Goal: Task Accomplishment & Management: Use online tool/utility

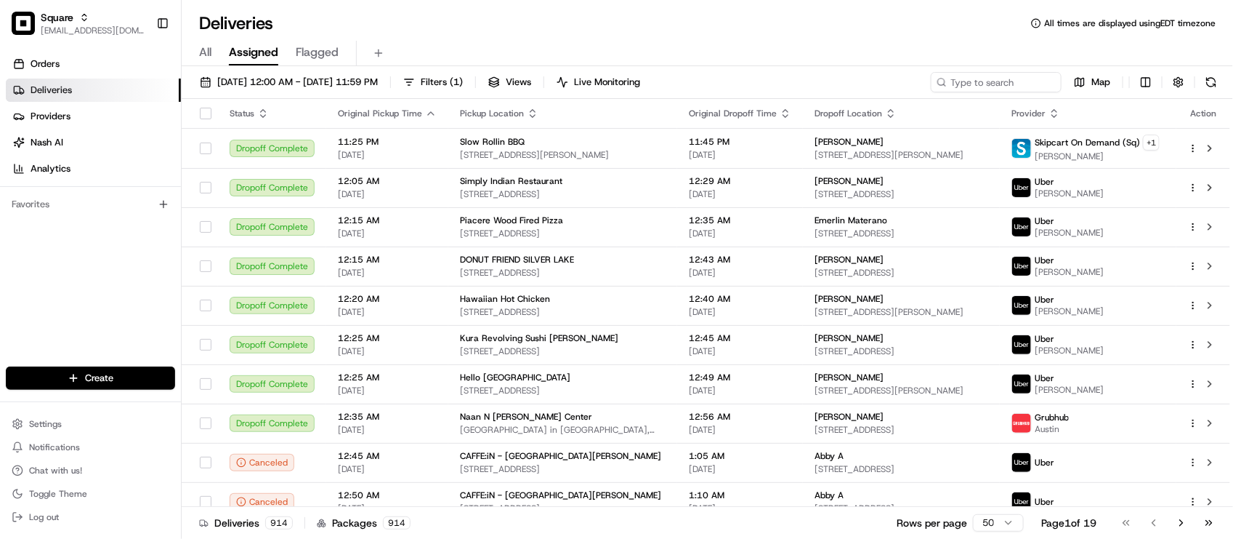
click at [73, 283] on div "Orders Deliveries Providers Nash AI Analytics Favorites" at bounding box center [90, 211] width 181 height 328
click at [103, 320] on div "Orders Deliveries Providers [PERSON_NAME] Analytics Favorites" at bounding box center [90, 211] width 181 height 328
click at [586, 27] on div "Deliveries All times are displayed using EDT timezone" at bounding box center [708, 23] width 1052 height 23
click at [33, 316] on div "Orders Deliveries Providers Nash AI Analytics Favorites" at bounding box center [90, 211] width 181 height 328
click at [445, 18] on div "Deliveries All times are displayed using EDT timezone" at bounding box center [708, 23] width 1052 height 23
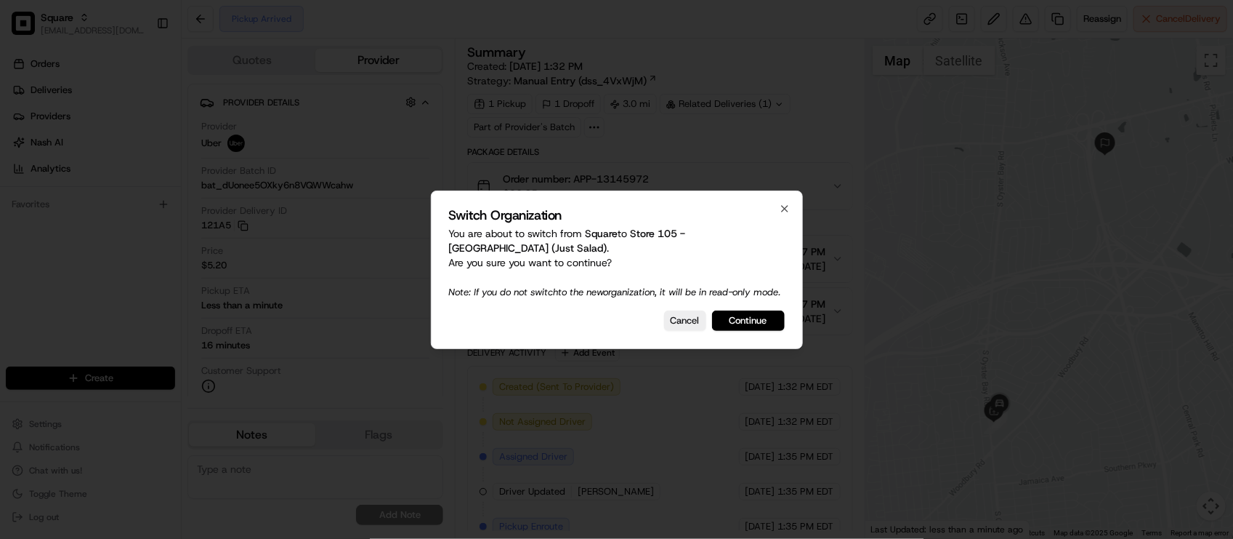
click at [724, 325] on button "Continue" at bounding box center [748, 320] width 73 height 20
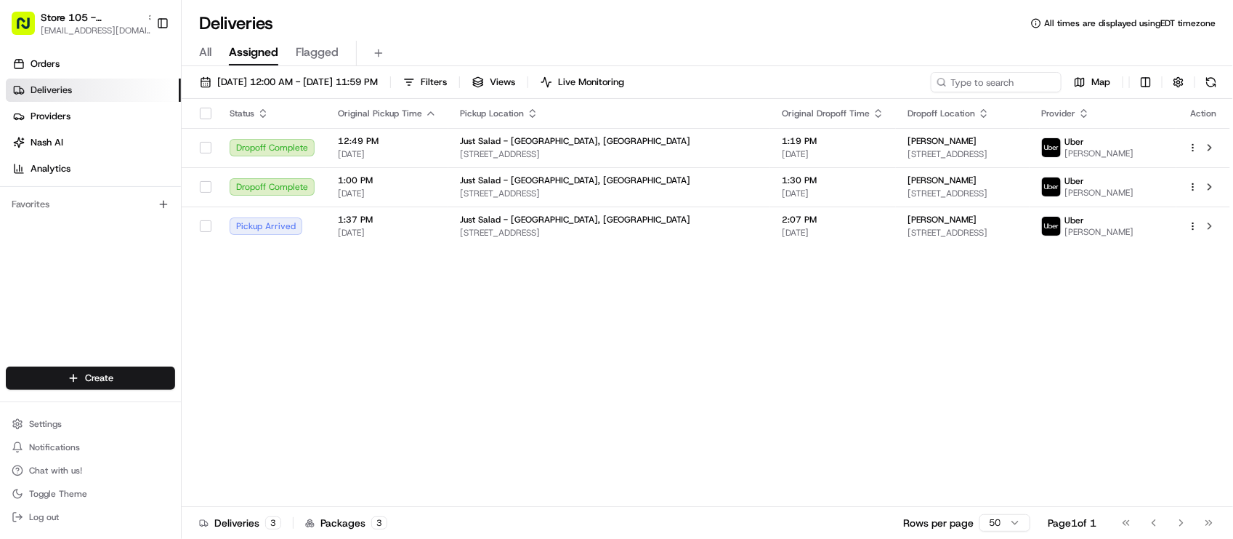
click at [283, 345] on div "Status Original Pickup Time Pickup Location Original Dropoff Time Dropoff Locat…" at bounding box center [706, 303] width 1049 height 408
click at [413, 403] on div "Status Original Pickup Time Pickup Location Original Dropoff Time Dropoff Locat…" at bounding box center [706, 303] width 1049 height 408
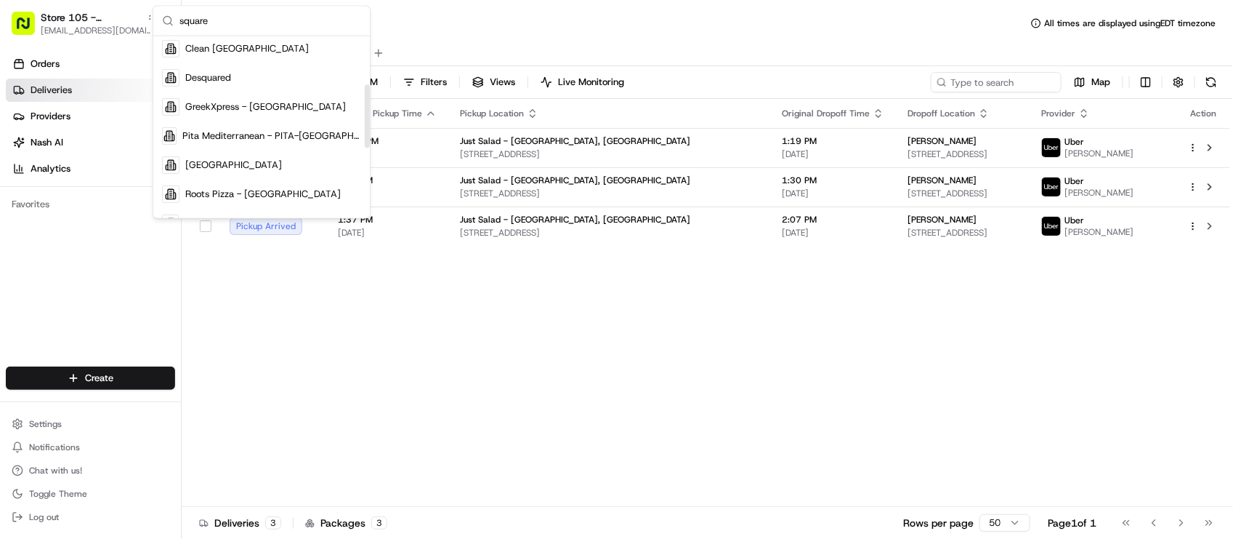
scroll to position [182, 0]
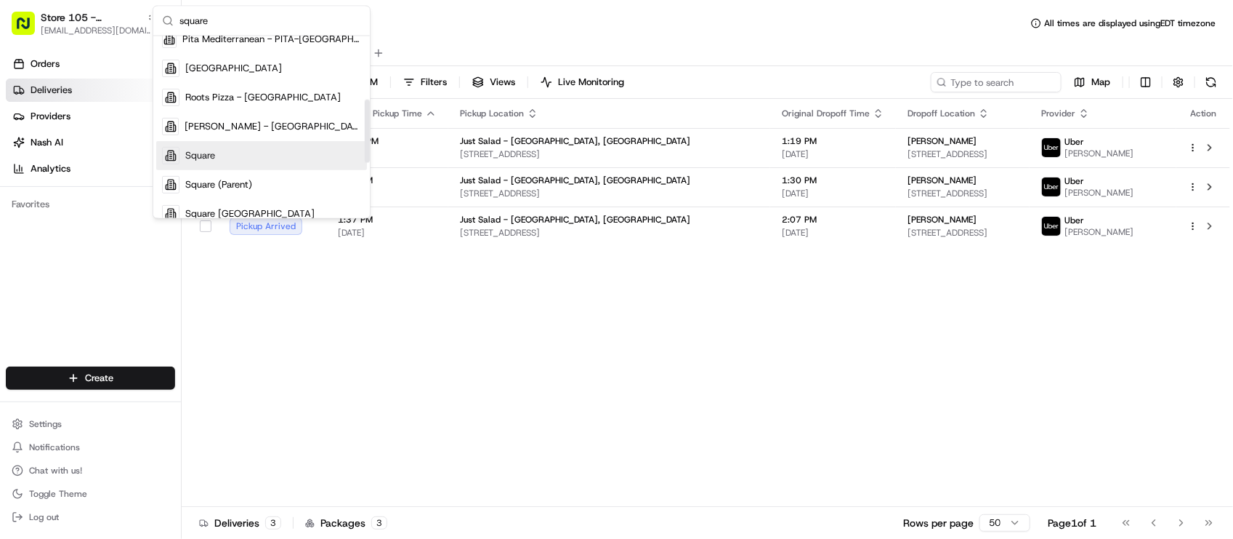
type input "square"
click at [226, 144] on div "Square" at bounding box center [261, 155] width 211 height 29
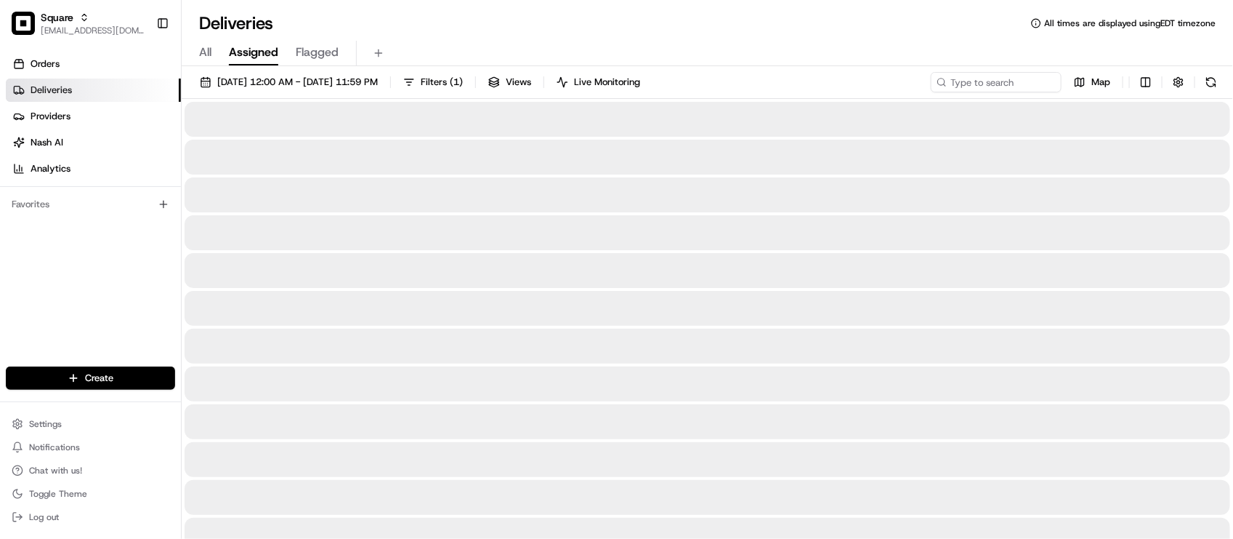
click at [466, 49] on div "All Assigned Flagged" at bounding box center [708, 53] width 1052 height 25
click at [541, 19] on div "Deliveries All times are displayed using EDT timezone" at bounding box center [708, 23] width 1052 height 23
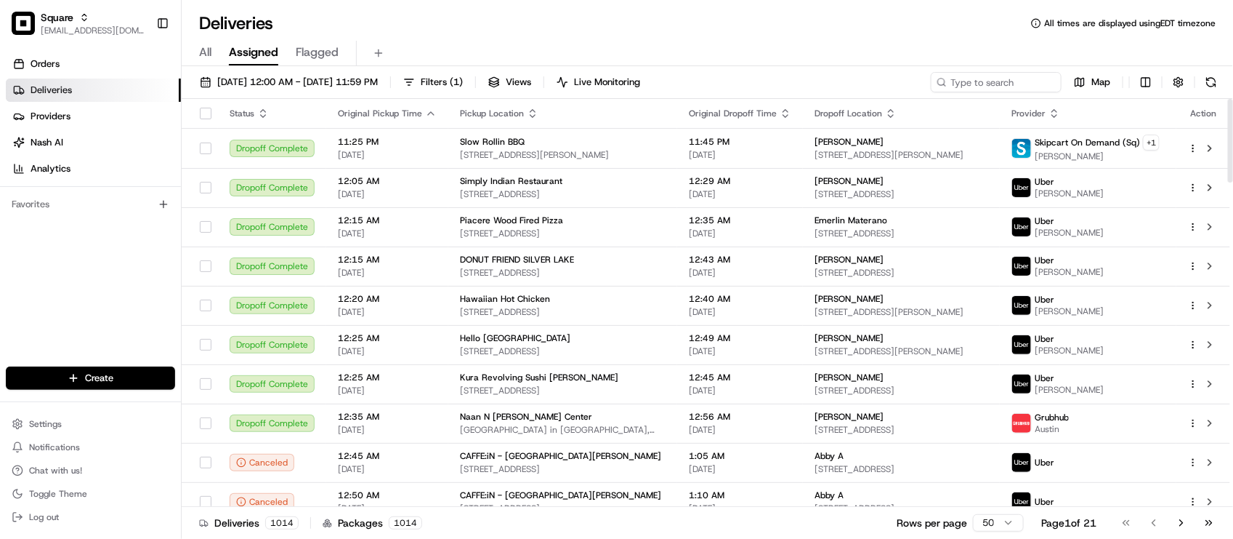
click at [103, 240] on div "Orders Deliveries Providers Nash AI Analytics Favorites" at bounding box center [90, 211] width 181 height 328
click at [113, 304] on div "Orders Deliveries Providers Nash AI Analytics Favorites" at bounding box center [90, 211] width 181 height 328
click at [398, 20] on div "Deliveries All times are displayed using EDT timezone" at bounding box center [708, 23] width 1052 height 23
click at [991, 84] on input at bounding box center [974, 82] width 174 height 20
paste input "6779271"
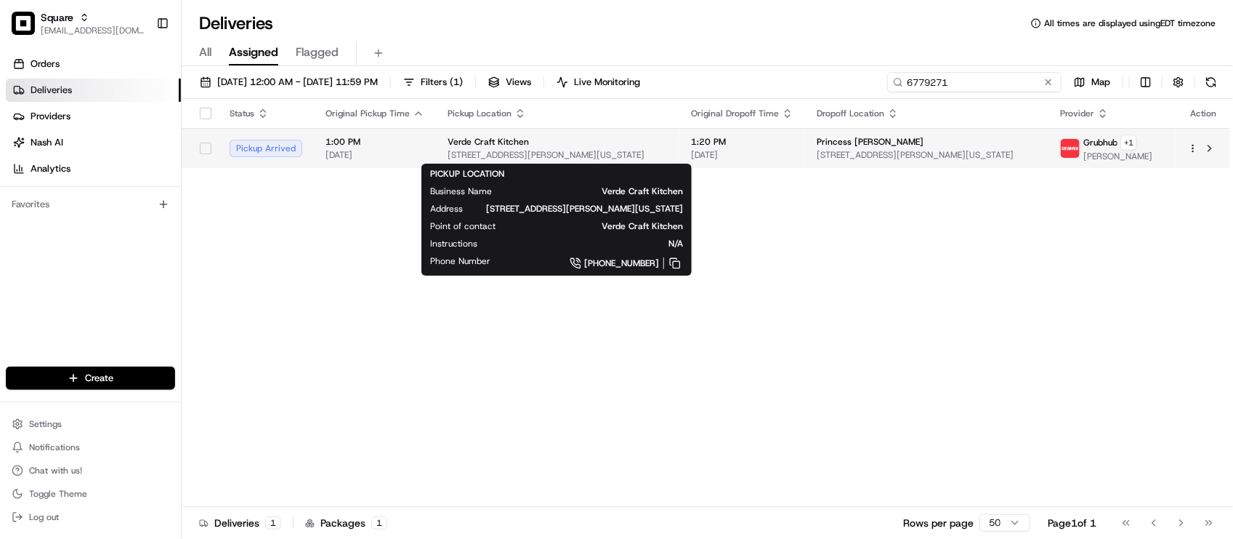
type input "6779271"
click at [515, 150] on span "212 N Harvey Ave, Oklahoma City, OK 73102, USA" at bounding box center [558, 155] width 220 height 12
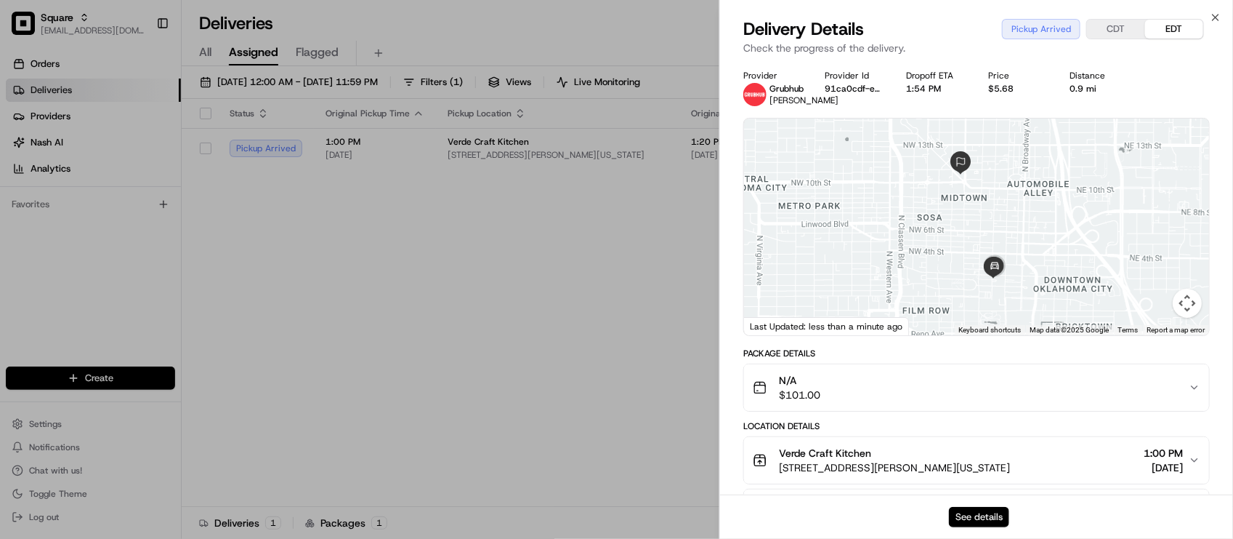
click at [968, 517] on button "See details" at bounding box center [979, 517] width 60 height 20
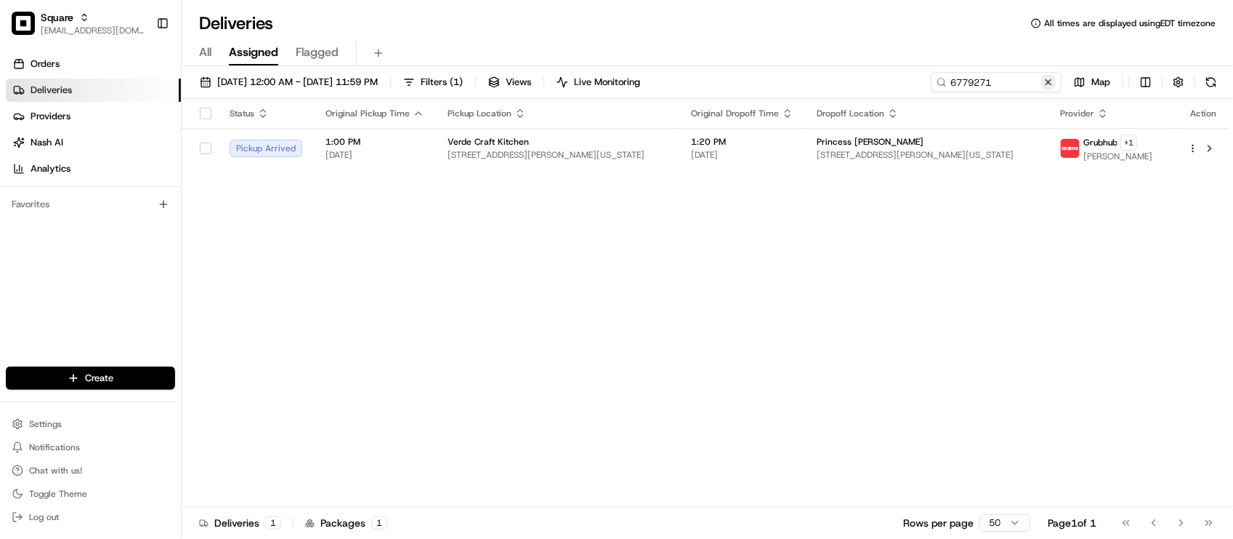
click at [1044, 84] on button at bounding box center [1048, 82] width 15 height 15
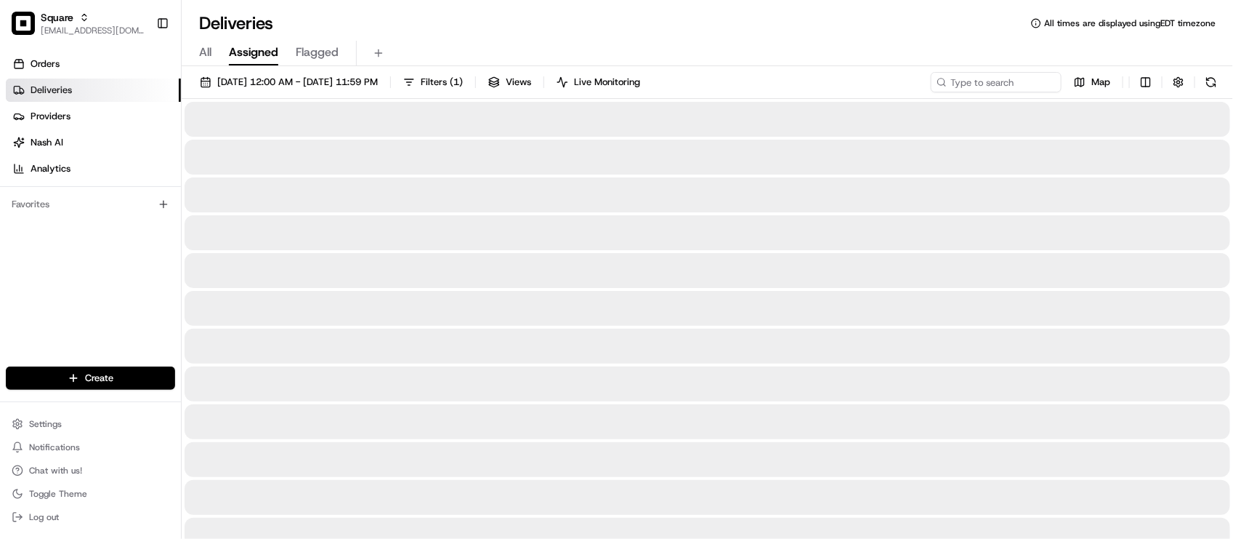
click at [786, 41] on div "All Assigned Flagged" at bounding box center [708, 53] width 1052 height 25
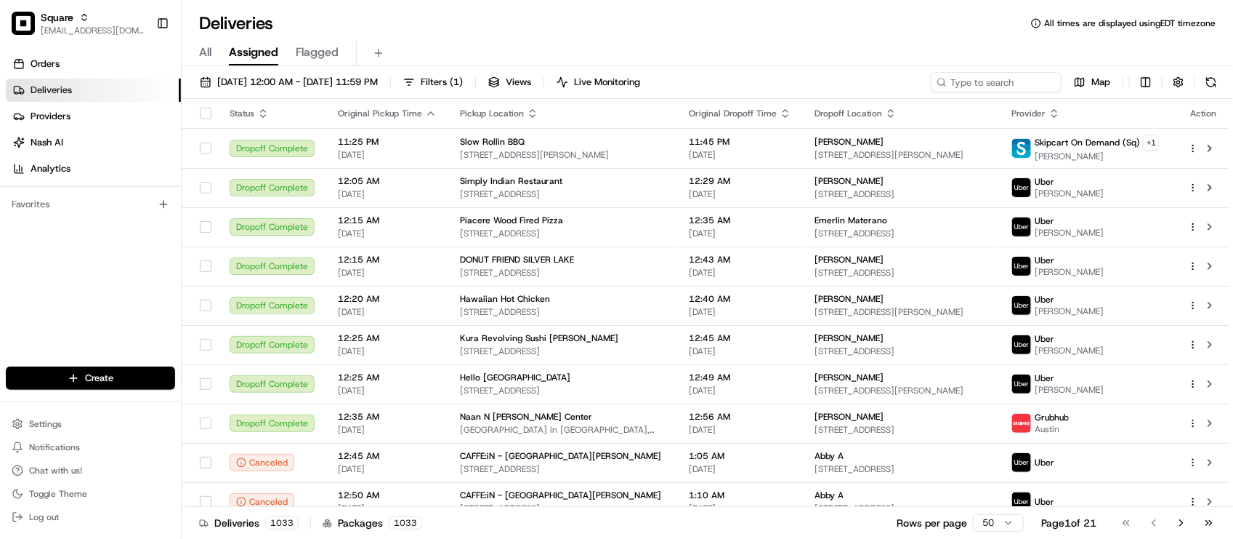
click at [452, 15] on div "Deliveries All times are displayed using EDT timezone" at bounding box center [708, 23] width 1052 height 23
click at [436, 41] on div "All Assigned Flagged" at bounding box center [708, 53] width 1052 height 25
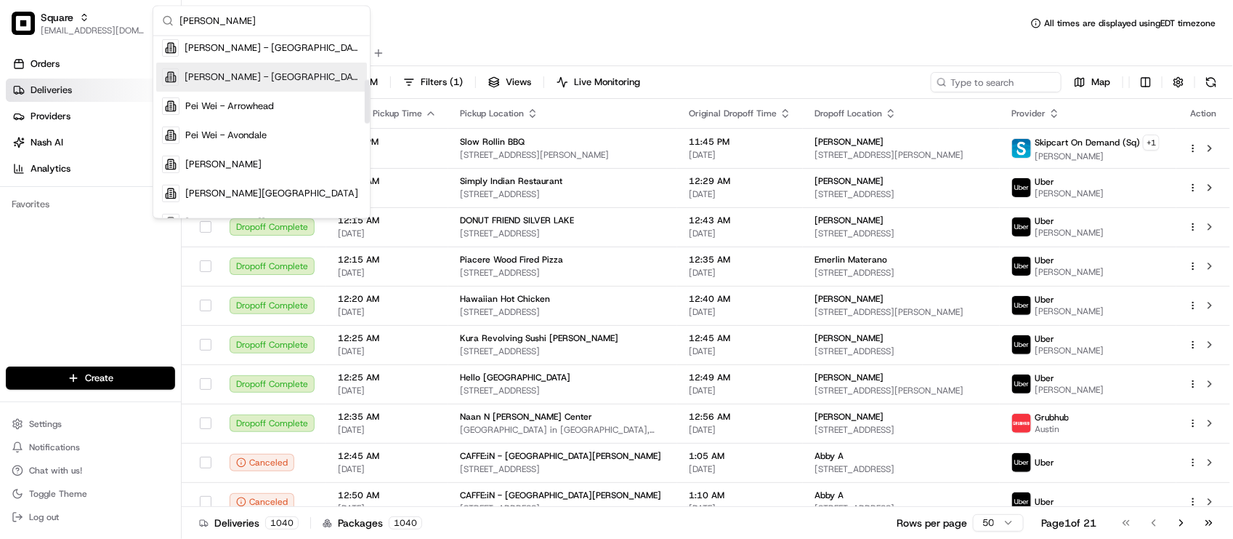
scroll to position [182, 0]
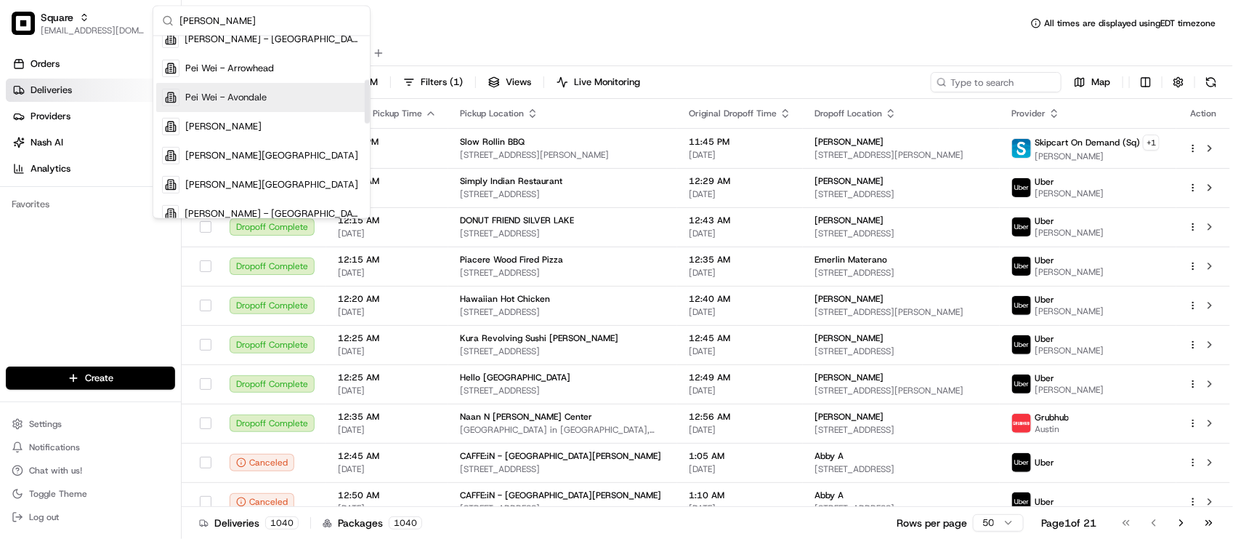
type input "pei wei"
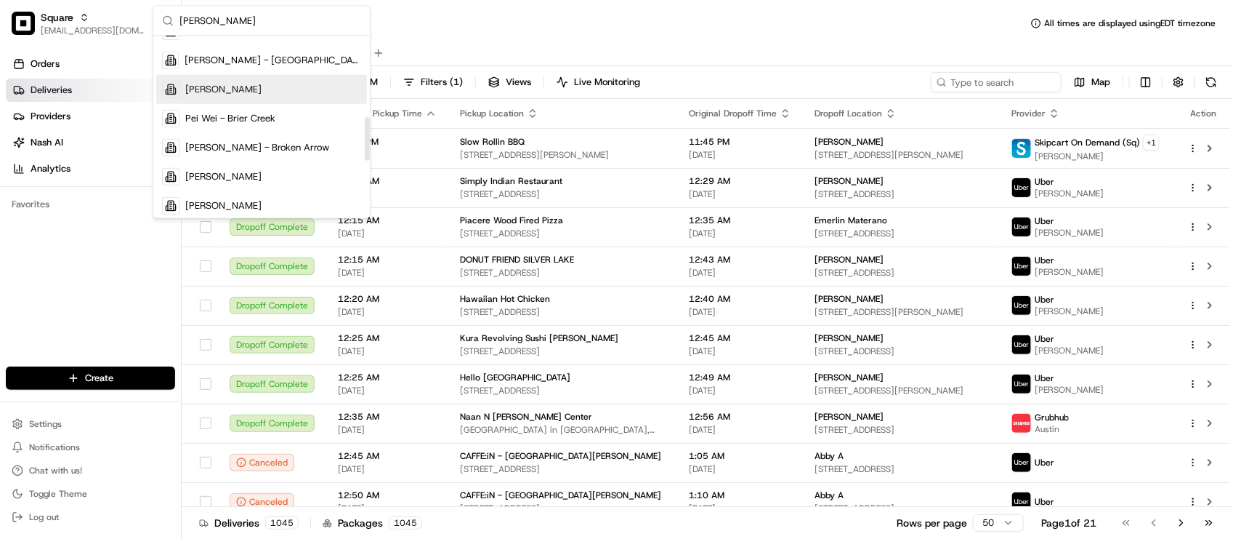
scroll to position [363, 0]
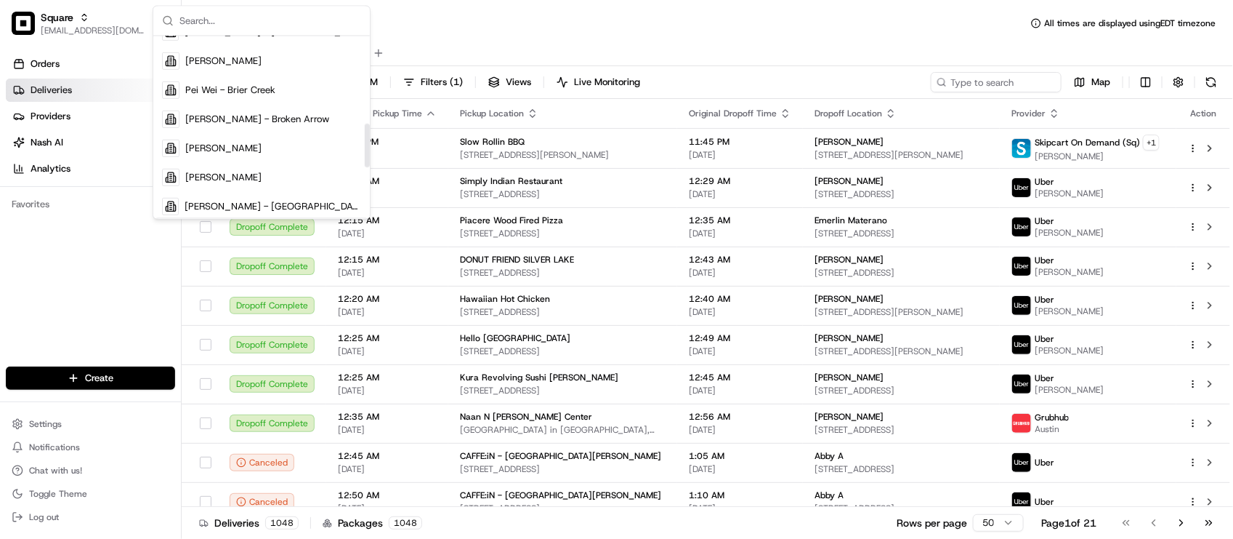
click at [413, 6] on div "Deliveries All times are displayed using EDT timezone All Assigned Flagged 08/2…" at bounding box center [708, 269] width 1052 height 539
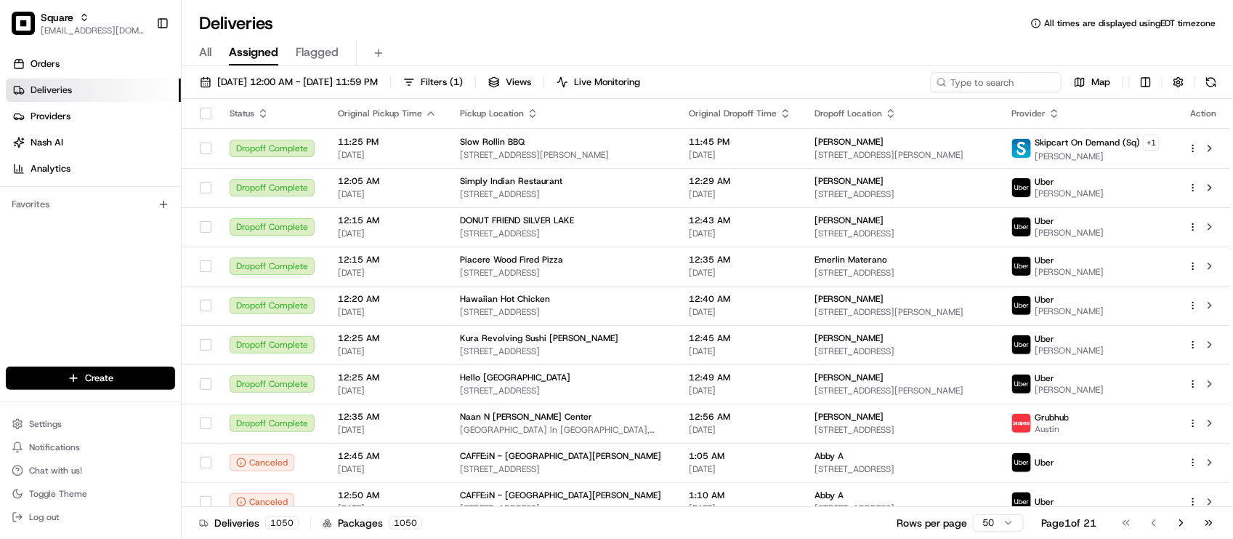
click at [392, 12] on div "Deliveries All times are displayed using EDT timezone" at bounding box center [708, 23] width 1052 height 23
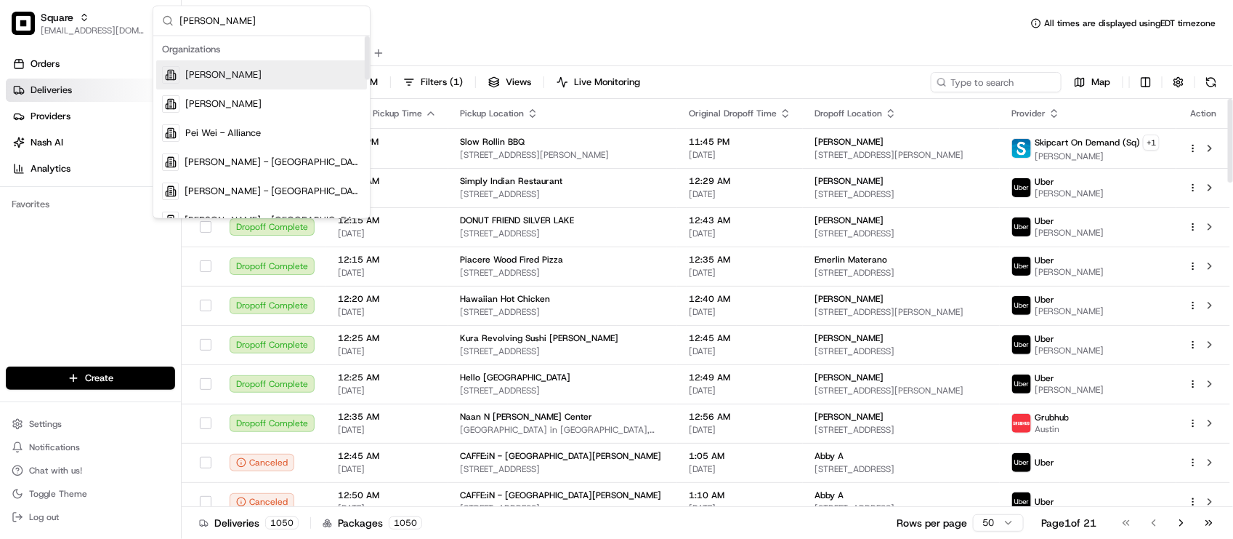
type input "pei wei"
click at [264, 81] on div "Pei Wei - Addison" at bounding box center [261, 75] width 211 height 29
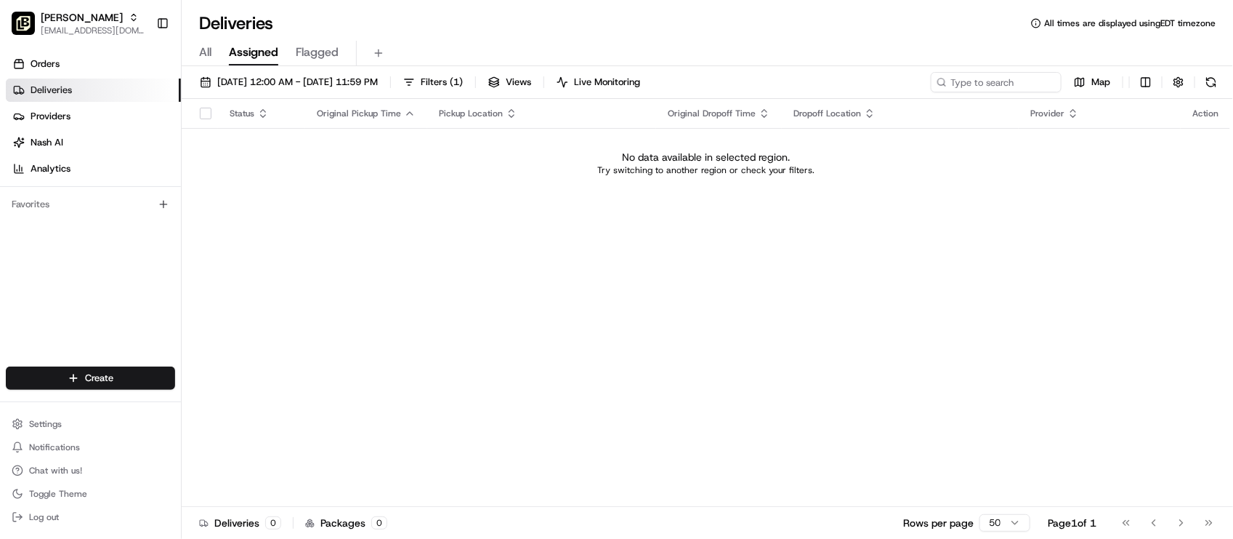
click at [408, 26] on div "Deliveries All times are displayed using EDT timezone" at bounding box center [708, 23] width 1052 height 23
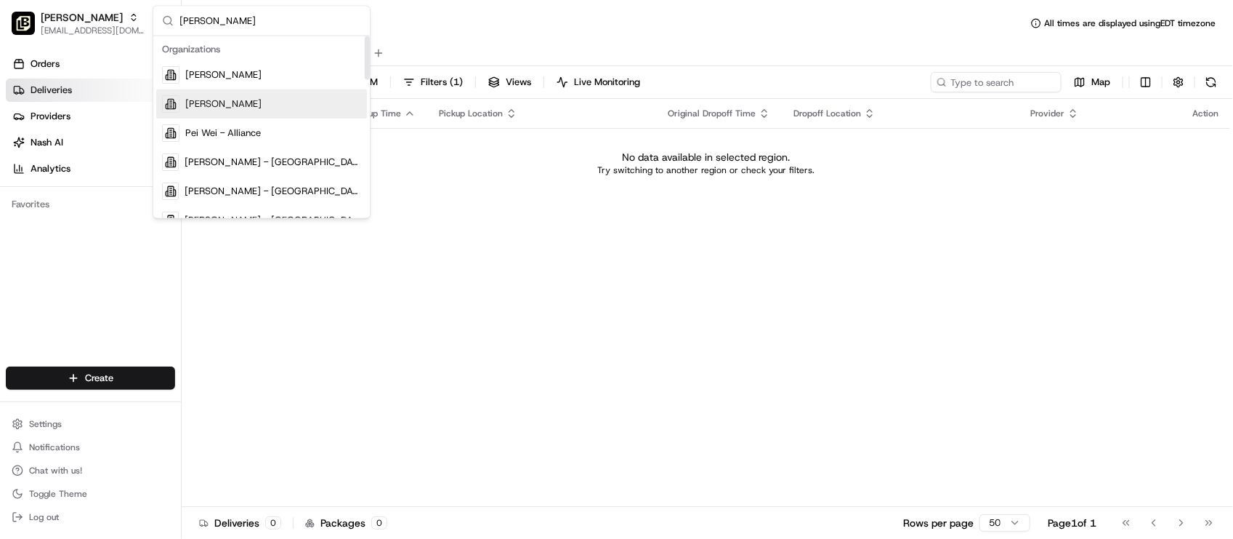
type input "pei wei"
click at [257, 116] on div "Pei Wei - Allen" at bounding box center [261, 104] width 211 height 29
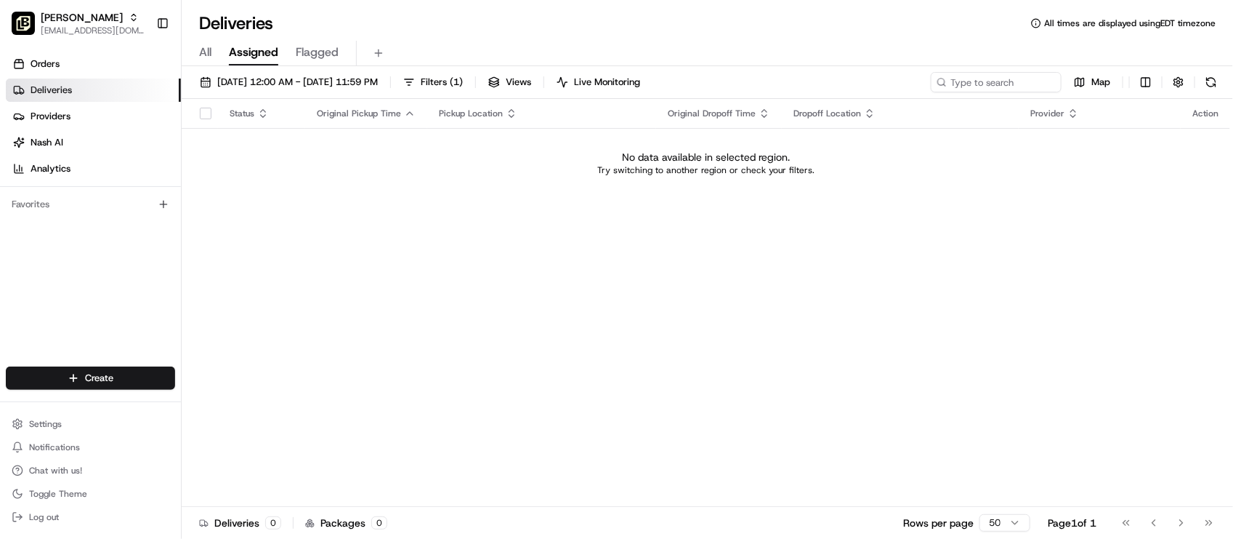
click at [531, 35] on div "All Assigned Flagged" at bounding box center [708, 50] width 1052 height 31
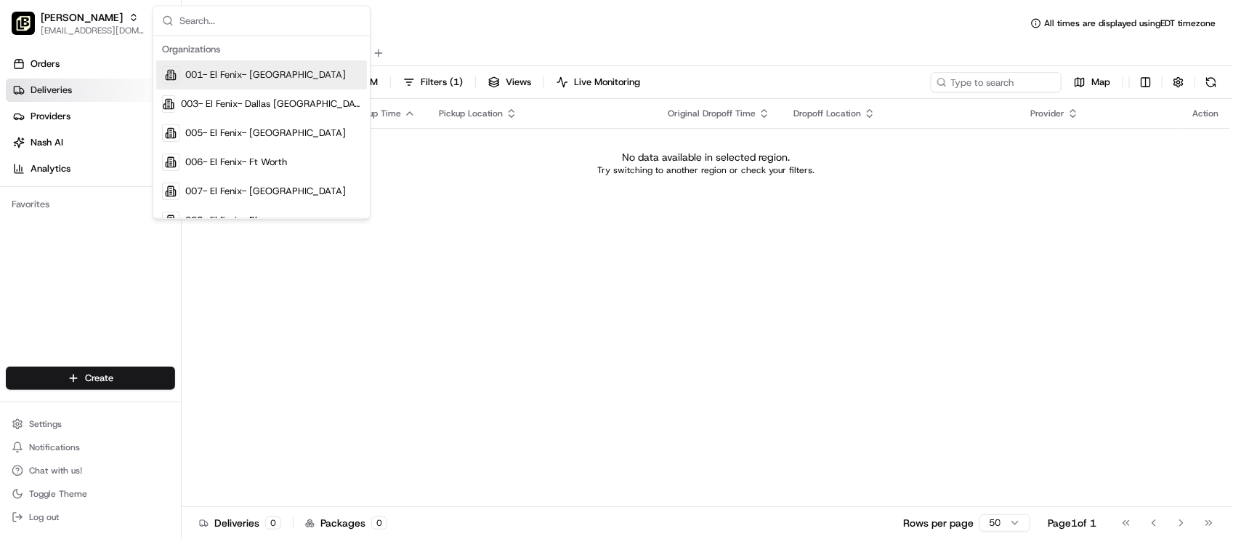
click at [469, 267] on div "Status Original Pickup Time Pickup Location Original Dropoff Time Dropoff Locat…" at bounding box center [706, 303] width 1049 height 408
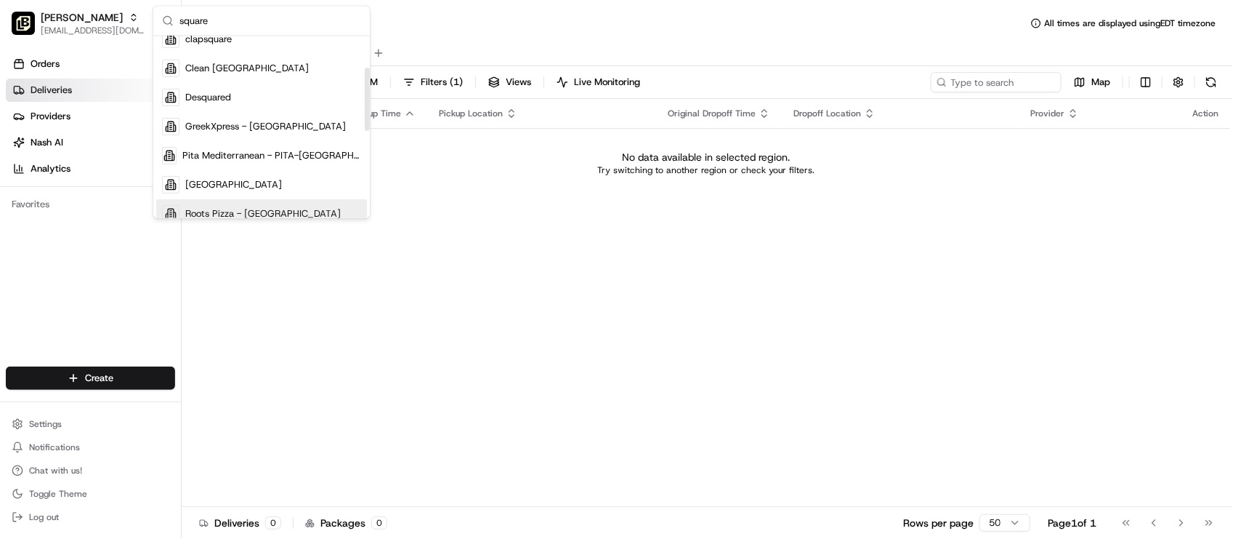
scroll to position [91, 0]
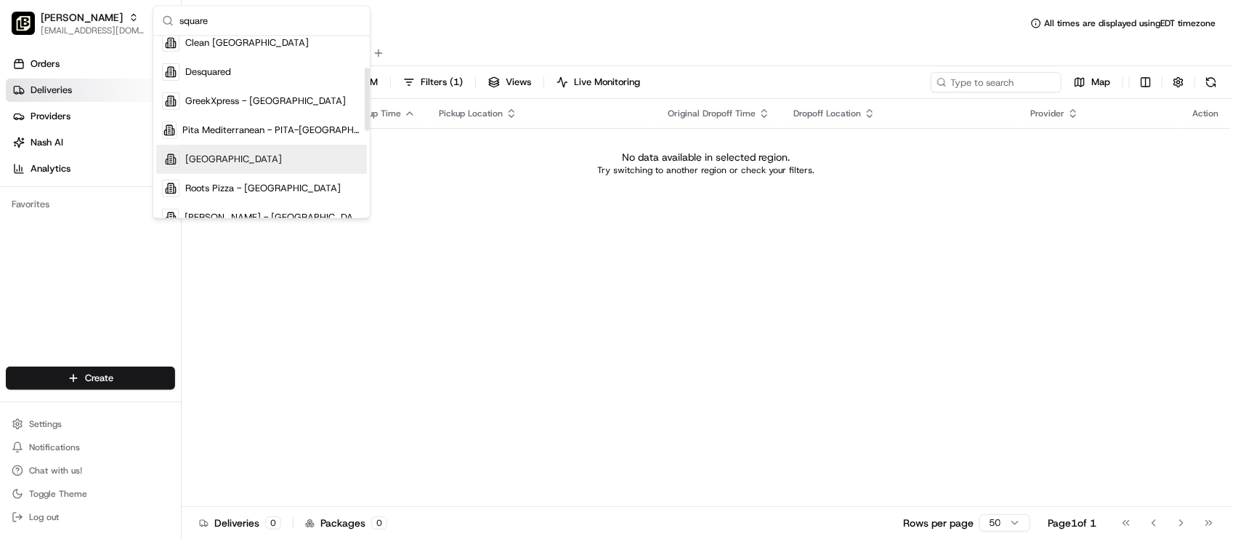
type input "square"
click at [241, 161] on div "Poke Square" at bounding box center [261, 159] width 211 height 29
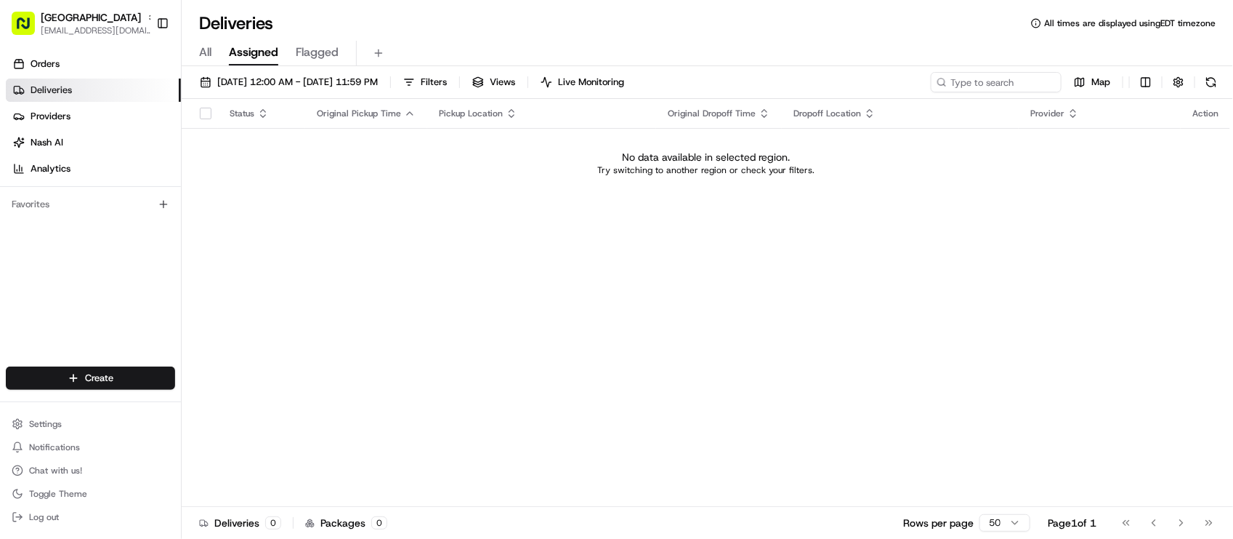
click at [8, 307] on div "Orders Deliveries Providers [PERSON_NAME] Analytics Favorites" at bounding box center [90, 211] width 181 height 328
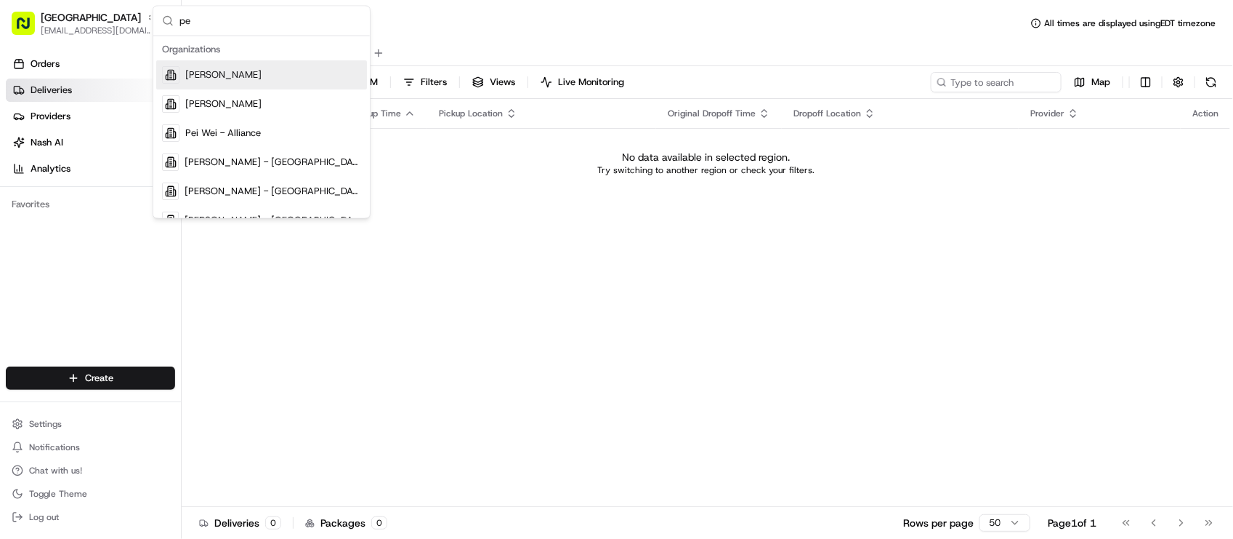
type input "p"
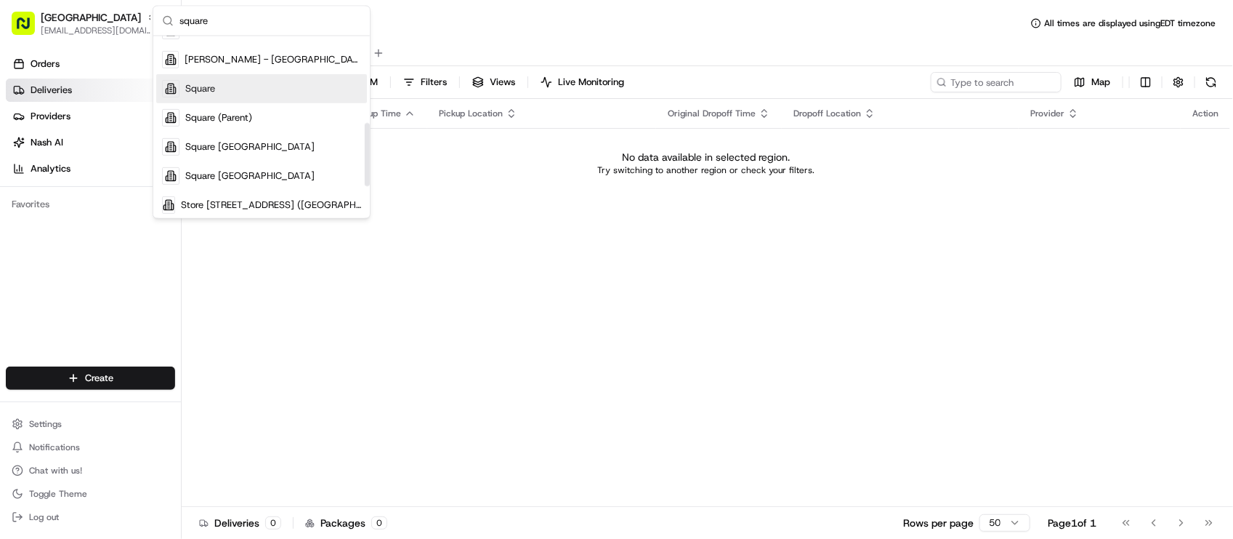
type input "square"
click at [235, 81] on div "Square" at bounding box center [261, 88] width 211 height 29
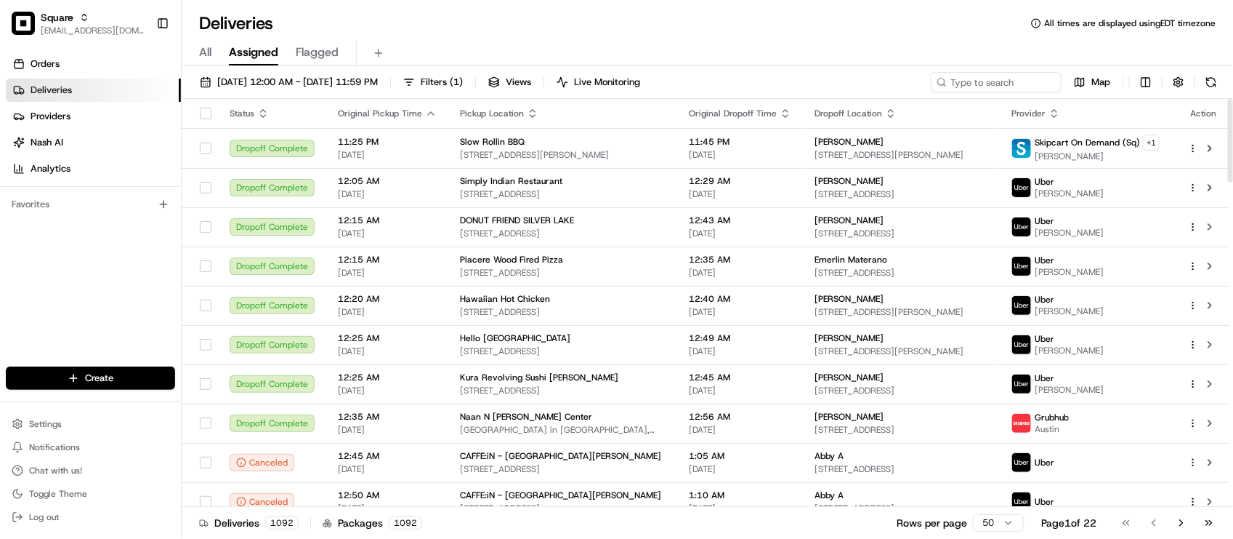
click at [132, 281] on div "Orders Deliveries Providers [PERSON_NAME] Analytics Favorites" at bounding box center [90, 211] width 181 height 328
click at [124, 304] on div "Orders Deliveries Providers [PERSON_NAME] Analytics Favorites" at bounding box center [90, 211] width 181 height 328
click at [546, 20] on div "Deliveries All times are displayed using EDT timezone" at bounding box center [708, 23] width 1052 height 23
click at [81, 281] on div "Orders Deliveries Providers [PERSON_NAME] Analytics Favorites" at bounding box center [90, 211] width 181 height 328
click at [681, 22] on div "Deliveries All times are displayed using EDT timezone" at bounding box center [708, 23] width 1052 height 23
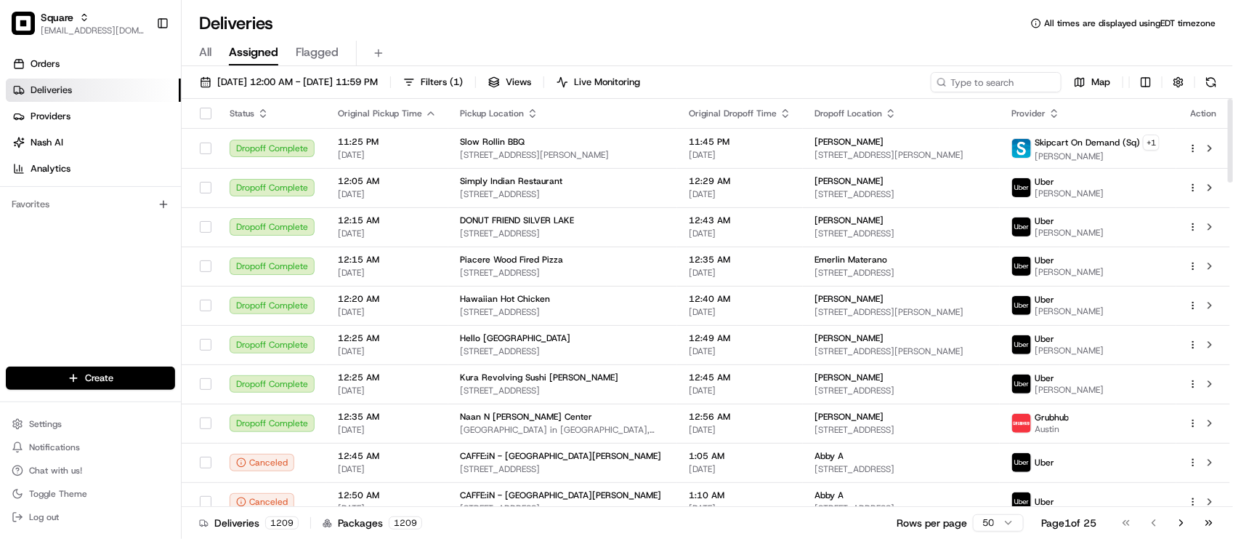
click at [110, 281] on div "Orders Deliveries Providers Nash AI Analytics Favorites" at bounding box center [90, 211] width 181 height 328
click at [477, 4] on div "Deliveries All times are displayed using EDT timezone All Assigned Flagged 08/2…" at bounding box center [708, 269] width 1052 height 539
click at [115, 328] on div "Orders Deliveries Providers Nash AI Analytics Favorites" at bounding box center [90, 211] width 181 height 328
click at [104, 267] on div "Orders Deliveries Providers Nash AI Analytics Favorites" at bounding box center [90, 211] width 181 height 328
drag, startPoint x: 98, startPoint y: 299, endPoint x: 104, endPoint y: 292, distance: 9.3
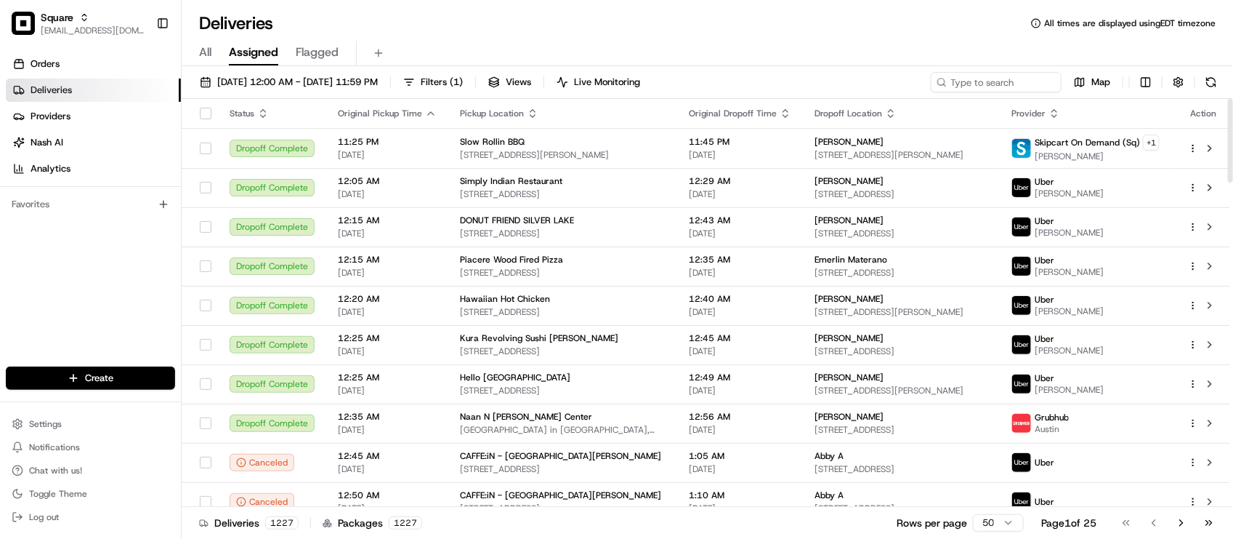
click at [98, 299] on div "Orders Deliveries Providers Nash AI Analytics Favorites" at bounding box center [90, 211] width 181 height 328
drag, startPoint x: 445, startPoint y: 31, endPoint x: 484, endPoint y: 31, distance: 38.5
click at [445, 31] on div "Deliveries All times are displayed using EDT timezone" at bounding box center [708, 23] width 1052 height 23
click at [85, 259] on div "Orders Deliveries Providers Nash AI Analytics Favorites" at bounding box center [90, 211] width 181 height 328
click at [429, 22] on div "Deliveries All times are displayed using EDT timezone" at bounding box center [708, 23] width 1052 height 23
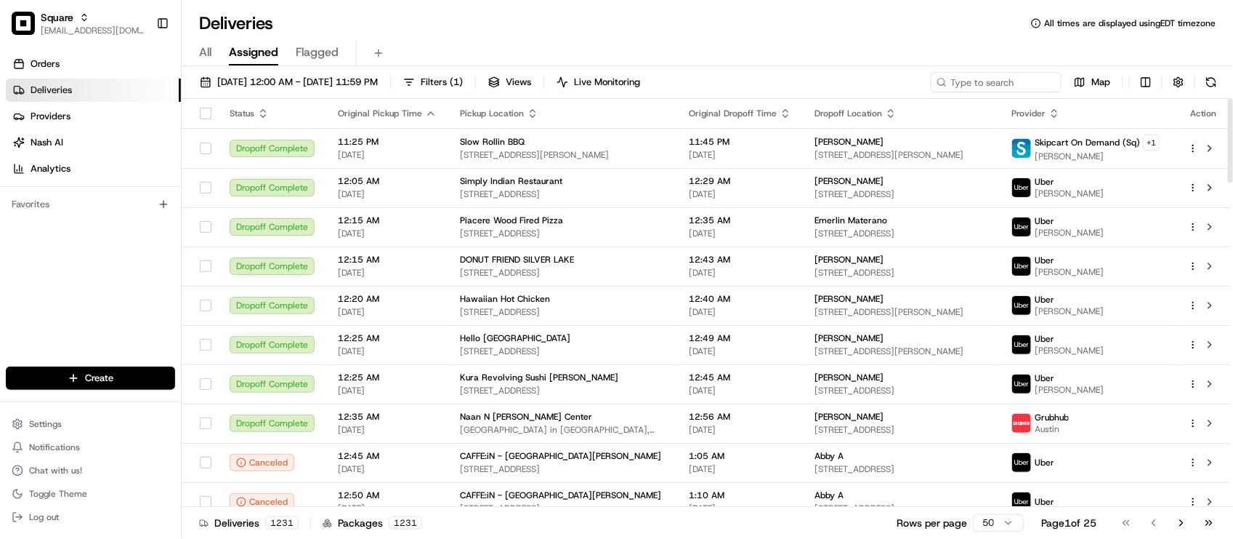
click at [131, 241] on div "Orders Deliveries Providers Nash AI Analytics Favorites" at bounding box center [90, 211] width 181 height 328
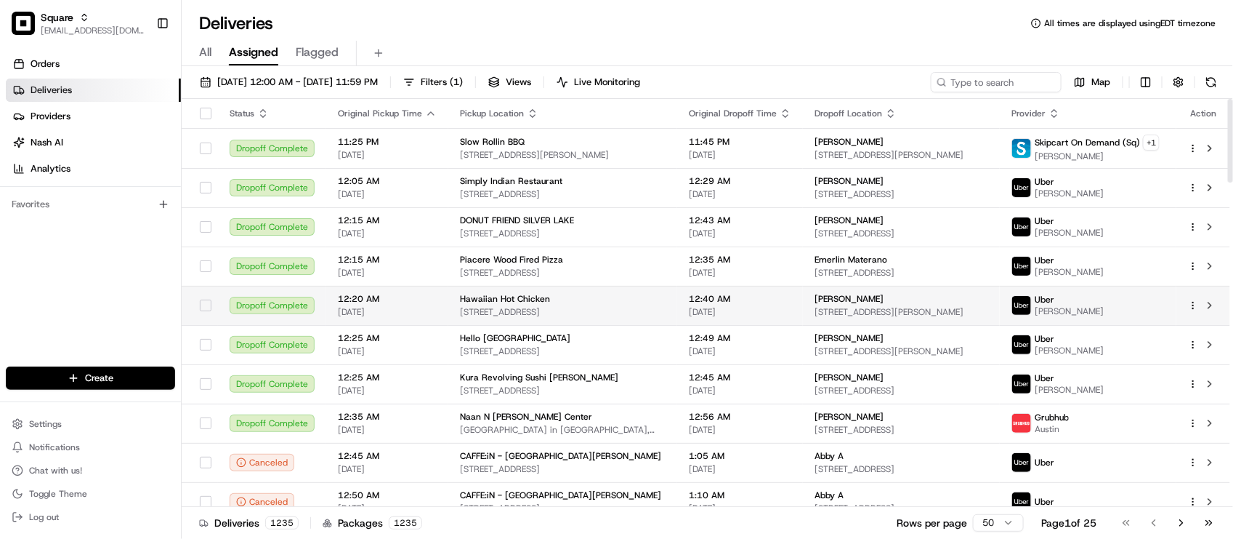
click at [186, 317] on td at bounding box center [200, 305] width 36 height 39
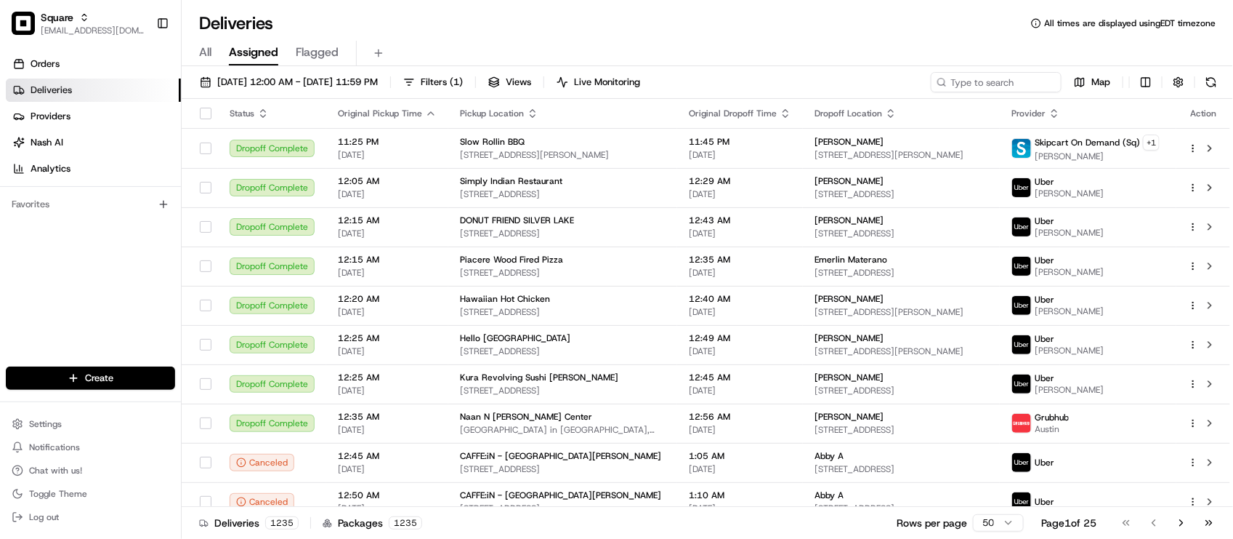
click at [553, 13] on div "Deliveries All times are displayed using EDT timezone" at bounding box center [708, 23] width 1052 height 23
click at [81, 310] on div "Orders Deliveries Providers Nash AI Analytics Favorites" at bounding box center [90, 211] width 181 height 328
click at [1033, 87] on input at bounding box center [974, 82] width 174 height 20
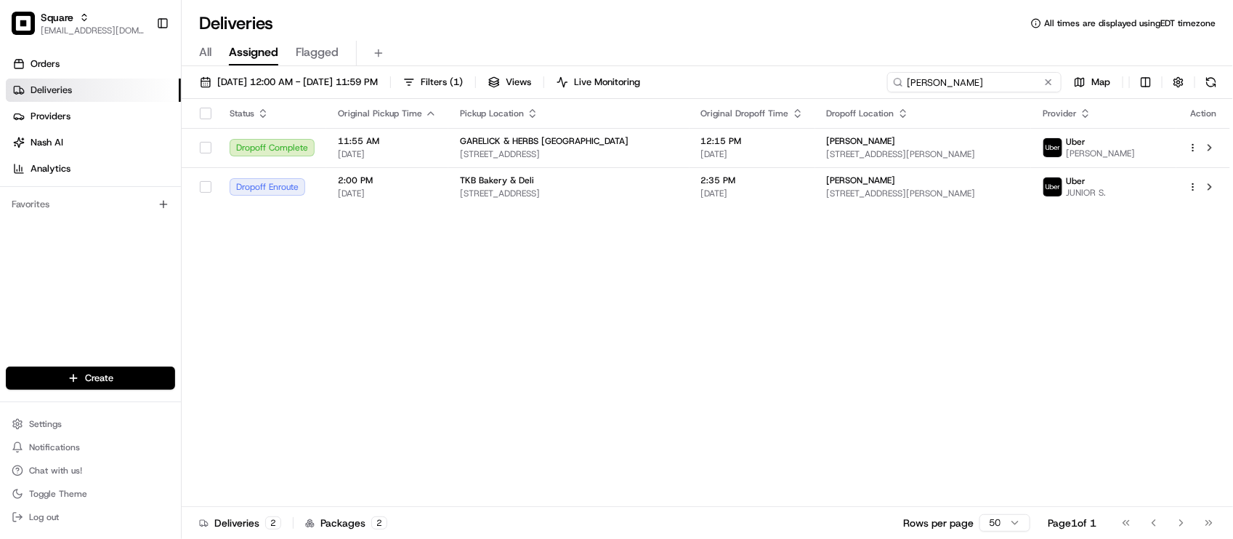
type input "Ashlee"
click at [724, 270] on div "Status Original Pickup Time Pickup Location Original Dropoff Time Dropoff Locat…" at bounding box center [706, 303] width 1049 height 408
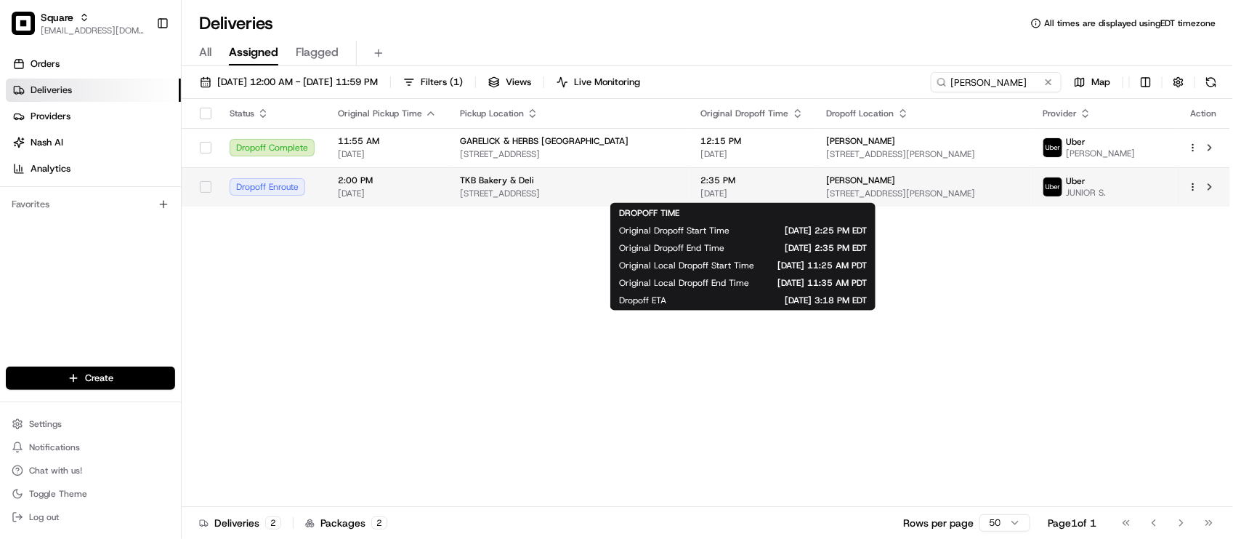
click at [778, 193] on span "[DATE]" at bounding box center [752, 193] width 102 height 12
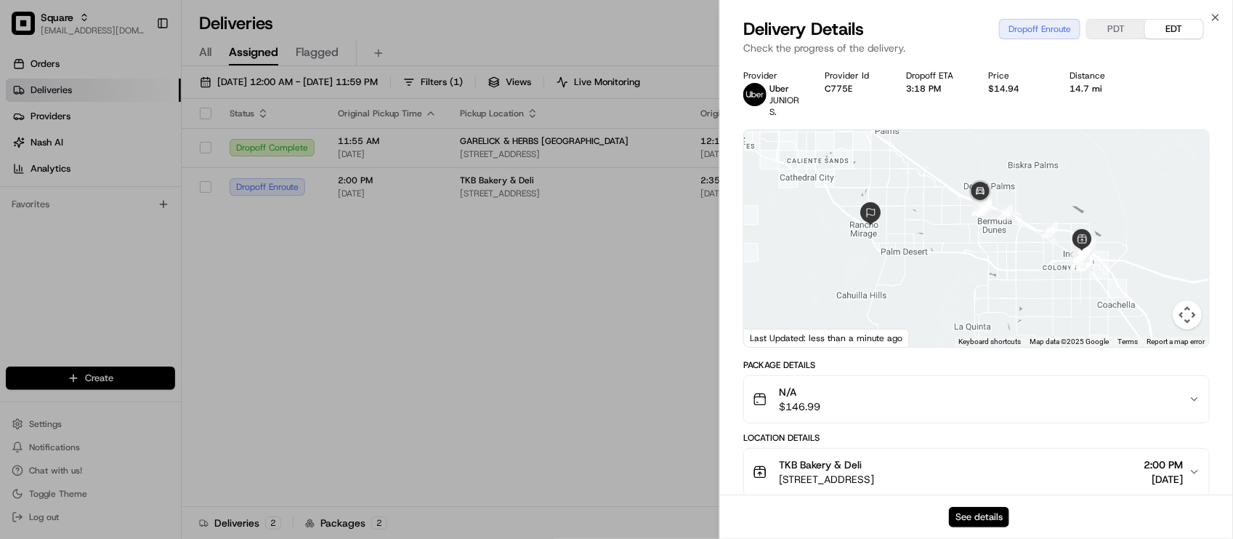
click at [996, 511] on button "See details" at bounding box center [979, 517] width 60 height 20
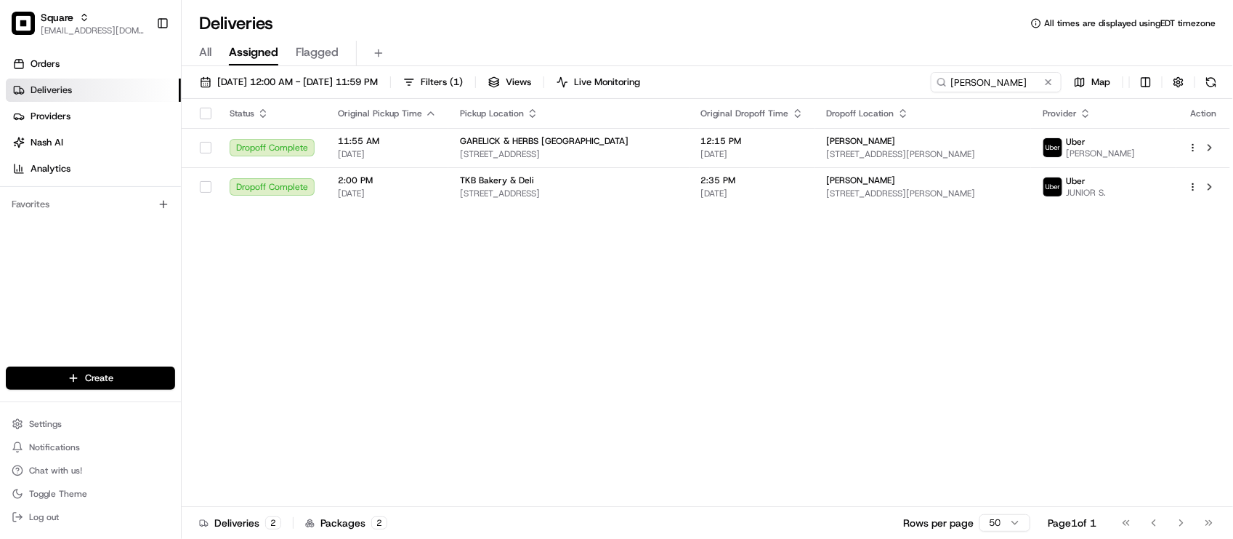
click at [822, 31] on div "Deliveries All times are displayed using EDT timezone" at bounding box center [708, 23] width 1052 height 23
click at [1052, 86] on button at bounding box center [1048, 82] width 15 height 15
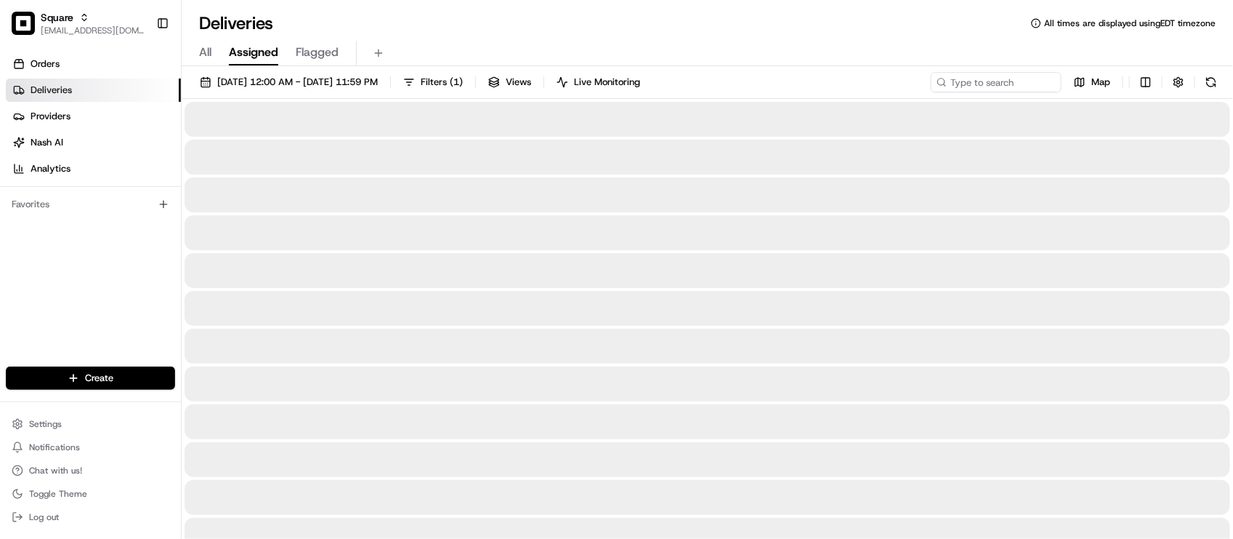
click at [735, 430] on div at bounding box center [708, 421] width 1046 height 35
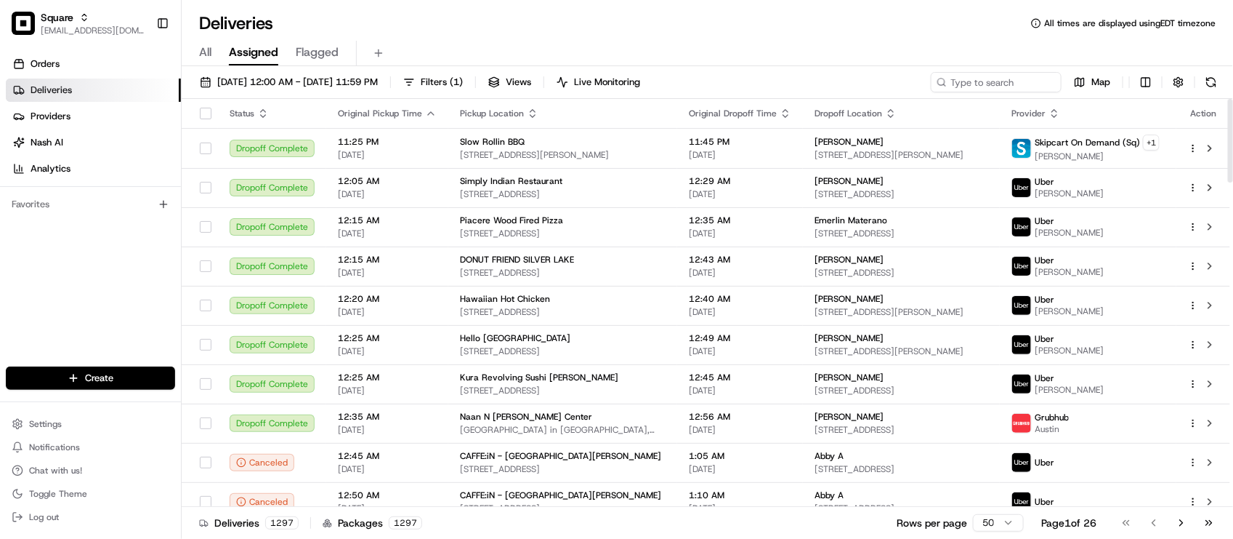
click at [124, 282] on div "Orders Deliveries Providers Nash AI Analytics Favorites" at bounding box center [90, 211] width 181 height 328
click at [75, 303] on div "Orders Deliveries Providers [PERSON_NAME] Analytics Favorites" at bounding box center [90, 211] width 181 height 328
click at [110, 311] on div "Orders Deliveries Providers [PERSON_NAME] Analytics Favorites" at bounding box center [90, 211] width 181 height 328
click at [1000, 80] on input at bounding box center [974, 82] width 174 height 20
paste input "5895822"
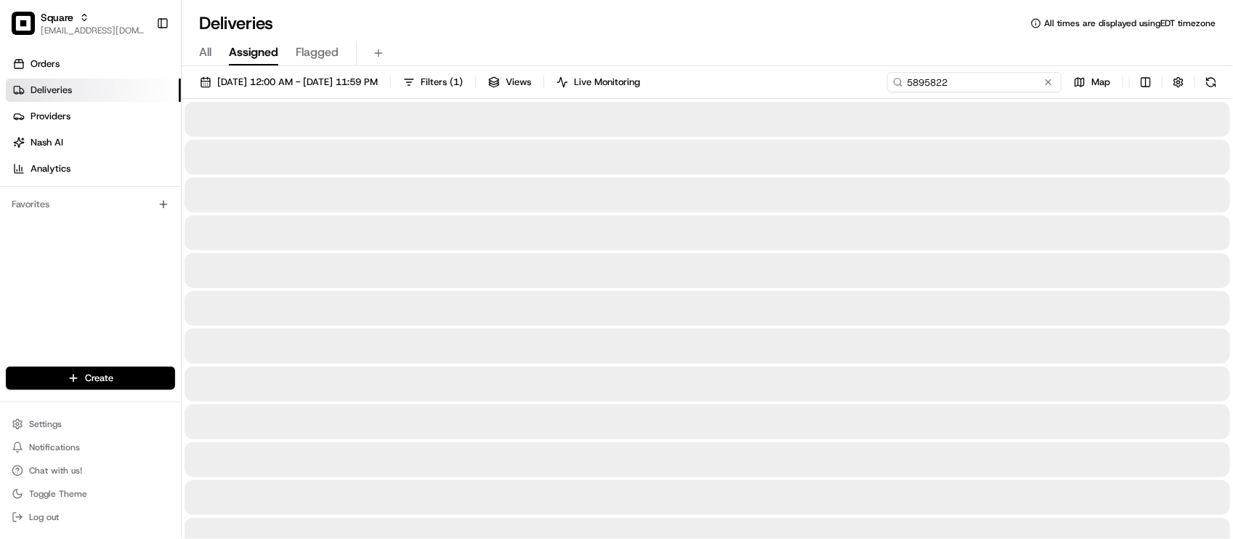
type input "5895822"
click at [291, 97] on div "08/21/2025 12:00 AM - 08/21/2025 11:59 PM Filters ( 1 ) Views Live Monitoring 5…" at bounding box center [708, 85] width 1052 height 27
click at [294, 87] on span "08/21/2025 12:00 AM - 08/21/2025 11:59 PM" at bounding box center [297, 82] width 161 height 13
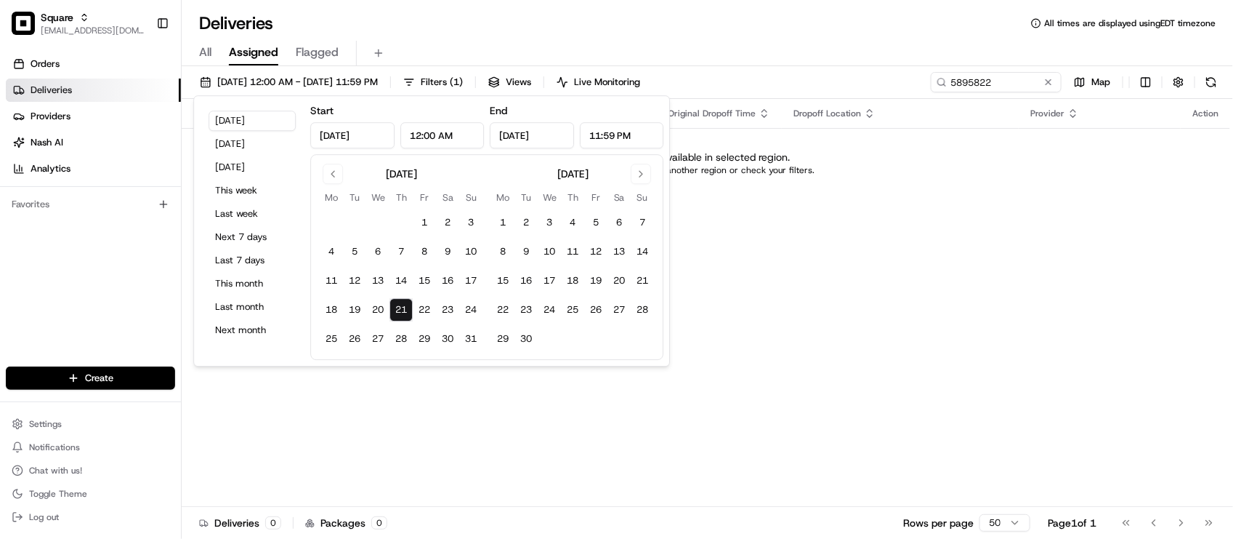
click at [844, 366] on div "Status Original Pickup Time Pickup Location Original Dropoff Time Dropoff Locat…" at bounding box center [706, 303] width 1049 height 408
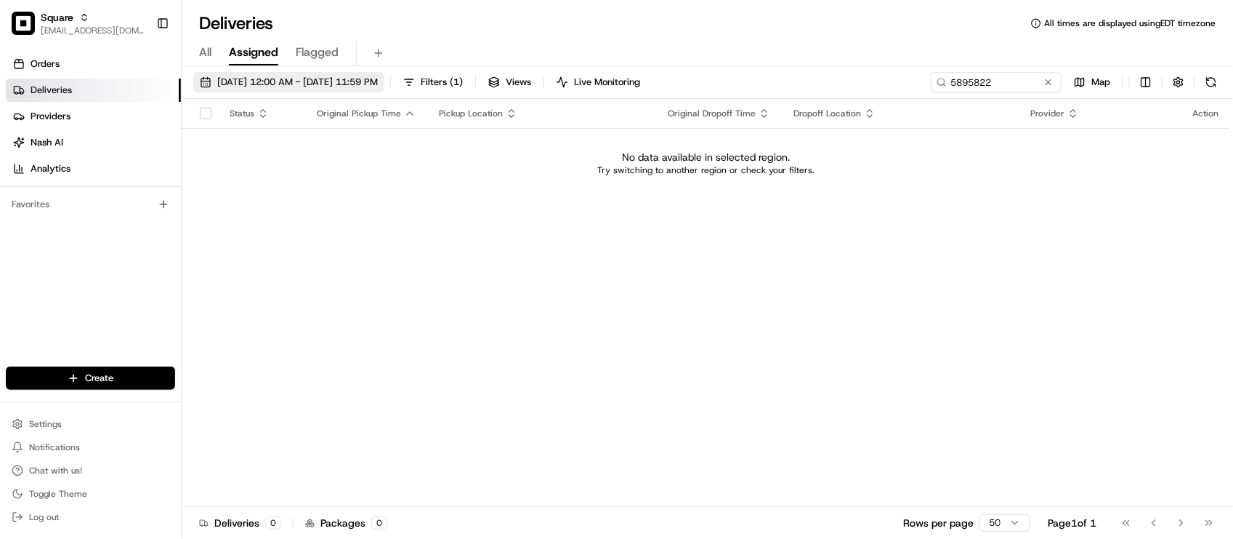
click at [292, 88] on button "08/21/2025 12:00 AM - 08/21/2025 11:59 PM" at bounding box center [288, 82] width 191 height 20
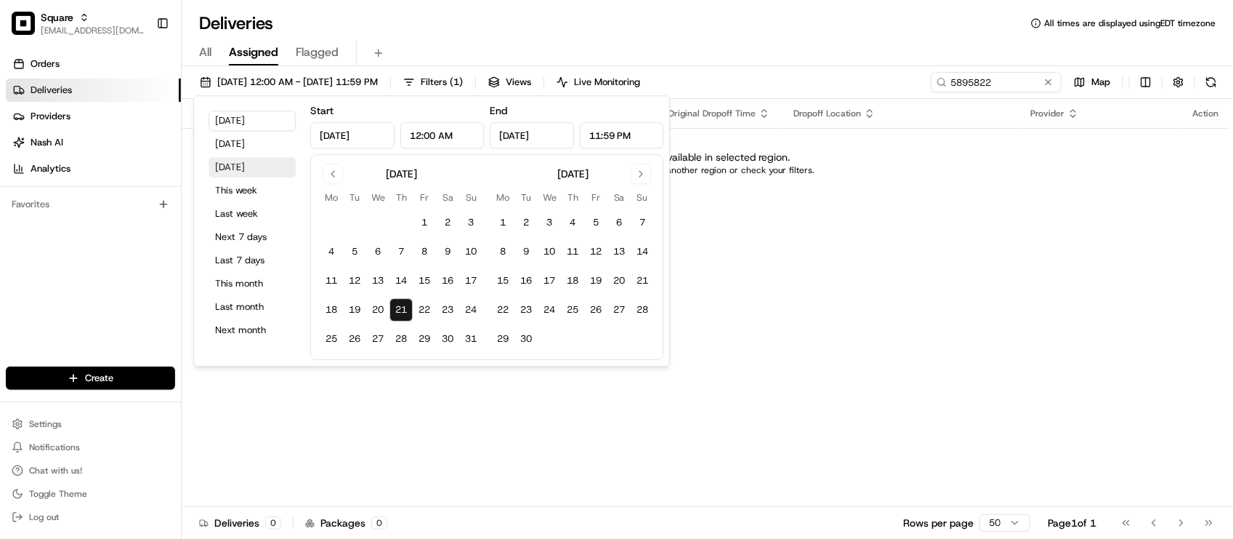
click at [249, 168] on button "Tomorrow" at bounding box center [252, 167] width 87 height 20
type input "Aug 22, 2025"
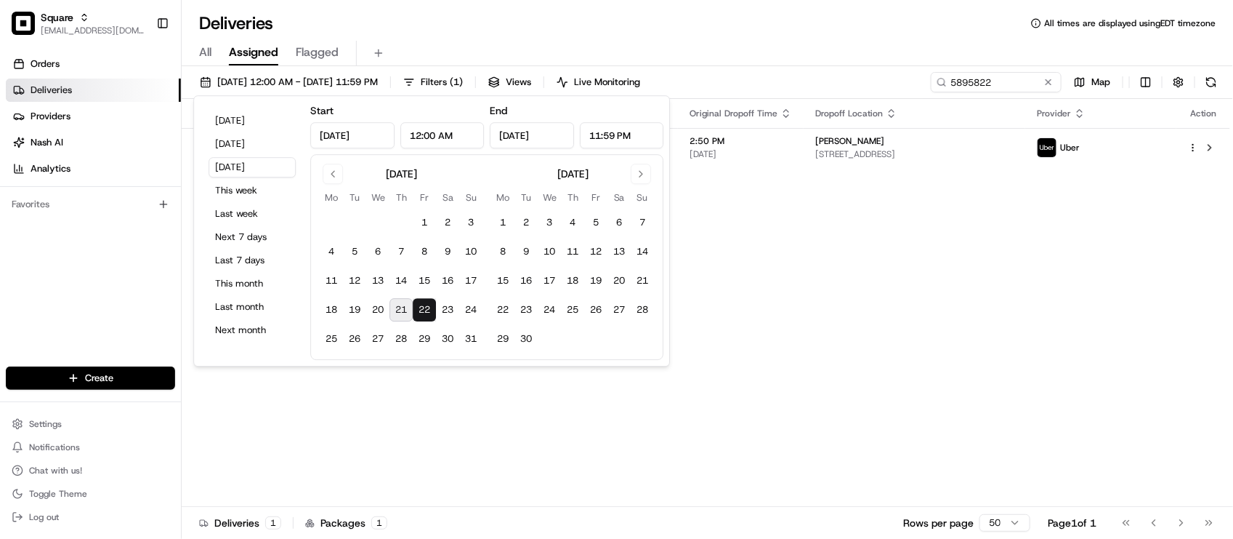
click at [440, 30] on div "Deliveries All times are displayed using EDT timezone" at bounding box center [708, 23] width 1052 height 23
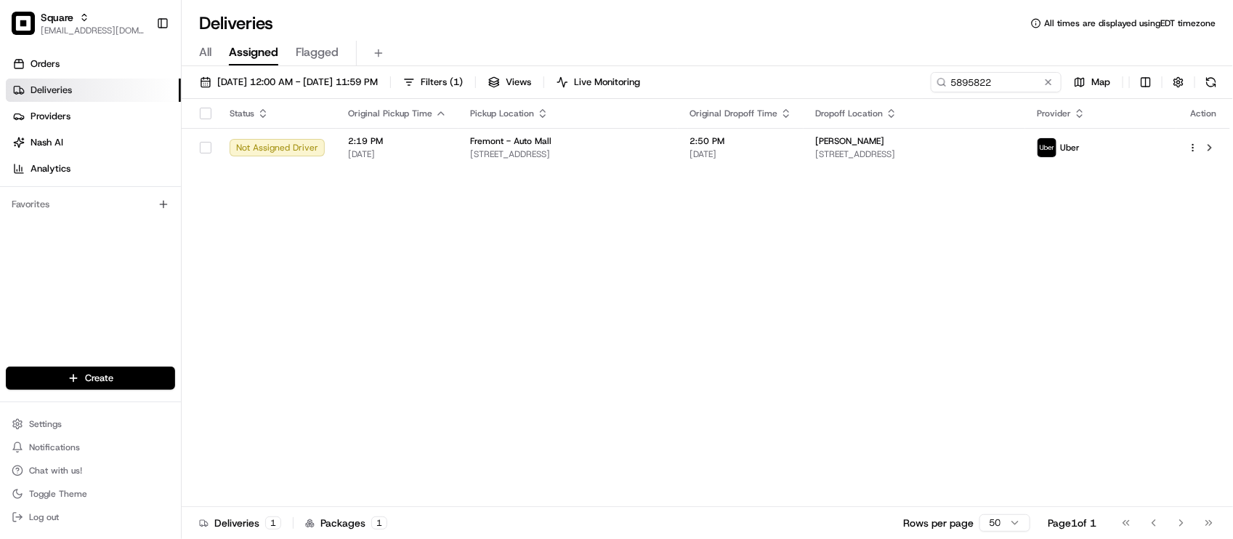
drag, startPoint x: 610, startPoint y: 277, endPoint x: 616, endPoint y: 167, distance: 109.9
click at [611, 277] on div "Status Original Pickup Time Pickup Location Original Dropoff Time Dropoff Locat…" at bounding box center [706, 303] width 1049 height 408
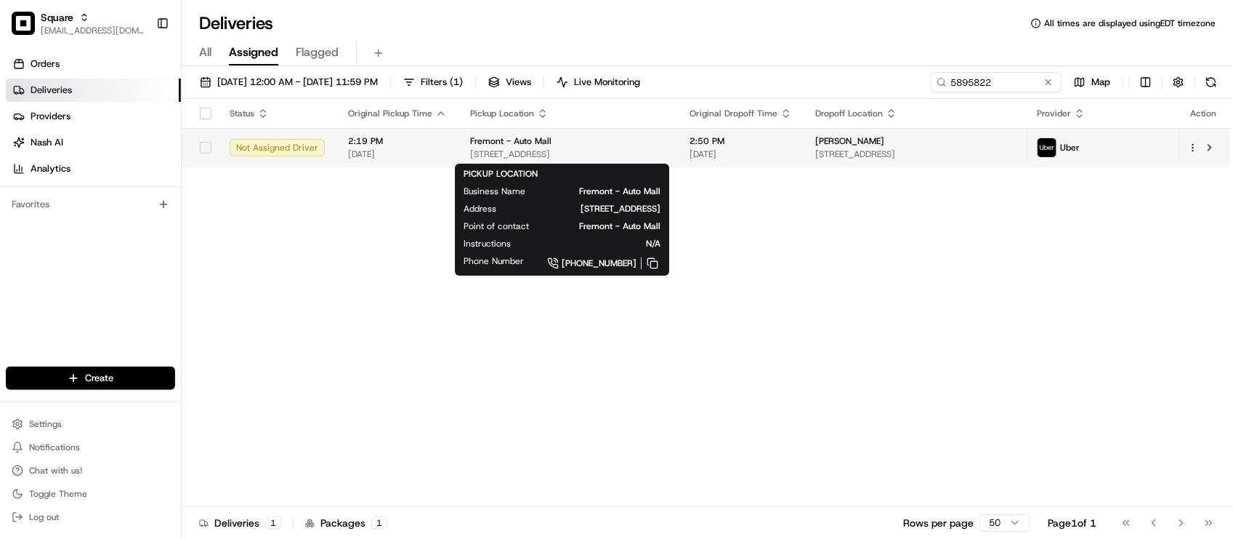
click at [636, 142] on div "Fremont - Auto Mall" at bounding box center [568, 141] width 196 height 12
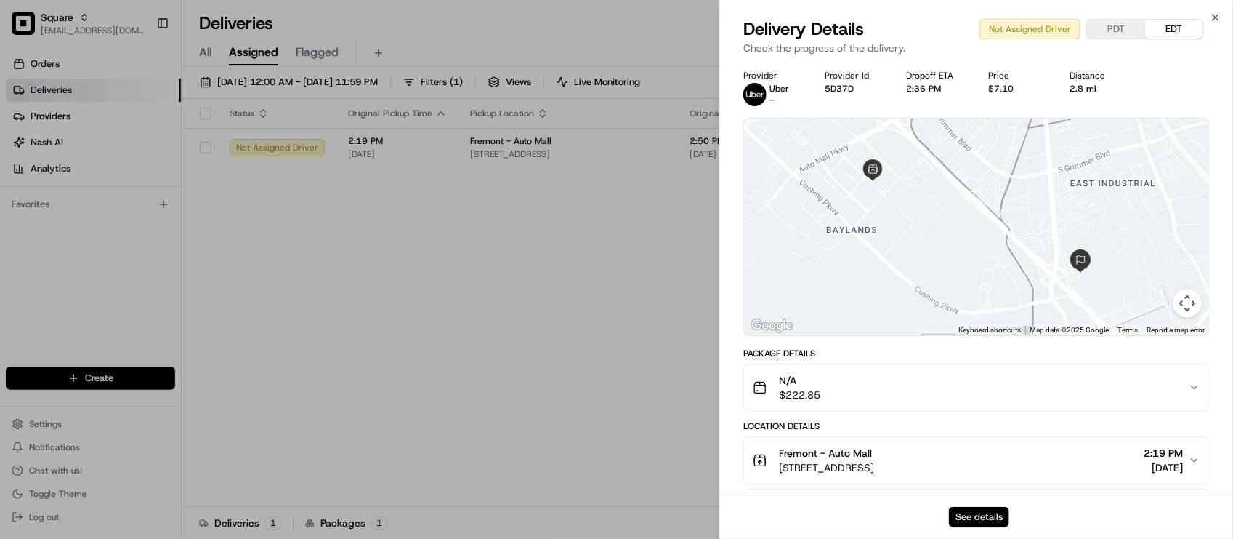
click at [975, 521] on button "See details" at bounding box center [979, 517] width 60 height 20
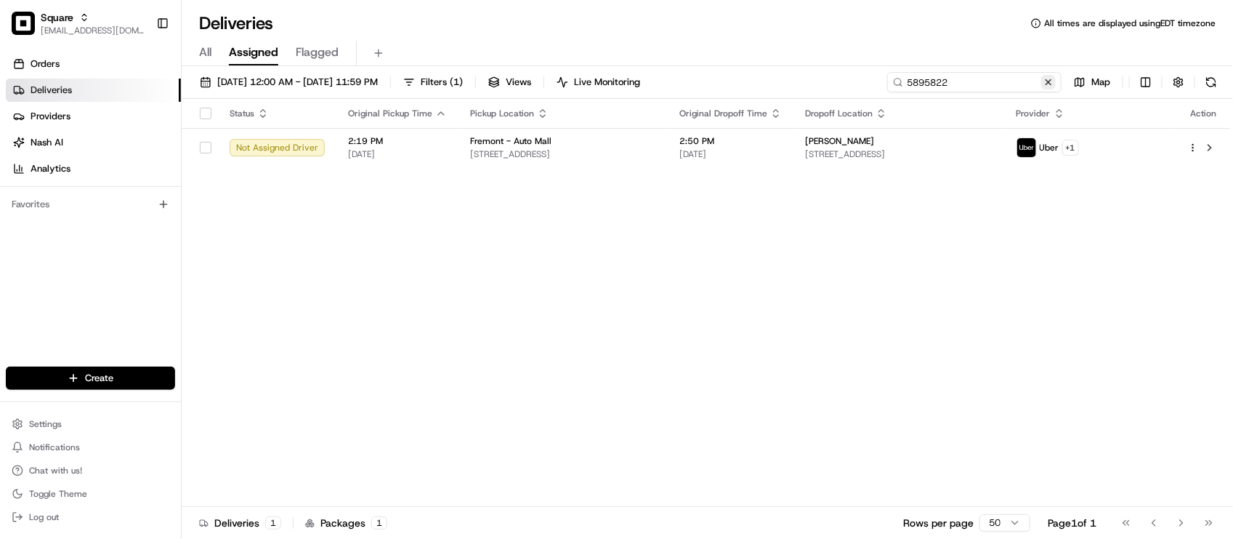
click at [1055, 80] on div "5895822" at bounding box center [974, 82] width 174 height 20
click at [1046, 82] on button at bounding box center [1048, 82] width 15 height 15
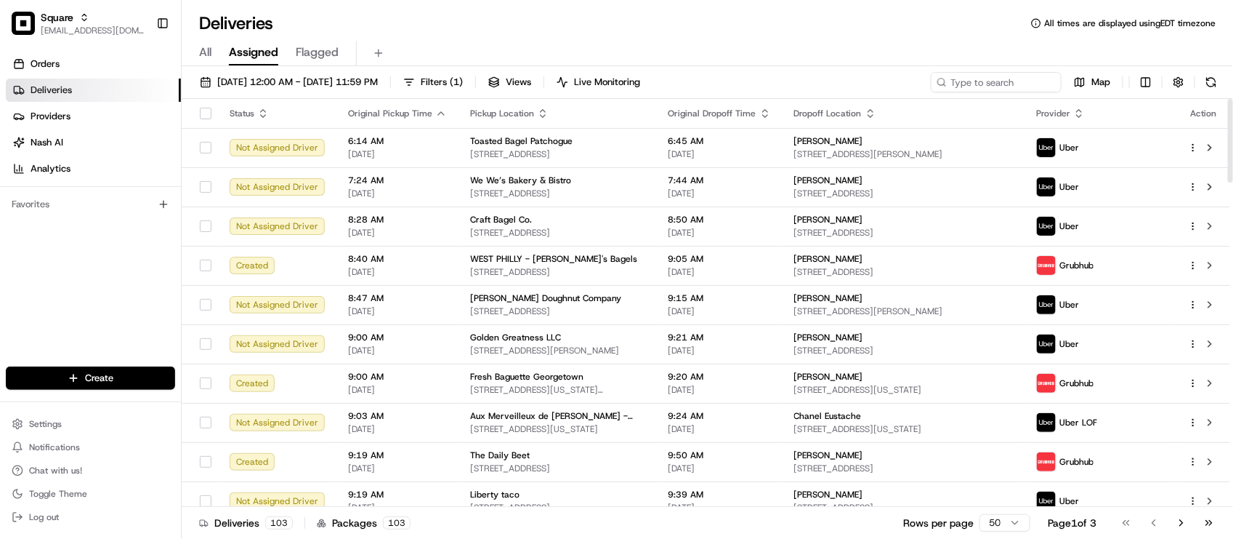
click at [433, 17] on div "Deliveries All times are displayed using EDT timezone" at bounding box center [708, 23] width 1052 height 23
click at [57, 255] on div "Orders Deliveries Providers [PERSON_NAME] Analytics Favorites" at bounding box center [90, 211] width 181 height 328
click at [636, 4] on div "Deliveries All times are displayed using EDT timezone All Assigned Flagged 08/2…" at bounding box center [708, 269] width 1052 height 539
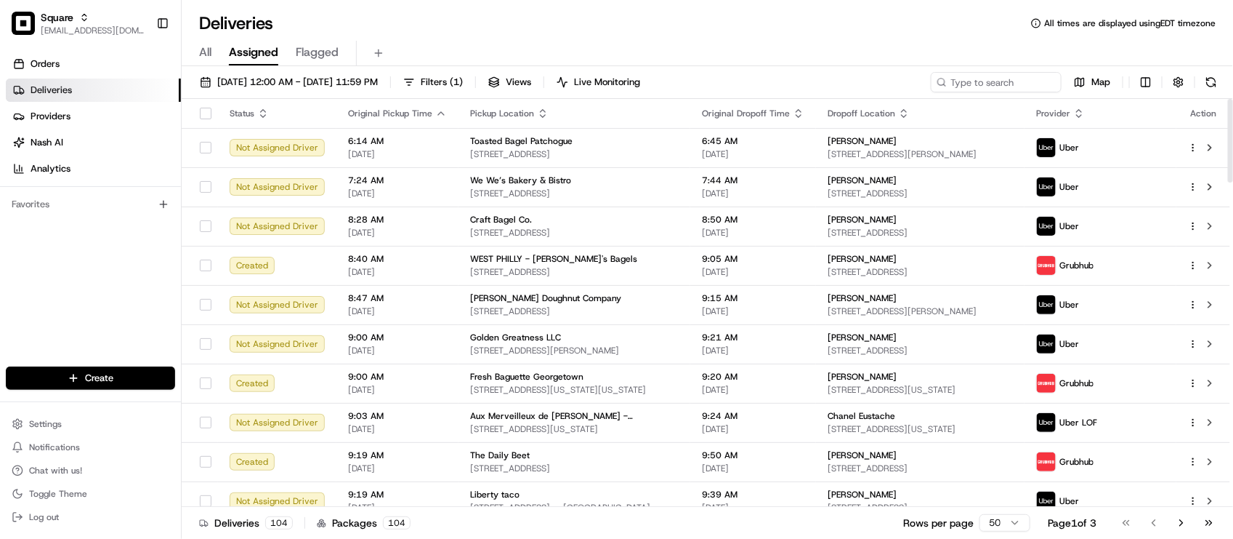
click at [44, 297] on div "Orders Deliveries Providers [PERSON_NAME] Analytics Favorites" at bounding box center [90, 211] width 181 height 328
click at [371, 20] on div "Deliveries All times are displayed using EDT timezone" at bounding box center [708, 23] width 1052 height 23
click at [727, 33] on div "Deliveries All times are displayed using EDT timezone" at bounding box center [708, 23] width 1052 height 23
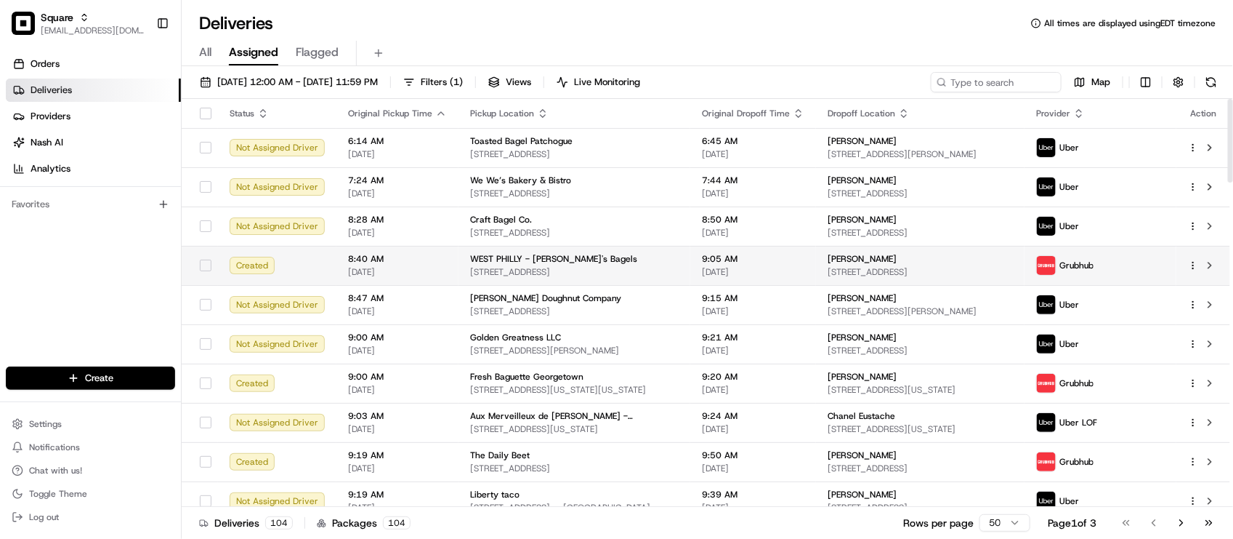
drag, startPoint x: 109, startPoint y: 270, endPoint x: 365, endPoint y: 251, distance: 256.6
click at [108, 270] on div "Orders Deliveries Providers [PERSON_NAME] Analytics Favorites" at bounding box center [90, 211] width 181 height 328
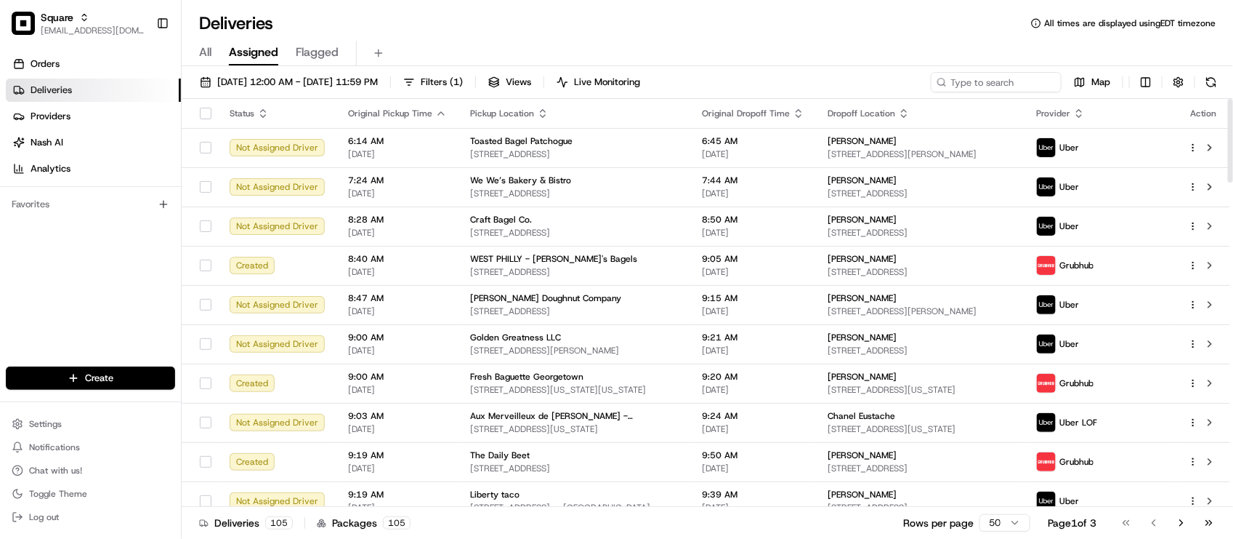
click at [100, 285] on div "Orders Deliveries Providers [PERSON_NAME] Analytics Favorites" at bounding box center [90, 211] width 181 height 328
drag, startPoint x: 121, startPoint y: 280, endPoint x: 129, endPoint y: 287, distance: 10.3
click at [121, 281] on div "Orders Deliveries Providers [PERSON_NAME] Analytics Favorites" at bounding box center [90, 211] width 181 height 328
click at [578, 4] on div "Deliveries All times are displayed using EDT timezone All Assigned Flagged 08/2…" at bounding box center [708, 269] width 1052 height 539
click at [70, 289] on div "Orders Deliveries Providers [PERSON_NAME] Analytics Favorites" at bounding box center [90, 211] width 181 height 328
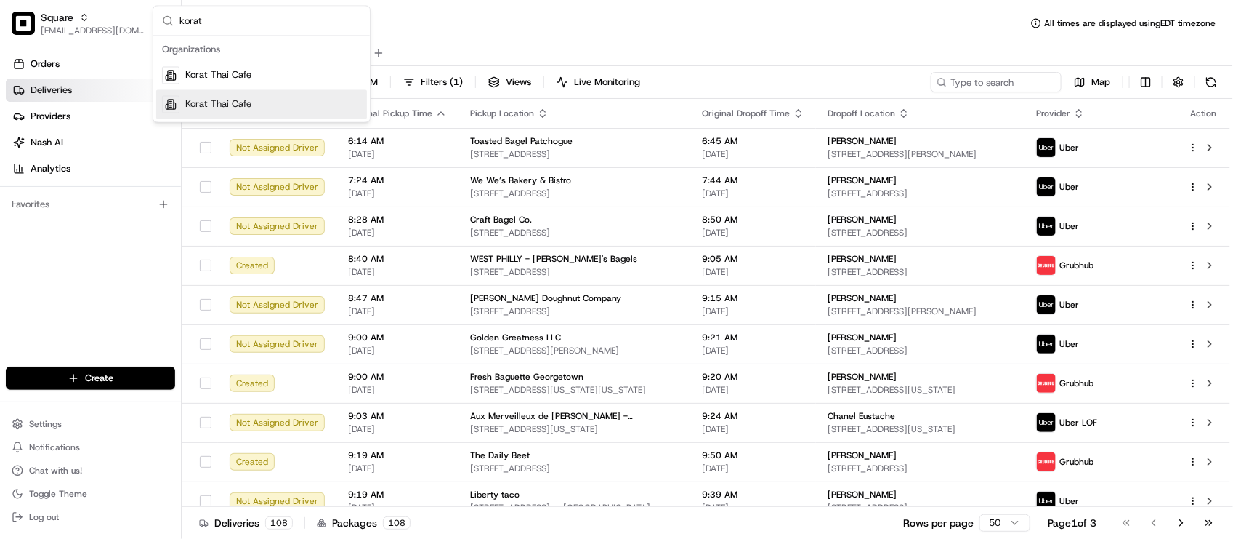
type input "korat"
click at [263, 102] on div "Korat Thai Cafe" at bounding box center [261, 104] width 211 height 29
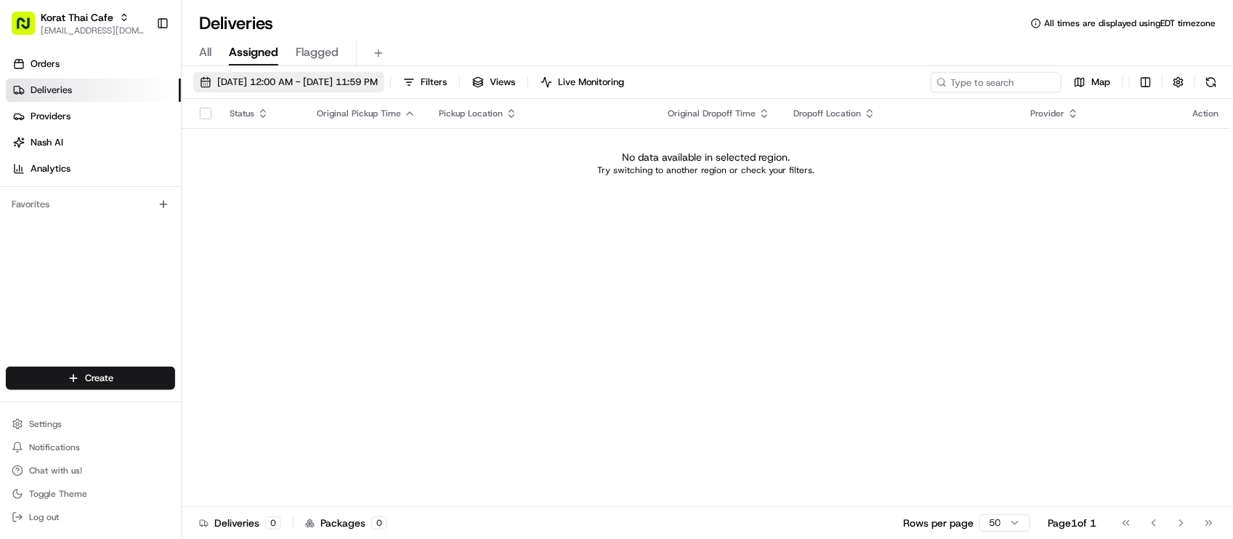
click at [339, 81] on span "08/22/2025 12:00 AM - 08/22/2025 11:59 PM" at bounding box center [297, 82] width 161 height 13
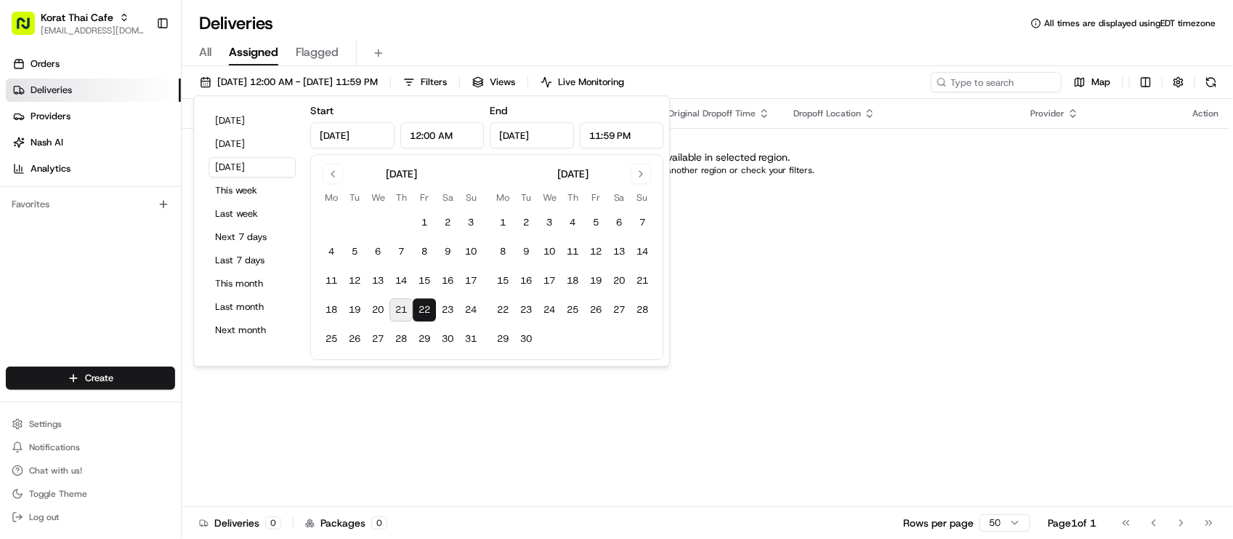
click at [416, 29] on div "Deliveries All times are displayed using EDT timezone" at bounding box center [708, 23] width 1052 height 23
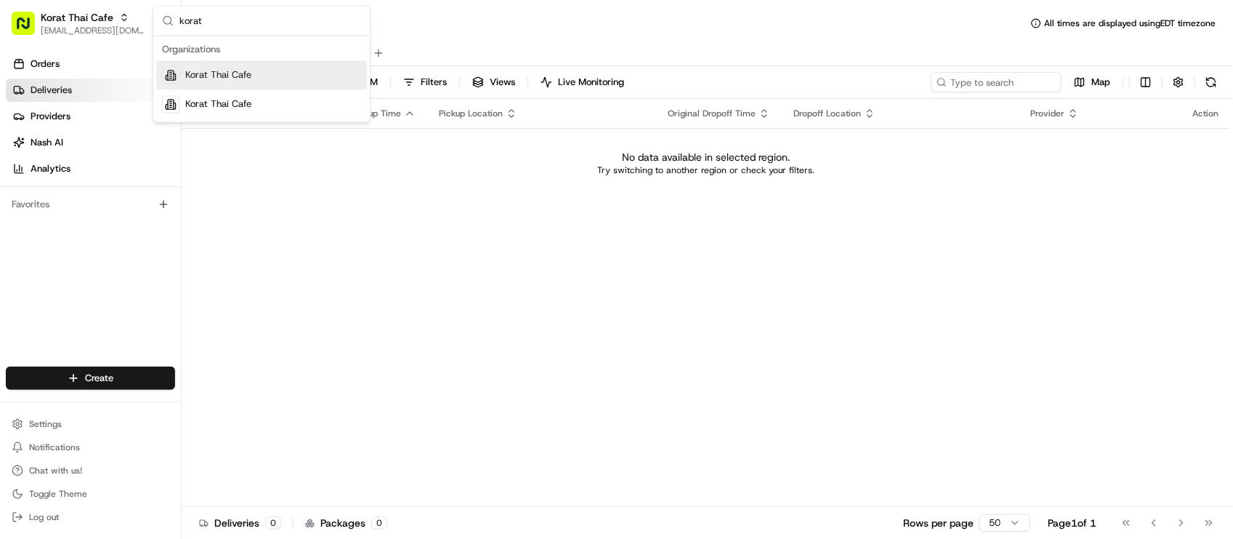
type input "korat"
click at [260, 82] on div "Korat Thai Cafe" at bounding box center [261, 75] width 211 height 29
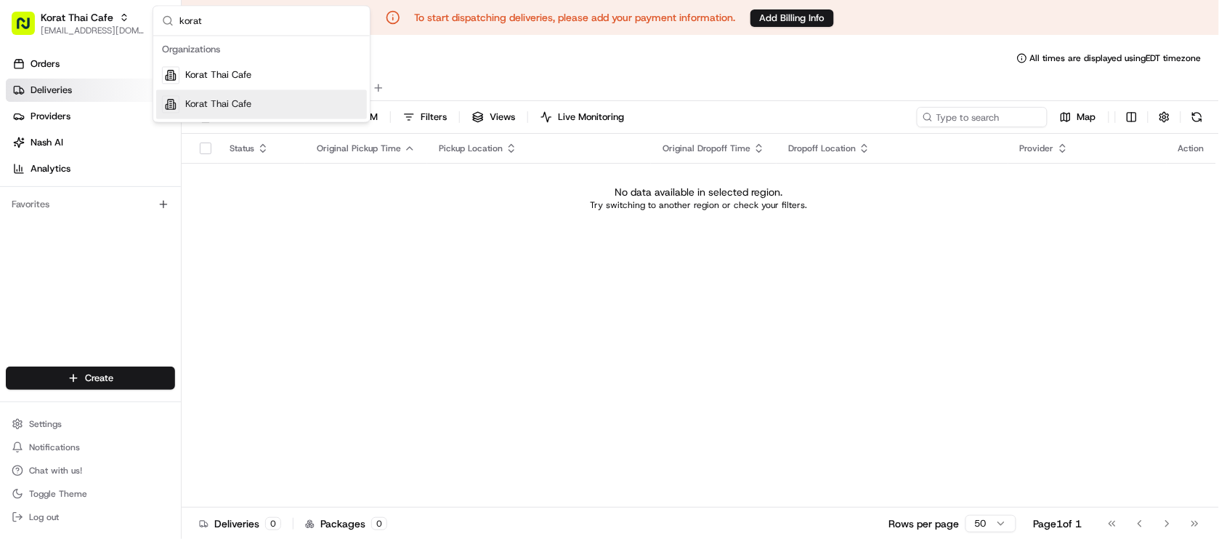
type input "korat"
click at [241, 95] on div "Korat Thai Cafe" at bounding box center [261, 104] width 211 height 29
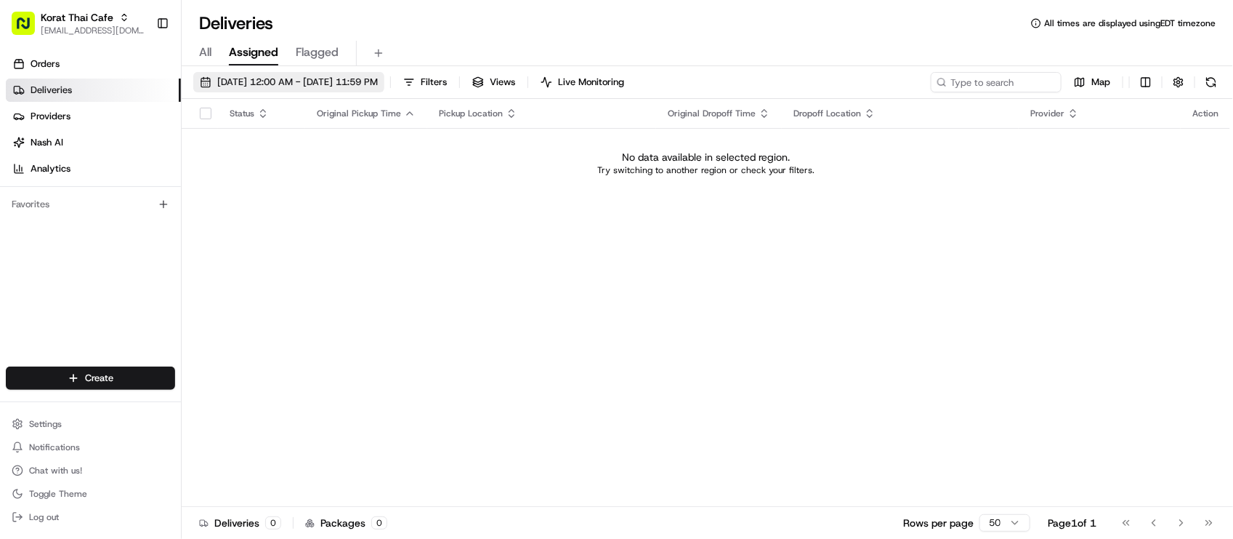
click at [378, 78] on span "08/22/2025 12:00 AM - 08/22/2025 11:59 PM" at bounding box center [297, 82] width 161 height 13
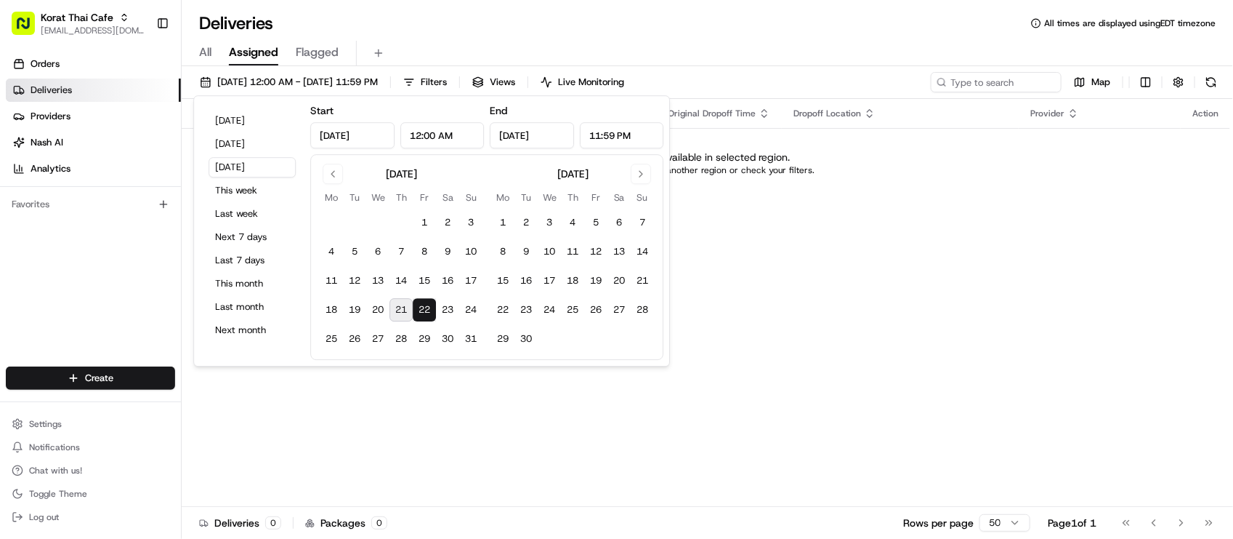
click at [978, 24] on div "Deliveries All times are displayed using EDT timezone" at bounding box center [708, 23] width 1052 height 23
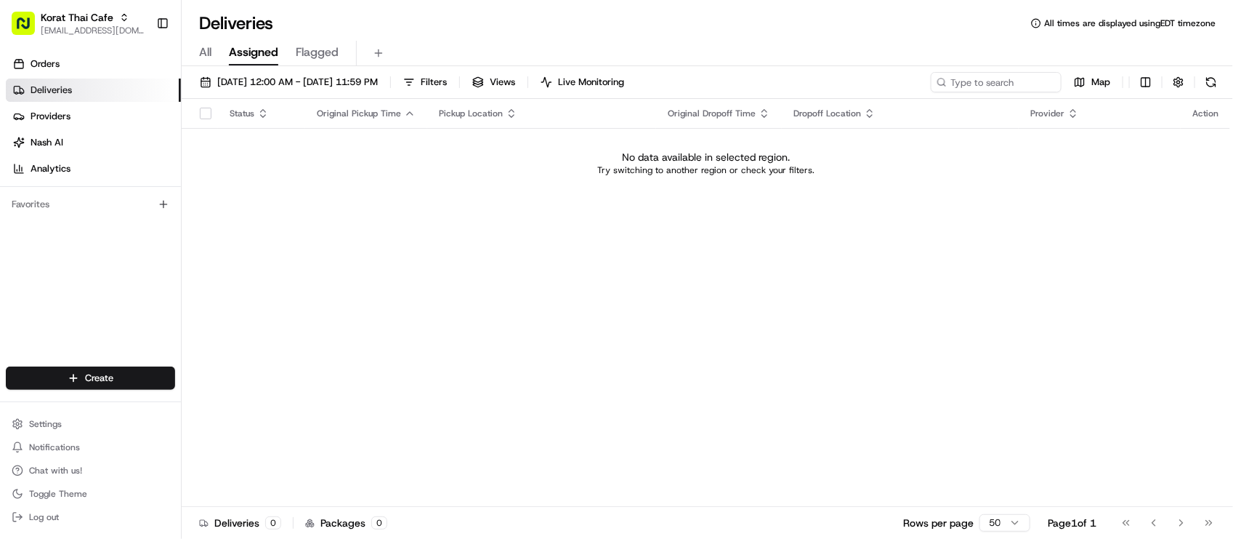
click at [241, 389] on div "Status Original Pickup Time Pickup Location Original Dropoff Time Dropoff Locat…" at bounding box center [706, 303] width 1049 height 408
click at [586, 29] on div "Deliveries All times are displayed using EDT timezone" at bounding box center [708, 23] width 1052 height 23
click at [234, 72] on button "08/22/2025 12:00 AM - 08/22/2025 11:59 PM" at bounding box center [288, 82] width 191 height 20
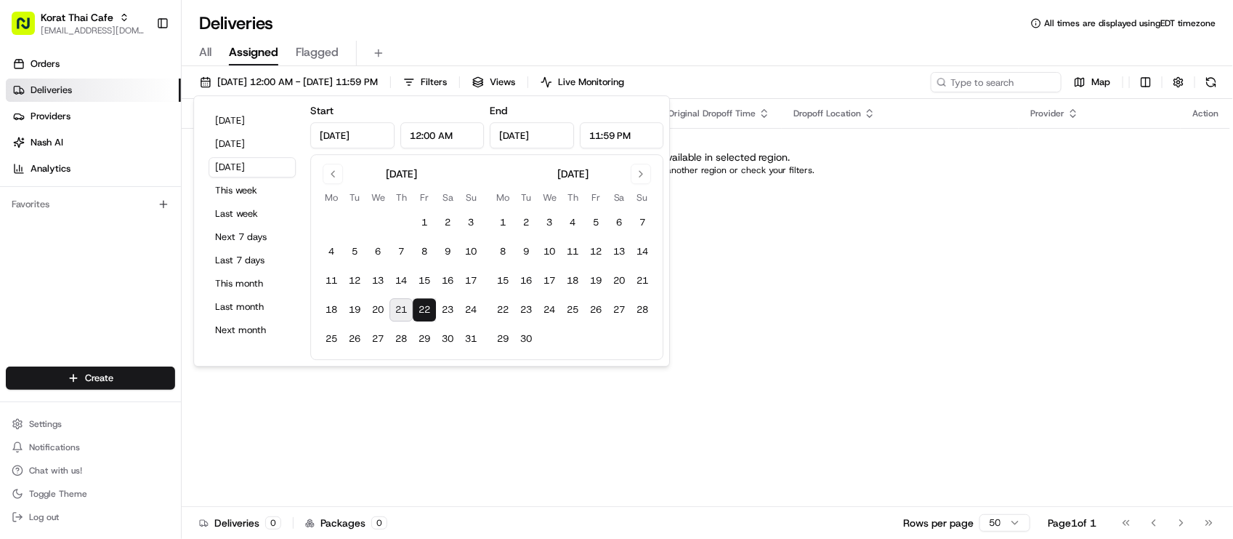
click at [212, 56] on div "All Assigned Flagged" at bounding box center [708, 53] width 1052 height 25
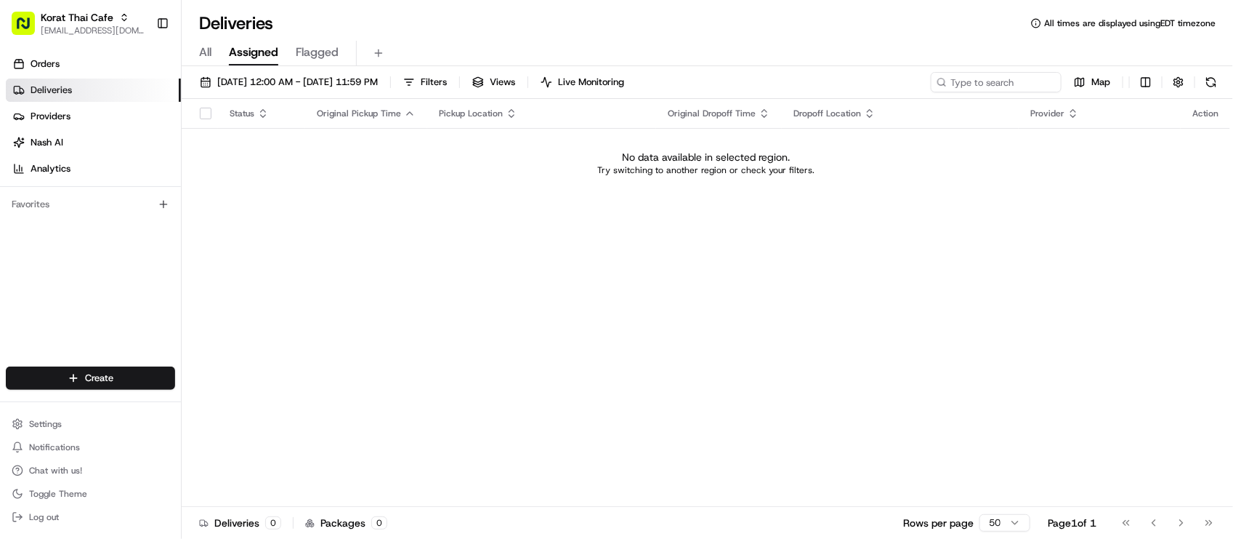
click at [209, 56] on span "All" at bounding box center [205, 52] width 12 height 17
click at [456, 441] on div "Status Original Pickup Time Pickup Location Original Dropoff Time Dropoff Locat…" at bounding box center [706, 303] width 1049 height 408
click at [478, 304] on div "Status Original Pickup Time Pickup Location Original Dropoff Time Dropoff Locat…" at bounding box center [706, 303] width 1049 height 408
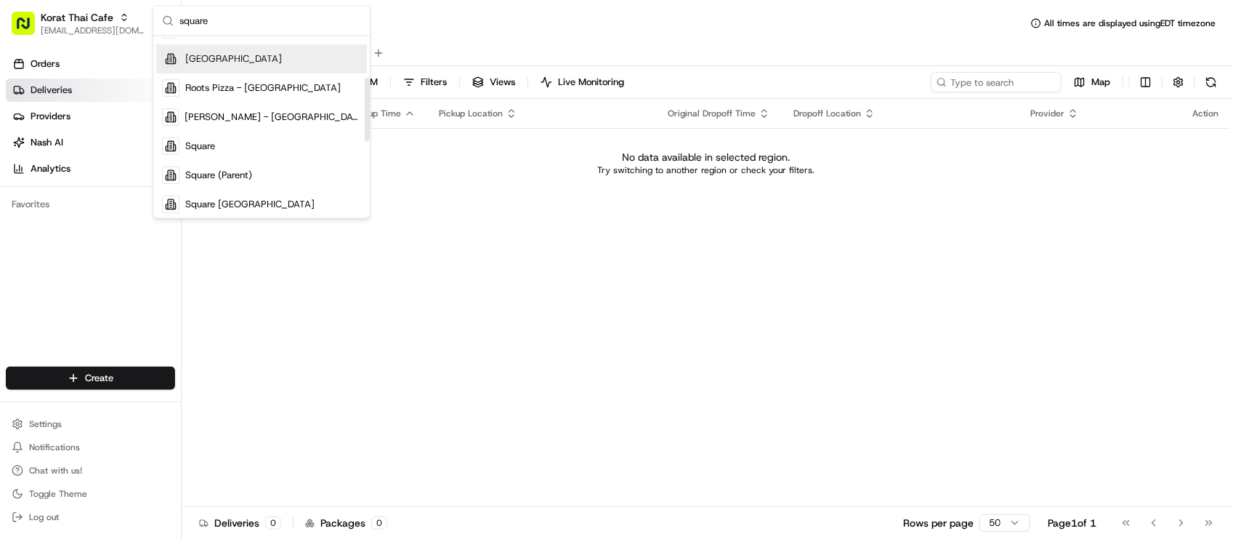
scroll to position [273, 0]
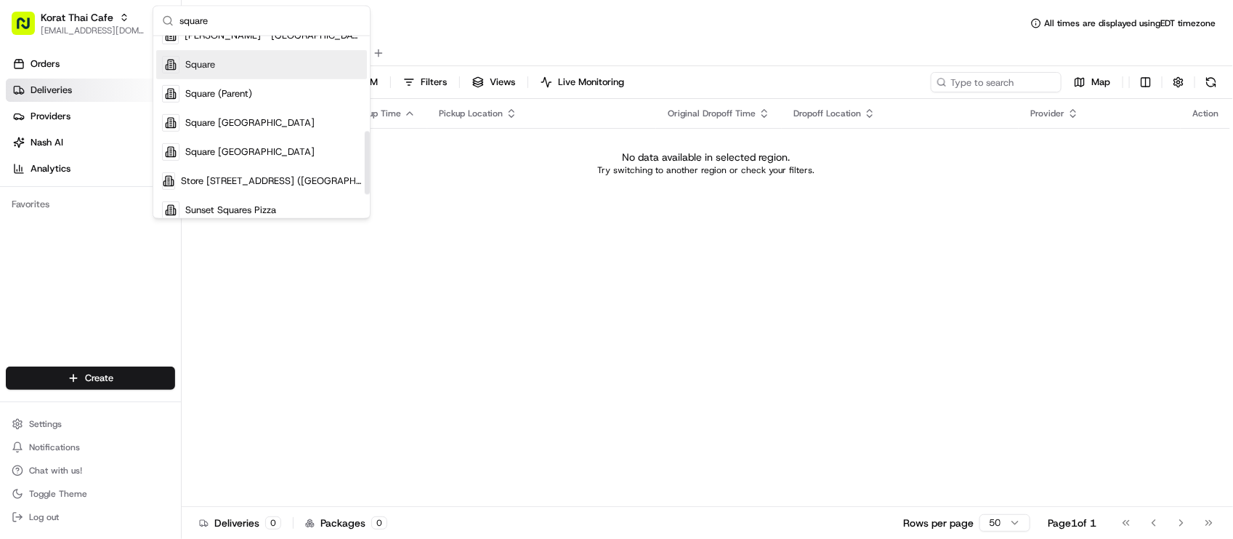
type input "square"
click at [225, 70] on div "Square" at bounding box center [261, 64] width 211 height 29
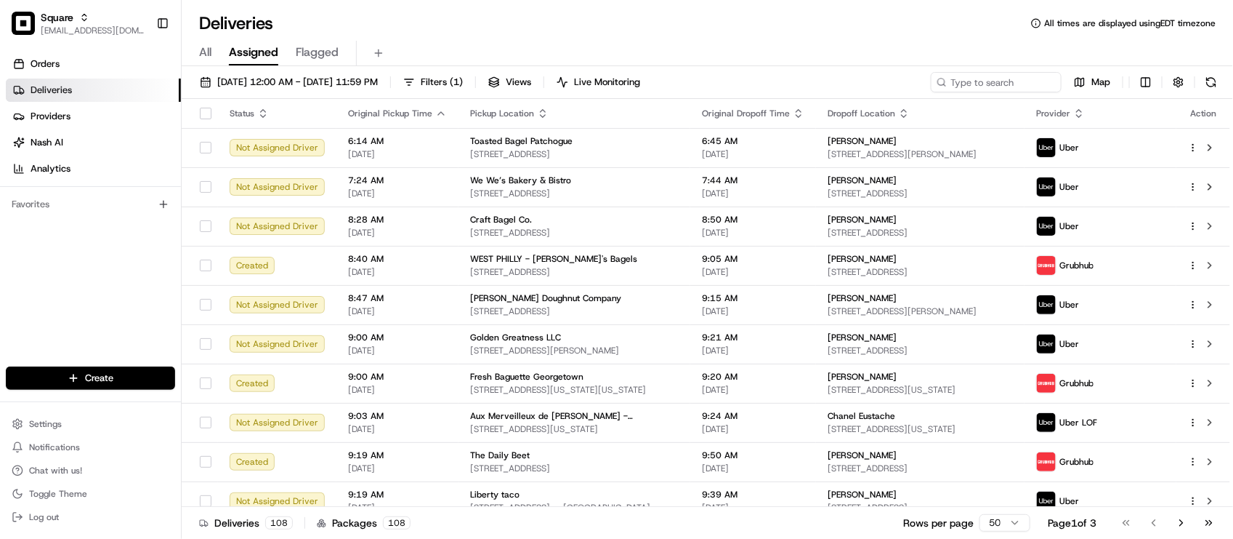
click at [391, 12] on div "Deliveries All times are displayed using EDT timezone" at bounding box center [708, 23] width 1052 height 23
click at [511, 13] on div "Deliveries All times are displayed using EDT timezone" at bounding box center [708, 23] width 1052 height 23
click at [449, 29] on div "Deliveries All times are displayed using EDT timezone" at bounding box center [708, 23] width 1052 height 23
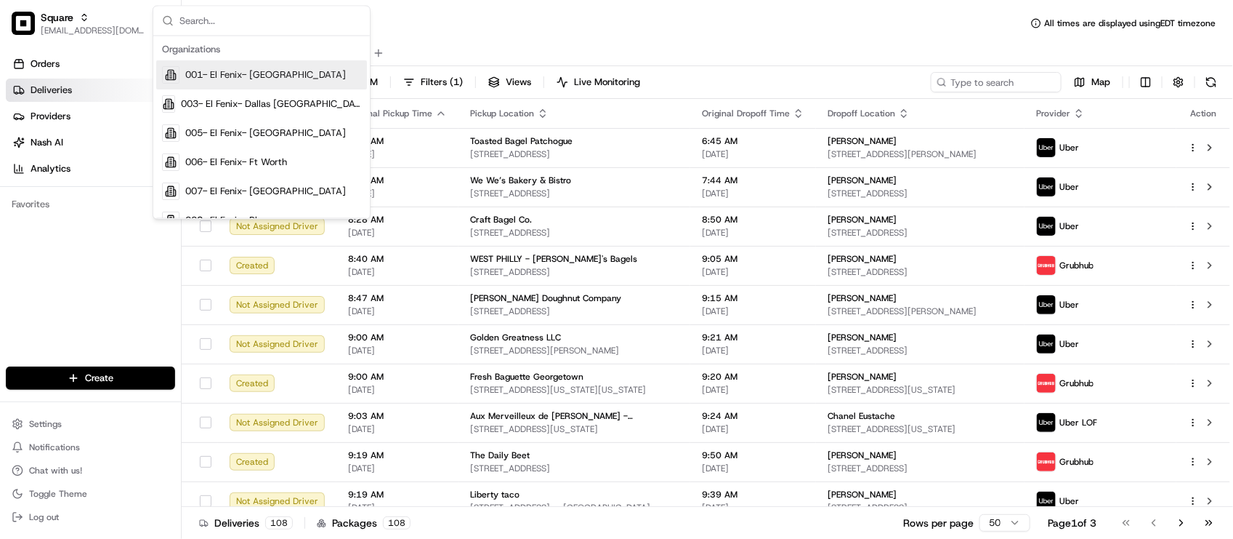
click at [420, 44] on div "All Assigned Flagged" at bounding box center [708, 53] width 1052 height 25
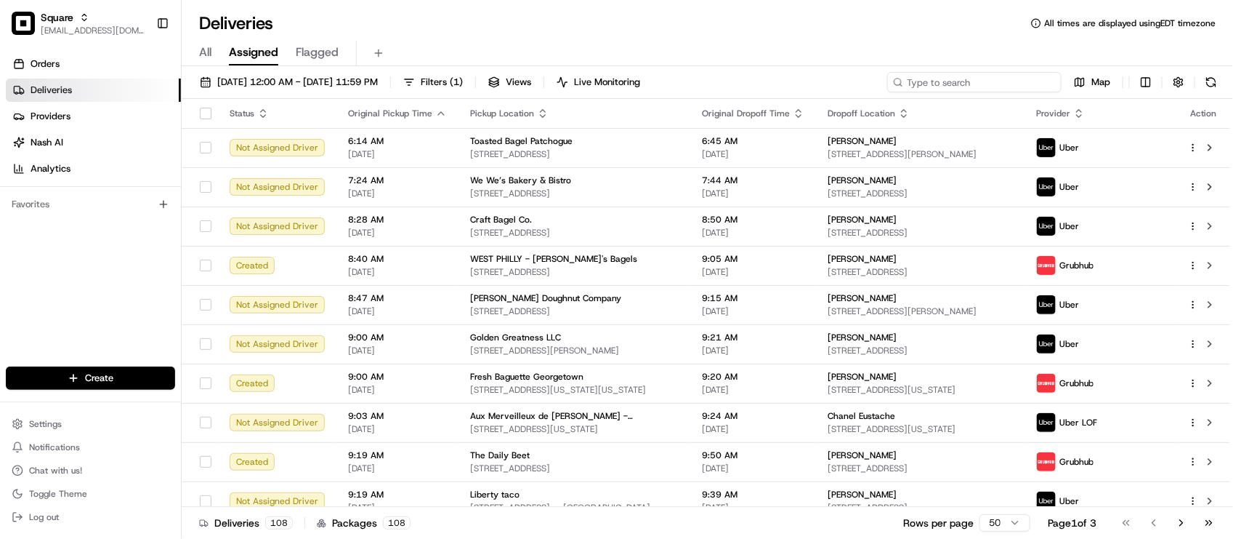
click at [996, 84] on input at bounding box center [974, 82] width 174 height 20
paste input "9802541"
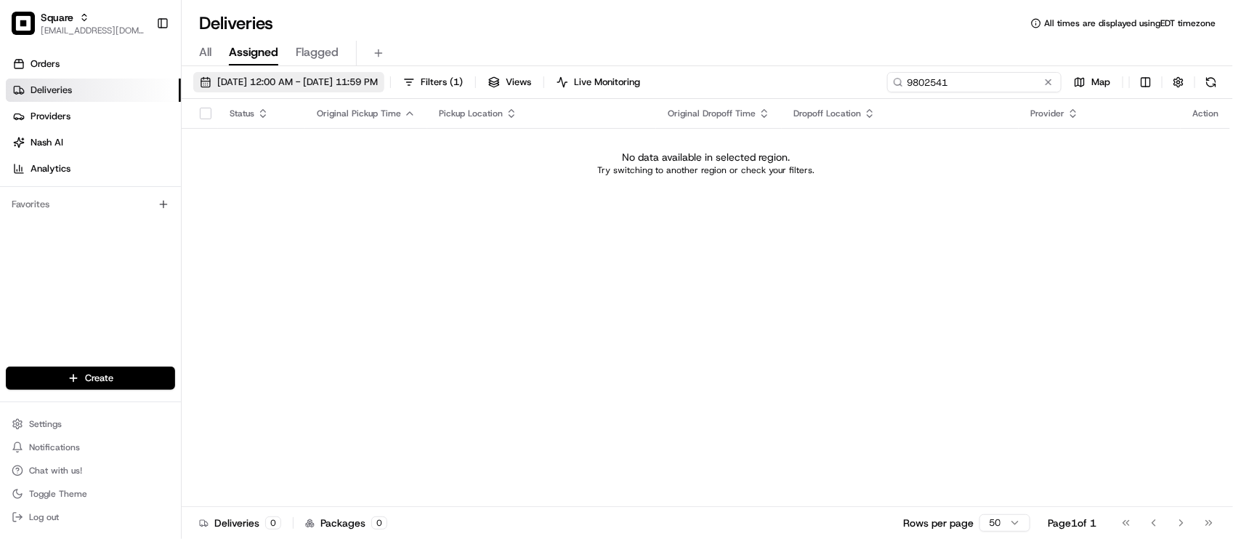
type input "9802541"
click at [358, 91] on button "08/22/2025 12:00 AM - 08/22/2025 11:59 PM" at bounding box center [288, 82] width 191 height 20
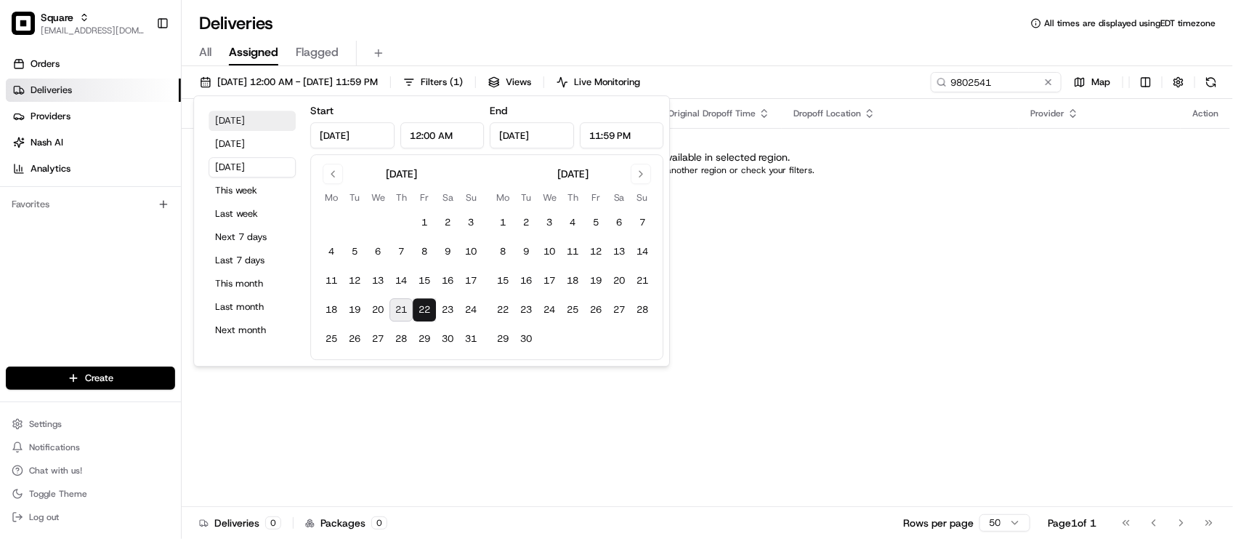
click at [274, 121] on button "Today" at bounding box center [252, 120] width 87 height 20
type input "Aug 21, 2025"
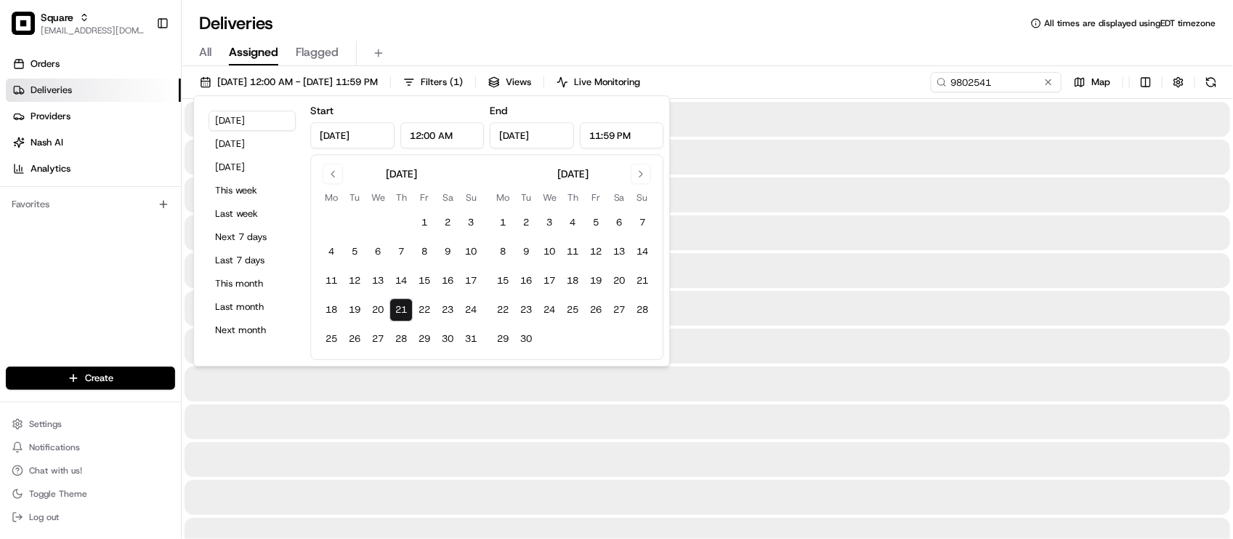
click at [666, 24] on div "Deliveries All times are displayed using EDT timezone" at bounding box center [708, 23] width 1052 height 23
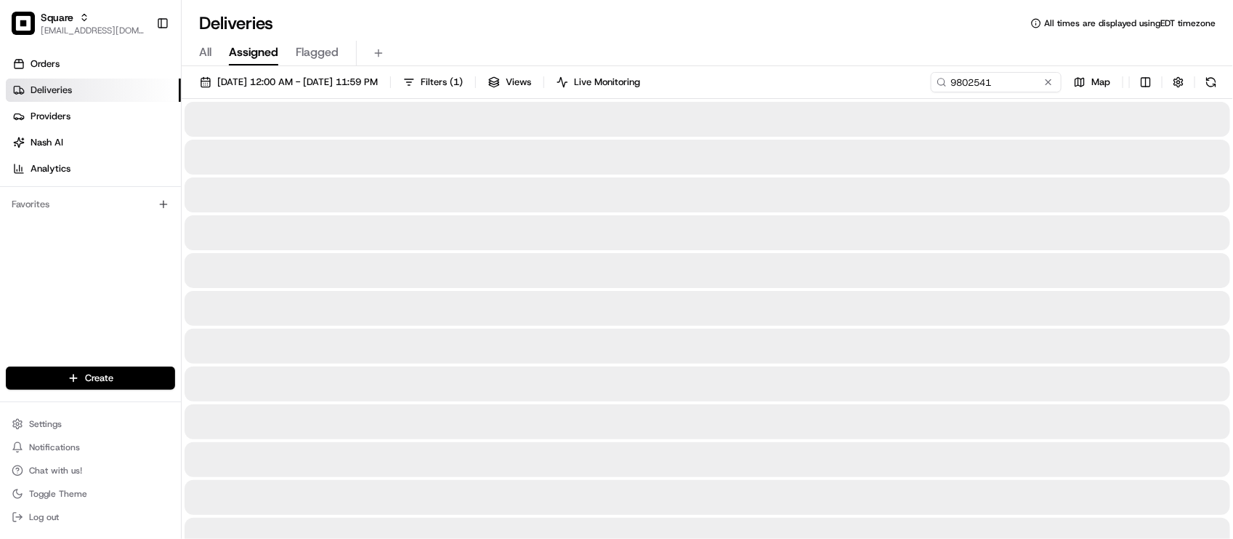
click at [754, 6] on div "Deliveries All times are displayed using EDT timezone All Assigned Flagged 08/2…" at bounding box center [708, 269] width 1052 height 539
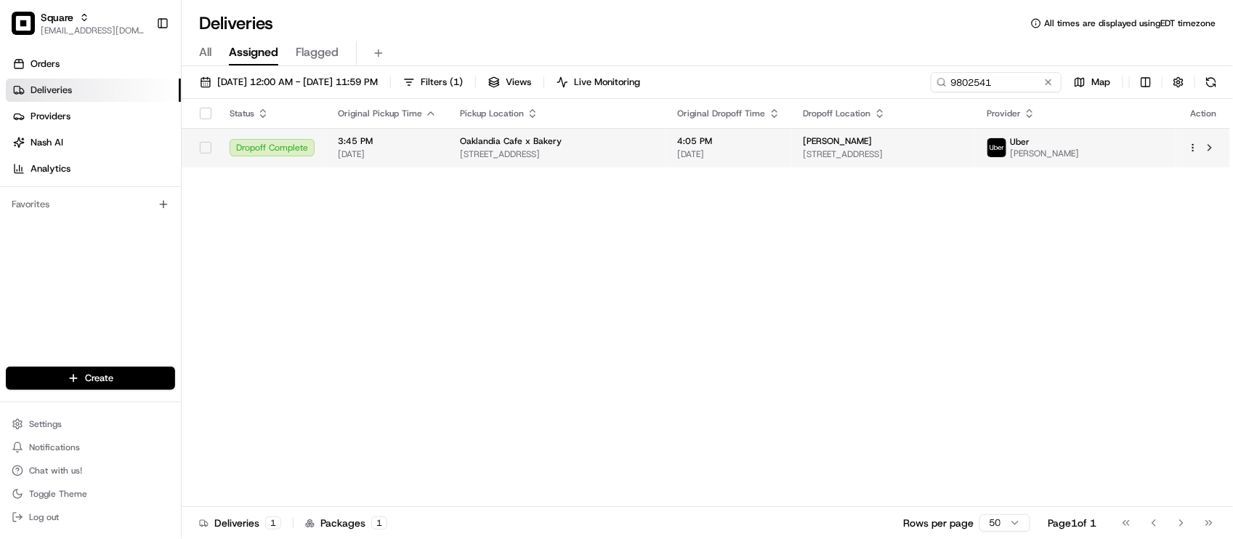
click at [706, 150] on td "4:05 PM 08/21/2025" at bounding box center [729, 147] width 126 height 39
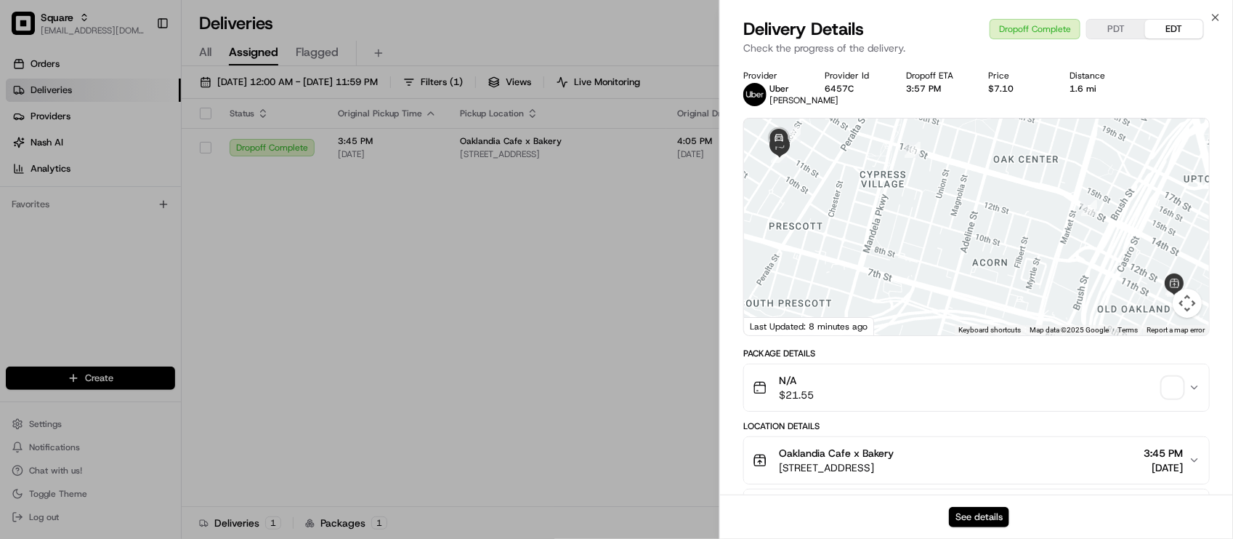
click at [958, 516] on button "See details" at bounding box center [979, 517] width 60 height 20
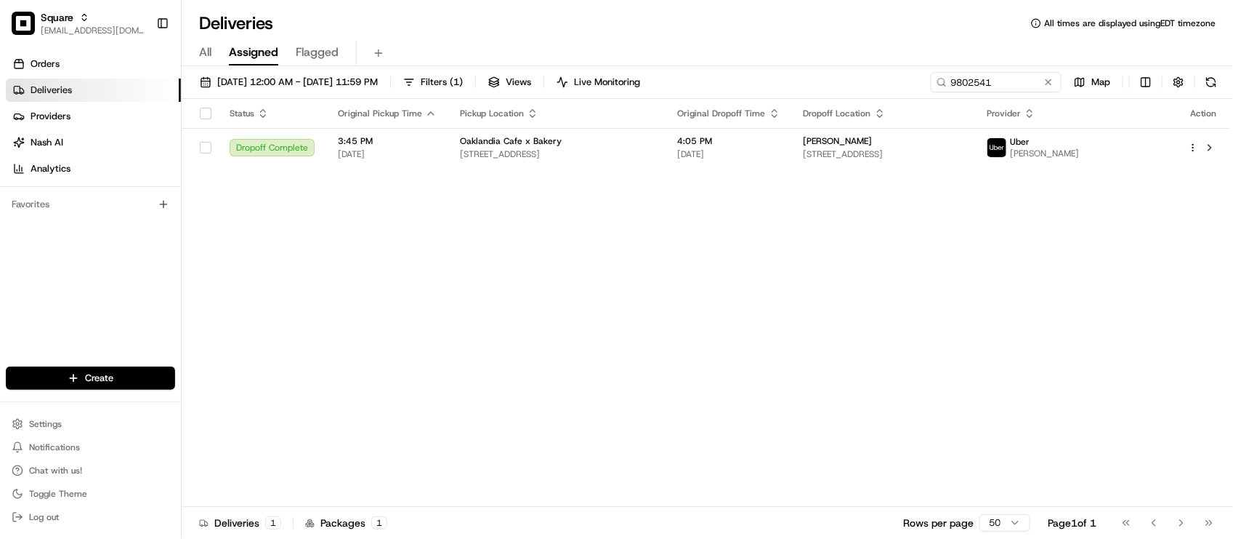
drag, startPoint x: 368, startPoint y: 282, endPoint x: 461, endPoint y: 191, distance: 130.0
click at [371, 282] on div "Status Original Pickup Time Pickup Location Original Dropoff Time Dropoff Locat…" at bounding box center [706, 303] width 1049 height 408
click at [581, 26] on div "Deliveries All times are displayed using EDT timezone" at bounding box center [708, 23] width 1052 height 23
click at [594, 29] on div "Deliveries All times are displayed using EDT timezone" at bounding box center [708, 23] width 1052 height 23
click at [648, 415] on div "Status Original Pickup Time Pickup Location Original Dropoff Time Dropoff Locat…" at bounding box center [706, 303] width 1049 height 408
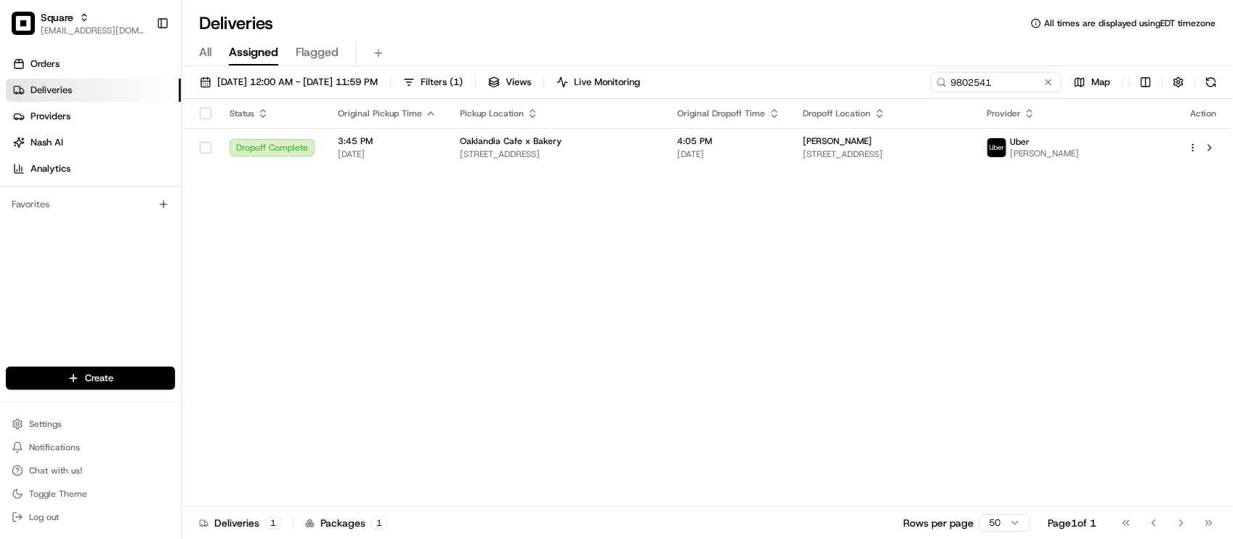
click at [354, 343] on div "Status Original Pickup Time Pickup Location Original Dropoff Time Dropoff Locat…" at bounding box center [706, 303] width 1049 height 408
click at [750, 137] on span "4:05 PM" at bounding box center [729, 141] width 102 height 12
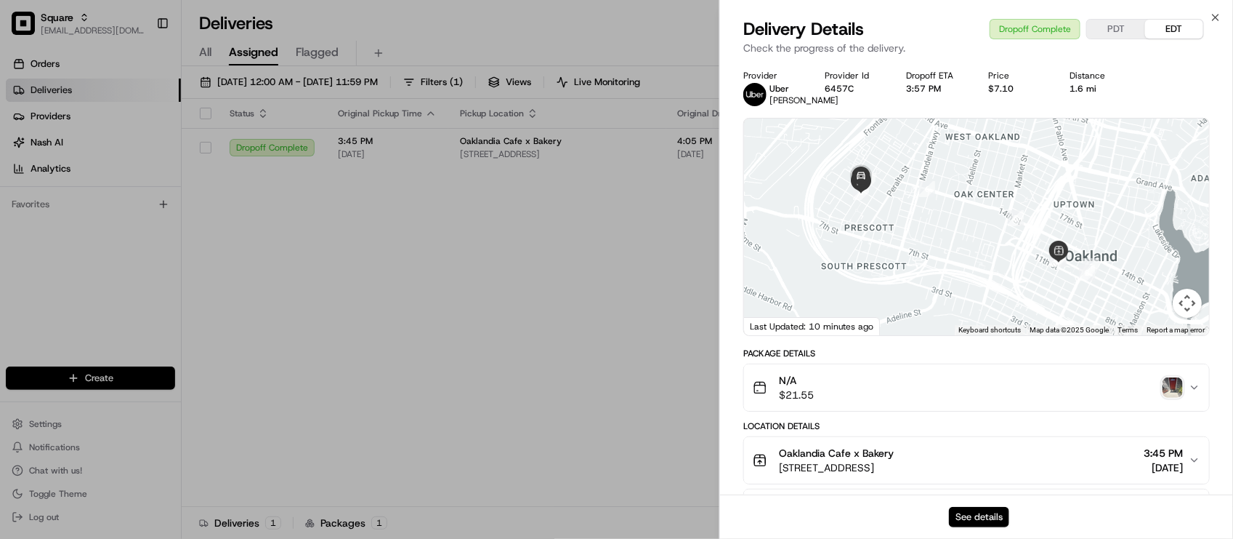
click at [970, 517] on button "See details" at bounding box center [979, 517] width 60 height 20
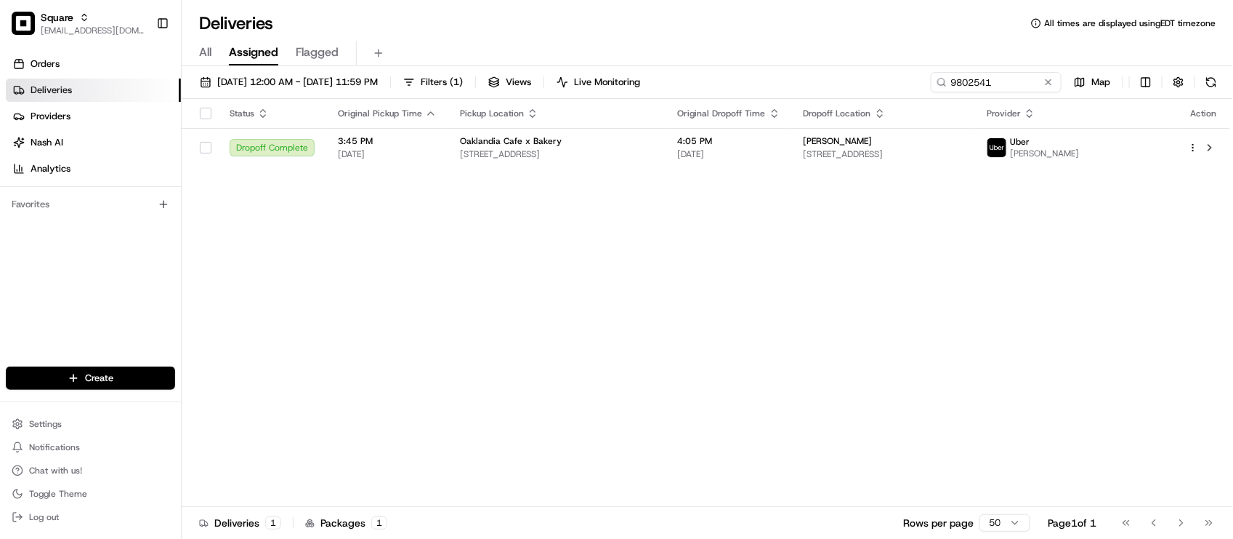
click at [1004, 350] on div "Status Original Pickup Time Pickup Location Original Dropoff Time Dropoff Locat…" at bounding box center [706, 303] width 1049 height 408
click at [291, 309] on div "Status Original Pickup Time Pickup Location Original Dropoff Time Dropoff Locat…" at bounding box center [706, 303] width 1049 height 408
click at [307, 378] on div "Status Original Pickup Time Pickup Location Original Dropoff Time Dropoff Locat…" at bounding box center [706, 303] width 1049 height 408
click at [613, 369] on div "Status Original Pickup Time Pickup Location Original Dropoff Time Dropoff Locat…" at bounding box center [706, 303] width 1049 height 408
click at [749, 223] on div "Status Original Pickup Time Pickup Location Original Dropoff Time Dropoff Locat…" at bounding box center [706, 303] width 1049 height 408
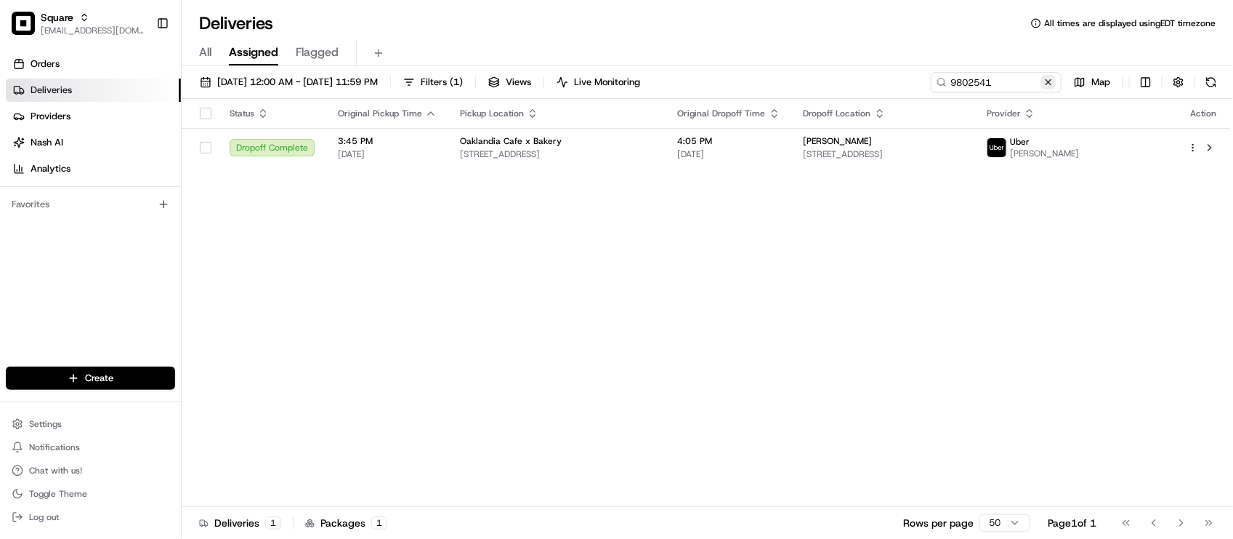
click at [1052, 81] on button at bounding box center [1048, 82] width 15 height 15
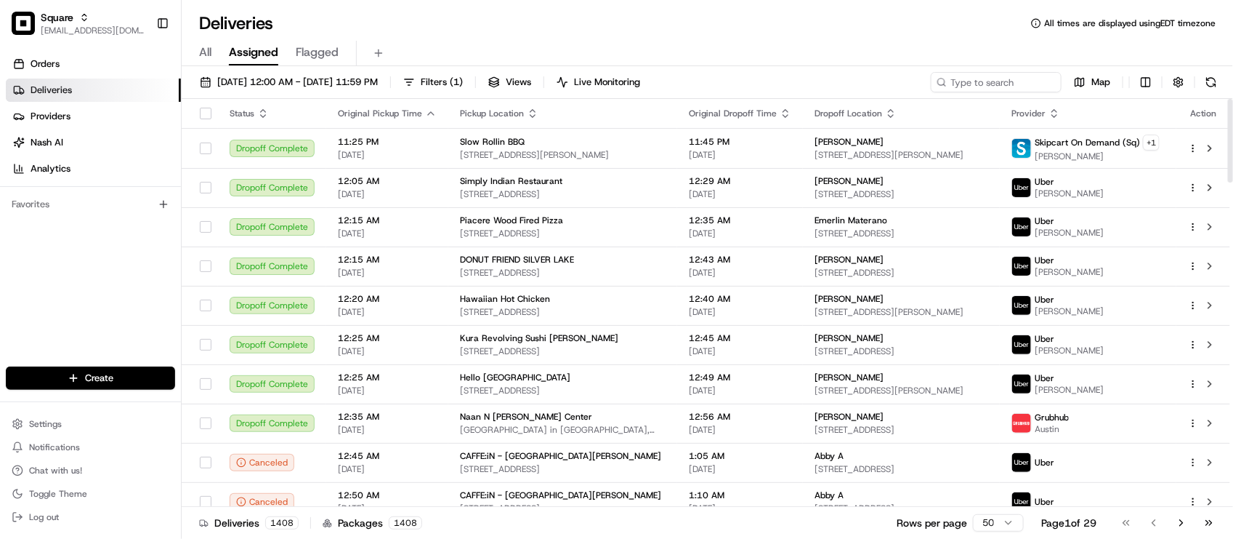
click at [86, 262] on div "Orders Deliveries Providers Nash AI Analytics Favorites" at bounding box center [90, 211] width 181 height 328
click at [94, 364] on div "Create" at bounding box center [90, 377] width 181 height 35
click at [89, 372] on html "Square lseguiran@nashhelp.com Toggle Sidebar Orders Deliveries Providers Nash A…" at bounding box center [616, 269] width 1233 height 539
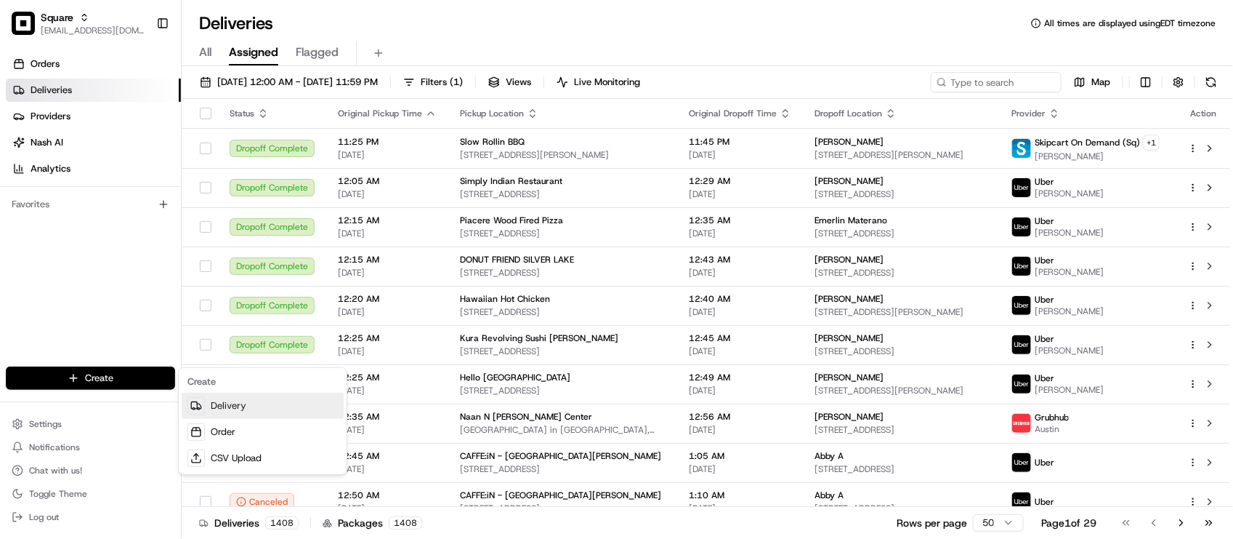
drag, startPoint x: 224, startPoint y: 415, endPoint x: 235, endPoint y: 403, distance: 15.9
click at [224, 415] on link "Delivery" at bounding box center [263, 405] width 162 height 26
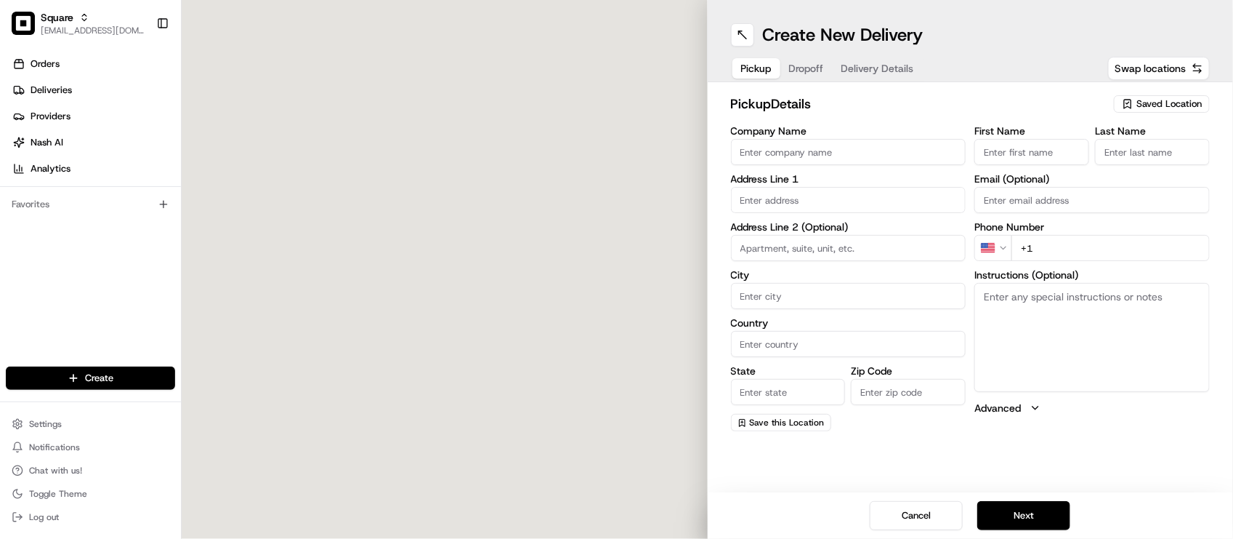
click at [812, 63] on span "Dropoff" at bounding box center [806, 68] width 35 height 15
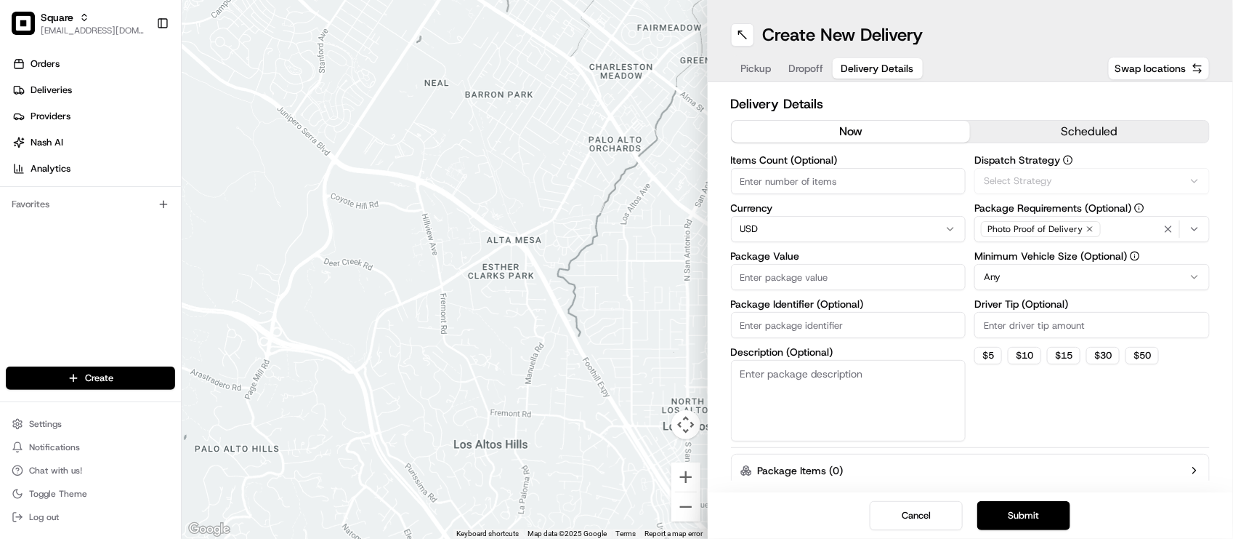
click at [844, 61] on span "Delivery Details" at bounding box center [878, 68] width 73 height 15
click at [1001, 178] on span "Select Strategy" at bounding box center [1018, 180] width 68 height 13
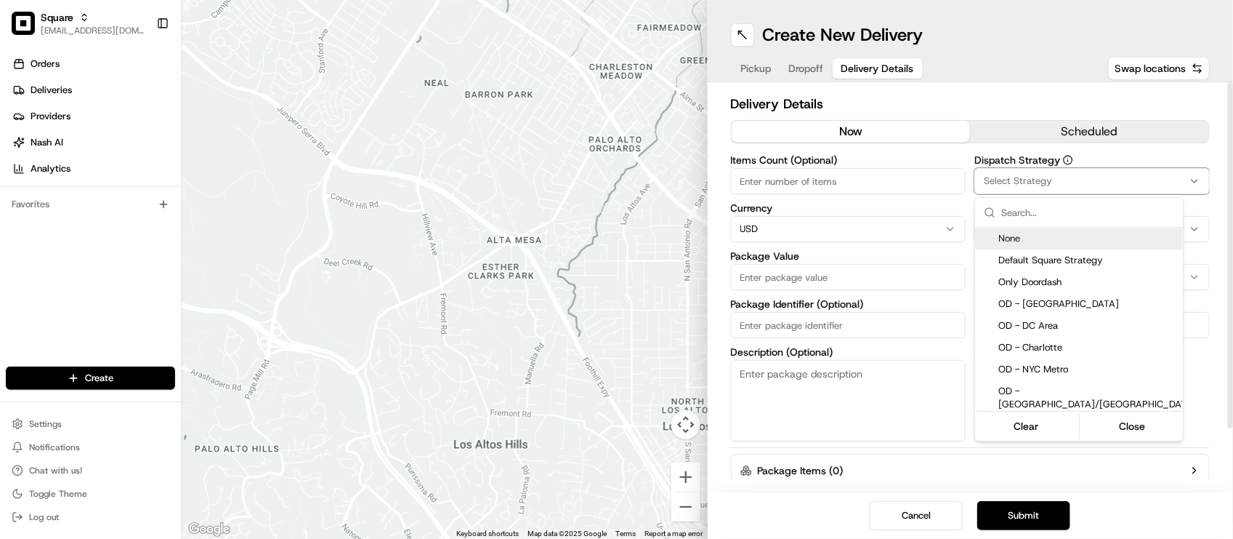
click at [1001, 178] on html "Square lseguiran@nashhelp.com Toggle Sidebar Orders Deliveries Providers Nash A…" at bounding box center [616, 269] width 1233 height 539
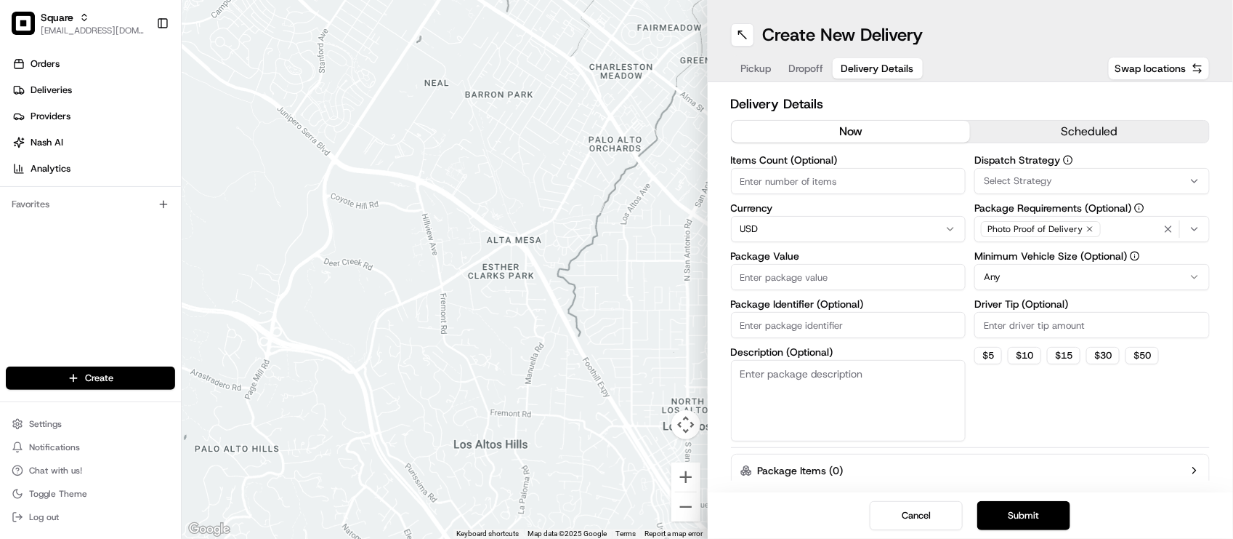
click at [82, 276] on div "Orders Deliveries Providers Nash AI Analytics Favorites" at bounding box center [90, 211] width 181 height 328
click at [1001, 60] on div "Pickup Dropoff Delivery Details Swap locations" at bounding box center [971, 68] width 480 height 26
click at [809, 78] on div "Pickup Dropoff Delivery Details" at bounding box center [827, 68] width 193 height 26
click at [809, 70] on span "Dropoff" at bounding box center [806, 68] width 35 height 15
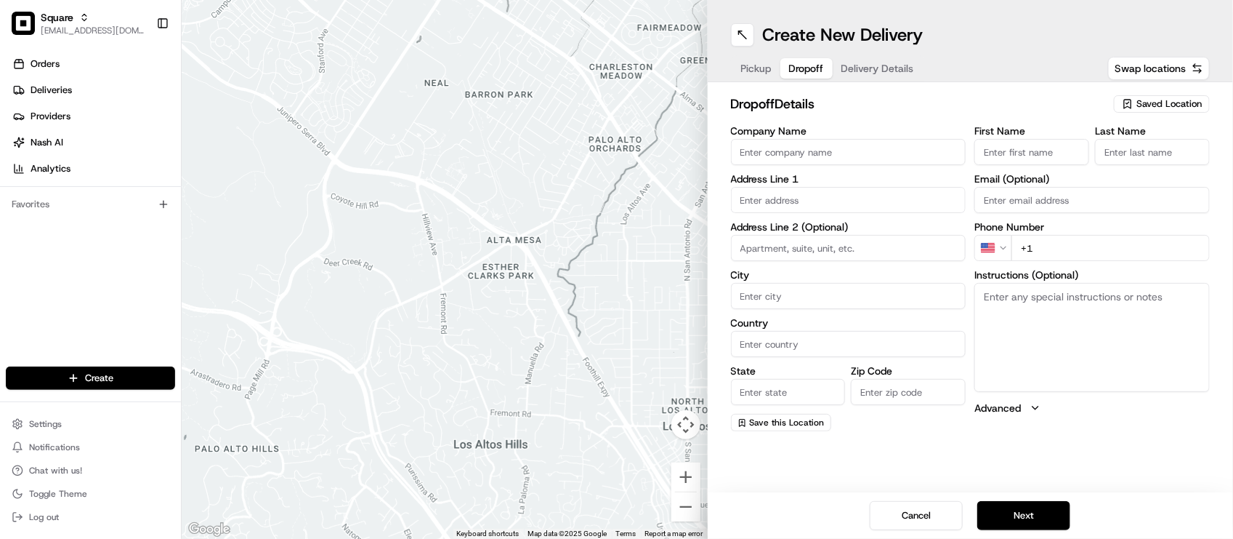
click at [35, 296] on div "Orders Deliveries Providers Nash AI Analytics Favorites" at bounding box center [90, 211] width 181 height 328
click at [961, 52] on div "Create New Delivery Pickup Dropoff Delivery Details Swap locations" at bounding box center [971, 41] width 526 height 82
click at [78, 322] on div "Orders Deliveries Providers Nash AI Analytics Favorites" at bounding box center [90, 211] width 181 height 328
drag, startPoint x: 93, startPoint y: 321, endPoint x: 167, endPoint y: 267, distance: 92.0
click at [93, 322] on div "Orders Deliveries Providers Nash AI Analytics Favorites" at bounding box center [90, 211] width 181 height 328
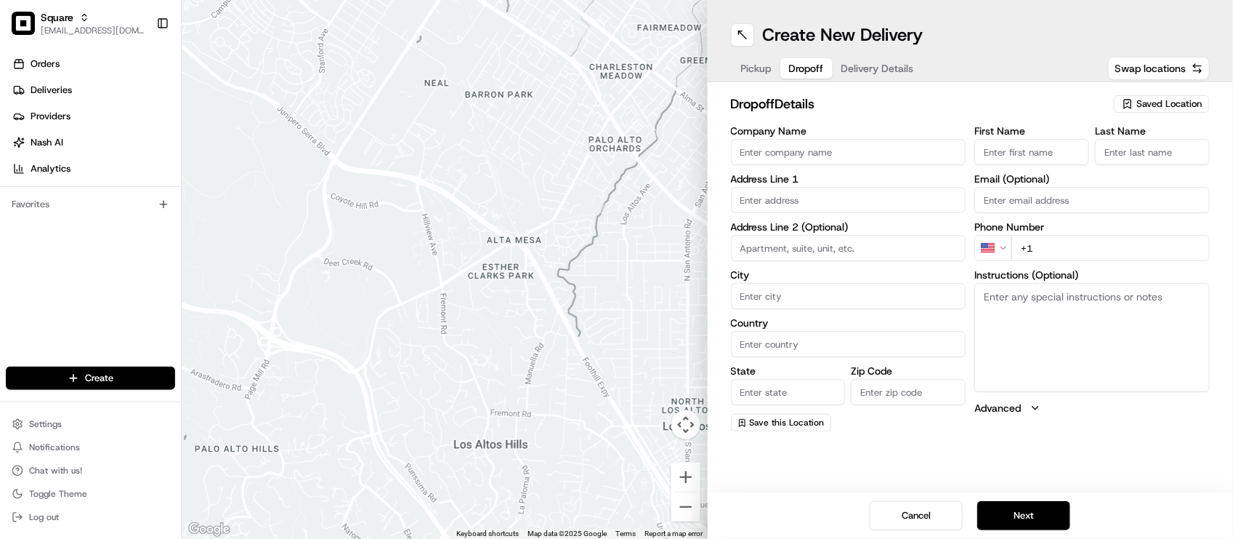
click at [1145, 97] on span "Saved Location" at bounding box center [1169, 103] width 65 height 13
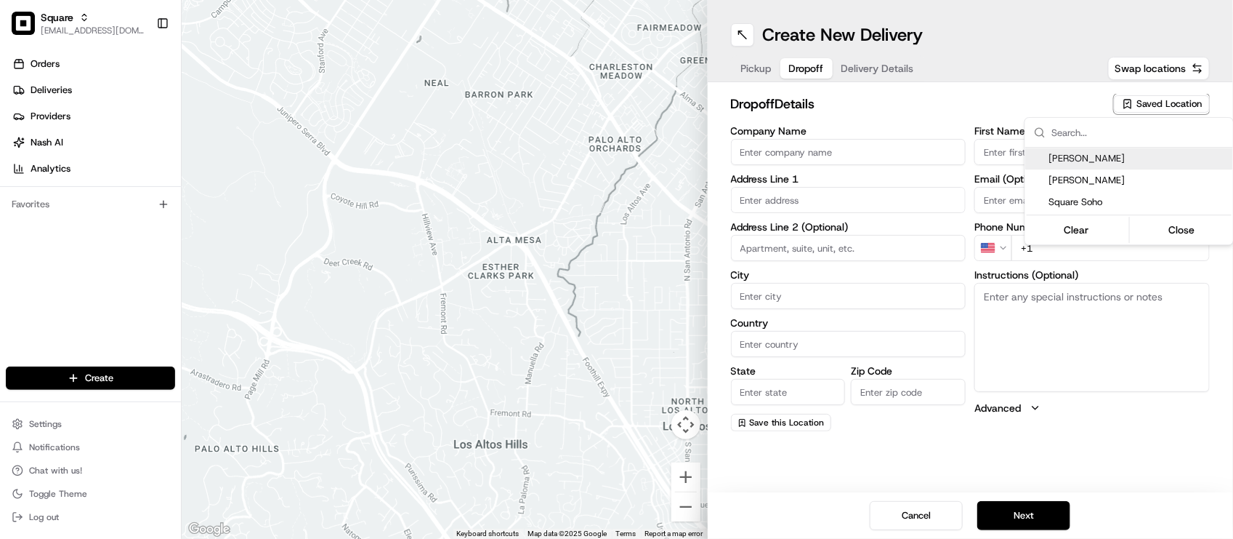
click at [1034, 26] on html "Square lseguiran@nashhelp.com Toggle Sidebar Orders Deliveries Providers Nash A…" at bounding box center [616, 269] width 1233 height 539
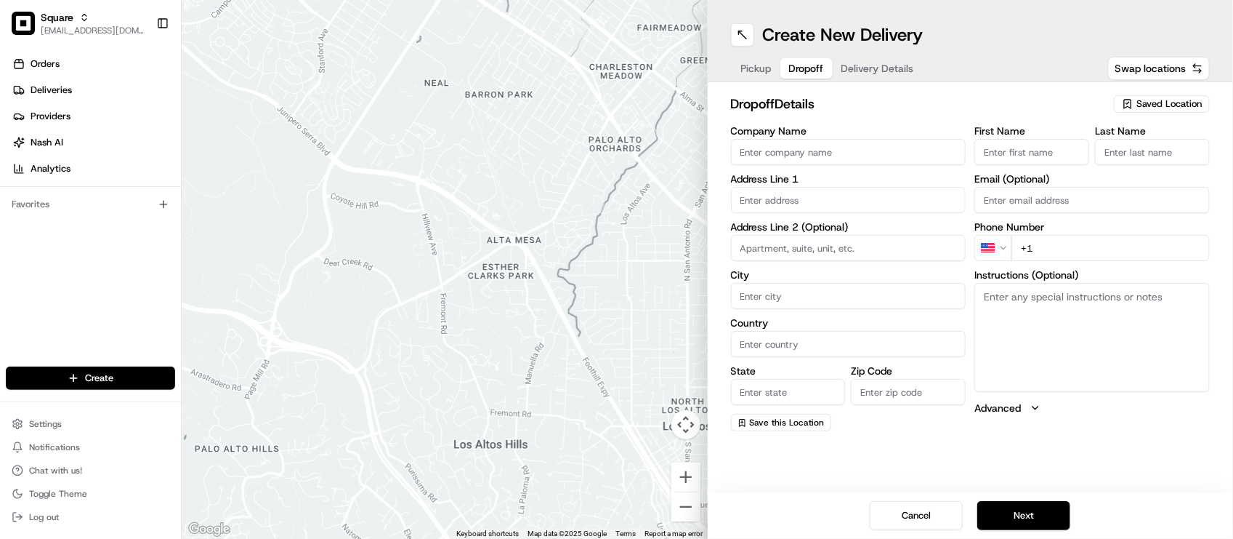
click at [811, 477] on div "Create New Delivery Pickup Dropoff Delivery Details Swap locations dropoff Deta…" at bounding box center [971, 269] width 526 height 539
click at [860, 73] on span "Delivery Details" at bounding box center [878, 68] width 73 height 15
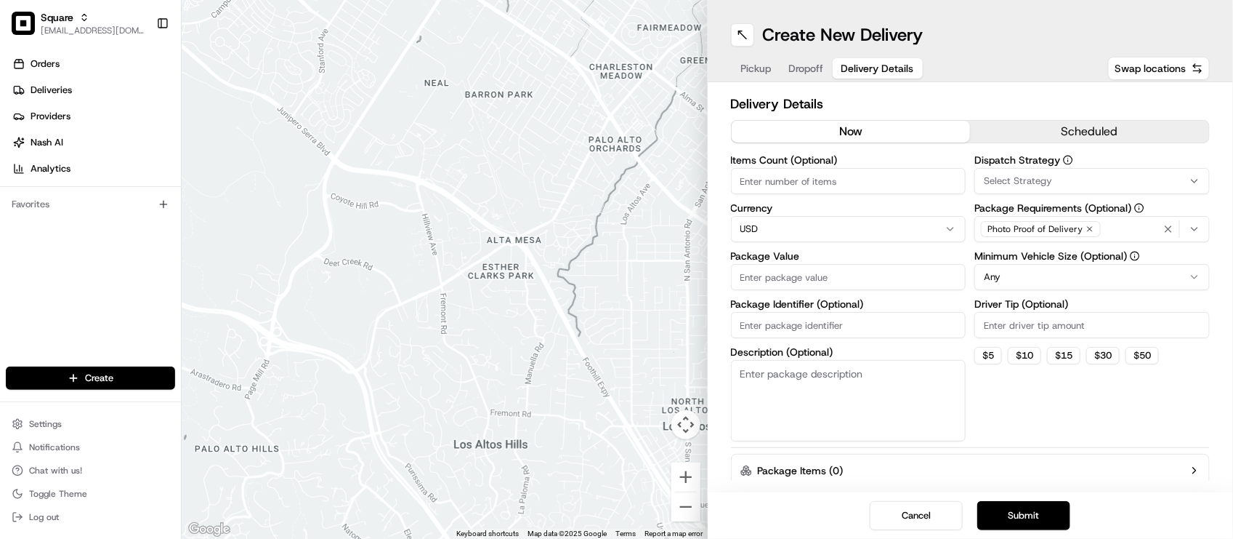
click at [826, 59] on button "Dropoff" at bounding box center [807, 68] width 52 height 20
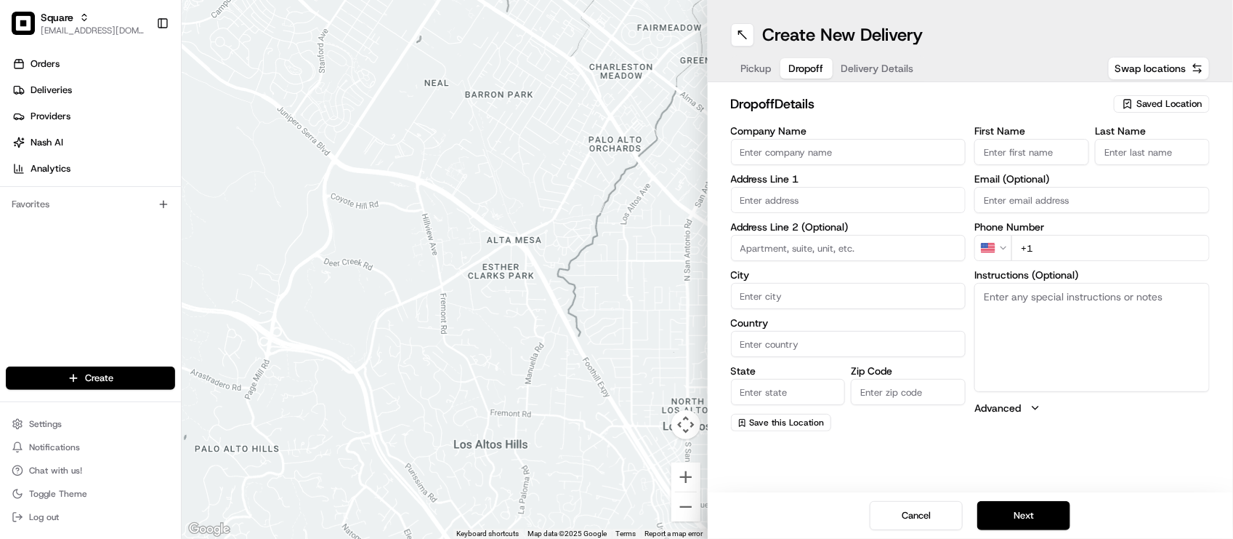
click at [878, 89] on div "dropoff Details Saved Location Company Name Address Line 1 Address Line 2 (Opti…" at bounding box center [971, 262] width 526 height 360
click at [854, 62] on span "Delivery Details" at bounding box center [878, 68] width 73 height 15
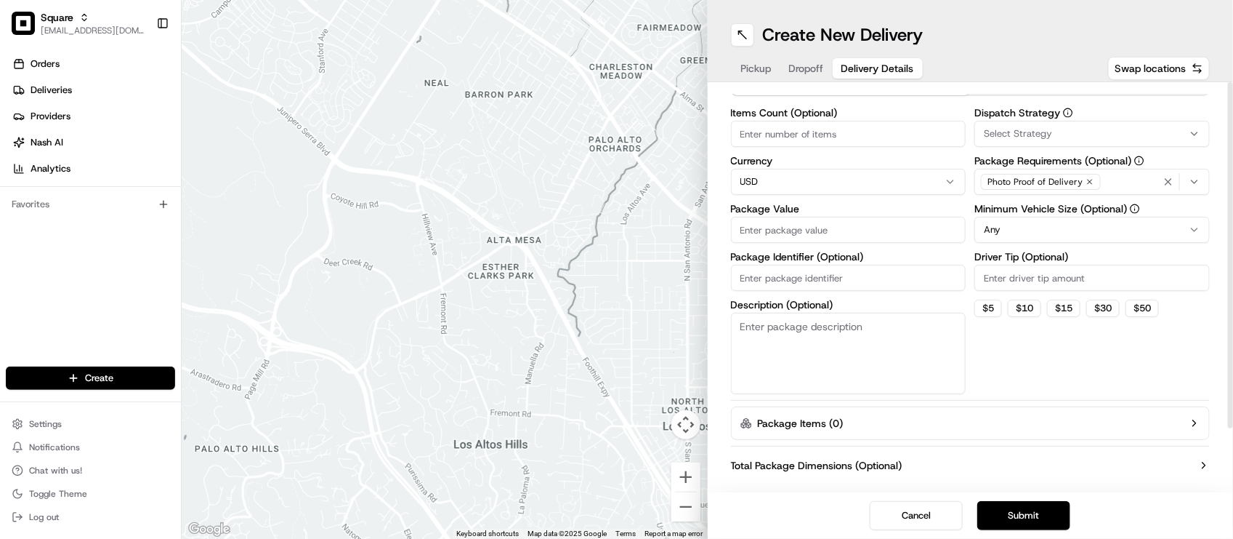
scroll to position [70, 0]
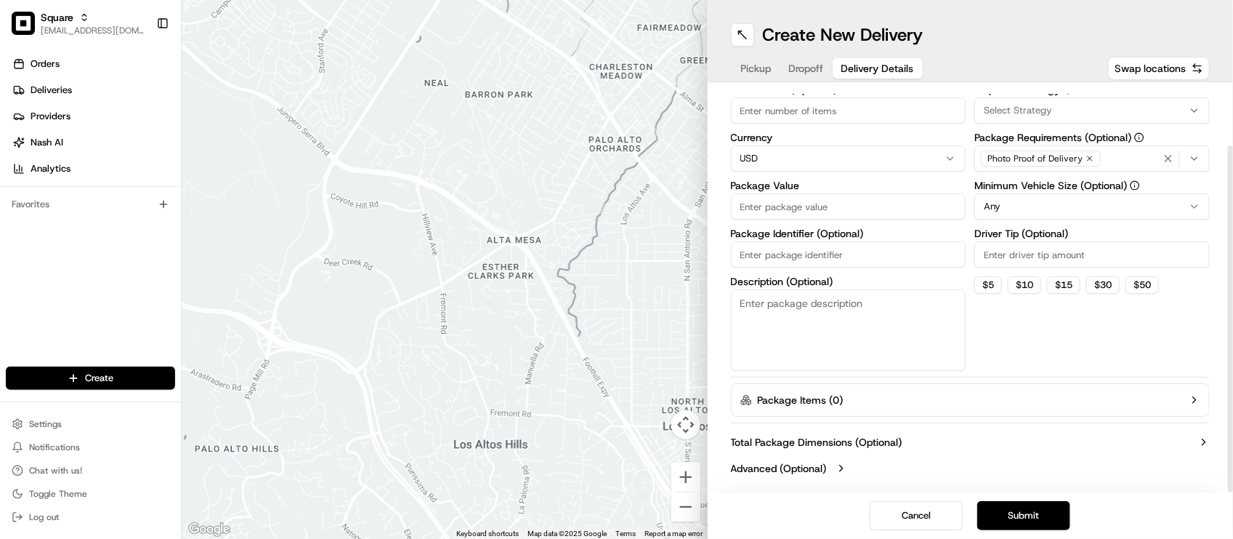
click at [1143, 352] on div "Dispatch Strategy Select Strategy Package Requirements (Optional) Photo Proof o…" at bounding box center [1092, 227] width 235 height 286
click at [804, 76] on button "Dropoff" at bounding box center [807, 68] width 52 height 20
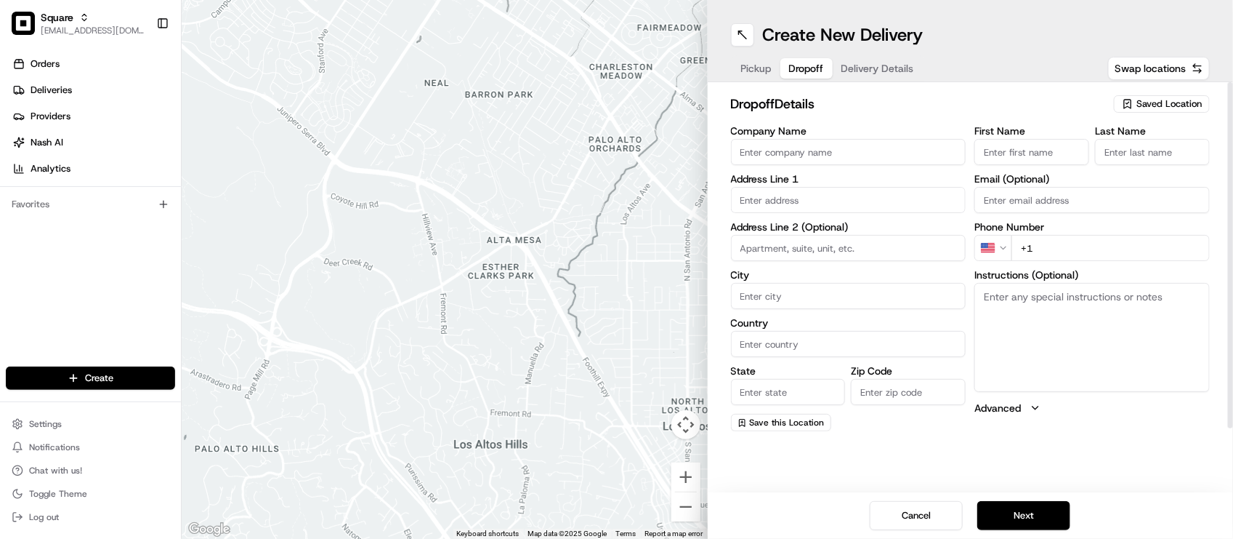
scroll to position [0, 0]
click at [890, 73] on span "Delivery Details" at bounding box center [878, 68] width 73 height 15
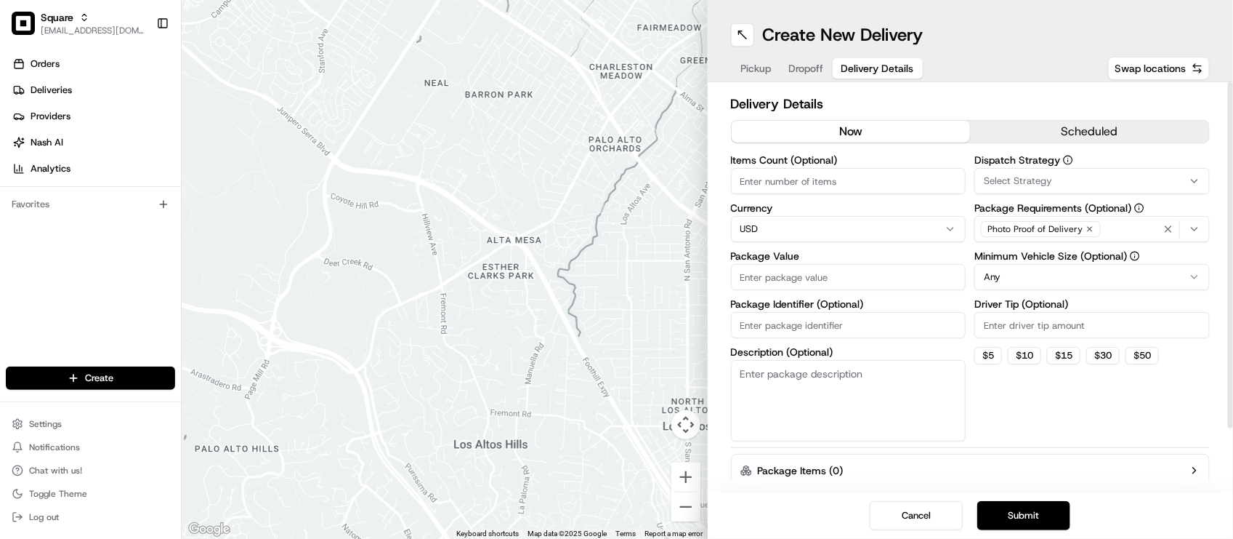
click at [1052, 411] on div "Dispatch Strategy Select Strategy Package Requirements (Optional) Photo Proof o…" at bounding box center [1092, 298] width 235 height 286
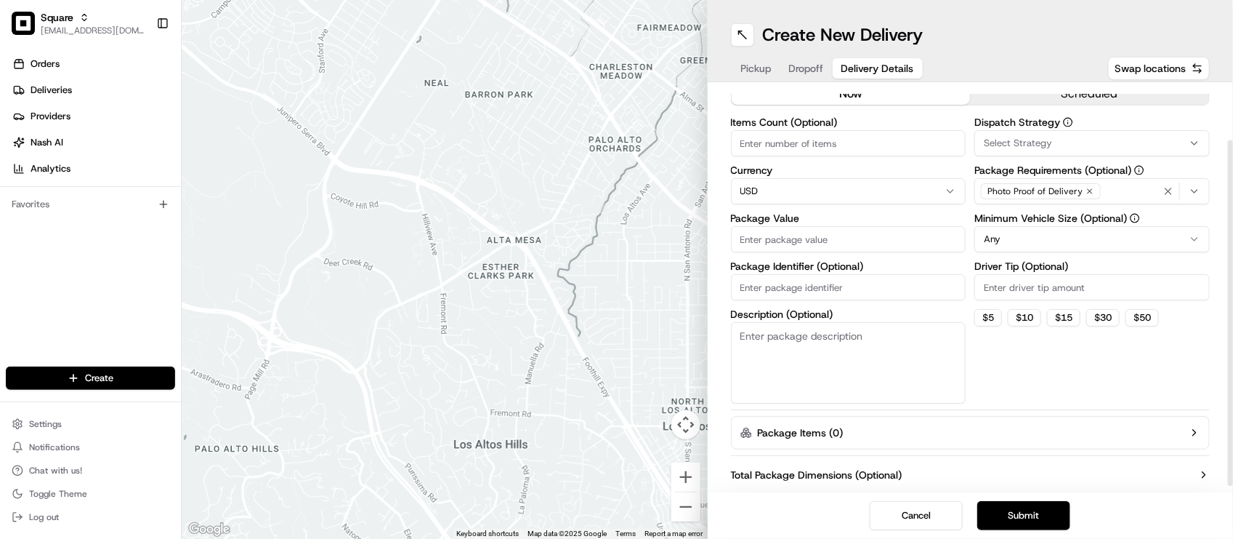
scroll to position [70, 0]
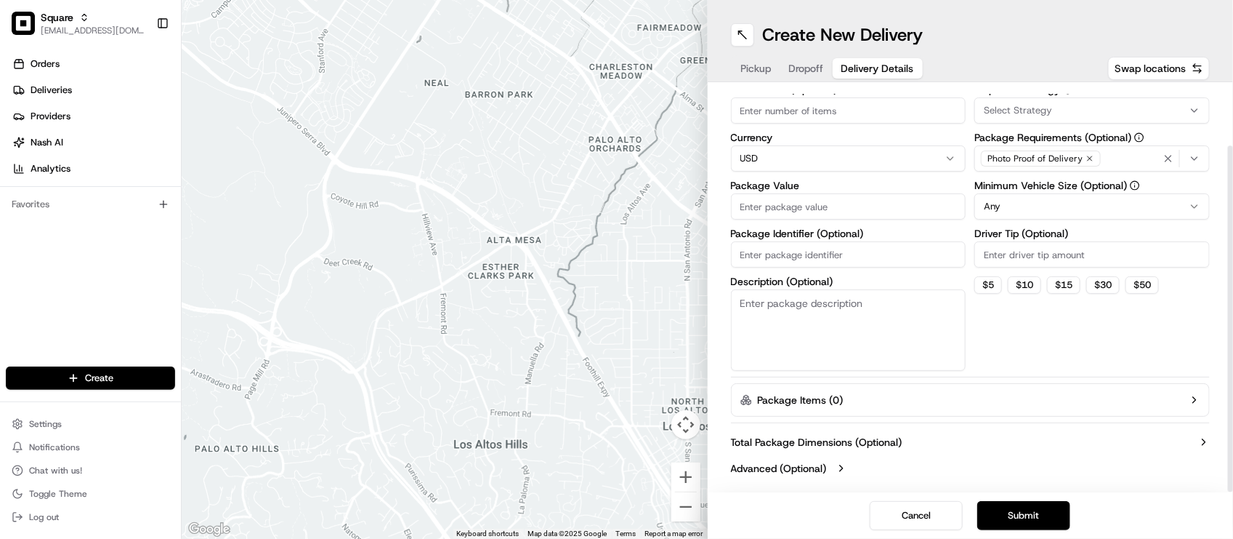
click at [976, 449] on div "Total Package Dimensions (Optional) Advanced (Optional)" at bounding box center [971, 455] width 480 height 52
click at [800, 78] on button "Dropoff" at bounding box center [807, 68] width 52 height 20
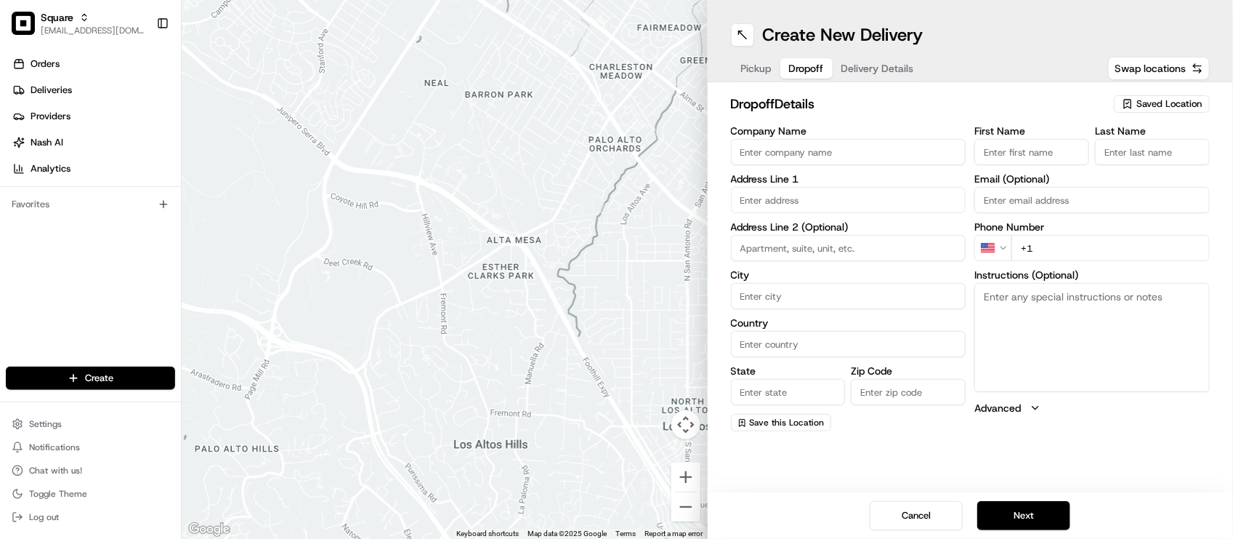
scroll to position [0, 0]
click at [768, 73] on span "Pickup" at bounding box center [756, 68] width 31 height 15
click at [1007, 469] on div "Create New Delivery Pickup Dropoff Delivery Details Swap locations pickup Detai…" at bounding box center [971, 269] width 526 height 539
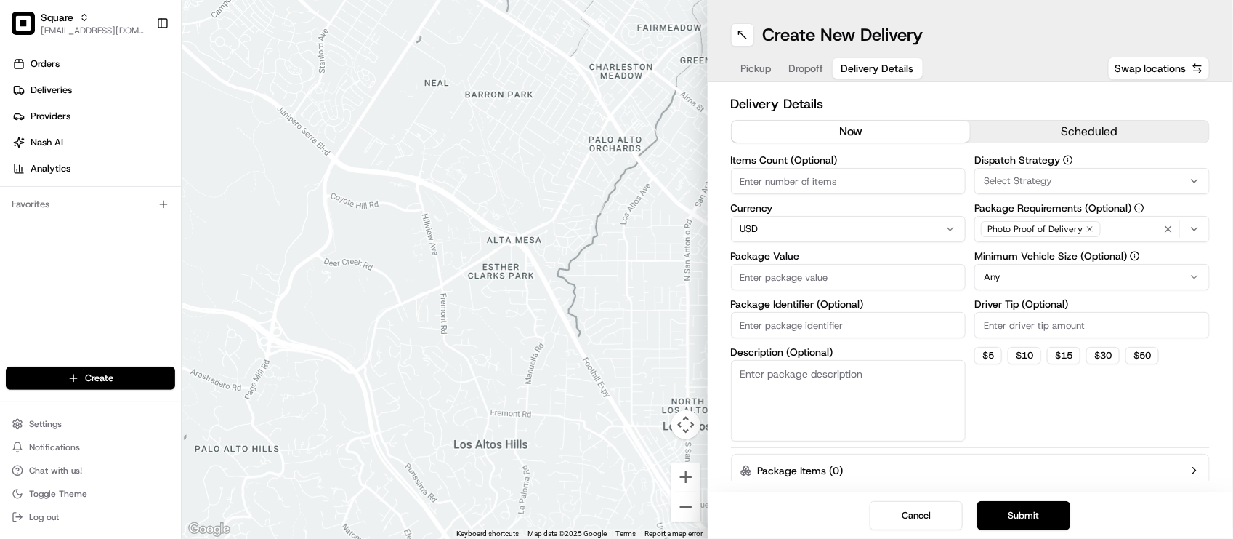
click at [859, 66] on span "Delivery Details" at bounding box center [878, 68] width 73 height 15
drag, startPoint x: 56, startPoint y: 339, endPoint x: 219, endPoint y: 226, distance: 198.4
click at [59, 339] on div "Orders Deliveries Providers Nash AI Analytics Favorites" at bounding box center [90, 211] width 181 height 328
click at [186, 306] on div at bounding box center [445, 269] width 526 height 539
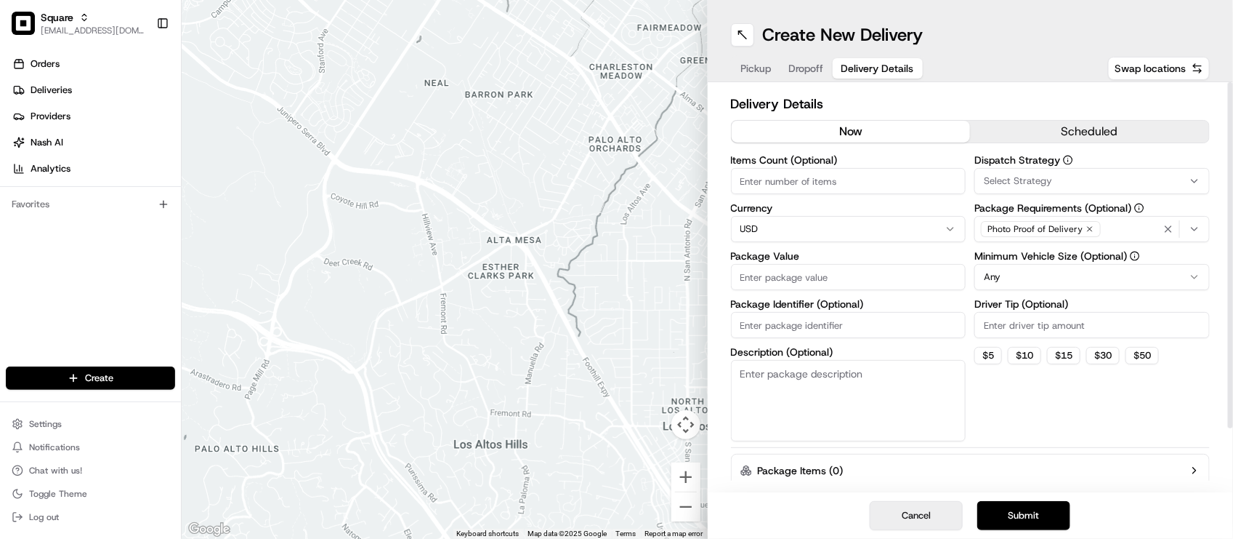
click at [935, 503] on button "Cancel" at bounding box center [916, 515] width 93 height 29
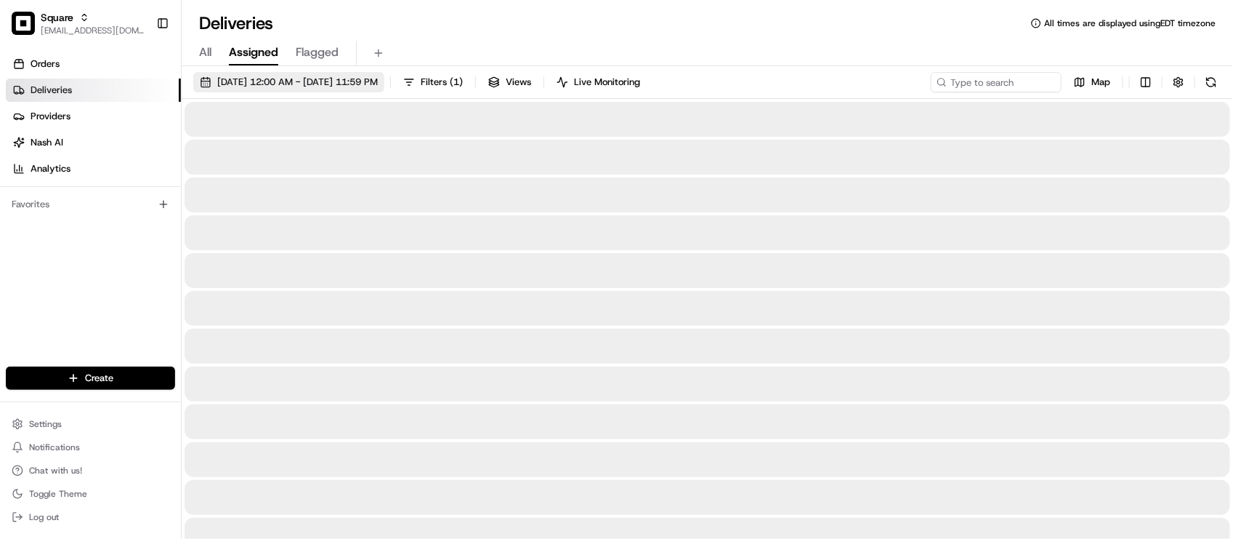
click at [223, 76] on span "08/21/2025 12:00 AM - 08/21/2025 11:59 PM" at bounding box center [297, 82] width 161 height 13
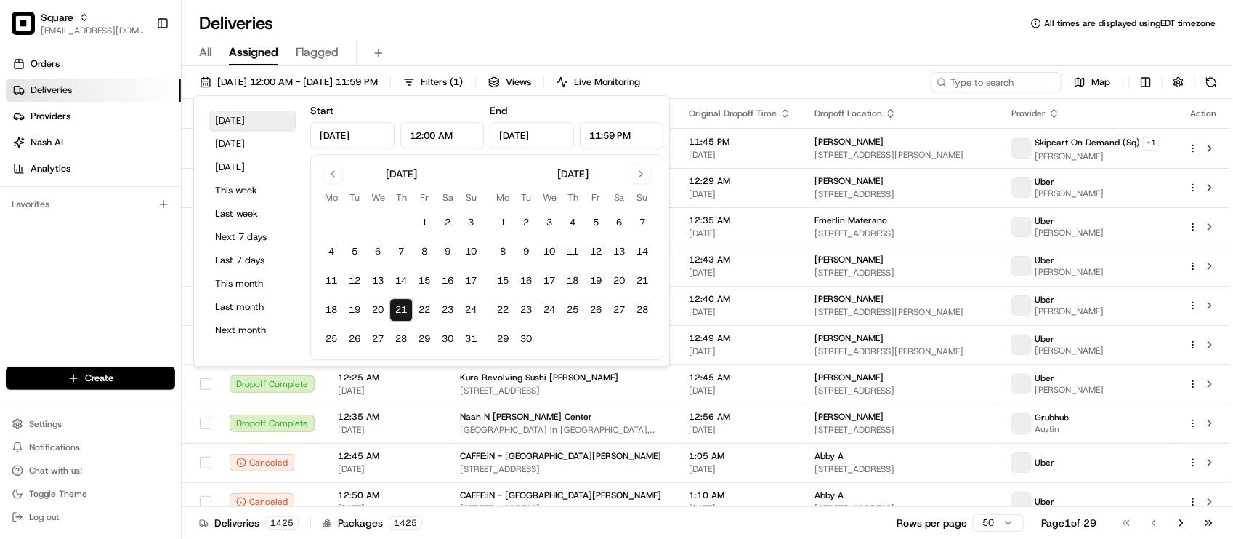
click at [240, 116] on button "Today" at bounding box center [252, 120] width 87 height 20
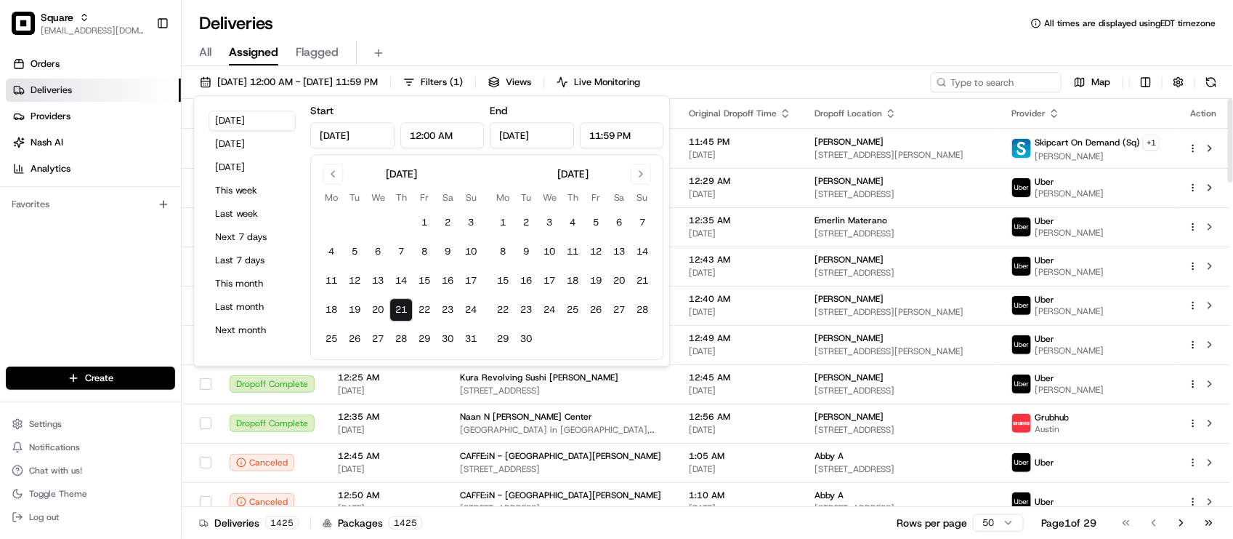
click at [146, 309] on div "Orders Deliveries Providers Nash AI Analytics Favorites" at bounding box center [90, 211] width 181 height 328
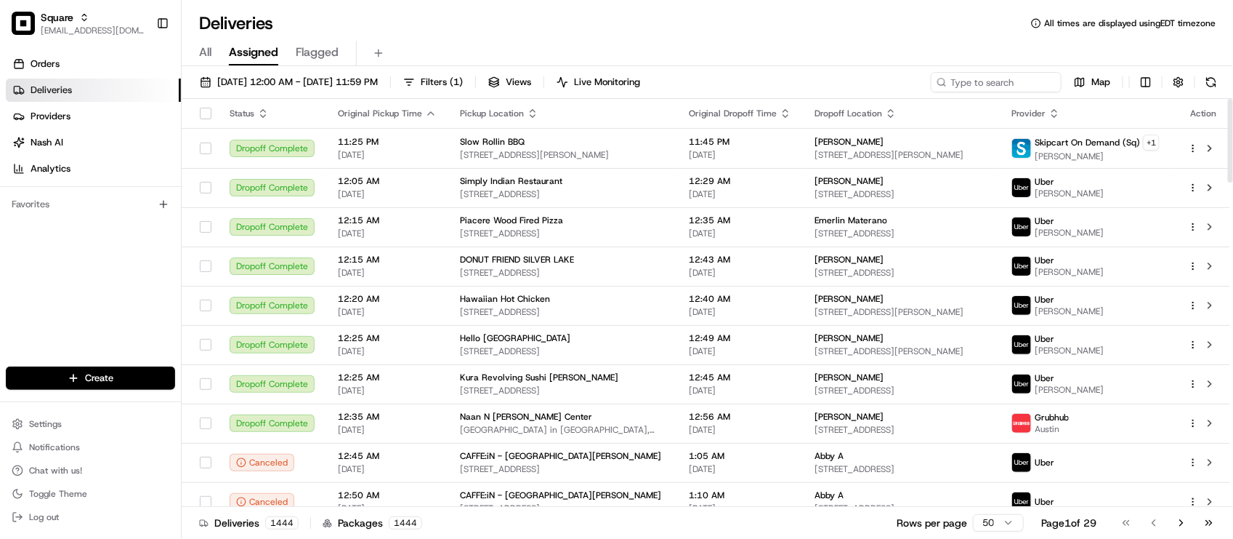
click at [151, 273] on div "Orders Deliveries Providers Nash AI Analytics Favorites" at bounding box center [90, 211] width 181 height 328
click at [105, 317] on div "Orders Deliveries Providers Nash AI Analytics Favorites" at bounding box center [90, 211] width 181 height 328
click at [389, 18] on div "Deliveries All times are displayed using EDT timezone" at bounding box center [708, 23] width 1052 height 23
click at [972, 86] on input at bounding box center [974, 82] width 174 height 20
paste input "6747661"
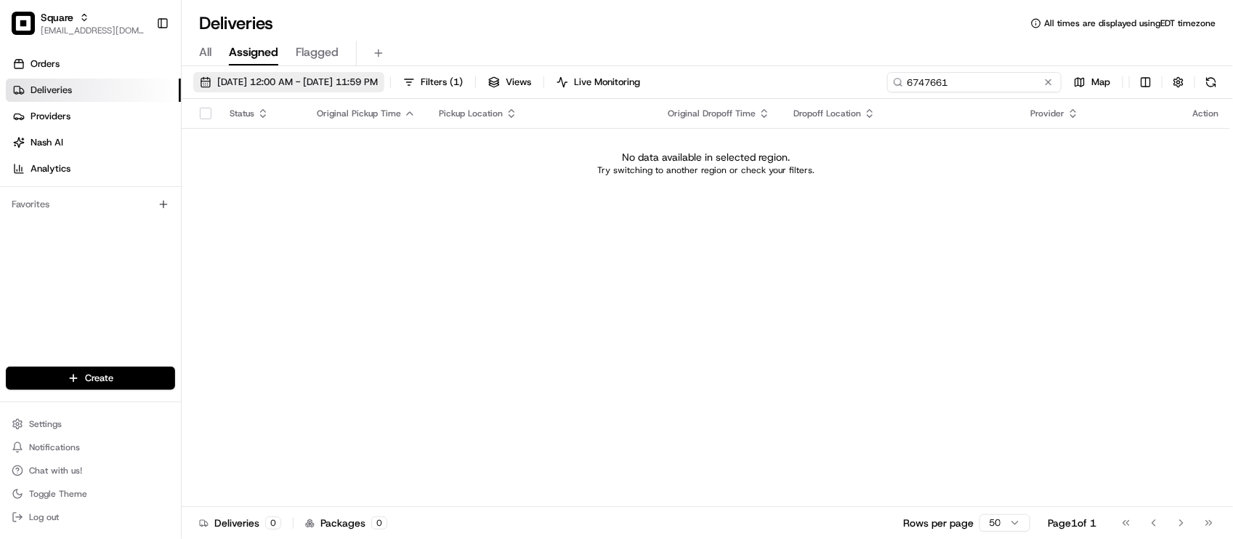
type input "6747661"
click at [367, 72] on button "08/21/2025 12:00 AM - 08/21/2025 11:59 PM" at bounding box center [288, 82] width 191 height 20
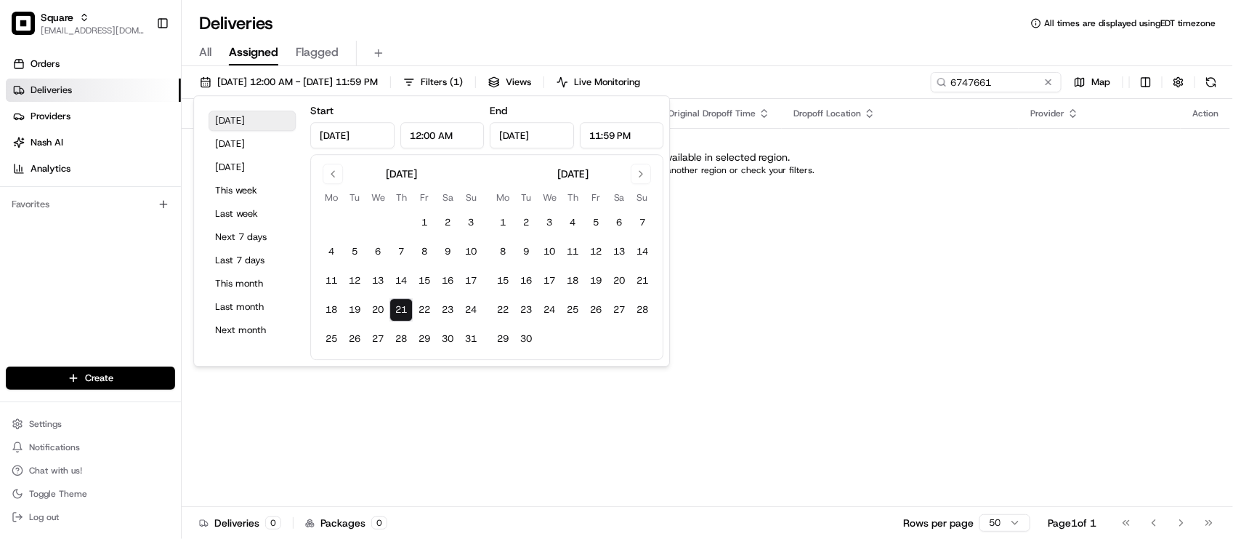
click at [253, 122] on button "Today" at bounding box center [252, 120] width 87 height 20
click at [453, 41] on div "All Assigned Flagged" at bounding box center [708, 53] width 1052 height 25
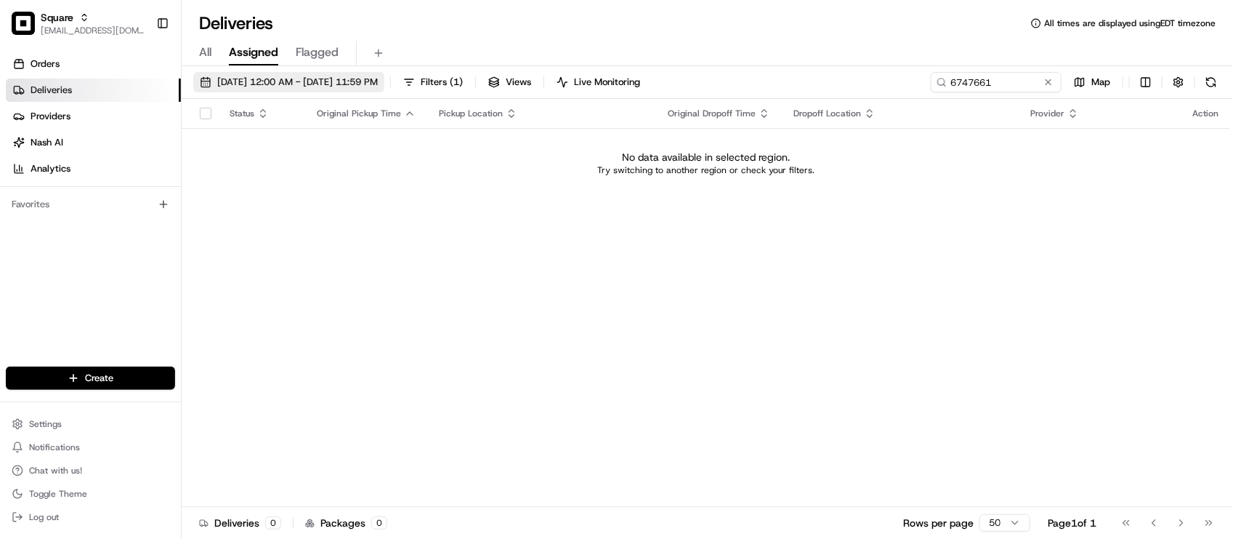
click at [378, 78] on span "08/21/2025 12:00 AM - 08/21/2025 11:59 PM" at bounding box center [297, 82] width 161 height 13
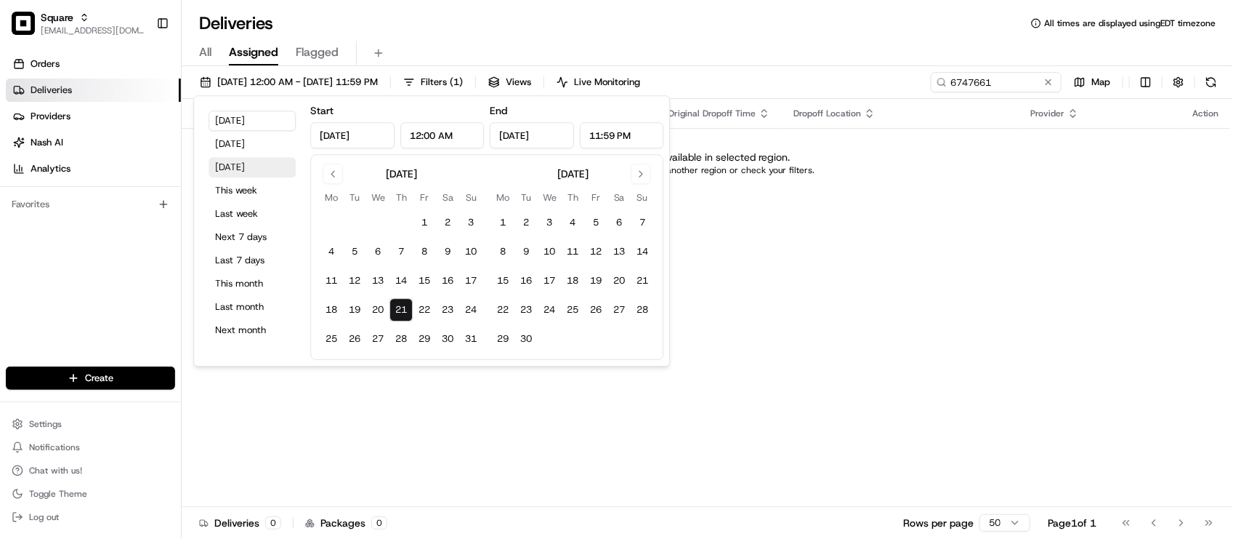
click at [230, 165] on button "Tomorrow" at bounding box center [252, 167] width 87 height 20
type input "Aug 22, 2025"
click at [235, 150] on button "Yesterday" at bounding box center [252, 144] width 87 height 20
type input "Aug 20, 2025"
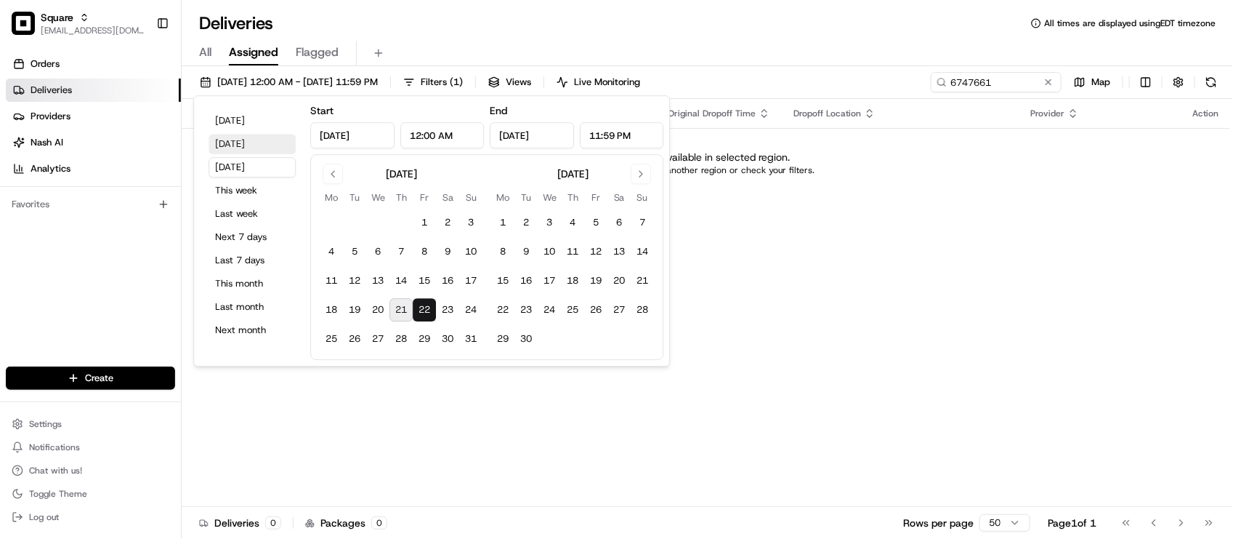
type input "Aug 20, 2025"
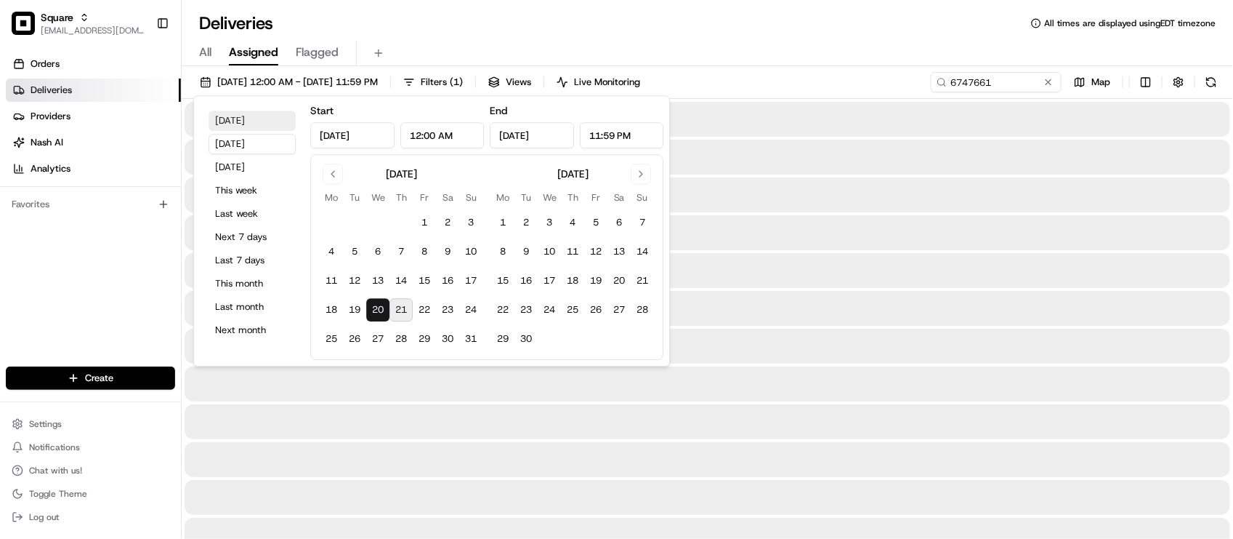
click at [237, 121] on button "Today" at bounding box center [252, 120] width 87 height 20
type input "Aug 21, 2025"
click at [492, 44] on div "All Assigned Flagged" at bounding box center [708, 53] width 1052 height 25
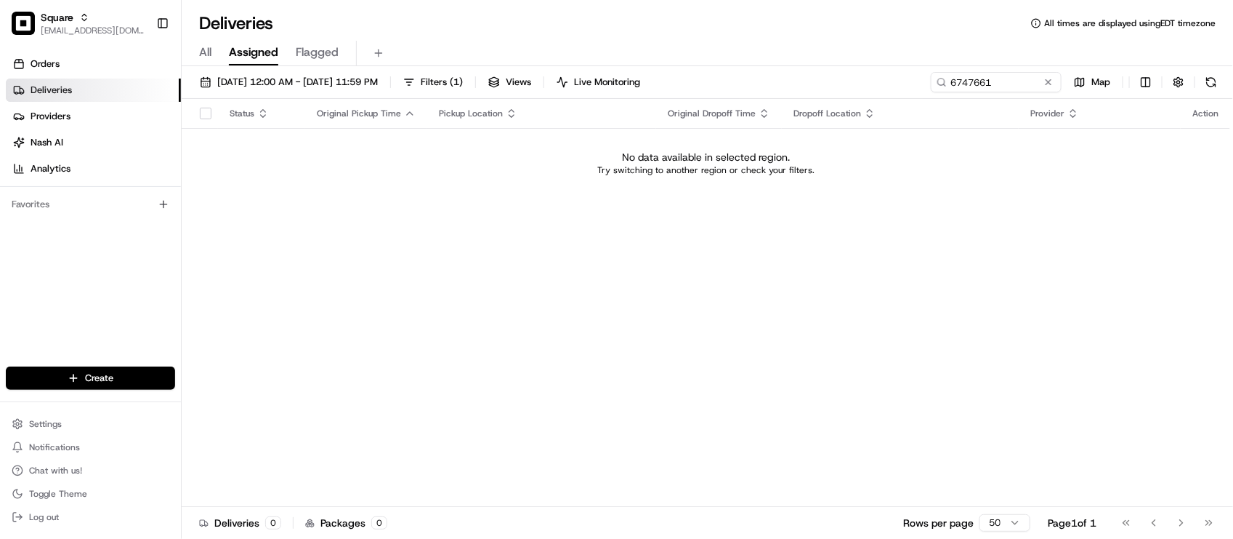
click at [492, 44] on div "All Assigned Flagged" at bounding box center [708, 53] width 1052 height 25
drag, startPoint x: 615, startPoint y: 331, endPoint x: 682, endPoint y: 323, distance: 67.3
click at [615, 332] on div "Status Original Pickup Time Pickup Location Original Dropoff Time Dropoff Locat…" at bounding box center [706, 303] width 1049 height 408
click at [419, 304] on div "Status Original Pickup Time Pickup Location Original Dropoff Time Dropoff Locat…" at bounding box center [706, 303] width 1049 height 408
click at [315, 209] on div "Status Original Pickup Time Pickup Location Original Dropoff Time Dropoff Locat…" at bounding box center [706, 303] width 1049 height 408
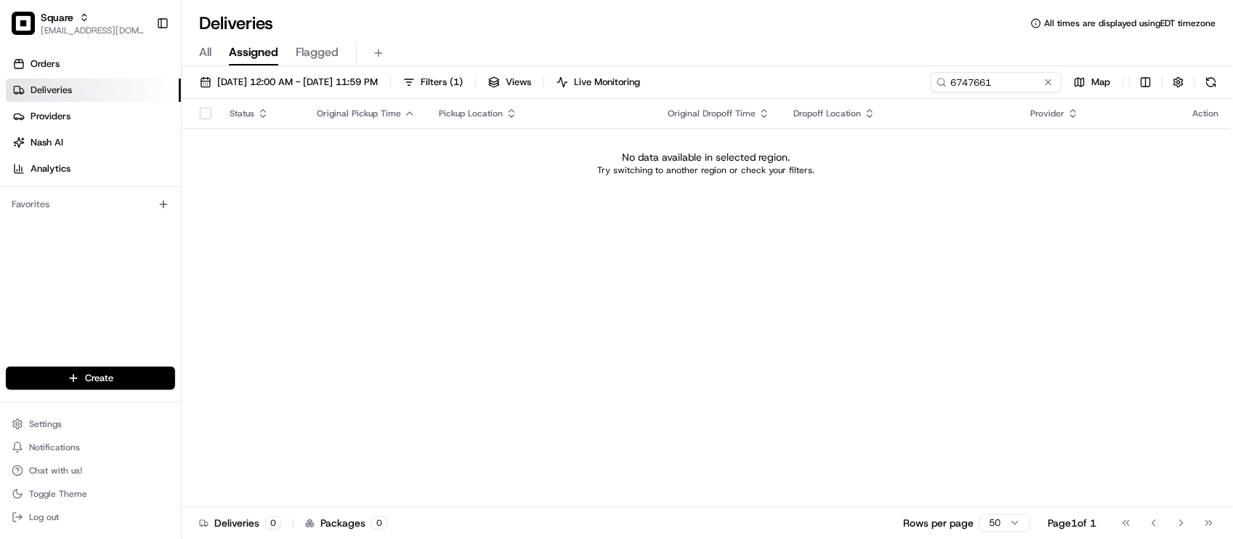
click at [482, 361] on div "Status Original Pickup Time Pickup Location Original Dropoff Time Dropoff Locat…" at bounding box center [706, 303] width 1049 height 408
click at [482, 362] on div "Status Original Pickup Time Pickup Location Original Dropoff Time Dropoff Locat…" at bounding box center [706, 303] width 1049 height 408
click at [400, 209] on div "Status Original Pickup Time Pickup Location Original Dropoff Time Dropoff Locat…" at bounding box center [706, 303] width 1049 height 408
click at [251, 300] on div "Status Original Pickup Time Pickup Location Original Dropoff Time Dropoff Locat…" at bounding box center [706, 303] width 1049 height 408
click at [1058, 92] on div "08/21/2025 12:00 AM - 08/21/2025 11:59 PM Filters ( 1 ) Views Live Monitoring 6…" at bounding box center [708, 85] width 1052 height 27
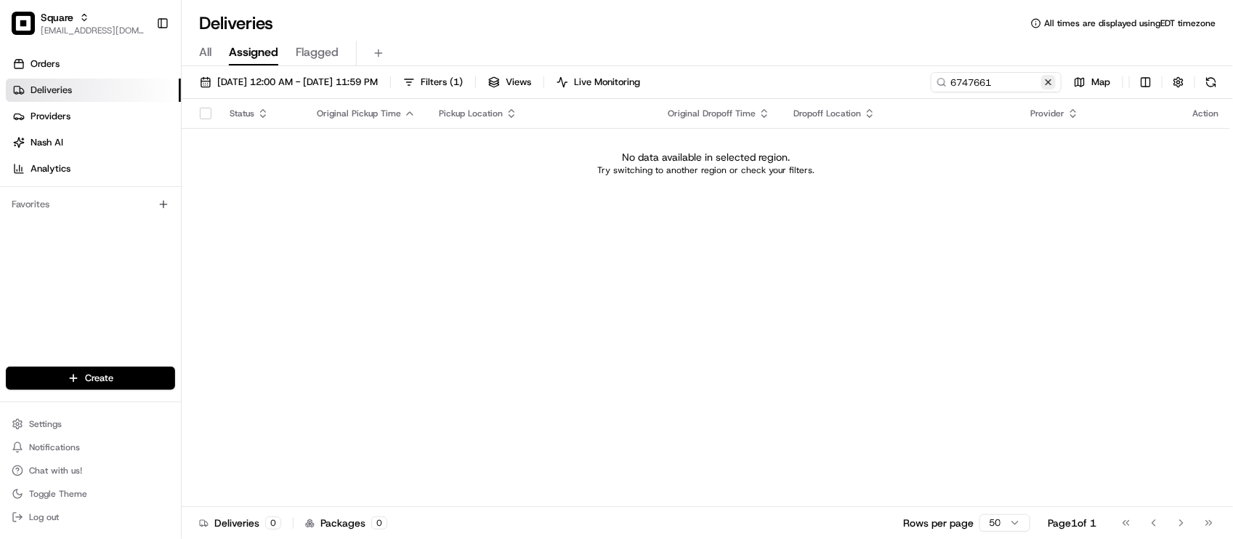
click at [1049, 86] on button at bounding box center [1048, 82] width 15 height 15
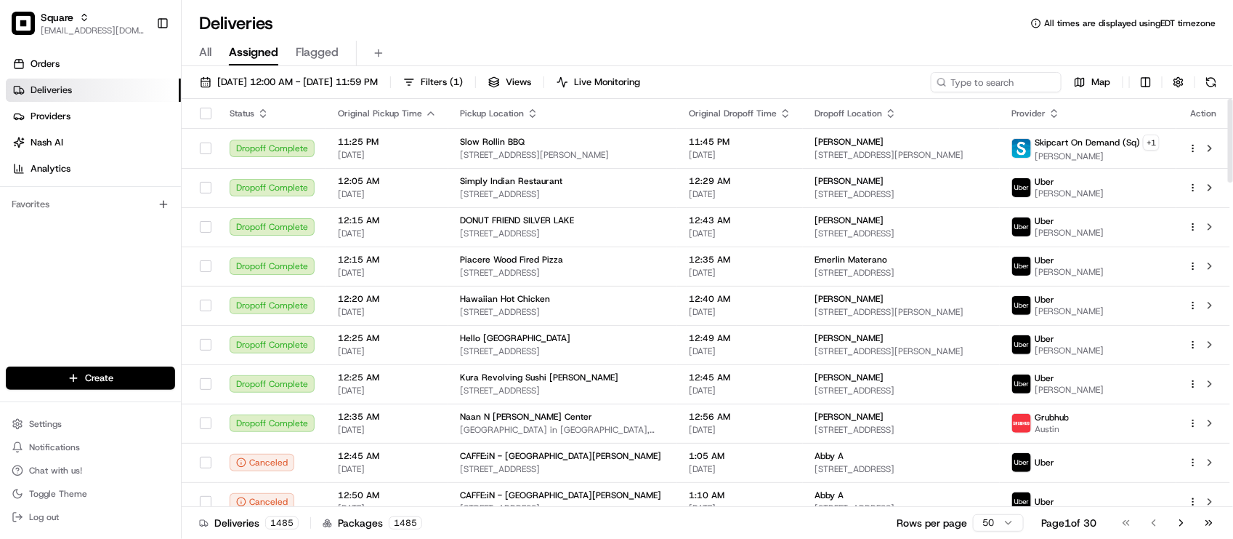
click at [70, 255] on div "Orders Deliveries Providers Nash AI Analytics Favorites" at bounding box center [90, 211] width 181 height 328
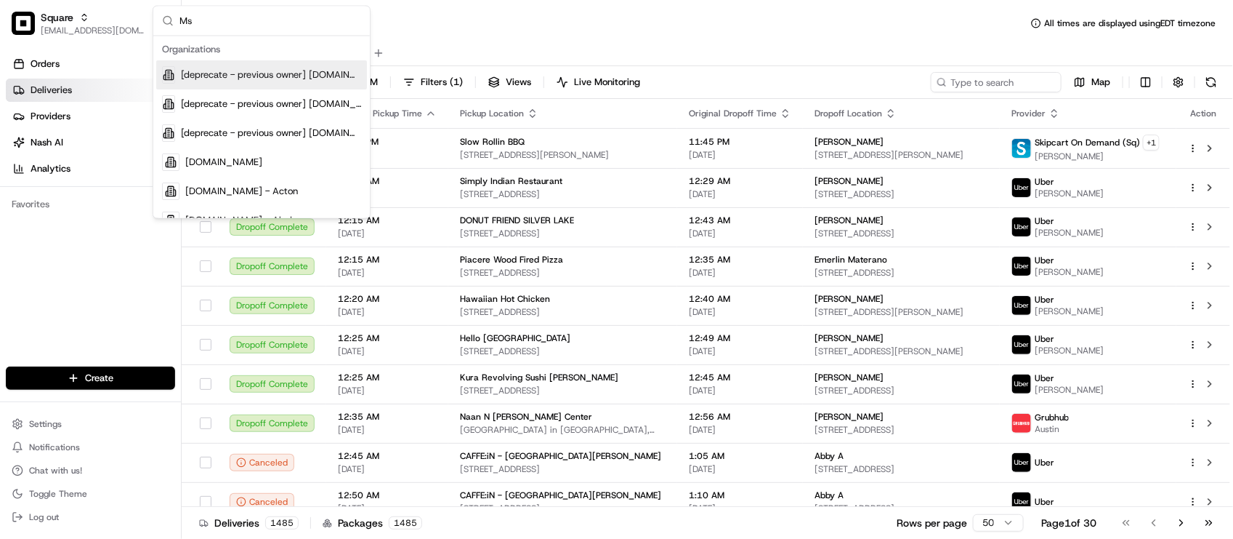
type input "M"
type input "D"
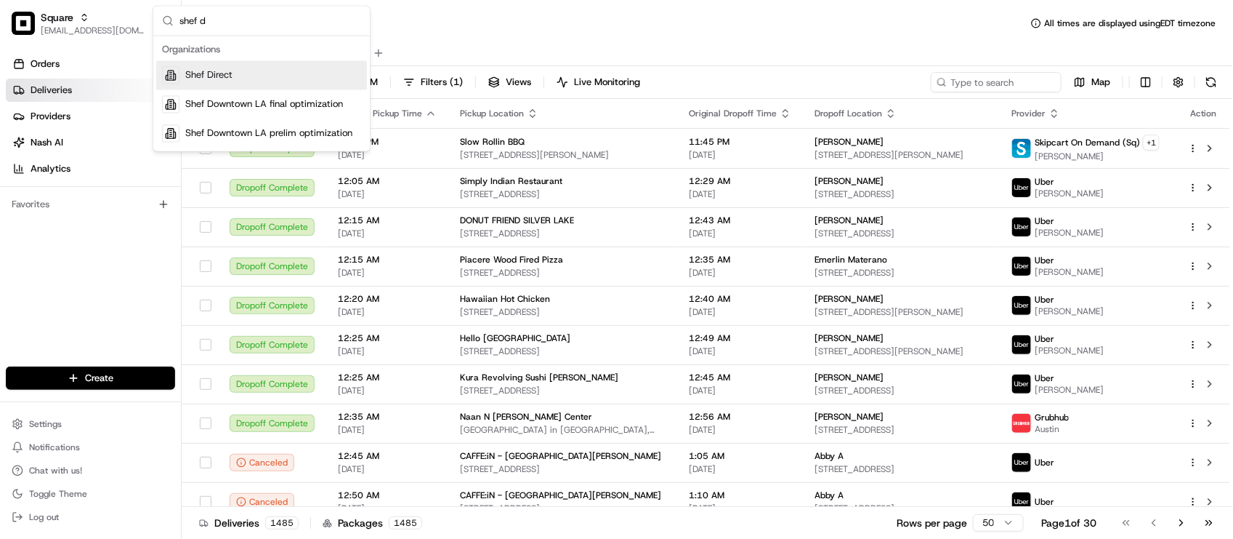
type input "shef d"
click at [264, 68] on div "Shef Direct" at bounding box center [261, 75] width 211 height 29
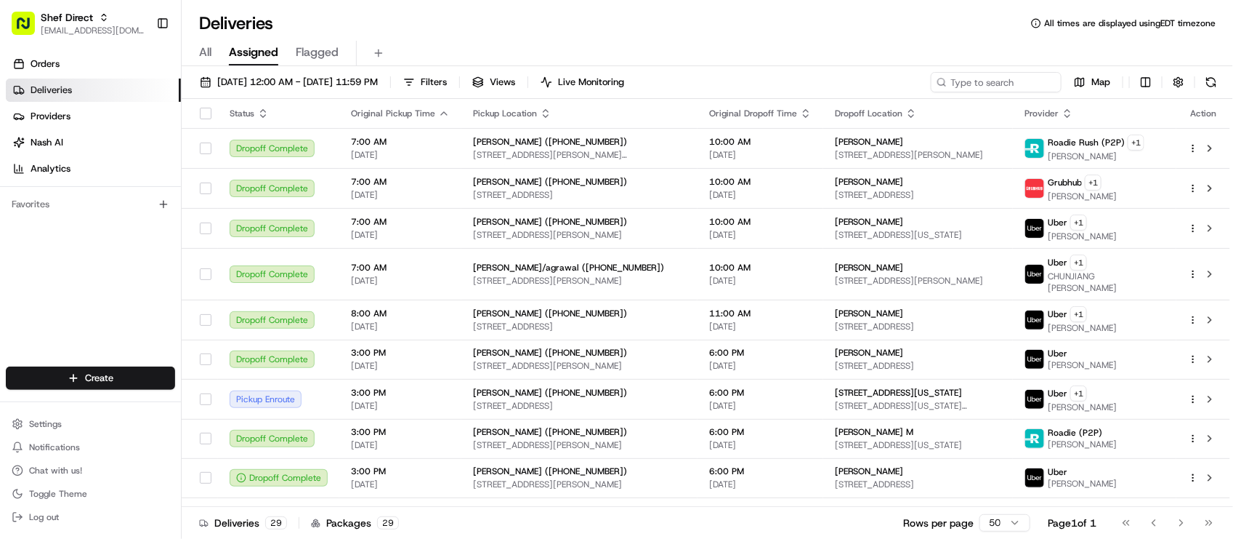
click at [455, 19] on div "Deliveries All times are displayed using EDT timezone" at bounding box center [708, 23] width 1052 height 23
click at [951, 80] on div at bounding box center [996, 82] width 131 height 20
click at [956, 81] on input at bounding box center [974, 82] width 174 height 20
paste input "9fpW9wEw8ND"
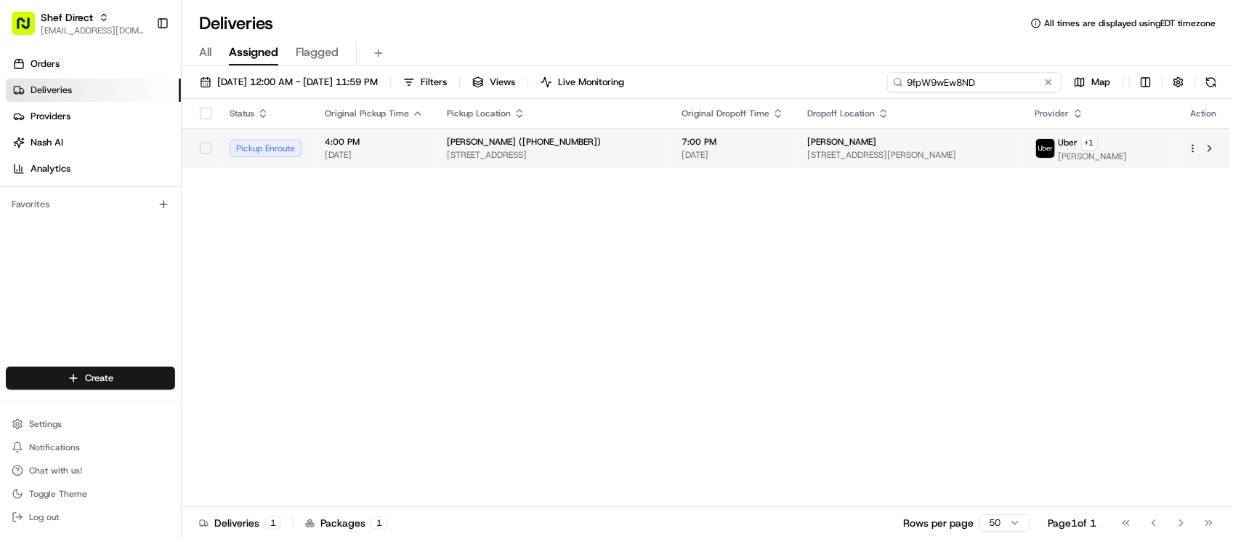
type input "9fpW9wEw8ND"
click at [656, 150] on span "[STREET_ADDRESS]" at bounding box center [552, 155] width 211 height 12
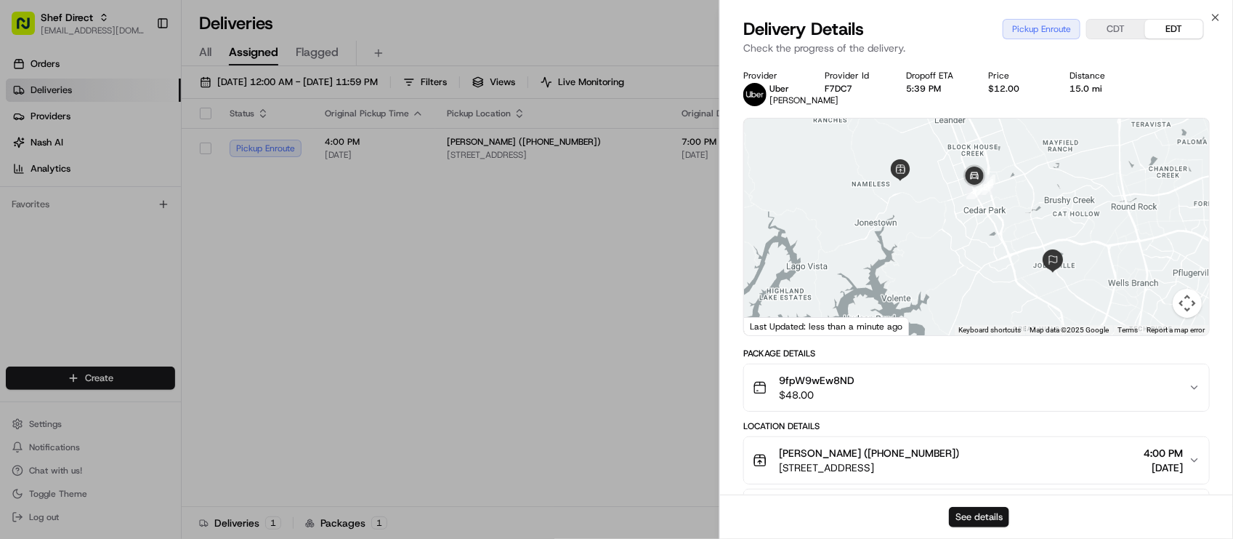
click at [964, 516] on button "See details" at bounding box center [979, 517] width 60 height 20
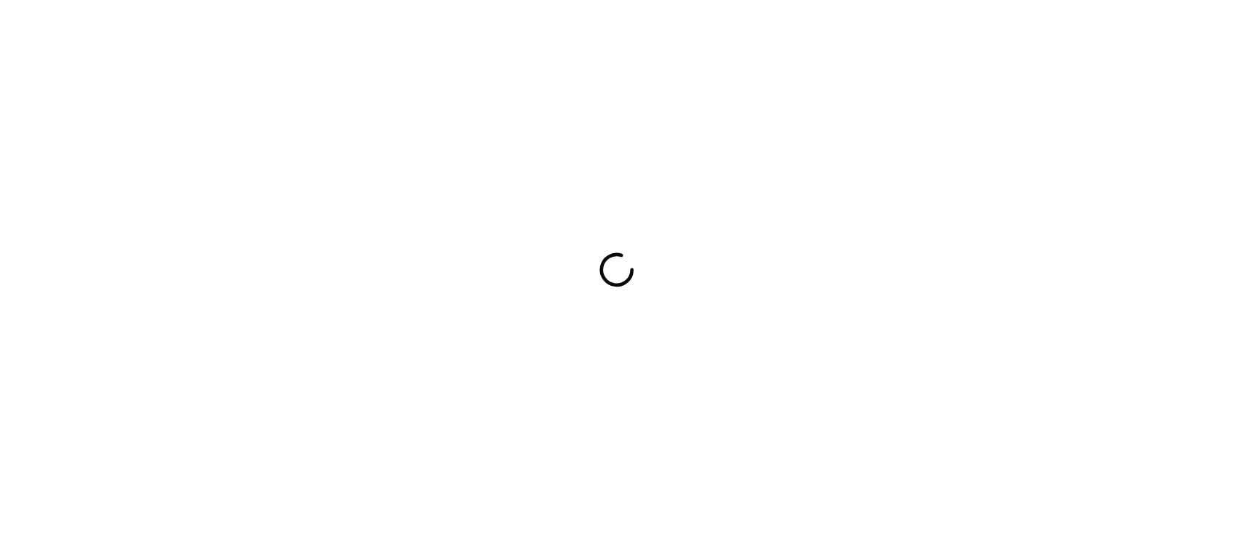
click at [238, 148] on div at bounding box center [616, 269] width 1233 height 539
click at [323, 169] on div at bounding box center [616, 269] width 1233 height 539
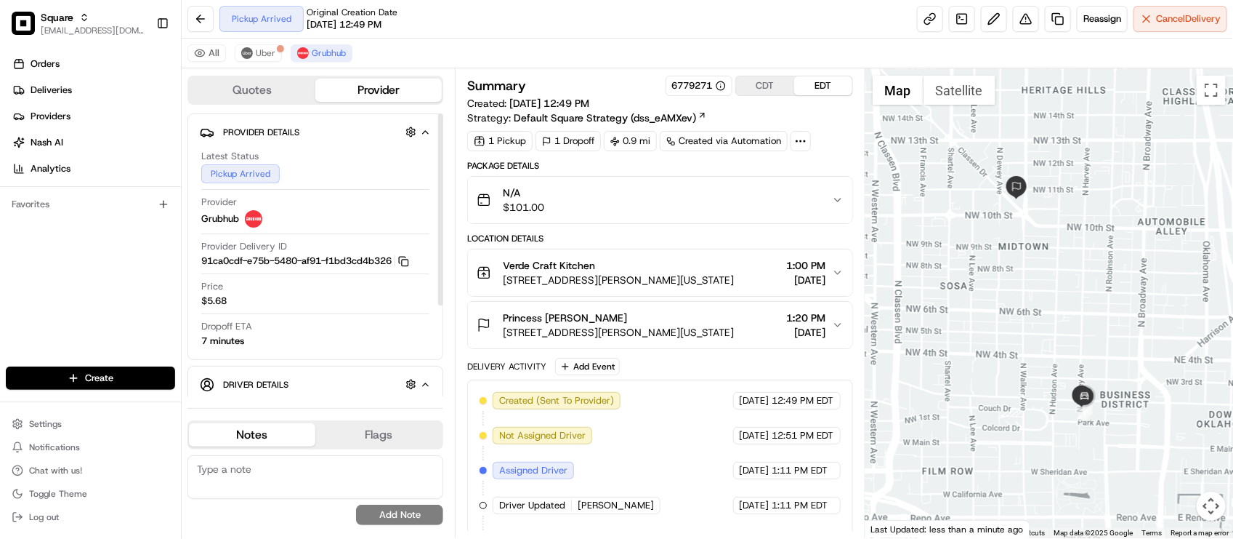
scroll to position [318, 0]
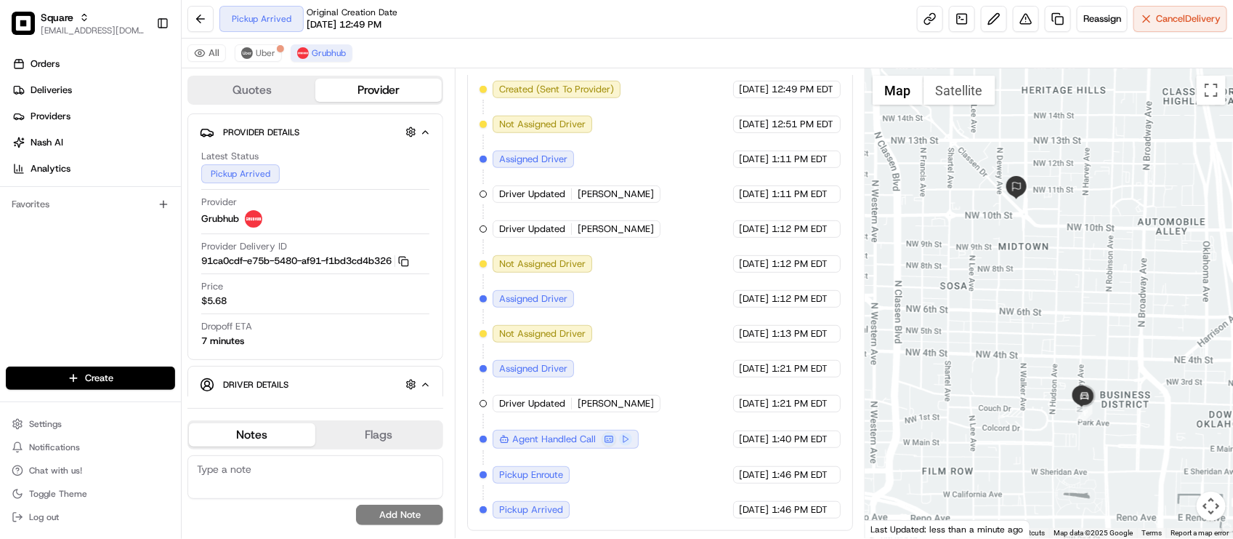
click at [740, 335] on span "[DATE]" at bounding box center [755, 333] width 30 height 13
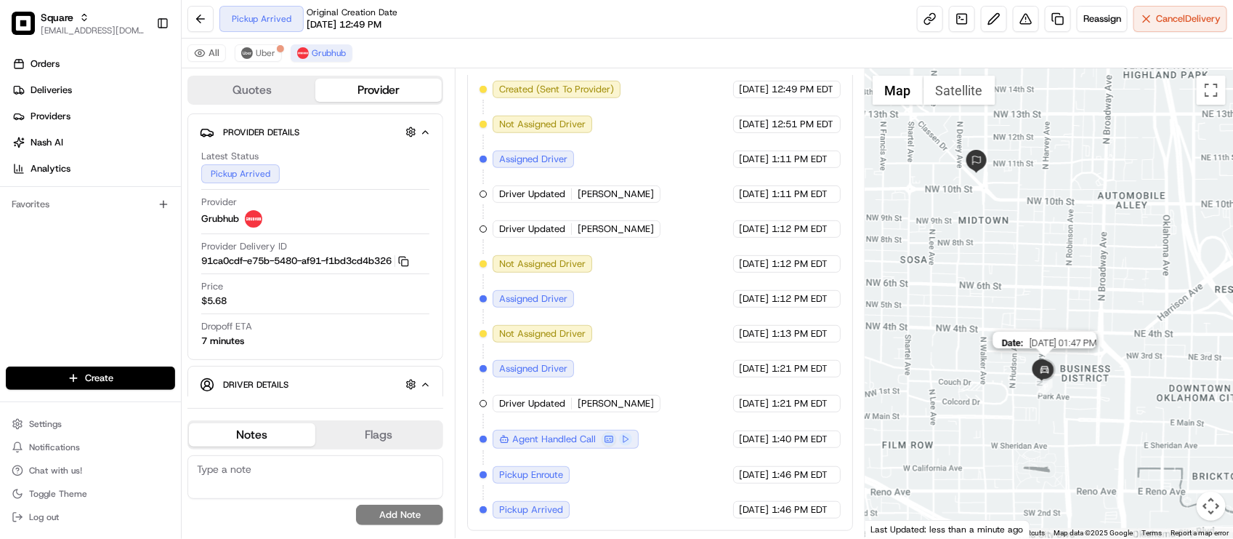
drag, startPoint x: 1045, startPoint y: 387, endPoint x: 1023, endPoint y: 358, distance: 35.8
click at [1037, 379] on img "1" at bounding box center [1045, 387] width 16 height 16
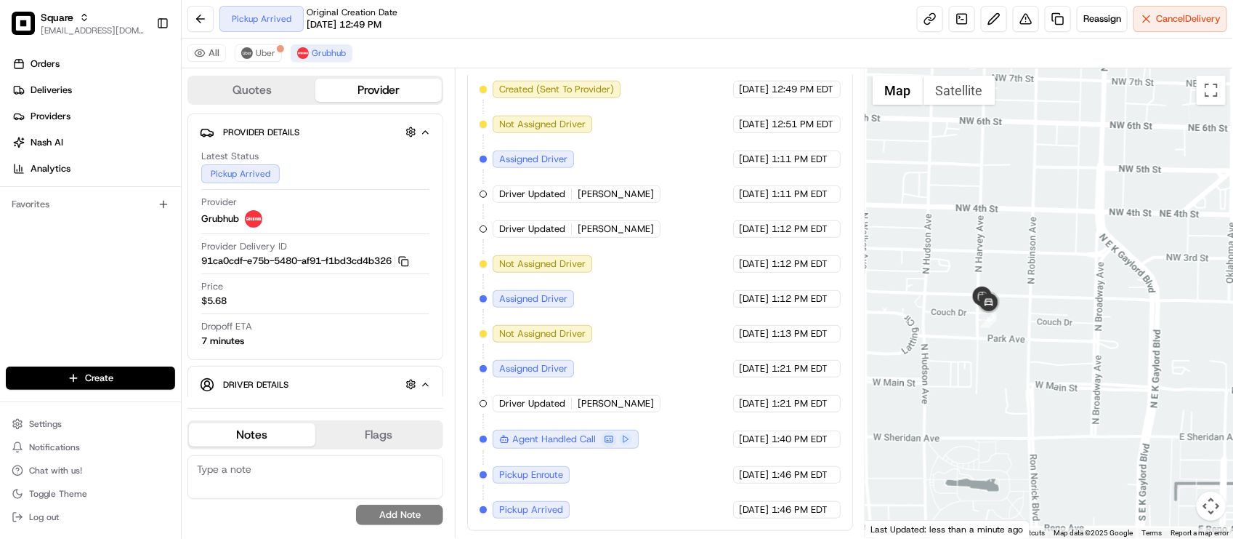
drag, startPoint x: 1015, startPoint y: 322, endPoint x: 974, endPoint y: 278, distance: 59.6
click at [974, 278] on div at bounding box center [1050, 302] width 368 height 469
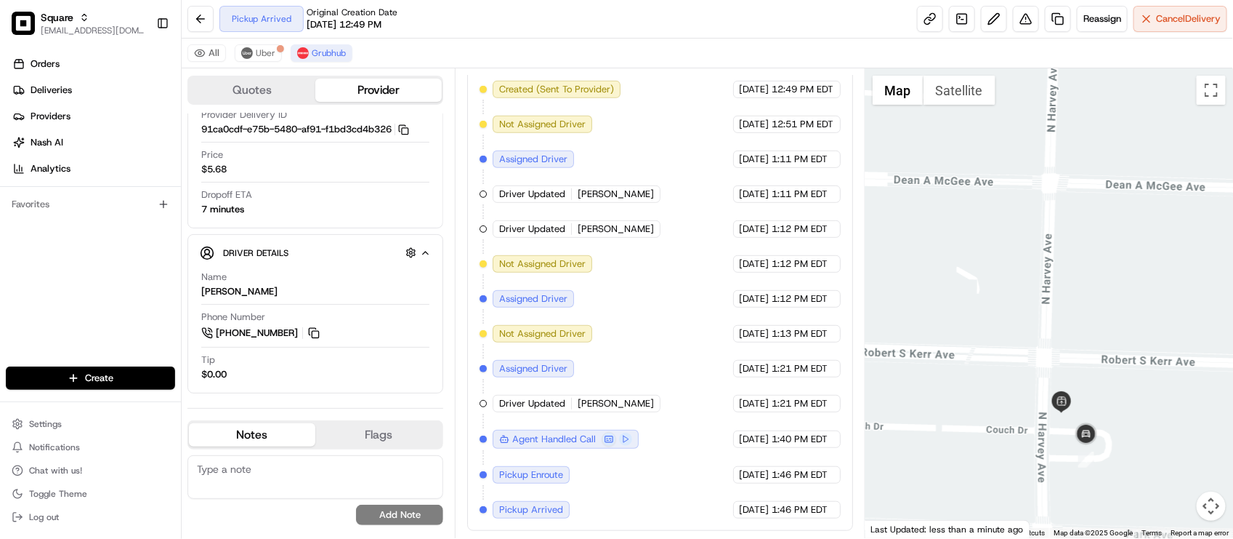
drag, startPoint x: 1005, startPoint y: 310, endPoint x: 1020, endPoint y: 292, distance: 23.3
click at [1020, 292] on div at bounding box center [1050, 302] width 368 height 469
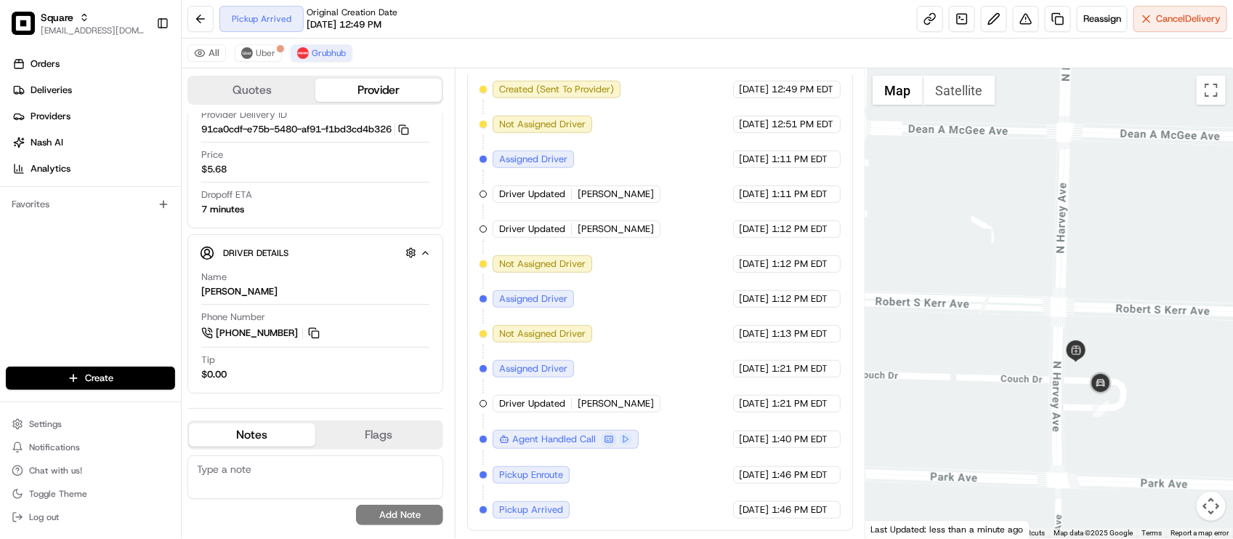
drag, startPoint x: 1012, startPoint y: 289, endPoint x: 1016, endPoint y: 267, distance: 22.8
click at [1016, 267] on div at bounding box center [1050, 302] width 368 height 469
click at [680, 371] on div "Created (Sent To Provider) Grubhub 08/21/2025 12:49 PM EDT Not Assigned Driver …" at bounding box center [660, 299] width 360 height 437
click at [682, 366] on div "Created (Sent To Provider) Grubhub 08/21/2025 12:49 PM EDT Not Assigned Driver …" at bounding box center [660, 299] width 360 height 437
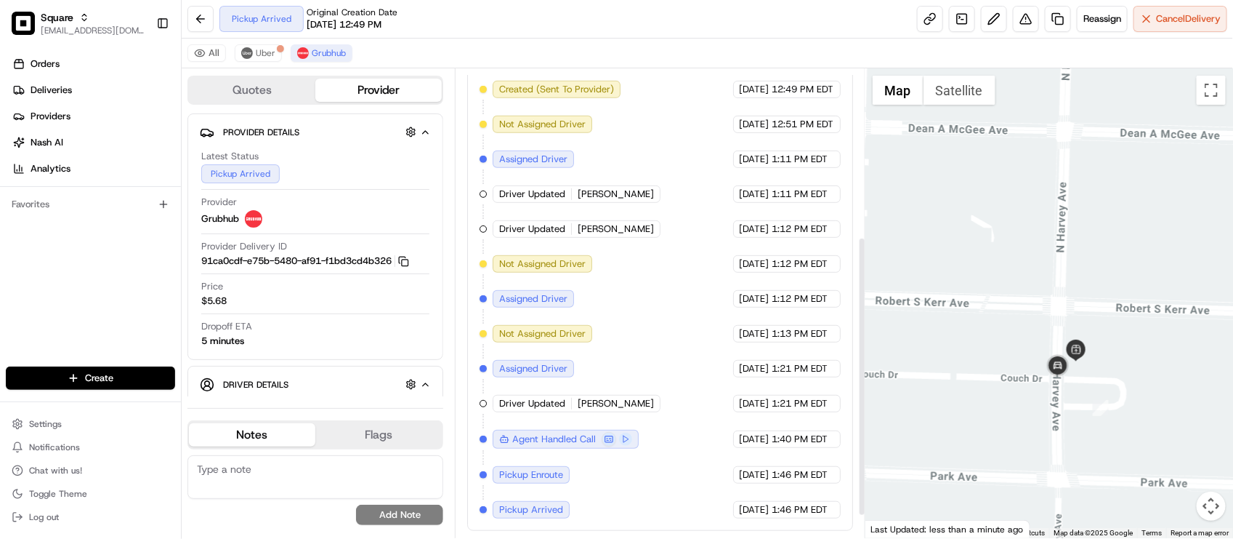
scroll to position [136, 0]
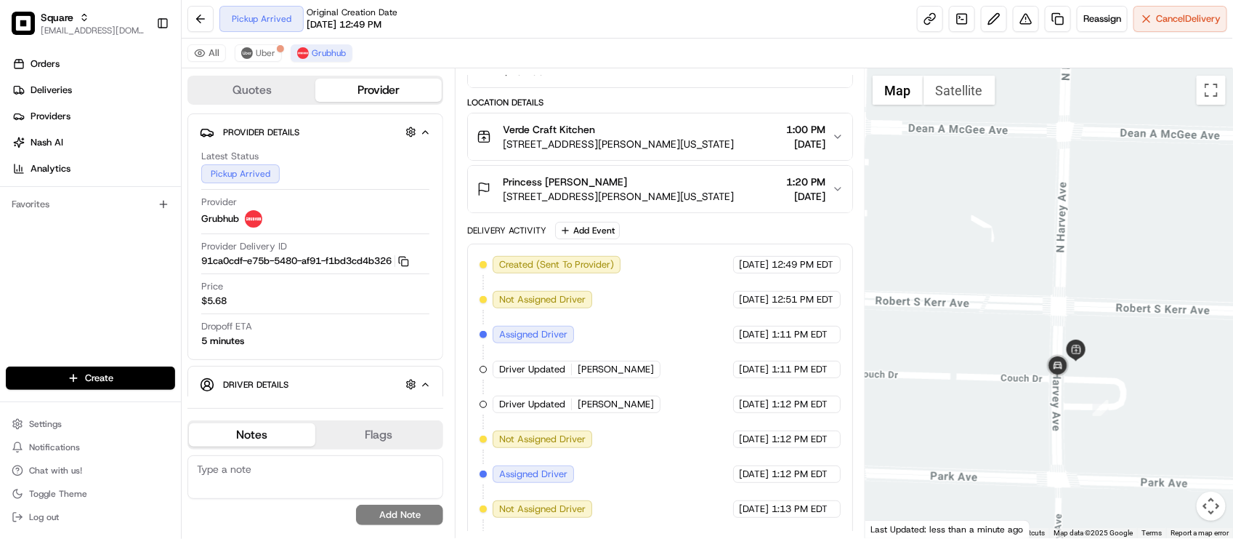
click at [717, 241] on div "Delivery Activity Add Event Created (Sent To Provider) Grubhub 08/21/2025 12:49…" at bounding box center [659, 464] width 385 height 484
click at [629, 22] on div "Pickup Arrived Original Creation Date 08/21/2025 12:49 PM Reassign Cancel Deliv…" at bounding box center [708, 19] width 1052 height 39
click at [764, 313] on div "Created (Sent To Provider) Grubhub 08/21/2025 12:49 PM EDT Not Assigned Driver …" at bounding box center [660, 474] width 360 height 437
click at [733, 222] on div "Package Details N/A $101.00 Location Details Verde Craft Kitchen 212 N Harvey A…" at bounding box center [659, 365] width 385 height 682
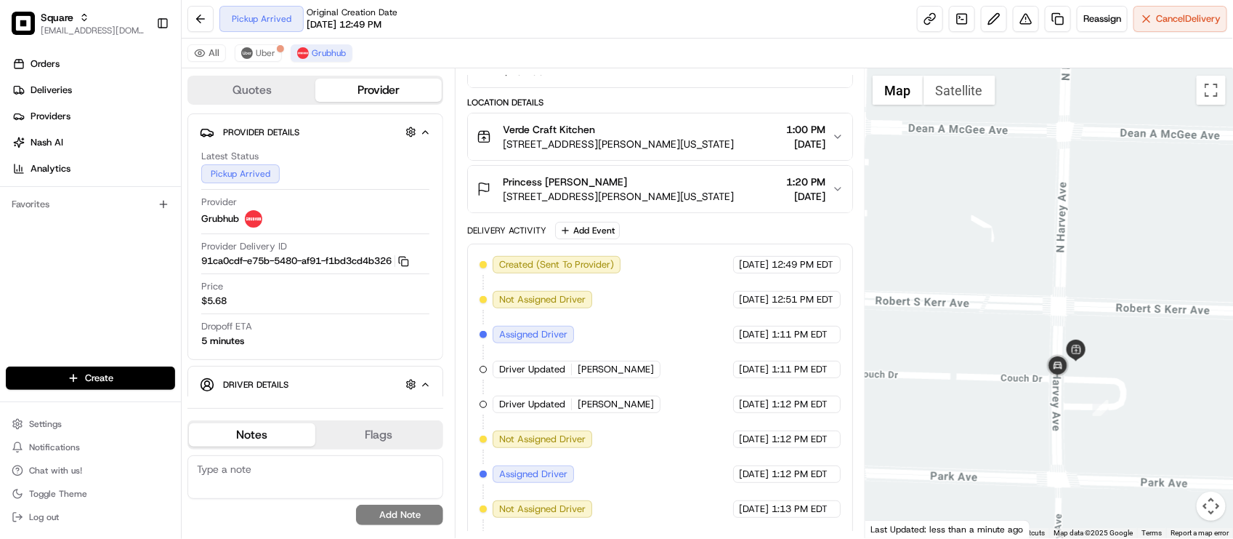
click at [723, 206] on button "Princess Bates 1106 Classen Dr, Oklahoma City, OK 73103, USA 1:20 PM 08/21/2025" at bounding box center [660, 189] width 384 height 47
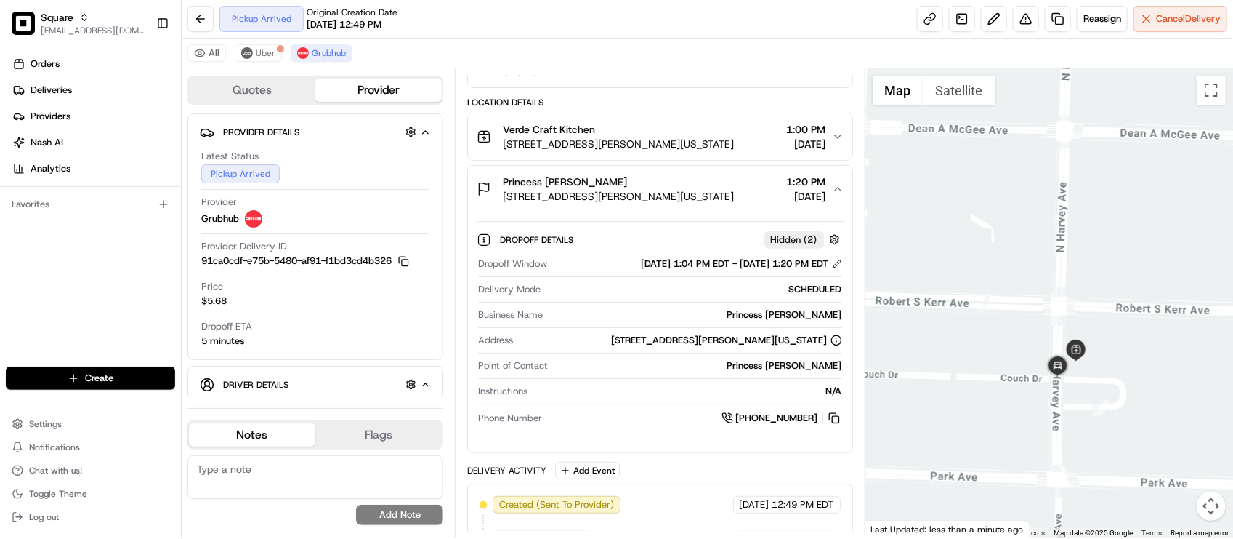
click at [723, 206] on button "Princess Bates 1106 Classen Dr, Oklahoma City, OK 73103, USA 1:20 PM 08/21/2025" at bounding box center [660, 189] width 384 height 47
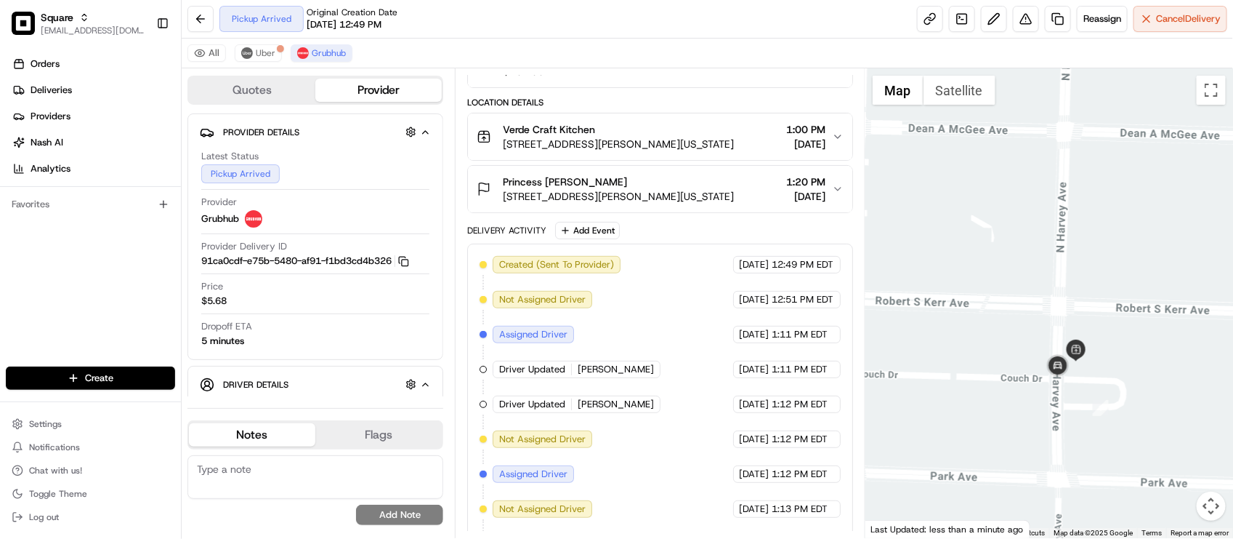
click at [696, 196] on span "1106 Classen Dr, Oklahoma City, OK 73103, USA" at bounding box center [618, 196] width 231 height 15
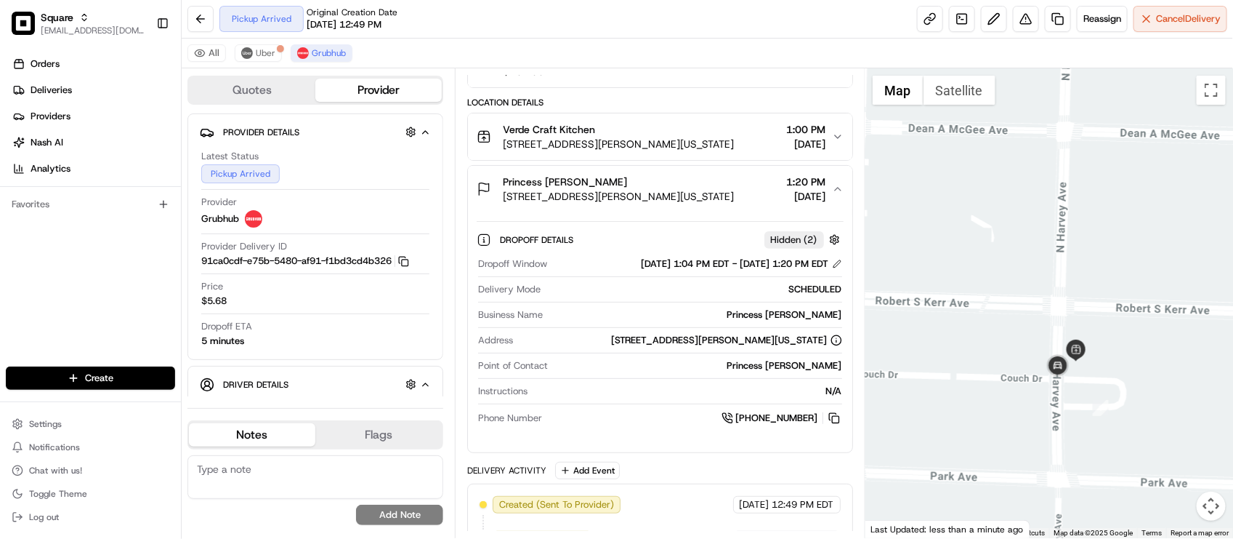
click at [696, 196] on span "1106 Classen Dr, Oklahoma City, OK 73103, USA" at bounding box center [618, 196] width 231 height 15
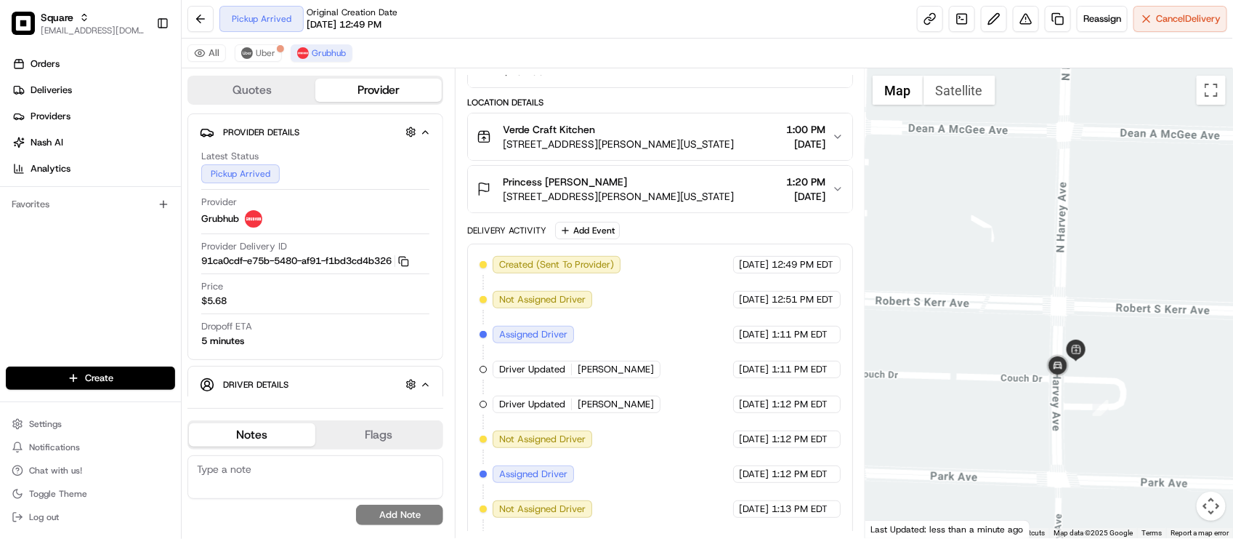
click at [696, 196] on span "1106 Classen Dr, Oklahoma City, OK 73103, USA" at bounding box center [618, 196] width 231 height 15
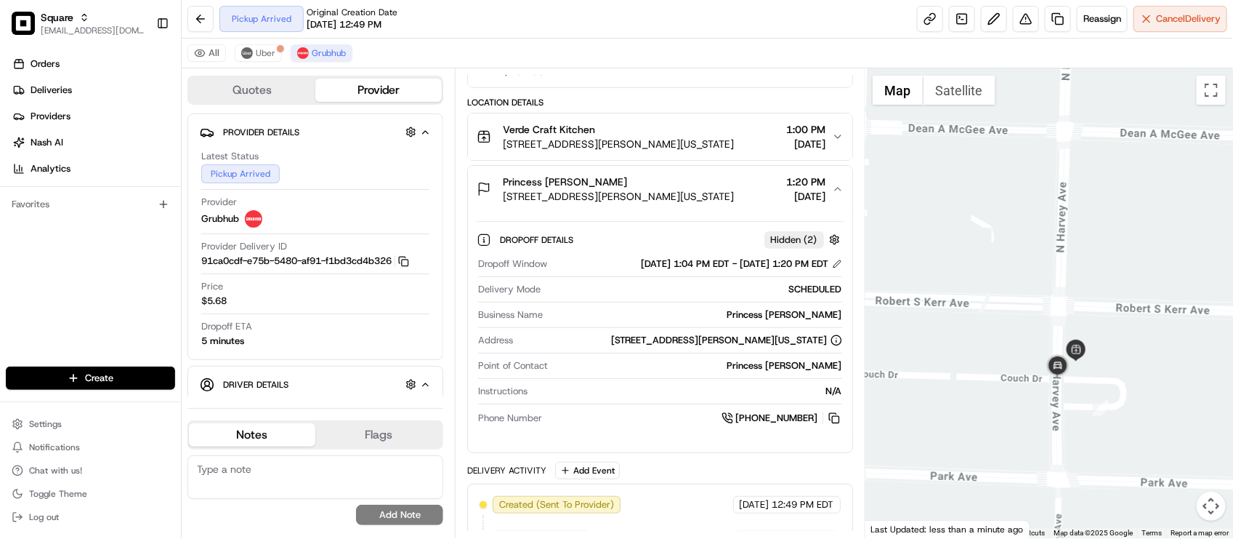
click at [696, 196] on span "1106 Classen Dr, Oklahoma City, OK 73103, USA" at bounding box center [618, 196] width 231 height 15
click at [829, 203] on div "Princess Bates 1106 Classen Dr, Oklahoma City, OK 73103, USA 1:20 PM 08/21/2025" at bounding box center [654, 188] width 355 height 29
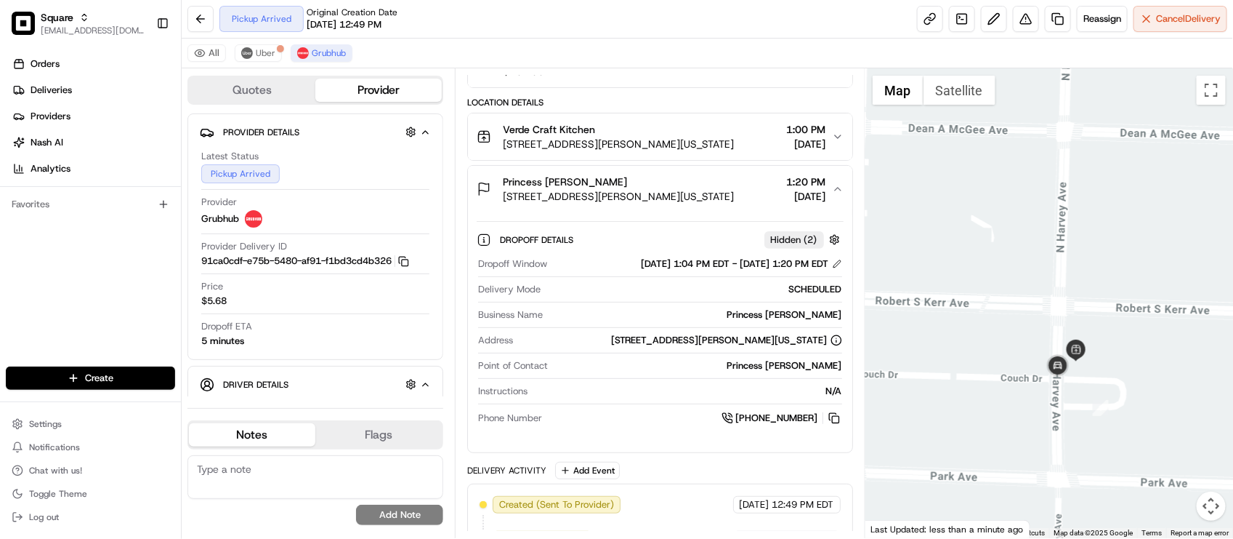
click at [829, 203] on div "Princess Bates 1106 Classen Dr, Oklahoma City, OK 73103, USA 1:20 PM 08/21/2025" at bounding box center [654, 188] width 355 height 29
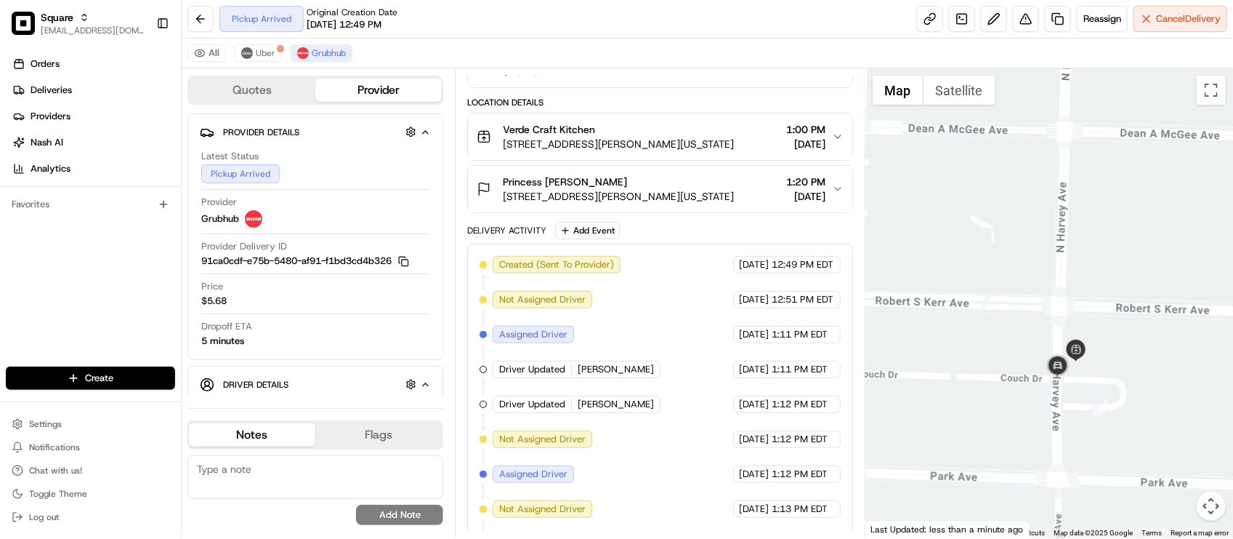
click at [829, 202] on div "Princess Bates 1106 Classen Dr, Oklahoma City, OK 73103, USA 1:20 PM 08/21/2025" at bounding box center [654, 188] width 355 height 29
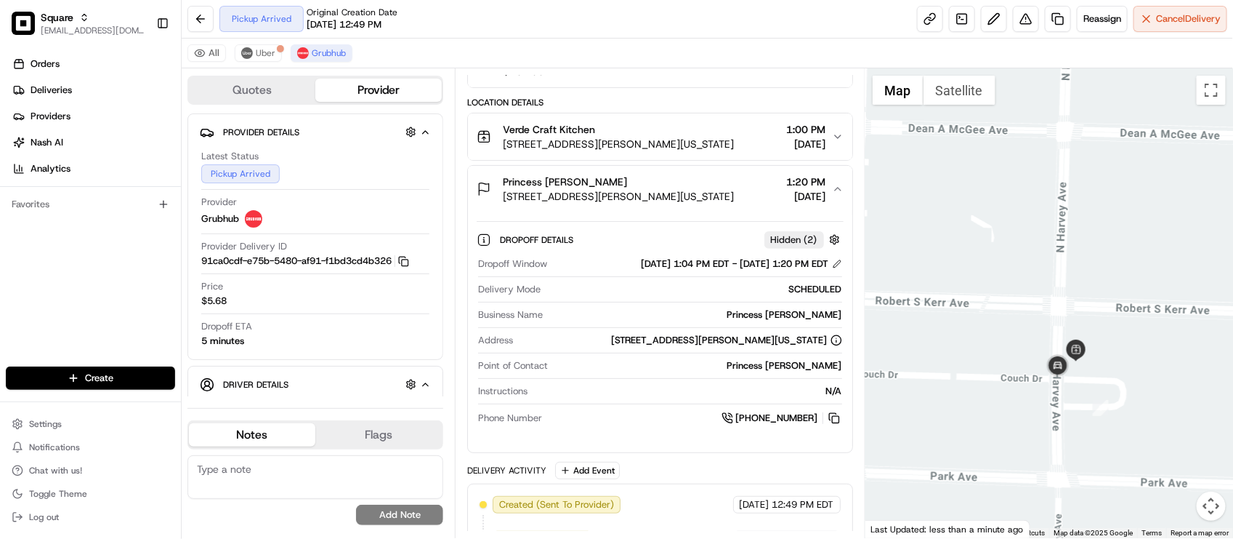
click at [829, 202] on div "Princess Bates 1106 Classen Dr, Oklahoma City, OK 73103, USA 1:20 PM 08/21/2025" at bounding box center [654, 188] width 355 height 29
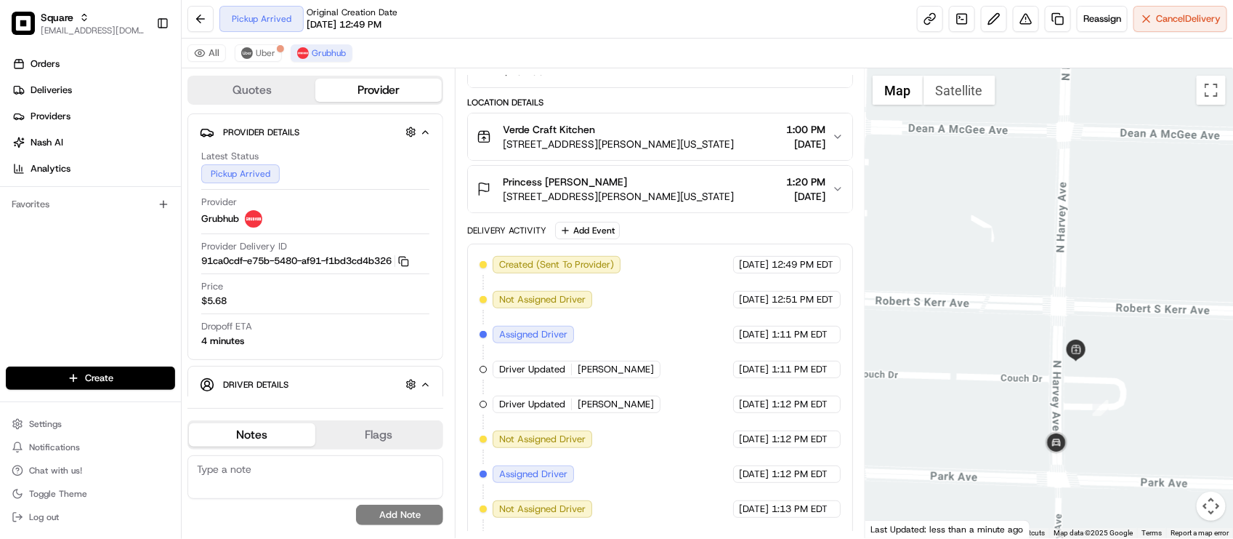
click at [722, 233] on div "Delivery Activity Add Event" at bounding box center [659, 230] width 385 height 17
click at [745, 196] on div "Princess Bates 1106 Classen Dr, Oklahoma City, OK 73103, USA 1:20 PM 08/21/2025" at bounding box center [654, 188] width 355 height 29
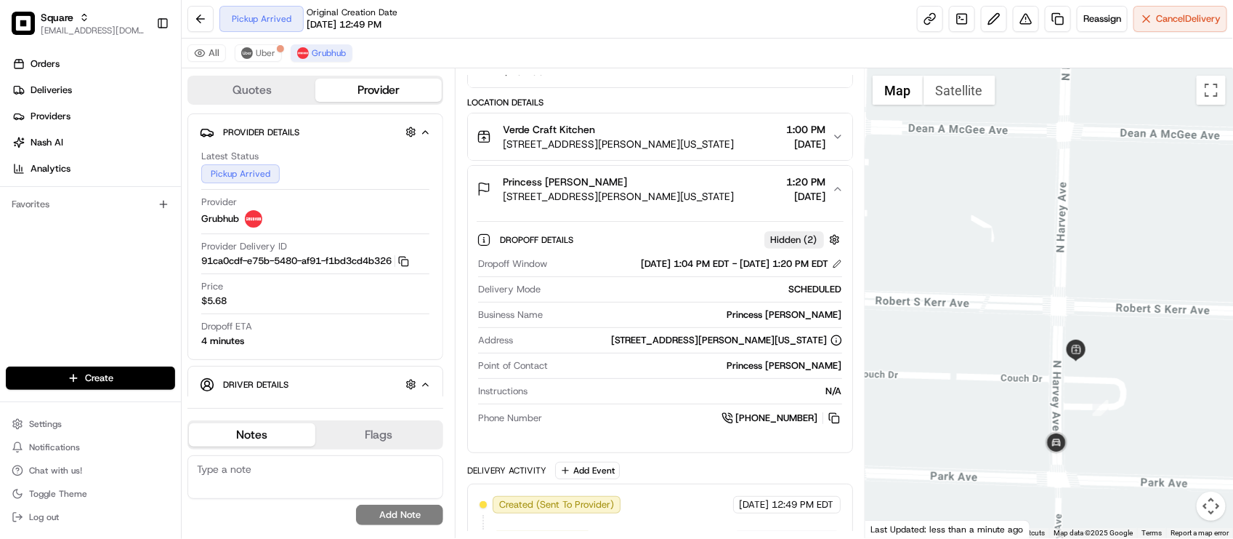
click at [745, 196] on div "Princess Bates 1106 Classen Dr, Oklahoma City, OK 73103, USA 1:20 PM 08/21/2025" at bounding box center [654, 188] width 355 height 29
click at [789, 219] on div "Dropoff Details Hidden ( 2 ) Dropoff Window 08/21/2025 1:04 PM EDT - 08/21/2025…" at bounding box center [660, 326] width 384 height 228
click at [800, 203] on span "[DATE]" at bounding box center [806, 196] width 39 height 15
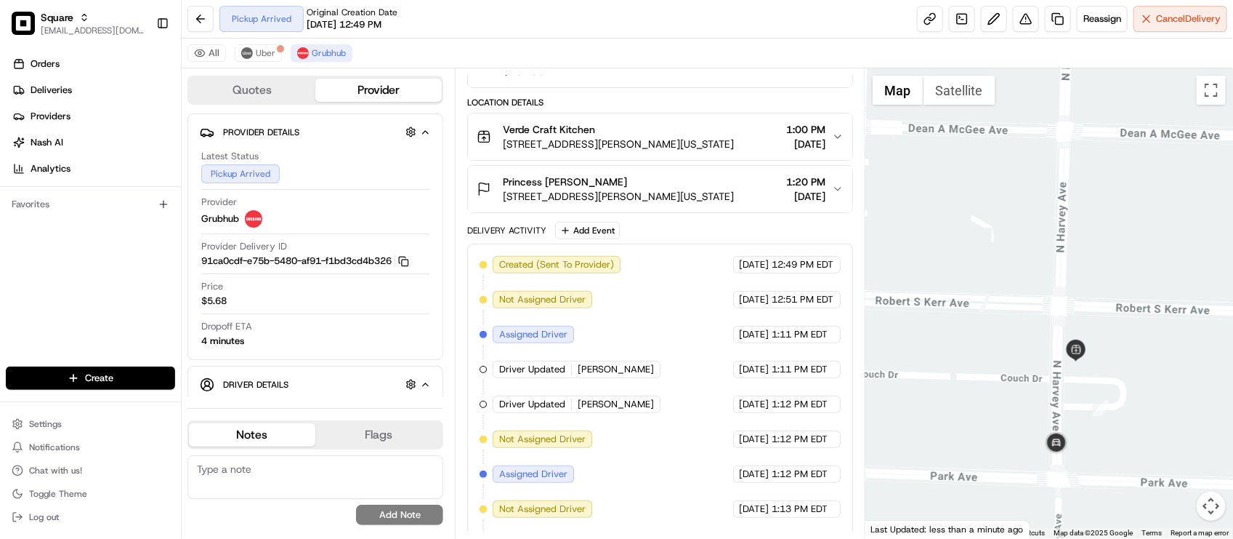
click at [693, 298] on div "Created (Sent To Provider) Grubhub 08/21/2025 12:49 PM EDT Not Assigned Driver …" at bounding box center [660, 474] width 360 height 437
click at [773, 339] on span "1:11 PM EDT" at bounding box center [801, 334] width 56 height 13
click at [743, 48] on div "All Uber Grubhub" at bounding box center [708, 54] width 1052 height 30
click at [476, 35] on div "Pickup Arrived Original Creation Date 08/21/2025 12:49 PM Reassign Cancel Deliv…" at bounding box center [708, 19] width 1052 height 39
click at [465, 48] on div "All Uber Grubhub" at bounding box center [708, 54] width 1052 height 30
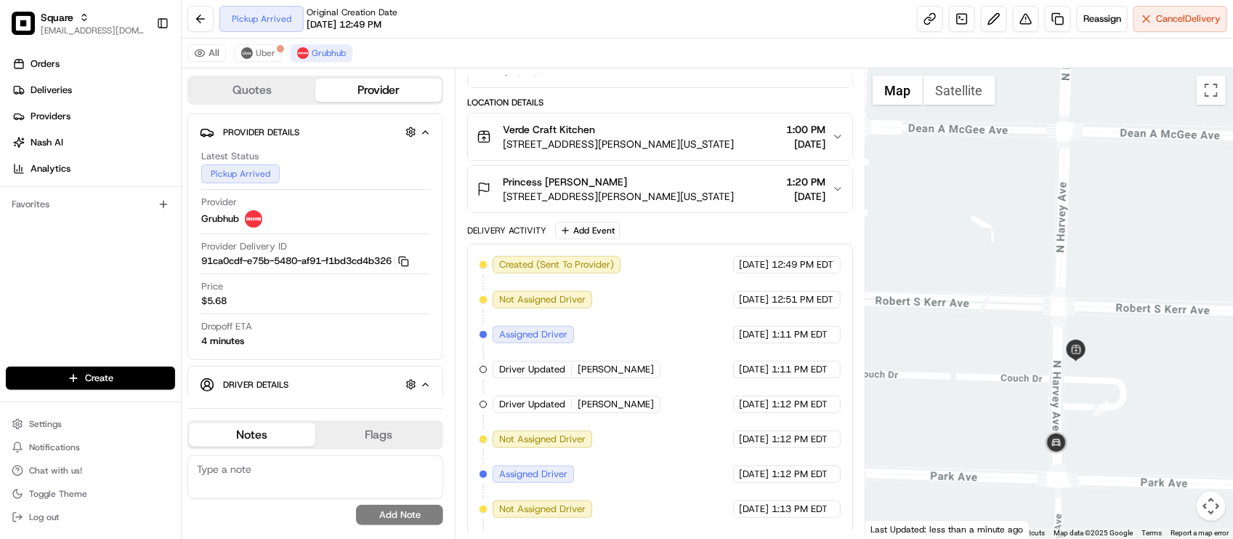
click at [543, 45] on div "All Uber Grubhub" at bounding box center [708, 54] width 1052 height 30
click at [691, 62] on div "All Uber Grubhub" at bounding box center [708, 54] width 1052 height 30
click at [721, 78] on div "N/A $101.00" at bounding box center [654, 63] width 355 height 29
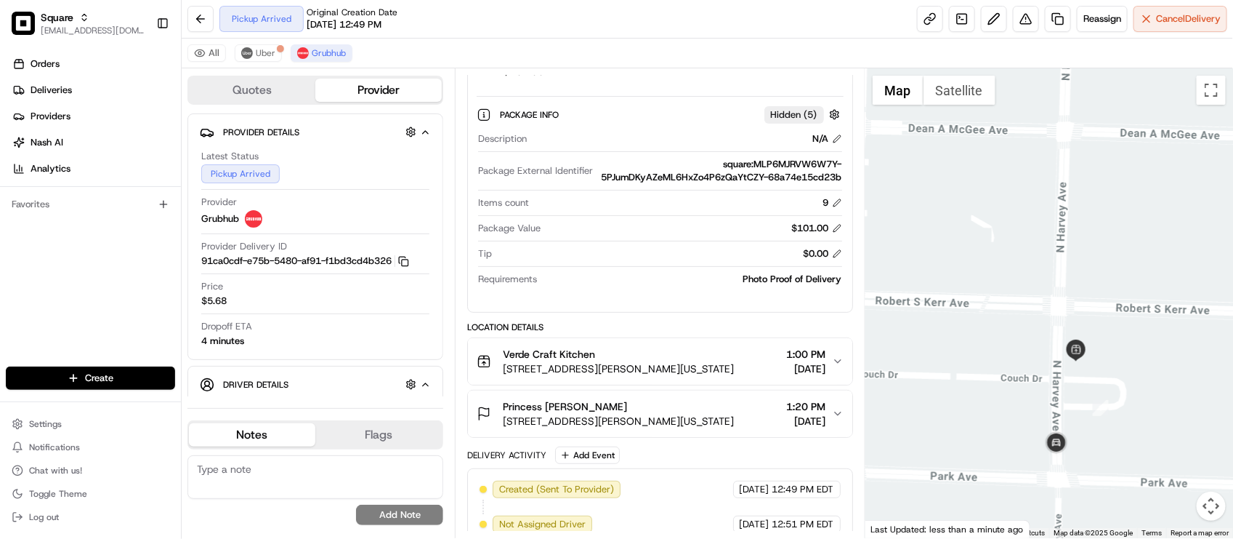
click at [698, 58] on div "All Uber Grubhub" at bounding box center [708, 54] width 1052 height 30
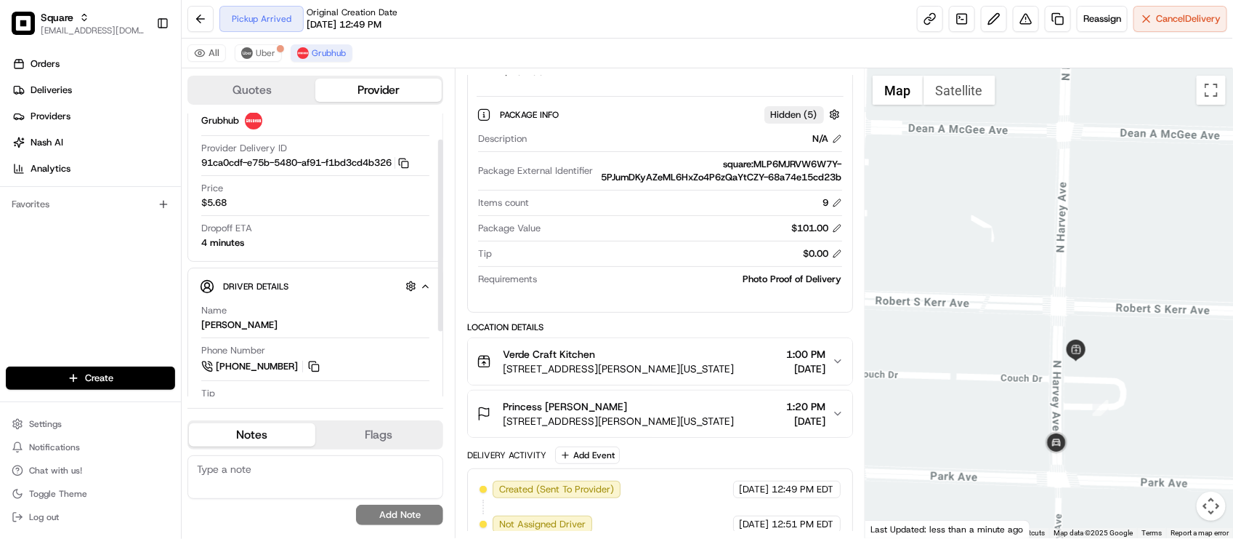
scroll to position [132, 0]
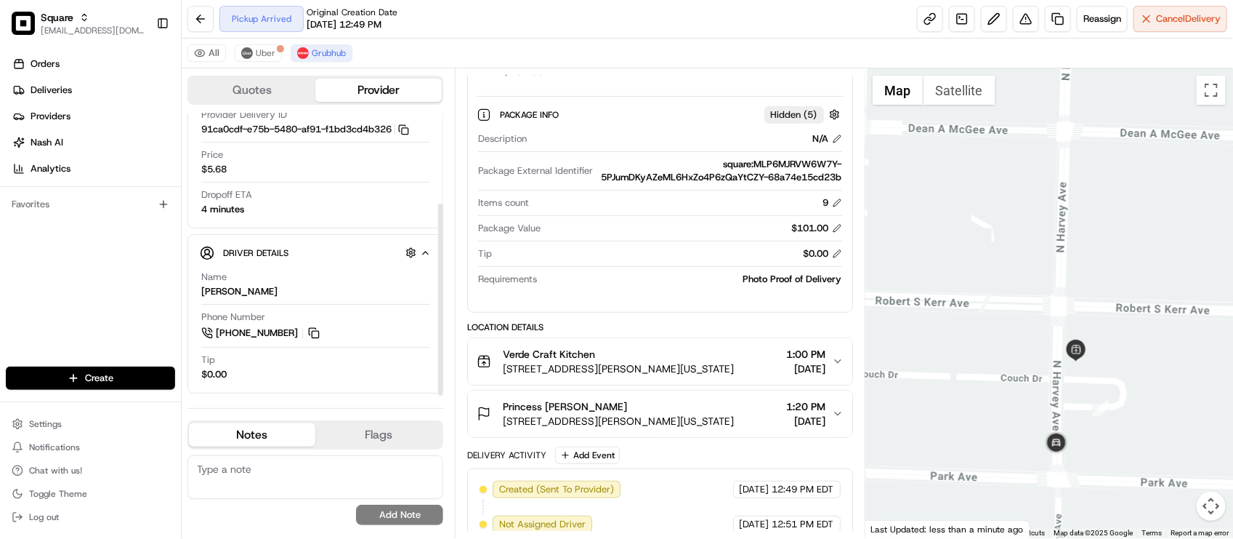
click at [257, 478] on textarea at bounding box center [315, 477] width 256 height 44
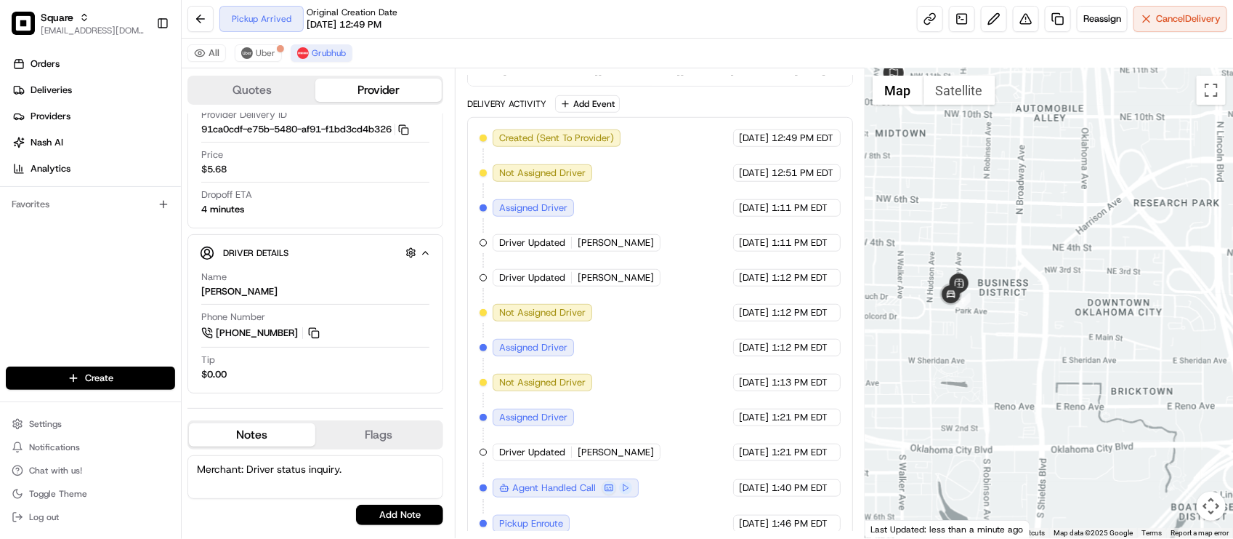
scroll to position [556, 0]
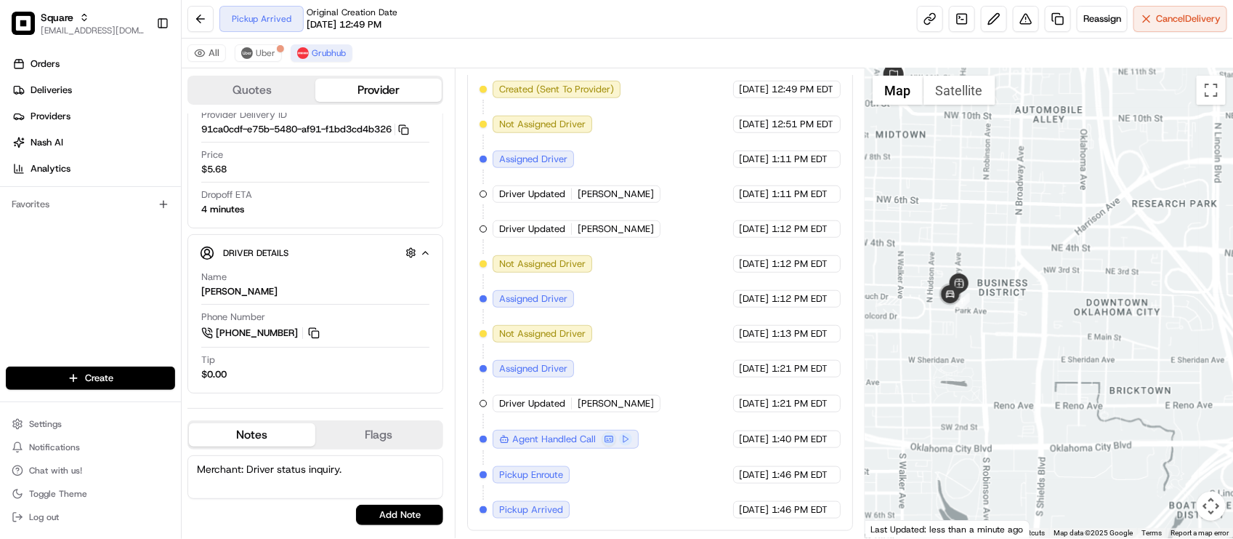
drag, startPoint x: 942, startPoint y: 315, endPoint x: 967, endPoint y: 355, distance: 47.4
click at [967, 355] on div at bounding box center [1050, 302] width 368 height 469
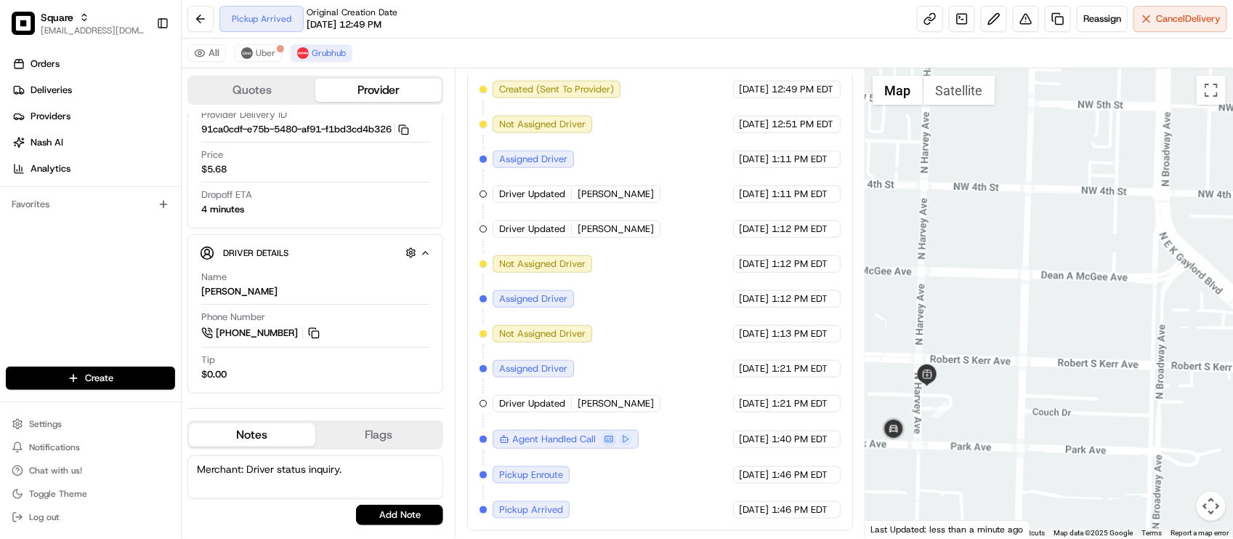
click at [1046, 429] on div at bounding box center [1050, 302] width 368 height 469
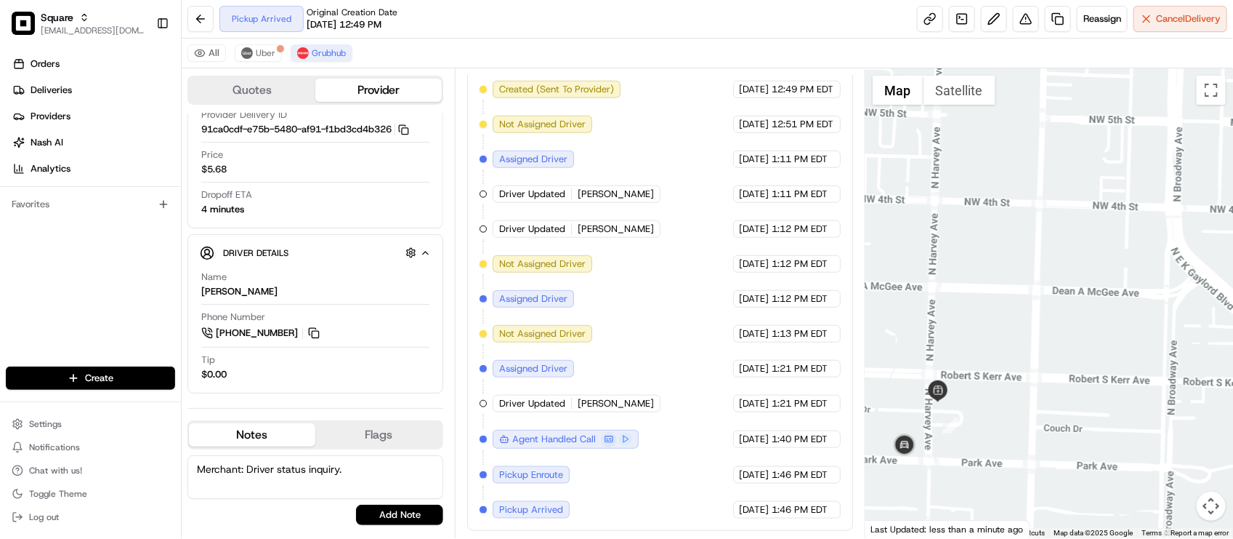
click at [396, 483] on textarea "Merchant: Driver status inquiry." at bounding box center [315, 477] width 256 height 44
type textarea "Merchant: Driver status inquiry. Driver just marked the status as arrived."
click at [382, 504] on div "Merchant: Driver status inquiry. Driver just marked the status as arrived. No r…" at bounding box center [315, 490] width 256 height 70
click at [387, 506] on button "Add Note" at bounding box center [399, 514] width 87 height 20
click at [389, 514] on div "Merchant: Driver status inquiry. Driver just marked the status as arrived. No r…" at bounding box center [315, 490] width 256 height 70
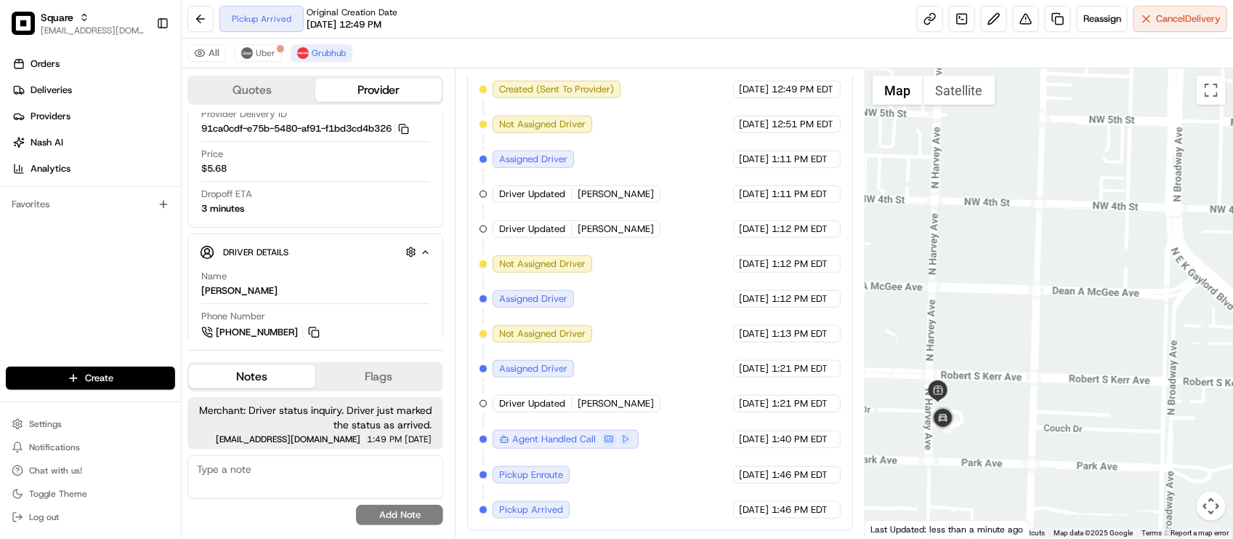
click at [620, 318] on div "Created (Sent To Provider) Grubhub 08/21/2025 12:49 PM EDT Not Assigned Driver …" at bounding box center [660, 299] width 360 height 437
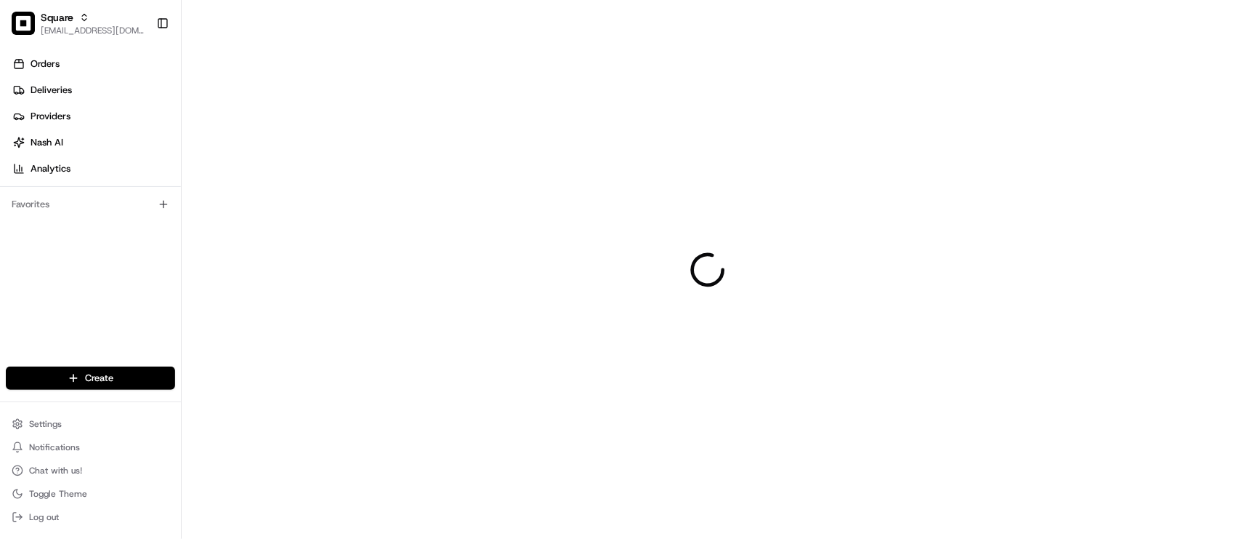
click at [429, 69] on div at bounding box center [708, 269] width 1052 height 539
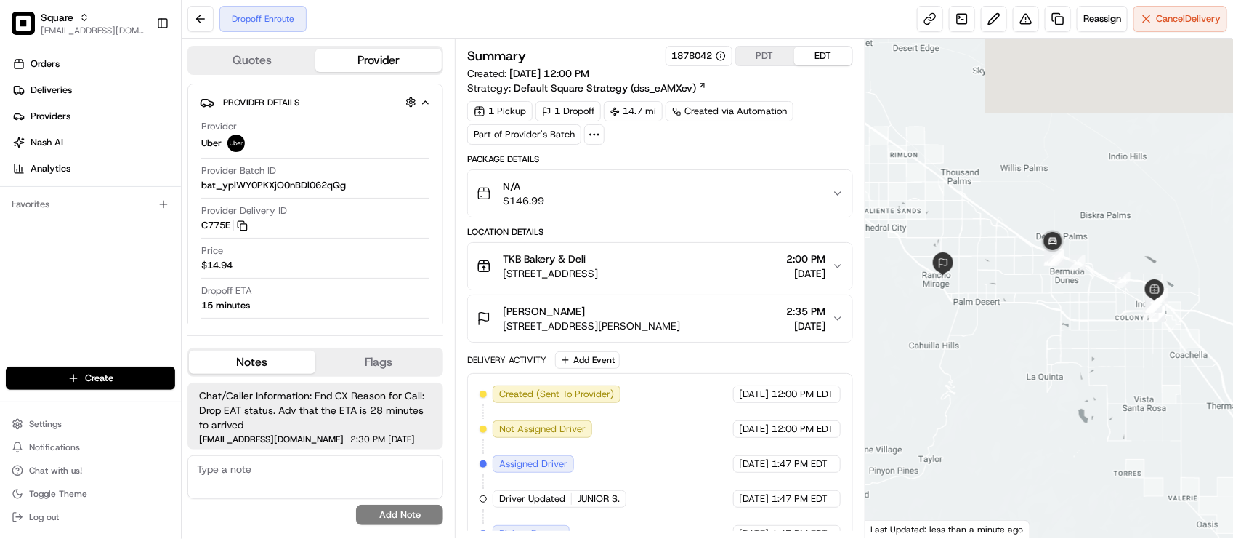
scroll to position [133, 0]
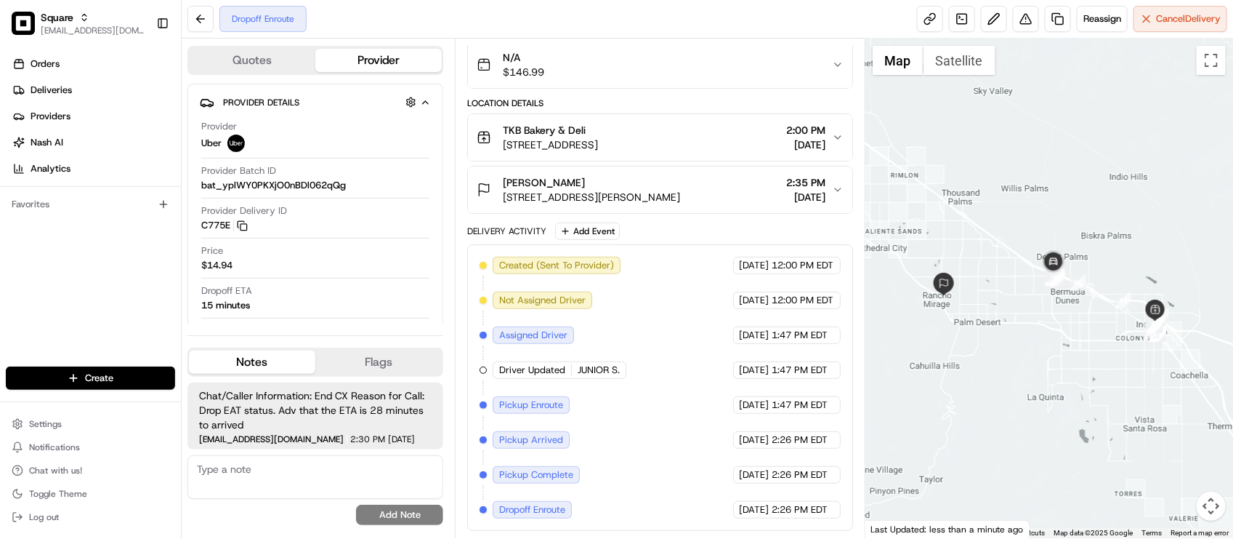
drag, startPoint x: 1057, startPoint y: 333, endPoint x: 1058, endPoint y: 347, distance: 14.6
click at [1058, 347] on div at bounding box center [1050, 288] width 368 height 499
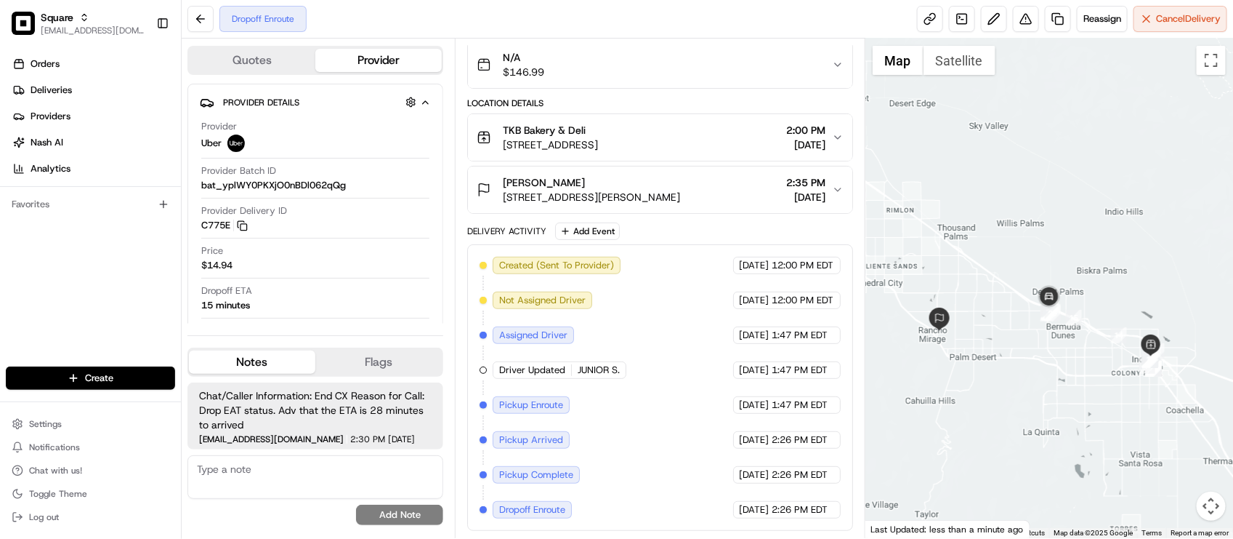
click at [1025, 320] on div at bounding box center [1050, 288] width 368 height 499
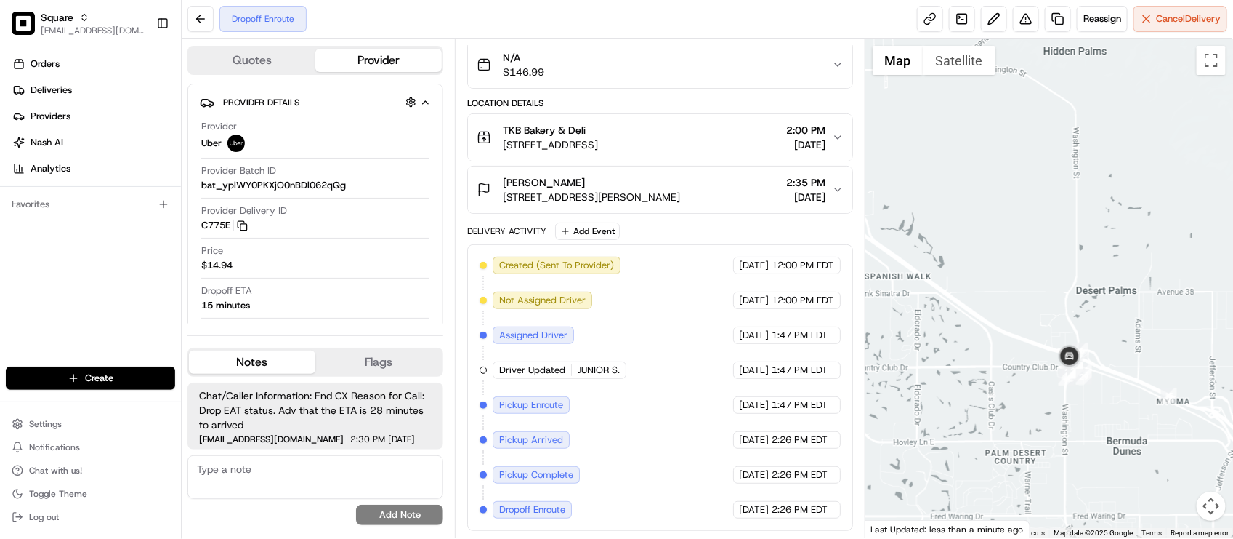
click at [1065, 281] on div at bounding box center [1050, 288] width 368 height 499
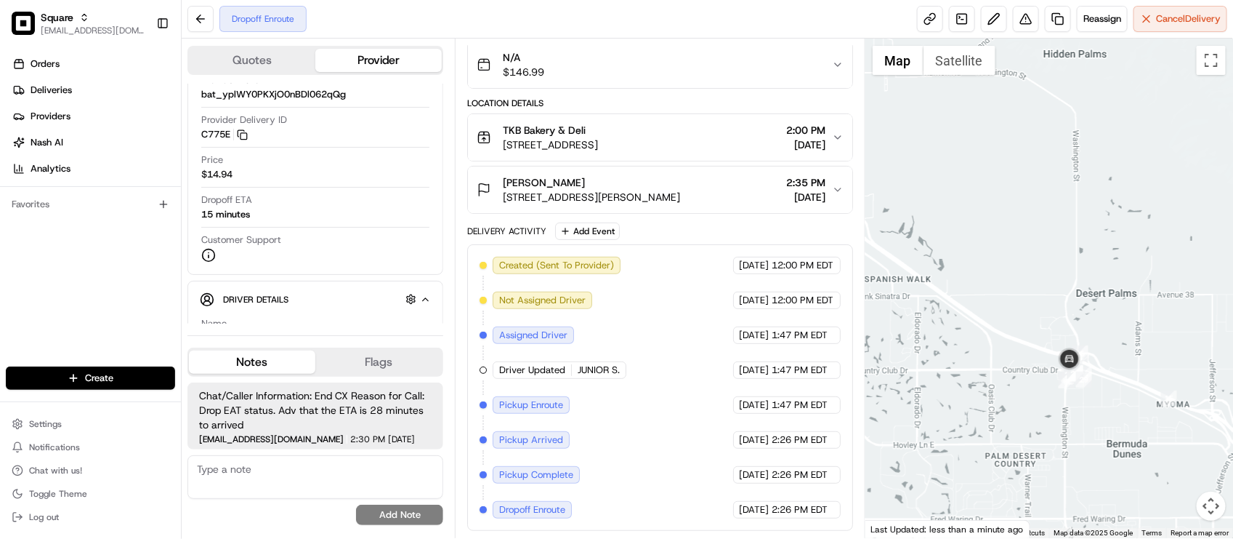
drag, startPoint x: 1008, startPoint y: 314, endPoint x: 1011, endPoint y: 321, distance: 7.8
click at [1011, 321] on div at bounding box center [1050, 288] width 368 height 499
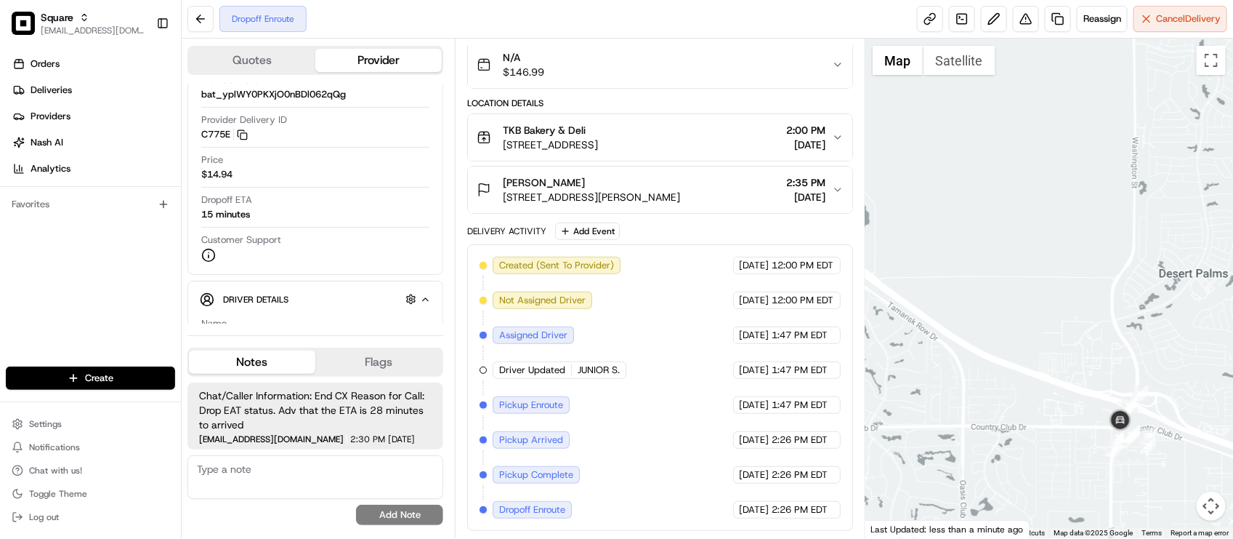
drag, startPoint x: 1022, startPoint y: 321, endPoint x: 1025, endPoint y: 332, distance: 11.5
click at [1025, 332] on div at bounding box center [1050, 288] width 368 height 499
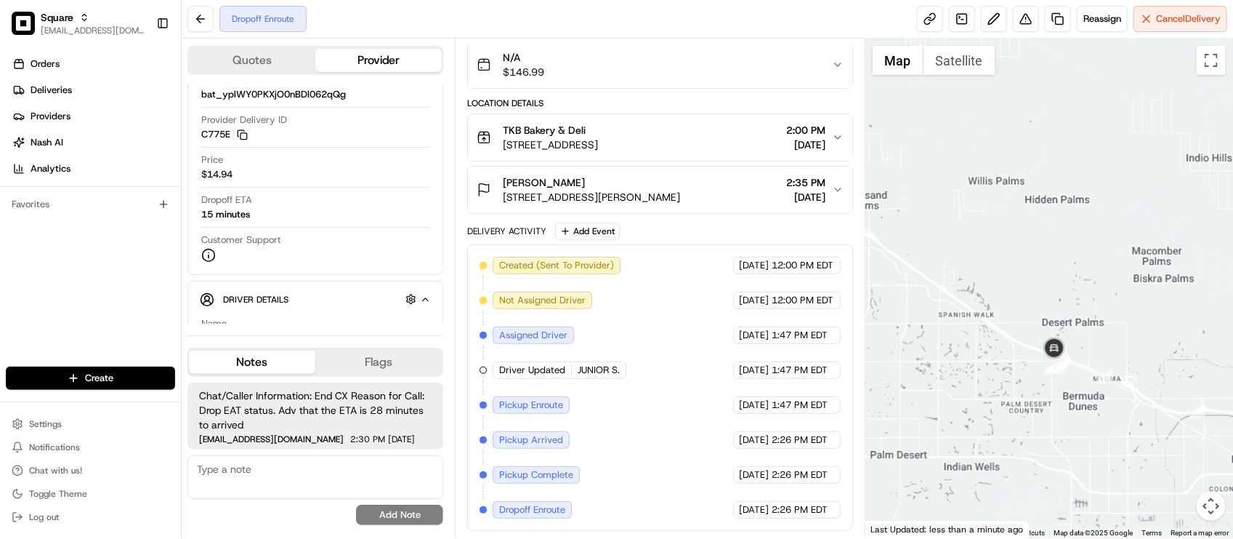
drag, startPoint x: 1022, startPoint y: 335, endPoint x: 1054, endPoint y: 334, distance: 32.7
click at [1054, 334] on div at bounding box center [1050, 288] width 368 height 499
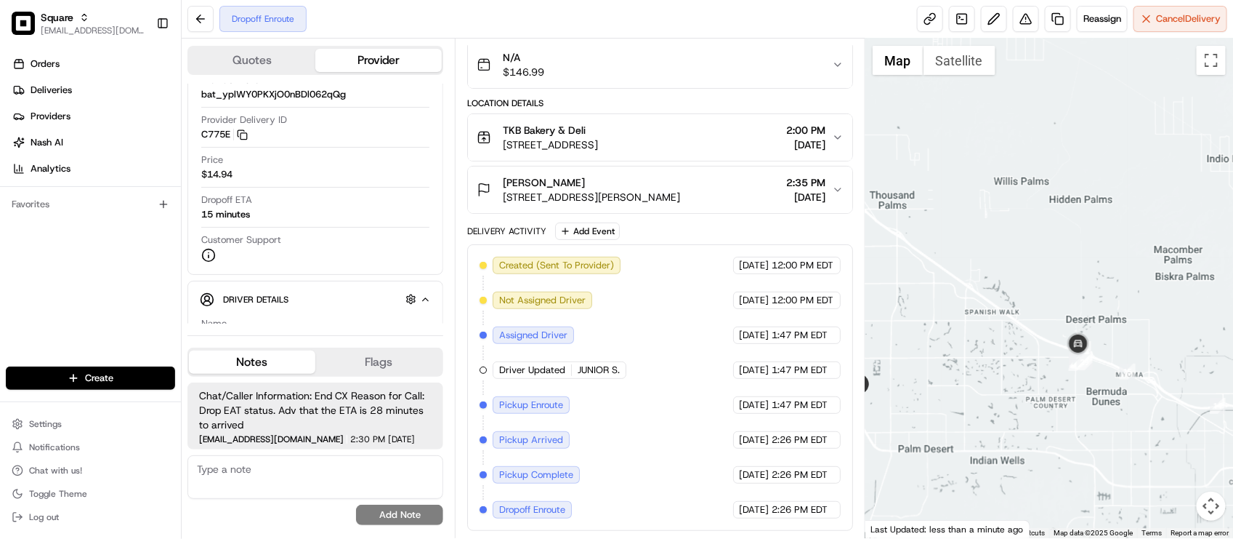
drag, startPoint x: 1020, startPoint y: 331, endPoint x: 1012, endPoint y: 328, distance: 8.5
click at [1012, 328] on div at bounding box center [1050, 288] width 368 height 499
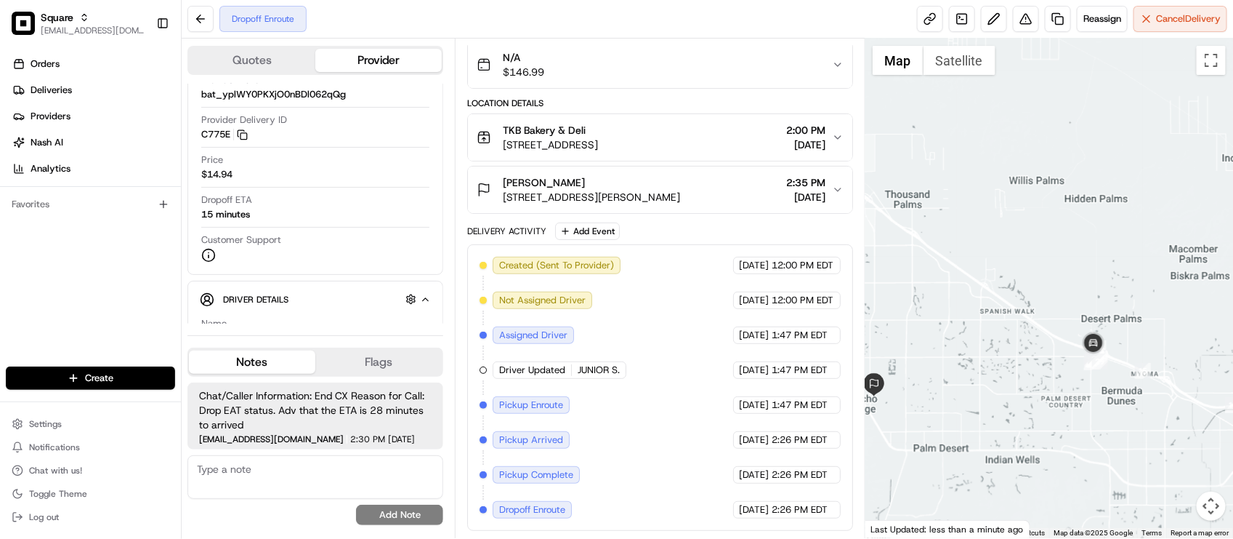
click at [1028, 331] on div at bounding box center [1050, 288] width 368 height 499
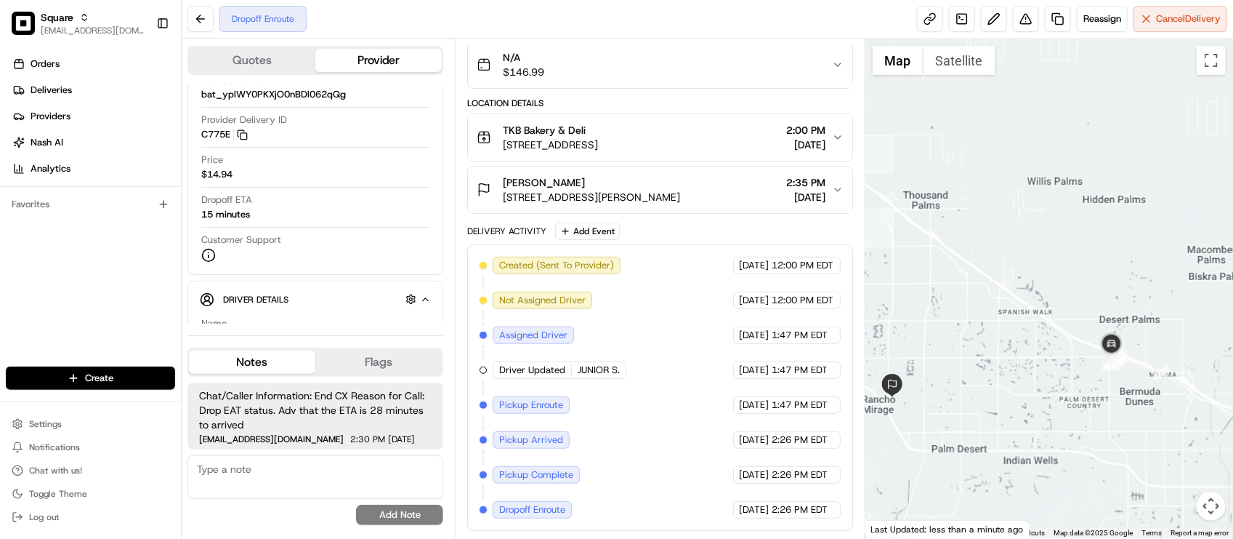
drag, startPoint x: 1003, startPoint y: 328, endPoint x: 1022, endPoint y: 329, distance: 18.9
click at [1022, 329] on div at bounding box center [1050, 288] width 368 height 499
click at [746, 368] on span "[DATE]" at bounding box center [755, 369] width 30 height 13
drag, startPoint x: 978, startPoint y: 406, endPoint x: 997, endPoint y: 402, distance: 19.2
click at [996, 403] on div at bounding box center [1050, 288] width 368 height 499
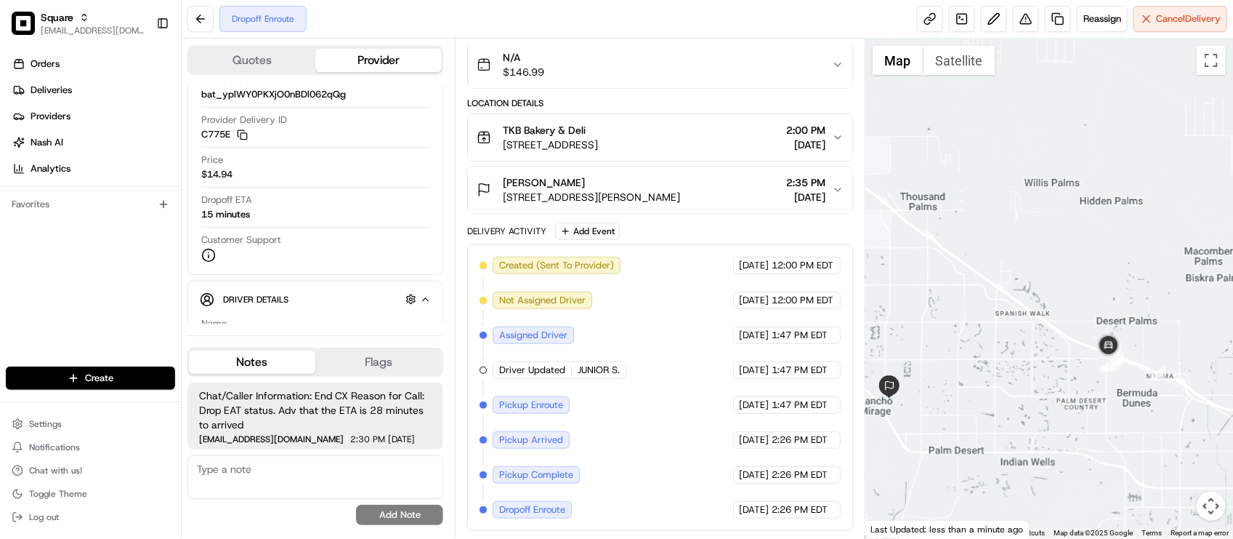
click at [1054, 372] on div at bounding box center [1050, 288] width 368 height 499
click at [673, 327] on div "Created (Sent To Provider) Uber 08/21/2025 12:00 PM EDT Not Assigned Driver Ube…" at bounding box center [660, 388] width 360 height 262
click at [368, 422] on span "Chat/Caller Information: End CX Reason for Call: Drop EAT status. Adv that the …" at bounding box center [315, 410] width 233 height 44
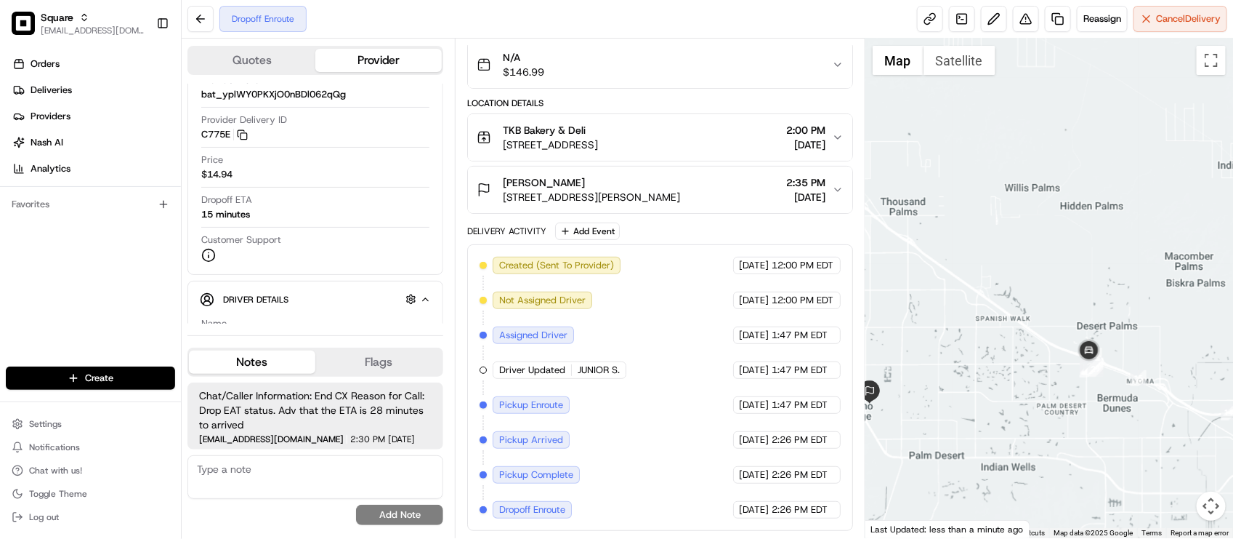
drag, startPoint x: 1131, startPoint y: 384, endPoint x: 1119, endPoint y: 389, distance: 12.7
click at [1131, 386] on img "15" at bounding box center [1139, 378] width 16 height 16
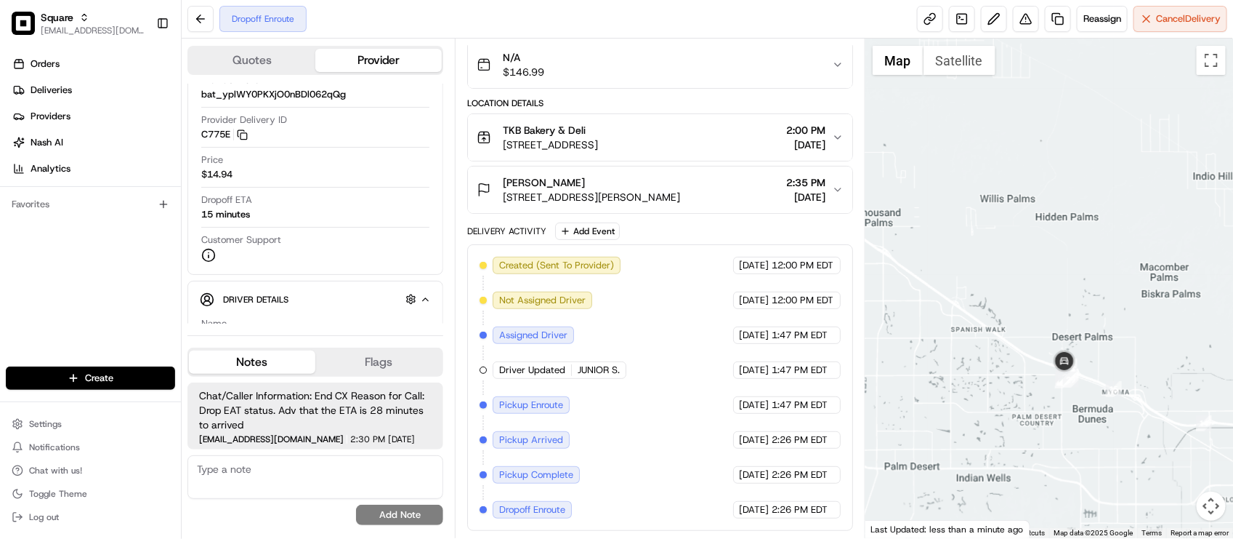
click at [355, 427] on span "Chat/Caller Information: End CX Reason for Call: Drop EAT status. Adv that the …" at bounding box center [315, 410] width 233 height 44
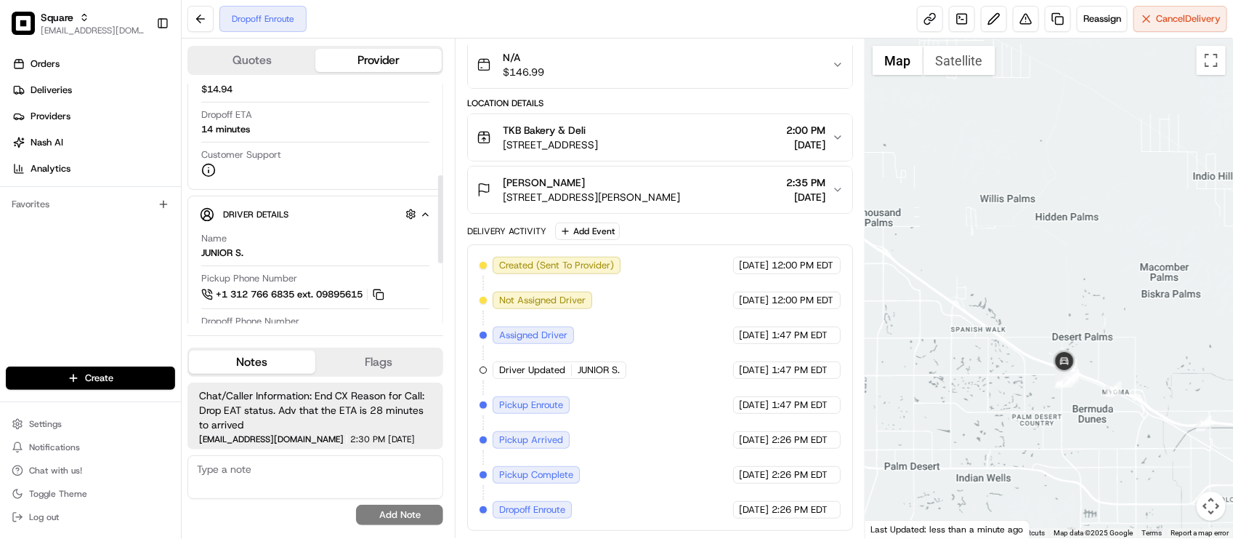
scroll to position [273, 0]
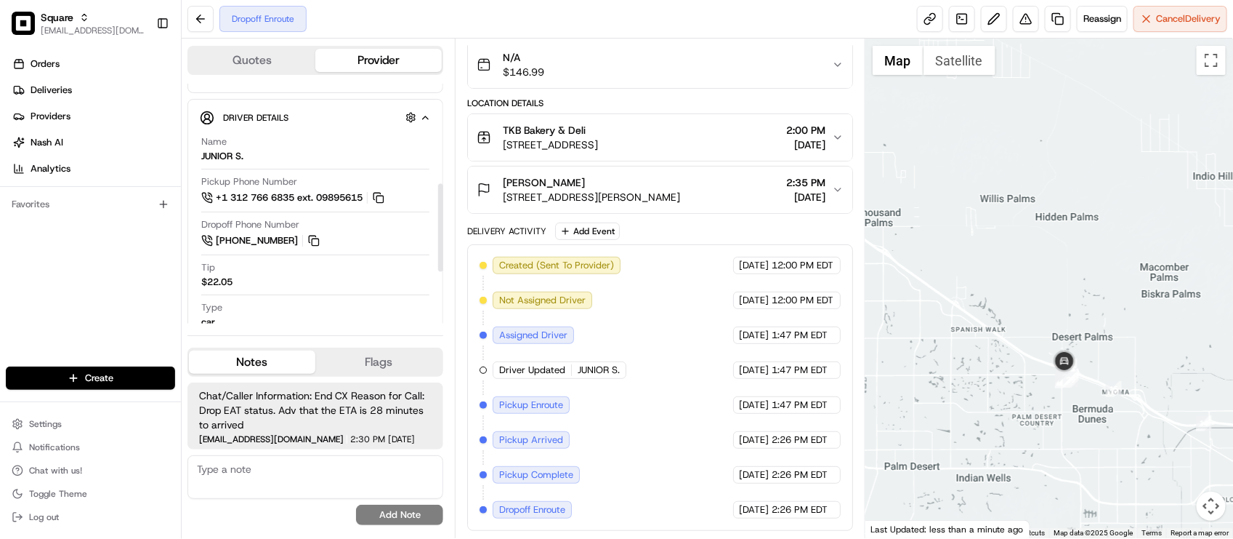
click at [682, 382] on div "Created (Sent To Provider) Uber 08/21/2025 12:00 PM EDT Not Assigned Driver Ube…" at bounding box center [660, 388] width 360 height 262
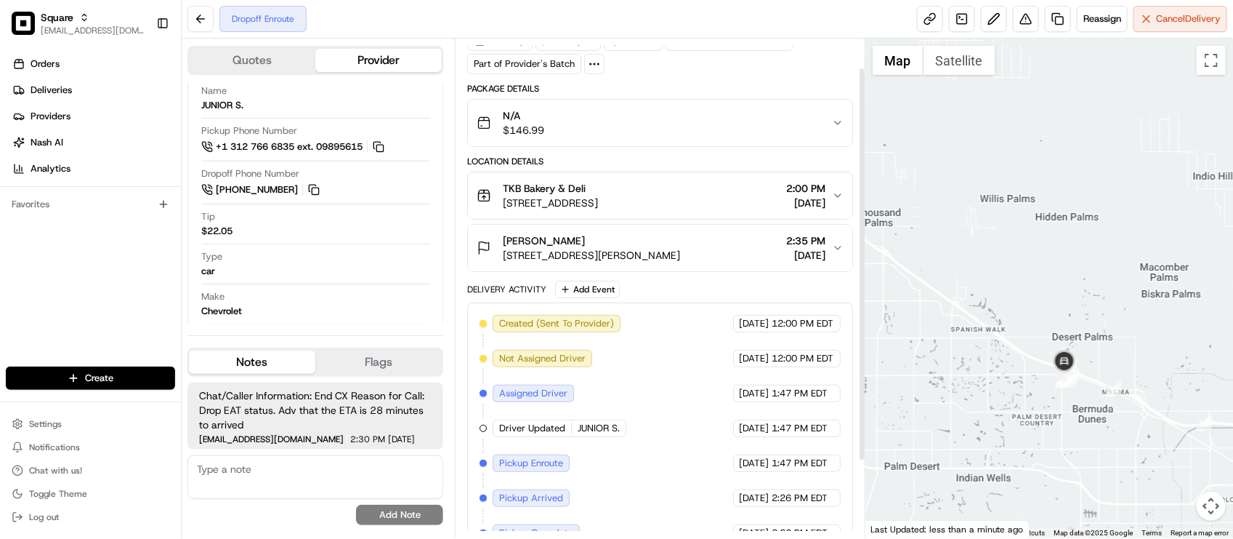
scroll to position [133, 0]
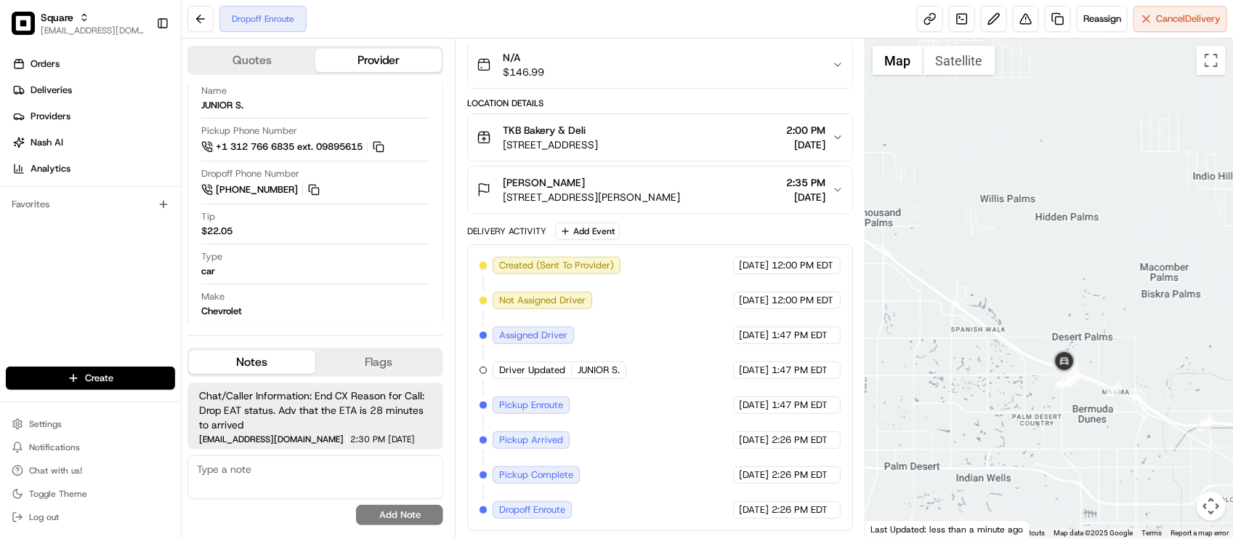
click at [746, 416] on div "Created (Sent To Provider) Uber 08/21/2025 12:00 PM EDT Not Assigned Driver Ube…" at bounding box center [660, 388] width 360 height 262
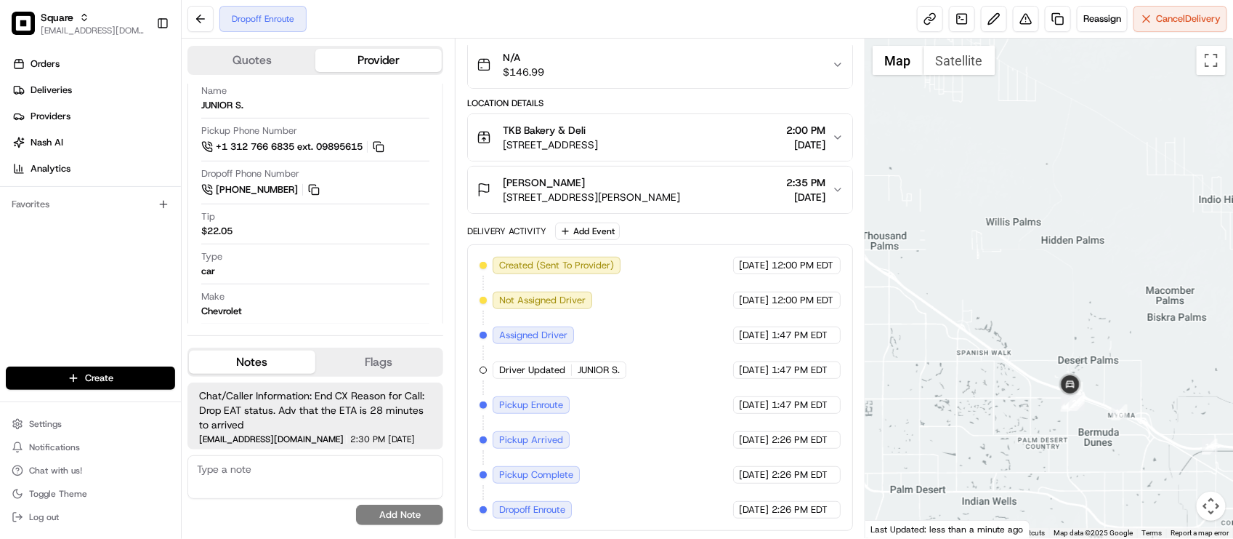
drag, startPoint x: 1044, startPoint y: 278, endPoint x: 1050, endPoint y: 302, distance: 25.4
click at [1050, 302] on div at bounding box center [1050, 288] width 368 height 499
click at [345, 291] on div "Make Chevrolet" at bounding box center [315, 304] width 228 height 28
click at [740, 445] on div "08/21/2025 2:26 PM EDT" at bounding box center [787, 439] width 108 height 17
click at [740, 398] on span "[DATE]" at bounding box center [755, 404] width 30 height 13
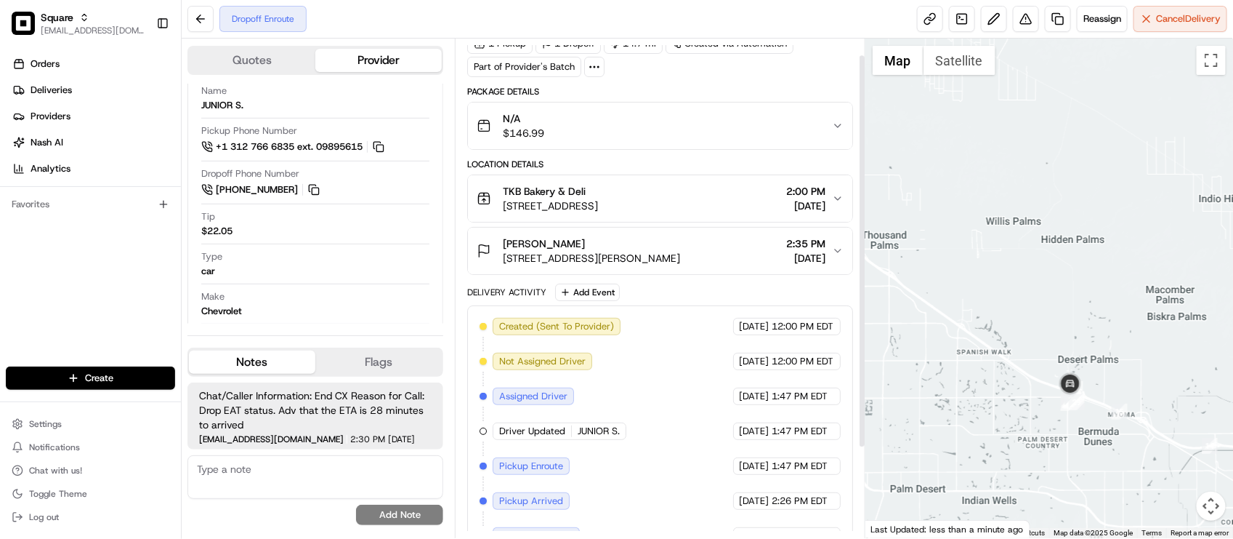
scroll to position [0, 0]
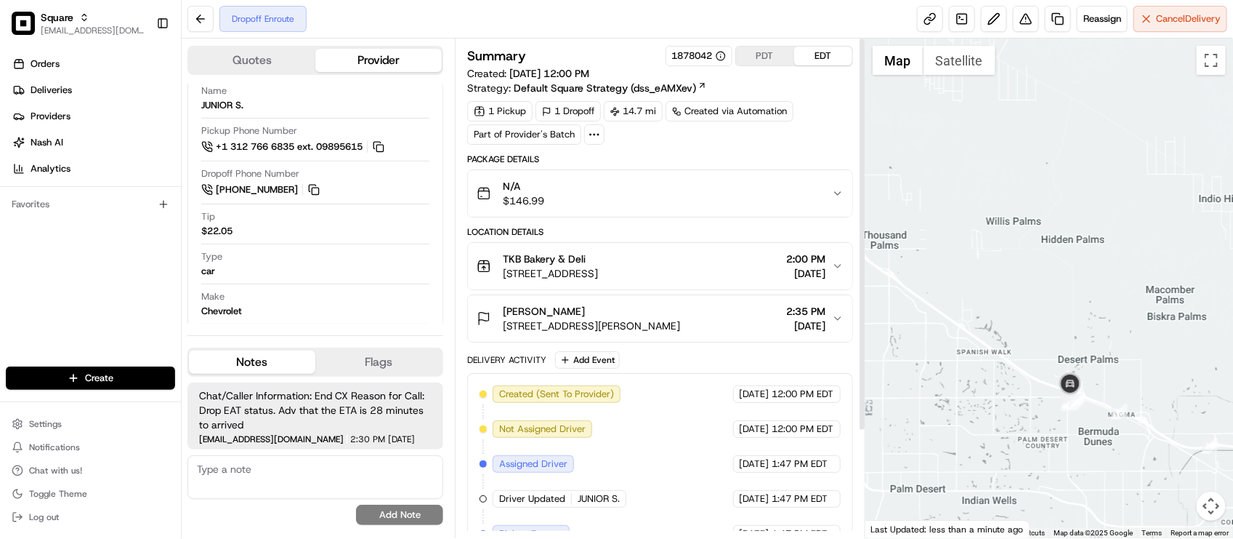
click at [754, 400] on span "[DATE]" at bounding box center [755, 393] width 30 height 13
click at [674, 204] on div "N/A $146.99" at bounding box center [654, 193] width 355 height 29
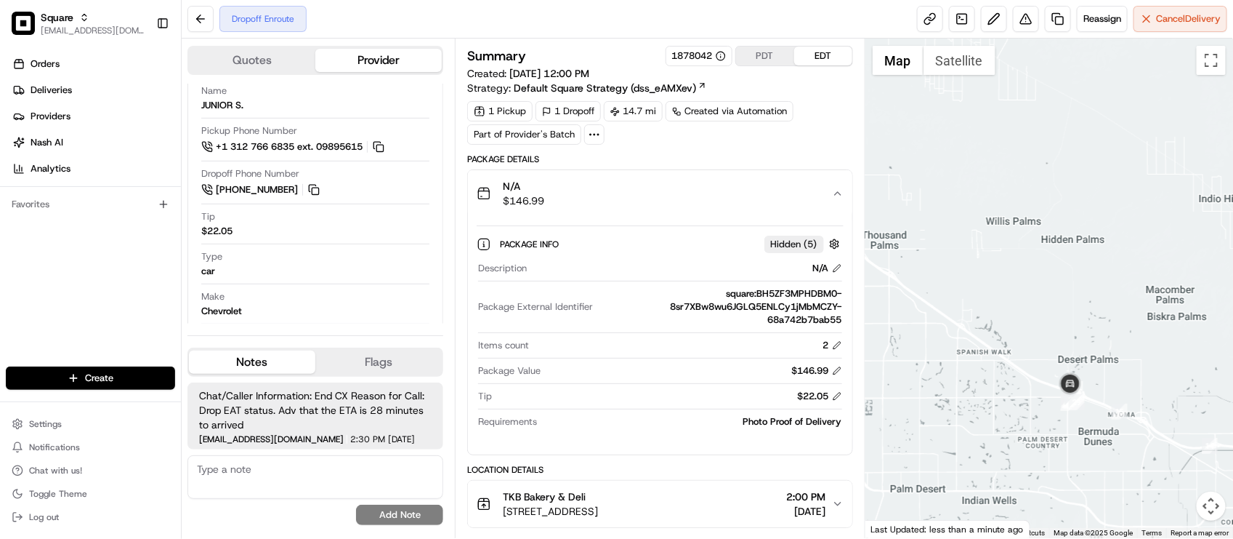
click at [674, 204] on div "N/A $146.99" at bounding box center [654, 193] width 355 height 29
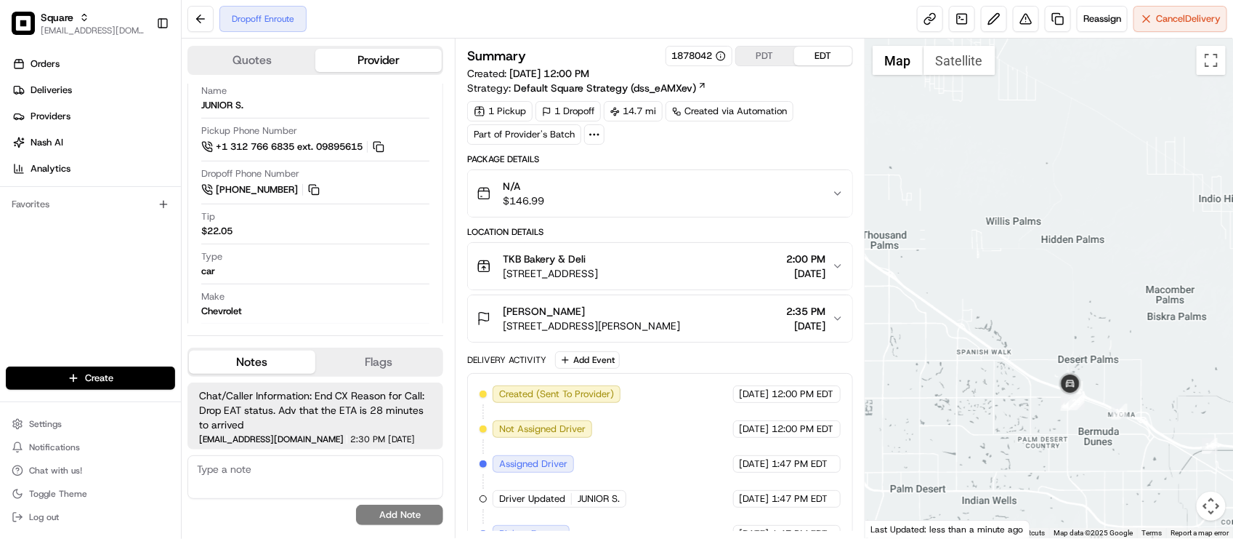
click at [764, 153] on div "Summary 1878042 PDT EDT Created: 08/21/2025 12:00 PM Strategy: Default Square S…" at bounding box center [659, 352] width 385 height 613
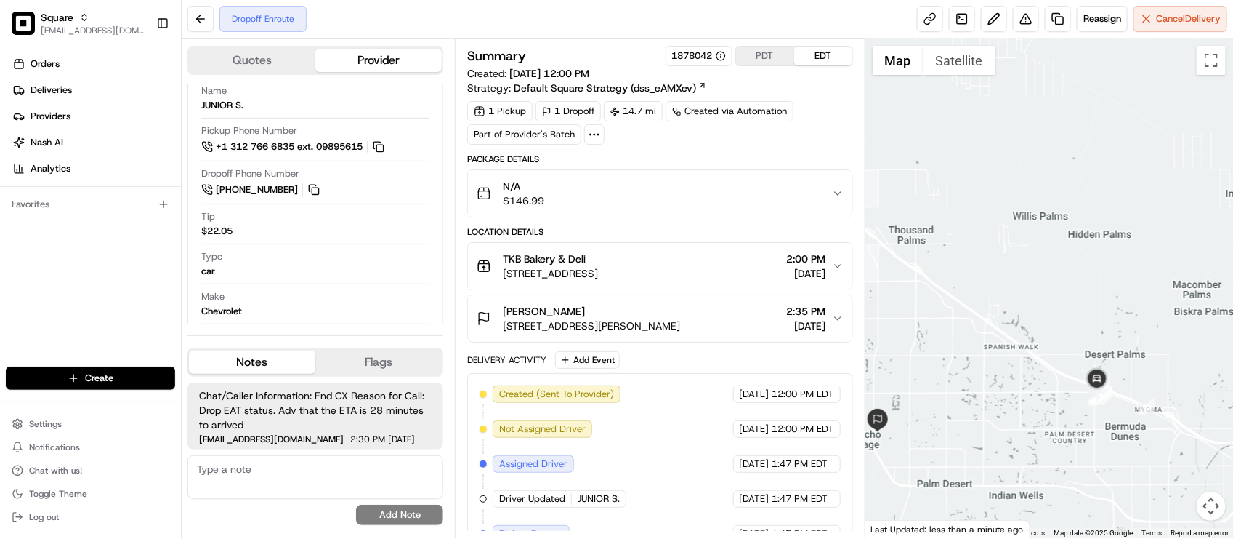
drag, startPoint x: 1126, startPoint y: 363, endPoint x: 720, endPoint y: 364, distance: 406.2
click at [1146, 356] on div at bounding box center [1050, 288] width 368 height 499
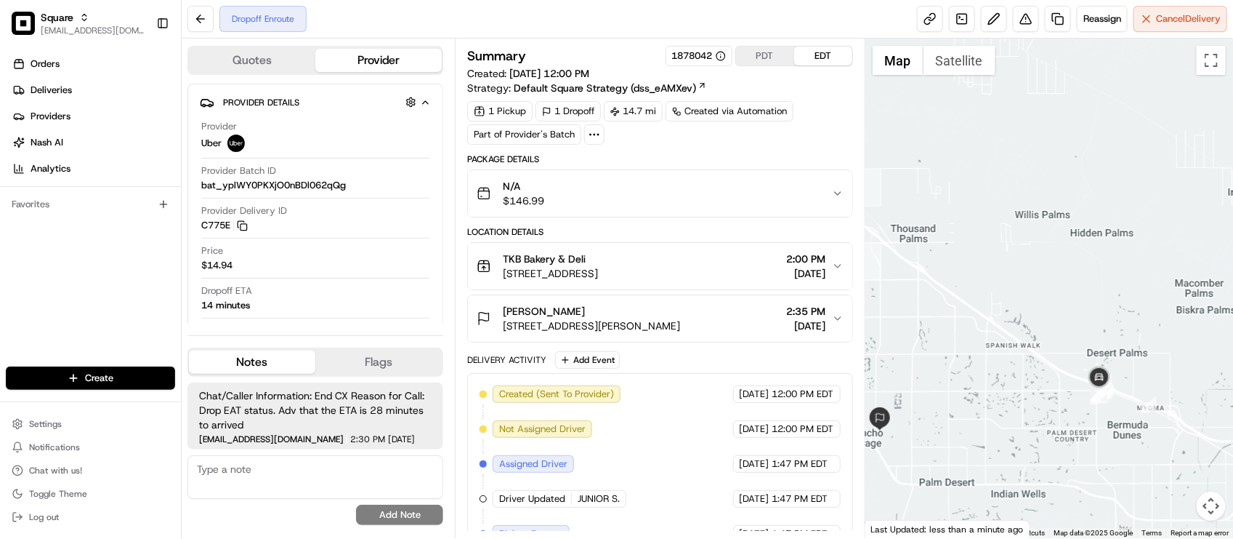
click at [660, 234] on div "Location Details" at bounding box center [659, 232] width 385 height 12
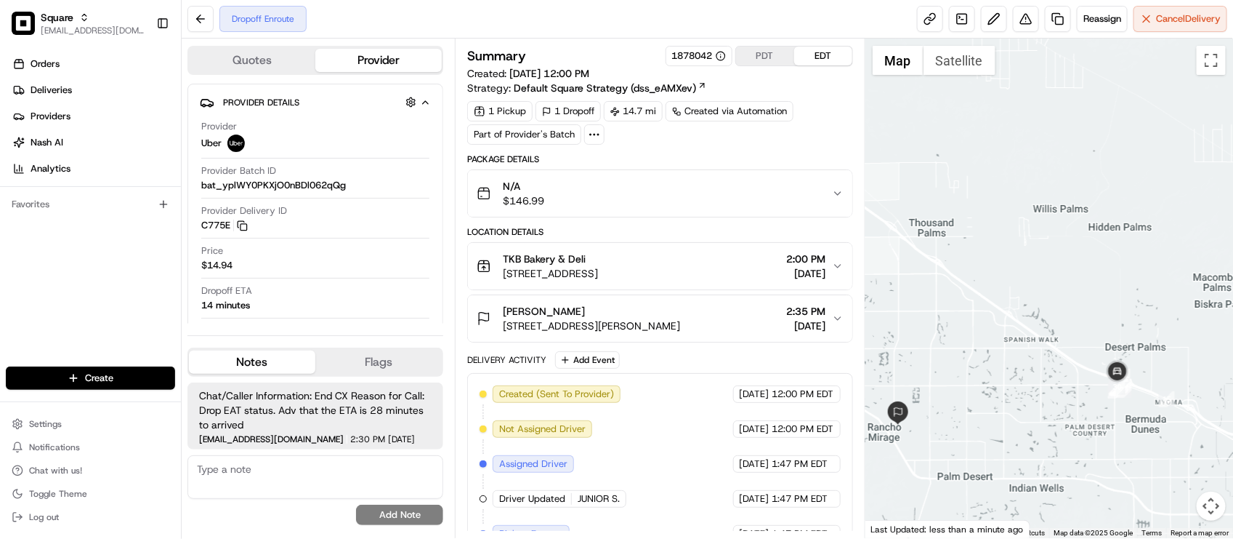
drag, startPoint x: 963, startPoint y: 425, endPoint x: 976, endPoint y: 420, distance: 14.0
click at [976, 420] on div at bounding box center [1050, 288] width 368 height 499
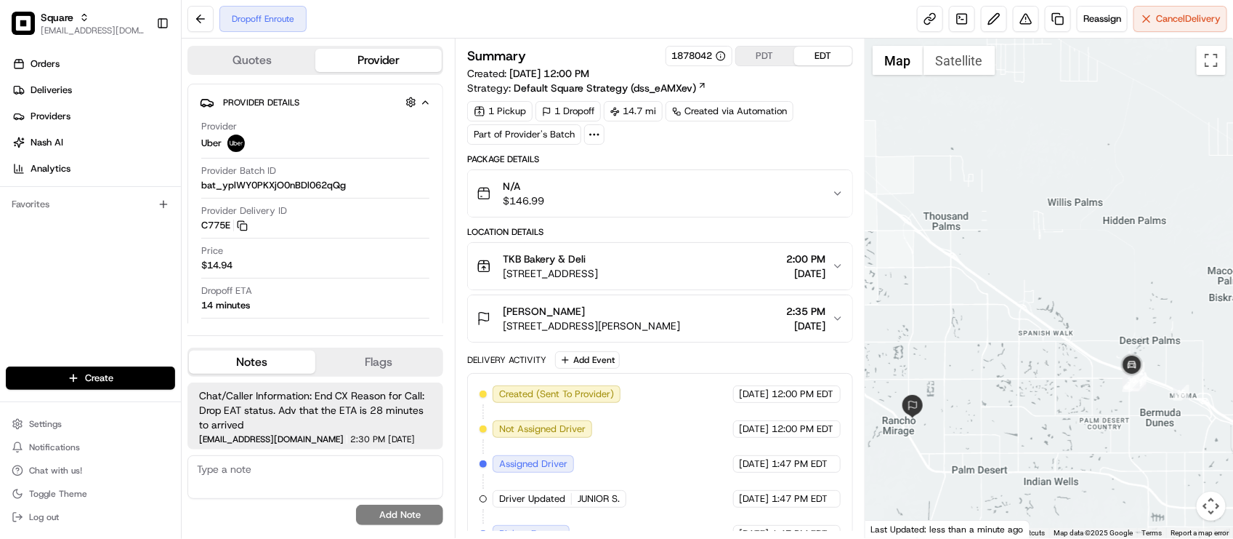
click at [660, 476] on div "Created (Sent To Provider) Uber 08/21/2025 12:00 PM EDT Not Assigned Driver Ube…" at bounding box center [660, 516] width 360 height 262
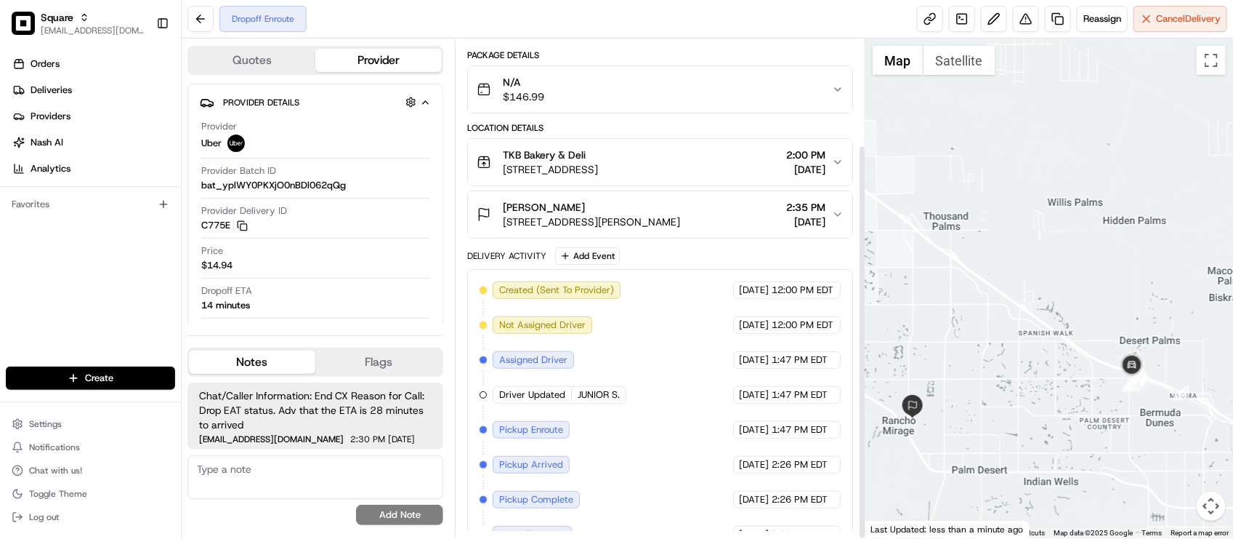
scroll to position [133, 0]
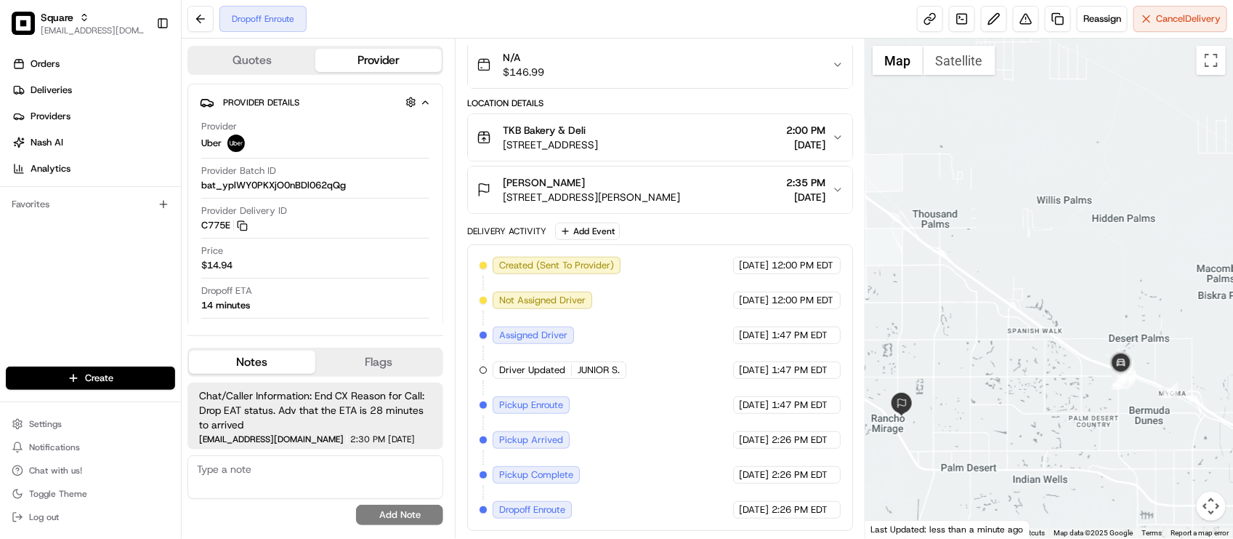
drag, startPoint x: 1008, startPoint y: 390, endPoint x: 1001, endPoint y: 389, distance: 7.4
click at [1001, 389] on div at bounding box center [1050, 288] width 368 height 499
click at [1067, 430] on div at bounding box center [1050, 288] width 368 height 499
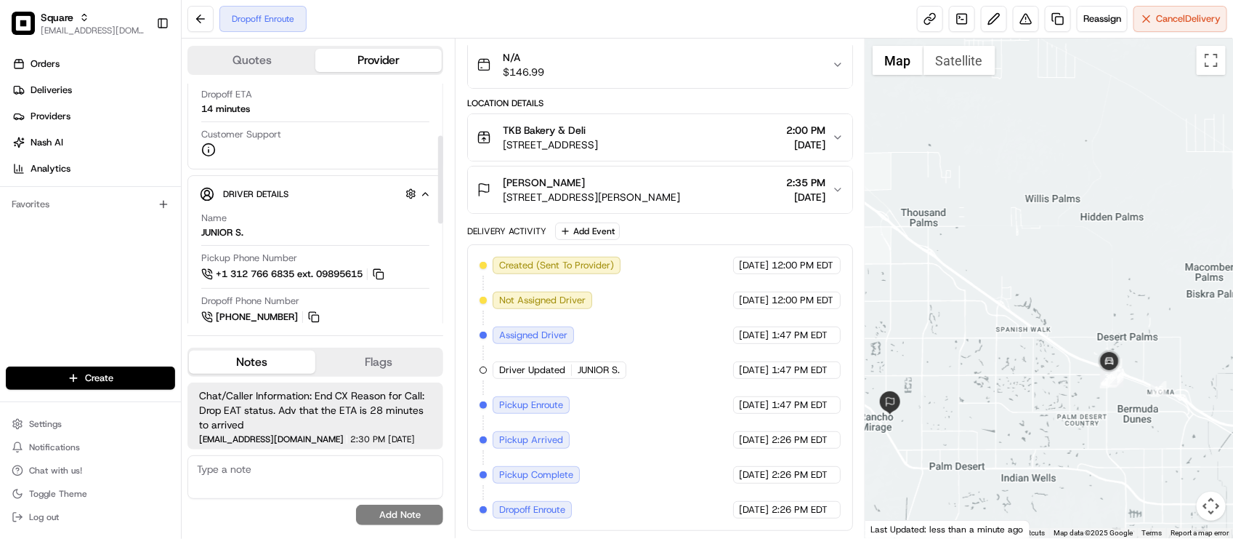
scroll to position [142, 0]
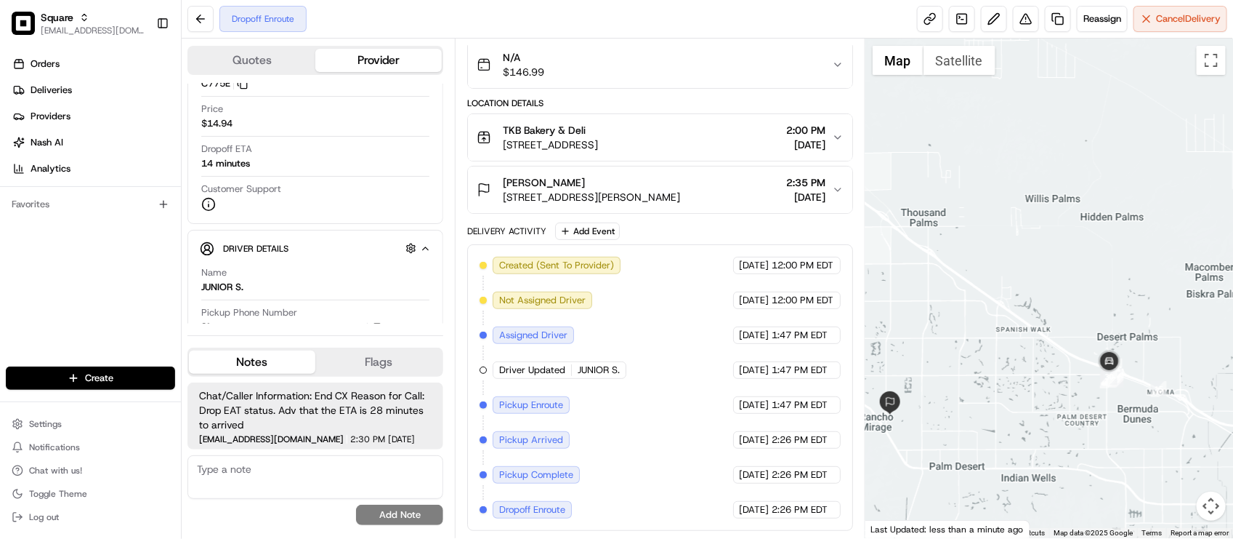
click at [680, 195] on span "41000 Bob Hope Dr, Rancho Mirage, CA 92270, USA" at bounding box center [591, 197] width 177 height 15
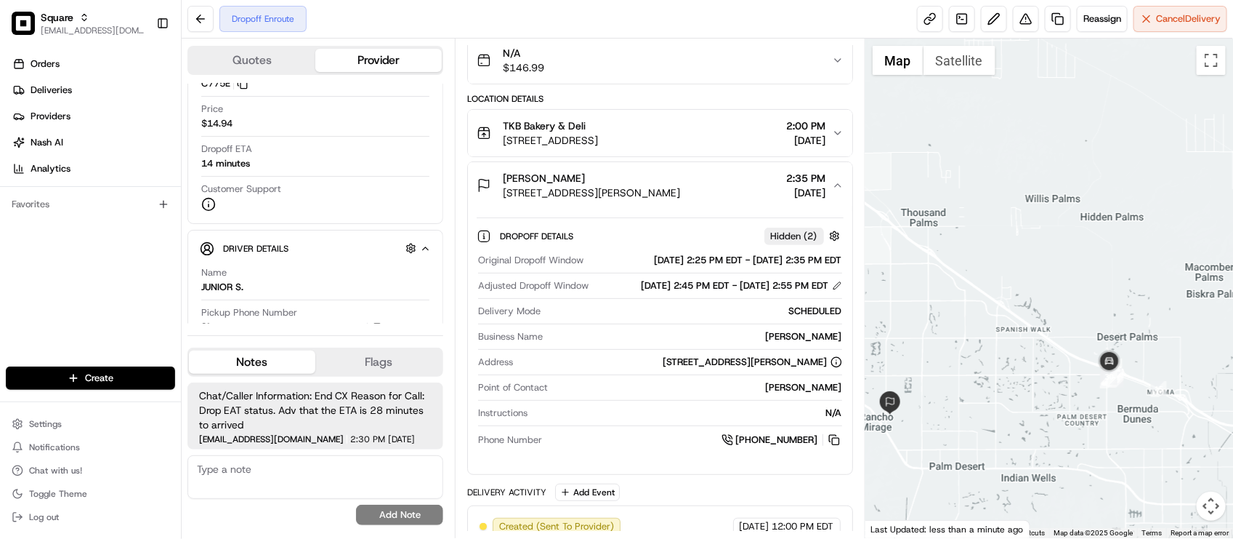
click at [680, 195] on span "41000 Bob Hope Dr, Rancho Mirage, CA 92270, USA" at bounding box center [591, 192] width 177 height 15
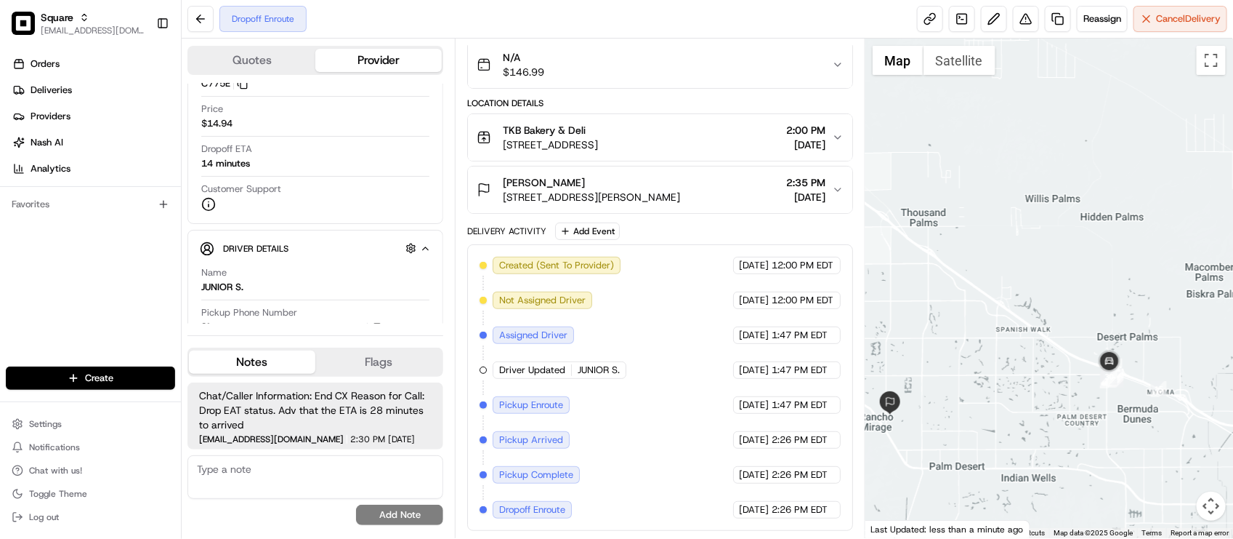
click at [680, 195] on span "41000 Bob Hope Dr, Rancho Mirage, CA 92270, USA" at bounding box center [591, 197] width 177 height 15
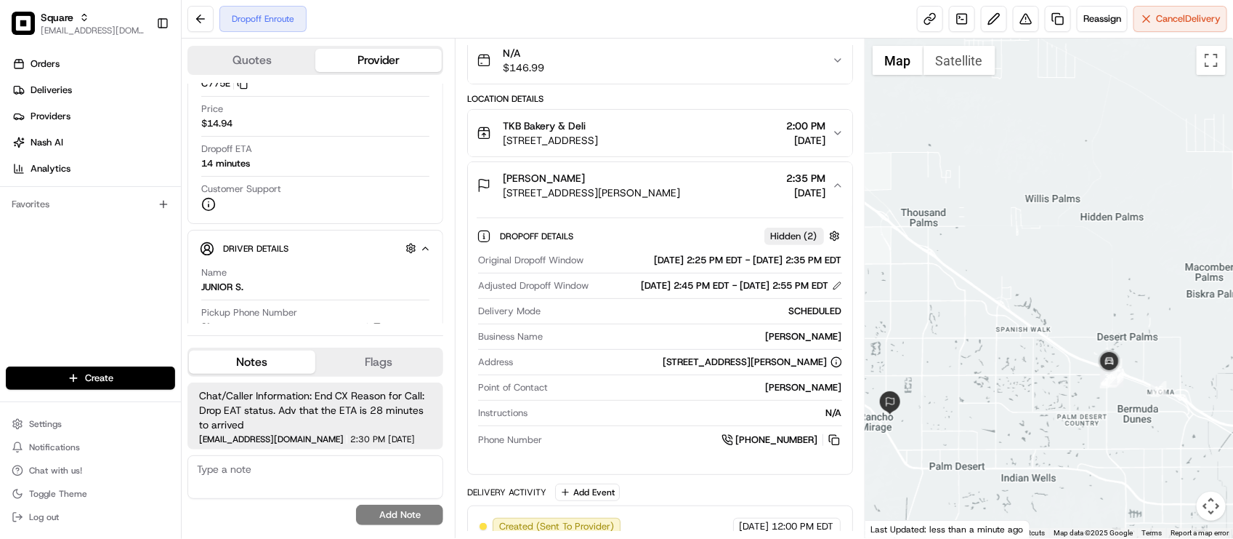
click at [680, 195] on span "41000 Bob Hope Dr, Rancho Mirage, CA 92270, USA" at bounding box center [591, 192] width 177 height 15
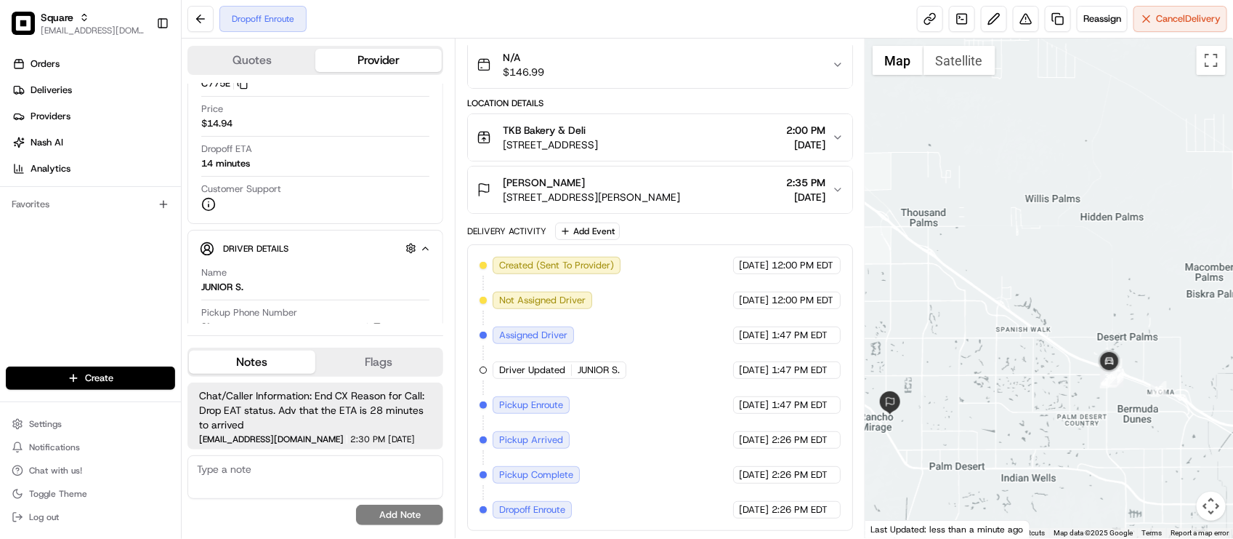
drag, startPoint x: 994, startPoint y: 393, endPoint x: 939, endPoint y: 379, distance: 56.9
click at [939, 379] on div at bounding box center [1050, 288] width 368 height 499
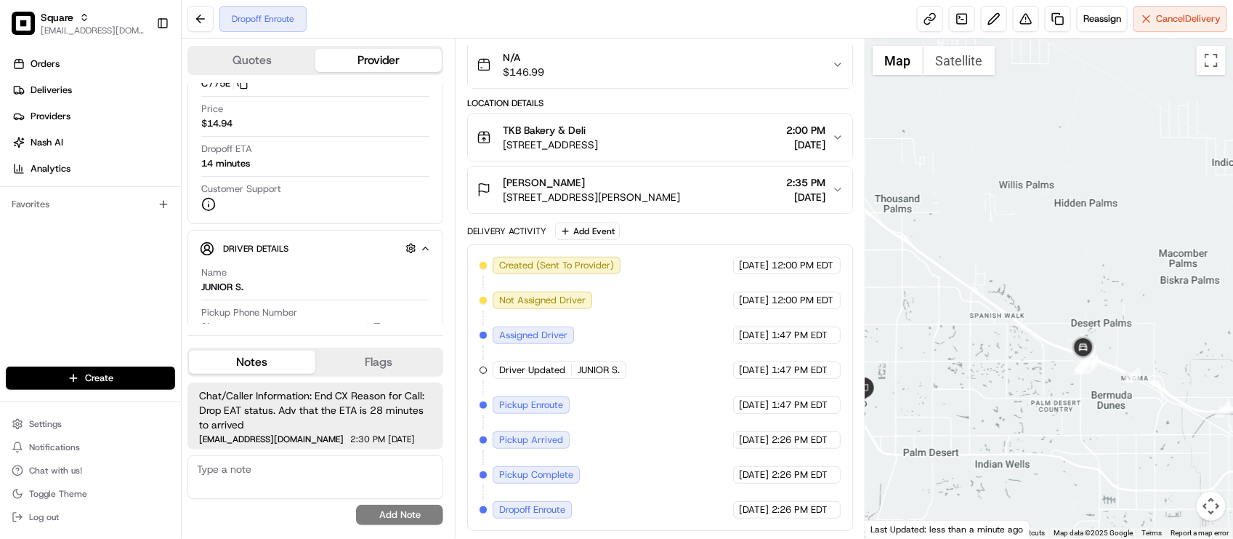
drag, startPoint x: 967, startPoint y: 296, endPoint x: 911, endPoint y: 253, distance: 71.1
click at [911, 253] on div at bounding box center [1050, 288] width 368 height 499
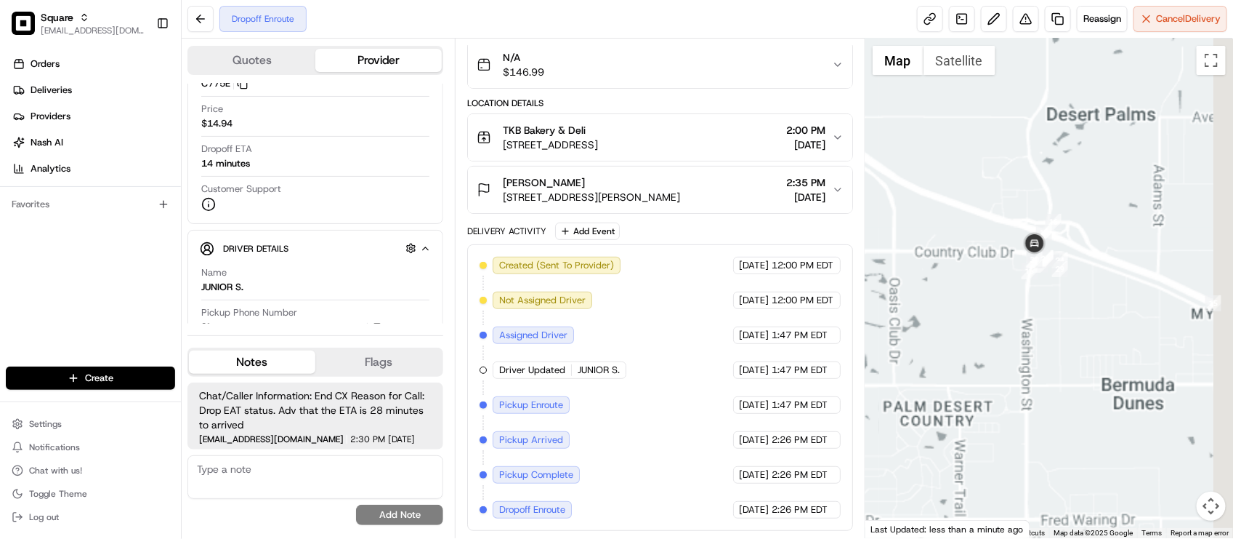
drag, startPoint x: 985, startPoint y: 291, endPoint x: 930, endPoint y: 304, distance: 55.9
click at [930, 304] on div at bounding box center [1050, 288] width 368 height 499
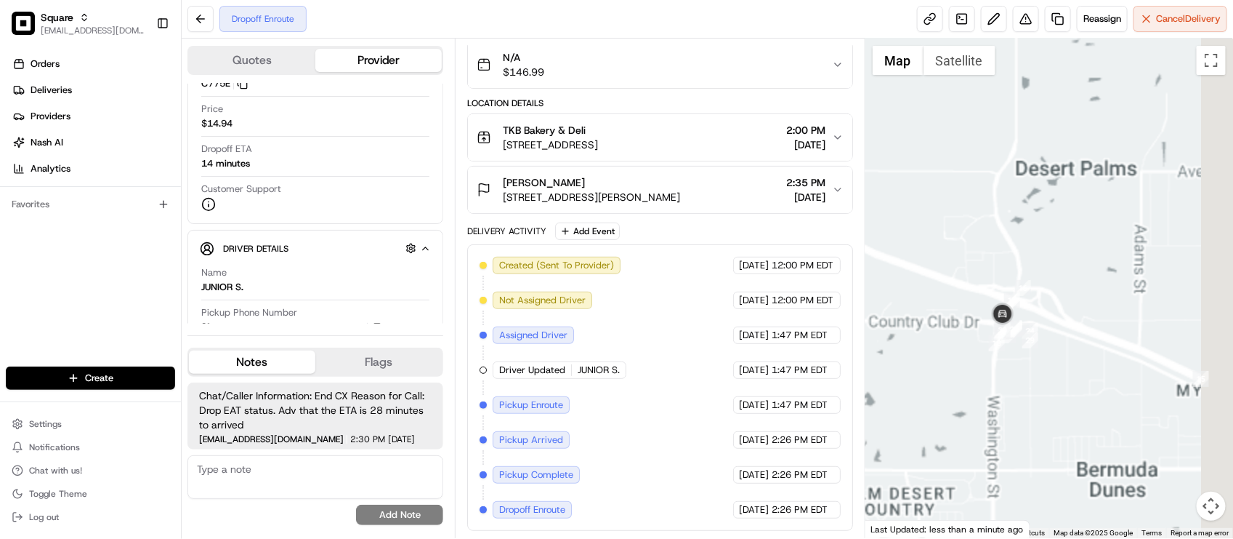
drag, startPoint x: 1012, startPoint y: 230, endPoint x: 1015, endPoint y: 246, distance: 16.1
click at [1015, 246] on div at bounding box center [1050, 288] width 368 height 499
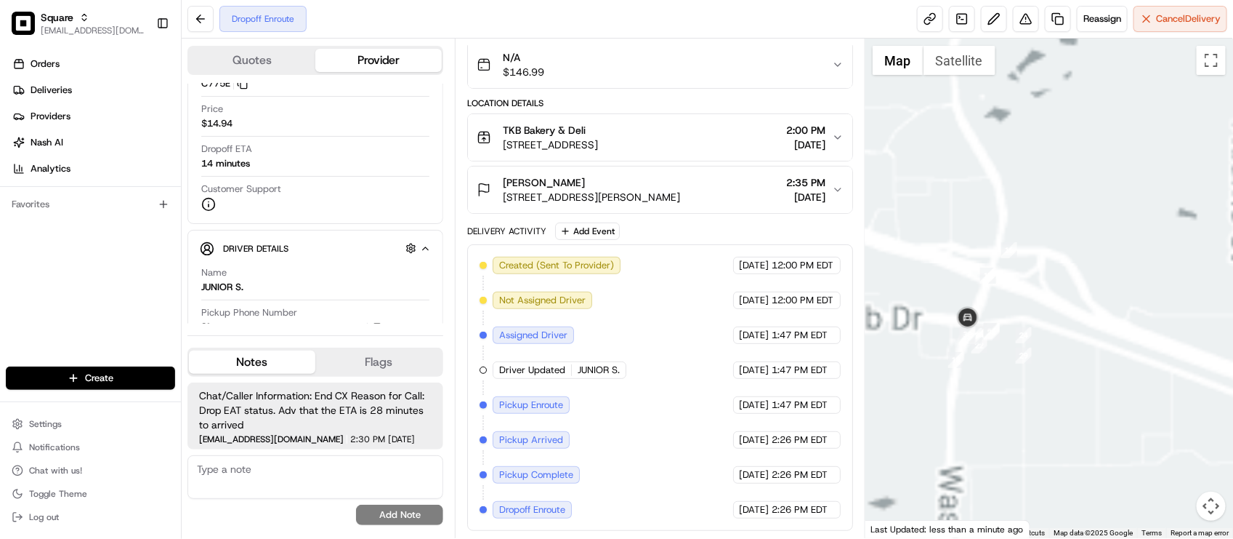
drag, startPoint x: 1019, startPoint y: 270, endPoint x: 990, endPoint y: 180, distance: 95.4
click at [990, 180] on div at bounding box center [1050, 288] width 368 height 499
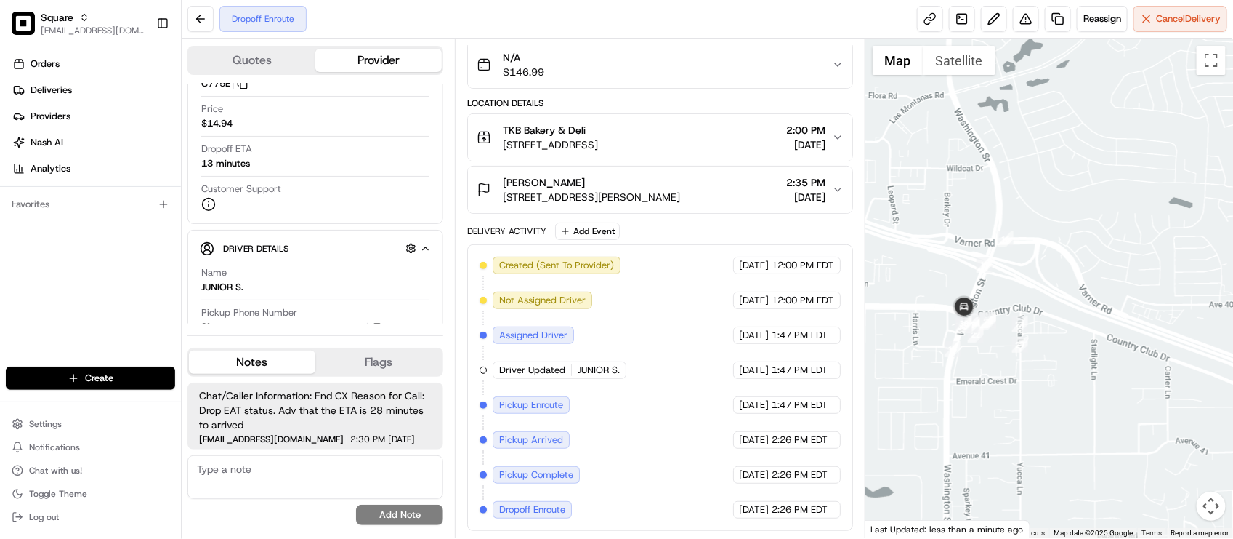
click at [274, 475] on textarea at bounding box center [315, 477] width 256 height 44
click at [118, 269] on div "Orders Deliveries Providers [PERSON_NAME] Analytics Favorites" at bounding box center [90, 211] width 181 height 328
click at [740, 371] on span "[DATE]" at bounding box center [755, 369] width 30 height 13
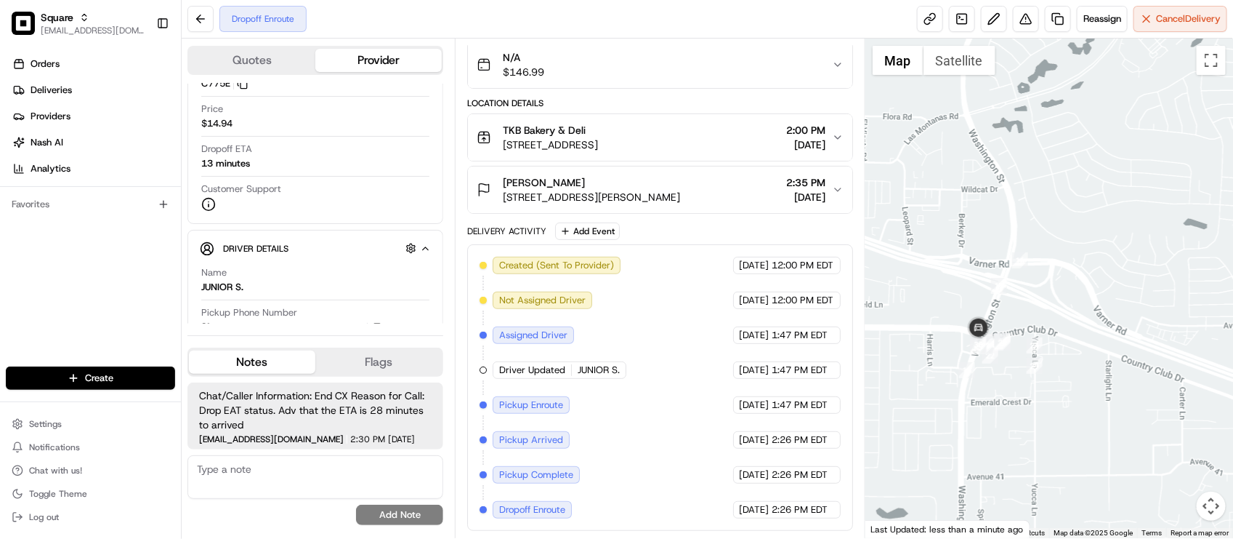
drag, startPoint x: 931, startPoint y: 354, endPoint x: 938, endPoint y: 360, distance: 9.8
click at [938, 360] on div at bounding box center [1050, 288] width 368 height 499
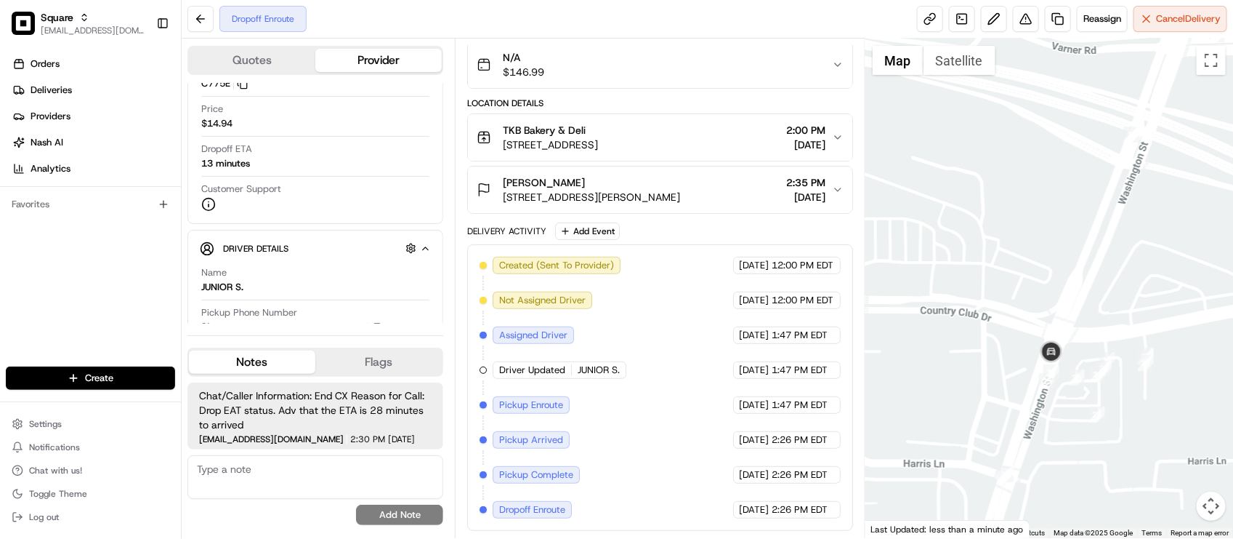
drag, startPoint x: 1017, startPoint y: 344, endPoint x: 1003, endPoint y: 327, distance: 22.2
click at [999, 328] on div at bounding box center [1050, 288] width 368 height 499
click at [1051, 398] on div at bounding box center [1050, 288] width 368 height 499
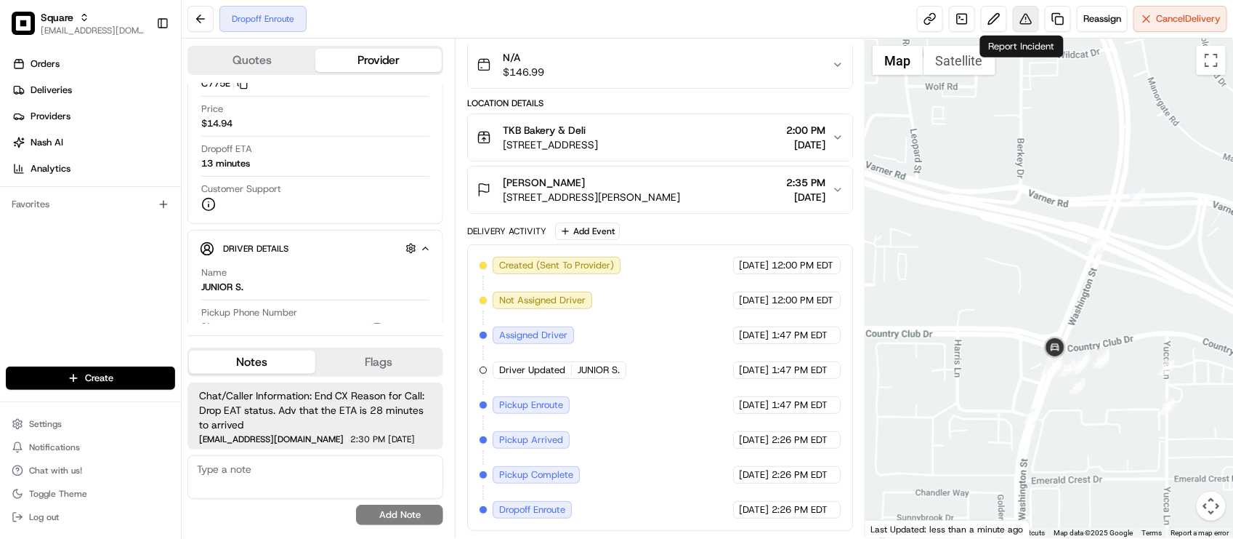
click at [1026, 12] on button at bounding box center [1026, 19] width 26 height 26
click at [743, 384] on div "Created (Sent To Provider) Uber 08/21/2025 12:00 PM EDT Not Assigned Driver Ube…" at bounding box center [660, 388] width 360 height 262
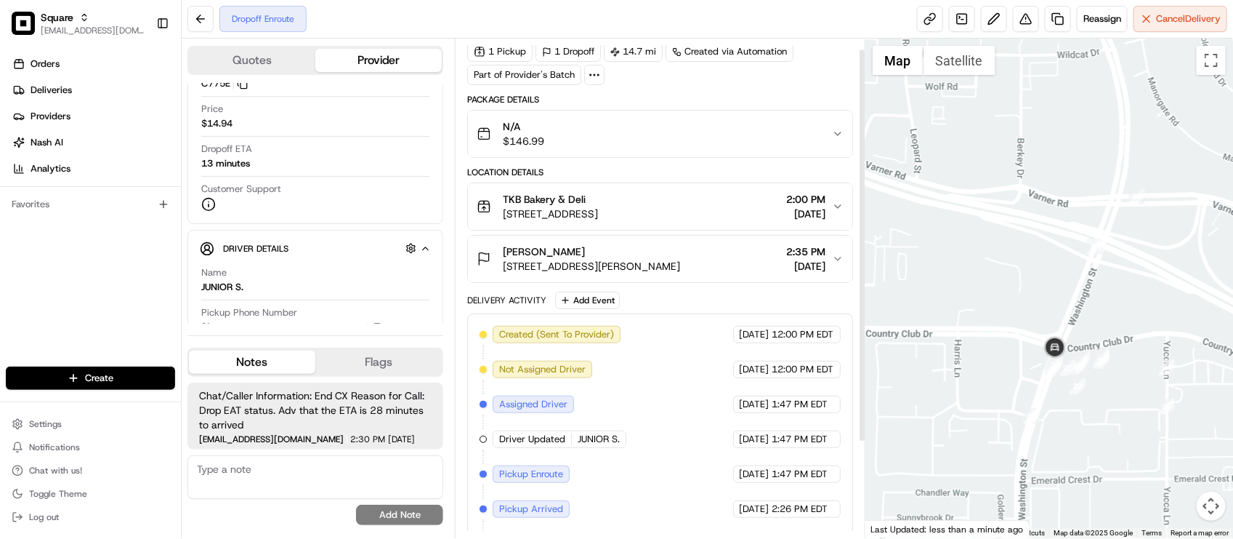
scroll to position [0, 0]
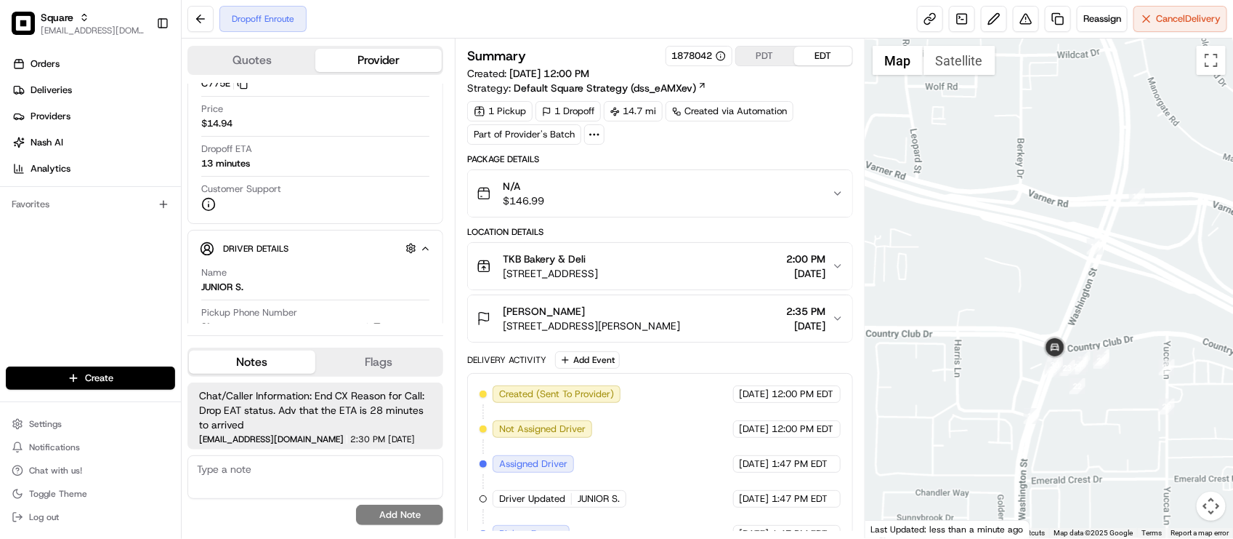
drag, startPoint x: 669, startPoint y: 60, endPoint x: 699, endPoint y: 60, distance: 29.8
click at [699, 60] on div "1878042" at bounding box center [699, 55] width 54 height 13
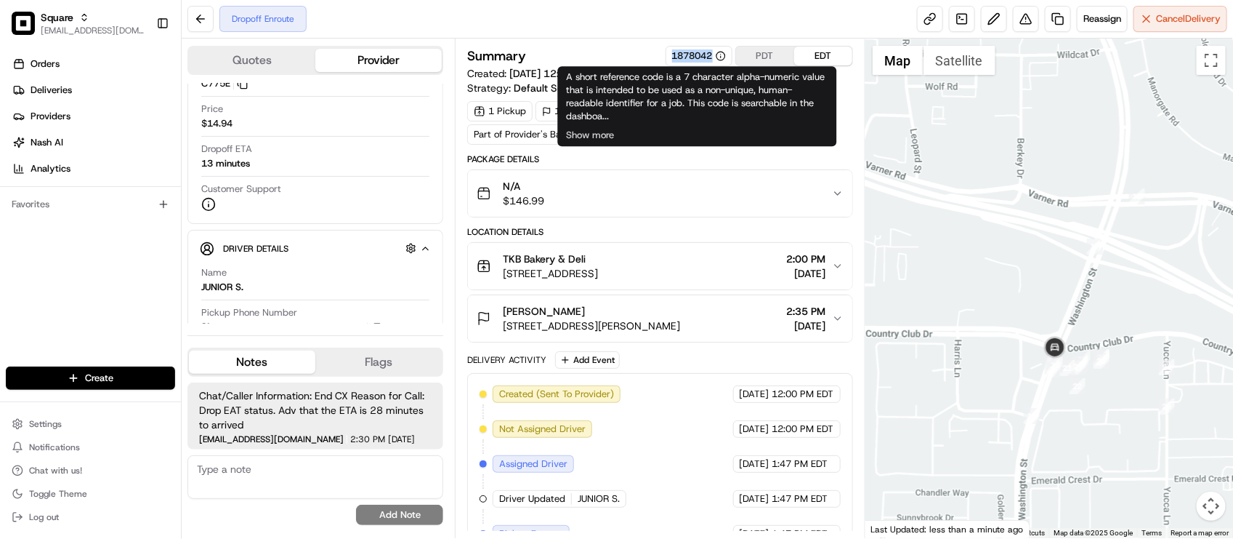
drag, startPoint x: 669, startPoint y: 56, endPoint x: 710, endPoint y: 60, distance: 41.6
click at [710, 60] on div "1878042" at bounding box center [699, 56] width 67 height 20
copy div "1878042"
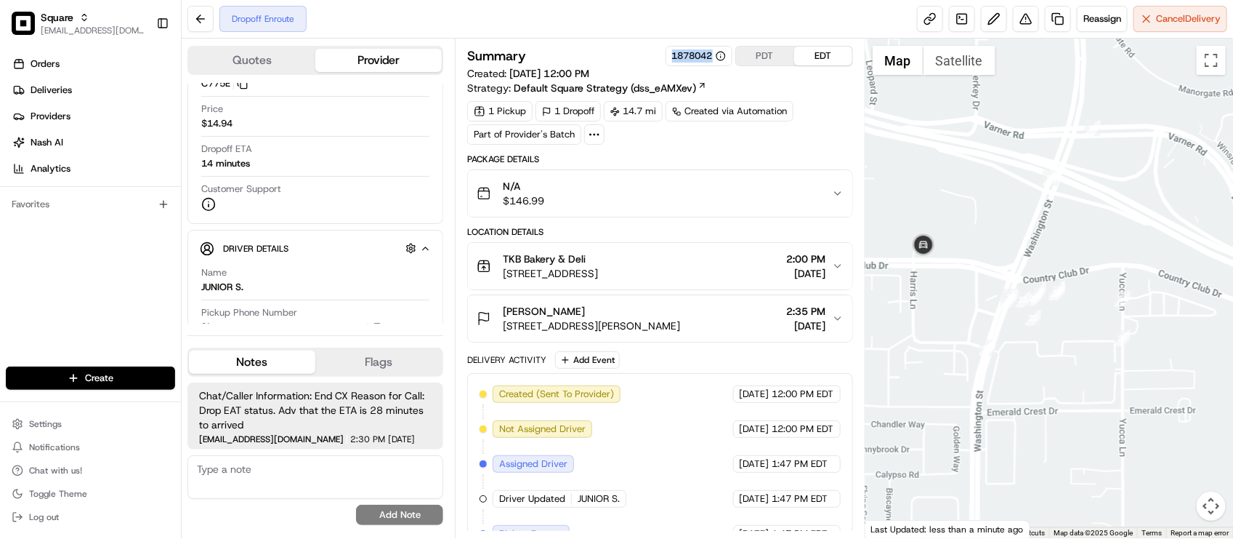
click at [1011, 339] on div at bounding box center [1050, 288] width 368 height 499
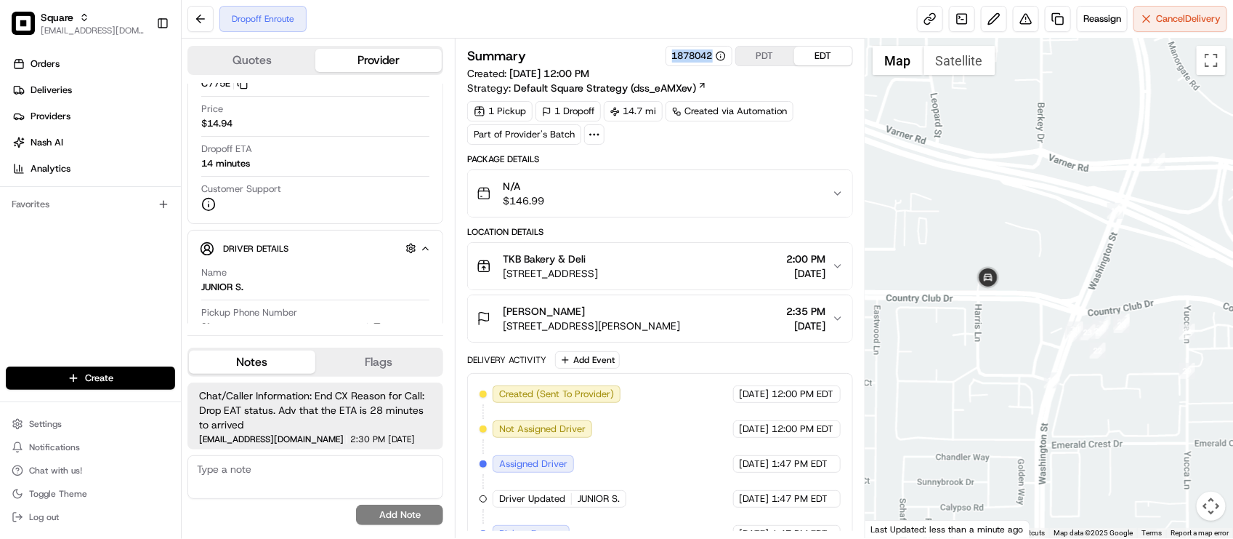
drag, startPoint x: 1058, startPoint y: 395, endPoint x: 1084, endPoint y: 409, distance: 29.3
click at [1084, 409] on div at bounding box center [1050, 288] width 368 height 499
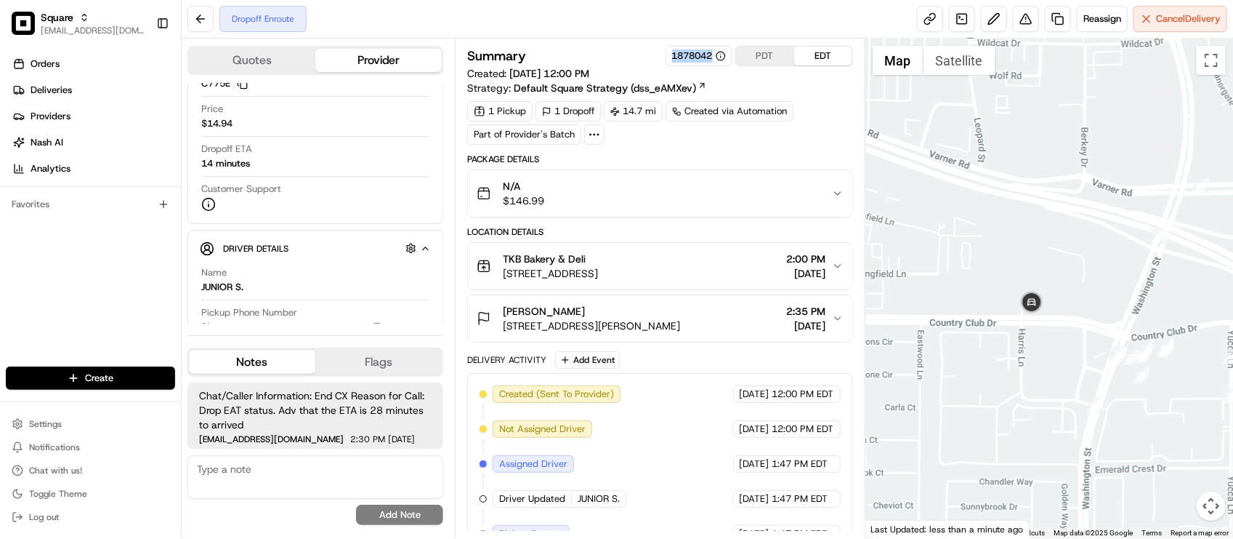
drag, startPoint x: 997, startPoint y: 294, endPoint x: 1054, endPoint y: 331, distance: 67.3
click at [1054, 331] on div at bounding box center [1050, 288] width 368 height 499
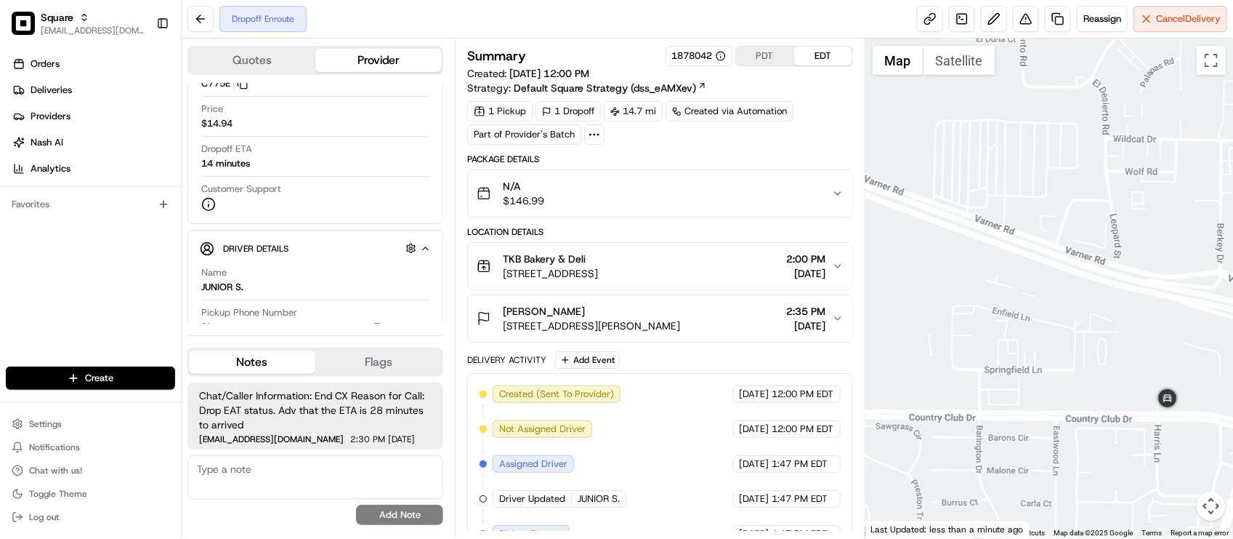
click at [273, 473] on textarea at bounding box center [315, 477] width 256 height 44
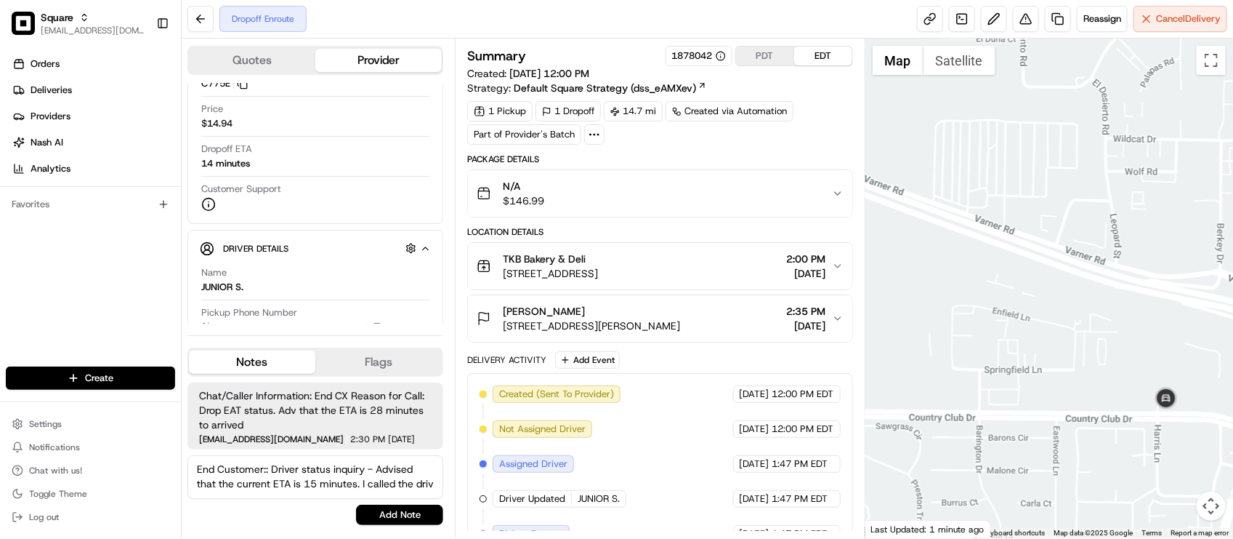
scroll to position [6, 0]
click at [334, 496] on textarea "End Customer:: Driver status inquiry - Advised that the current ETA is 15 minut…" at bounding box center [315, 477] width 256 height 44
click at [403, 485] on textarea "End Customer:: Driver status inquiry - Advised that the current ETA is 15 minut…" at bounding box center [315, 477] width 256 height 44
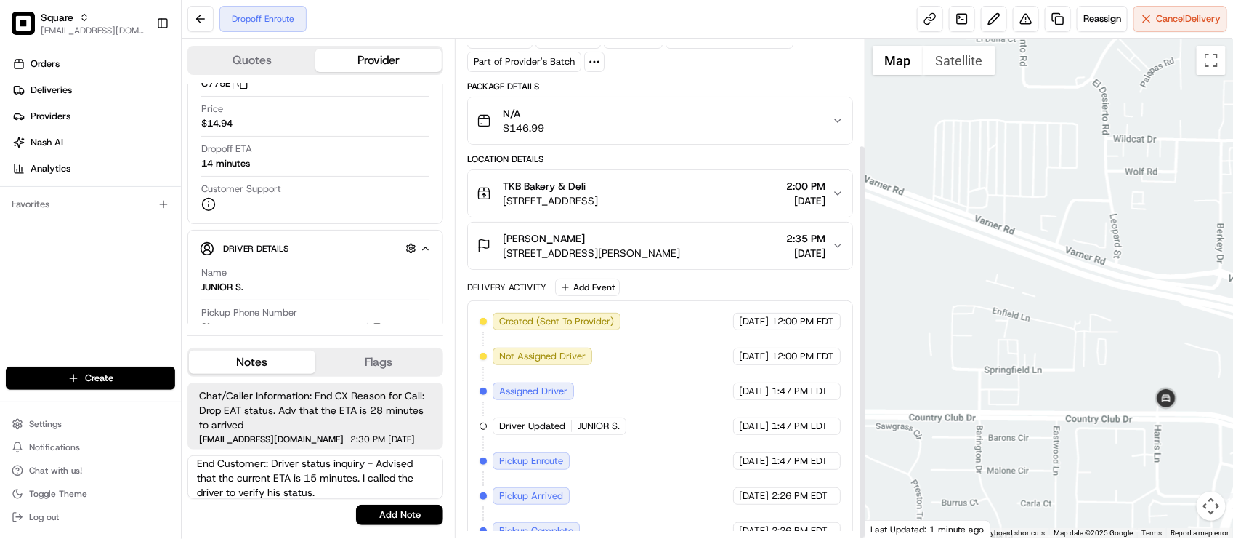
scroll to position [133, 0]
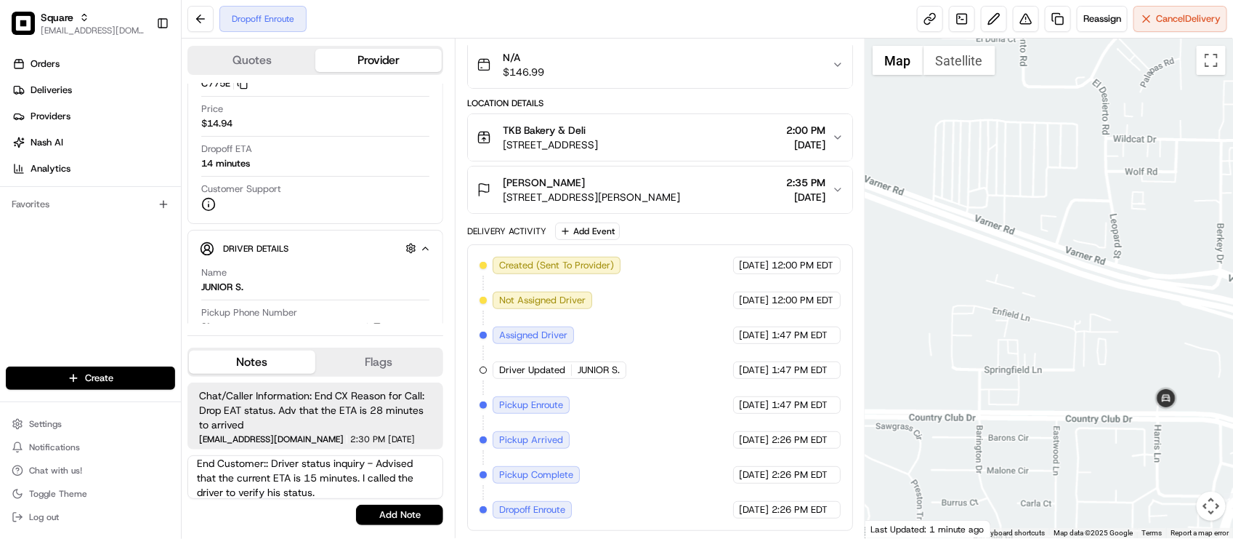
click at [350, 491] on textarea "End Customer:: Driver status inquiry - Advised that the current ETA is 15 minut…" at bounding box center [315, 477] width 256 height 44
drag, startPoint x: 1139, startPoint y: 454, endPoint x: 1163, endPoint y: 372, distance: 85.6
click at [1163, 372] on div at bounding box center [1050, 288] width 368 height 499
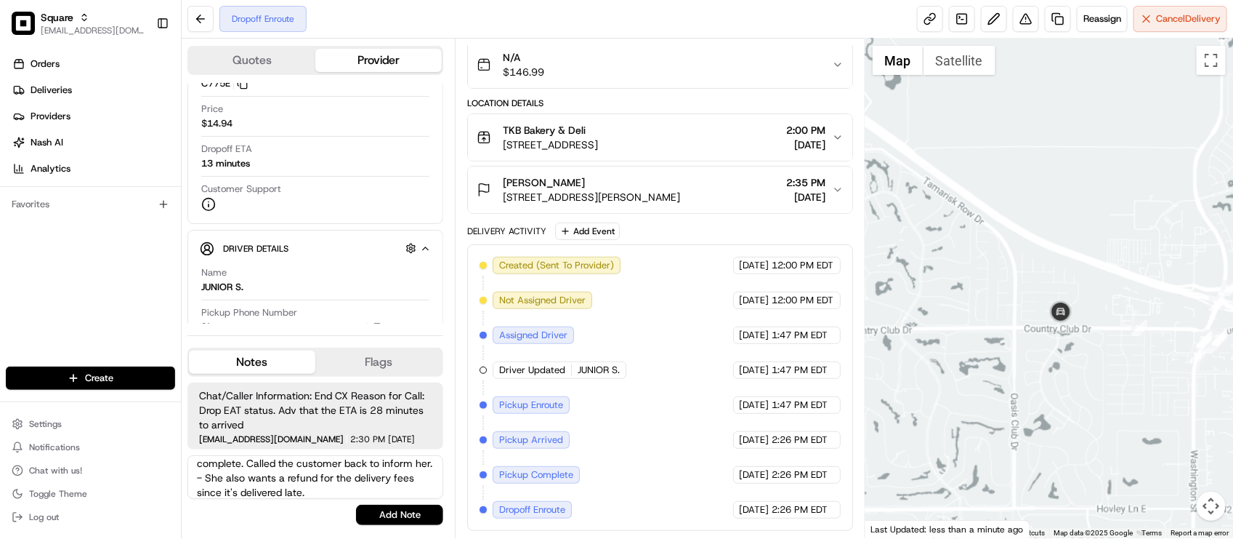
drag, startPoint x: 1041, startPoint y: 375, endPoint x: 1073, endPoint y: 366, distance: 33.3
click at [1083, 363] on div at bounding box center [1050, 288] width 368 height 499
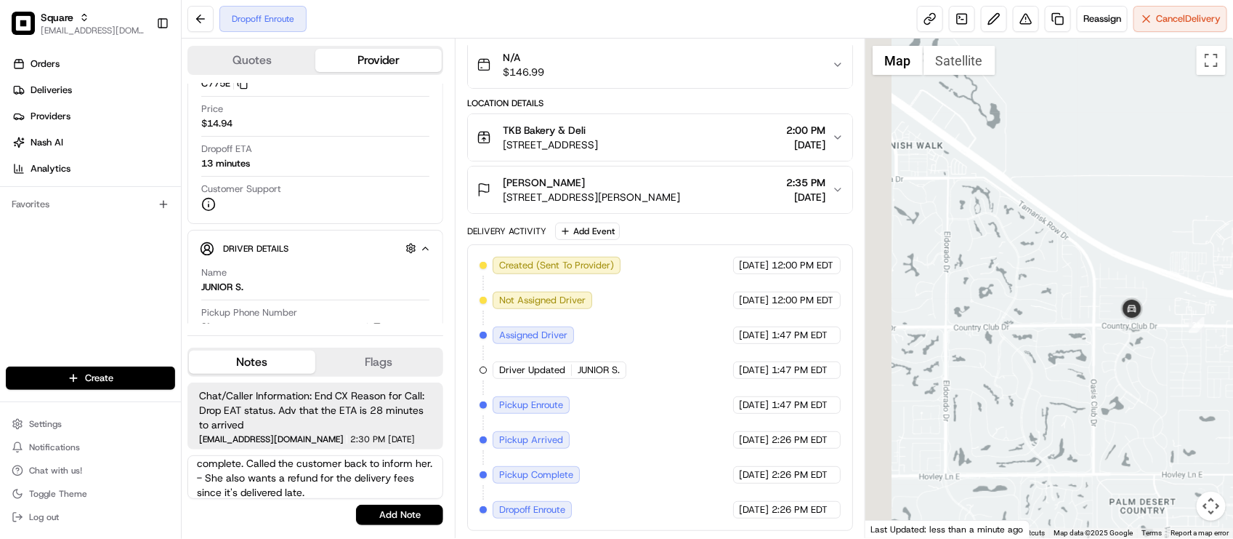
drag, startPoint x: 1076, startPoint y: 368, endPoint x: 1121, endPoint y: 375, distance: 45.5
click at [1121, 375] on div at bounding box center [1050, 288] width 368 height 499
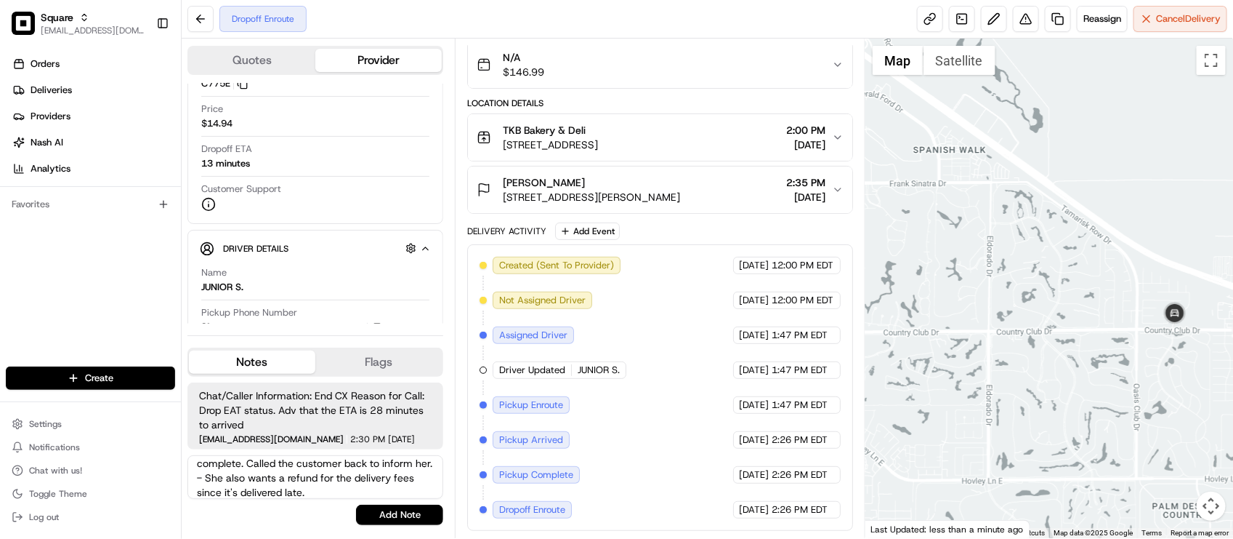
drag, startPoint x: 1063, startPoint y: 378, endPoint x: 1138, endPoint y: 368, distance: 75.5
click at [1138, 368] on div at bounding box center [1050, 288] width 368 height 499
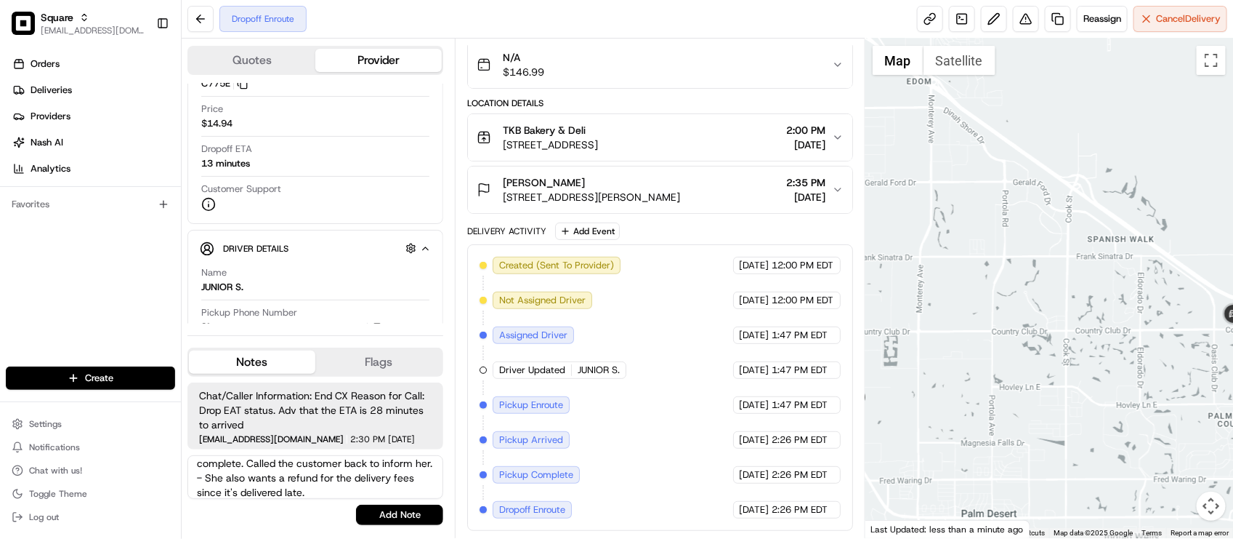
drag, startPoint x: 1052, startPoint y: 400, endPoint x: 1092, endPoint y: 390, distance: 42.1
click at [1092, 390] on div at bounding box center [1050, 288] width 368 height 499
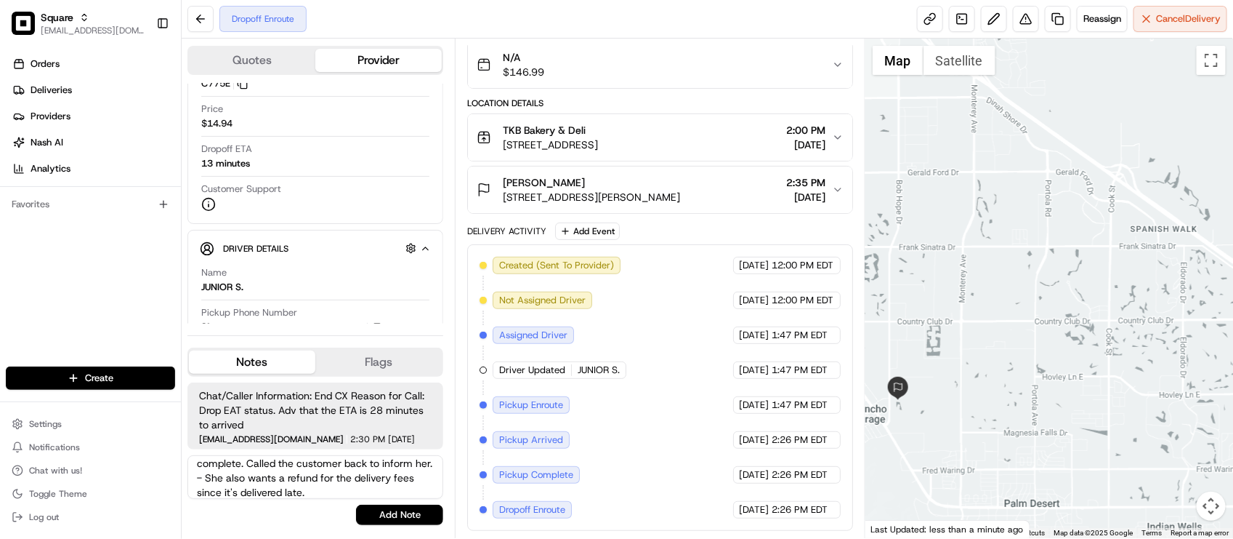
click at [1092, 393] on div at bounding box center [1050, 288] width 368 height 499
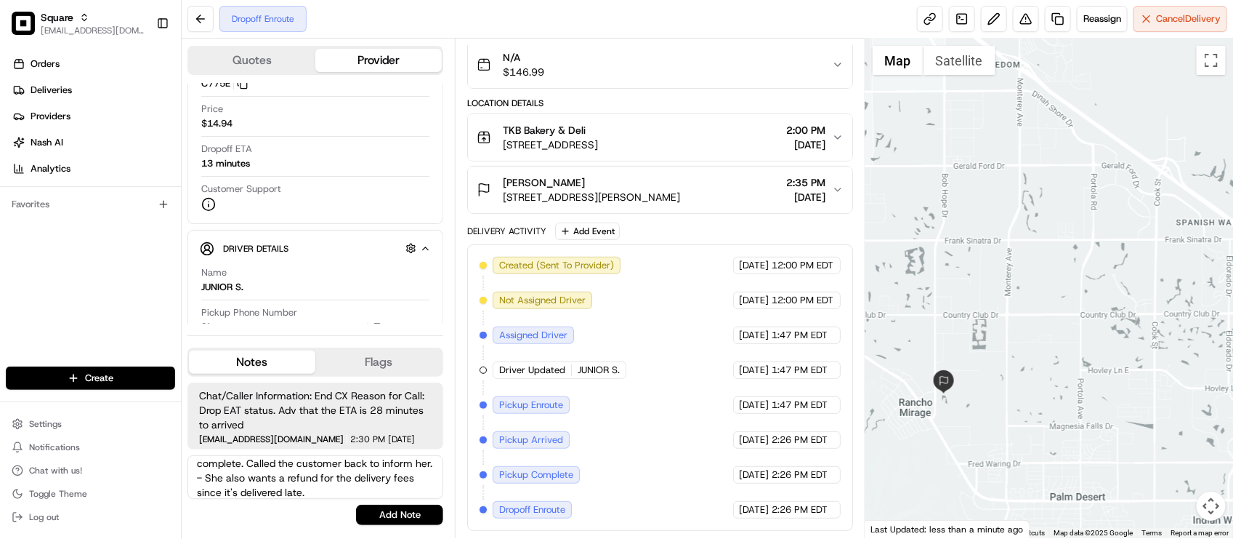
drag, startPoint x: 1062, startPoint y: 398, endPoint x: 1054, endPoint y: 398, distance: 8.0
click at [1054, 398] on div at bounding box center [1050, 288] width 368 height 499
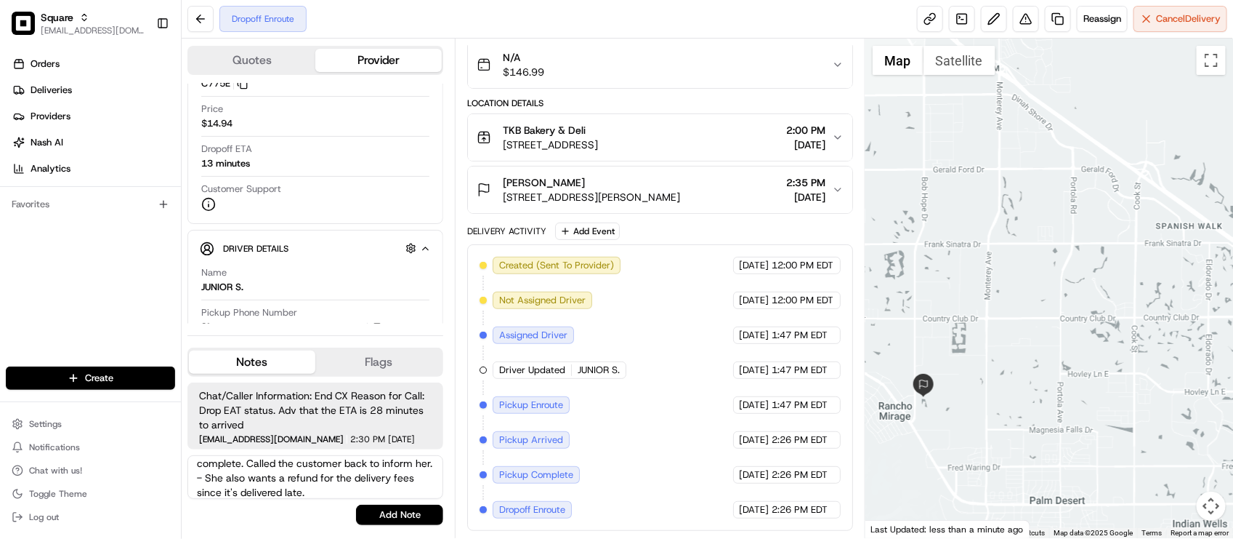
drag, startPoint x: 1062, startPoint y: 405, endPoint x: 1048, endPoint y: 408, distance: 14.3
click at [1048, 408] on div at bounding box center [1050, 288] width 368 height 499
drag, startPoint x: 1058, startPoint y: 409, endPoint x: 1038, endPoint y: 414, distance: 21.0
click at [1038, 414] on div at bounding box center [1050, 288] width 368 height 499
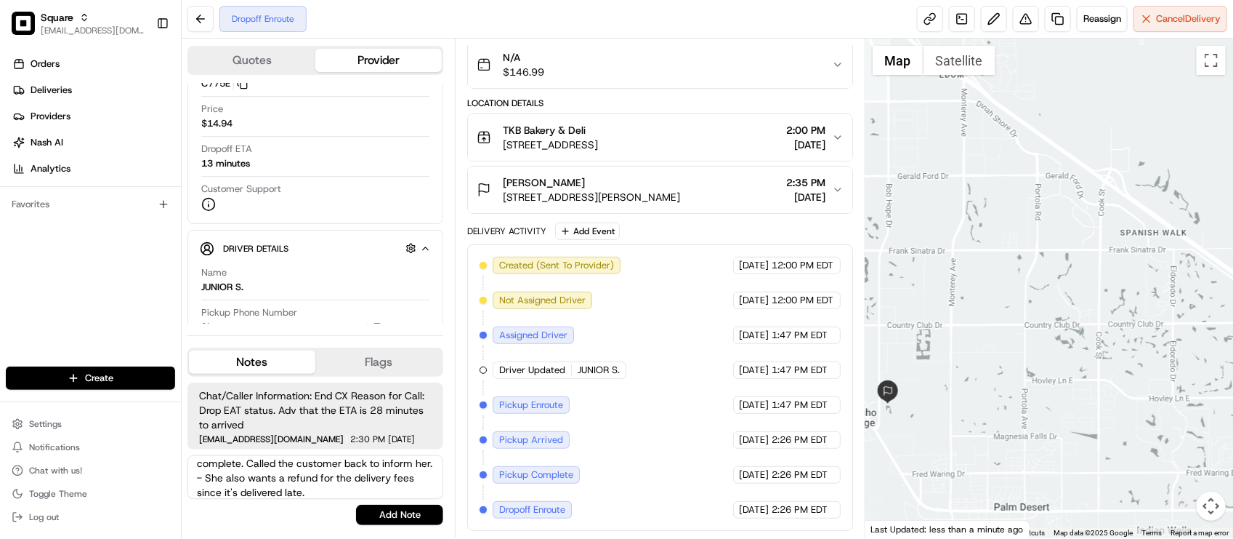
drag, startPoint x: 1056, startPoint y: 414, endPoint x: 1048, endPoint y: 415, distance: 8.0
click at [1048, 415] on div at bounding box center [1050, 288] width 368 height 499
click at [407, 485] on textarea "End Customer:: Driver status inquiry - Advised that the current ETA is 15 minut…" at bounding box center [315, 477] width 256 height 44
click at [395, 495] on textarea "End Customer:: Driver status inquiry - Advised that the current ETA is 15 minut…" at bounding box center [315, 477] width 256 height 44
drag, startPoint x: 941, startPoint y: 401, endPoint x: 898, endPoint y: 380, distance: 48.4
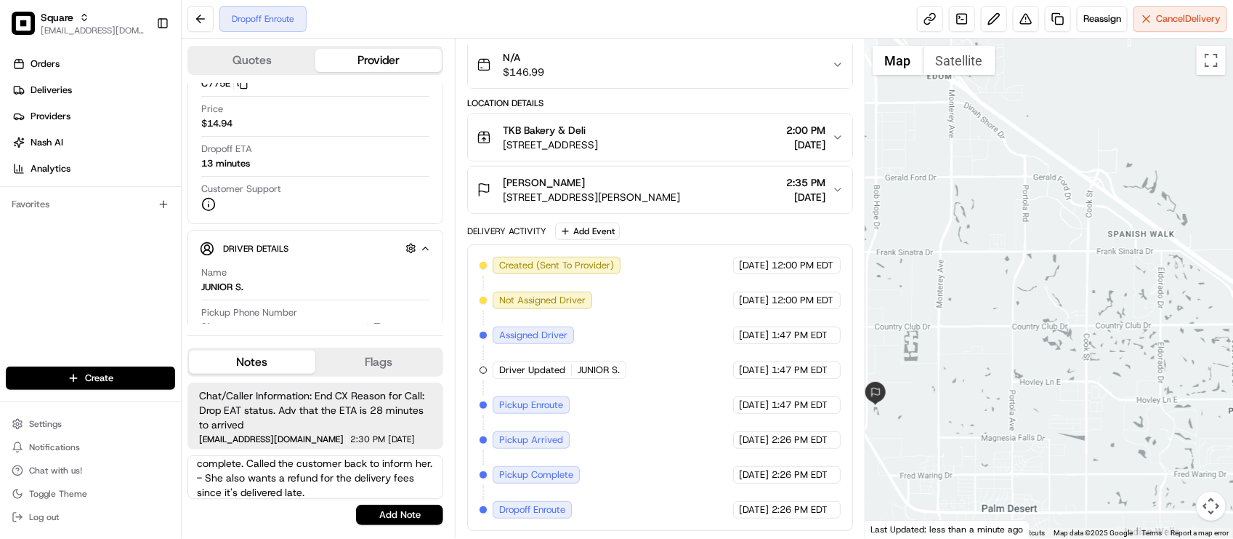
click at [898, 380] on div at bounding box center [1050, 288] width 368 height 499
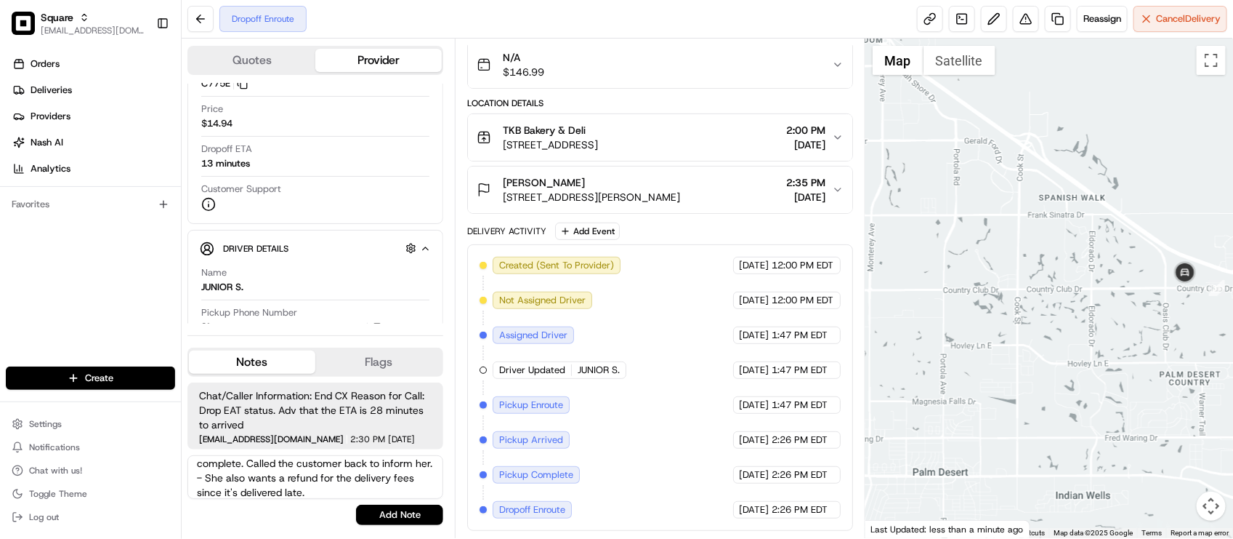
drag, startPoint x: 980, startPoint y: 386, endPoint x: 972, endPoint y: 389, distance: 7.8
click at [972, 389] on div at bounding box center [1050, 288] width 368 height 499
drag, startPoint x: 972, startPoint y: 389, endPoint x: 986, endPoint y: 387, distance: 13.9
click at [986, 387] on div at bounding box center [1050, 288] width 368 height 499
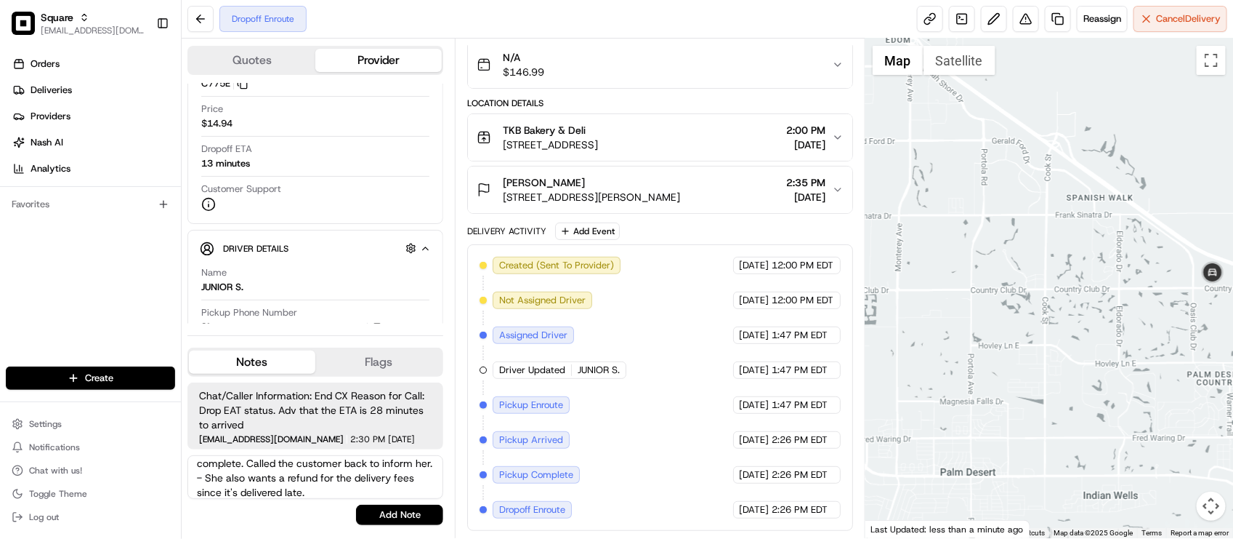
drag, startPoint x: 981, startPoint y: 387, endPoint x: 1011, endPoint y: 386, distance: 29.8
click at [1014, 386] on div at bounding box center [1050, 288] width 368 height 499
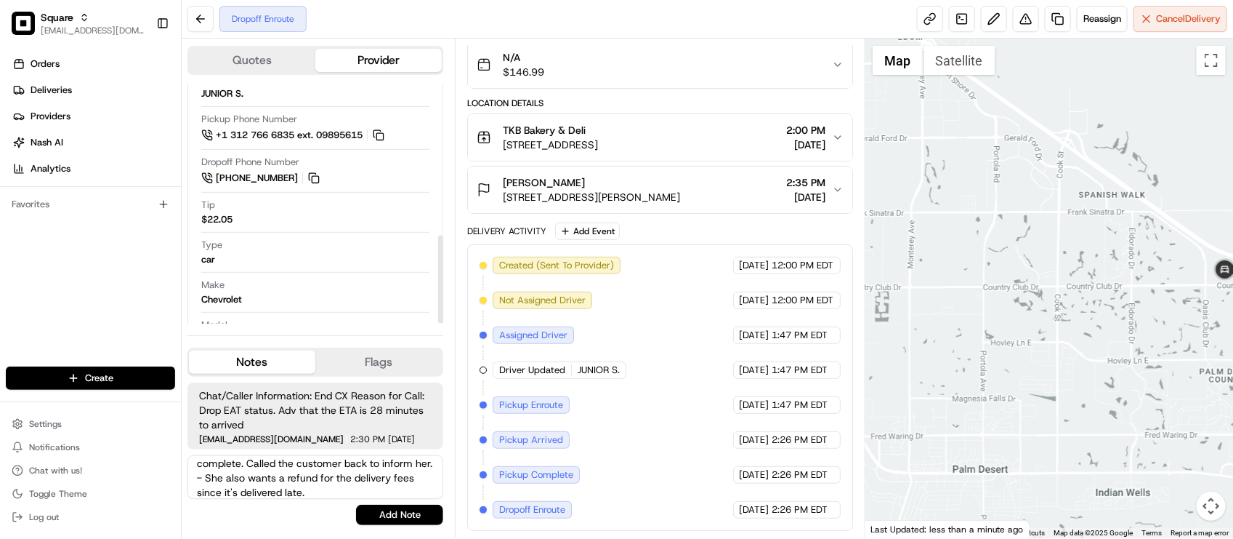
scroll to position [233, 0]
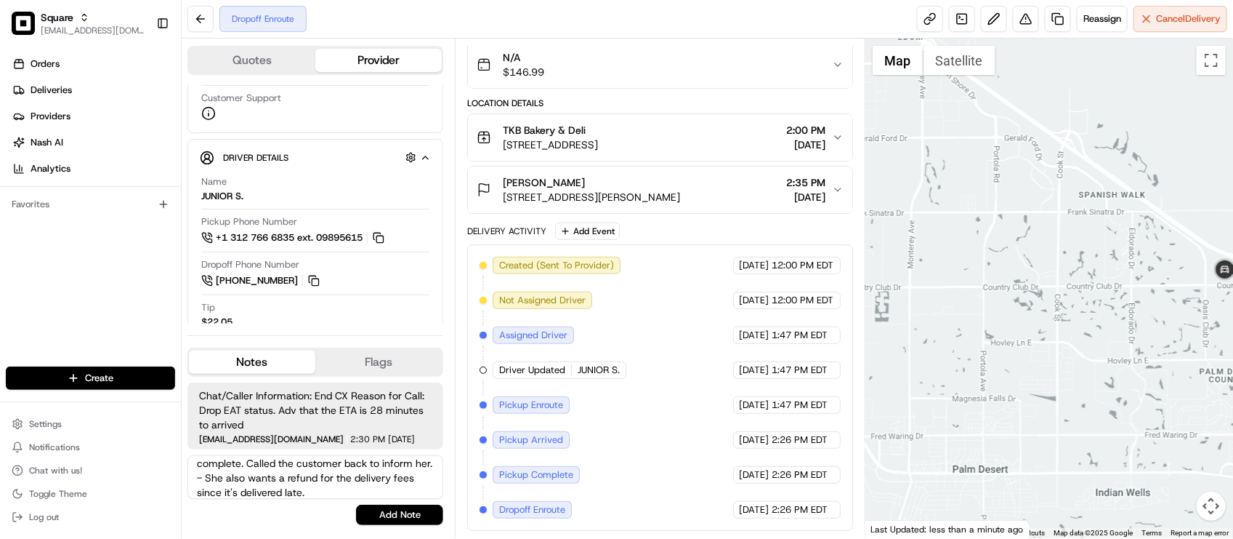
click at [382, 496] on textarea "End Customer:: Driver status inquiry - Advised that the current ETA is 15 minut…" at bounding box center [315, 477] width 256 height 44
type textarea "End Customer:: Driver status inquiry - Advised that the current ETA is 15 minut…"
click at [380, 517] on button "Add Note" at bounding box center [399, 514] width 87 height 20
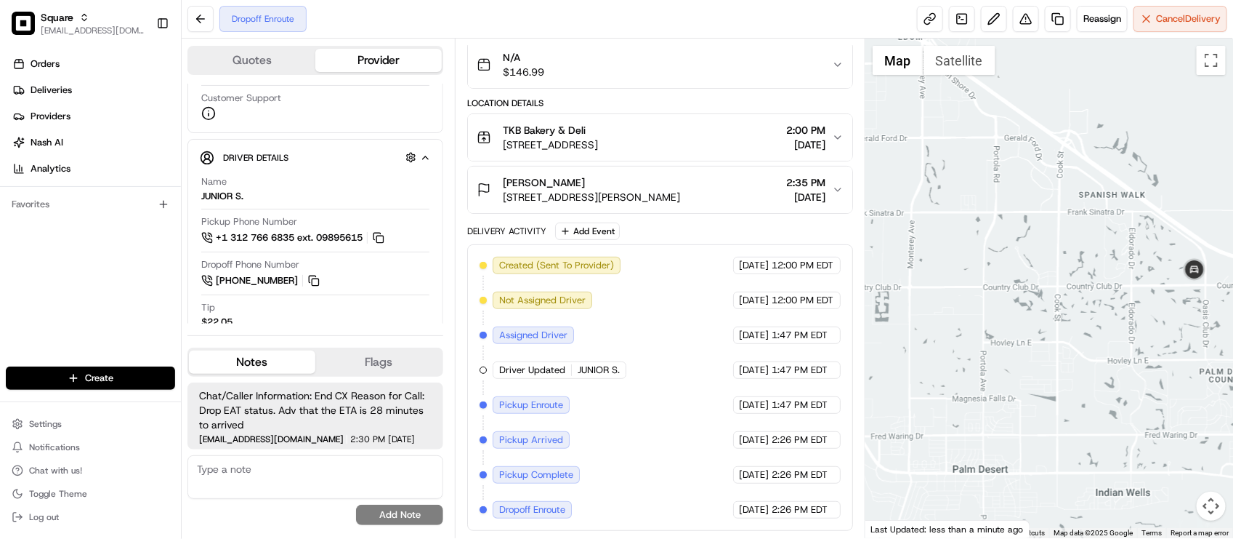
scroll to position [86, 0]
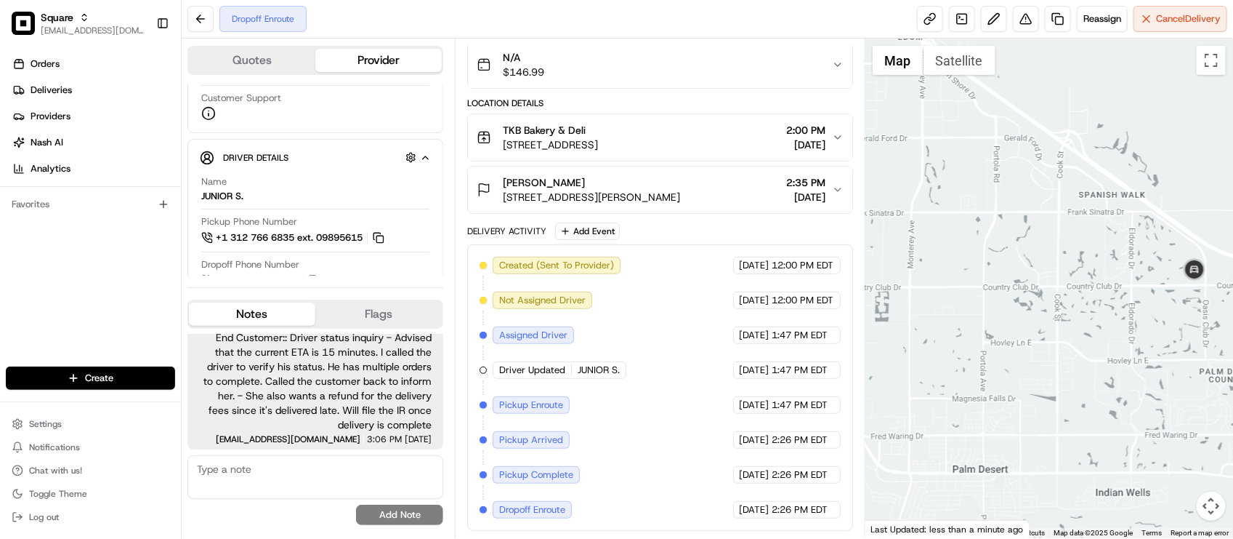
click at [733, 271] on div "08/21/2025 12:00 PM EDT" at bounding box center [787, 265] width 108 height 17
click at [404, 274] on div "Dropoff Phone Number +1 760 894 5235" at bounding box center [315, 273] width 228 height 31
click at [788, 208] on button "Ashlee Villarreal 41000 Bob Hope Dr, Rancho Mirage, CA 92270, USA 2:35 PM 08/21…" at bounding box center [660, 189] width 384 height 47
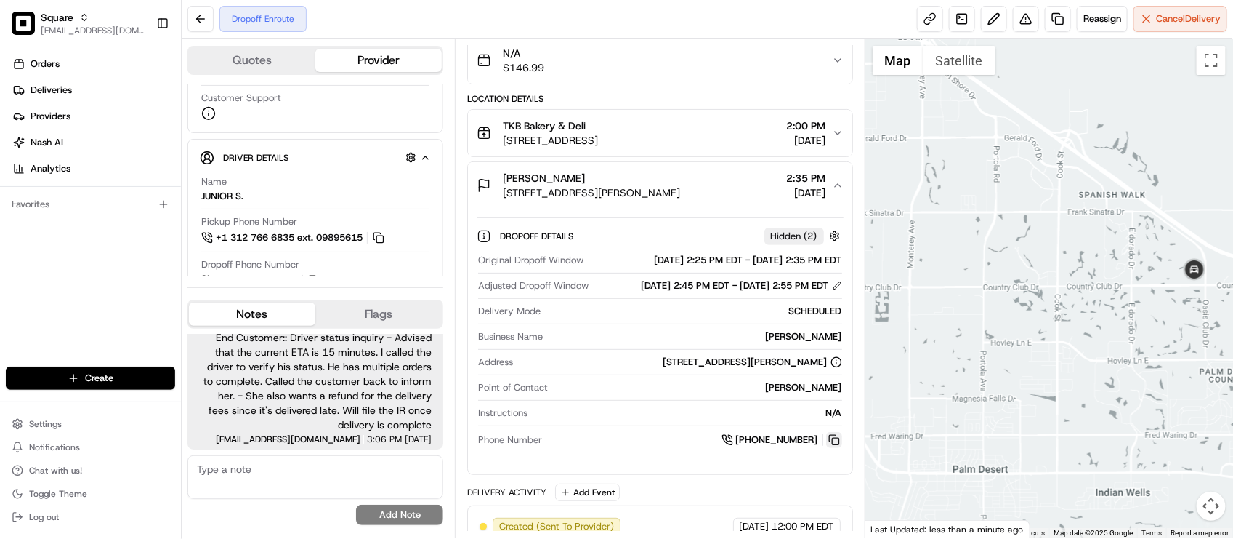
drag, startPoint x: 839, startPoint y: 459, endPoint x: 836, endPoint y: 451, distance: 9.2
click at [839, 448] on button at bounding box center [834, 440] width 16 height 16
click at [783, 16] on div "Dropoff Enroute Reassign Cancel Delivery" at bounding box center [708, 19] width 1052 height 39
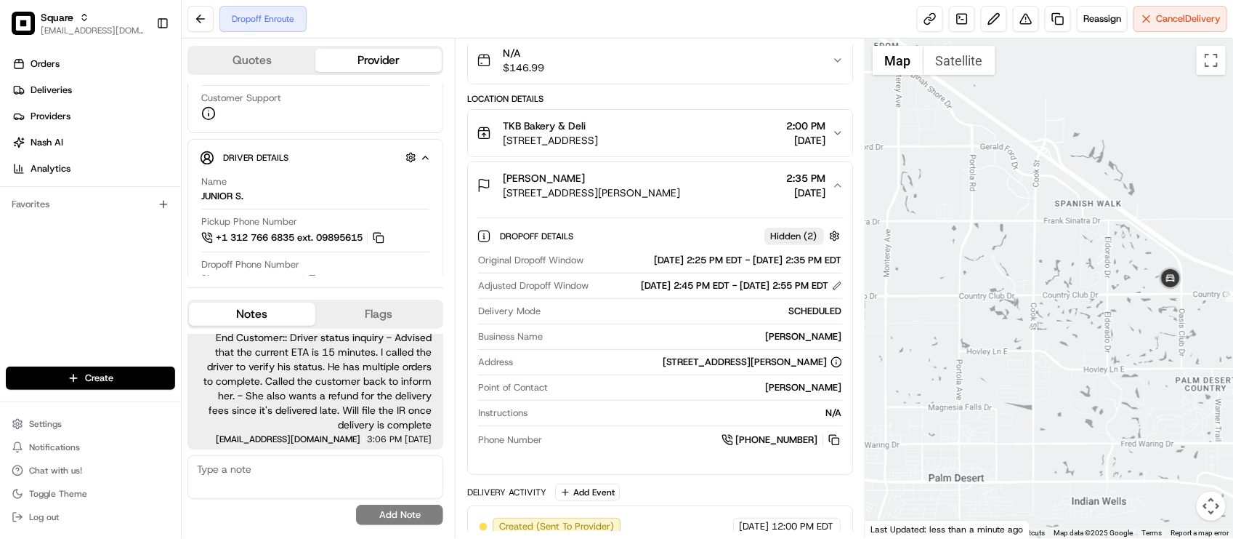
drag, startPoint x: 980, startPoint y: 318, endPoint x: 954, endPoint y: 327, distance: 26.9
click at [954, 327] on div at bounding box center [1050, 288] width 368 height 499
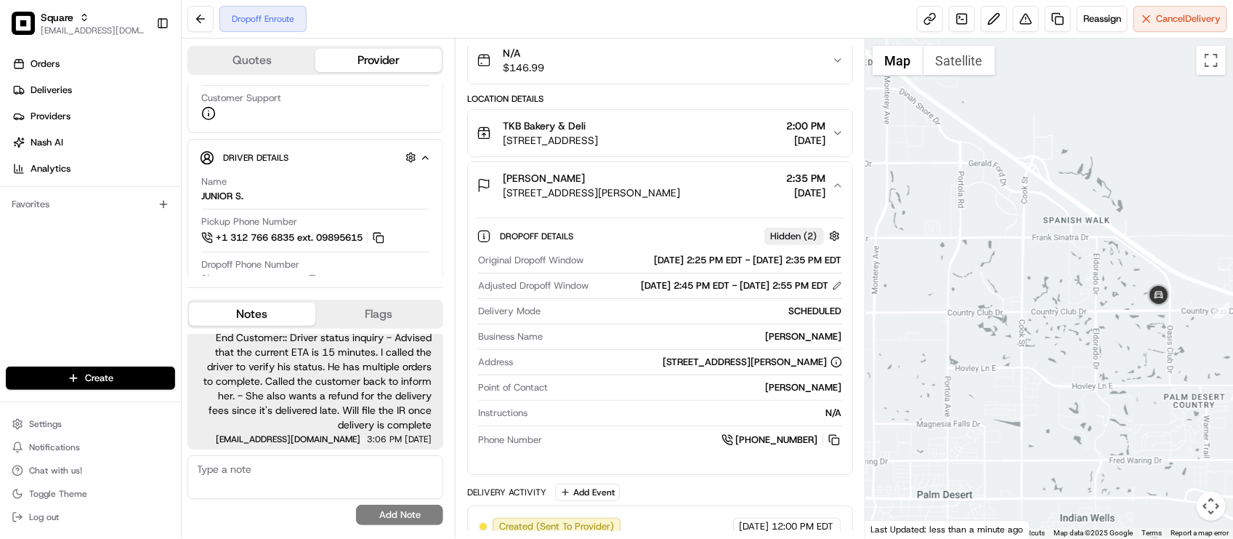
drag, startPoint x: 1016, startPoint y: 298, endPoint x: 1010, endPoint y: 318, distance: 21.2
click at [1012, 317] on div at bounding box center [1050, 288] width 368 height 499
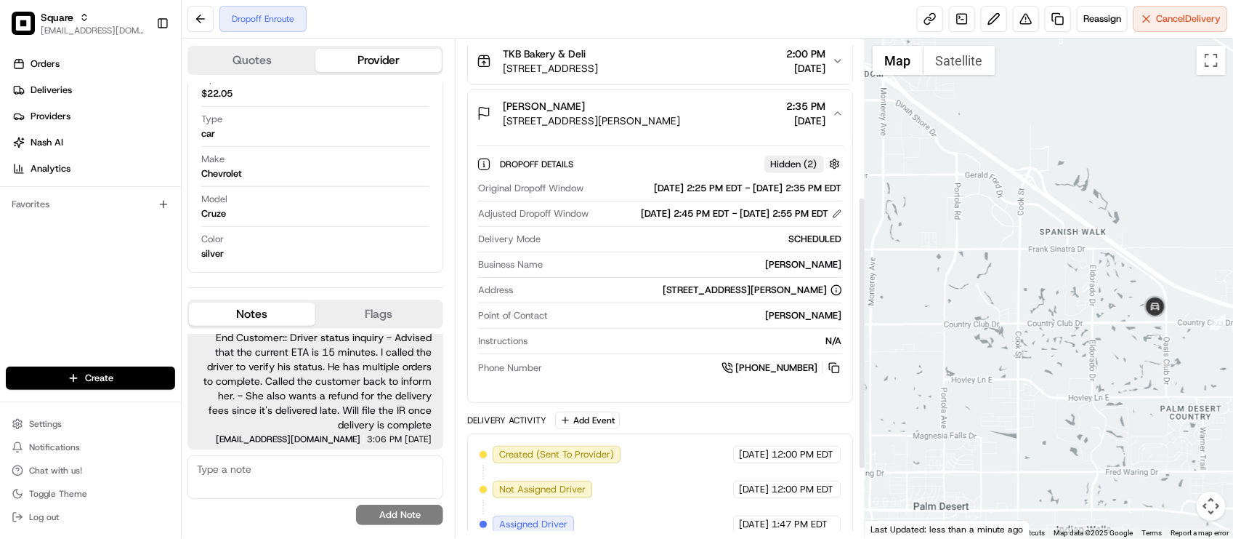
scroll to position [42, 0]
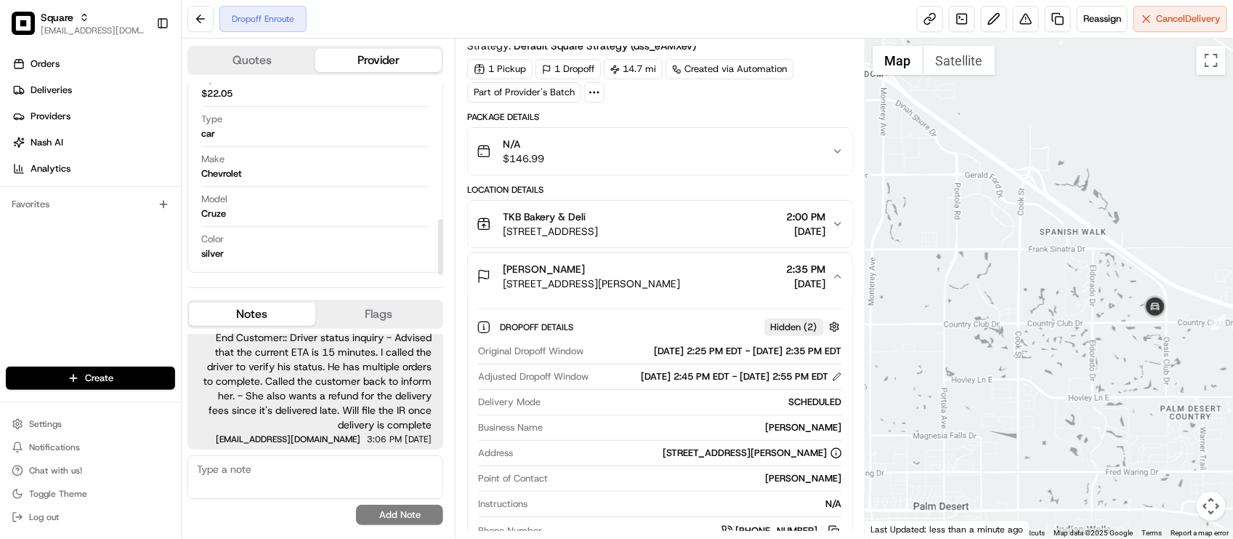
click at [124, 259] on div "Orders Deliveries Providers Nash AI Analytics Favorites" at bounding box center [90, 211] width 181 height 328
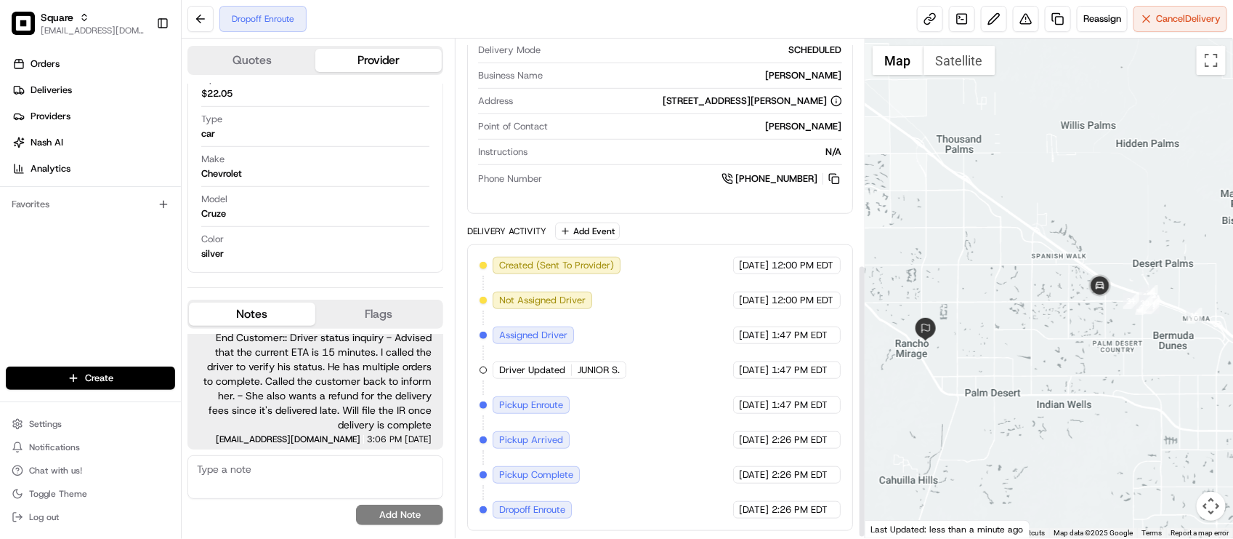
scroll to position [412, 0]
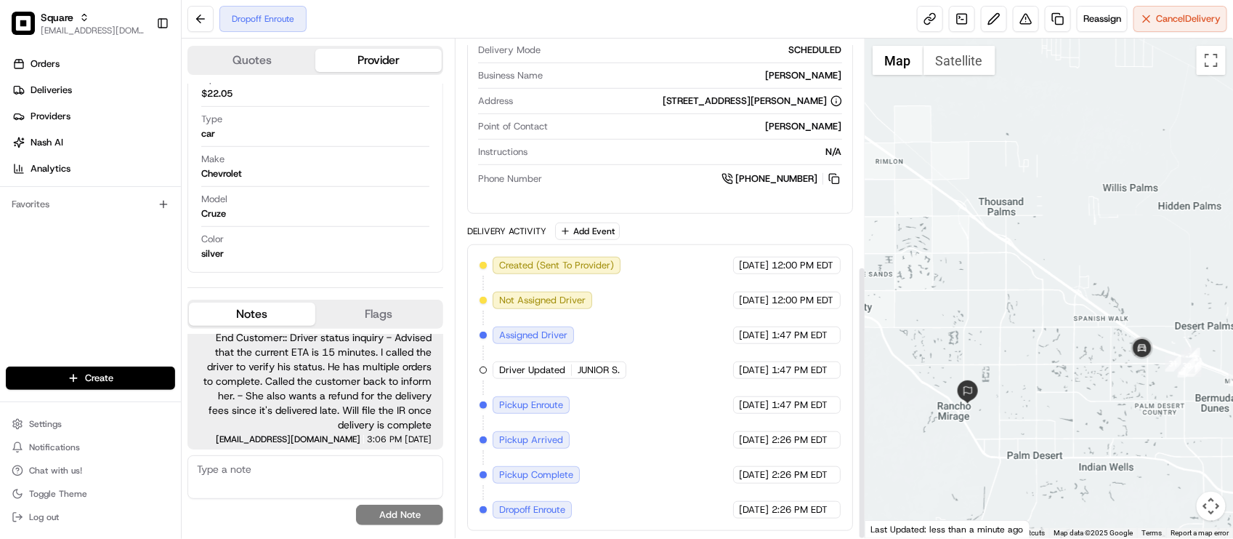
drag, startPoint x: 1015, startPoint y: 273, endPoint x: 1061, endPoint y: 339, distance: 80.4
click at [1061, 339] on div at bounding box center [1050, 288] width 368 height 499
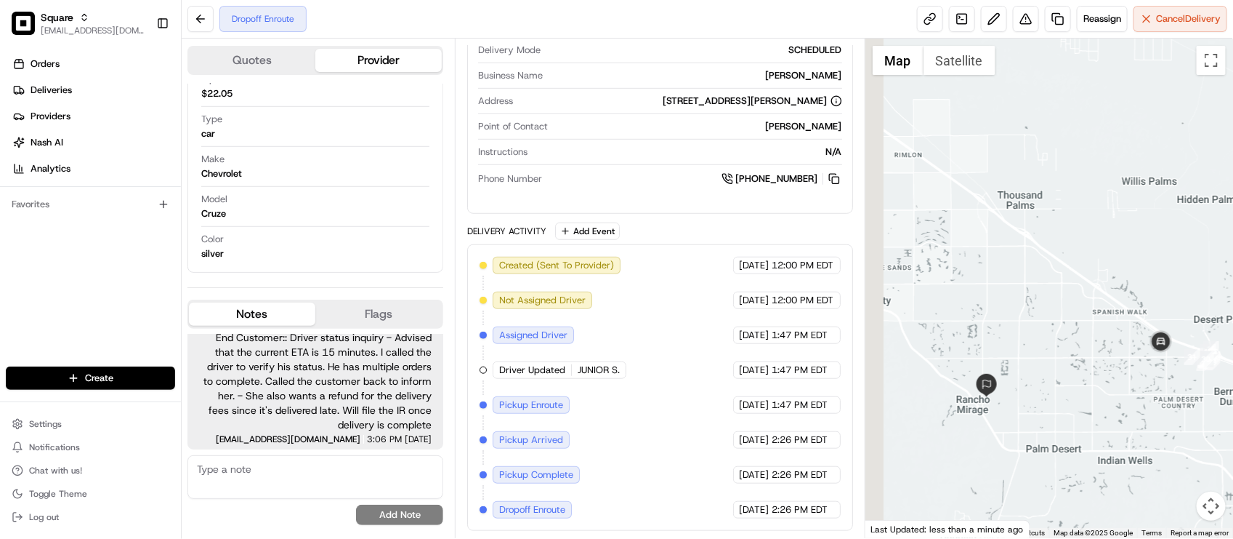
click at [1096, 326] on div at bounding box center [1050, 288] width 368 height 499
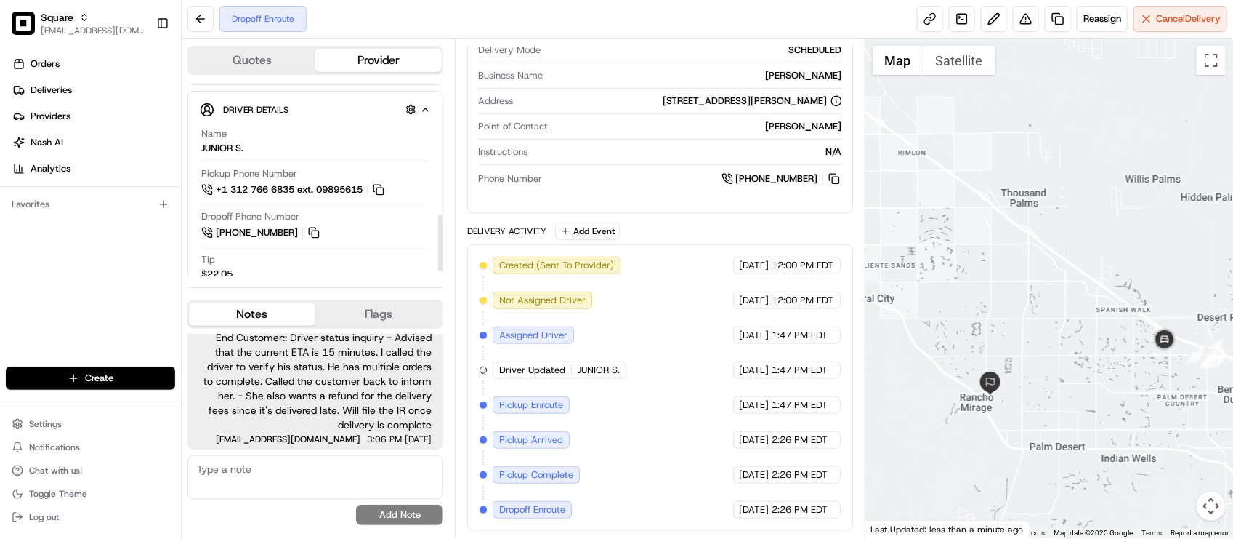
scroll to position [280, 0]
click at [733, 305] on div "08/21/2025 12:00 PM EDT" at bounding box center [787, 299] width 108 height 17
click at [740, 331] on span "[DATE]" at bounding box center [755, 334] width 30 height 13
click at [740, 373] on span "[DATE]" at bounding box center [755, 369] width 30 height 13
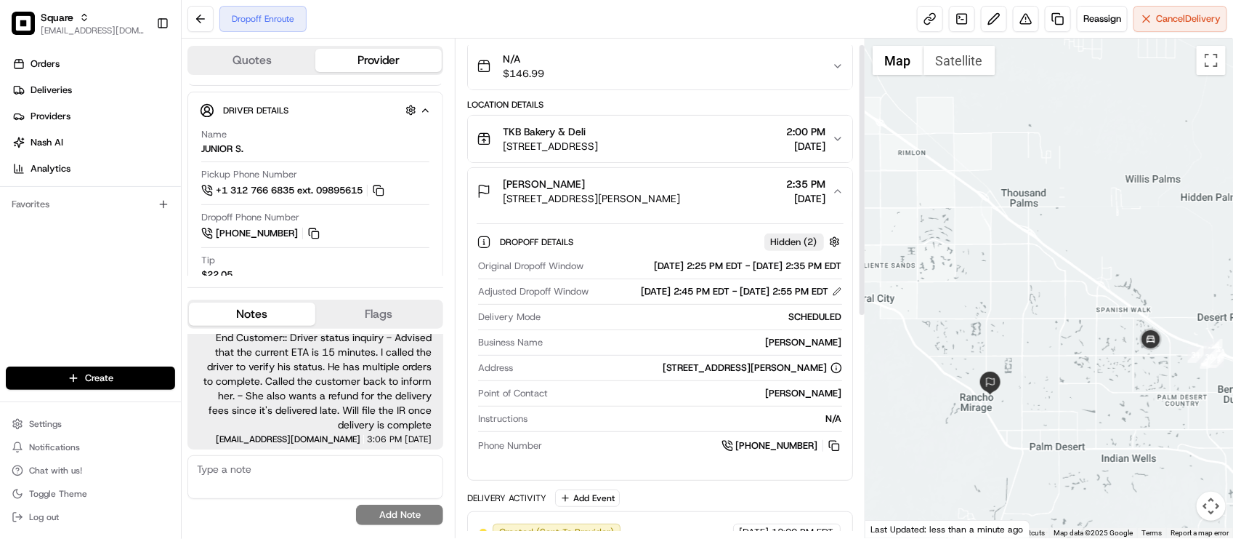
scroll to position [0, 0]
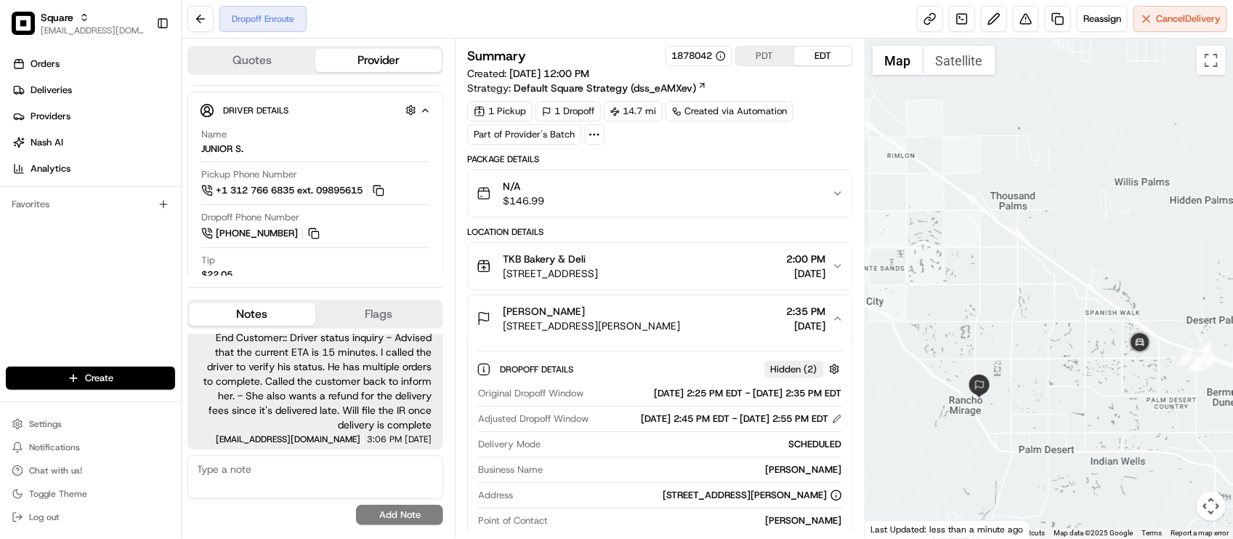
drag, startPoint x: 1050, startPoint y: 405, endPoint x: 1021, endPoint y: 413, distance: 30.1
click at [1021, 413] on div at bounding box center [1050, 288] width 368 height 499
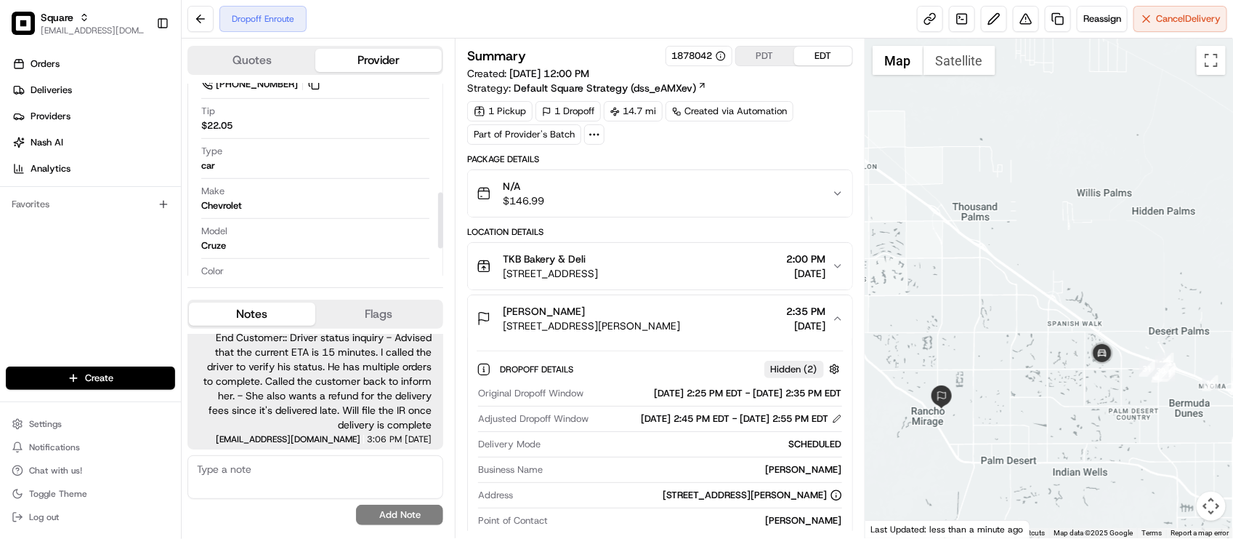
scroll to position [461, 0]
drag, startPoint x: 1033, startPoint y: 419, endPoint x: 1069, endPoint y: 437, distance: 41.0
click at [1069, 437] on div at bounding box center [1050, 288] width 368 height 499
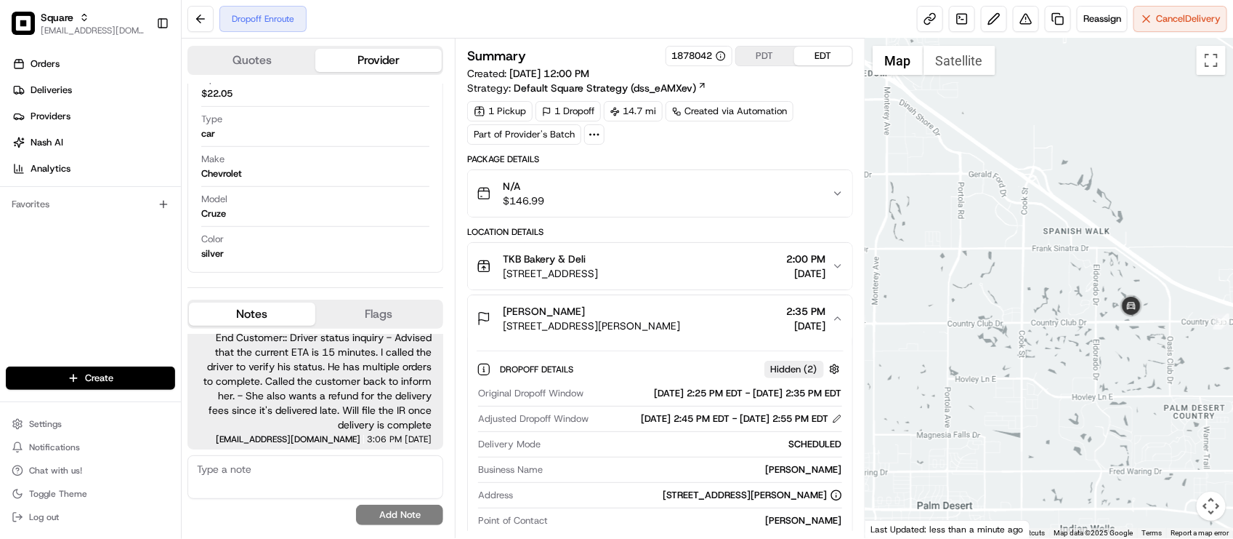
drag, startPoint x: 1036, startPoint y: 393, endPoint x: 976, endPoint y: 350, distance: 74.4
click at [976, 350] on div at bounding box center [1050, 288] width 368 height 499
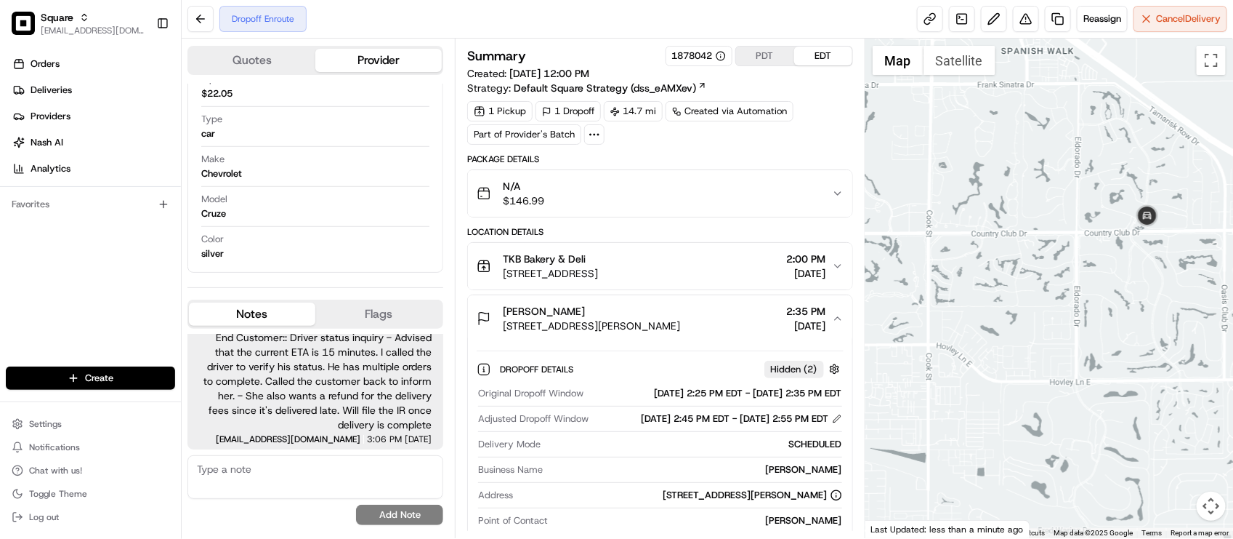
drag, startPoint x: 1018, startPoint y: 253, endPoint x: 1001, endPoint y: 269, distance: 23.1
click at [1001, 269] on div at bounding box center [1050, 288] width 368 height 499
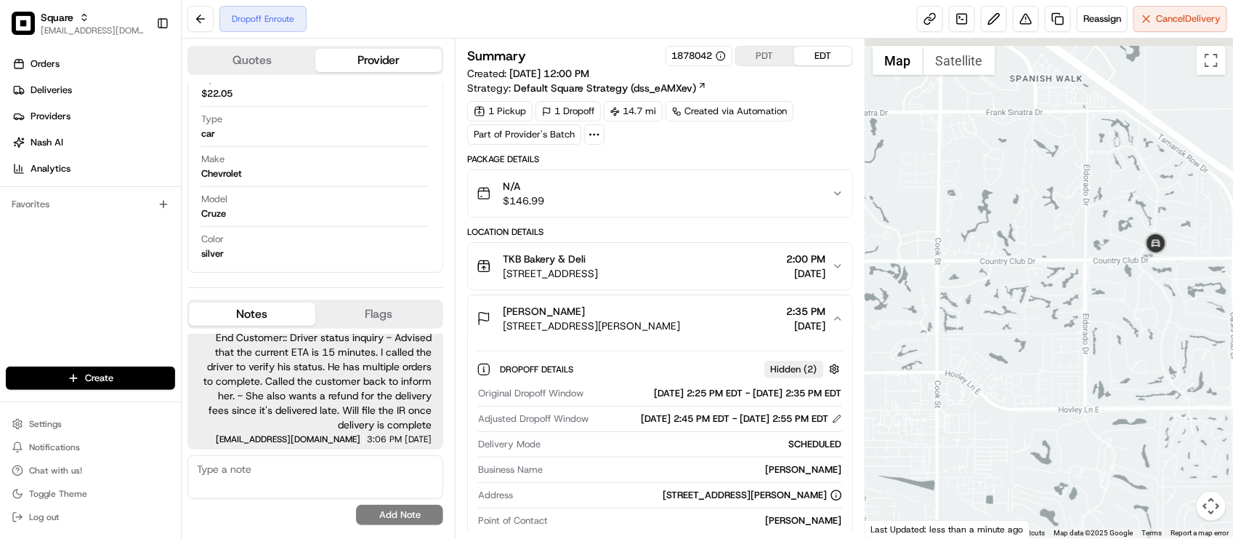
drag, startPoint x: 1003, startPoint y: 270, endPoint x: 950, endPoint y: 307, distance: 65.1
click at [1025, 320] on div at bounding box center [1050, 288] width 368 height 499
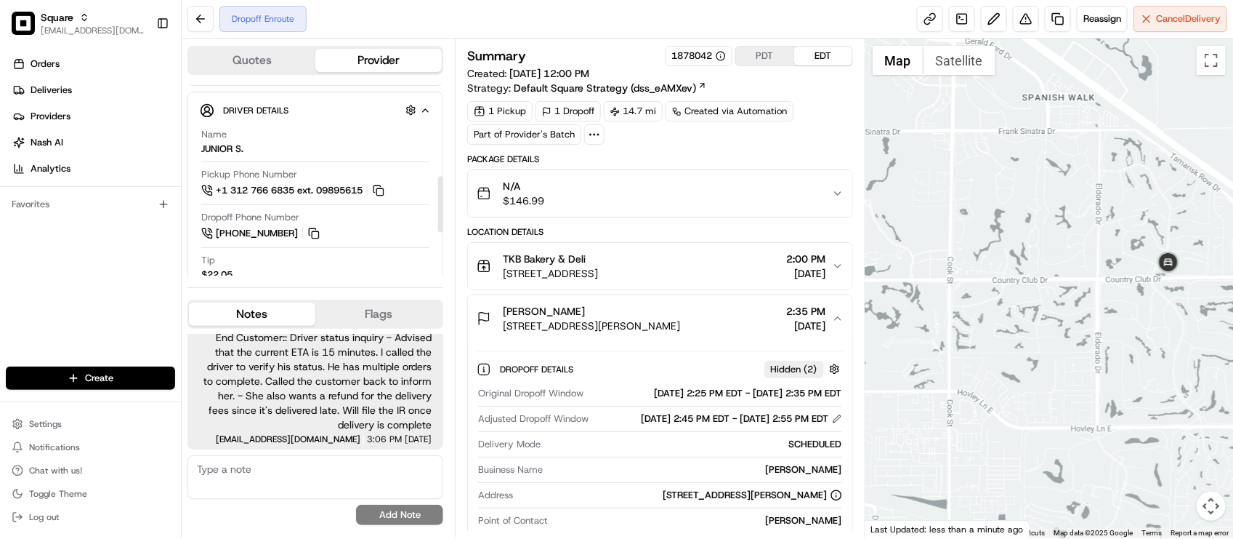
scroll to position [371, 0]
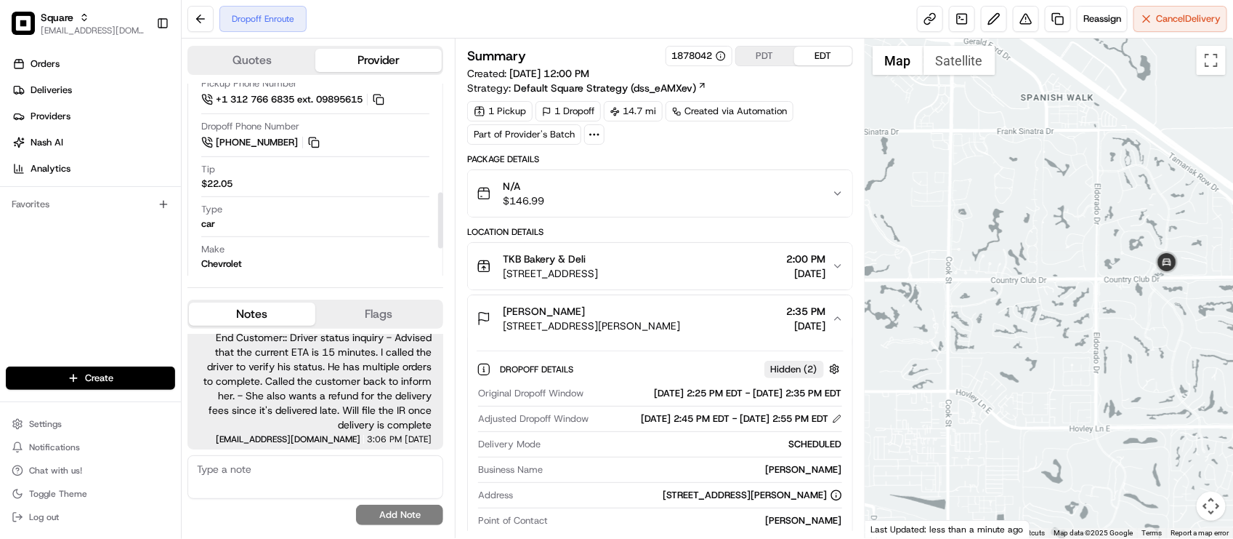
drag, startPoint x: 1126, startPoint y: 320, endPoint x: 1132, endPoint y: 350, distance: 31.1
click at [1132, 350] on div at bounding box center [1050, 288] width 368 height 499
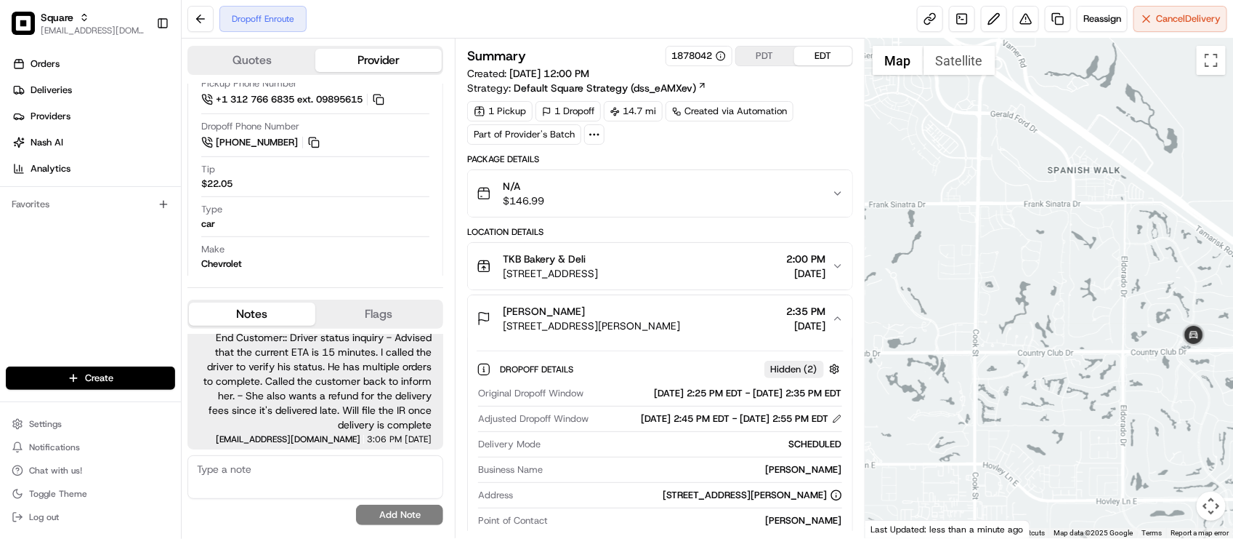
drag, startPoint x: 1088, startPoint y: 287, endPoint x: 1105, endPoint y: 299, distance: 20.4
click at [1105, 299] on div at bounding box center [1050, 288] width 368 height 499
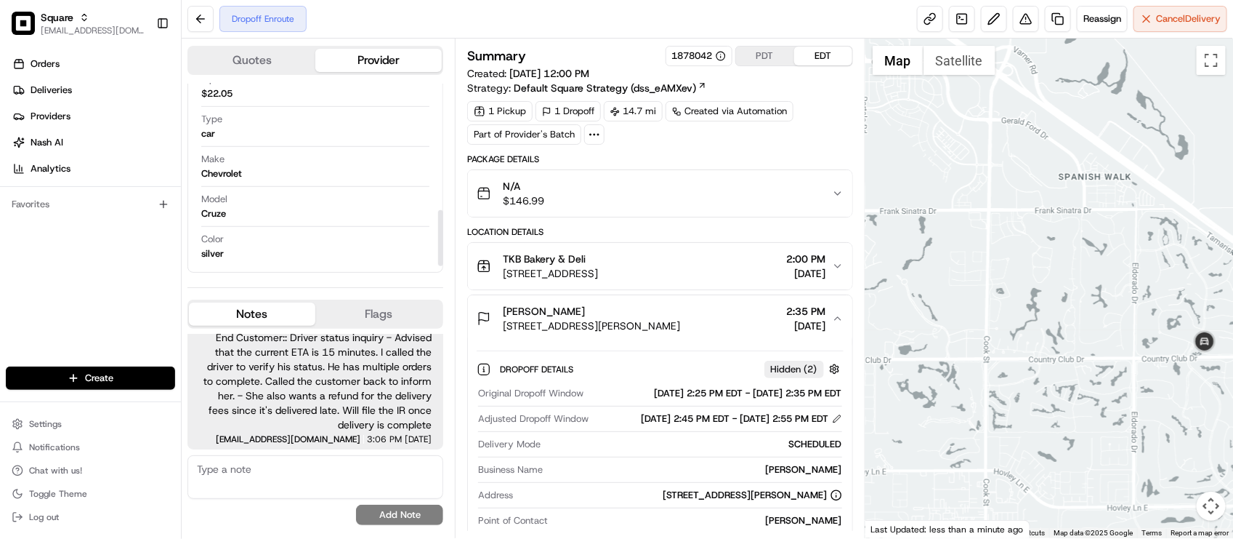
scroll to position [281, 0]
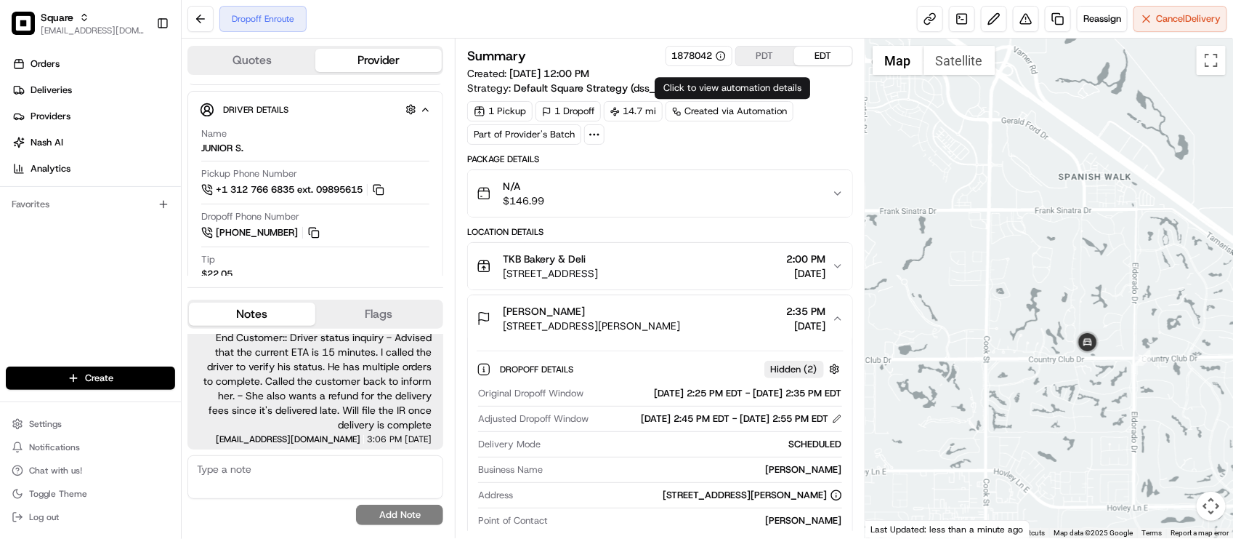
click at [682, 140] on div "1 Pickup 1 Dropoff 14.7 mi Created via Automation Part of Provider's Batch" at bounding box center [659, 123] width 385 height 44
drag, startPoint x: 117, startPoint y: 318, endPoint x: 209, endPoint y: 262, distance: 108.3
click at [117, 318] on div "Orders Deliveries Providers Nash AI Analytics Favorites" at bounding box center [90, 211] width 181 height 328
click at [814, 15] on div "Dropoff Enroute Reassign Cancel Delivery" at bounding box center [708, 19] width 1052 height 39
click at [642, 425] on div "08/21/2025 2:45 PM EDT - 08/21/2025 2:55 PM EDT" at bounding box center [742, 418] width 201 height 13
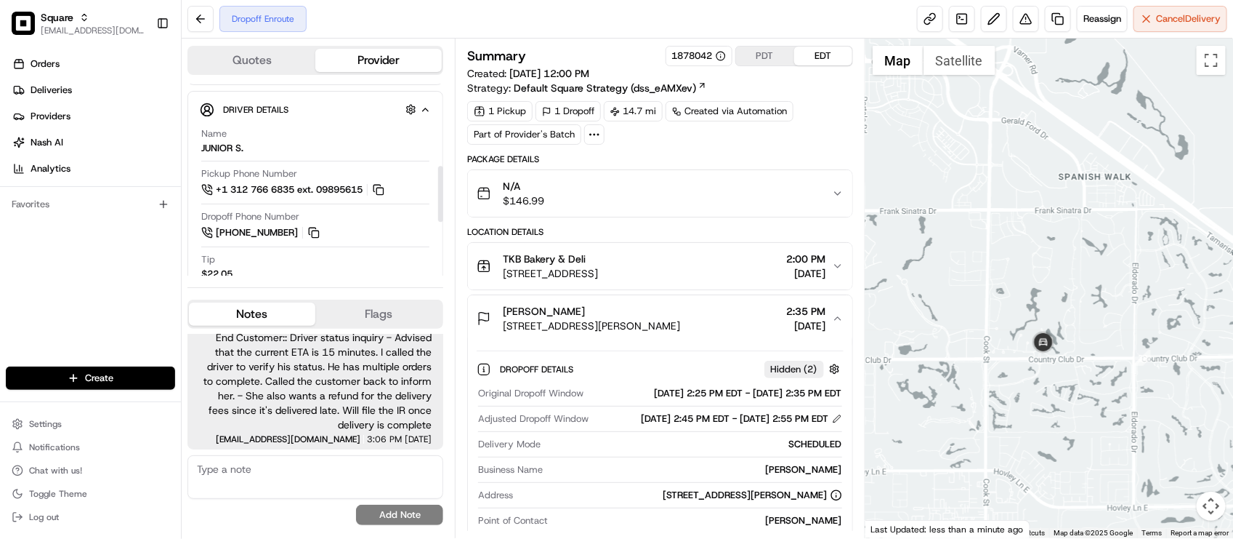
click at [416, 12] on div "Dropoff Enroute Reassign Cancel Delivery" at bounding box center [708, 19] width 1052 height 39
click at [108, 299] on div "Orders Deliveries Providers Nash AI Analytics Favorites" at bounding box center [90, 211] width 181 height 328
click at [84, 326] on div "Orders Deliveries Providers Nash AI Analytics Favorites" at bounding box center [90, 211] width 181 height 328
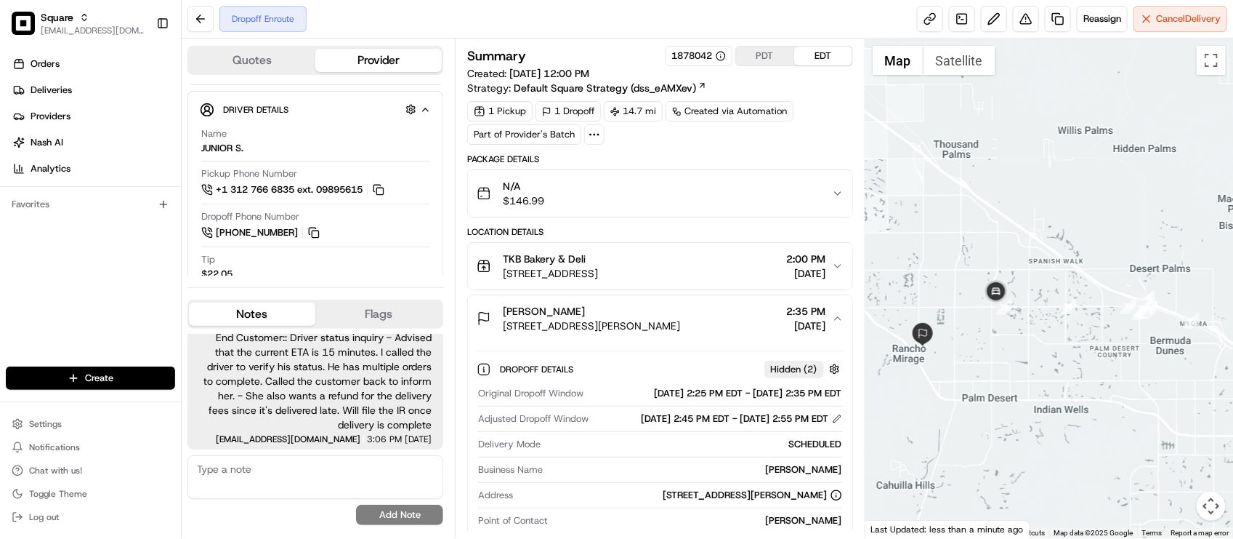
drag, startPoint x: 981, startPoint y: 257, endPoint x: 1078, endPoint y: 273, distance: 98.1
click at [1078, 273] on div at bounding box center [1050, 288] width 368 height 499
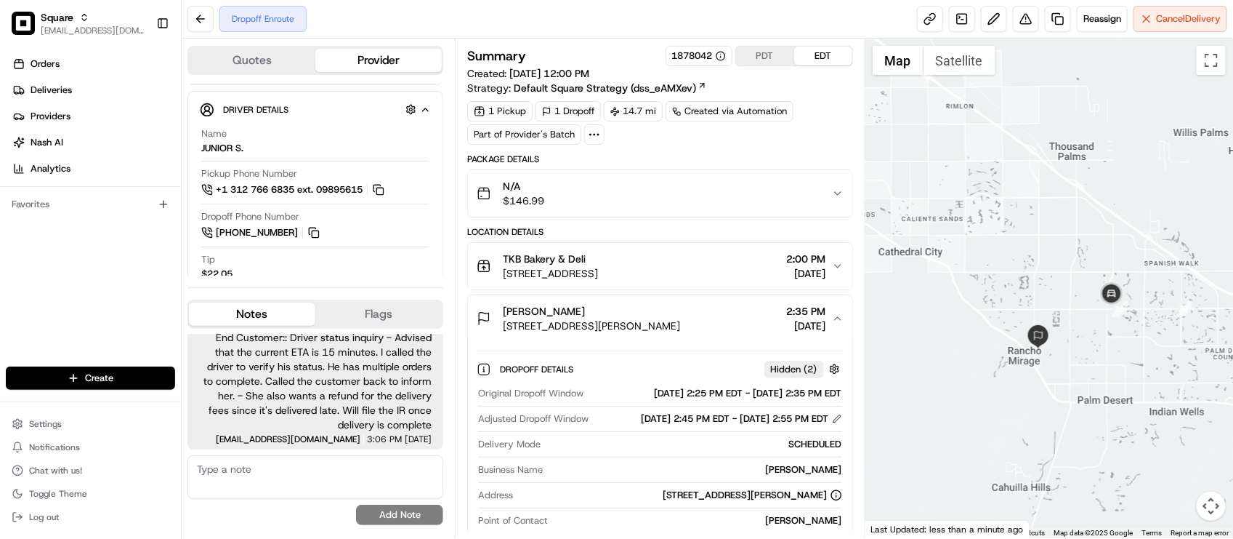
click at [1078, 269] on div at bounding box center [1050, 288] width 368 height 499
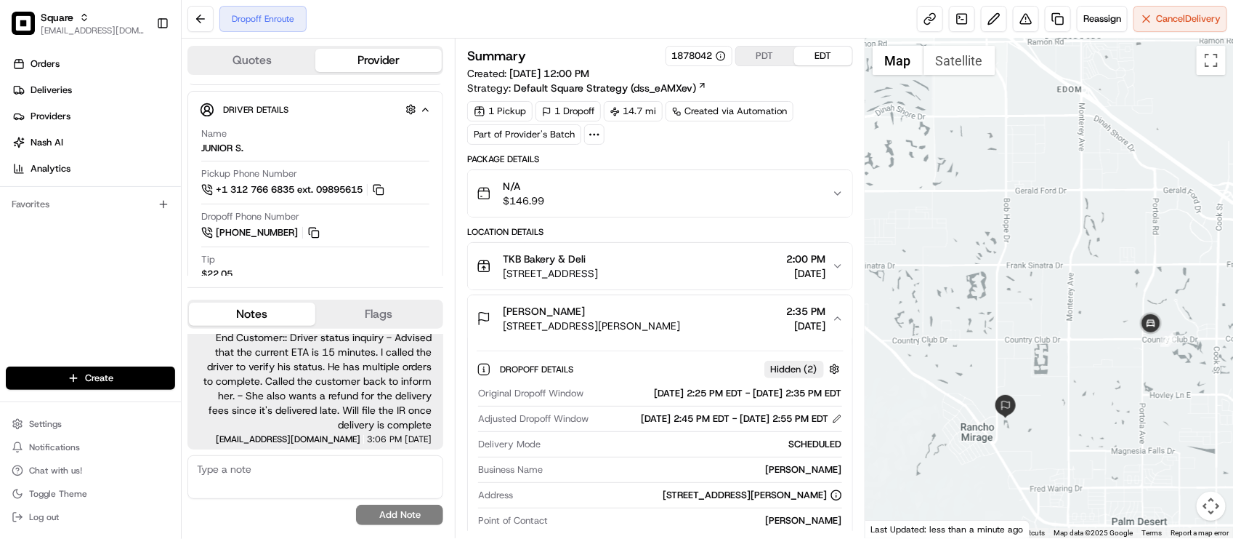
drag, startPoint x: 1076, startPoint y: 323, endPoint x: 1086, endPoint y: 318, distance: 12.0
click at [1089, 320] on div at bounding box center [1050, 288] width 368 height 499
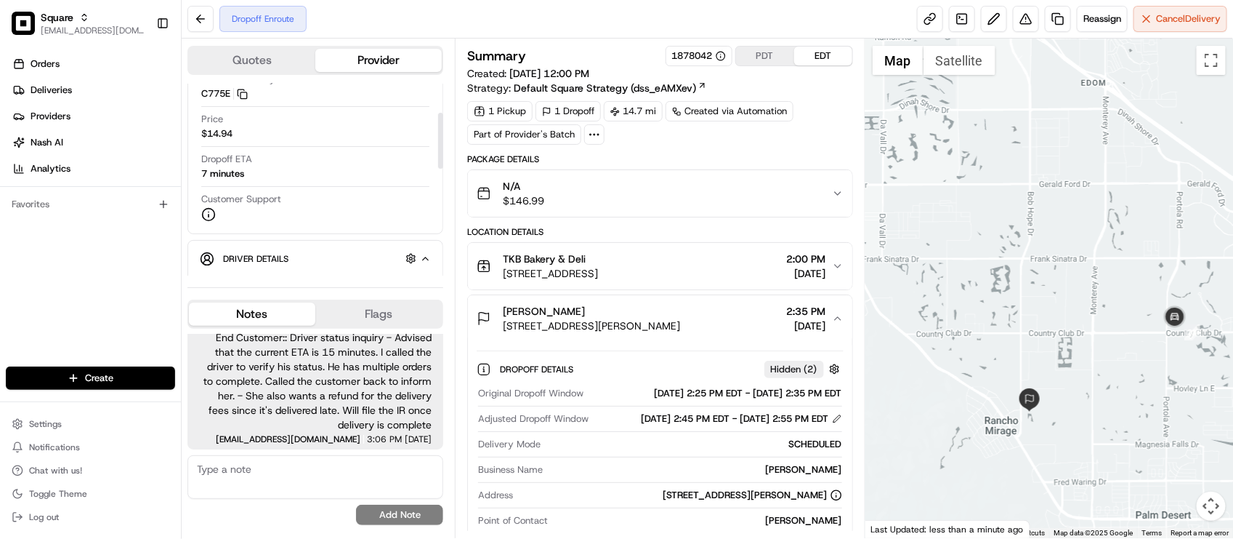
scroll to position [99, 0]
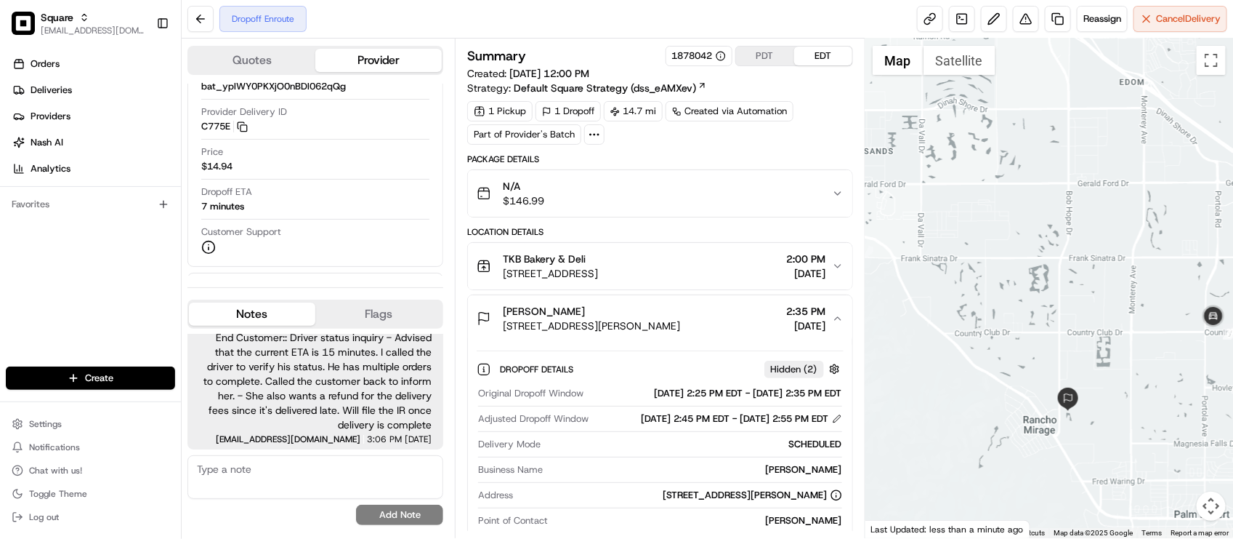
drag, startPoint x: 1033, startPoint y: 419, endPoint x: 1049, endPoint y: 418, distance: 15.3
click at [1049, 418] on div at bounding box center [1050, 288] width 368 height 499
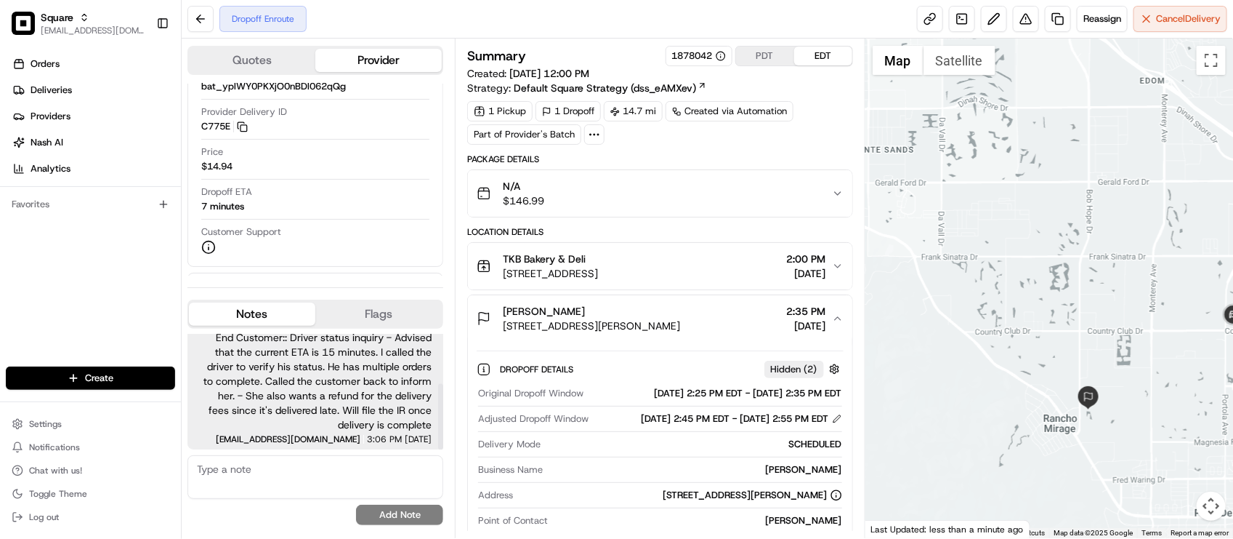
click at [288, 386] on span "End Customer:: Driver status inquiry - Advised that the current ETA is 15 minut…" at bounding box center [315, 381] width 233 height 102
click at [316, 438] on span "[EMAIL_ADDRESS][DOMAIN_NAME]" at bounding box center [288, 439] width 145 height 9
click at [343, 416] on span "End Customer:: Driver status inquiry - Advised that the current ETA is 15 minut…" at bounding box center [315, 381] width 233 height 102
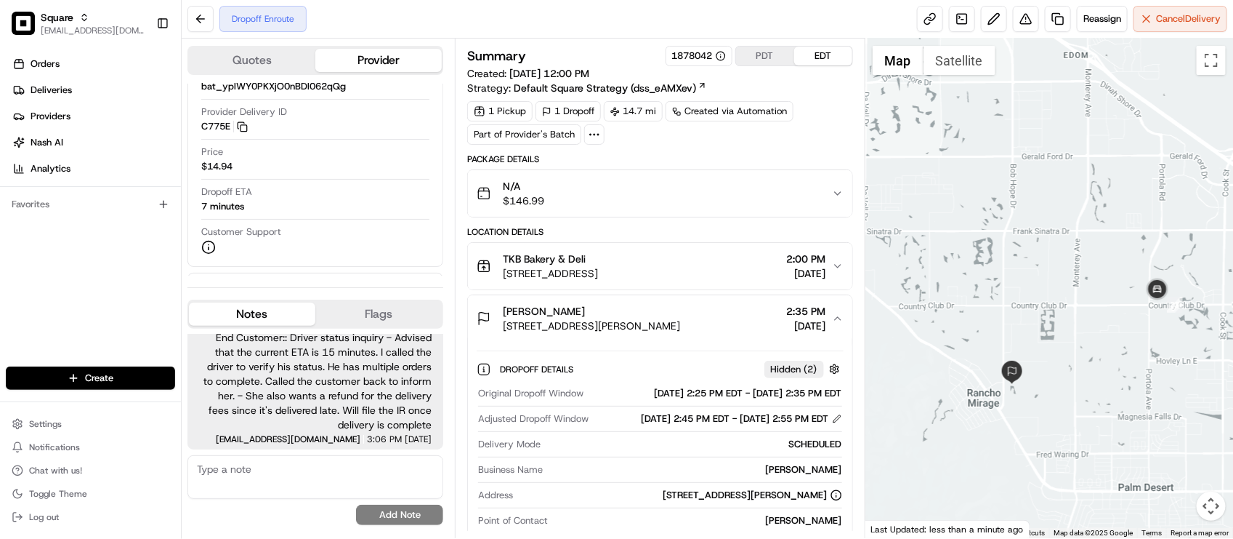
drag, startPoint x: 946, startPoint y: 422, endPoint x: 868, endPoint y: 397, distance: 81.8
click at [868, 397] on div at bounding box center [1050, 288] width 368 height 499
click at [45, 253] on div "Orders Deliveries Providers Nash AI Analytics Favorites" at bounding box center [90, 211] width 181 height 328
click at [291, 190] on div "Dropoff ETA 5 minutes" at bounding box center [315, 199] width 228 height 28
drag, startPoint x: 1081, startPoint y: 331, endPoint x: 1098, endPoint y: 373, distance: 45.3
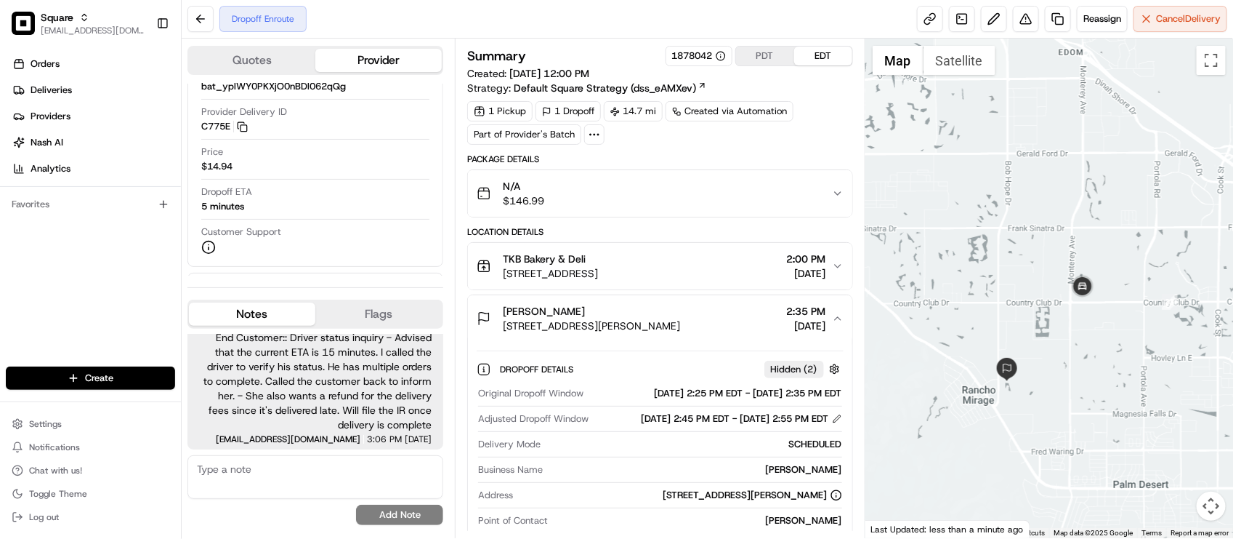
click at [1098, 373] on div at bounding box center [1050, 288] width 368 height 499
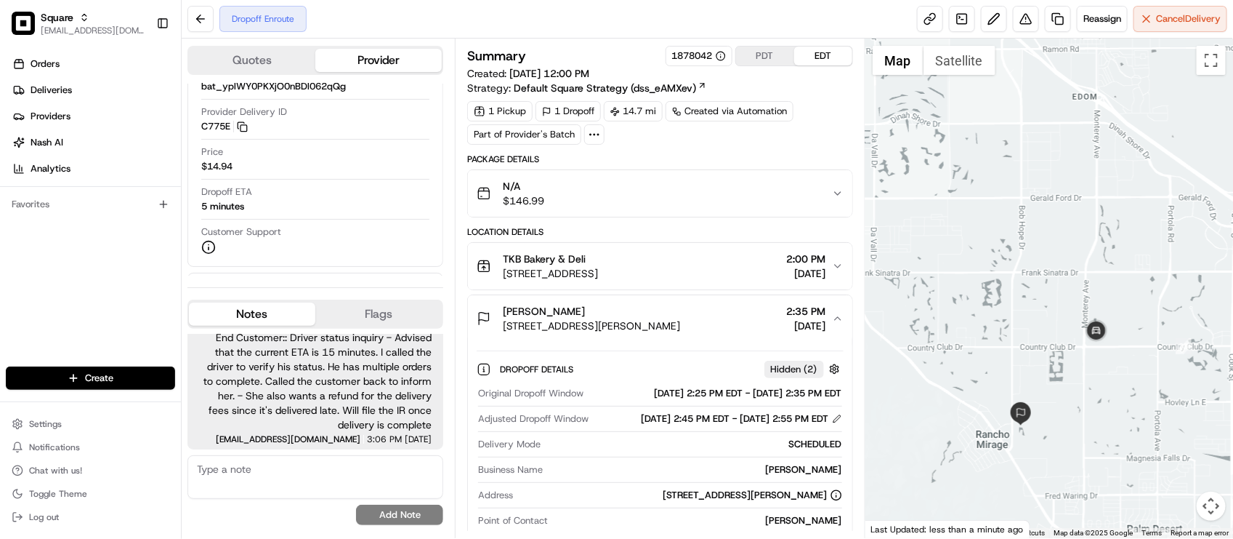
drag, startPoint x: 1090, startPoint y: 376, endPoint x: 1118, endPoint y: 369, distance: 28.4
click at [1118, 369] on div at bounding box center [1050, 288] width 368 height 499
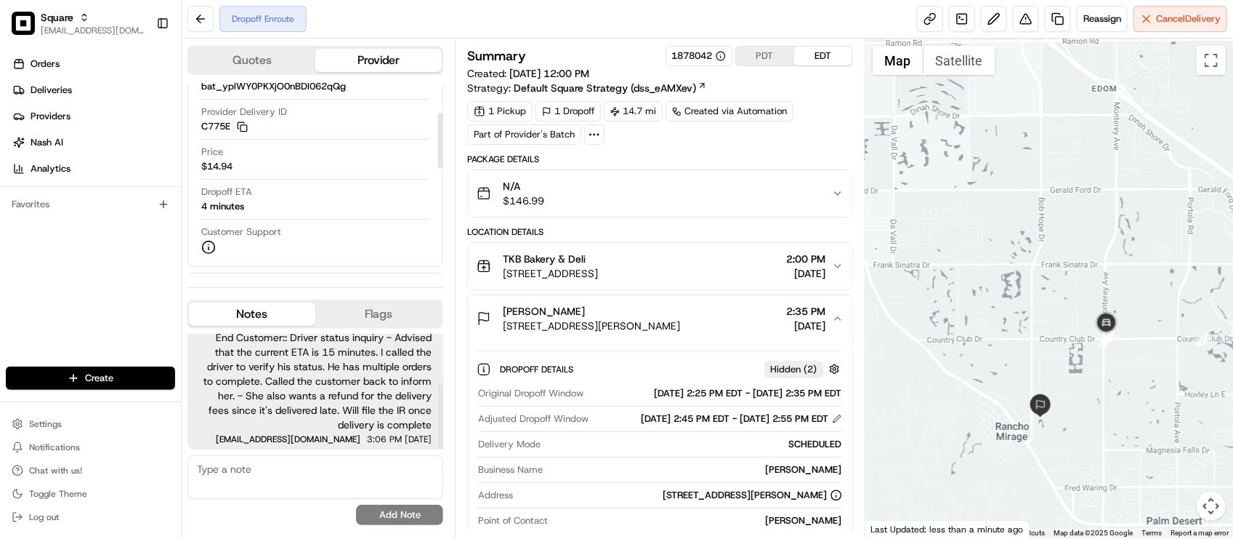
drag, startPoint x: 295, startPoint y: 488, endPoint x: 298, endPoint y: 477, distance: 11.3
click at [295, 488] on textarea at bounding box center [315, 477] width 256 height 44
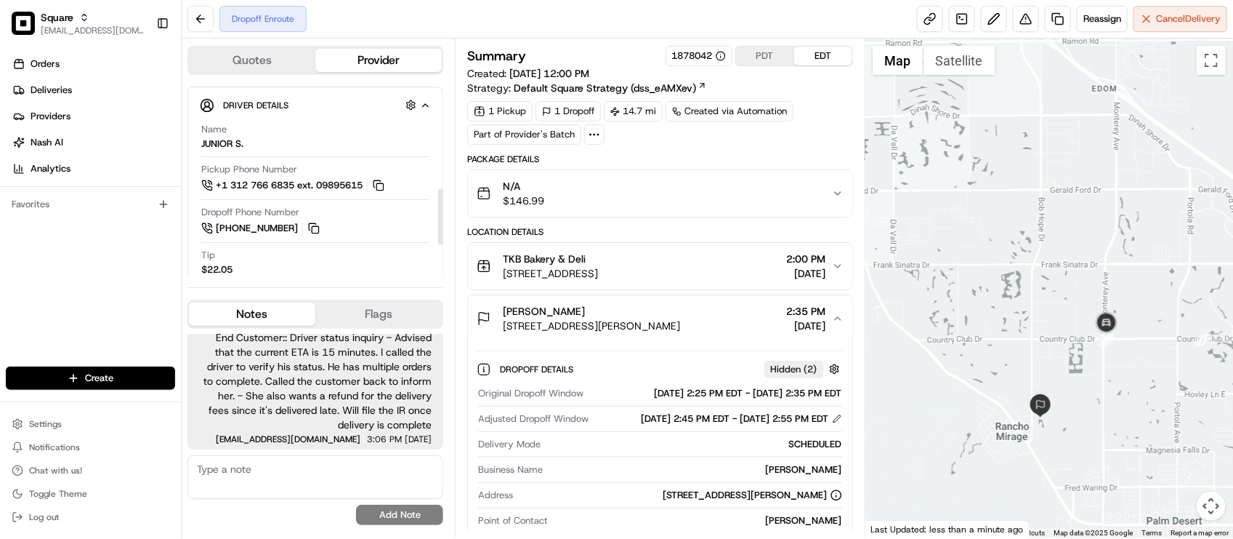
scroll to position [363, 0]
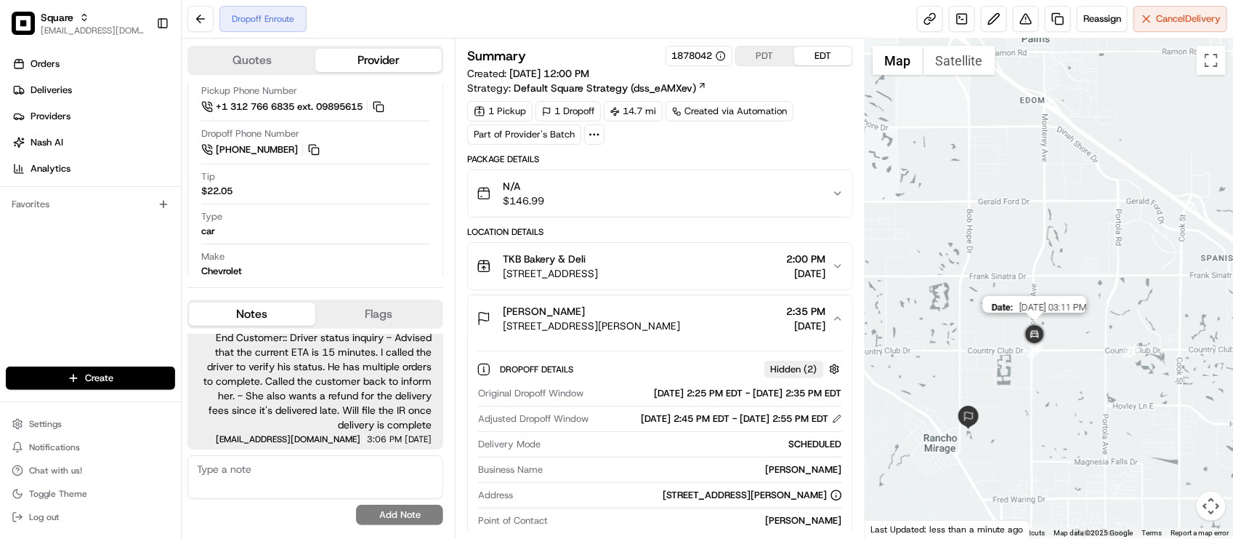
drag, startPoint x: 1121, startPoint y: 320, endPoint x: 1044, endPoint y: 333, distance: 78.1
click at [1044, 333] on div "Date : 08/21/2025 03:11 PM" at bounding box center [1050, 288] width 368 height 499
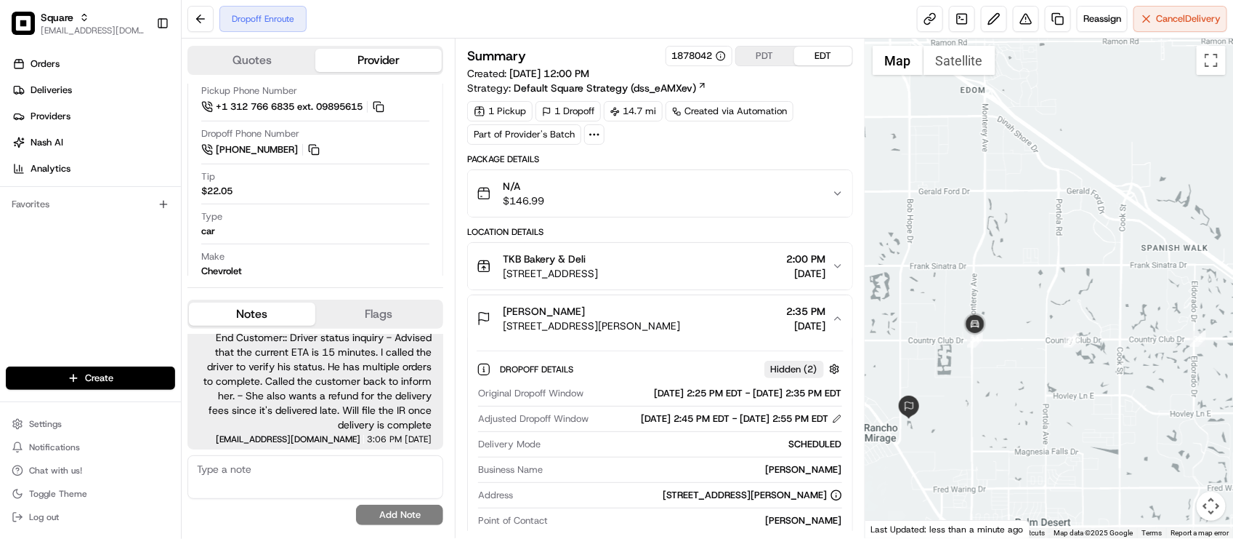
drag, startPoint x: 1124, startPoint y: 299, endPoint x: 1098, endPoint y: 292, distance: 27.0
click at [1101, 292] on div at bounding box center [1050, 288] width 368 height 499
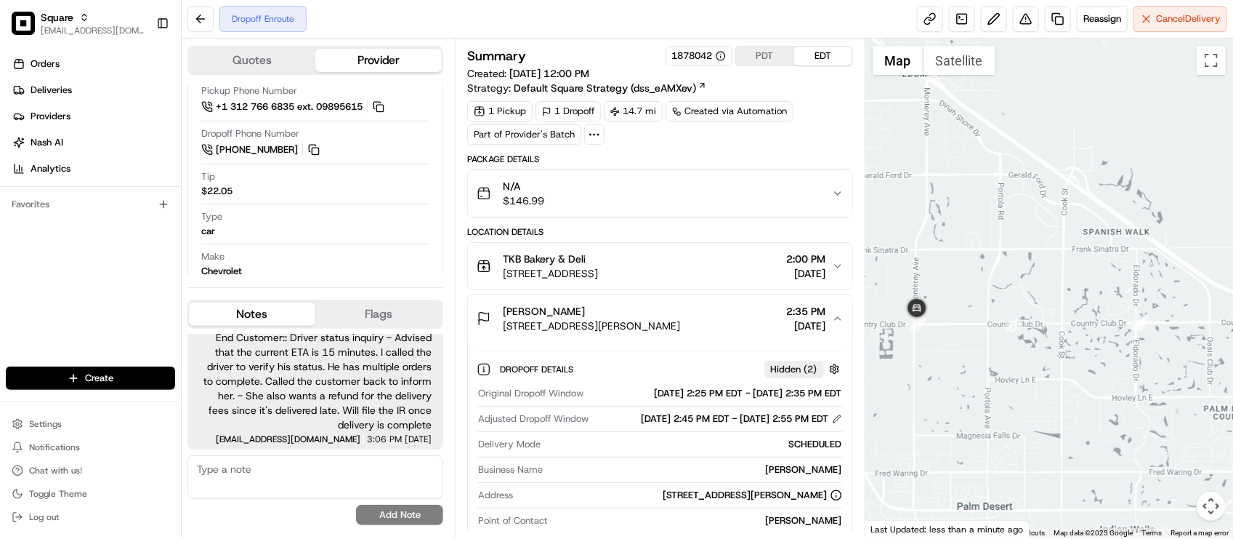
drag, startPoint x: 1090, startPoint y: 309, endPoint x: 1077, endPoint y: 312, distance: 13.6
click at [1077, 312] on div at bounding box center [1050, 288] width 368 height 499
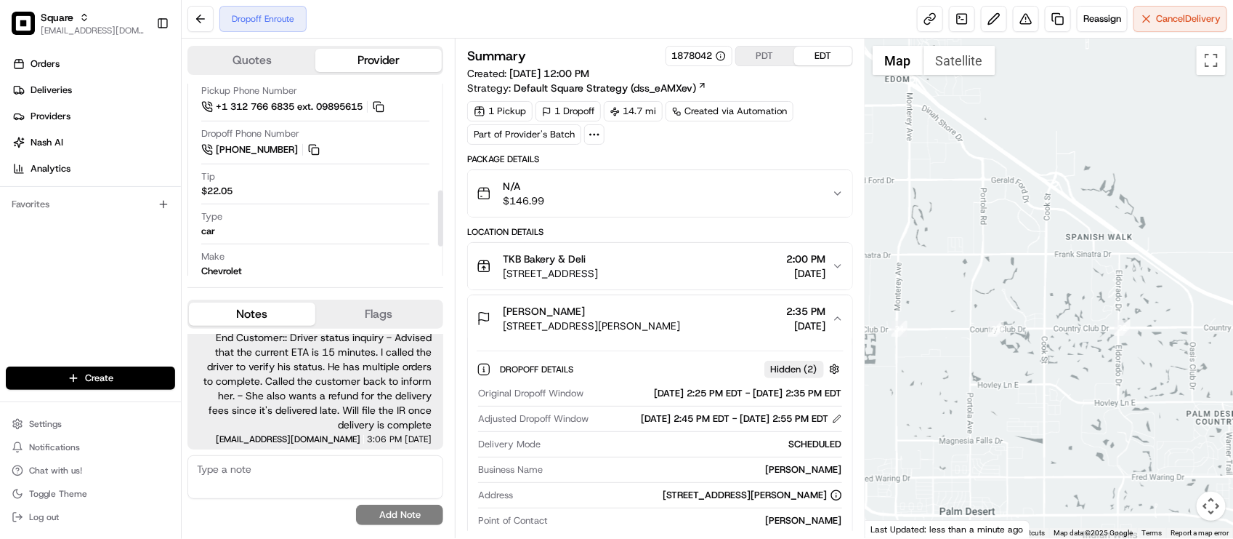
click at [307, 244] on div at bounding box center [315, 243] width 228 height 1
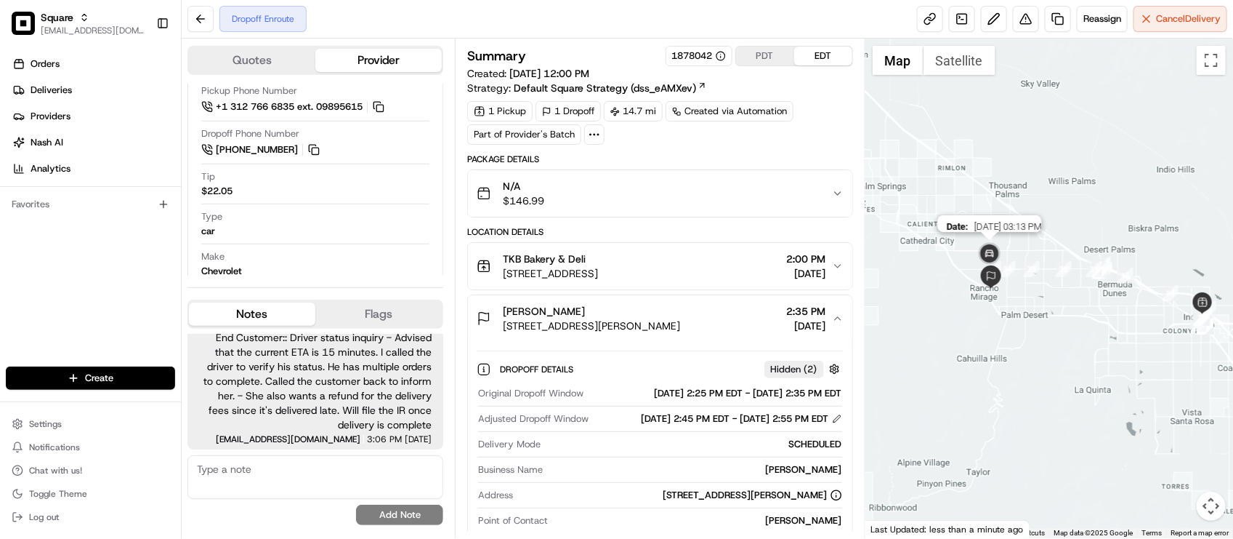
drag, startPoint x: 991, startPoint y: 263, endPoint x: 1001, endPoint y: 251, distance: 16.0
click at [1001, 251] on img at bounding box center [989, 254] width 29 height 29
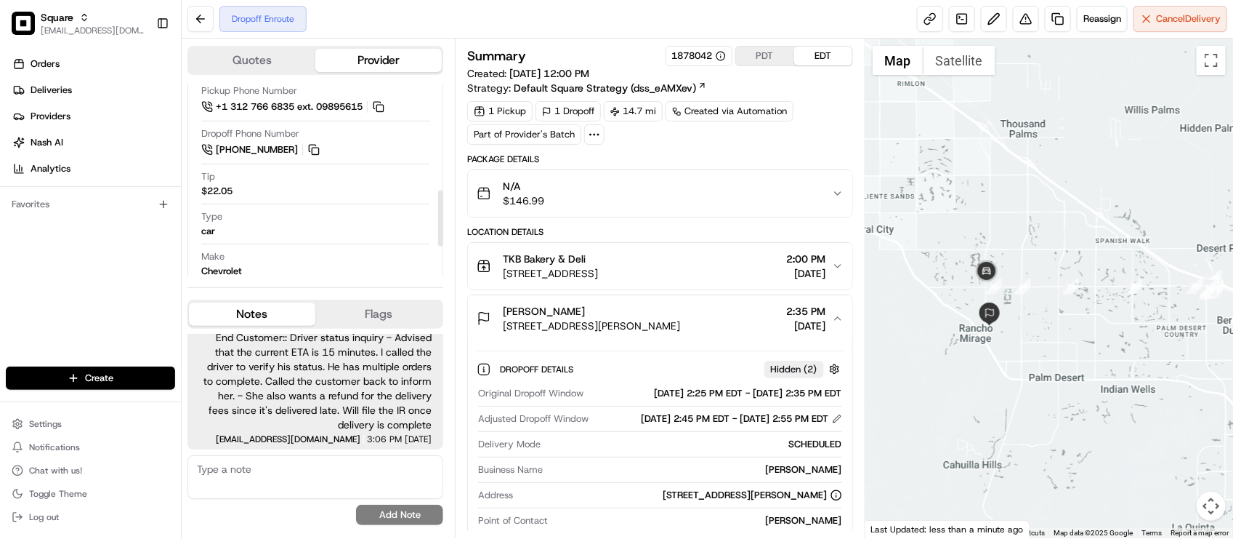
click at [147, 251] on div "Orders Deliveries Providers Nash AI Analytics Favorites" at bounding box center [90, 211] width 181 height 328
click at [681, 448] on div "Original Dropoff Window 08/21/2025 2:25 PM EDT - 08/21/2025 2:35 PM EDT Adjuste…" at bounding box center [660, 484] width 366 height 206
click at [598, 280] on span "45334 Golf Center Pkwy, Indio, CA 92201, USA" at bounding box center [550, 273] width 95 height 15
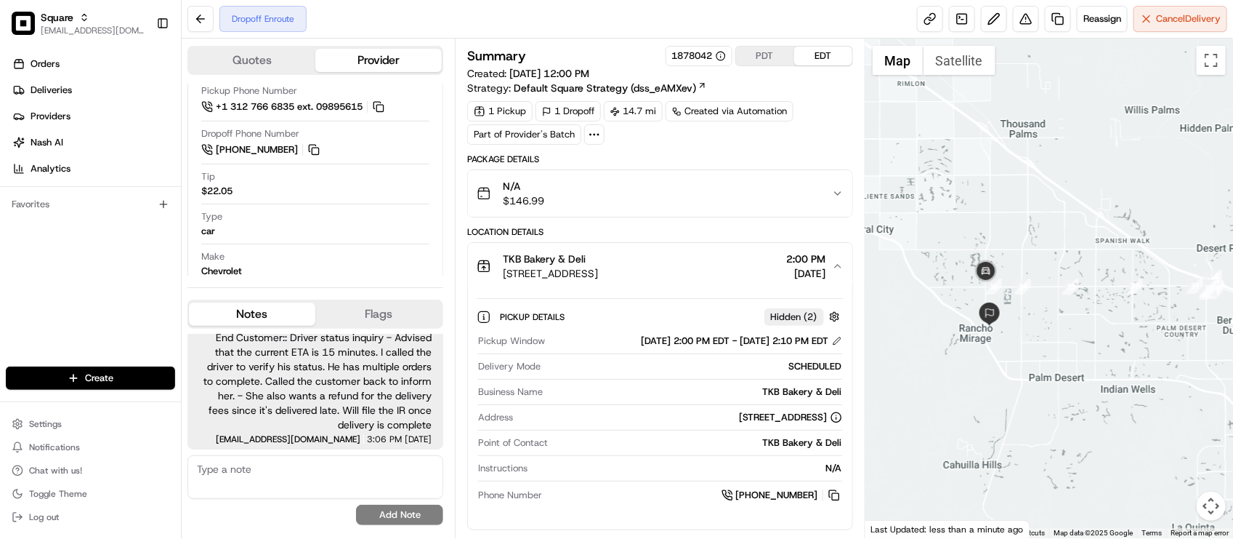
click at [541, 19] on div "Dropoff Enroute Reassign Cancel Delivery" at bounding box center [708, 19] width 1052 height 39
click at [391, 31] on div "Dropoff Enroute Reassign Cancel Delivery" at bounding box center [708, 19] width 1052 height 39
click at [831, 500] on button at bounding box center [834, 495] width 16 height 16
click at [580, 1] on div "Dropoff Enroute Reassign Cancel Delivery" at bounding box center [708, 19] width 1052 height 39
click at [113, 323] on div "Orders Deliveries Providers Nash AI Analytics Favorites" at bounding box center [90, 211] width 181 height 328
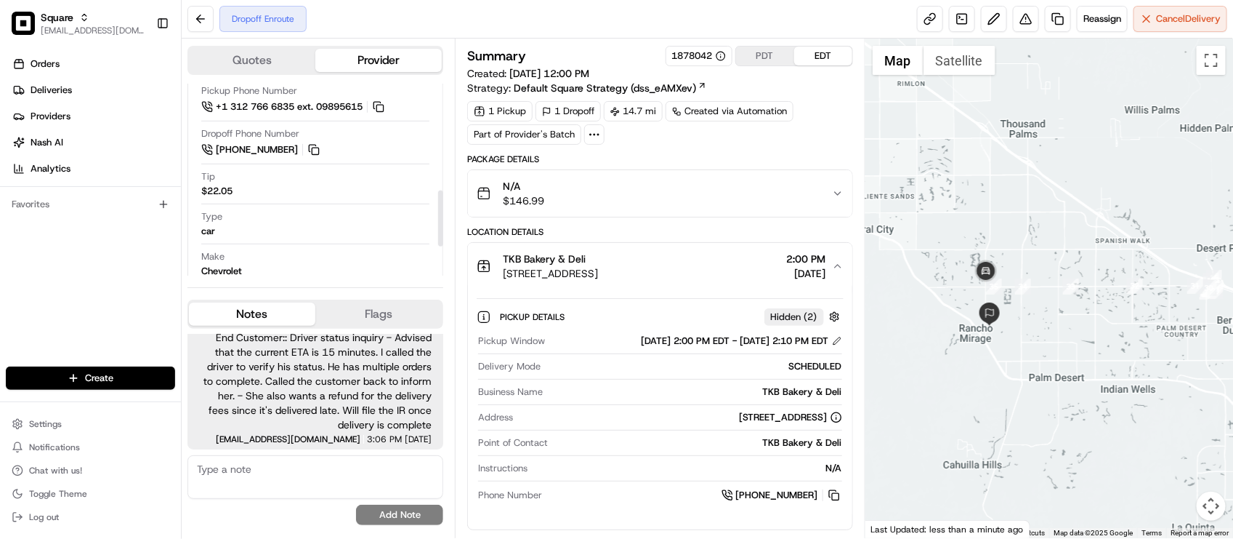
drag, startPoint x: 168, startPoint y: 248, endPoint x: 235, endPoint y: 237, distance: 67.7
click at [167, 248] on div "Orders Deliveries Providers Nash AI Analytics Favorites" at bounding box center [90, 211] width 181 height 328
click at [627, 25] on div "Dropoff Enroute Reassign Cancel Delivery" at bounding box center [708, 19] width 1052 height 39
click at [818, 144] on div "1 Pickup 1 Dropoff 14.7 mi Created via Automation Part of Provider's Batch" at bounding box center [659, 123] width 385 height 44
click at [386, 20] on div "Dropoff Enroute Reassign Cancel Delivery" at bounding box center [708, 19] width 1052 height 39
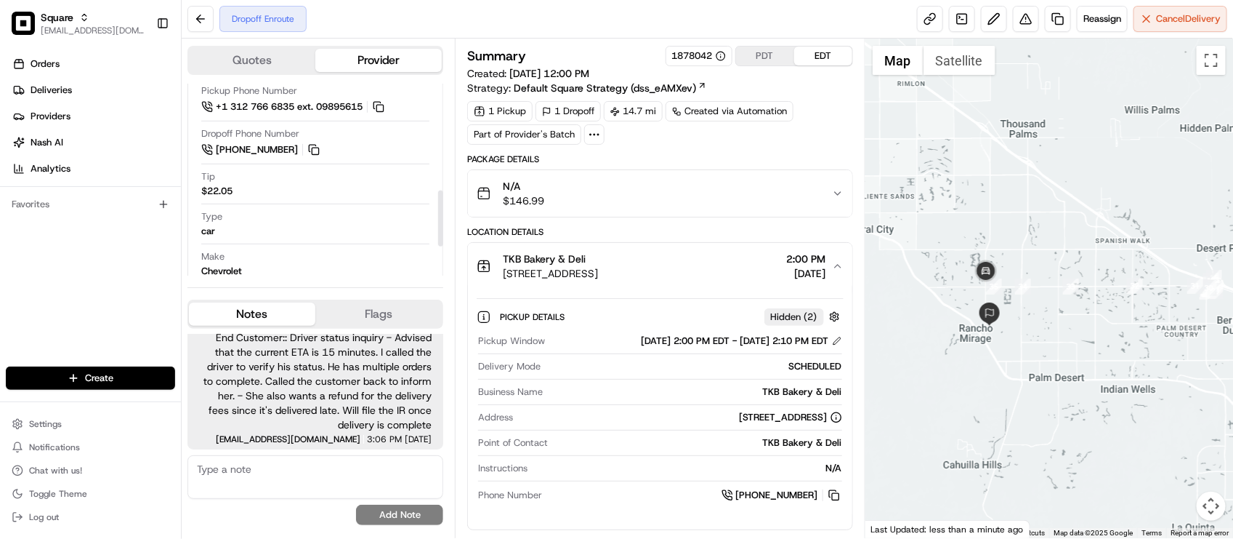
click at [118, 293] on div "Orders Deliveries Providers Nash AI Analytics Favorites" at bounding box center [90, 211] width 181 height 328
click at [65, 289] on div "Orders Deliveries Providers Nash AI Analytics Favorites" at bounding box center [90, 211] width 181 height 328
click at [12, 265] on div "Orders Deliveries Providers Nash AI Analytics Favorites" at bounding box center [90, 211] width 181 height 328
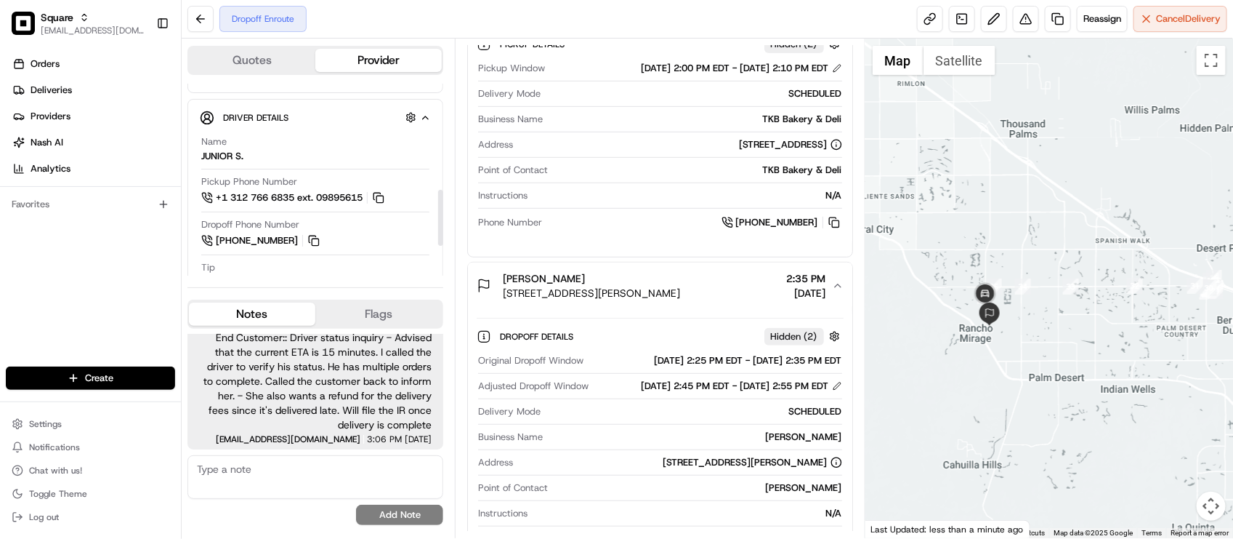
scroll to position [461, 0]
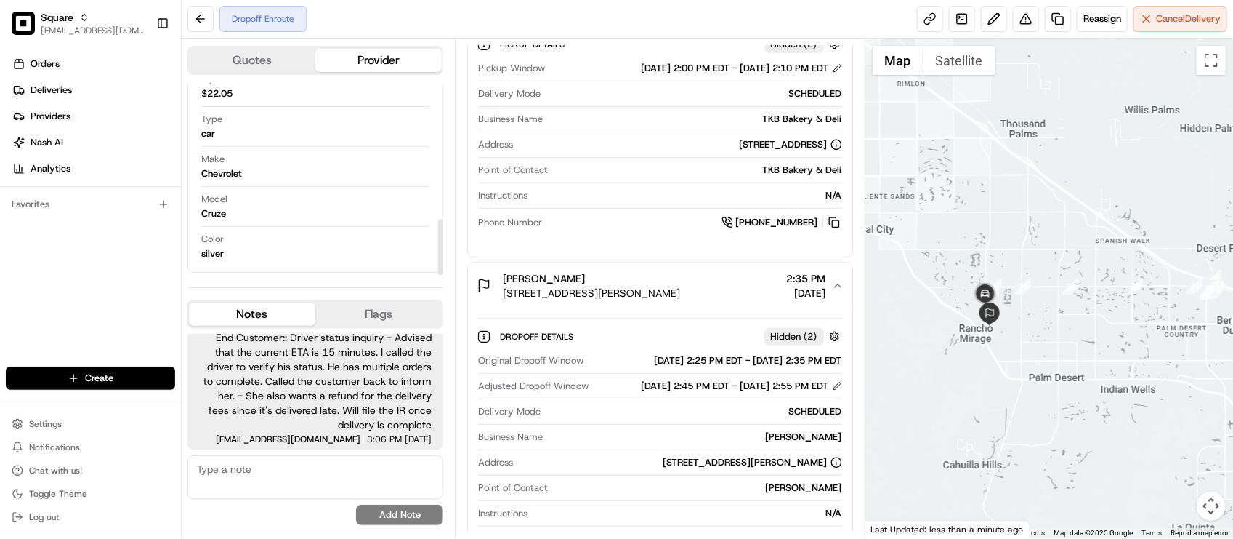
click at [615, 214] on div "Pickup Window 08/21/2025 2:00 PM EDT - 08/21/2025 2:10 PM EDT Delivery Mode SCH…" at bounding box center [660, 146] width 366 height 180
click at [647, 240] on div "Pickup Details Hidden ( 2 ) Pickup Window 08/21/2025 2:00 PM EDT - 08/21/2025 2…" at bounding box center [660, 131] width 384 height 228
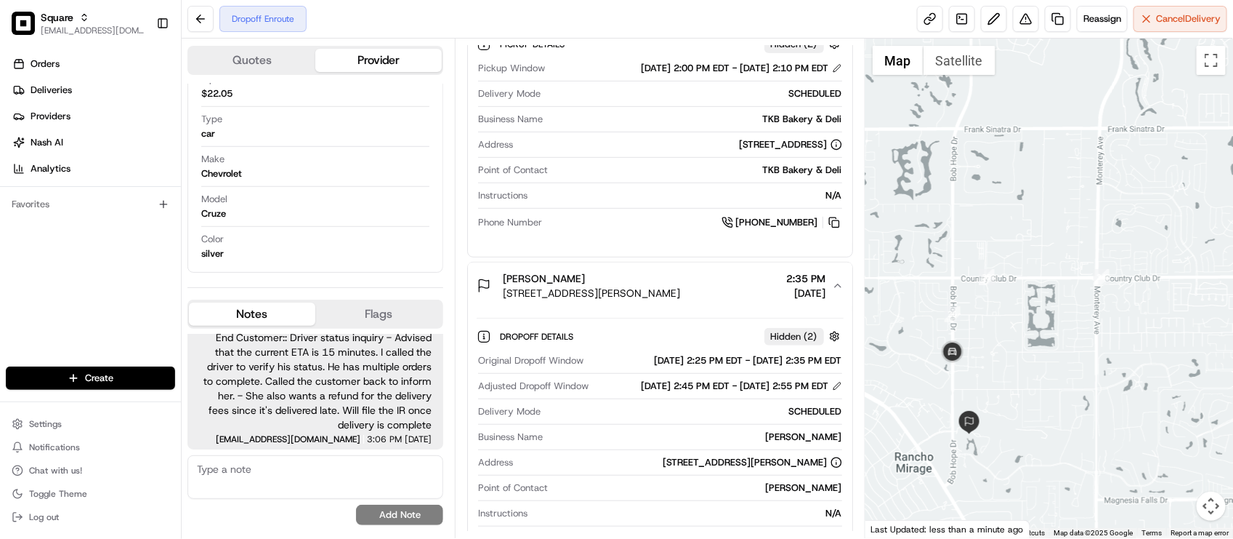
drag, startPoint x: 998, startPoint y: 271, endPoint x: 998, endPoint y: 213, distance: 58.1
click at [998, 213] on div at bounding box center [1050, 288] width 368 height 499
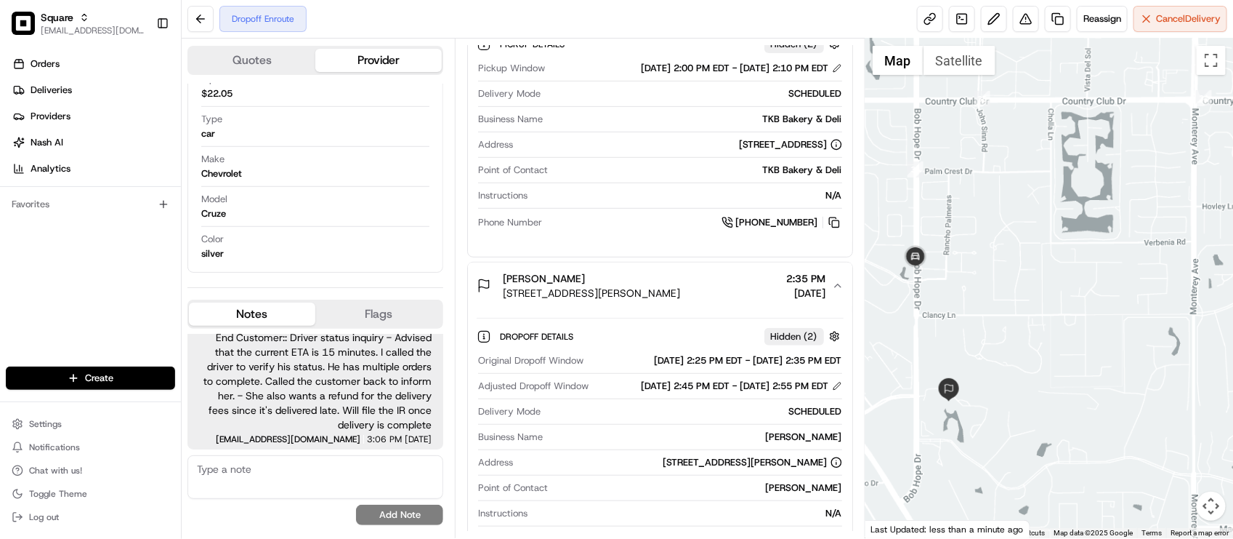
drag, startPoint x: 996, startPoint y: 385, endPoint x: 998, endPoint y: 214, distance: 170.8
click at [998, 214] on div at bounding box center [1050, 288] width 368 height 499
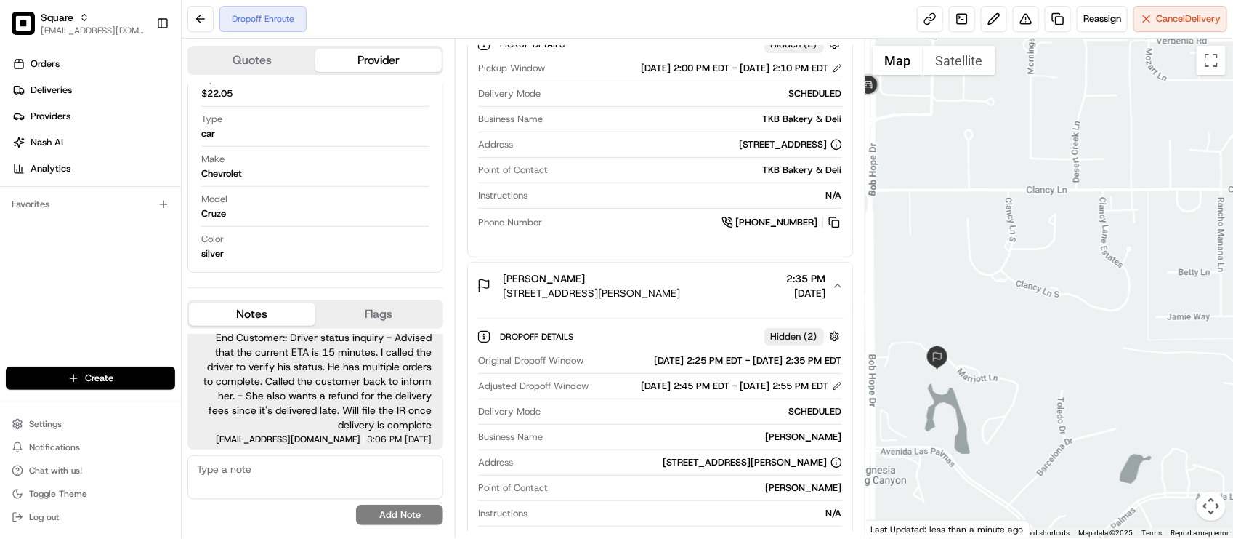
drag, startPoint x: 935, startPoint y: 305, endPoint x: 958, endPoint y: 213, distance: 95.2
click at [958, 213] on div at bounding box center [1050, 288] width 368 height 499
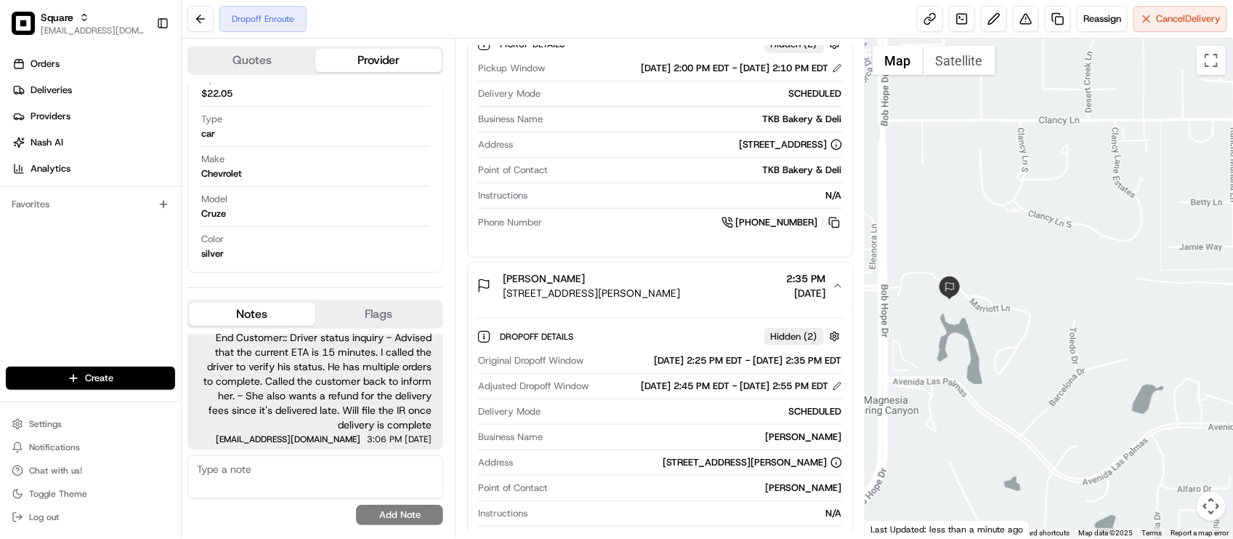
drag, startPoint x: 951, startPoint y: 262, endPoint x: 961, endPoint y: 189, distance: 73.5
click at [961, 189] on div at bounding box center [1050, 288] width 368 height 499
drag, startPoint x: 903, startPoint y: 307, endPoint x: 932, endPoint y: 281, distance: 38.6
click at [932, 283] on div at bounding box center [1050, 288] width 368 height 499
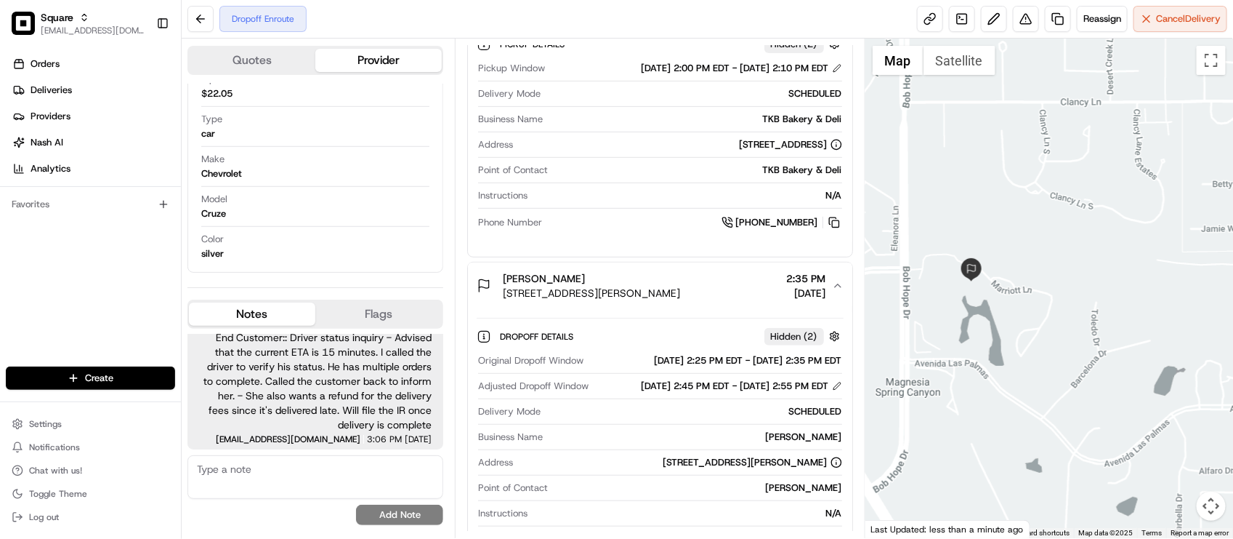
click at [621, 216] on div "Pickup Window 08/21/2025 2:00 PM EDT - 08/21/2025 2:10 PM EDT Delivery Mode SCH…" at bounding box center [660, 146] width 366 height 180
click at [683, 392] on div "08/21/2025 2:45 PM EDT - 08/21/2025 2:55 PM EDT" at bounding box center [742, 385] width 201 height 13
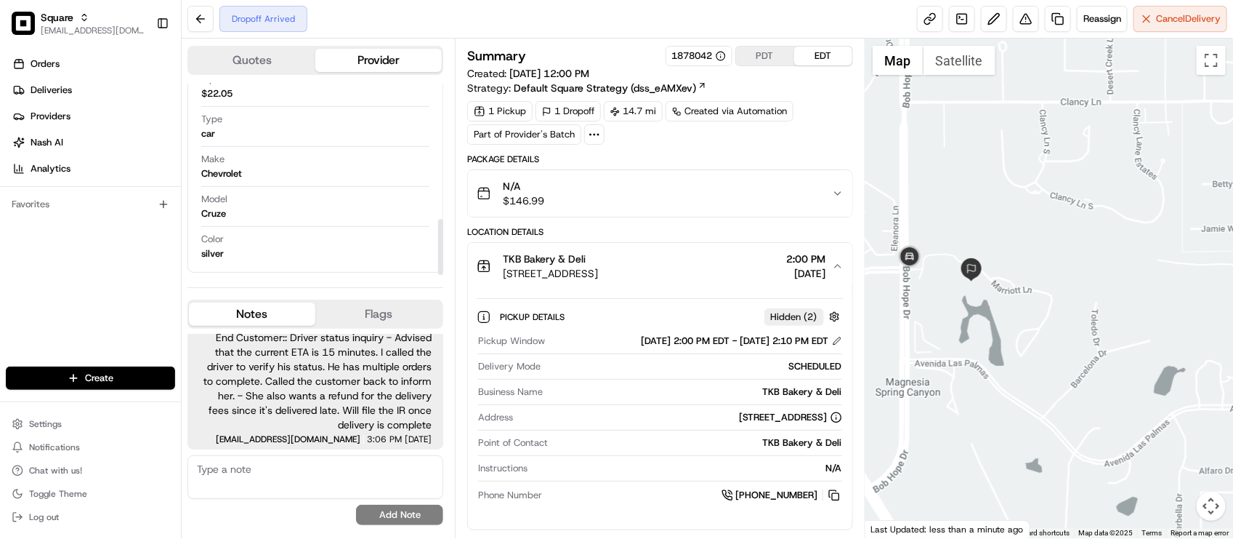
click at [320, 209] on div "Model Cruze" at bounding box center [315, 207] width 228 height 28
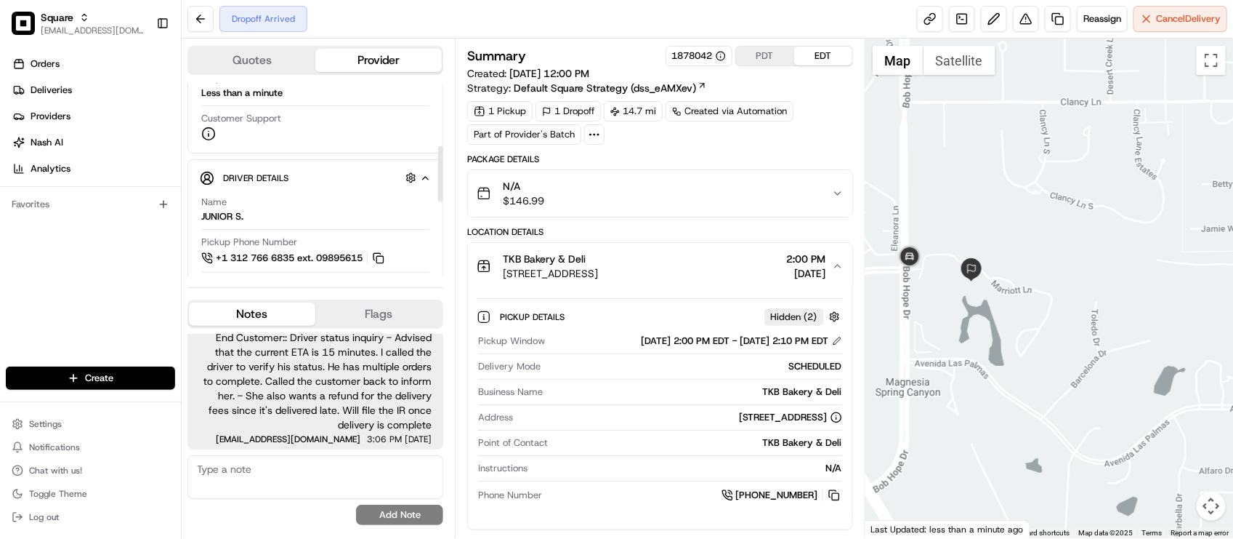
scroll to position [182, 0]
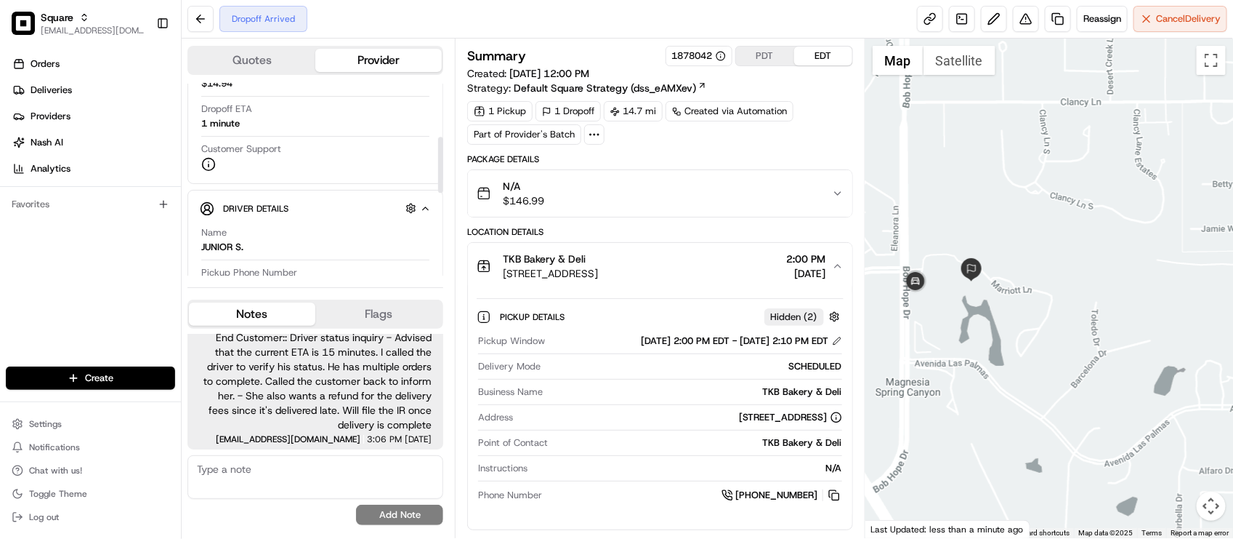
click at [788, 140] on div "1 Pickup 1 Dropoff 14.7 mi Created via Automation Part of Provider's Batch" at bounding box center [659, 123] width 385 height 44
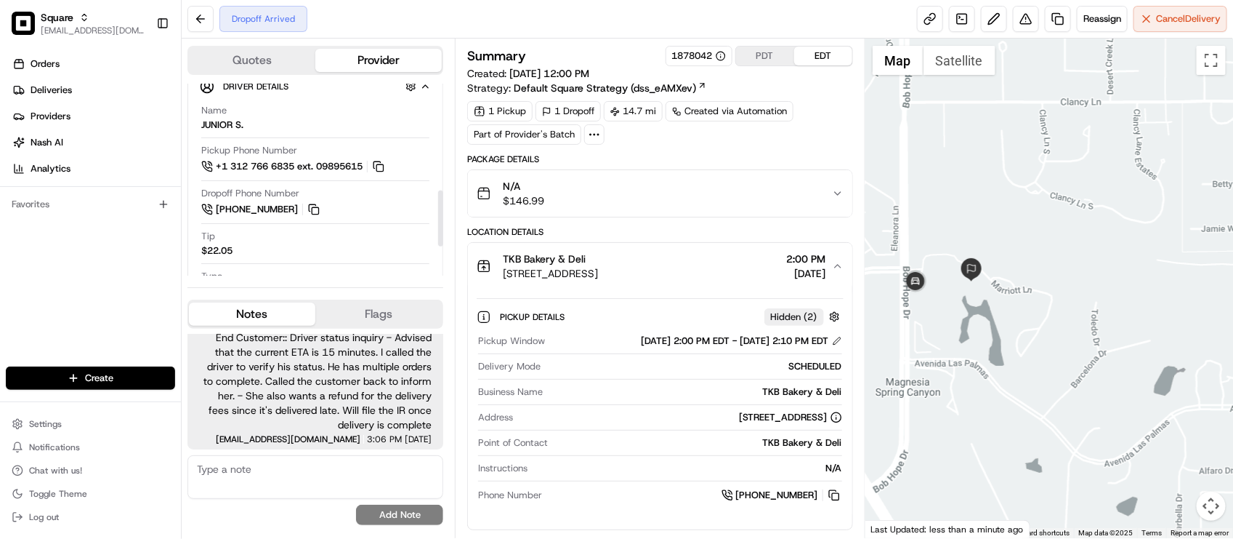
scroll to position [363, 0]
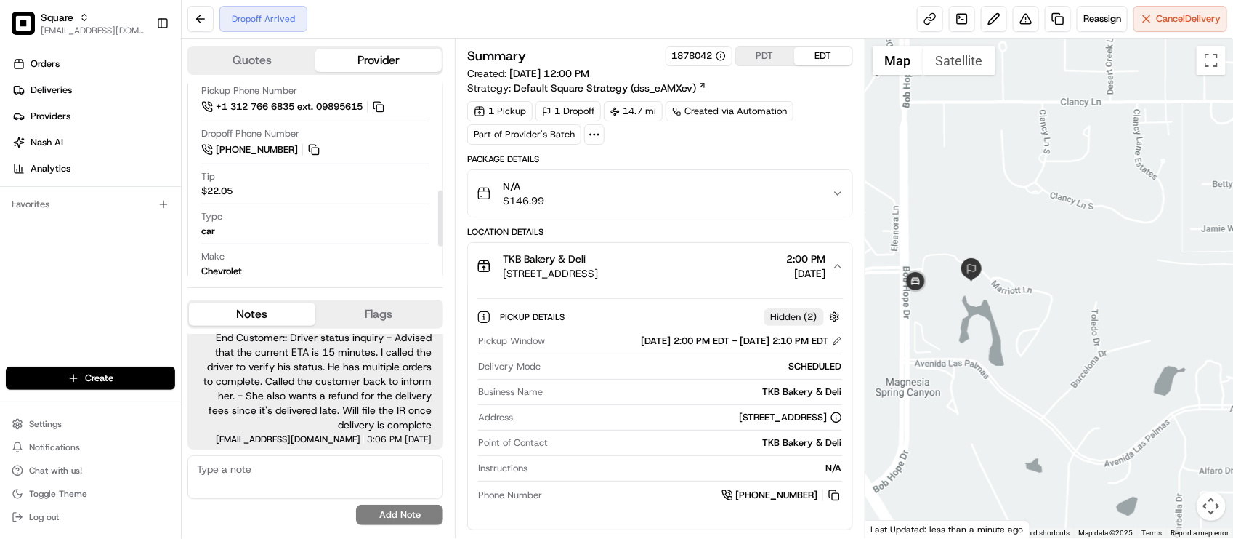
click at [320, 230] on div "Type car" at bounding box center [315, 224] width 228 height 28
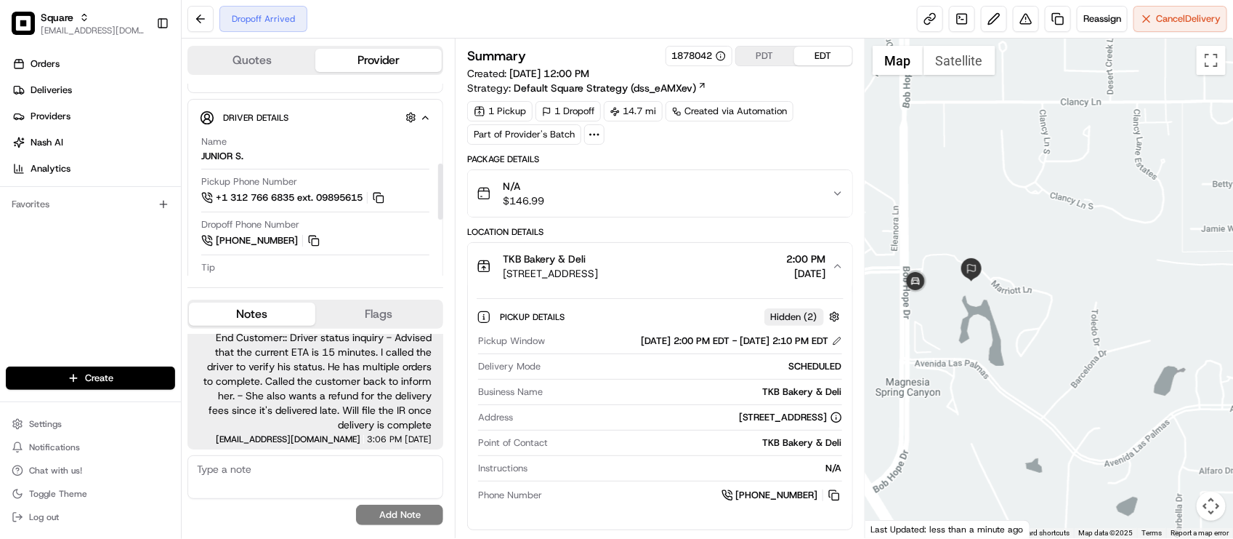
click at [382, 241] on div "Dropoff Phone Number +1 760 894 5235" at bounding box center [315, 233] width 228 height 31
click at [578, 264] on span "TKB Bakery & Deli" at bounding box center [544, 258] width 83 height 15
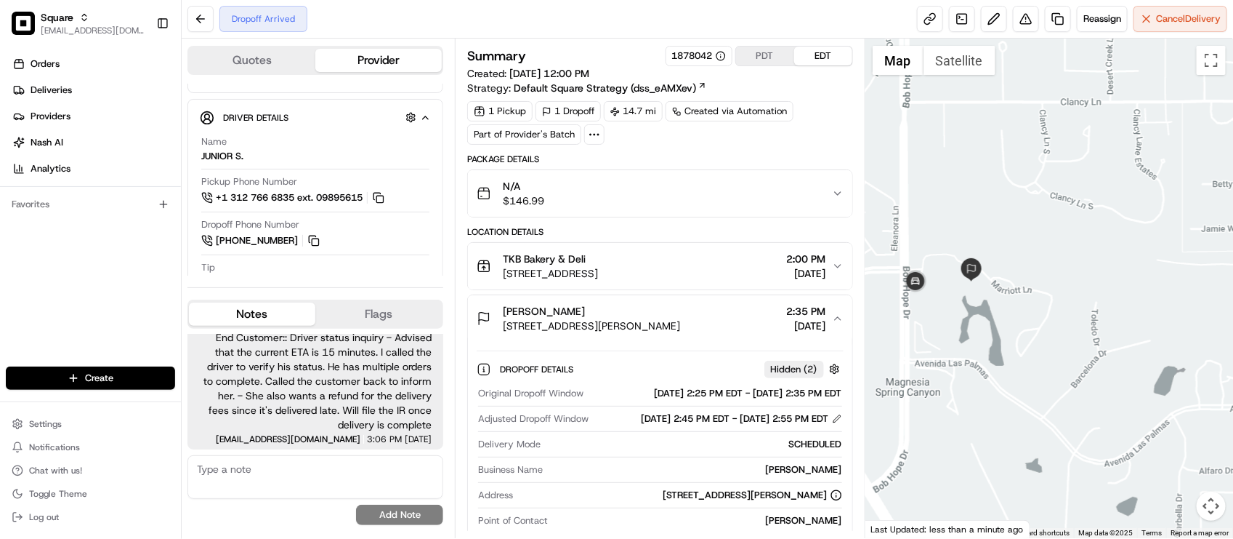
click at [596, 275] on span "45334 Golf Center Pkwy, Indio, CA 92201, USA" at bounding box center [550, 273] width 95 height 15
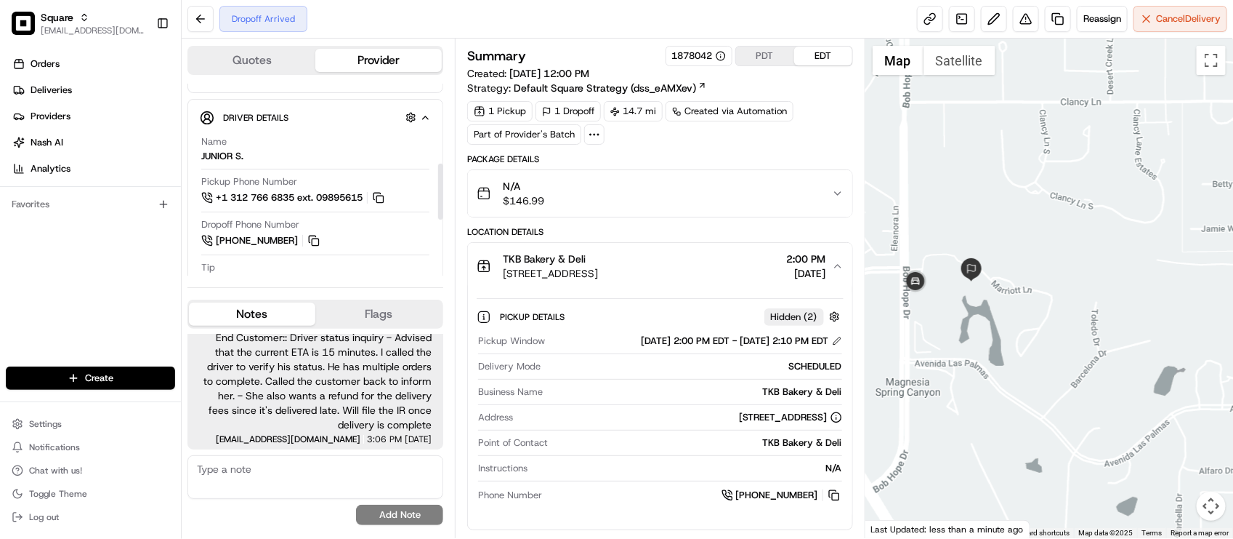
click at [356, 237] on div "Dropoff Phone Number +1 760 894 5235" at bounding box center [315, 233] width 228 height 31
click at [372, 238] on div "Dropoff Phone Number +1 760 894 5235" at bounding box center [315, 233] width 228 height 31
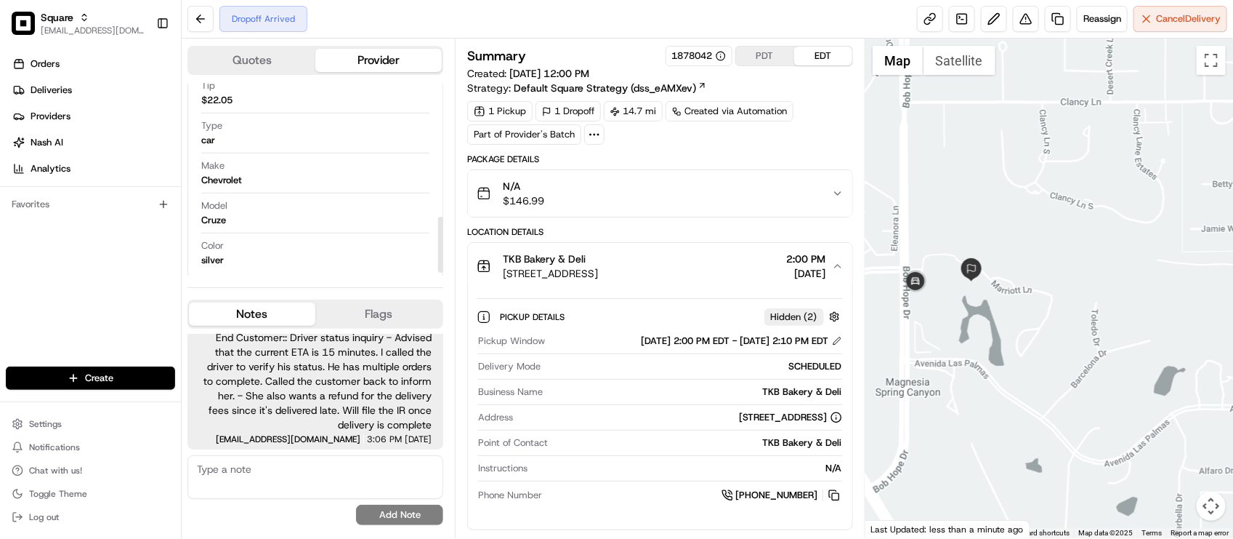
scroll to position [363, 0]
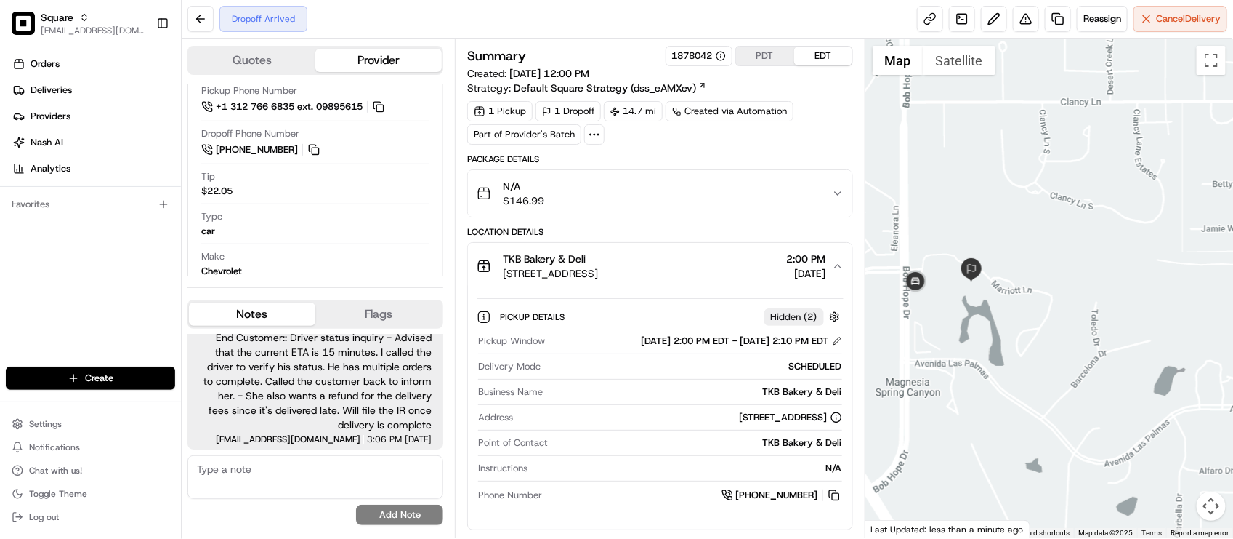
click at [658, 162] on div "Package Details" at bounding box center [659, 159] width 385 height 12
click at [659, 162] on div "Package Details" at bounding box center [659, 159] width 385 height 12
click at [454, 29] on div "Dropoff Arrived Reassign Cancel Delivery" at bounding box center [708, 19] width 1052 height 39
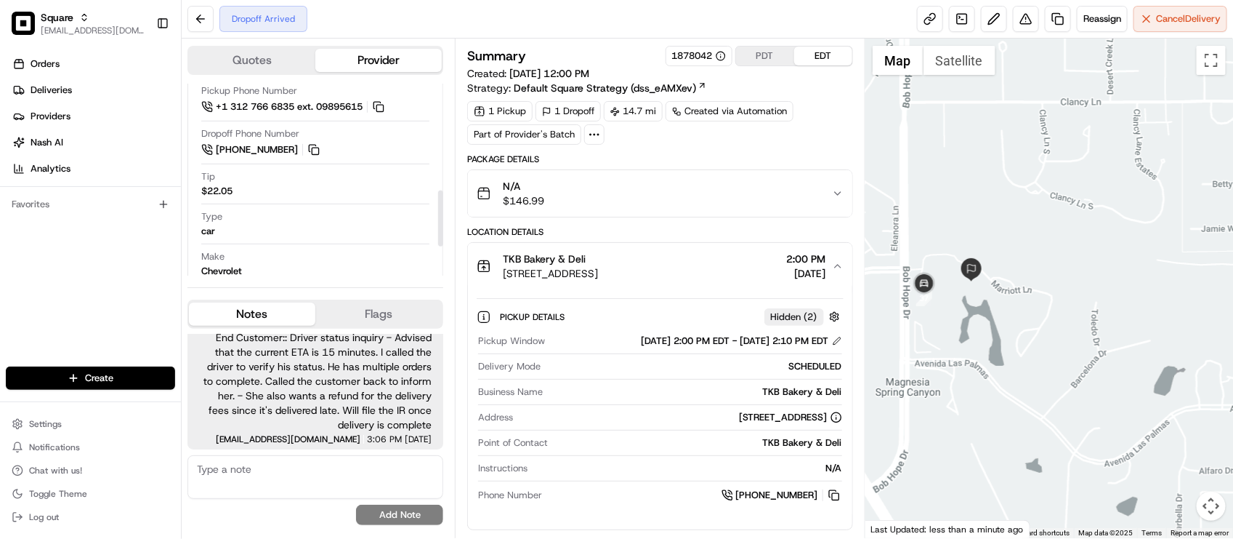
click at [126, 342] on div "Orders Deliveries Providers Nash AI Analytics Favorites" at bounding box center [90, 211] width 181 height 328
click at [783, 238] on div "Location Details" at bounding box center [659, 232] width 385 height 12
click at [1015, 19] on button at bounding box center [1026, 19] width 26 height 26
drag, startPoint x: 950, startPoint y: 327, endPoint x: 924, endPoint y: 357, distance: 39.2
click at [948, 369] on div at bounding box center [1050, 288] width 368 height 499
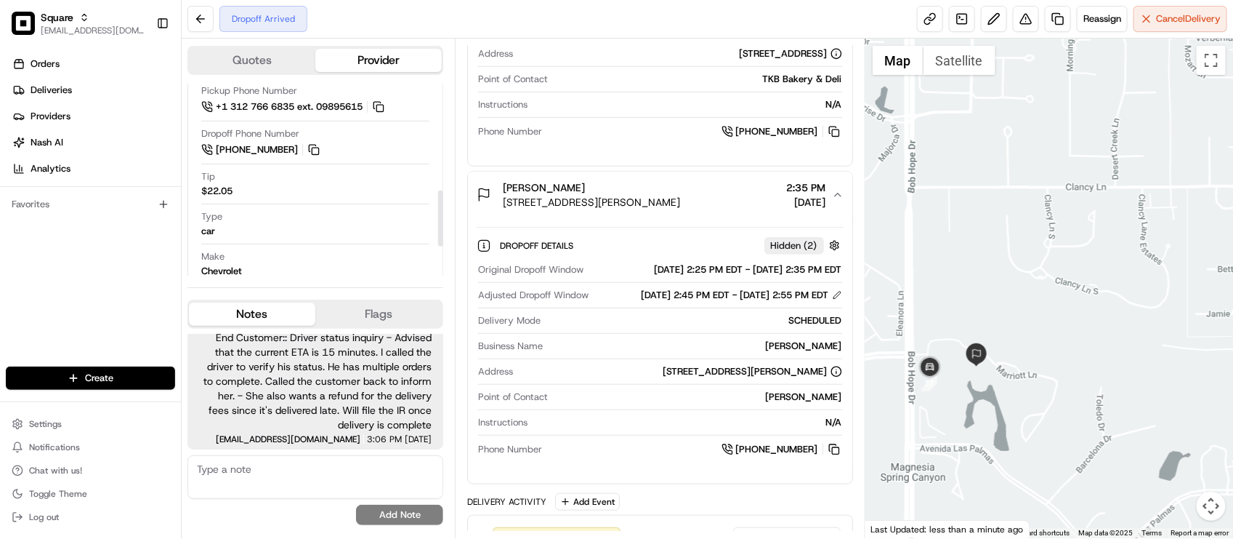
click at [391, 182] on div "Tip $22.05" at bounding box center [315, 184] width 228 height 28
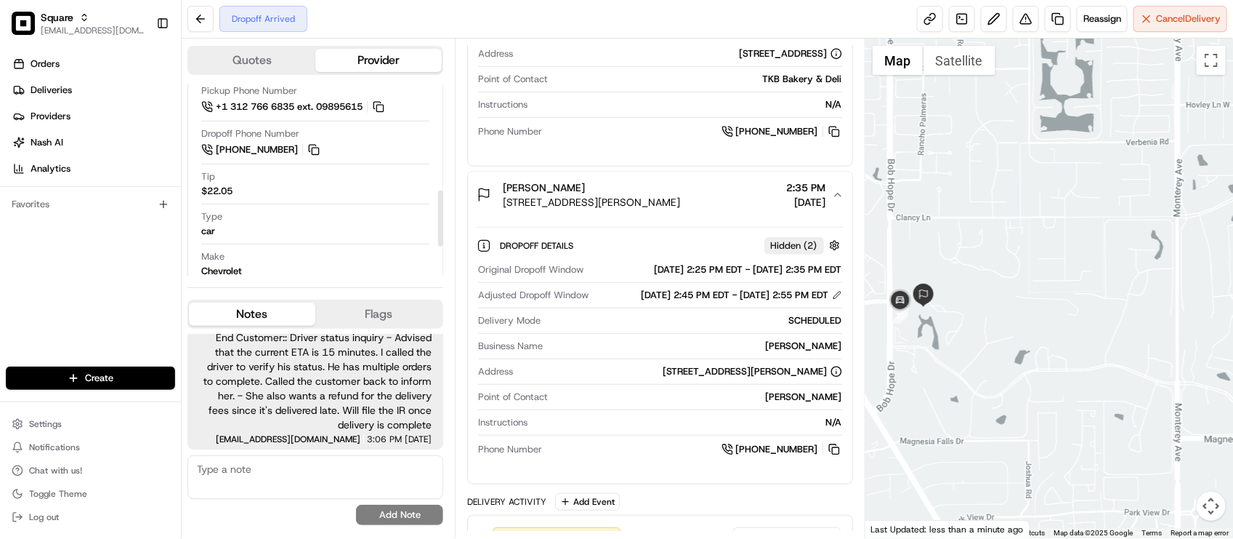
scroll to position [545, 0]
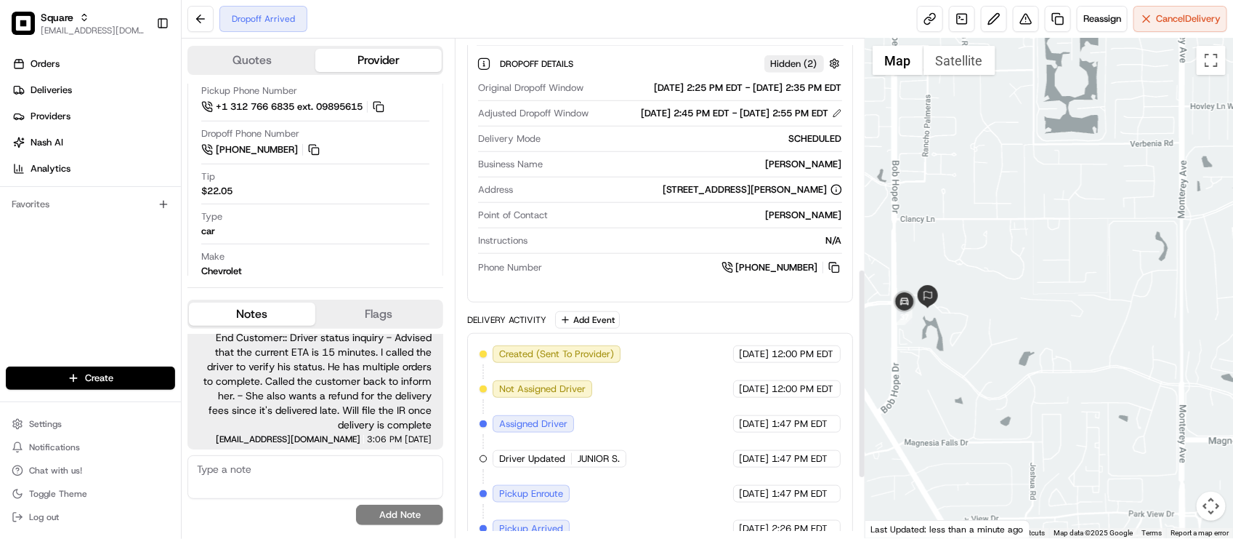
drag, startPoint x: 976, startPoint y: 299, endPoint x: 1012, endPoint y: 335, distance: 50.9
click at [1012, 335] on div at bounding box center [1050, 288] width 368 height 499
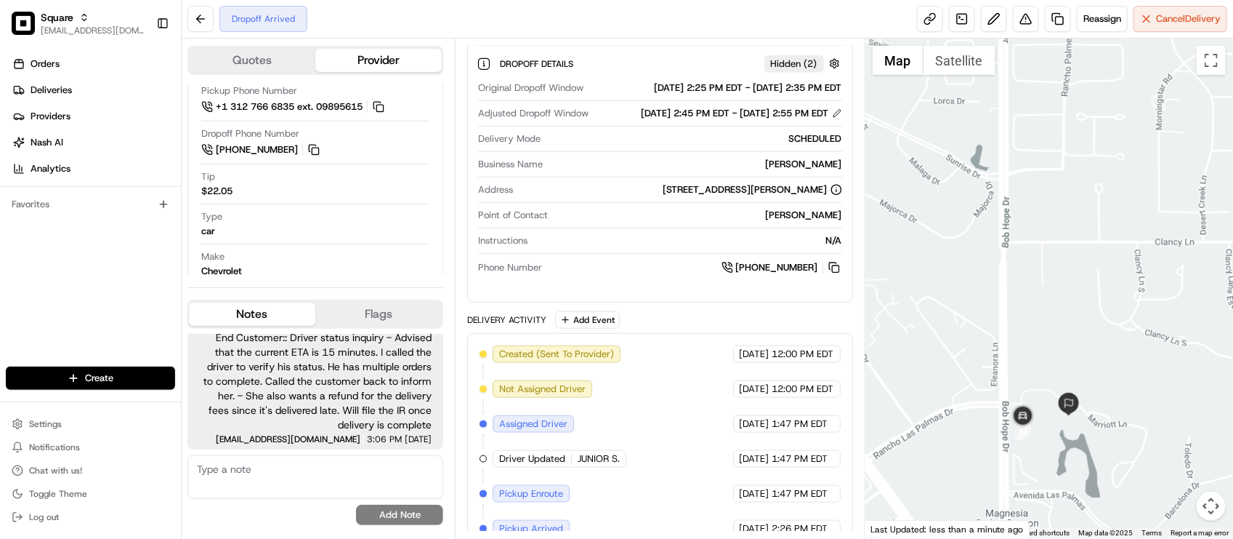
drag, startPoint x: 957, startPoint y: 368, endPoint x: 1019, endPoint y: 294, distance: 96.5
click at [1019, 294] on div at bounding box center [1050, 288] width 368 height 499
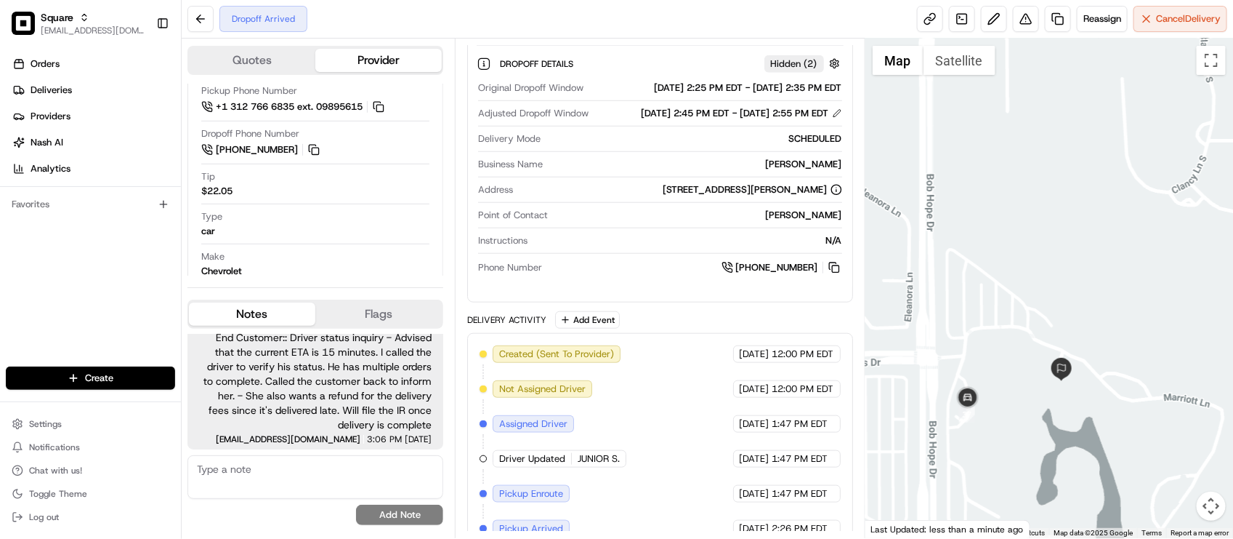
drag, startPoint x: 1081, startPoint y: 392, endPoint x: 1134, endPoint y: 349, distance: 68.7
click at [1134, 349] on div at bounding box center [1050, 288] width 368 height 499
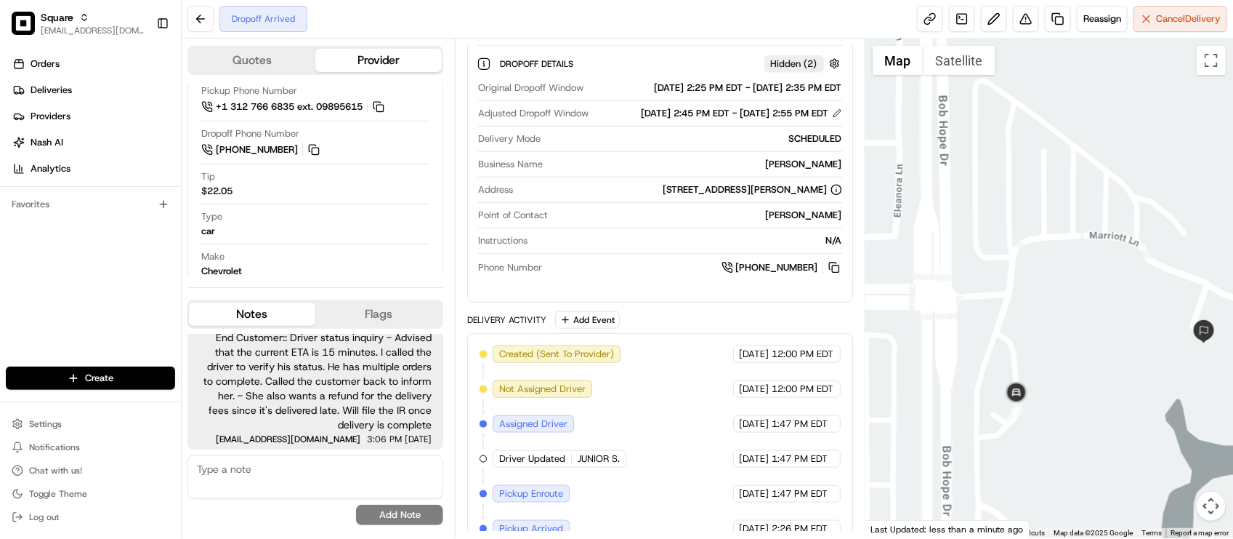
drag, startPoint x: 1054, startPoint y: 321, endPoint x: 1058, endPoint y: 350, distance: 29.4
click at [1058, 350] on div at bounding box center [1050, 288] width 368 height 499
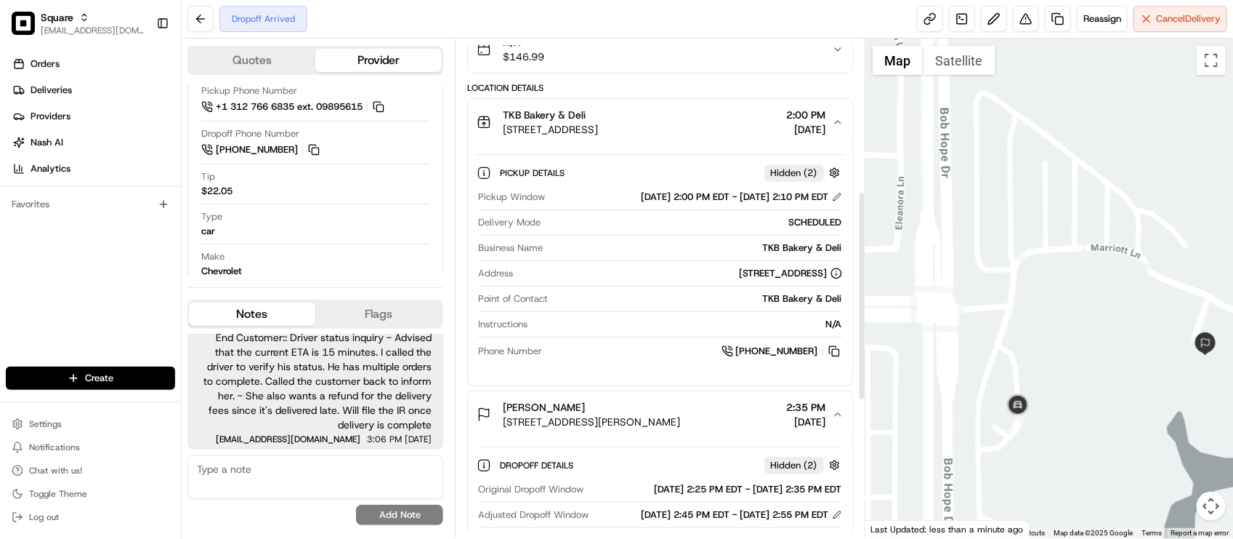
scroll to position [143, 0]
click at [676, 402] on div "Ashlee Villarreal" at bounding box center [591, 407] width 177 height 15
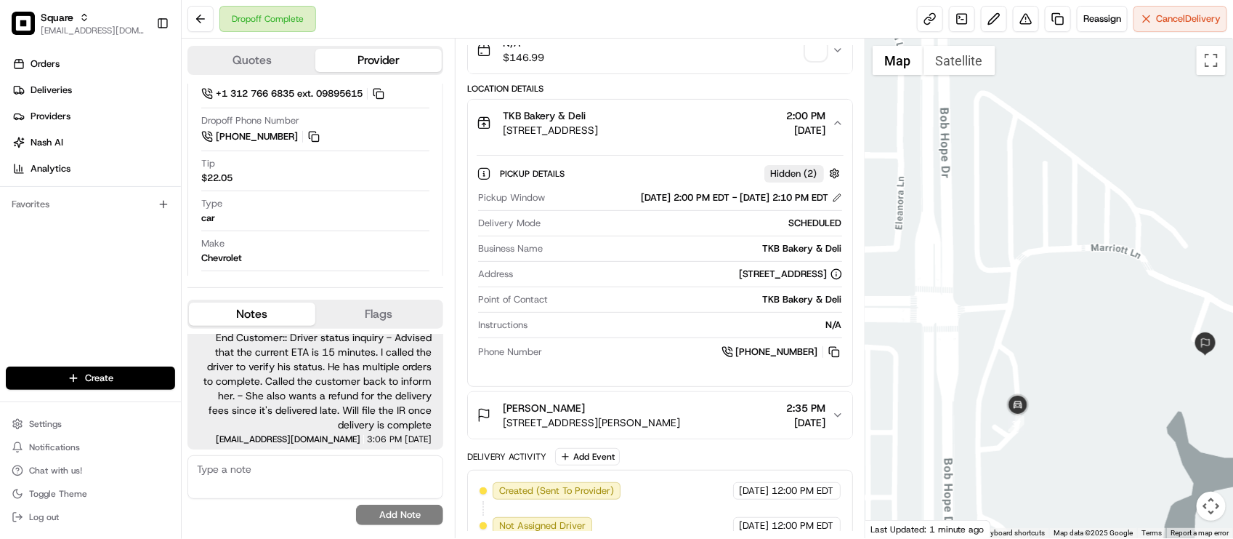
scroll to position [350, 0]
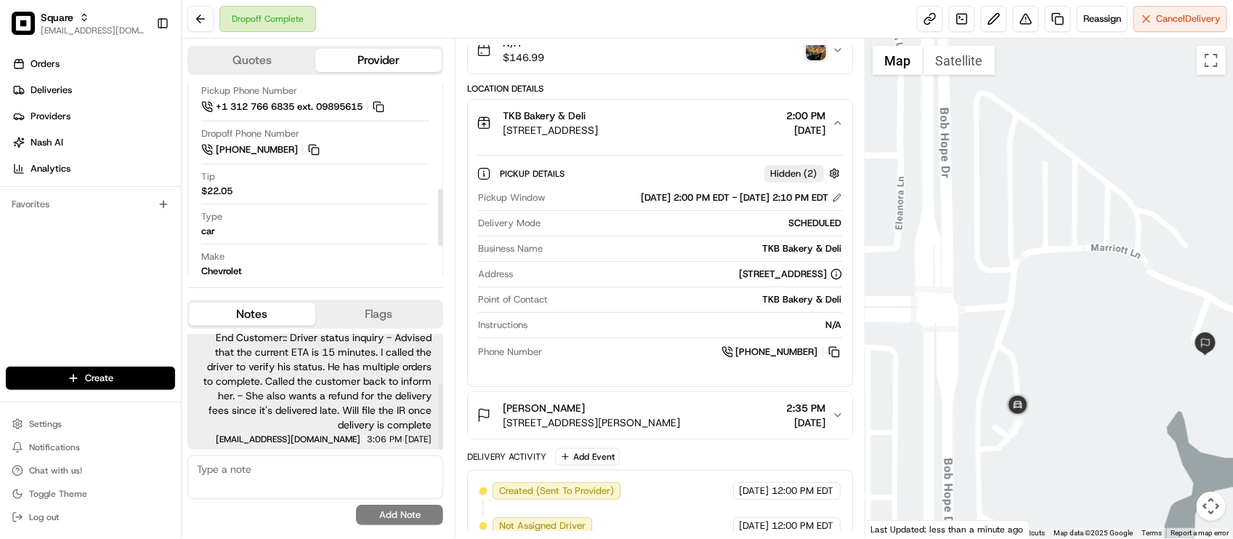
click at [320, 233] on div "Type car" at bounding box center [315, 224] width 228 height 28
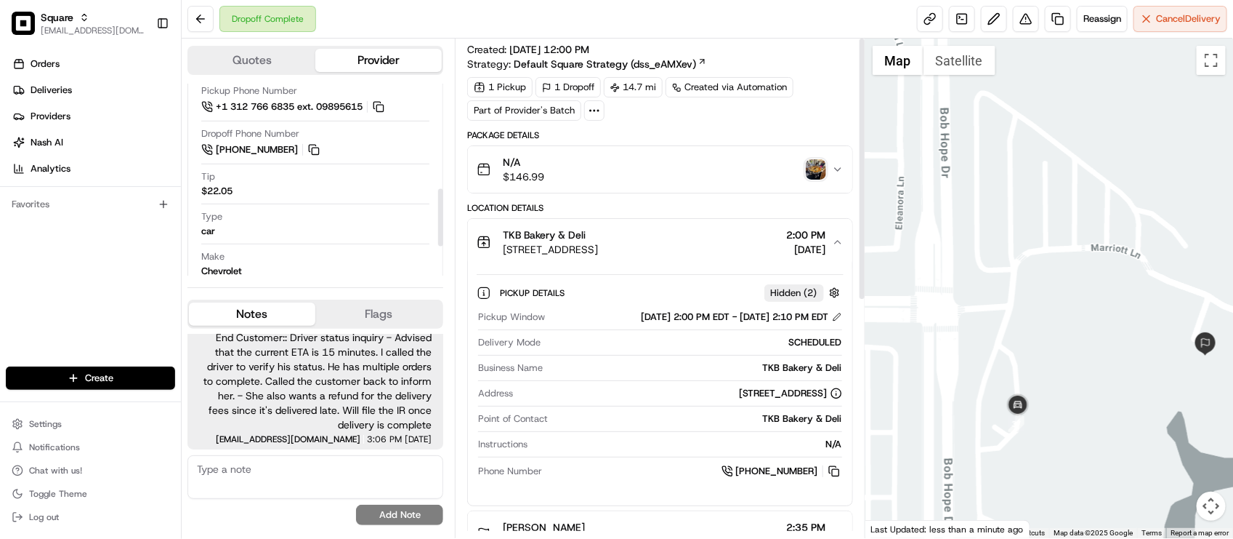
scroll to position [0, 0]
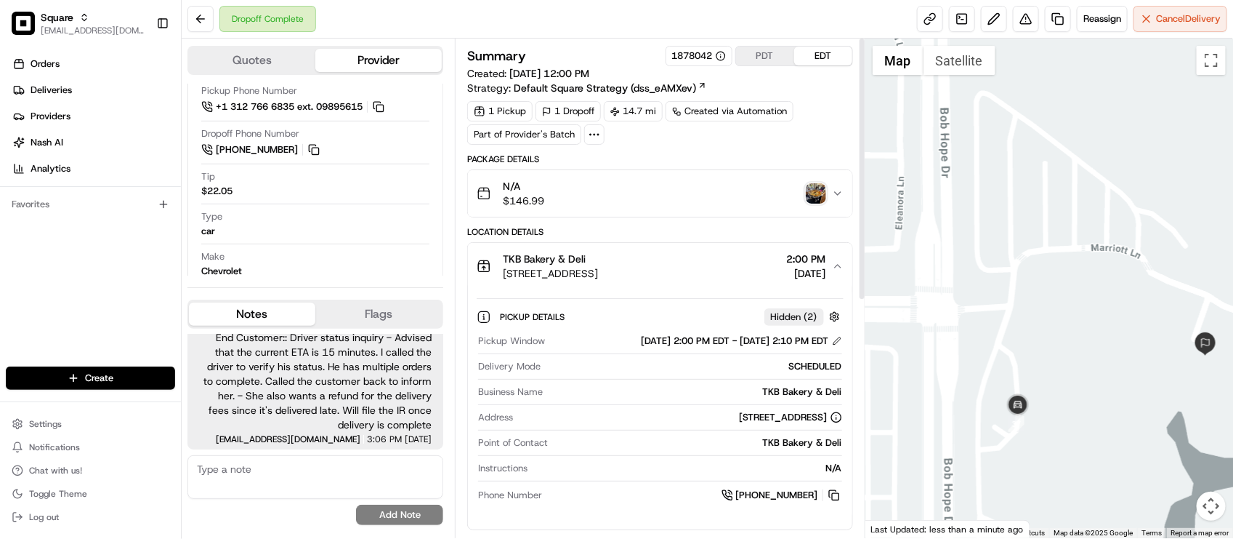
click at [804, 200] on div "N/A $146.99" at bounding box center [654, 193] width 355 height 29
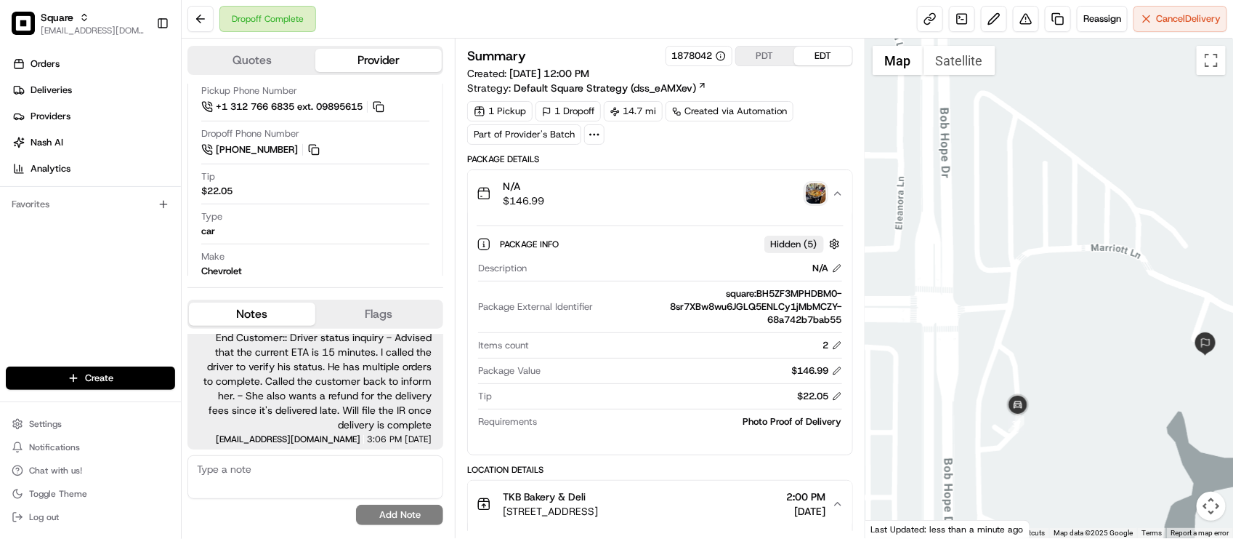
click at [812, 196] on img "button" at bounding box center [816, 193] width 20 height 20
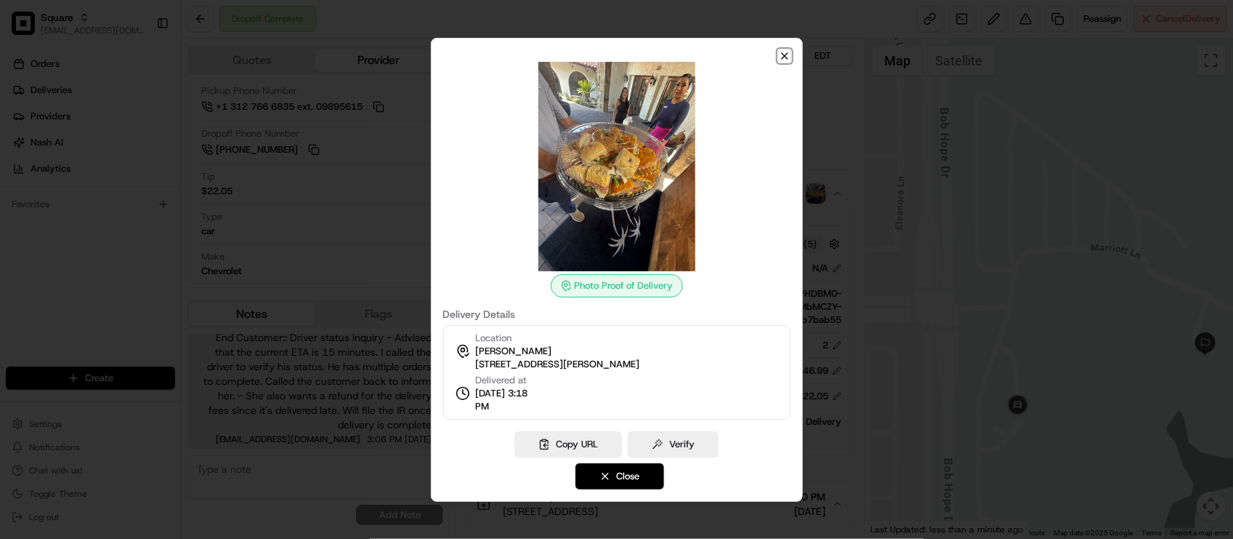
click at [787, 51] on icon "button" at bounding box center [785, 56] width 12 height 12
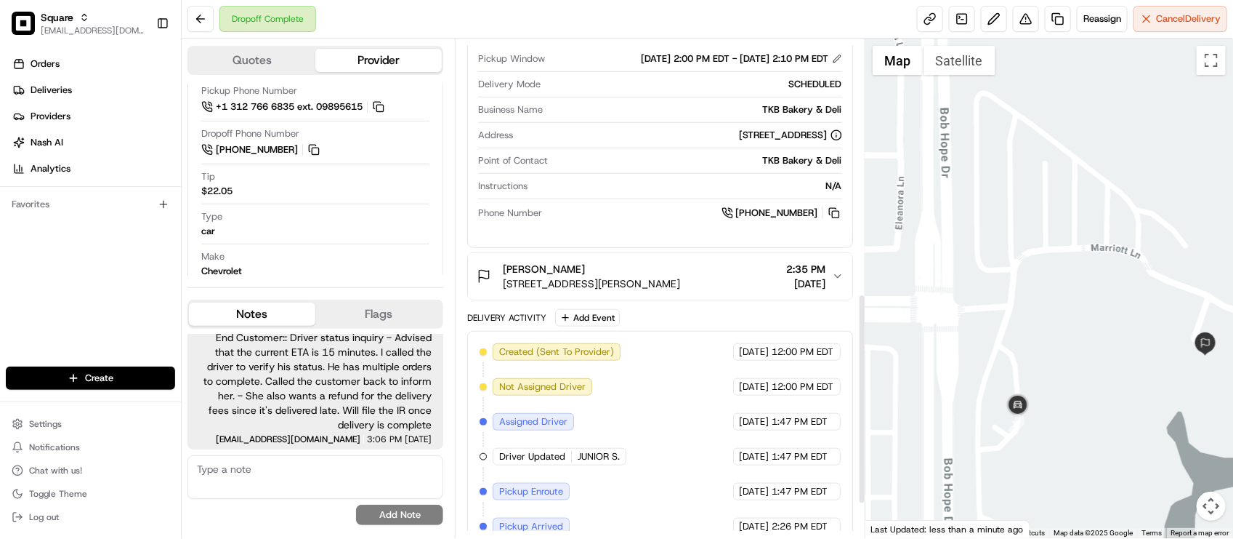
scroll to position [636, 0]
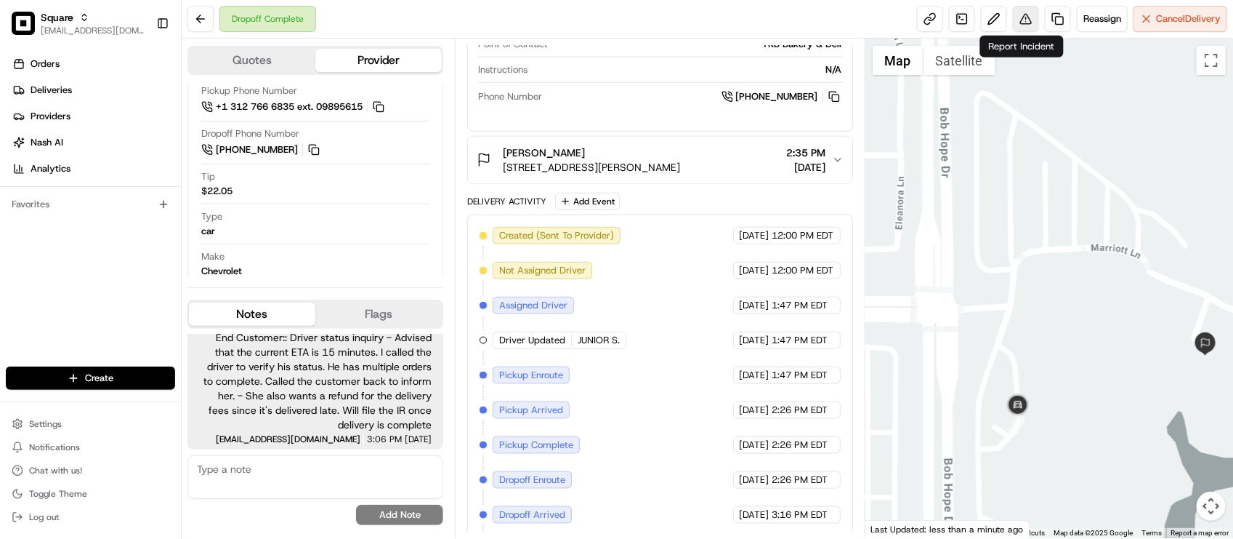
click at [1013, 13] on button at bounding box center [1026, 19] width 26 height 26
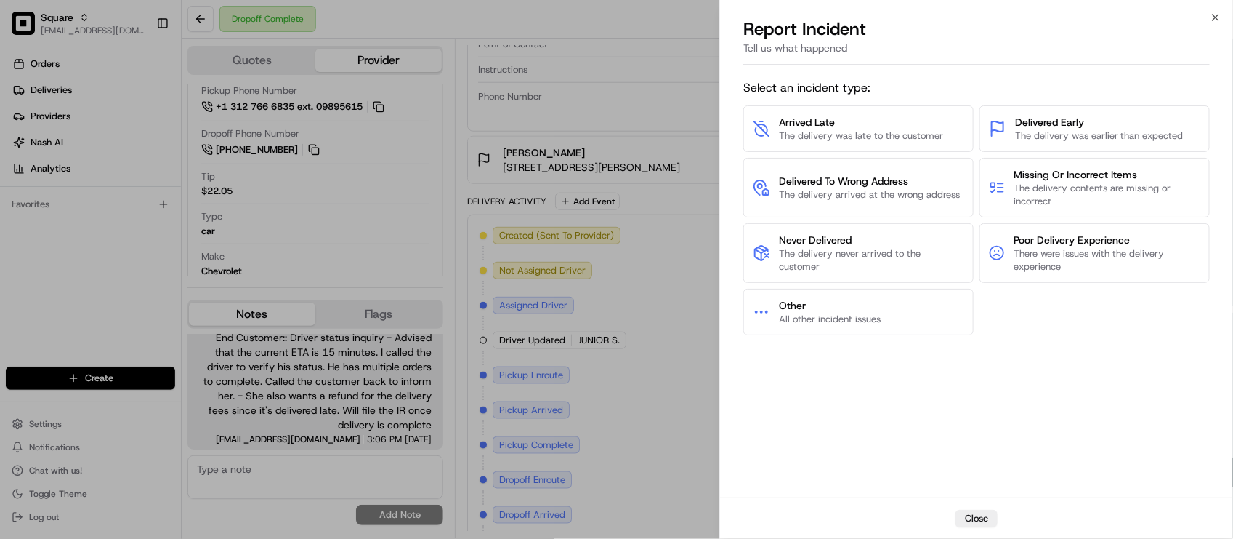
drag, startPoint x: 913, startPoint y: 521, endPoint x: 888, endPoint y: 382, distance: 141.0
click at [912, 521] on div "Close" at bounding box center [976, 517] width 513 height 41
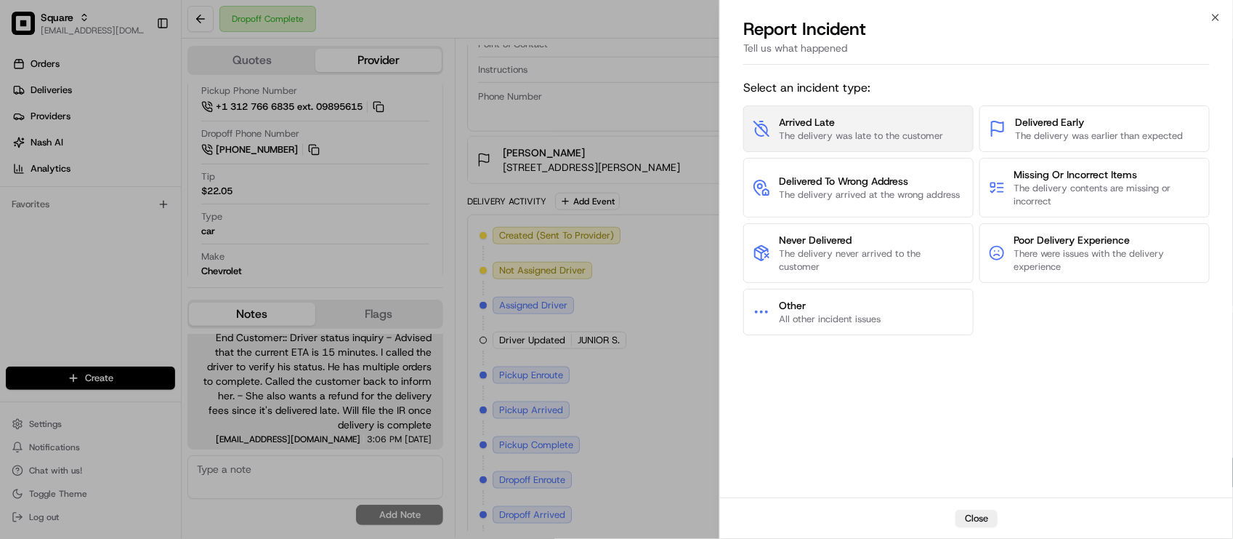
click at [883, 147] on button "Arrived Late The delivery was late to the customer" at bounding box center [858, 128] width 230 height 47
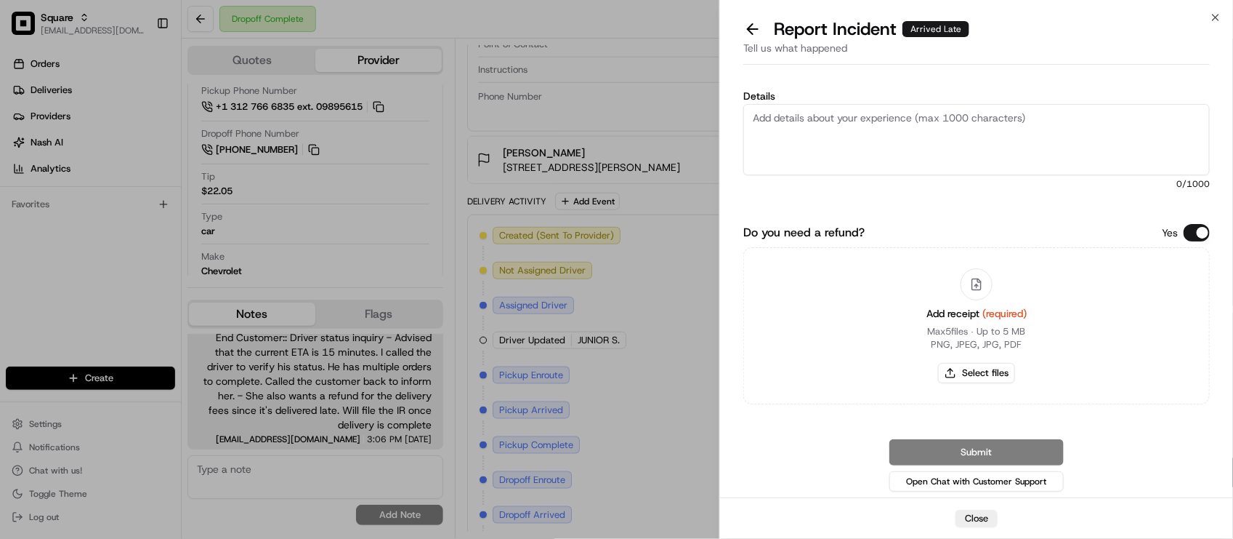
click at [913, 140] on textarea "Details" at bounding box center [976, 139] width 467 height 71
paste textarea "The order was delivered 30 minutes late, and the merchant would like to request…"
click at [1193, 229] on button "Do you need a refund?" at bounding box center [1197, 232] width 26 height 17
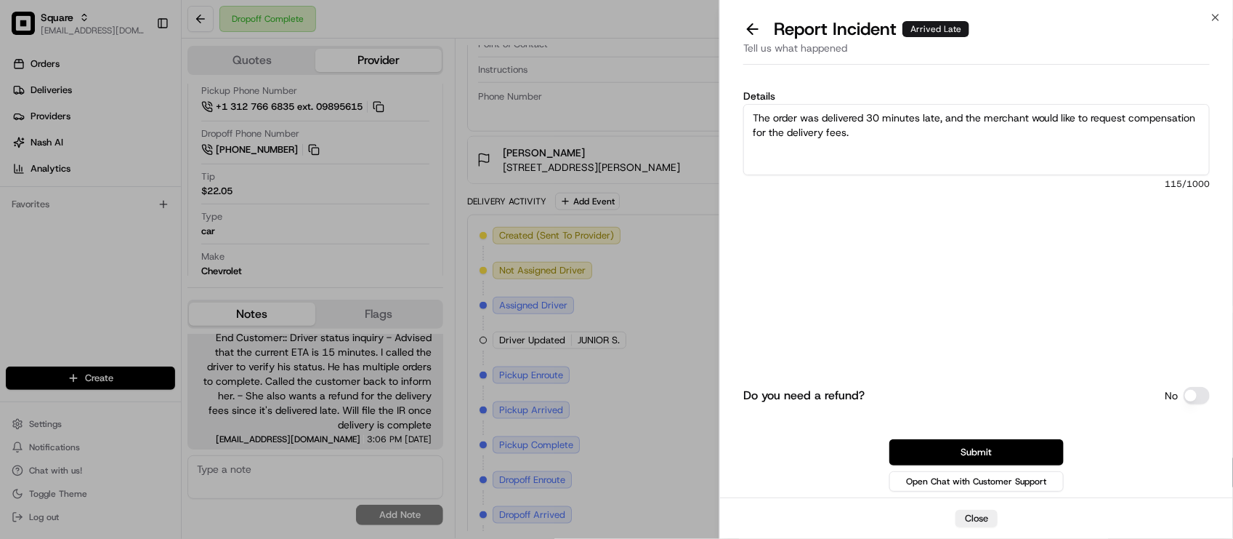
click at [1052, 124] on textarea "The order was delivered 30 minutes late, and the merchant would like to request…" at bounding box center [976, 139] width 467 height 71
click at [1044, 139] on textarea "The order was delivered 30 minutes late, and the merchant would like to request…" at bounding box center [976, 139] width 467 height 71
click at [1041, 143] on textarea "The order was delivered 30 minutes late, and the merchant would like to request…" at bounding box center [976, 139] width 467 height 71
type textarea "The order was delivered 30 minutes late, and the merchant would like to request…"
click at [1045, 456] on button "Submit" at bounding box center [977, 452] width 174 height 26
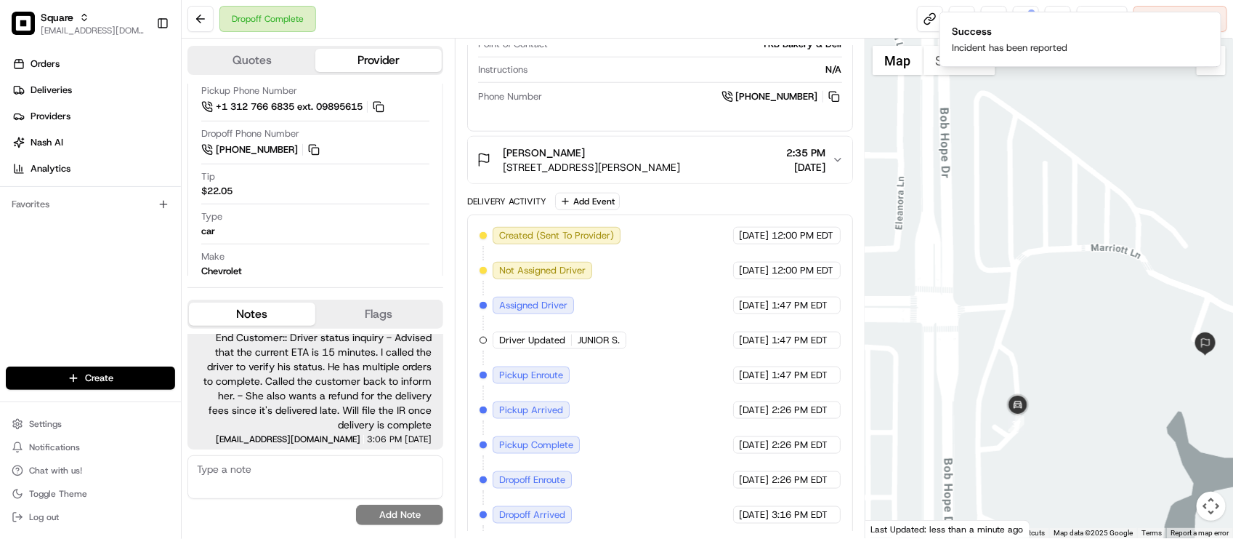
click at [624, 110] on div "Pickup Window 08/21/2025 2:00 PM EDT - 08/21/2025 2:10 PM EDT Delivery Mode SCH…" at bounding box center [660, 20] width 366 height 180
click at [285, 471] on textarea at bounding box center [315, 477] width 256 height 44
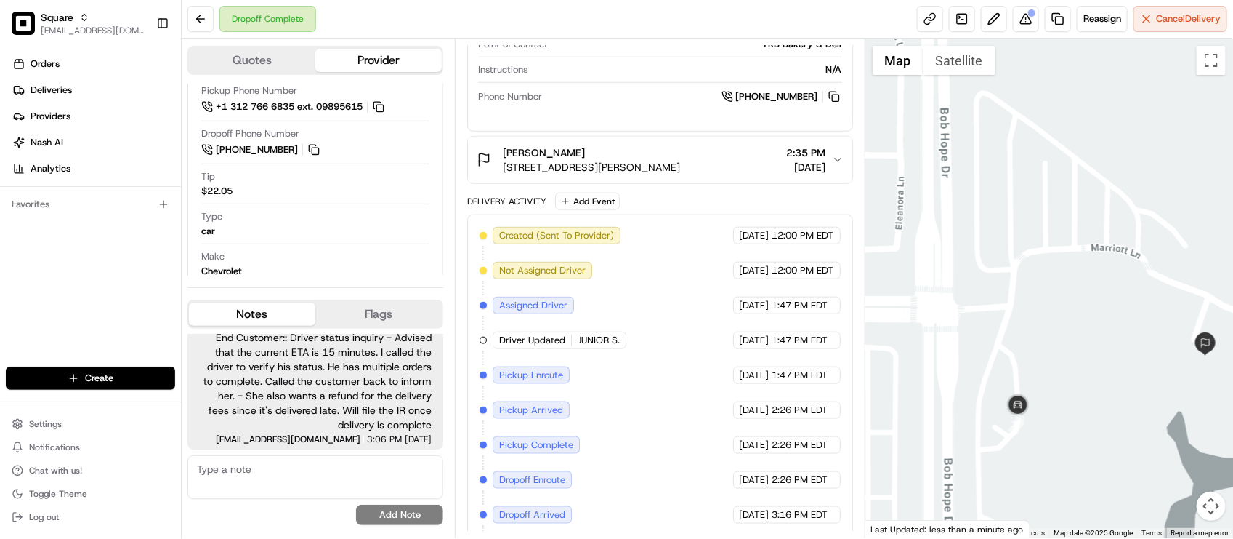
type textarea "C"
type textarea "I called the merchant back to inform them about the delivery fees dispute."
click at [396, 515] on button "Add Note" at bounding box center [399, 514] width 87 height 20
click at [391, 485] on textarea "I called the merchant back to inform them about the delivery fees dispute." at bounding box center [315, 477] width 256 height 44
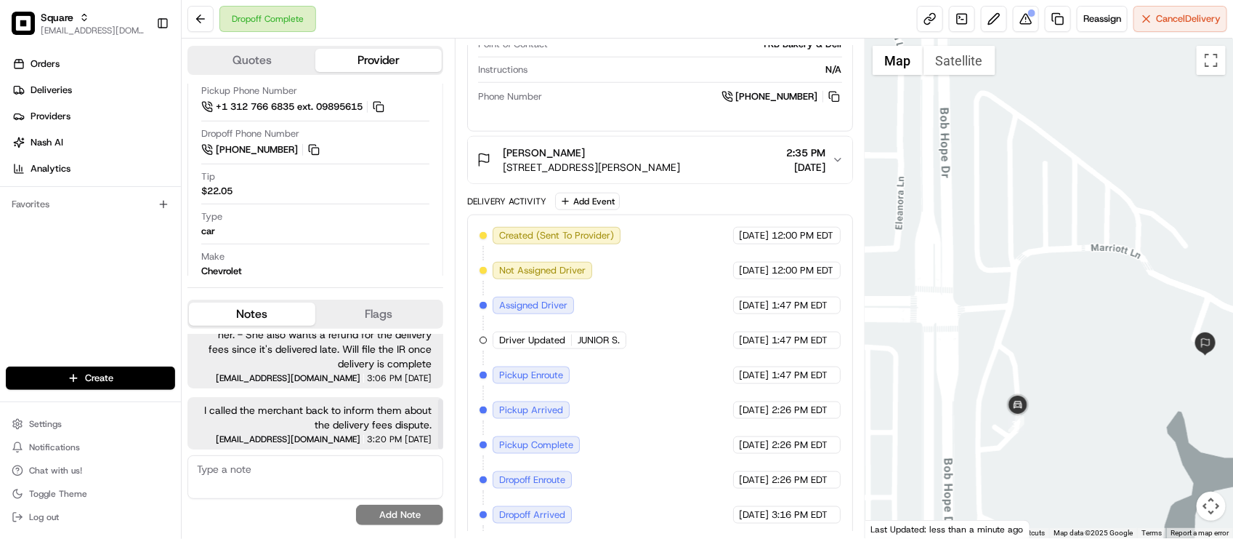
click at [367, 436] on span "3:20 PM" at bounding box center [384, 439] width 35 height 9
click at [549, 28] on div "Dropoff Complete Reassign Cancel Delivery" at bounding box center [708, 19] width 1052 height 39
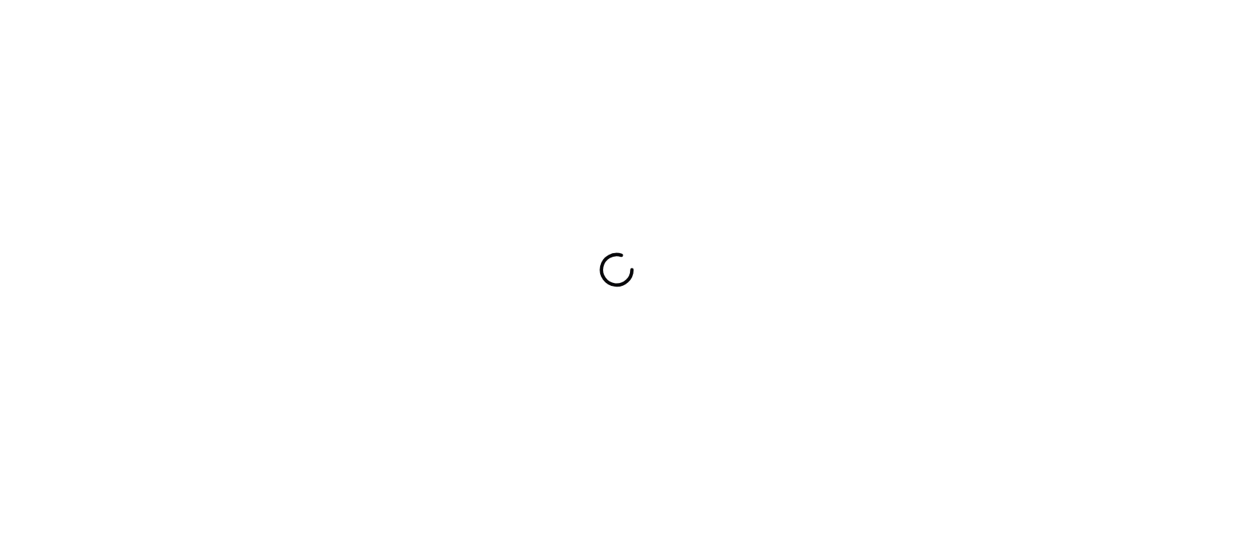
click at [948, 393] on div at bounding box center [616, 269] width 1233 height 539
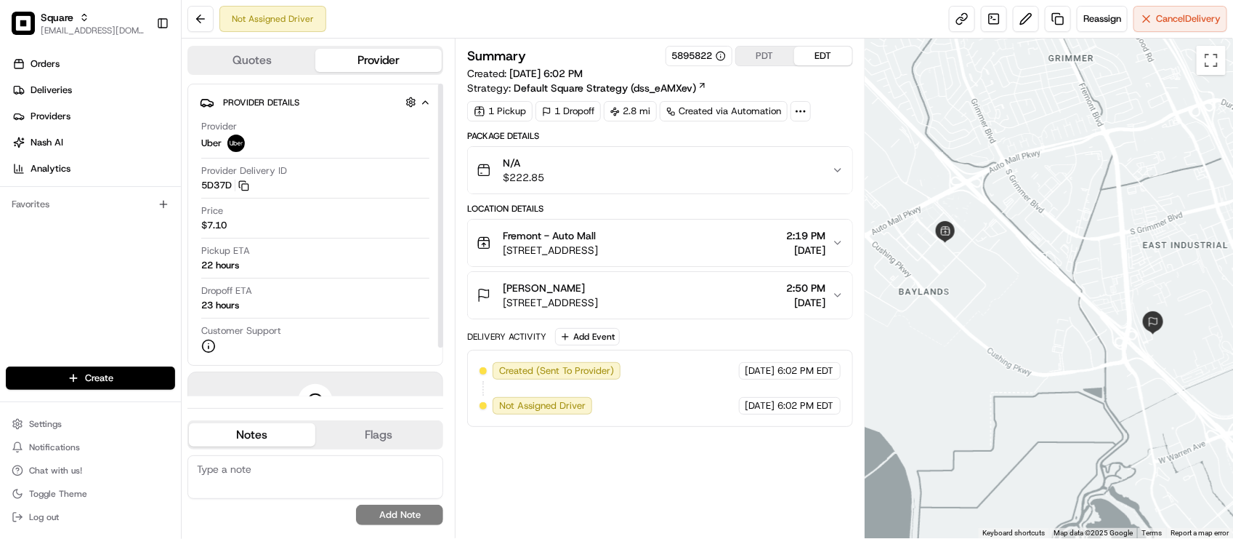
click at [299, 213] on div "Price $7.10" at bounding box center [315, 218] width 228 height 28
click at [676, 31] on div "Not Assigned Driver Reassign Cancel Delivery" at bounding box center [708, 19] width 1052 height 39
click at [636, 533] on div "Summary 5895822 PDT EDT Created: [DATE] 6:02 PM Strategy: Default Square Strate…" at bounding box center [660, 288] width 410 height 499
click at [783, 62] on button "PDT" at bounding box center [765, 56] width 58 height 19
click at [780, 241] on span "11:19 AM" at bounding box center [803, 235] width 47 height 15
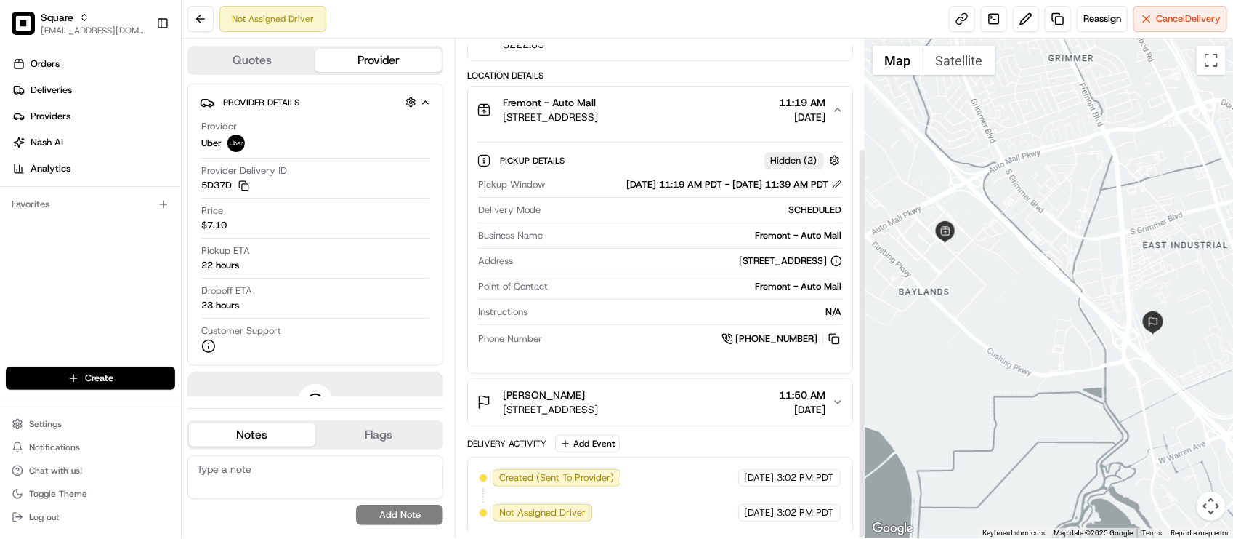
scroll to position [139, 0]
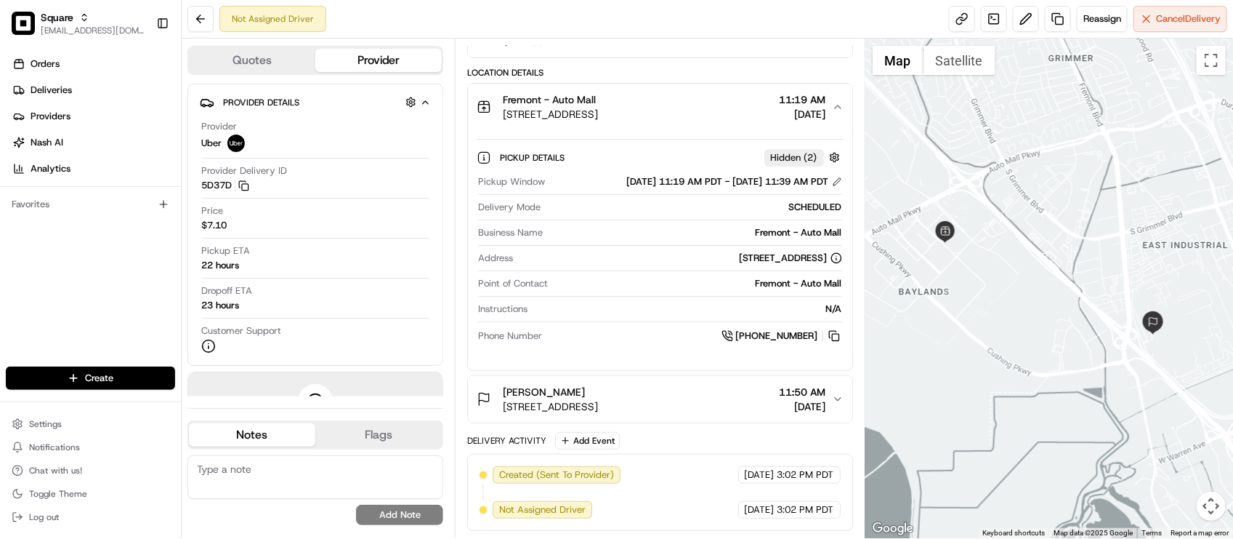
click at [609, 226] on div "Fremont - Auto Mall" at bounding box center [695, 232] width 293 height 13
click at [1090, 22] on span "Reassign" at bounding box center [1103, 18] width 38 height 13
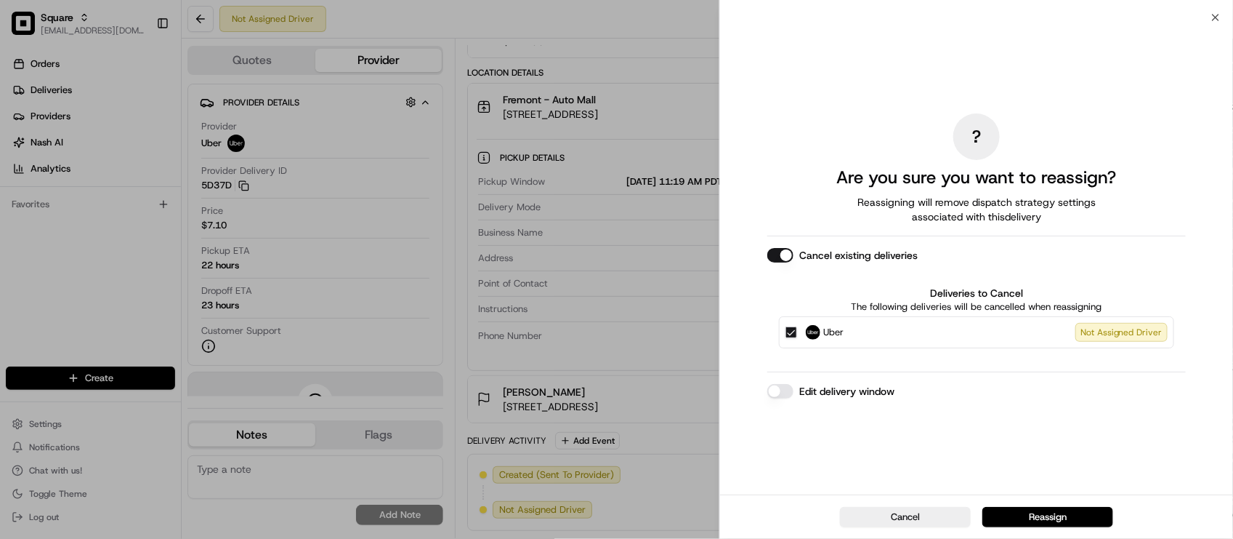
click at [787, 390] on button "Edit delivery window" at bounding box center [780, 391] width 26 height 15
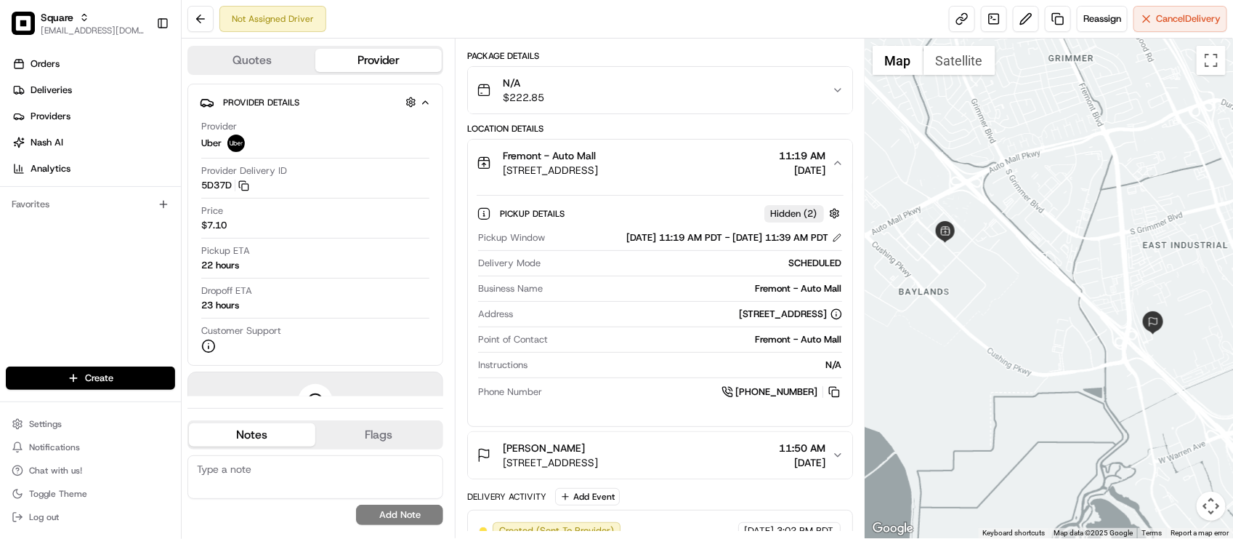
scroll to position [0, 0]
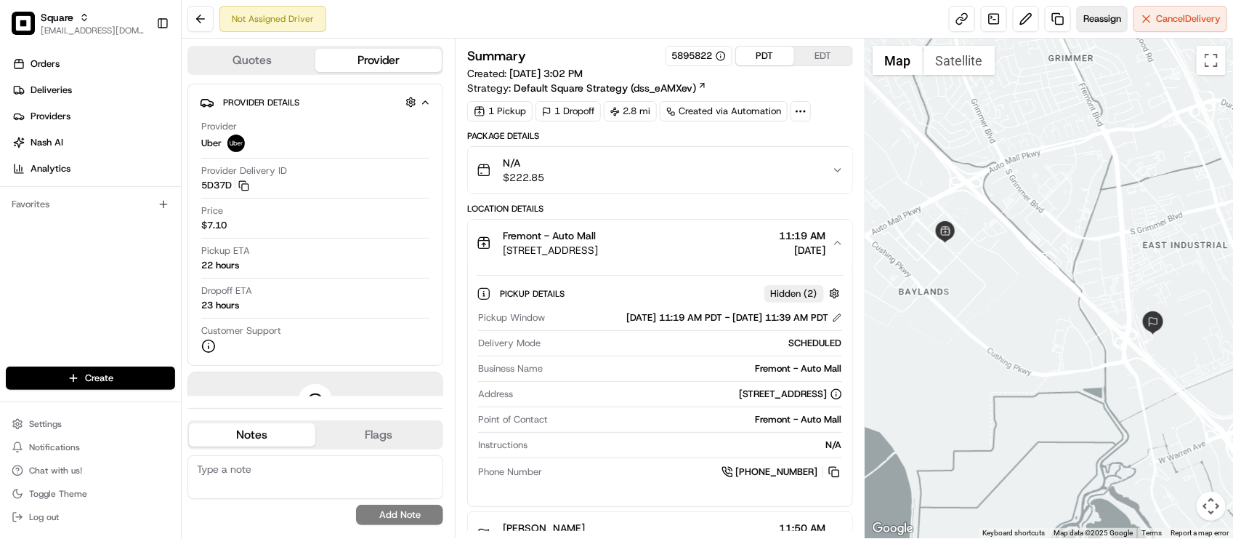
click at [1084, 16] on span "Reassign" at bounding box center [1103, 18] width 38 height 13
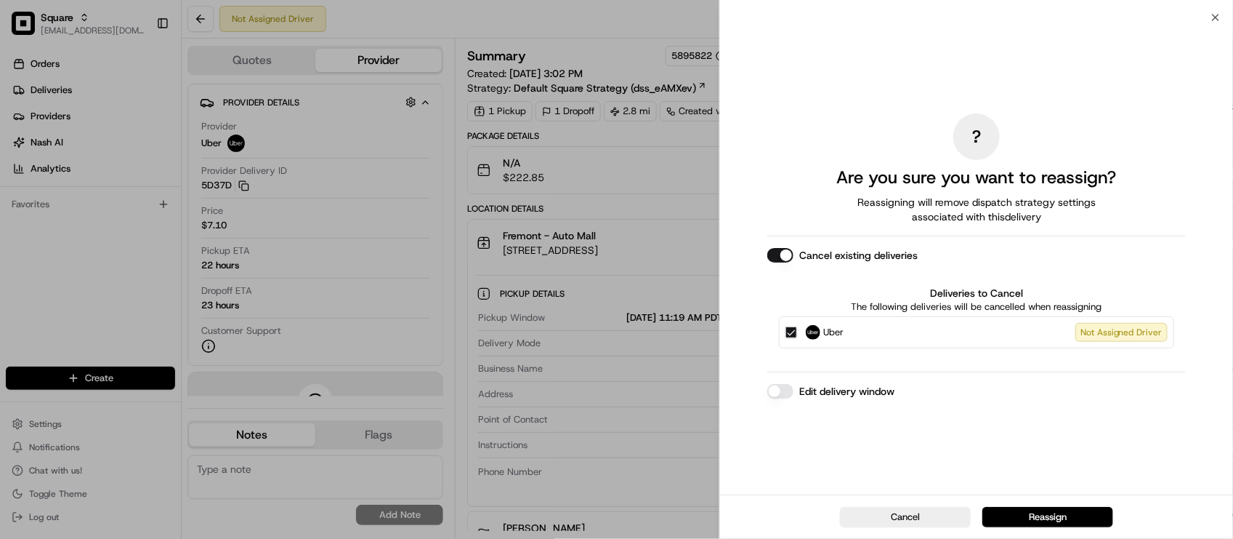
click at [781, 395] on button "Edit delivery window" at bounding box center [780, 391] width 26 height 15
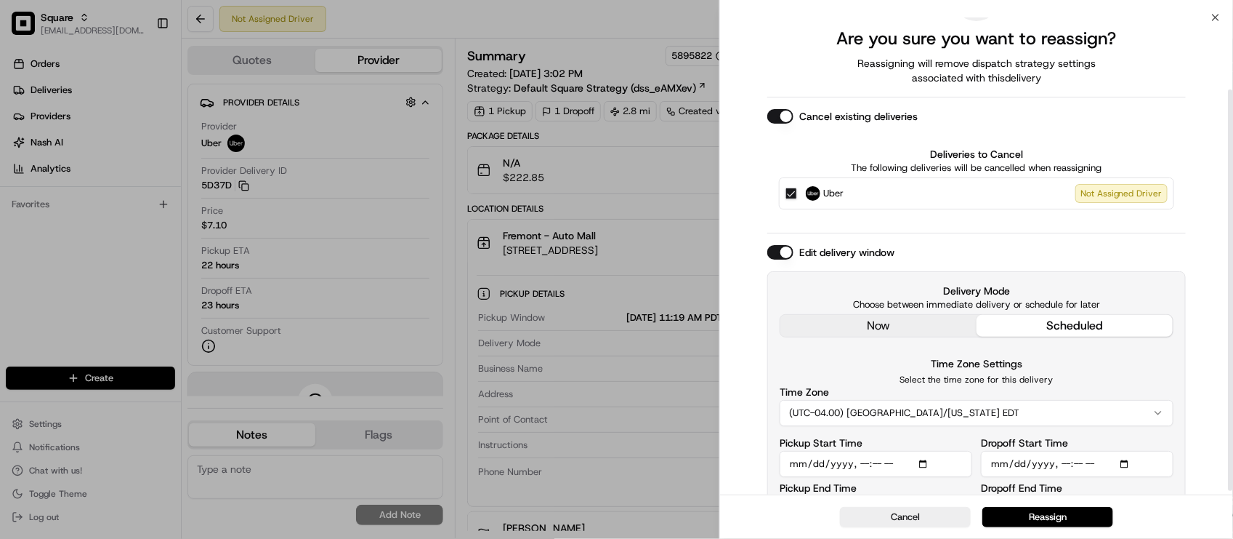
scroll to position [89, 0]
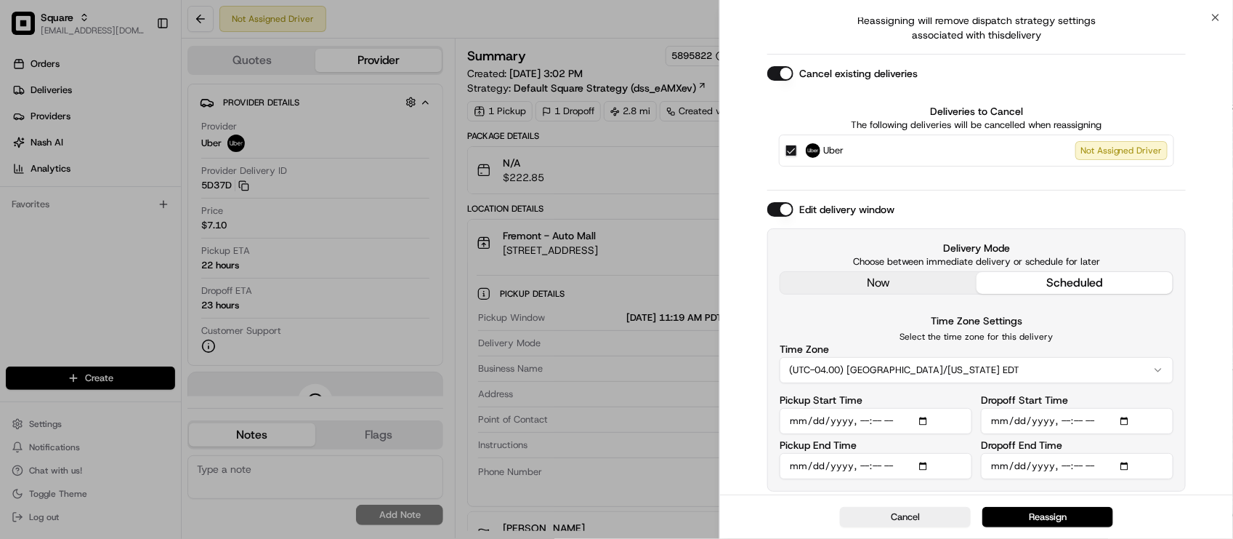
click at [913, 368] on button "(UTC-04.00) [GEOGRAPHIC_DATA]/[US_STATE] EDT" at bounding box center [977, 370] width 394 height 26
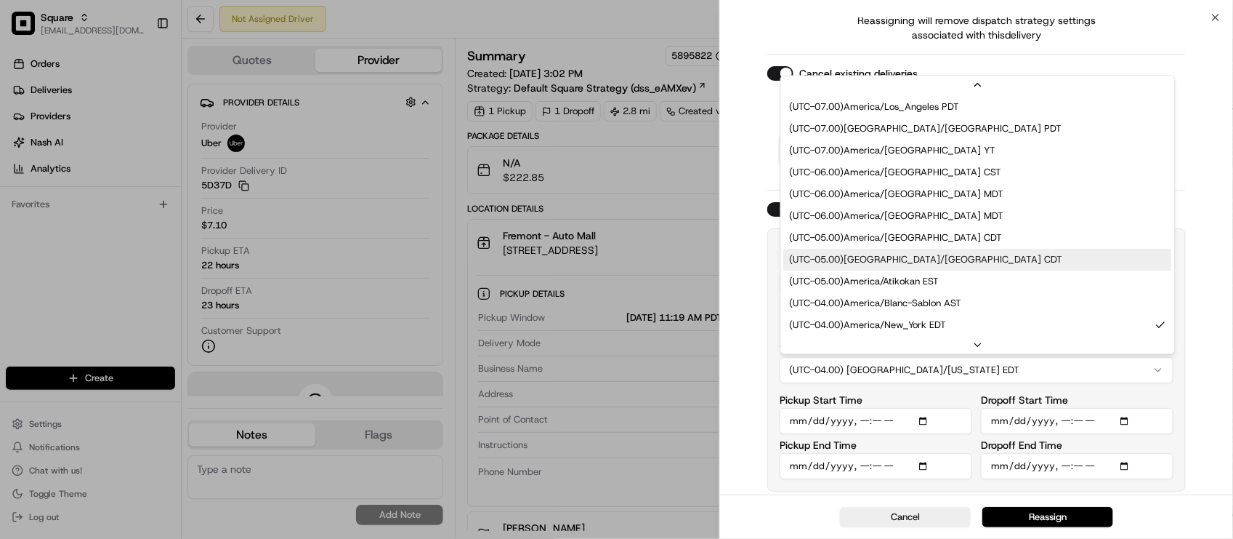
scroll to position [0, 0]
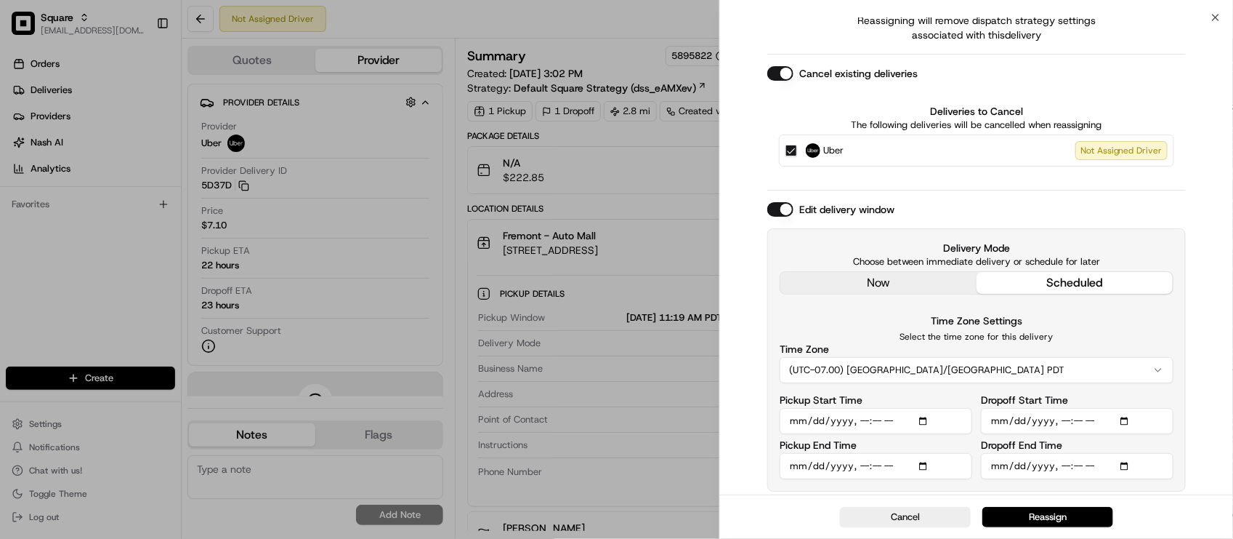
click at [852, 427] on input "Pickup Start Time" at bounding box center [876, 421] width 193 height 26
click at [867, 423] on input "Pickup Start Time" at bounding box center [876, 421] width 193 height 26
type input "[DATE]T11:15"
click at [865, 464] on input "Pickup End Time" at bounding box center [876, 466] width 193 height 26
type input "[DATE]T23:20"
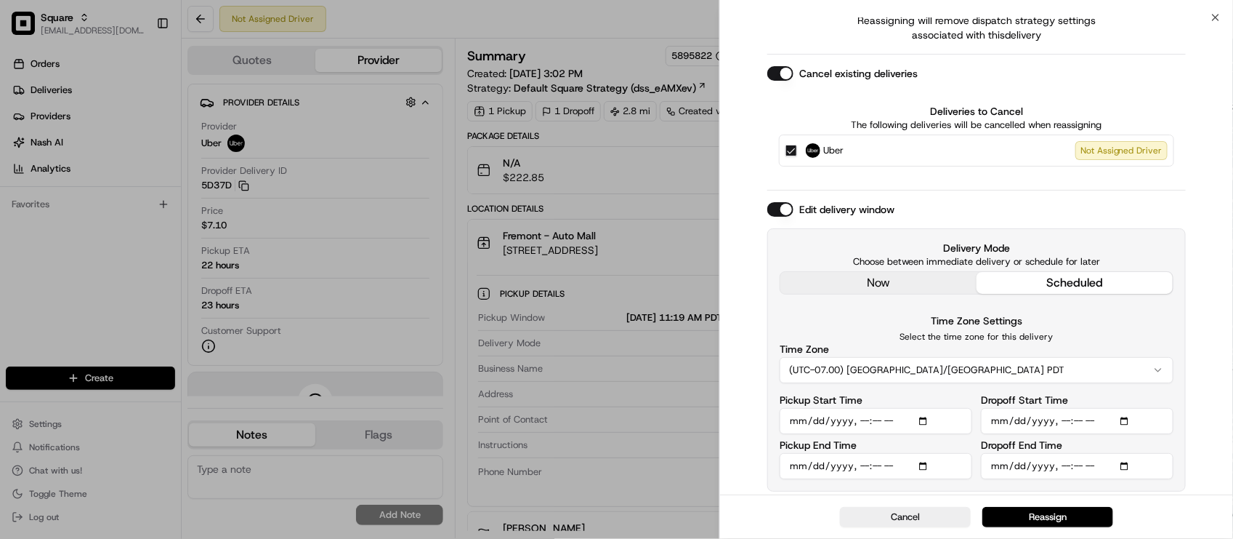
click at [874, 419] on input "Pickup Start Time" at bounding box center [876, 421] width 193 height 26
type input "[DATE]T11:10"
click at [895, 465] on input "Pickup End Time" at bounding box center [876, 466] width 193 height 26
type input "[DATE]T11:20"
click at [1090, 427] on input "Dropoff Start Time" at bounding box center [1077, 421] width 193 height 26
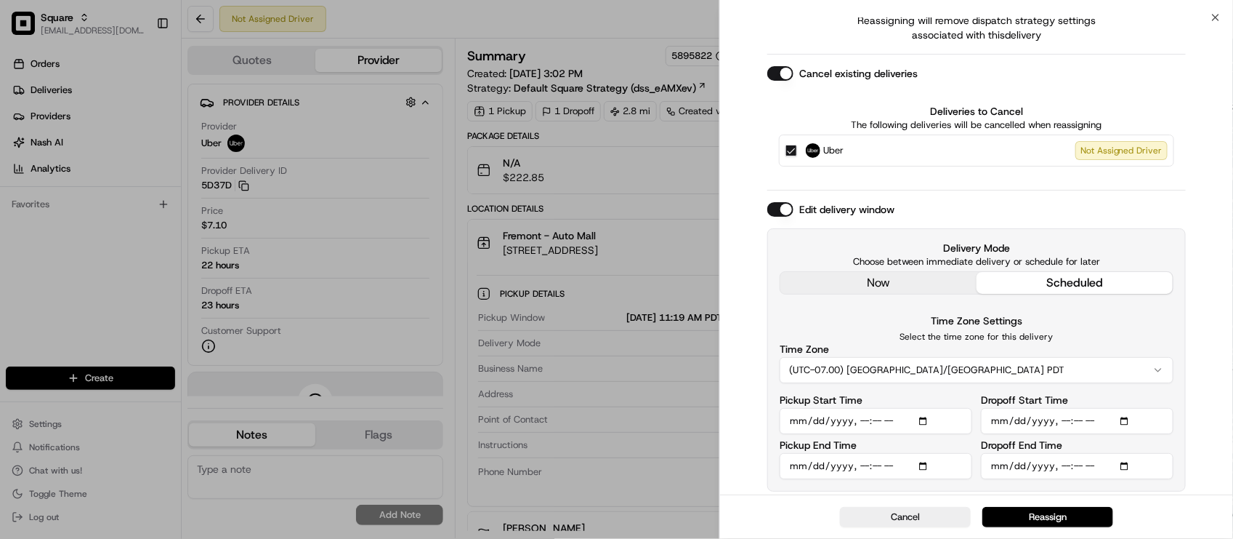
type input "[DATE]T02:30"
click at [1096, 459] on input "Dropoff End Time" at bounding box center [1077, 466] width 193 height 26
type input "[DATE]T02:50"
click at [1061, 427] on input "Dropoff Start Time" at bounding box center [1077, 421] width 193 height 26
click at [1066, 427] on input "Dropoff Start Time" at bounding box center [1077, 421] width 193 height 26
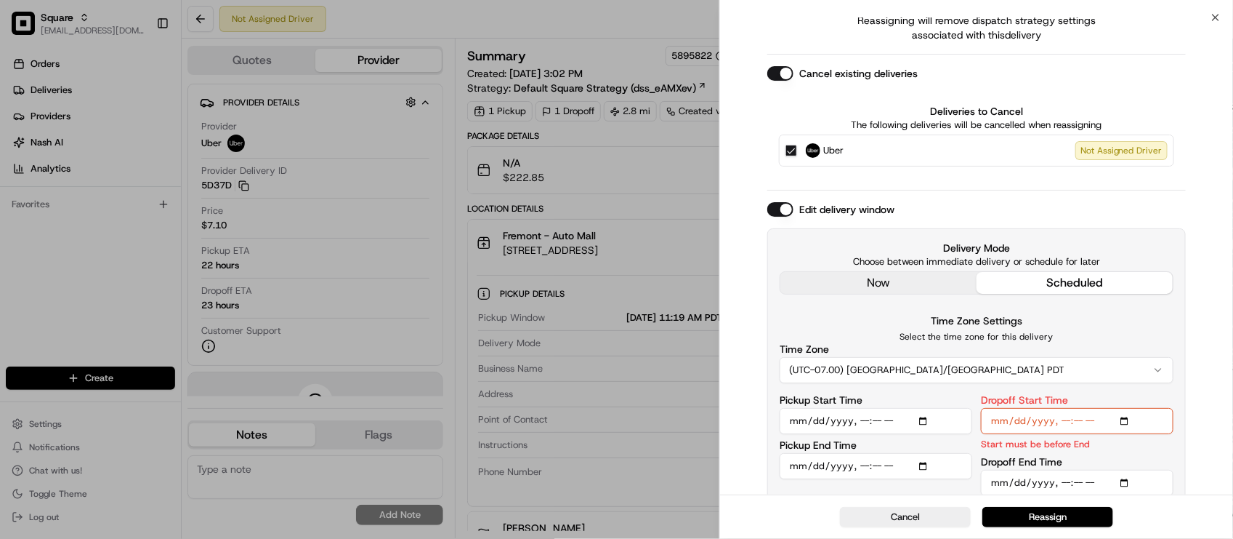
type input "[DATE]T11:20"
click at [1061, 484] on input "Dropoff End Time" at bounding box center [1077, 482] width 193 height 26
type input "[DATE]T11:30"
click at [1050, 518] on button "Reassign" at bounding box center [1048, 517] width 131 height 20
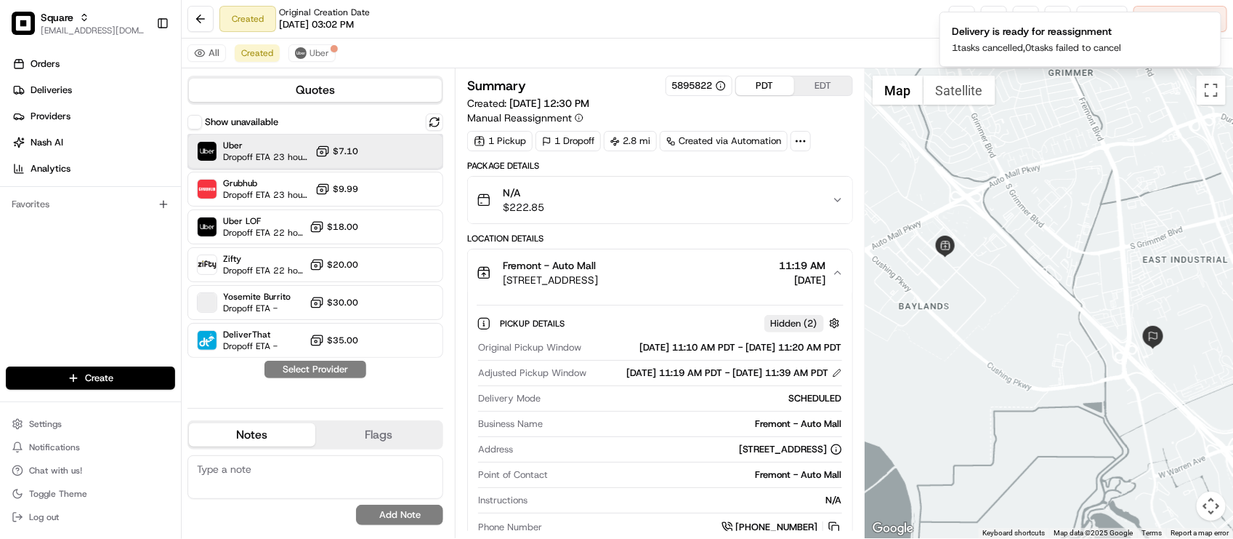
click at [286, 158] on span "Dropoff ETA 23 hours" at bounding box center [266, 157] width 86 height 12
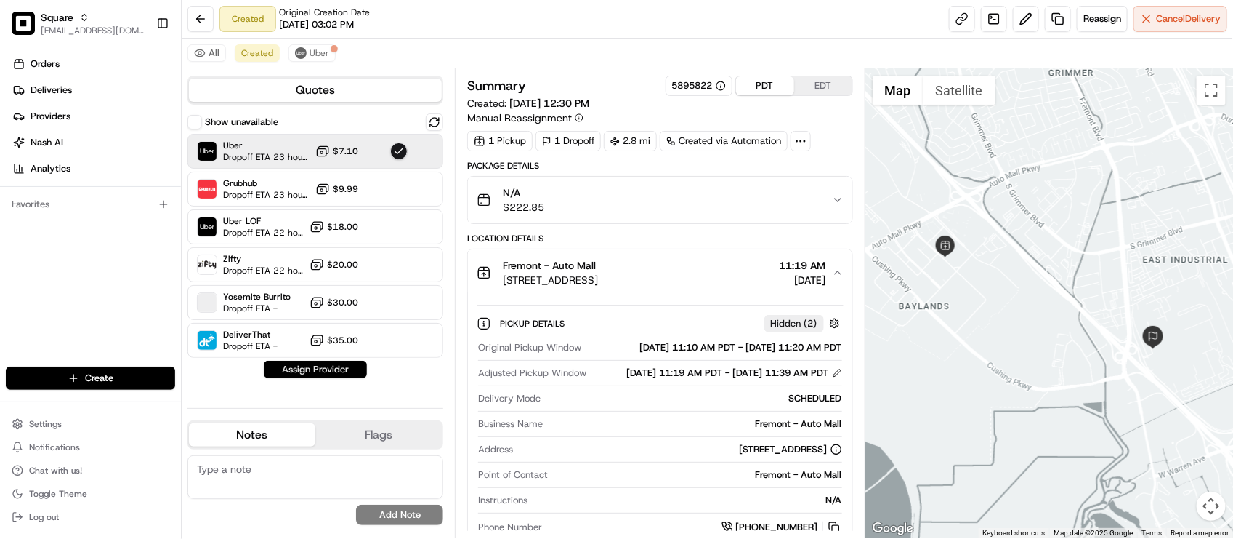
click at [310, 376] on button "Assign Provider" at bounding box center [315, 368] width 103 height 17
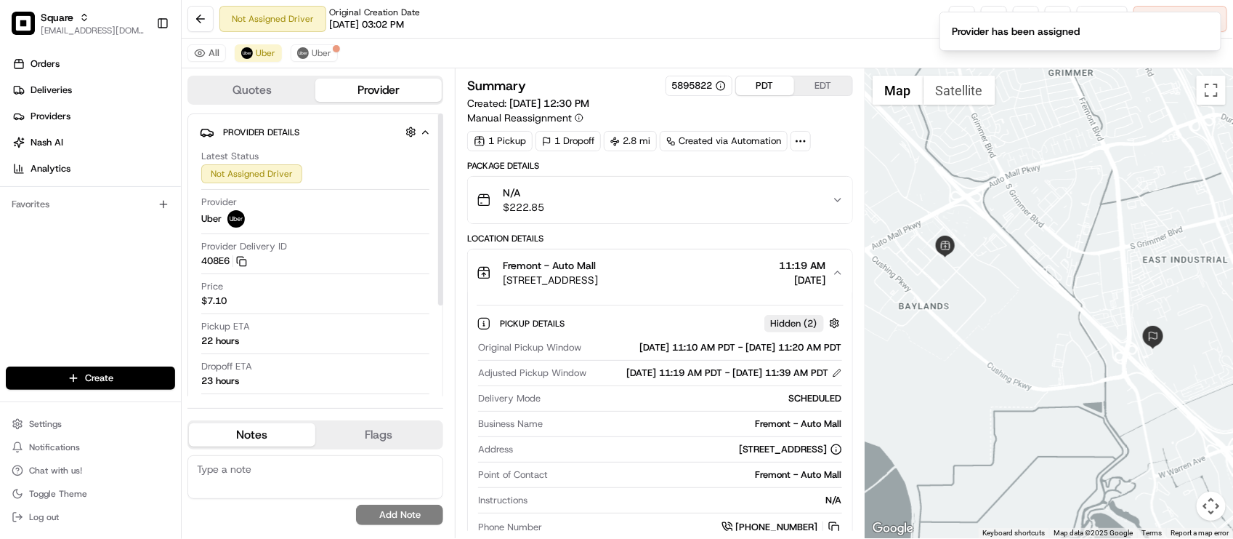
click at [578, 25] on div "Not Assigned Driver Original Creation Date [DATE] 03:02 PM Reassign Cancel Deli…" at bounding box center [708, 19] width 1052 height 39
click at [1211, 25] on icon "Notifications (F8)" at bounding box center [1209, 24] width 6 height 6
click at [300, 478] on textarea at bounding box center [315, 477] width 256 height 44
click at [314, 60] on button "Uber" at bounding box center [314, 52] width 47 height 17
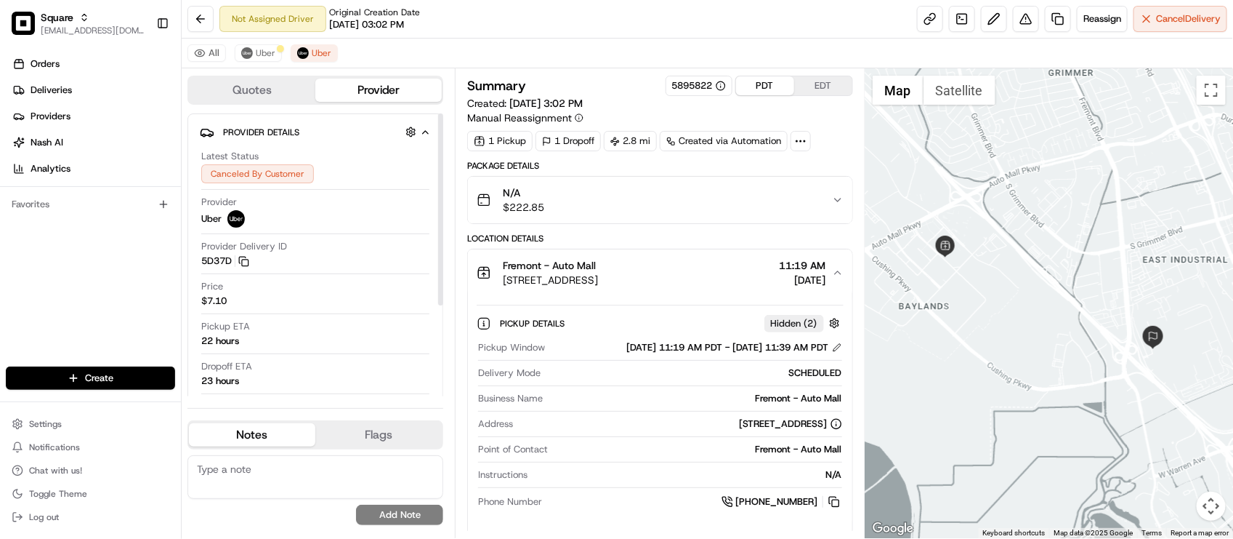
click at [284, 489] on textarea at bounding box center [315, 477] width 256 height 44
click at [360, 354] on div at bounding box center [315, 353] width 228 height 1
click at [321, 488] on textarea "End customer: Wanted to make an adjustment to the delivery." at bounding box center [315, 477] width 256 height 44
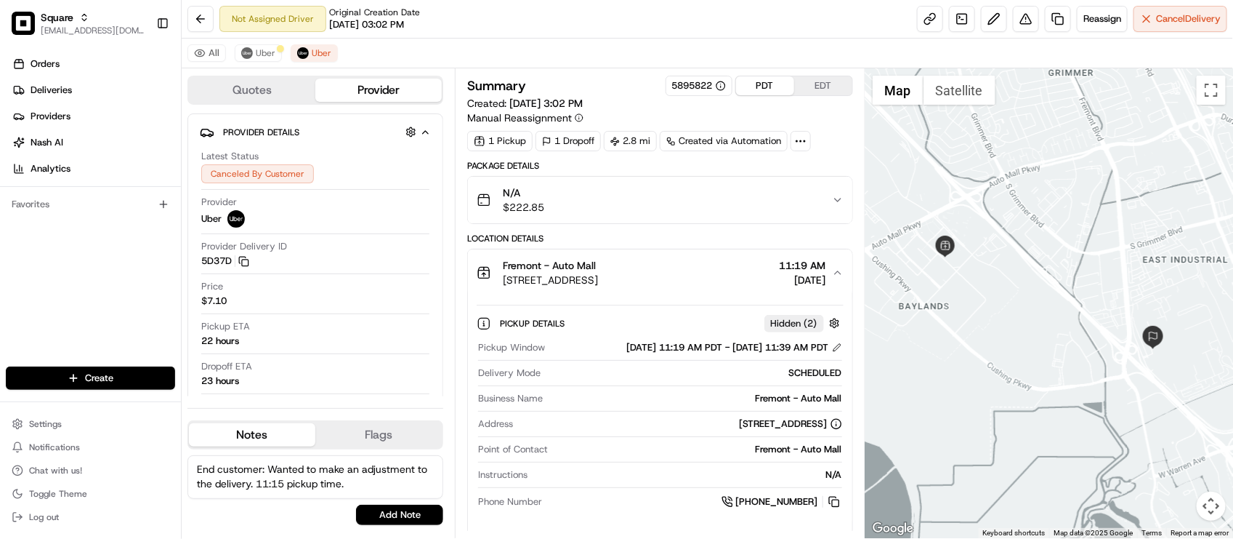
click at [284, 477] on textarea "End customer: Wanted to make an adjustment to the delivery. 11:15 pickup time." at bounding box center [315, 477] width 256 height 44
click at [291, 485] on textarea "End customer: Wanted to make an adjustment to the delivery. 11:15 pickup time." at bounding box center [315, 477] width 256 height 44
click at [288, 484] on textarea "End customer: Wanted to make an adjustment to the delivery. 11:15 pickup time." at bounding box center [315, 477] width 256 height 44
click at [284, 481] on textarea "End customer: Wanted to make an adjustment to the delivery. 11:15 pickup time." at bounding box center [315, 477] width 256 height 44
type textarea "End customer: Wanted to make an adjustment to the delivery. 11:15AM pickup time."
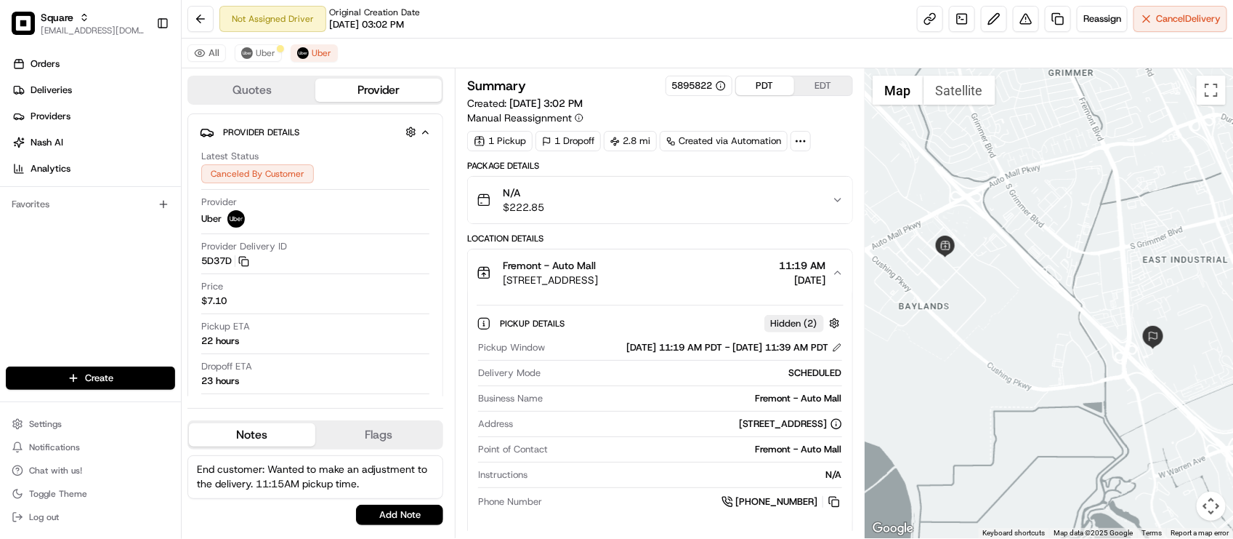
click at [378, 492] on textarea "End customer: Wanted to make an adjustment to the delivery. 11:15AM pickup time." at bounding box center [315, 477] width 256 height 44
click at [416, 478] on textarea "End customer: Wanted to make an adjustment to the delivery. 11:15AM pickup time." at bounding box center [315, 477] width 256 height 44
click at [432, 342] on div "Provider Details Hidden ( 2 ) Latest Status Canceled By Customer Provider Uber …" at bounding box center [315, 277] width 256 height 328
click at [395, 485] on textarea "End customer: Wanted to make an adjustment to the delivery. 11:15AM pickup time." at bounding box center [315, 477] width 256 height 44
click at [394, 485] on textarea "End customer: Wanted to make an adjustment to the delivery. 11:15AM pickup time." at bounding box center [315, 477] width 256 height 44
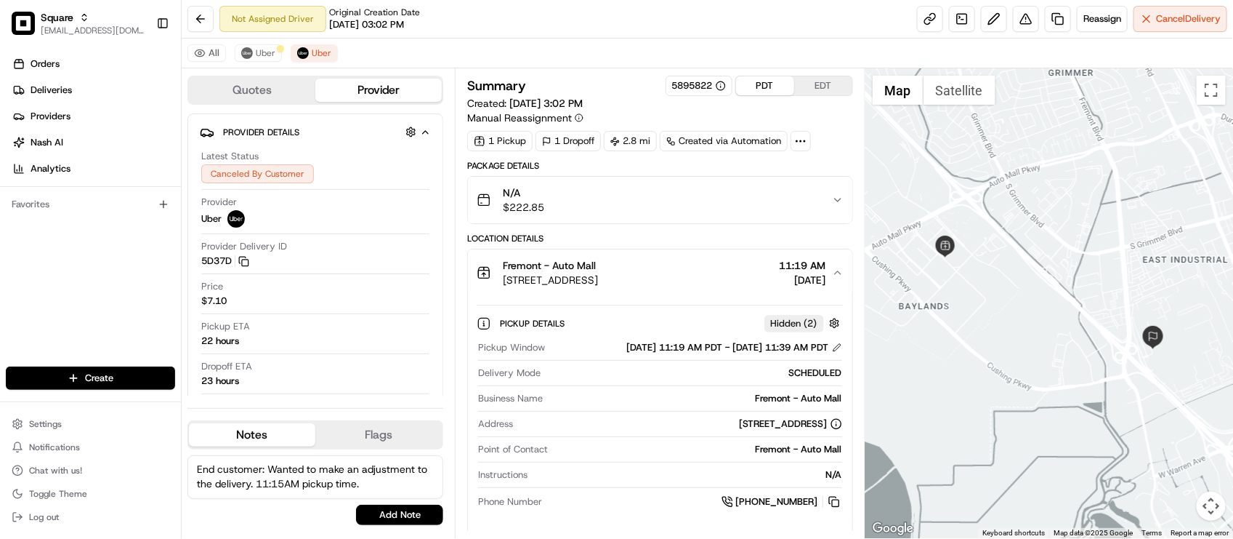
click at [409, 491] on textarea "End customer: Wanted to make an adjustment to the delivery. 11:15AM pickup time." at bounding box center [315, 477] width 256 height 44
click at [627, 465] on div "Pickup Window 08/22/2025 11:19 AM PDT - 08/22/2025 11:39 AM PDT Delivery Mode S…" at bounding box center [660, 425] width 366 height 180
click at [380, 482] on textarea "End customer: Wanted to make an adjustment to the delivery. 11:15AM pickup time." at bounding box center [315, 477] width 256 height 44
click at [390, 481] on textarea "End customer: Wanted to make an adjustment to the delivery. 11:15AM pickup time." at bounding box center [315, 477] width 256 height 44
click at [390, 482] on textarea "End customer: Wanted to make an adjustment to the delivery. 11:15AM pickup time." at bounding box center [315, 477] width 256 height 44
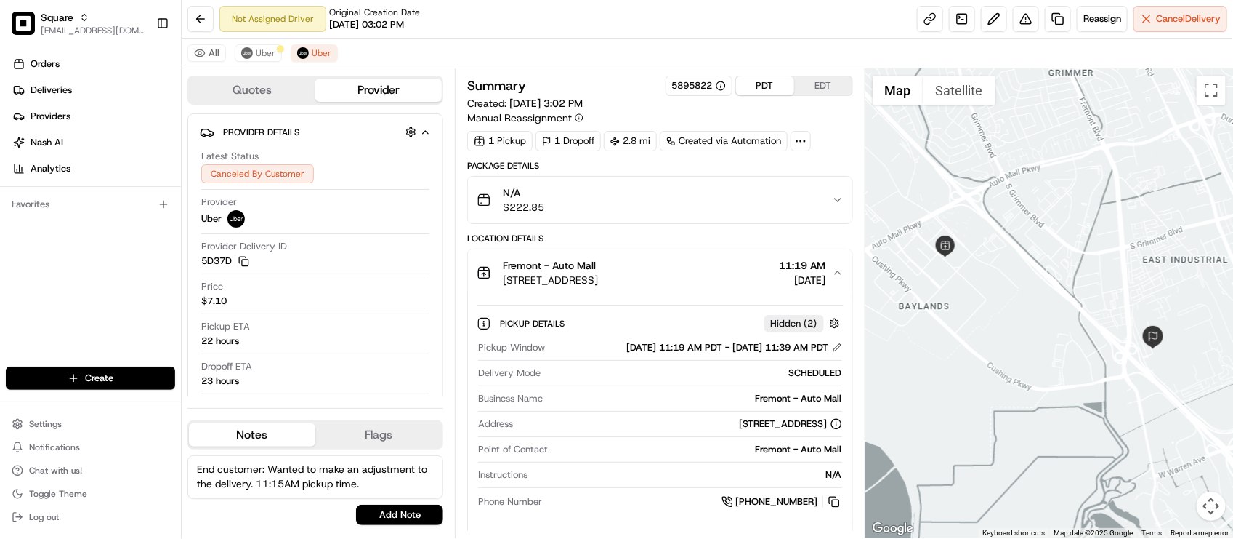
click at [386, 484] on textarea "End customer: Wanted to make an adjustment to the delivery. 11:15AM pickup time." at bounding box center [315, 477] width 256 height 44
click at [383, 477] on textarea "End customer: Wanted to make an adjustment to the delivery. 11:15AM pickup time." at bounding box center [315, 477] width 256 height 44
click at [385, 485] on textarea "End customer: Wanted to make an adjustment to the delivery. 11:15AM pickup time." at bounding box center [315, 477] width 256 height 44
click at [400, 489] on textarea "End customer: Wanted to make an adjustment to the delivery. 11:15AM pickup time." at bounding box center [315, 477] width 256 height 44
click at [398, 509] on button "Add Note" at bounding box center [399, 514] width 87 height 20
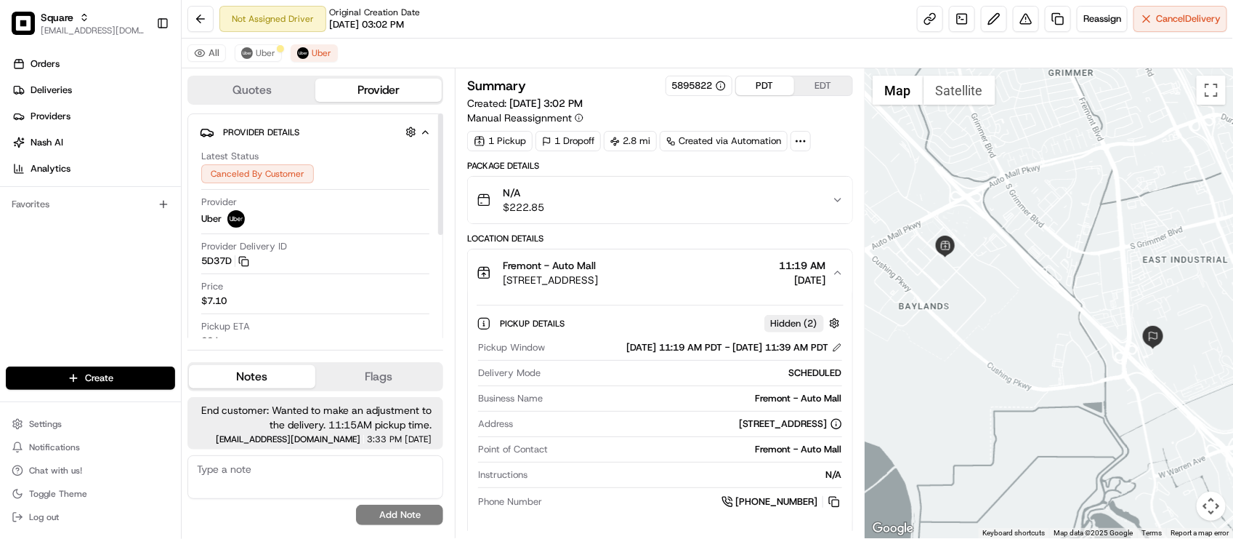
click at [406, 244] on div "Provider Delivery ID 5D37D Copy del_4VbHG8PWSCSxfyRsftXTfQ 5D37D" at bounding box center [315, 254] width 228 height 28
click at [262, 44] on div "All Uber Uber" at bounding box center [708, 54] width 1052 height 30
click at [262, 44] on button "Uber" at bounding box center [258, 52] width 47 height 17
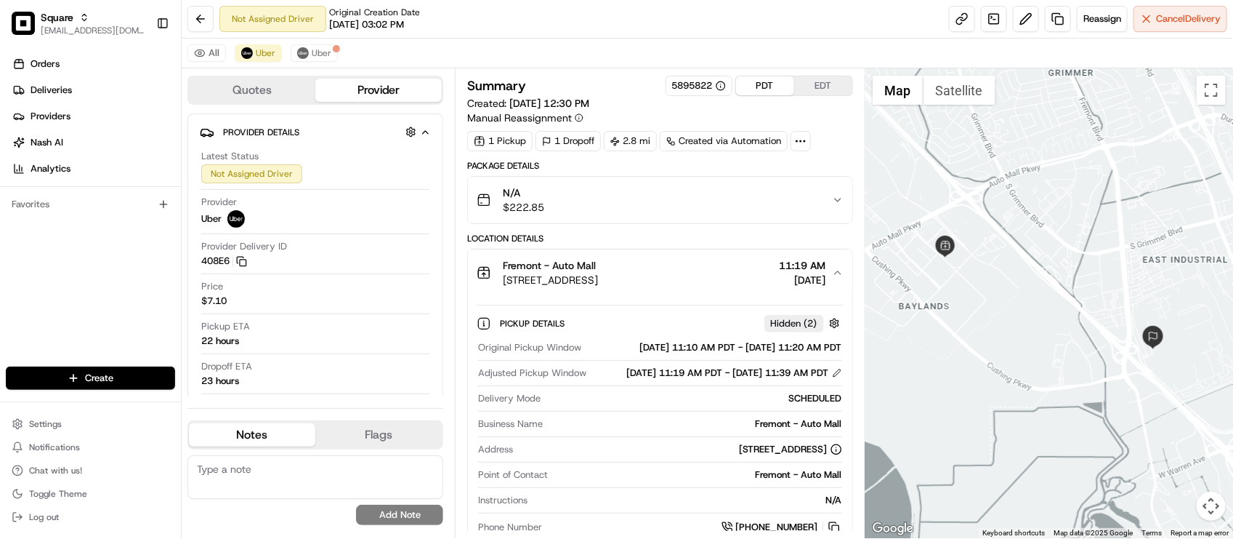
click at [454, 41] on div "All Uber Uber" at bounding box center [708, 54] width 1052 height 30
click at [462, 16] on div "Not Assigned Driver Original Creation Date 08/18/2025 03:02 PM Reassign Cancel …" at bounding box center [708, 19] width 1052 height 39
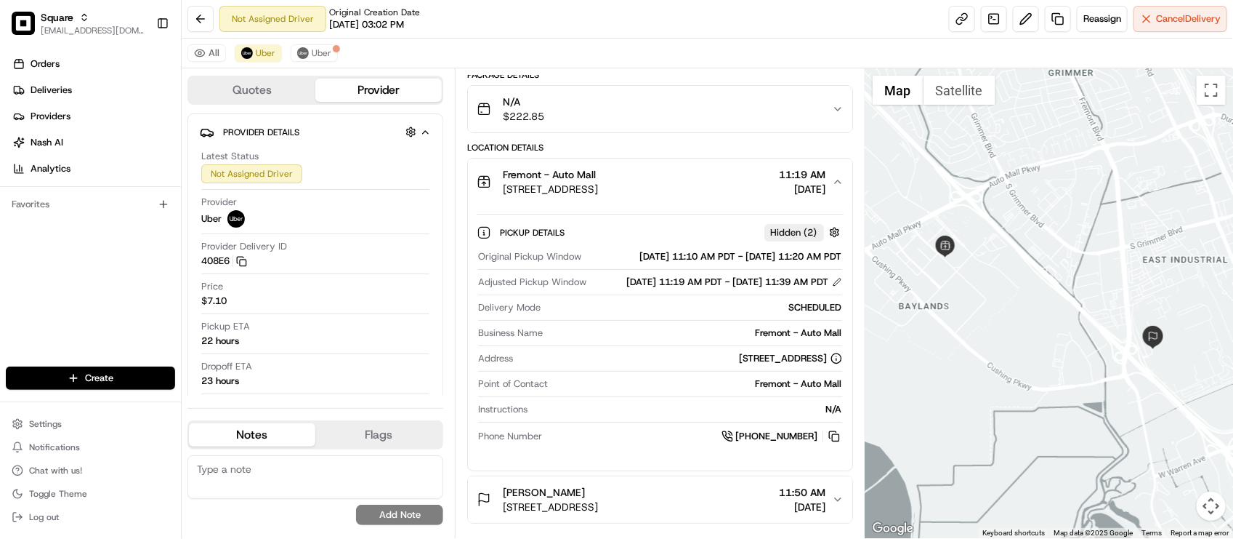
click at [598, 189] on span "43834 Pacific Commons Blvd, Fremont, CA 94538, USA" at bounding box center [550, 189] width 95 height 15
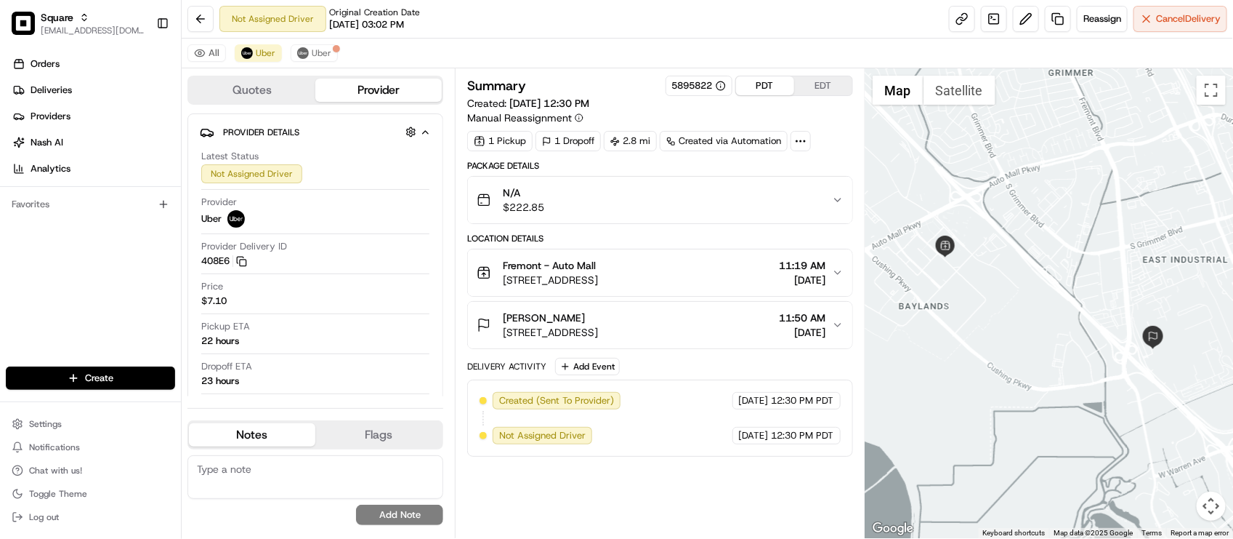
click at [598, 270] on div "Fremont - Auto Mall" at bounding box center [550, 265] width 95 height 15
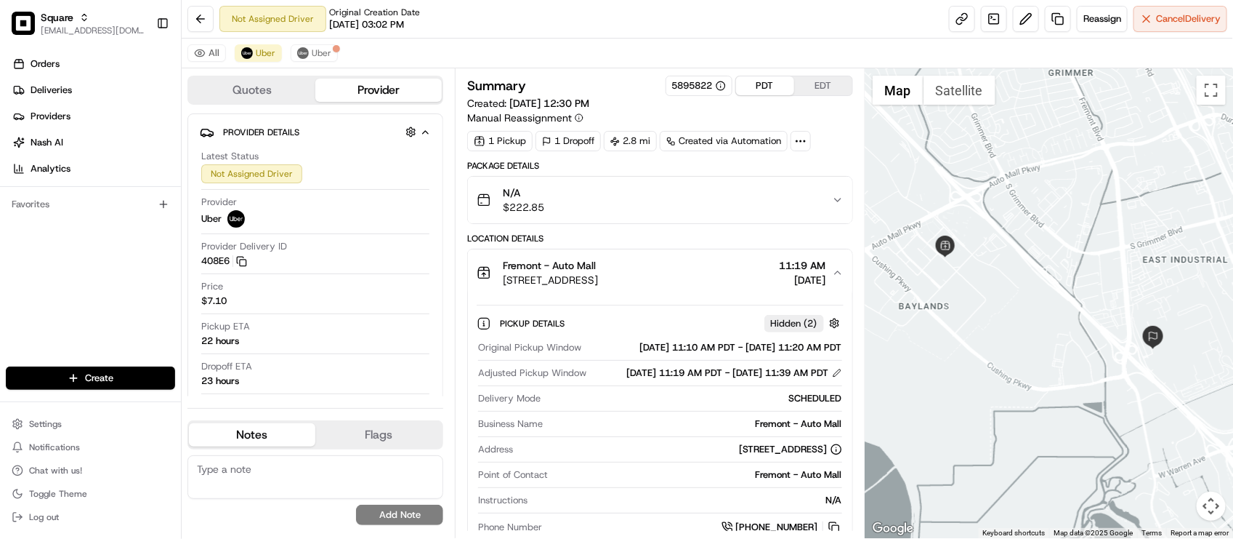
click at [598, 270] on div "Fremont - Auto Mall" at bounding box center [550, 265] width 95 height 15
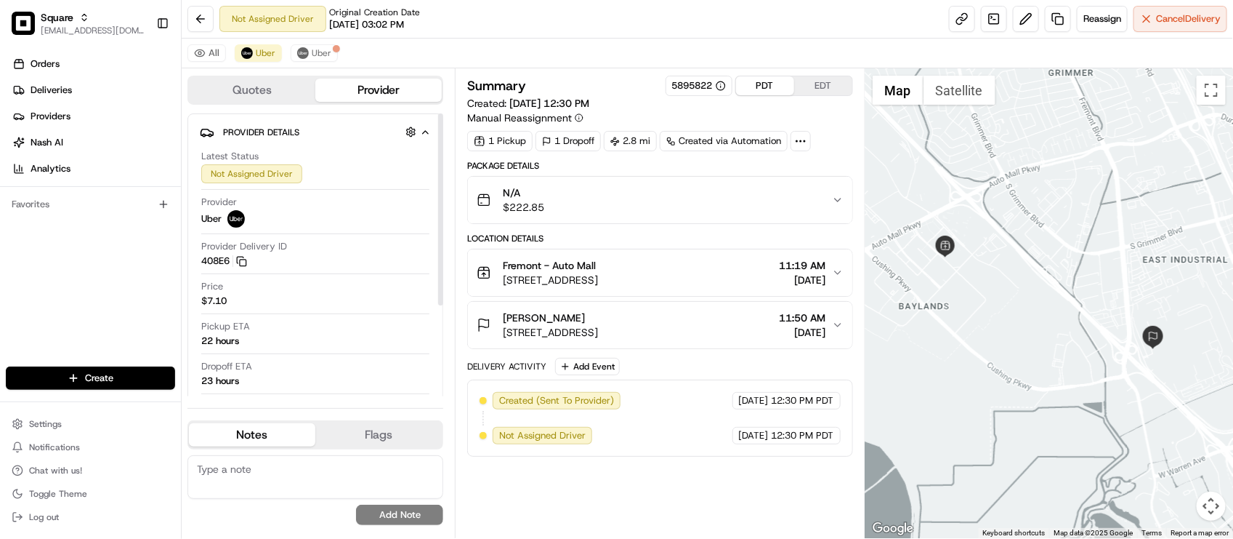
click at [255, 492] on textarea at bounding box center [315, 477] width 256 height 44
click at [255, 485] on textarea at bounding box center [315, 477] width 256 height 44
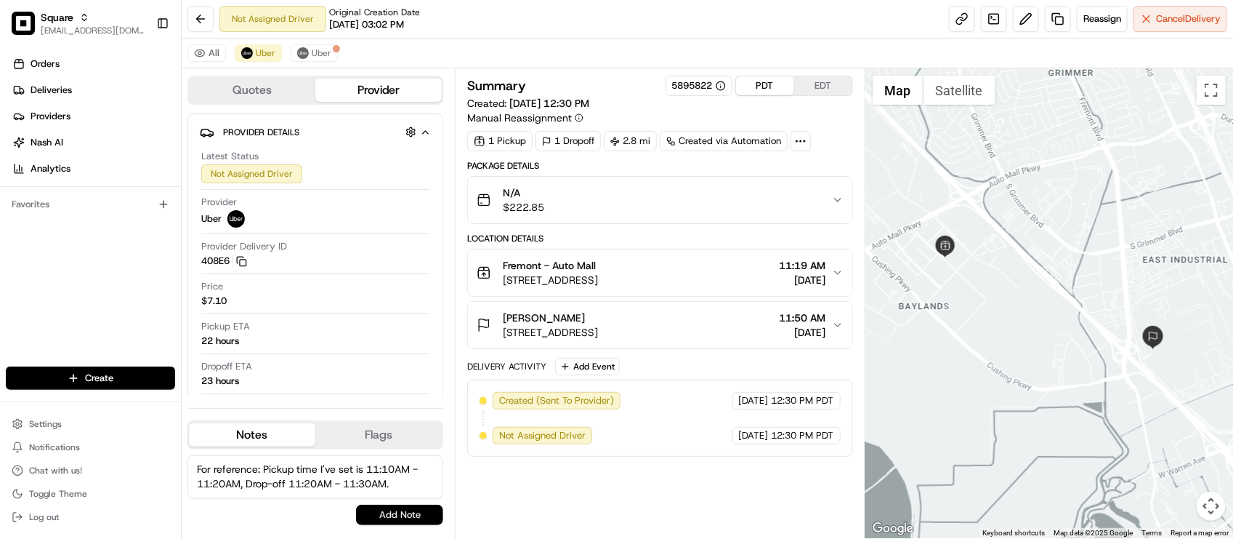
type textarea "For reference: Pickup time I've set is 11:10AM - 11:20AM, Drop-off 11:20AM - 11…"
click at [402, 517] on button "Add Note" at bounding box center [399, 514] width 87 height 20
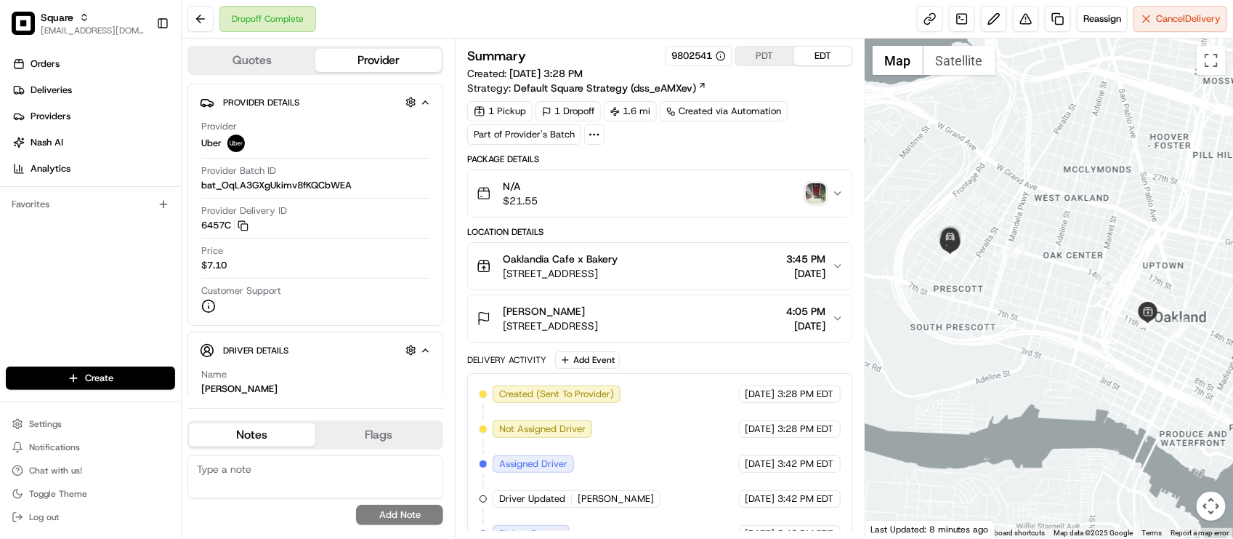
click at [623, 42] on div "Summary 9802541 PDT EDT Created: [DATE] 3:28 PM Strategy: Default Square Strate…" at bounding box center [660, 288] width 410 height 499
click at [670, 227] on div "Location Details" at bounding box center [659, 232] width 385 height 12
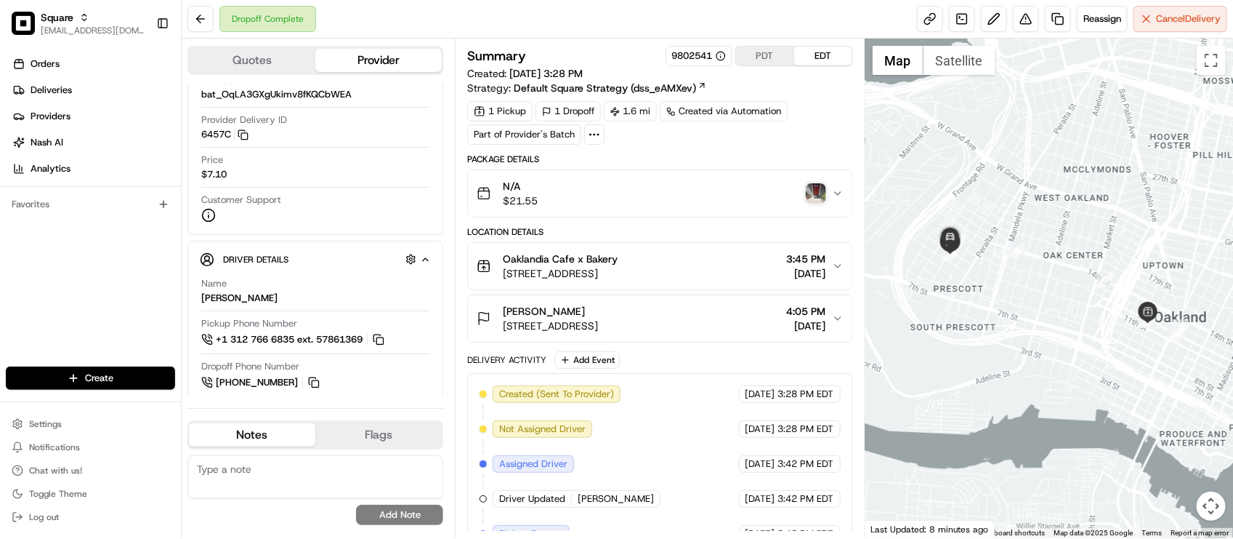
click at [836, 128] on div "1 Pickup 1 Dropoff 1.6 mi Created via Automation Part of Provider's Batch" at bounding box center [659, 123] width 385 height 44
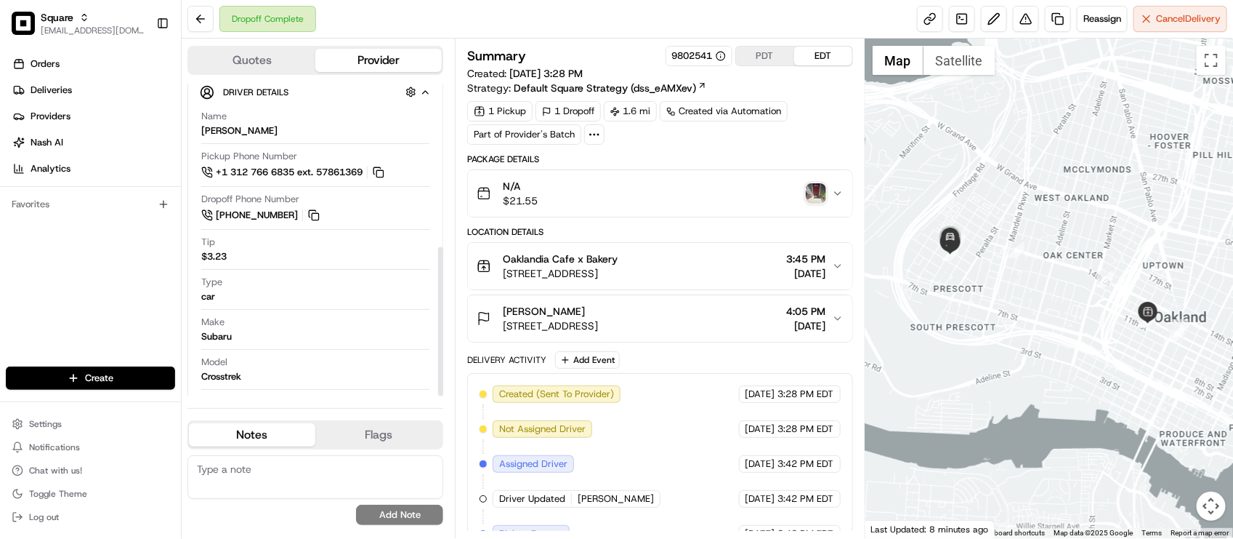
scroll to position [342, 0]
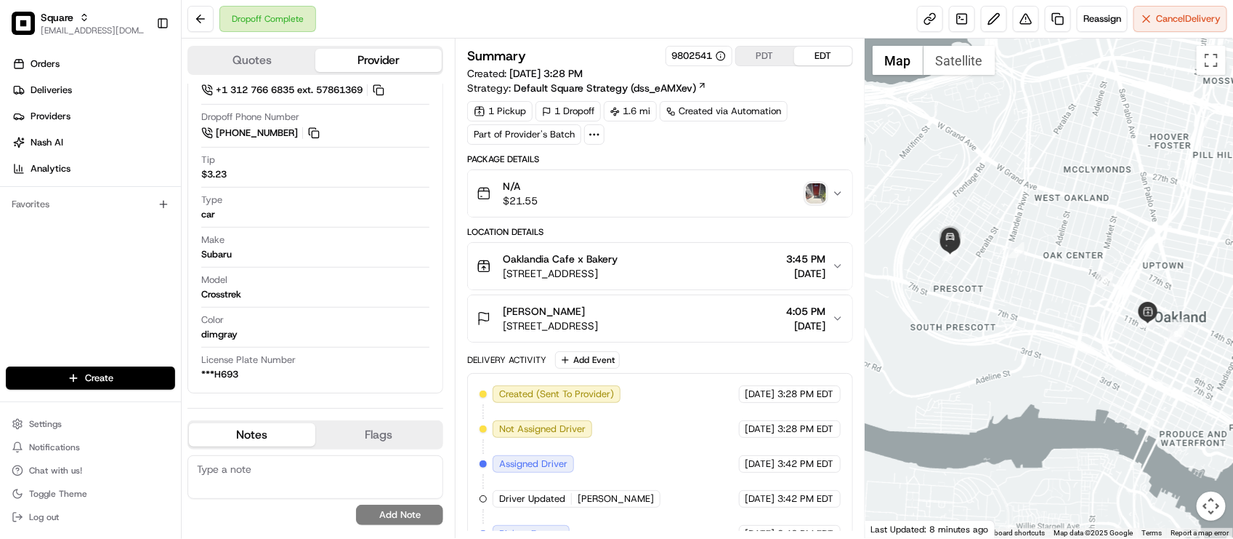
click at [713, 362] on div "Delivery Activity Add Event" at bounding box center [659, 359] width 385 height 17
click at [719, 329] on div "[PERSON_NAME] [STREET_ADDRESS] 4:05 PM [DATE]" at bounding box center [654, 318] width 355 height 29
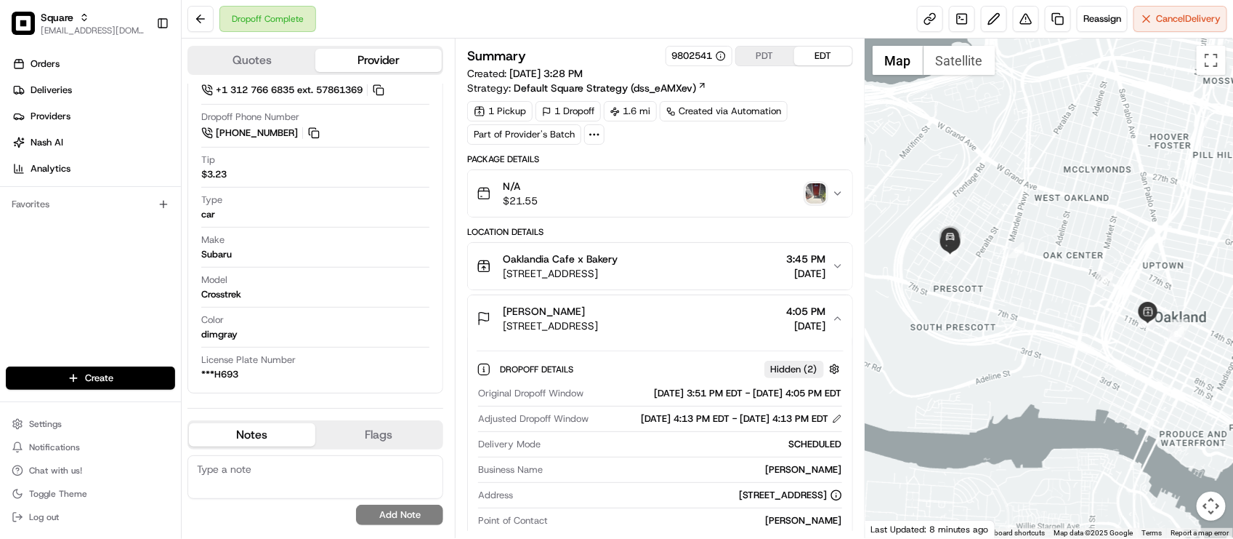
click at [713, 324] on div "[PERSON_NAME] [STREET_ADDRESS] 4:05 PM [DATE]" at bounding box center [654, 318] width 355 height 29
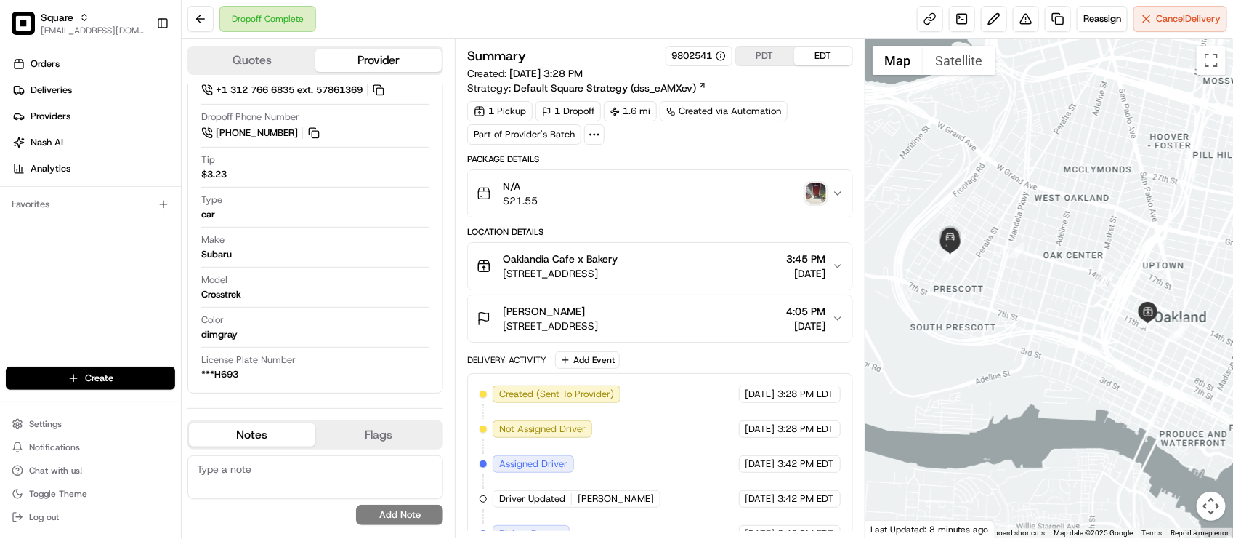
click at [713, 324] on div "[PERSON_NAME] [STREET_ADDRESS] 4:05 PM [DATE]" at bounding box center [654, 318] width 355 height 29
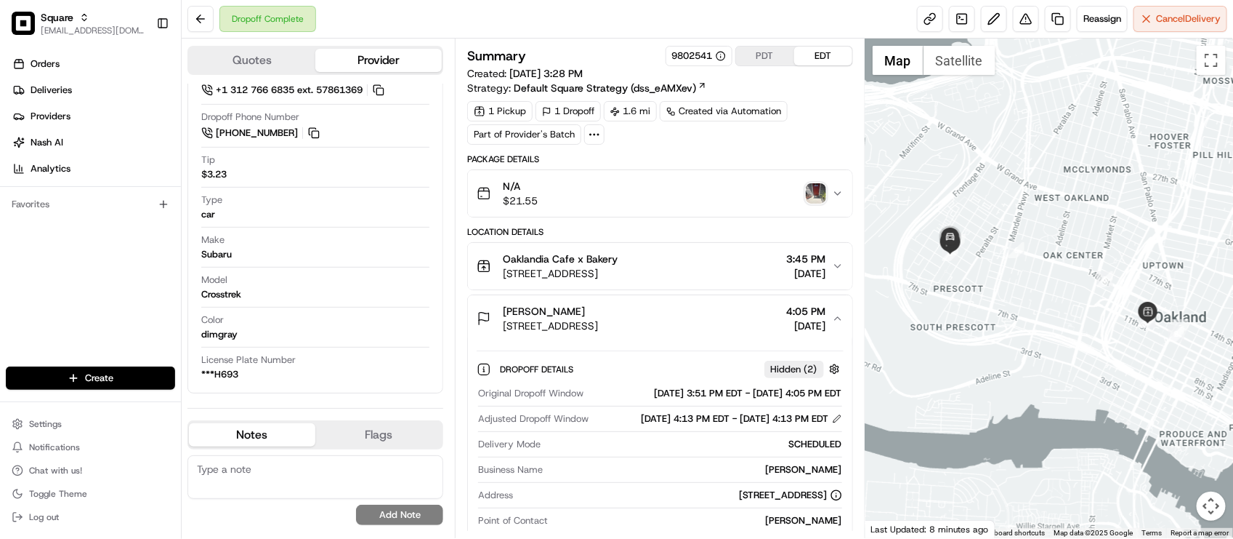
click at [713, 324] on div "[PERSON_NAME] [STREET_ADDRESS] 4:05 PM [DATE]" at bounding box center [654, 318] width 355 height 29
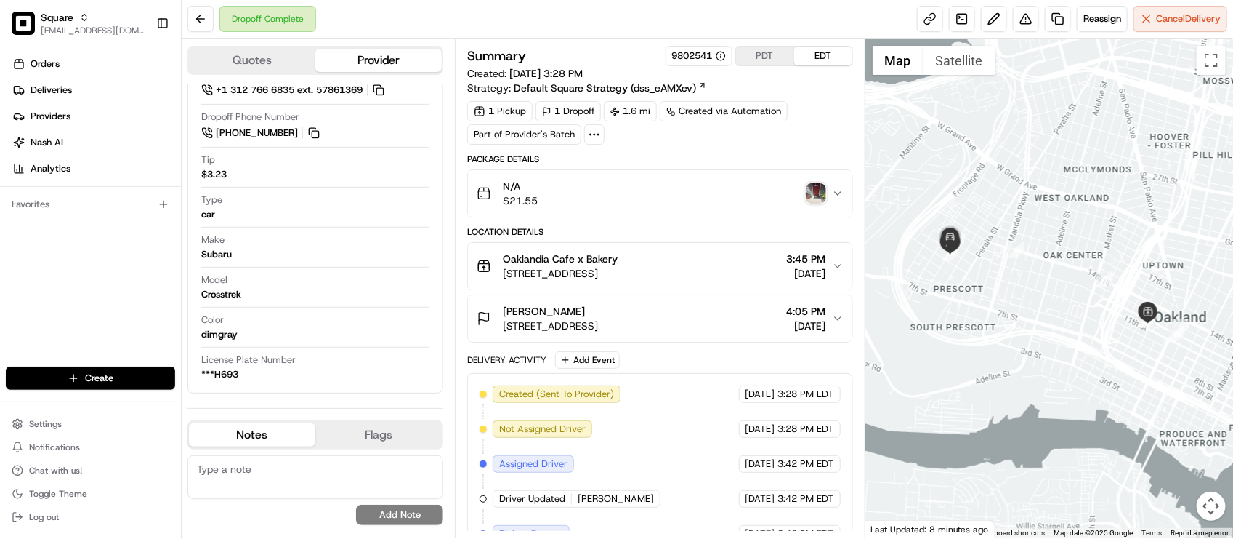
click at [713, 324] on div "[PERSON_NAME] [STREET_ADDRESS] 4:05 PM [DATE]" at bounding box center [654, 318] width 355 height 29
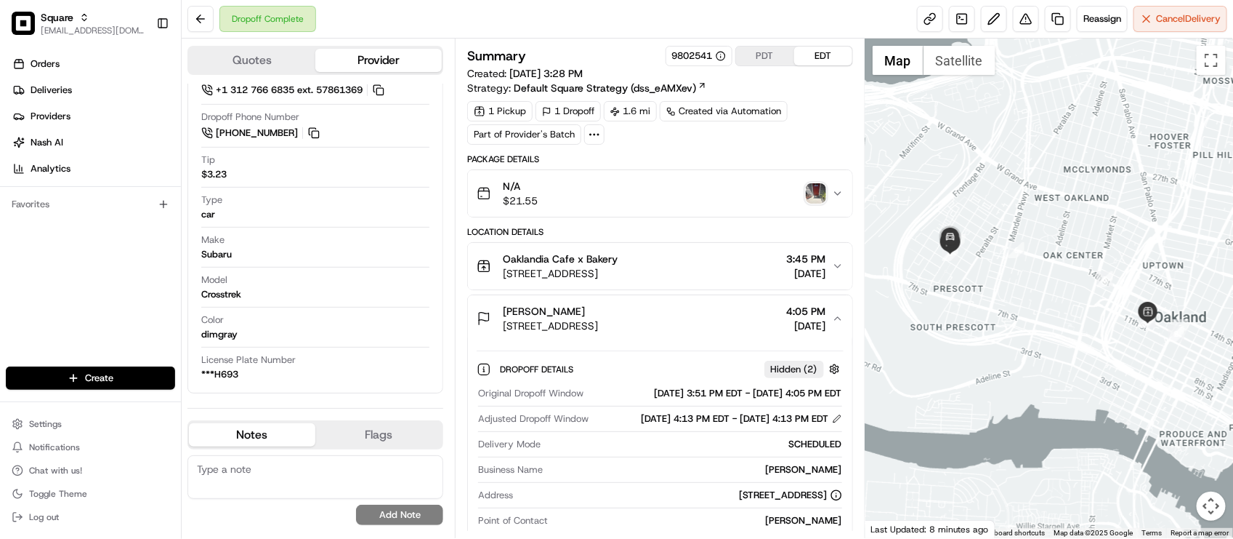
click at [713, 324] on div "[PERSON_NAME] [STREET_ADDRESS] 4:05 PM [DATE]" at bounding box center [654, 318] width 355 height 29
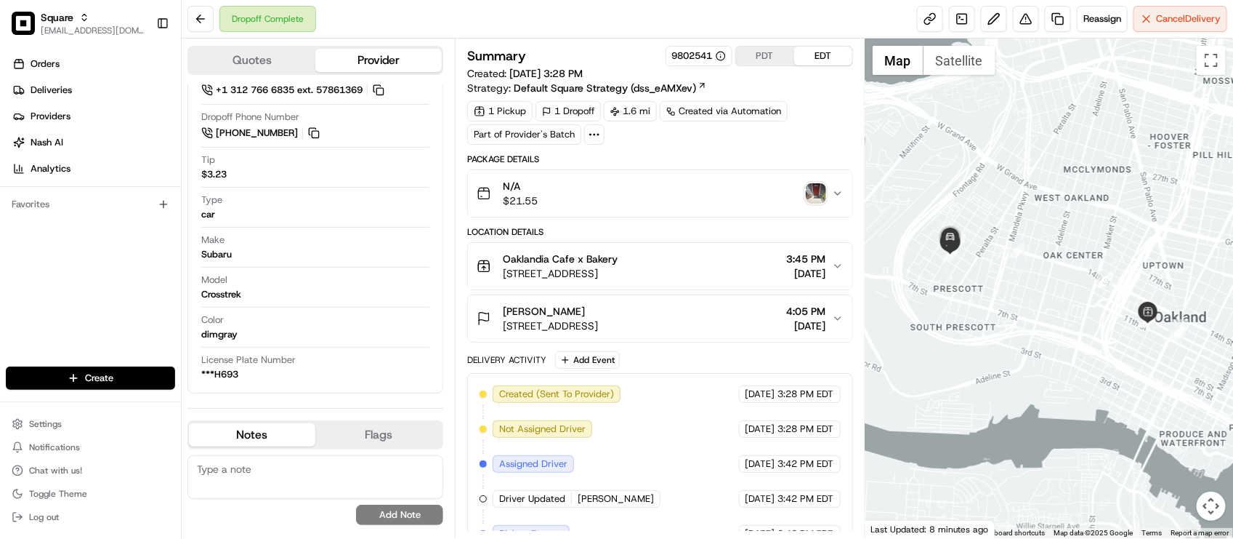
click at [713, 324] on div "[PERSON_NAME] [STREET_ADDRESS] 4:05 PM [DATE]" at bounding box center [654, 318] width 355 height 29
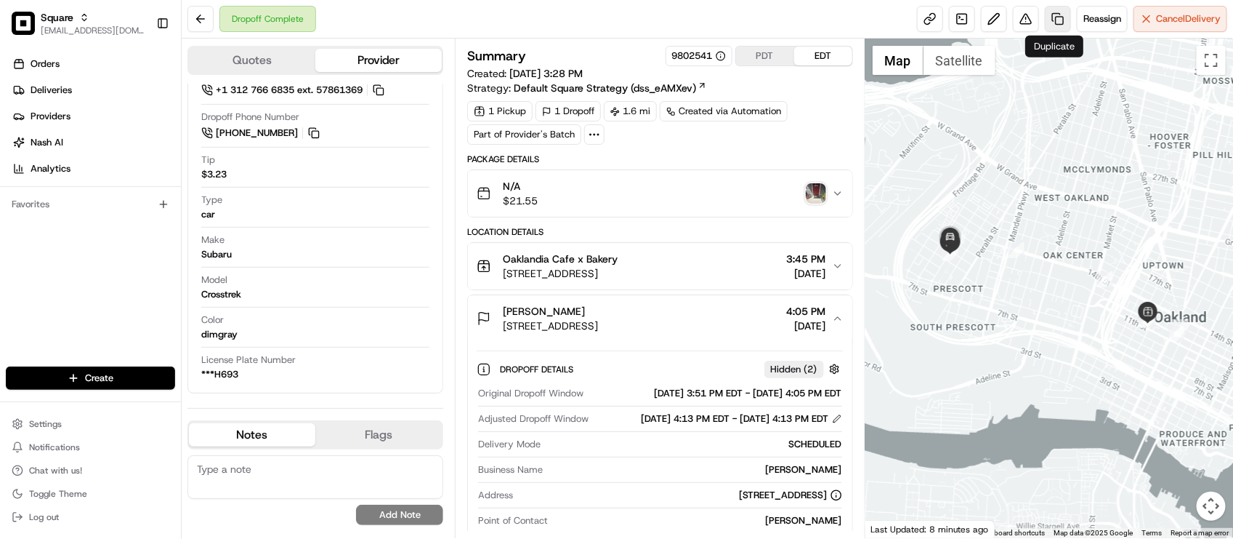
click at [1057, 22] on link at bounding box center [1058, 19] width 26 height 26
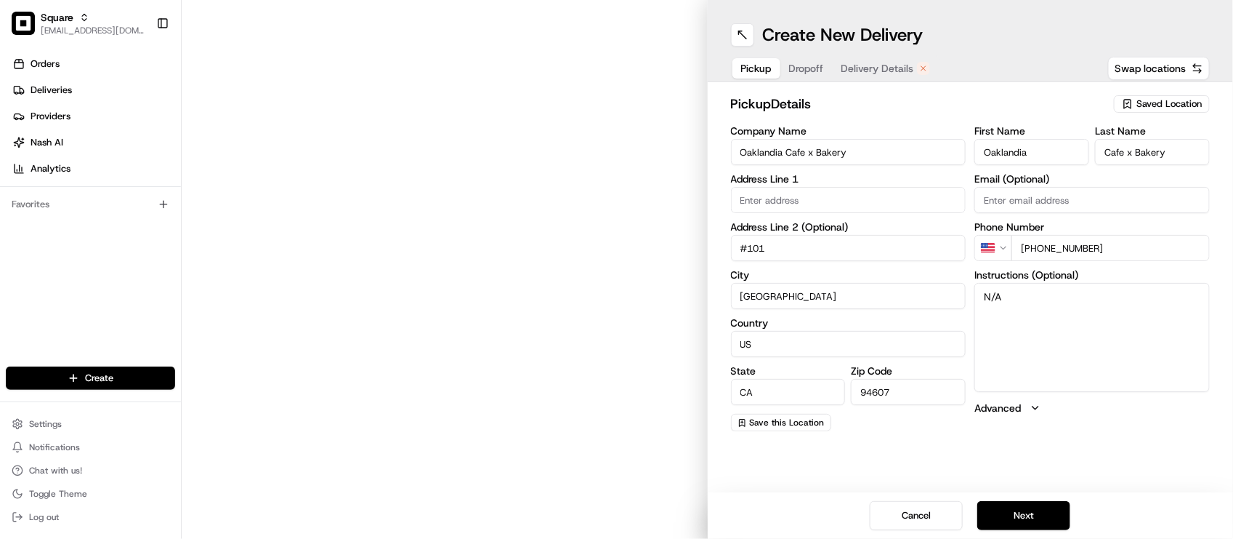
type input "[STREET_ADDRESS]"
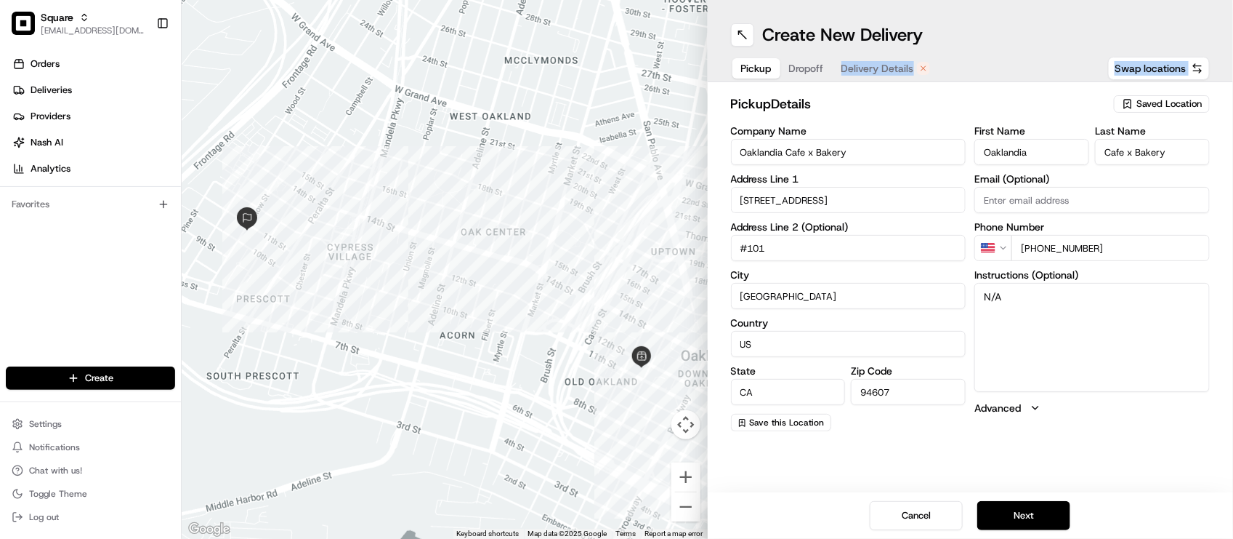
click at [816, 75] on div "Create New Delivery Pickup Dropoff Delivery Details Swap locations pickup Detai…" at bounding box center [971, 269] width 526 height 539
click at [815, 71] on span "Dropoff" at bounding box center [806, 68] width 35 height 15
click at [827, 66] on button "Dropoff" at bounding box center [807, 68] width 52 height 20
click at [849, 69] on span "Delivery Details" at bounding box center [878, 68] width 73 height 15
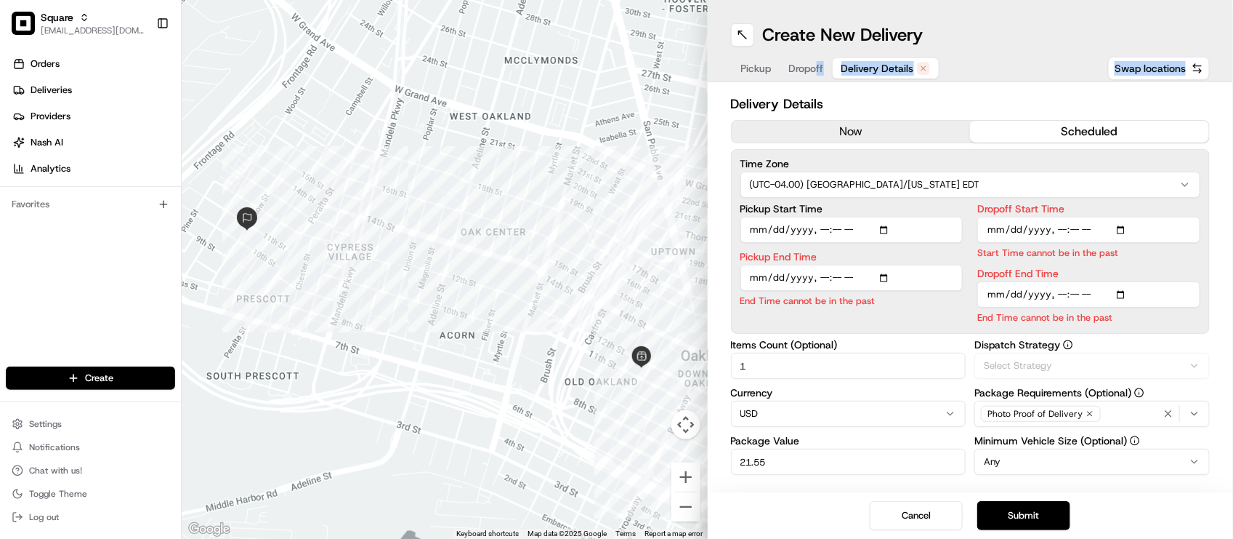
click at [869, 58] on button "Delivery Details" at bounding box center [886, 68] width 106 height 20
click at [807, 70] on span "Dropoff" at bounding box center [806, 68] width 35 height 15
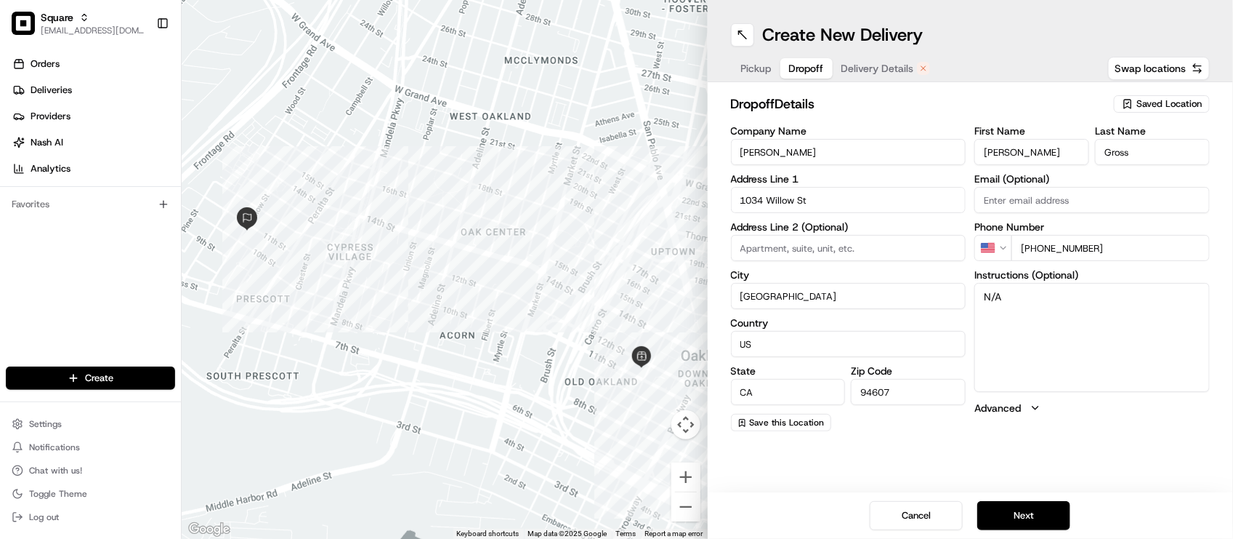
click at [106, 249] on div "Orders Deliveries Providers [PERSON_NAME] Analytics Favorites" at bounding box center [90, 211] width 181 height 328
click at [978, 35] on div "Create New Delivery" at bounding box center [971, 34] width 480 height 23
click at [113, 307] on div "Orders Deliveries Providers [PERSON_NAME] Analytics Favorites" at bounding box center [90, 211] width 181 height 328
click at [863, 66] on span "Delivery Details" at bounding box center [878, 68] width 73 height 15
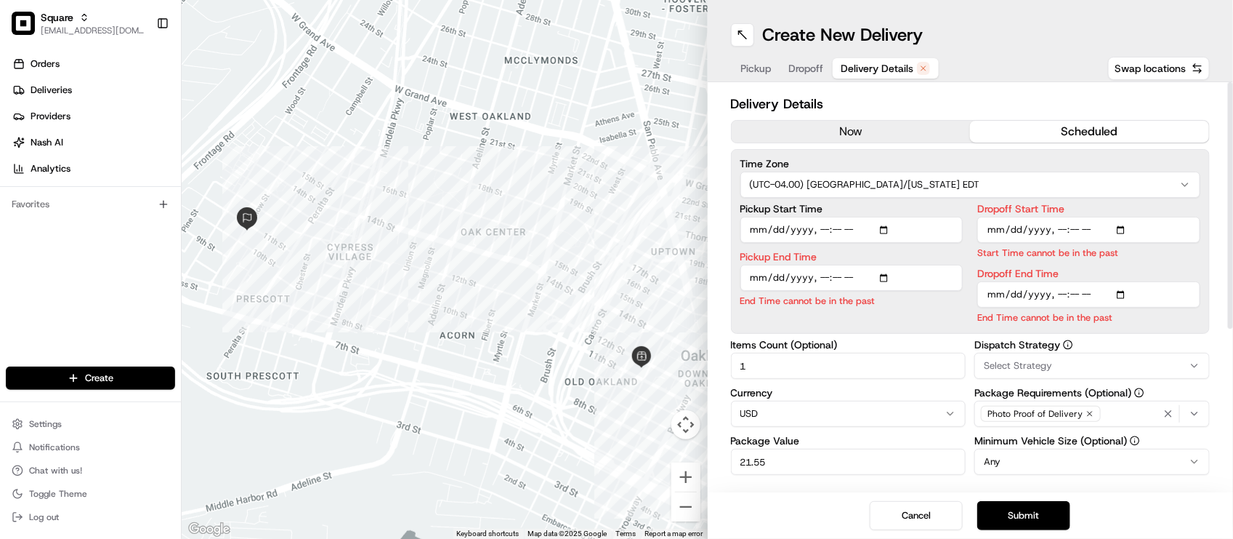
click at [869, 136] on button "now" at bounding box center [851, 132] width 239 height 22
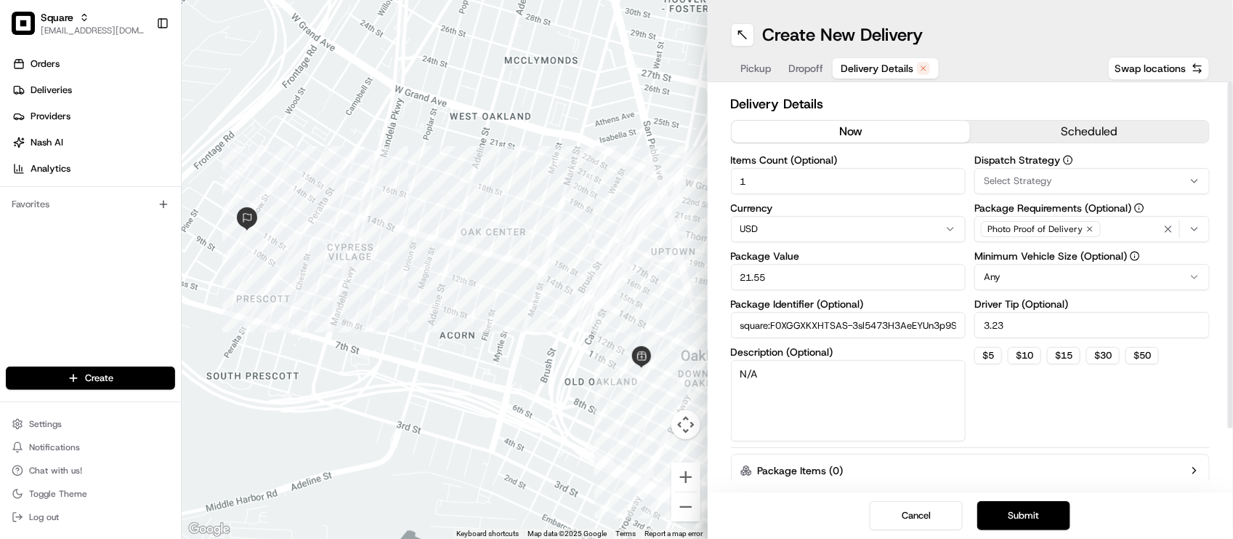
click at [1059, 431] on div "Dispatch Strategy Select Strategy Package Requirements (Optional) Photo Proof o…" at bounding box center [1092, 298] width 235 height 286
drag, startPoint x: 110, startPoint y: 329, endPoint x: 127, endPoint y: 318, distance: 20.0
click at [113, 328] on div "Orders Deliveries Providers [PERSON_NAME] Analytics Favorites" at bounding box center [90, 211] width 181 height 328
click at [801, 67] on span "Dropoff" at bounding box center [806, 68] width 35 height 15
click at [858, 65] on span "Delivery Details" at bounding box center [878, 68] width 73 height 15
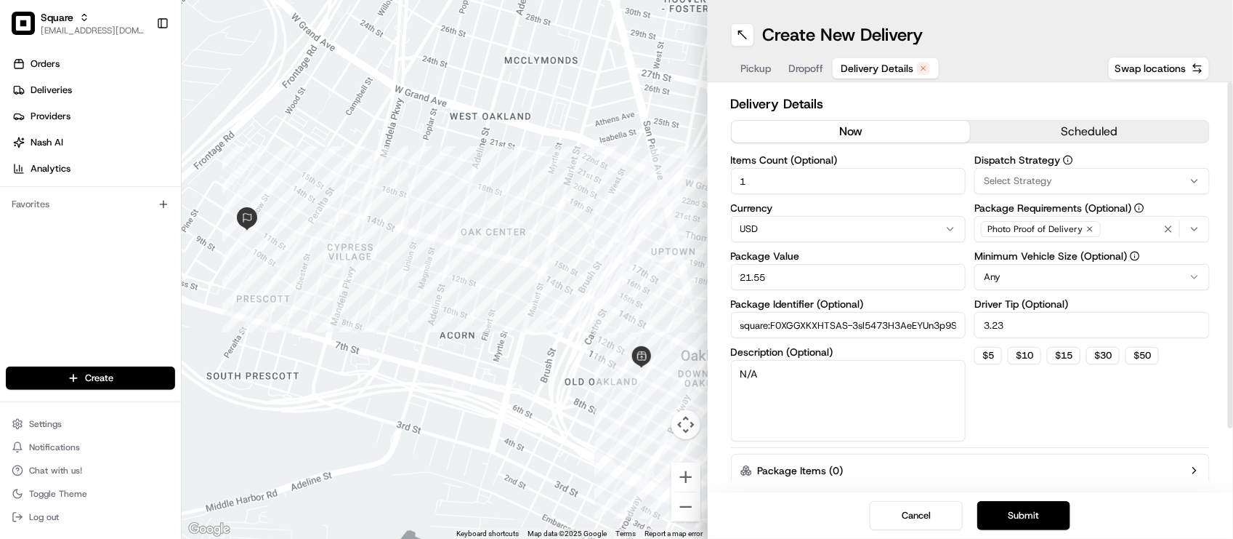
click at [1113, 229] on div "Photo Proof of Delivery" at bounding box center [1092, 229] width 228 height 22
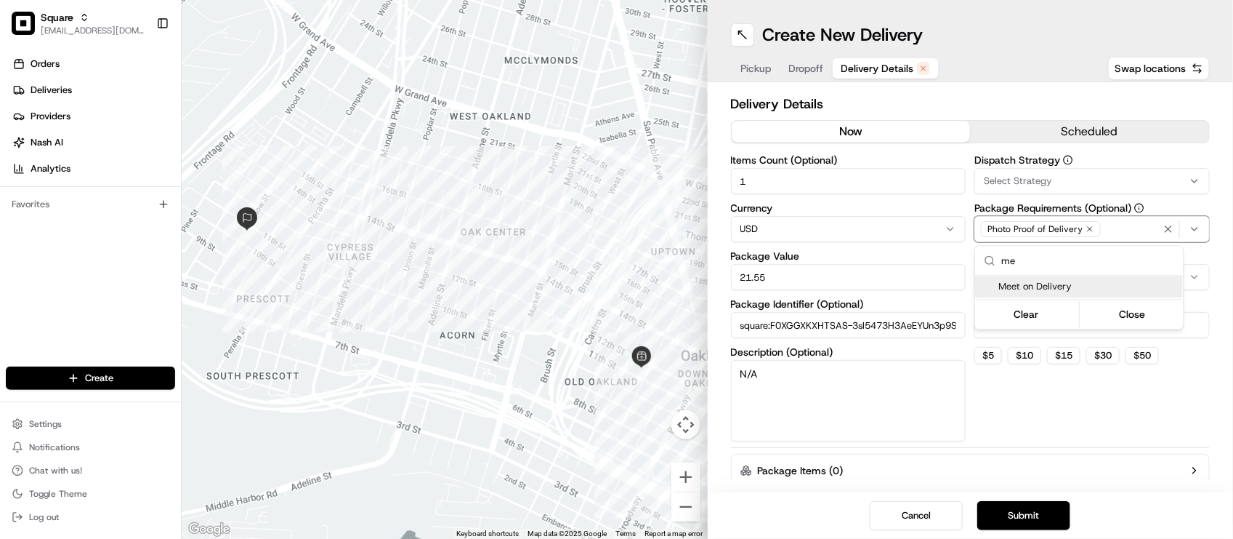
type input "me"
click at [1062, 283] on span "Meet on Delivery" at bounding box center [1088, 287] width 179 height 13
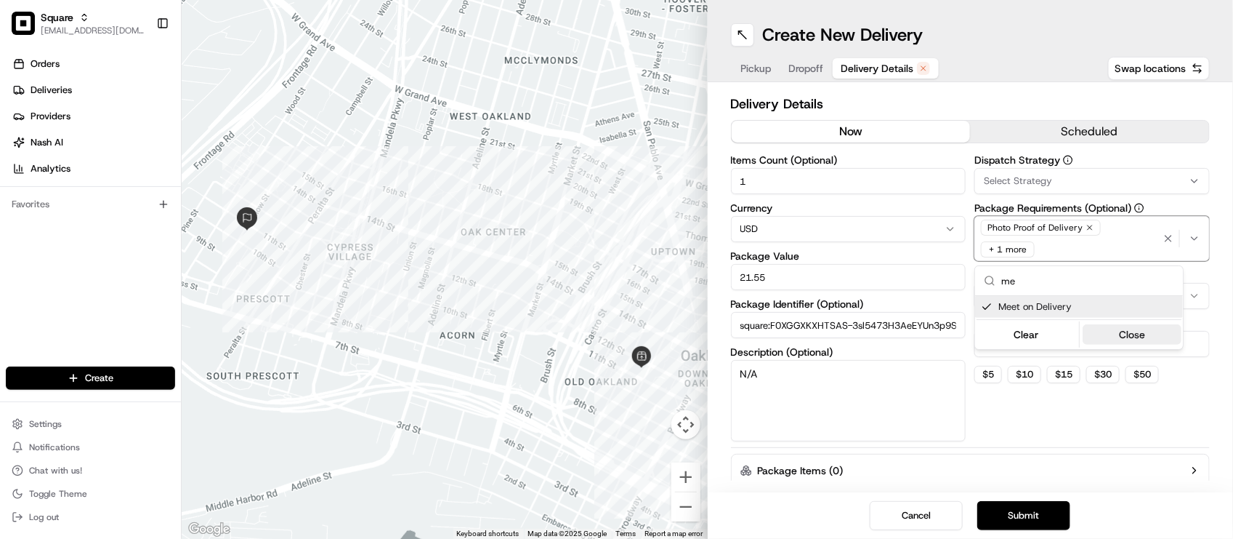
click at [1134, 334] on button "Close" at bounding box center [1133, 334] width 100 height 20
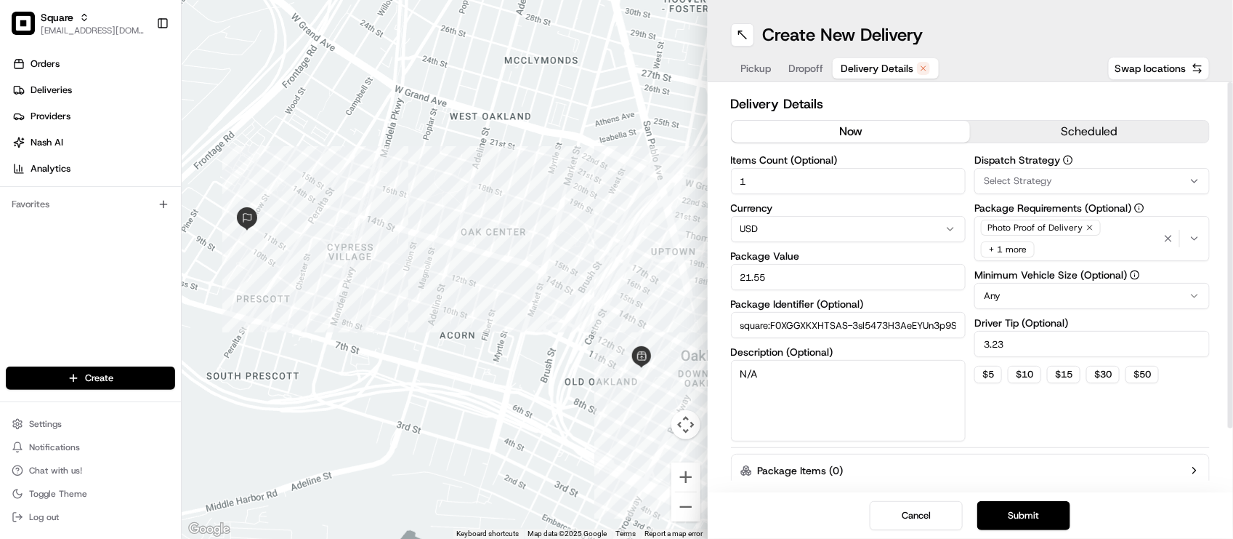
click at [815, 70] on span "Dropoff" at bounding box center [806, 68] width 35 height 15
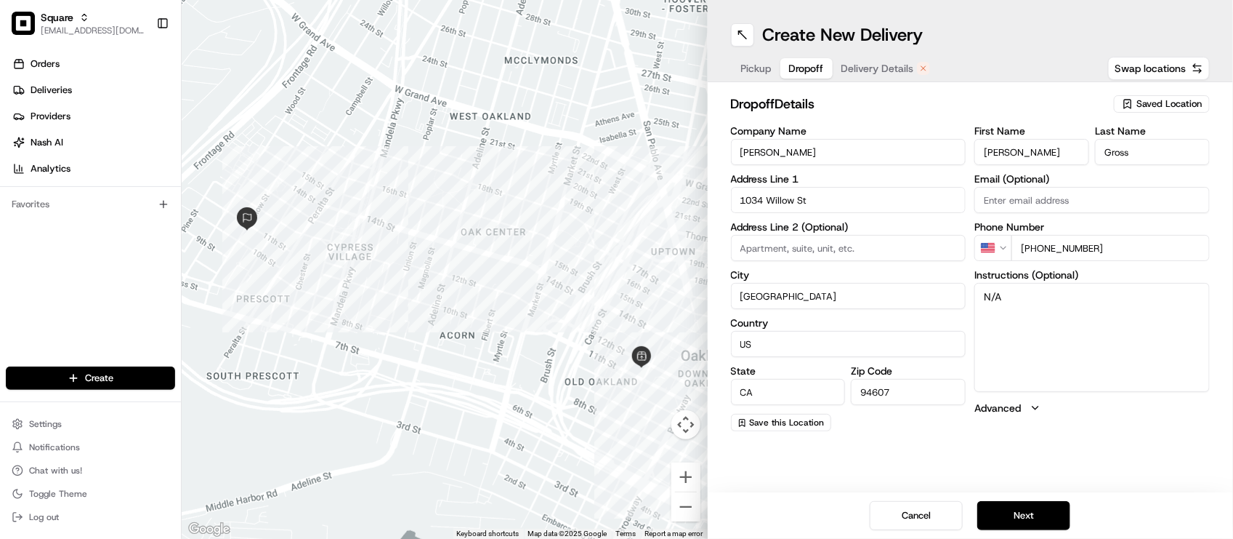
click at [1011, 312] on textarea "N/A" at bounding box center [1092, 337] width 235 height 109
drag, startPoint x: 1020, startPoint y: 303, endPoint x: 892, endPoint y: 305, distance: 127.2
click at [891, 305] on div "Company Name Jacqueline Gross Address Line 1 1034 Willow St Address Line 2 (Opt…" at bounding box center [971, 278] width 480 height 305
click at [1045, 295] on textarea "Please call the once you arrive. Thank you & drive safe!" at bounding box center [1092, 337] width 235 height 109
click at [1044, 295] on textarea "Please call the once you arrive. Thank you & drive safe!" at bounding box center [1092, 337] width 235 height 109
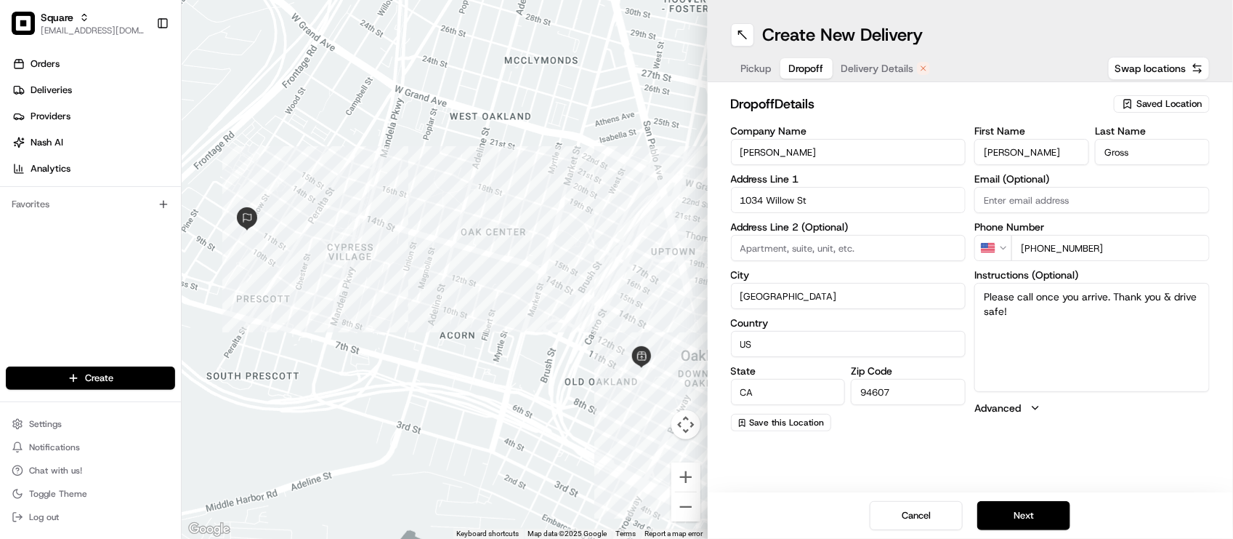
type textarea "Please call once you arrive. Thank you & drive safe!"
click at [874, 78] on div "Pickup Dropoff Delivery Details" at bounding box center [835, 68] width 209 height 26
drag, startPoint x: 874, startPoint y: 78, endPoint x: 876, endPoint y: 69, distance: 9.6
click at [874, 78] on div "Pickup Dropoff Delivery Details" at bounding box center [835, 68] width 209 height 26
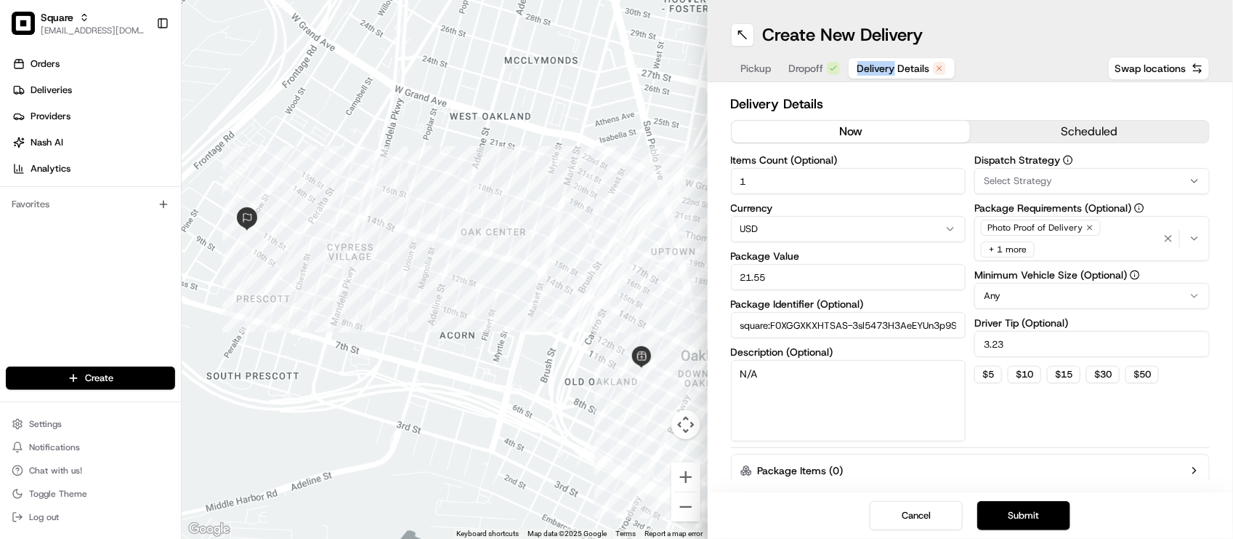
click at [876, 69] on span "Delivery Details" at bounding box center [894, 68] width 73 height 15
drag, startPoint x: 1043, startPoint y: 126, endPoint x: 1036, endPoint y: 127, distance: 7.4
click at [1044, 127] on button "scheduled" at bounding box center [1089, 132] width 239 height 22
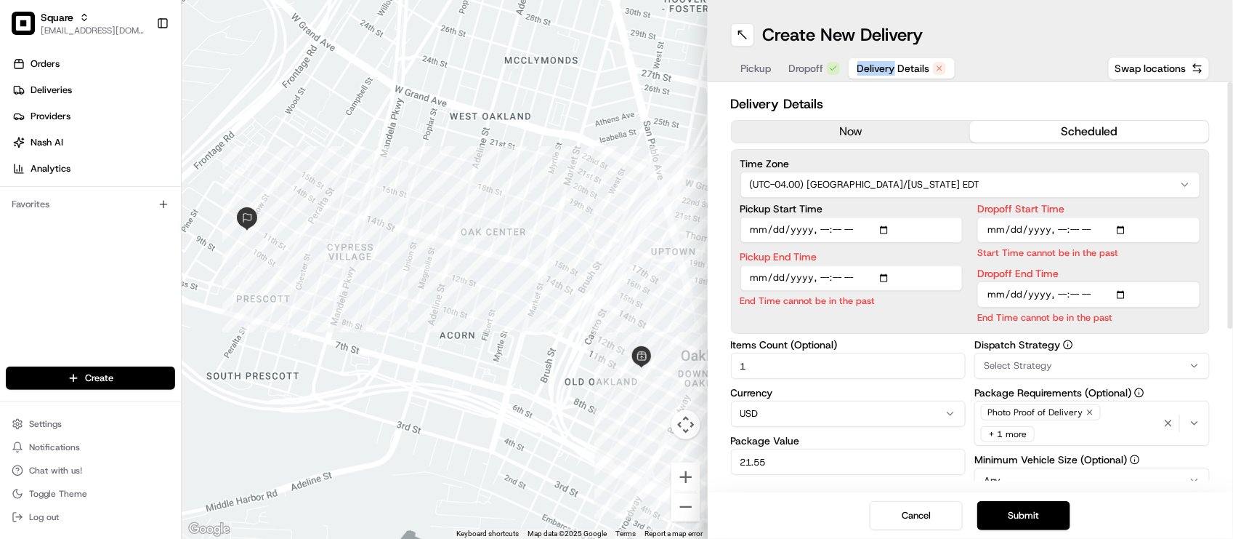
click at [880, 135] on button "now" at bounding box center [851, 132] width 239 height 22
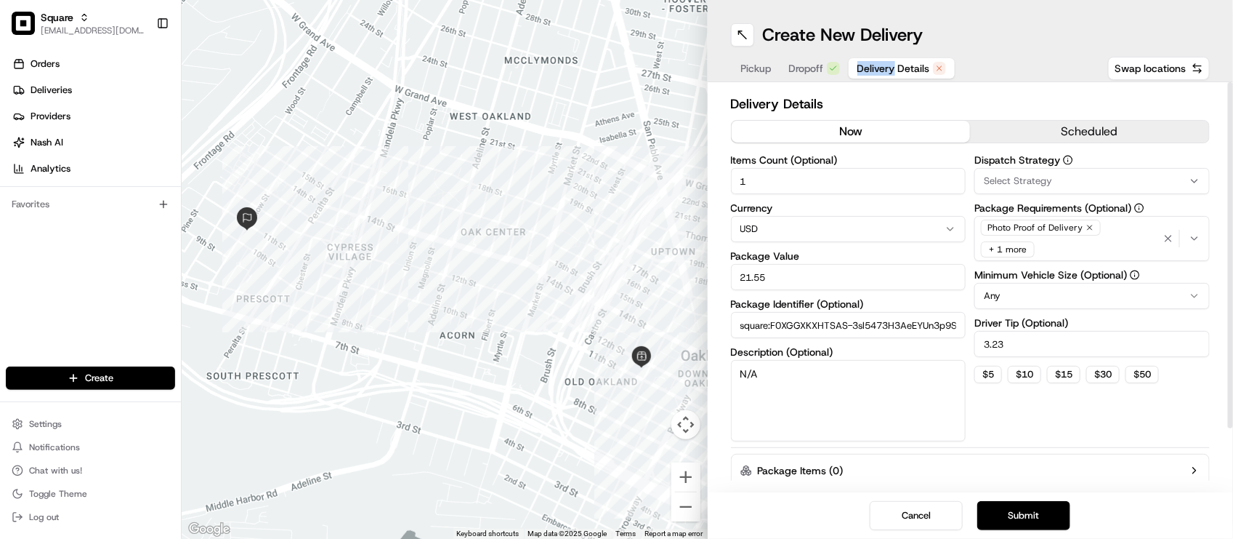
click at [1033, 501] on button "Submit" at bounding box center [1023, 515] width 93 height 29
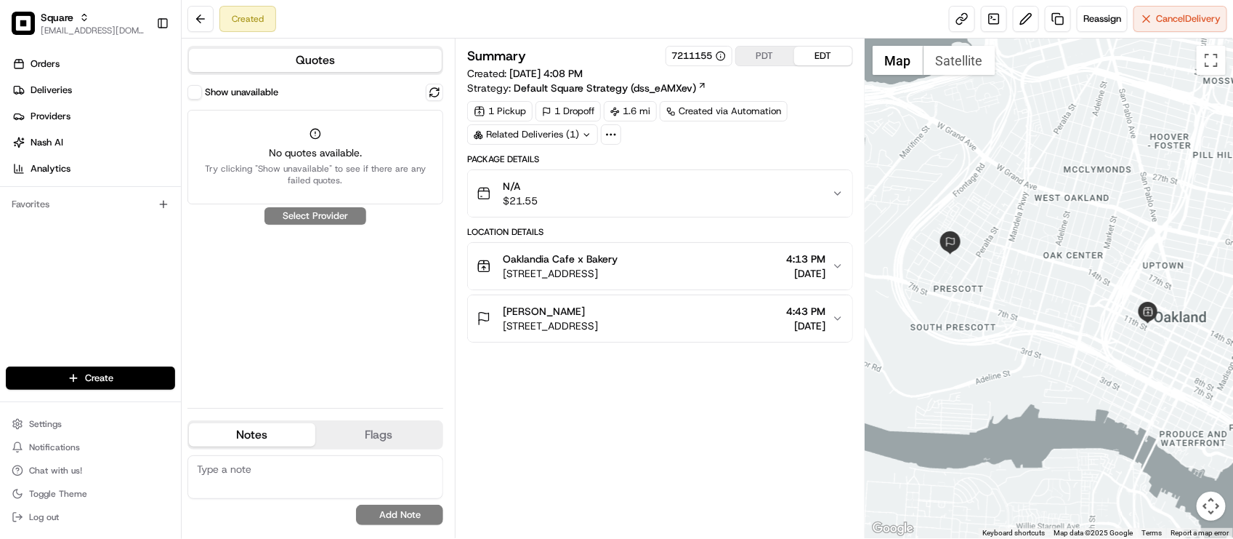
click at [280, 342] on div "Show unavailable No quotes available. Try clicking "Show unavailable" to see if…" at bounding box center [315, 240] width 256 height 312
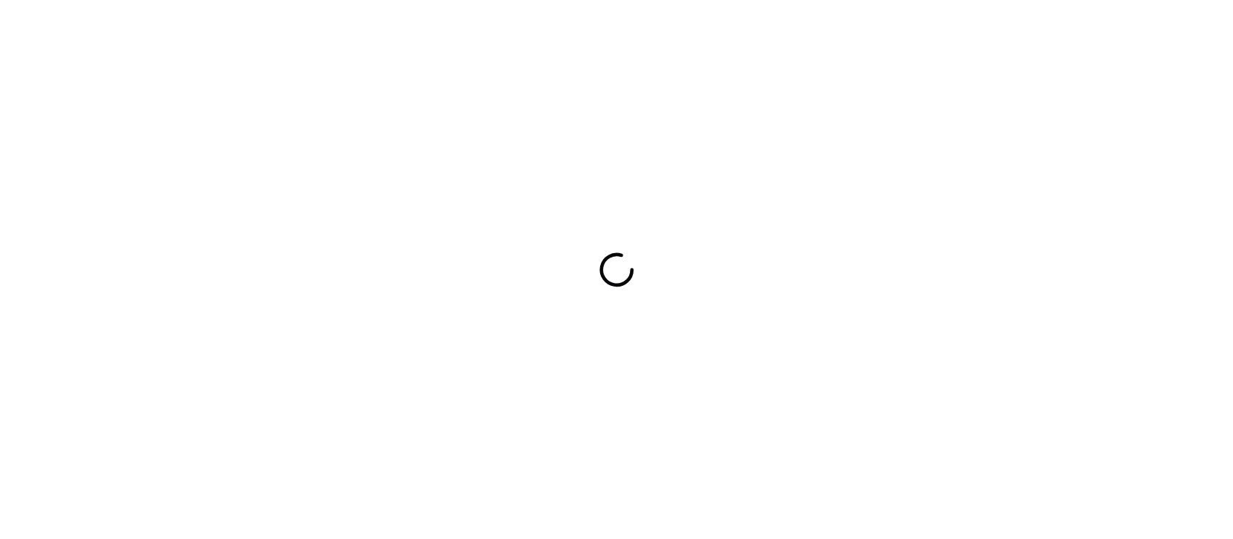
click at [304, 139] on div at bounding box center [616, 269] width 1233 height 539
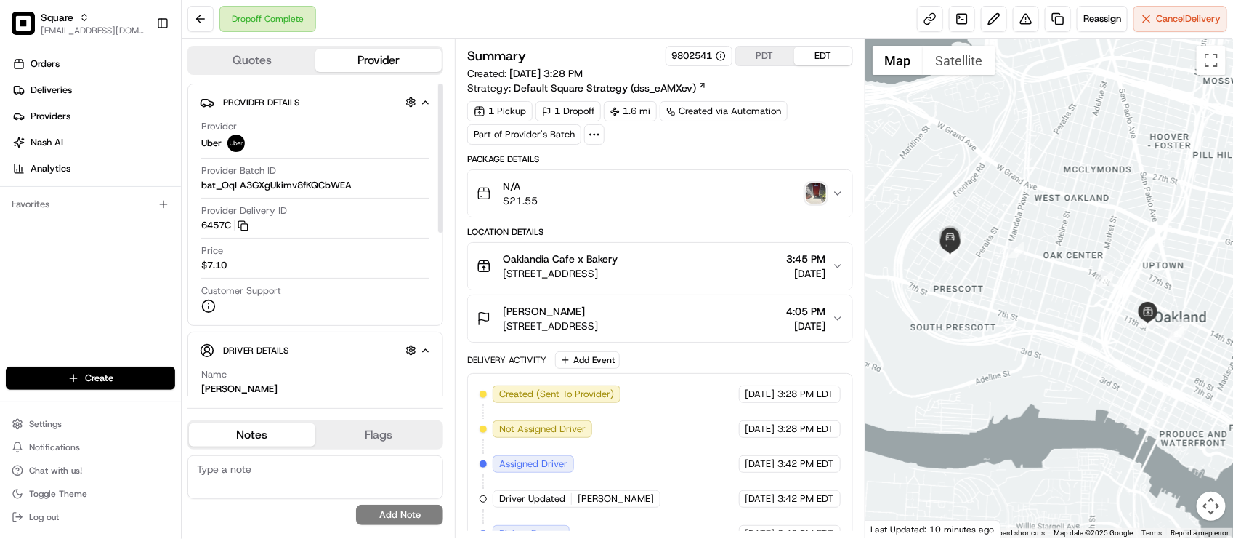
drag, startPoint x: 338, startPoint y: 173, endPoint x: 356, endPoint y: 166, distance: 19.6
click at [339, 174] on div "Provider Batch ID bat_OqLA3GXgUkimv8fKQCbWEA" at bounding box center [315, 178] width 228 height 28
click at [1059, 17] on link at bounding box center [1058, 19] width 26 height 26
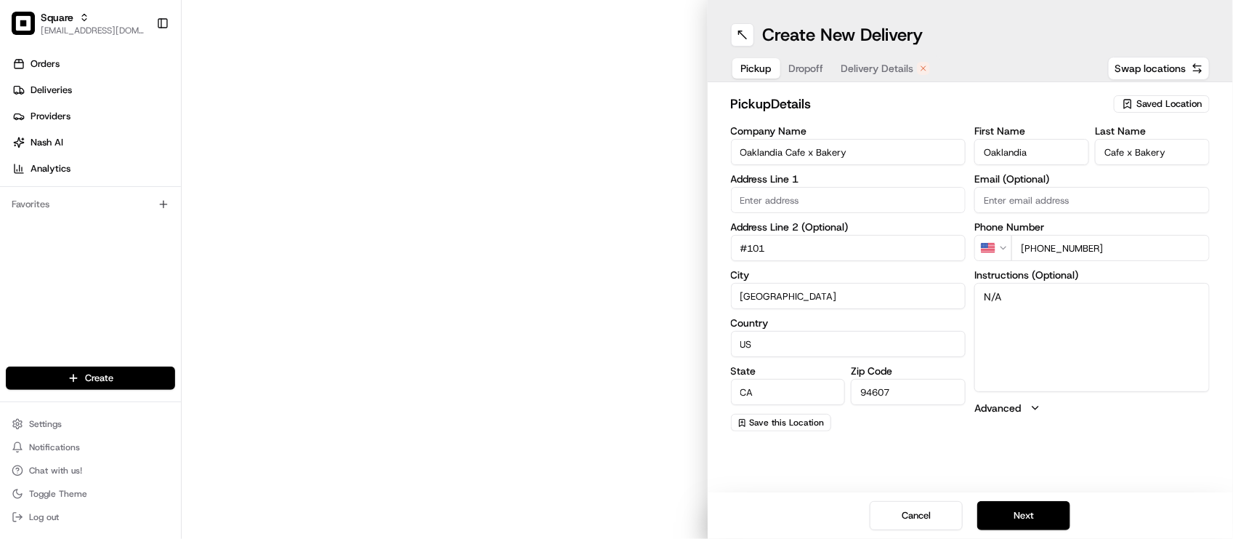
type input "[STREET_ADDRESS]"
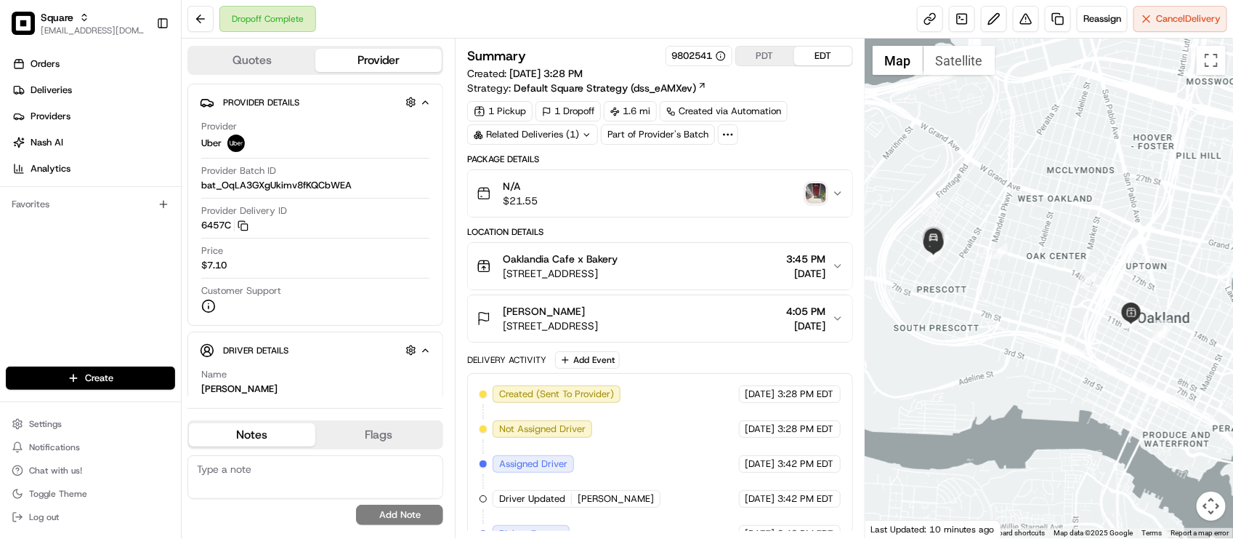
click at [611, 31] on div "Dropoff Complete Reassign Cancel Delivery" at bounding box center [708, 19] width 1052 height 39
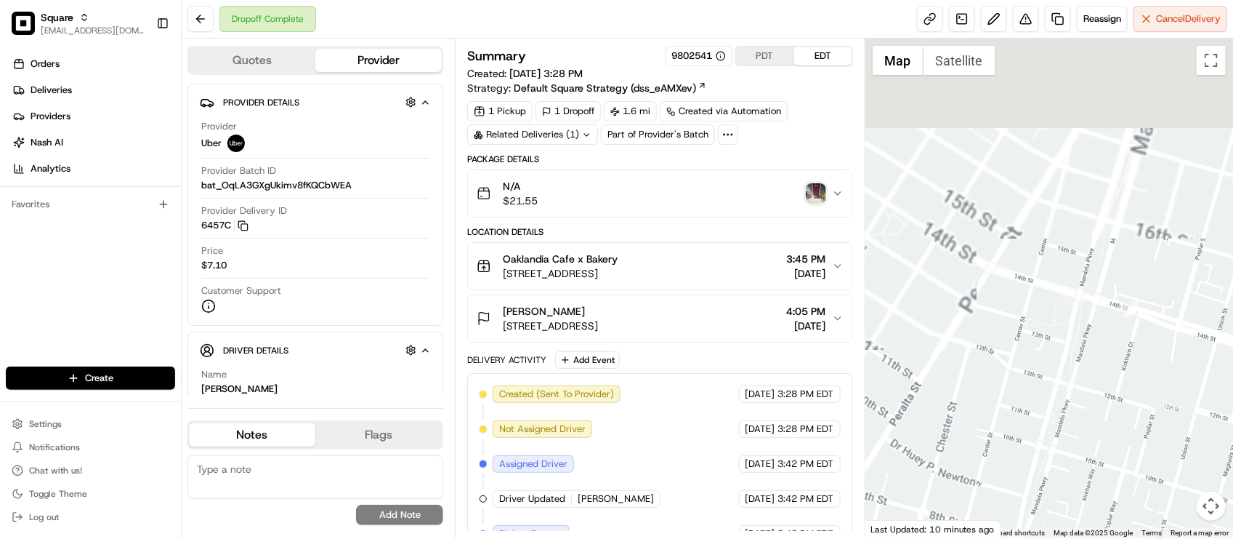
drag, startPoint x: 934, startPoint y: 219, endPoint x: 1047, endPoint y: 352, distance: 174.8
click at [1047, 352] on div at bounding box center [1050, 288] width 368 height 499
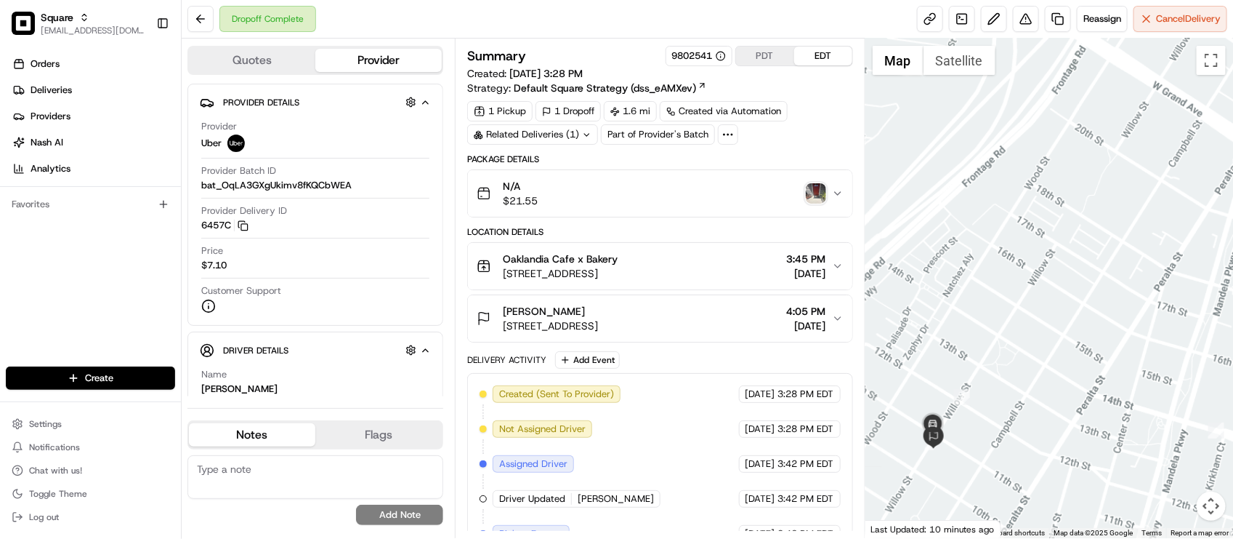
drag, startPoint x: 957, startPoint y: 245, endPoint x: 1011, endPoint y: 258, distance: 55.3
click at [1011, 258] on div at bounding box center [1050, 288] width 368 height 499
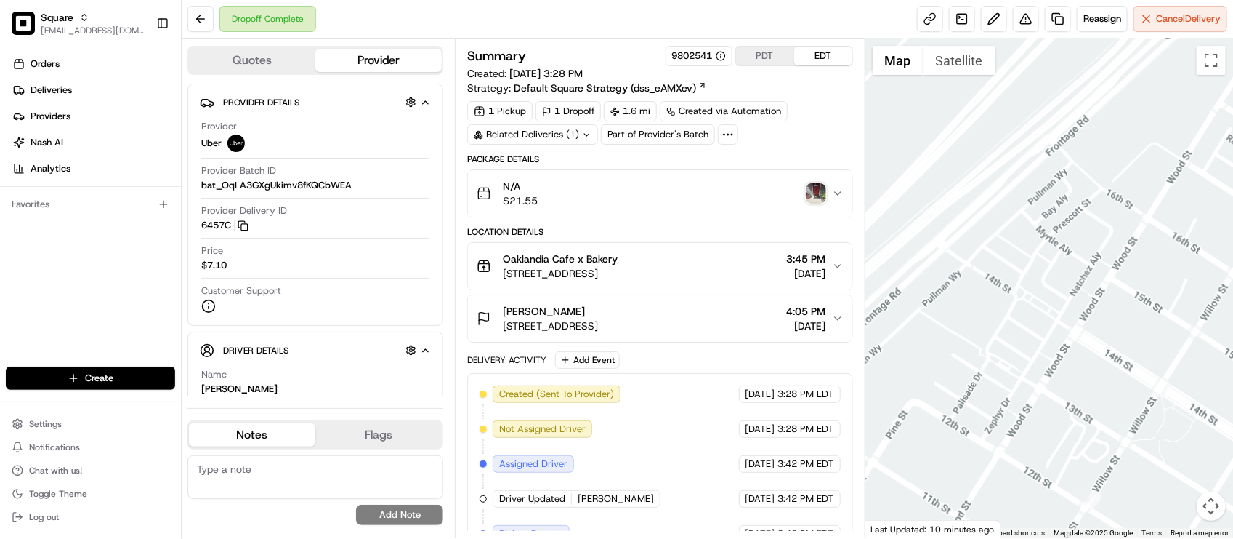
drag, startPoint x: 1050, startPoint y: 506, endPoint x: 1015, endPoint y: 249, distance: 259.0
click at [1015, 269] on div at bounding box center [1050, 288] width 368 height 499
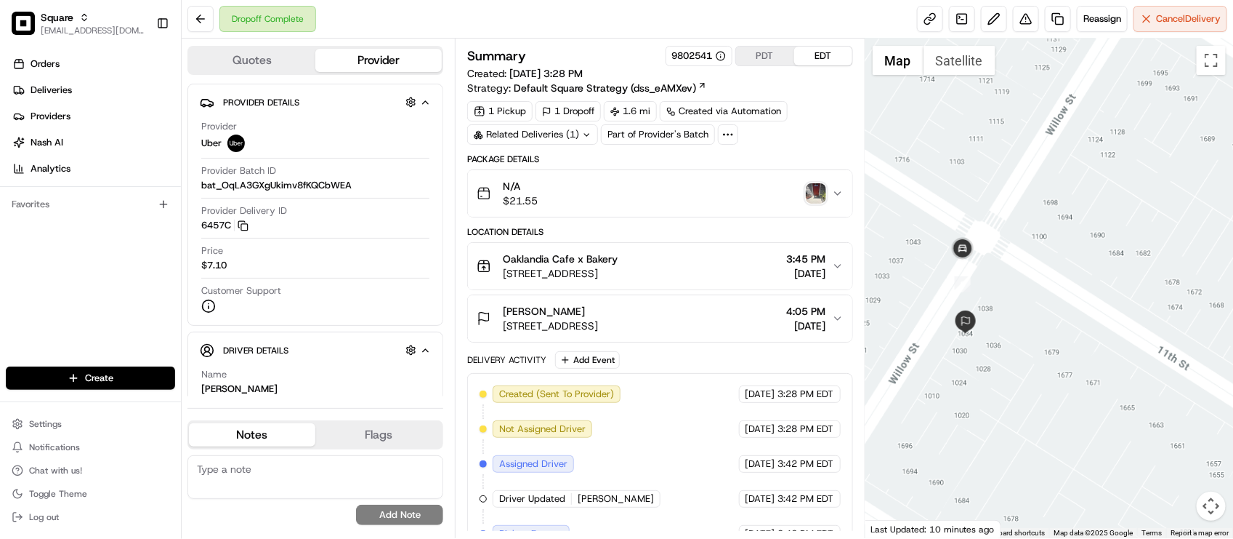
drag, startPoint x: 1029, startPoint y: 262, endPoint x: 1051, endPoint y: 264, distance: 21.9
click at [1051, 264] on div at bounding box center [1050, 288] width 368 height 499
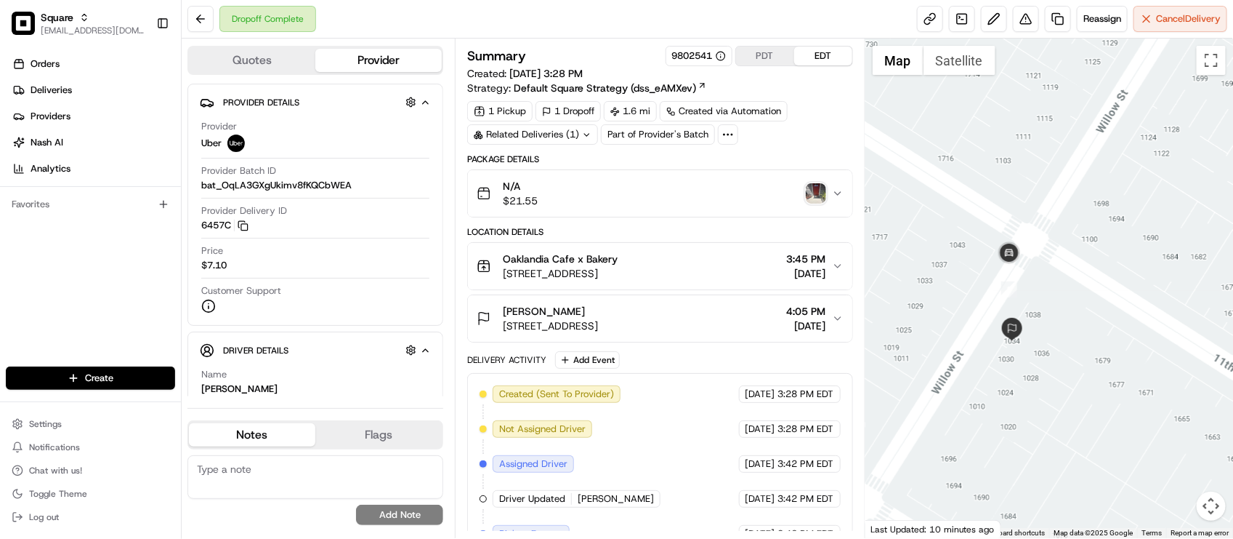
click at [812, 202] on img "button" at bounding box center [816, 193] width 20 height 20
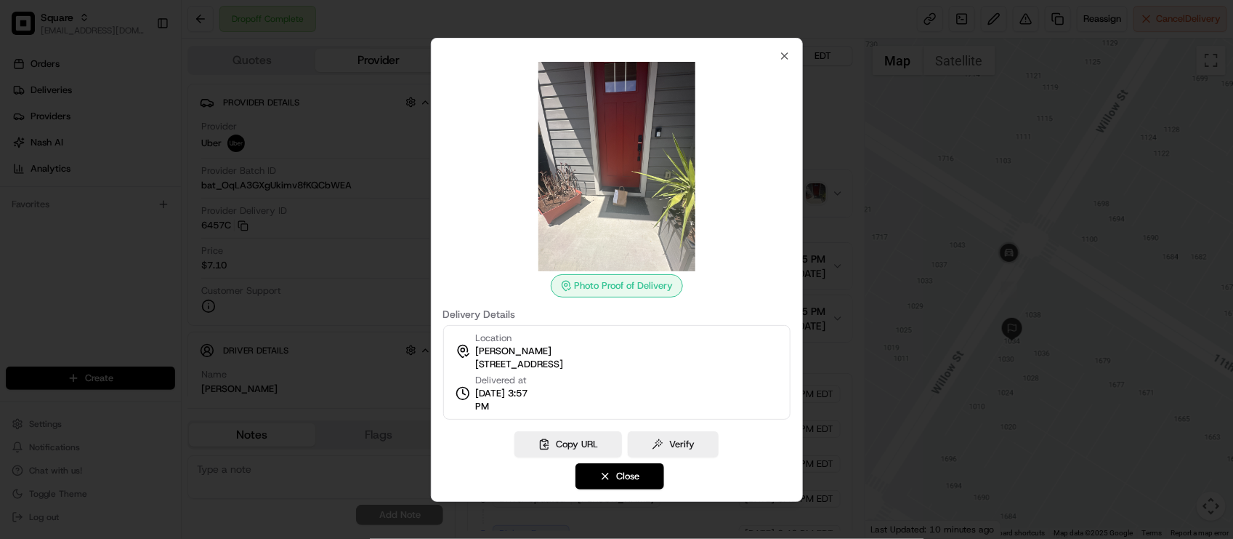
click at [658, 180] on img at bounding box center [616, 166] width 209 height 209
click at [786, 55] on icon "button" at bounding box center [785, 56] width 12 height 12
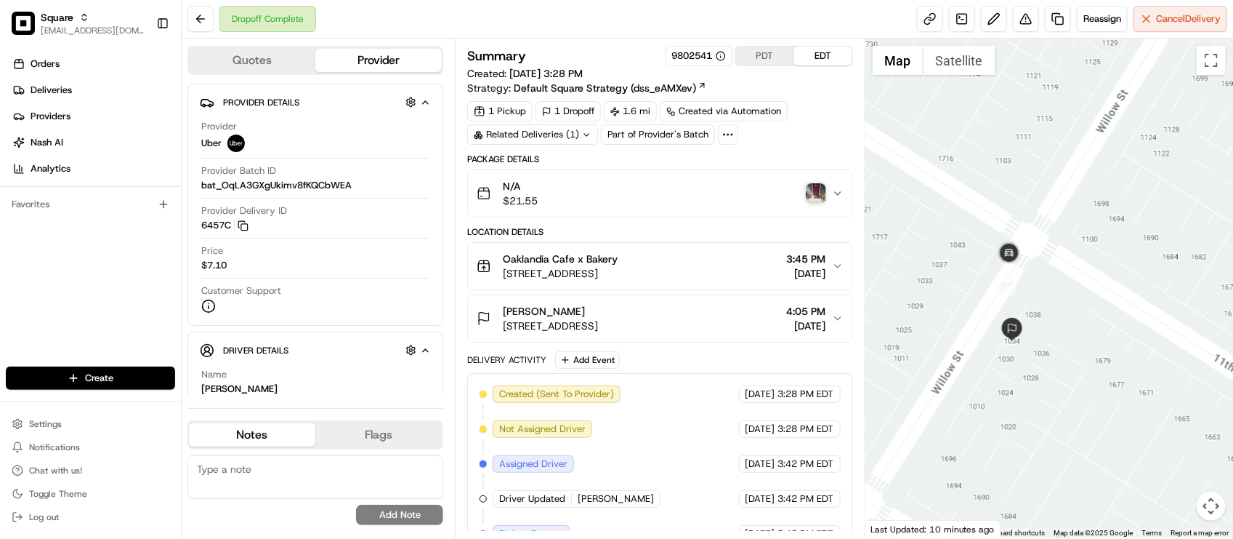
click at [815, 198] on img "button" at bounding box center [816, 193] width 20 height 20
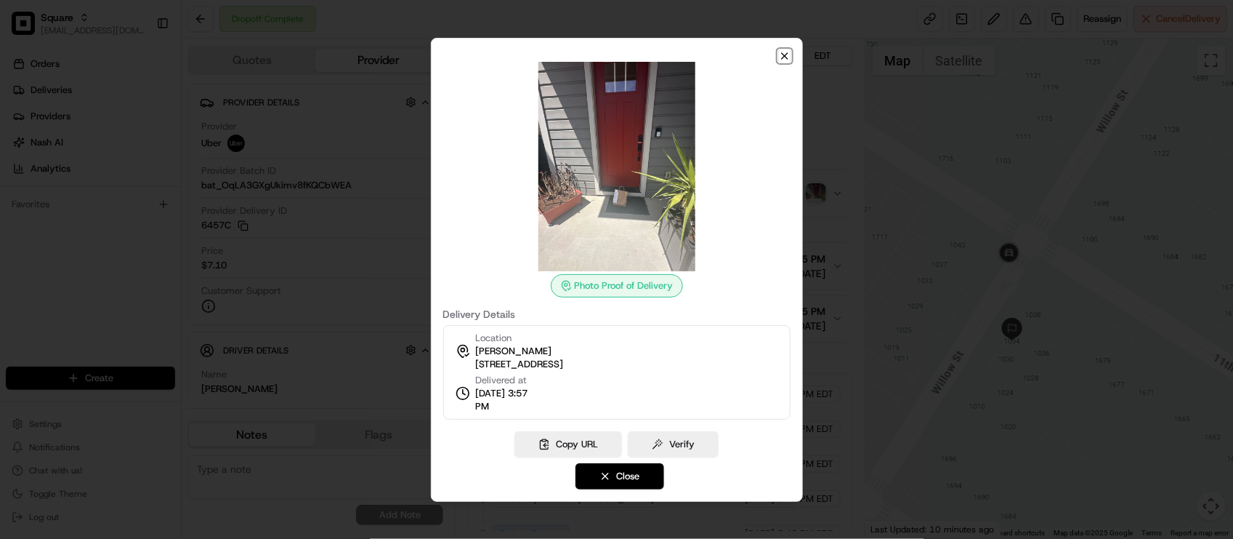
click at [782, 53] on icon "button" at bounding box center [785, 56] width 6 height 6
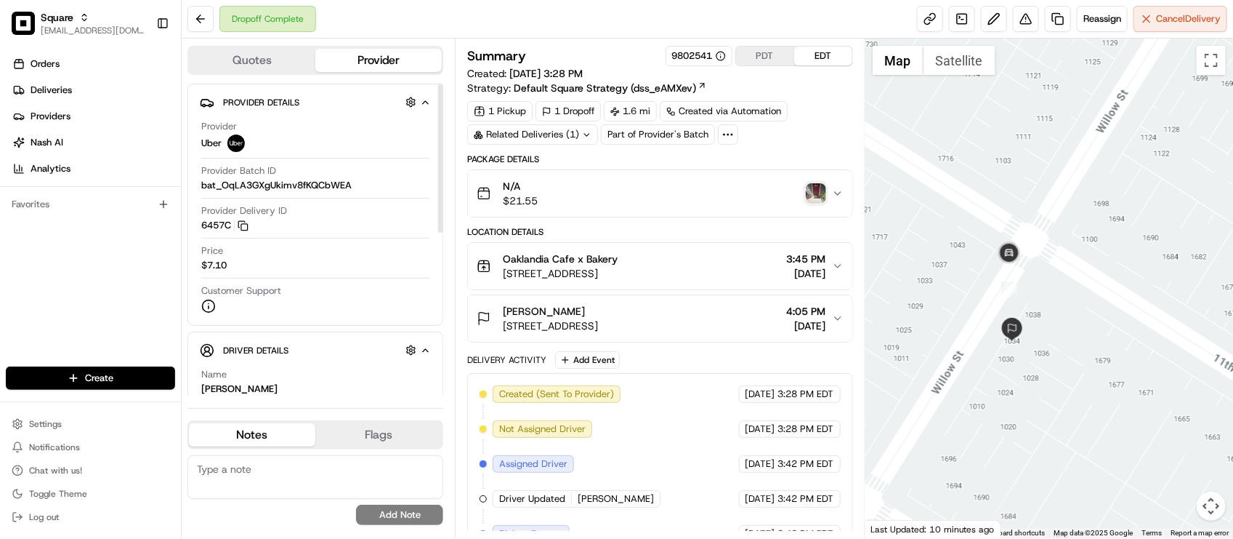
click at [376, 259] on div "Price $7.10" at bounding box center [315, 258] width 228 height 28
click at [800, 138] on div "1 Pickup 1 Dropoff 1.6 mi Created via Automation Related Deliveries (1) Part of…" at bounding box center [659, 123] width 385 height 44
click at [696, 179] on button "N/A $21.55" at bounding box center [660, 193] width 384 height 47
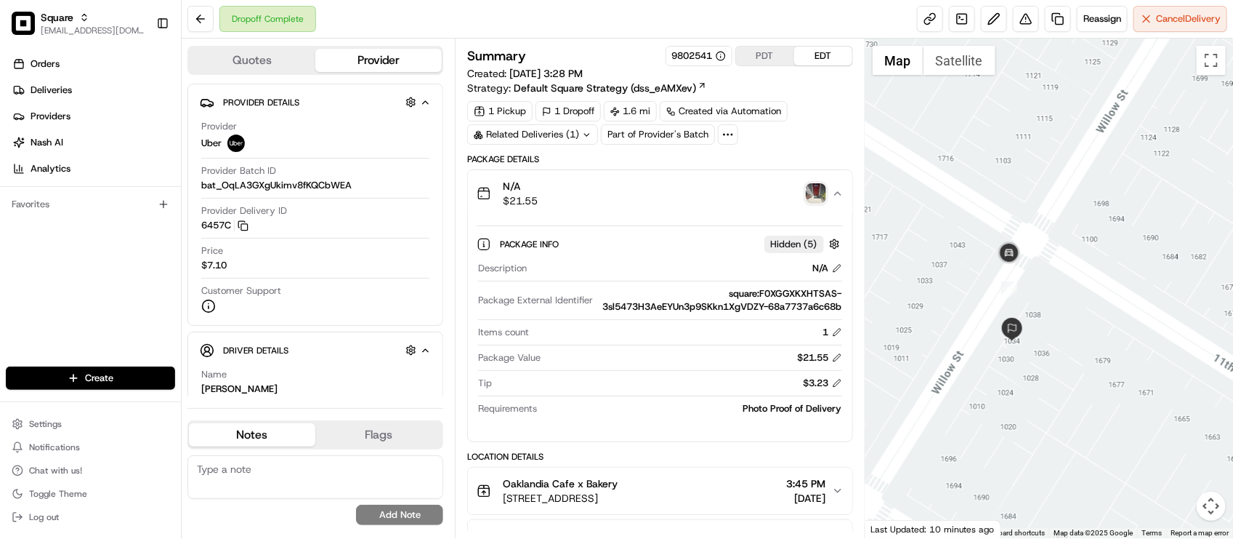
click at [698, 190] on div "N/A $21.55" at bounding box center [654, 193] width 355 height 29
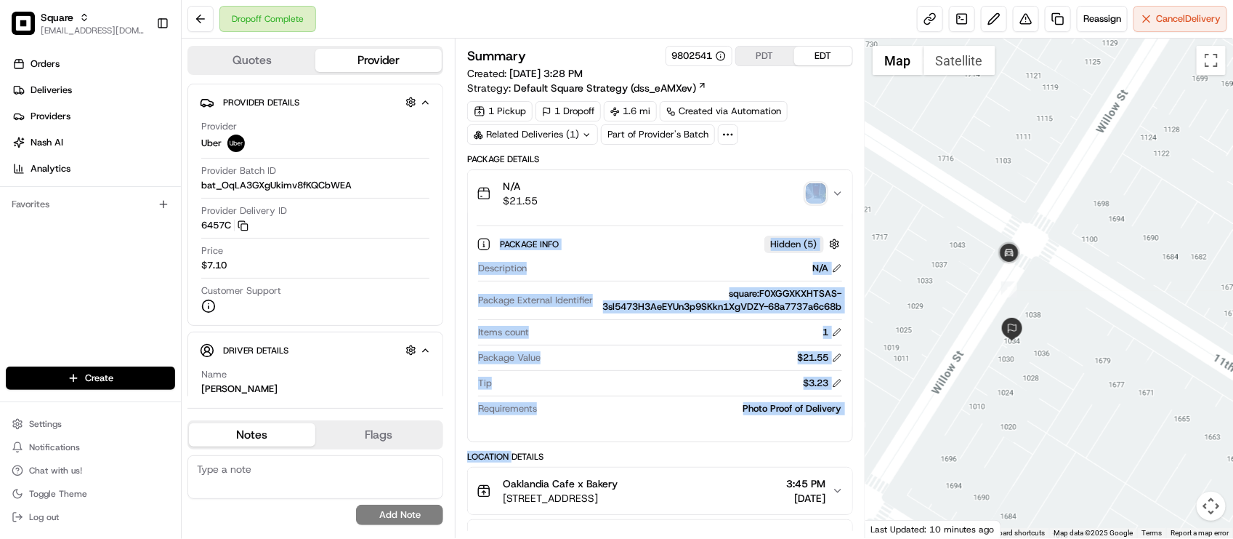
click at [698, 191] on div "N/A $21.55" at bounding box center [654, 193] width 355 height 29
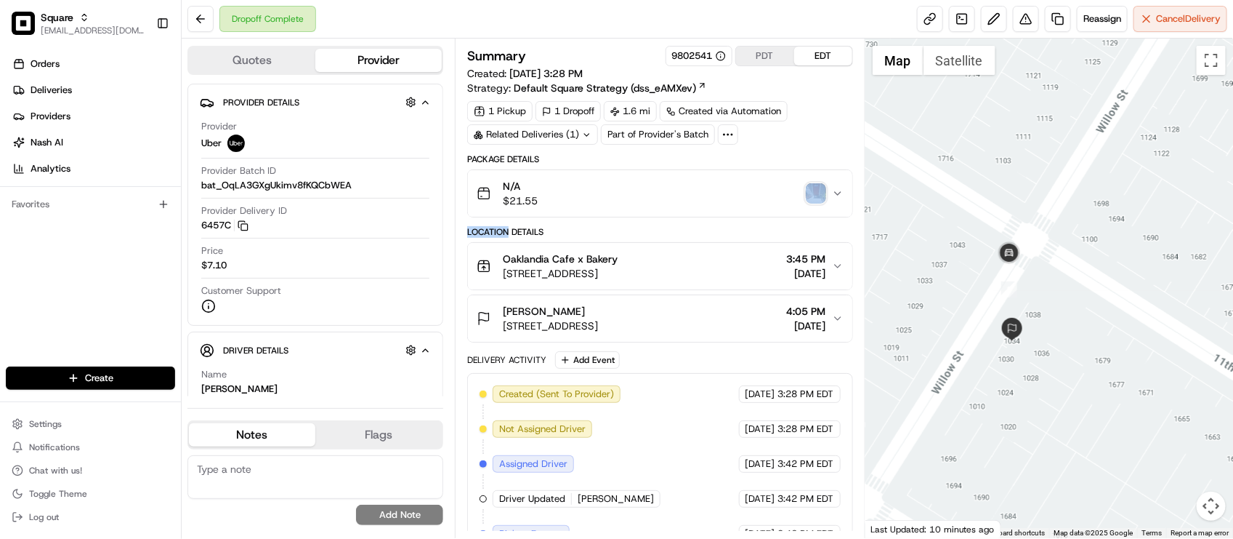
click at [698, 191] on div "N/A $21.55" at bounding box center [654, 193] width 355 height 29
drag, startPoint x: 705, startPoint y: 193, endPoint x: 716, endPoint y: 190, distance: 11.3
click at [706, 193] on div "N/A $21.55" at bounding box center [654, 193] width 355 height 29
click at [852, 135] on div "1 Pickup 1 Dropoff 1.6 mi Created via Automation Related Deliveries (1) Part of…" at bounding box center [659, 123] width 385 height 44
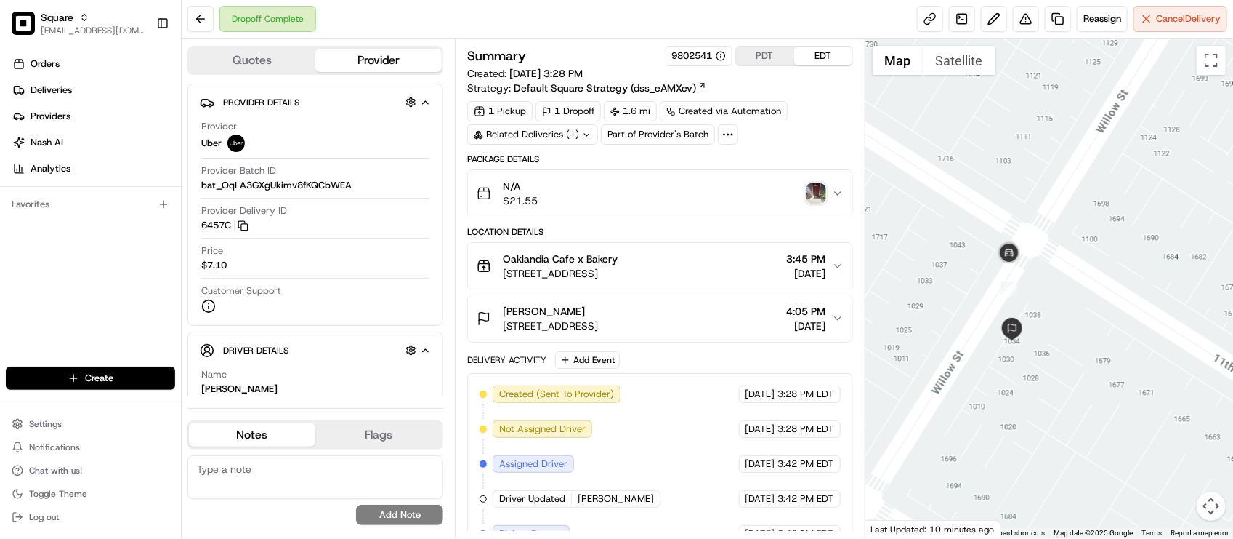
click at [667, 215] on button "N/A $21.55" at bounding box center [660, 193] width 384 height 47
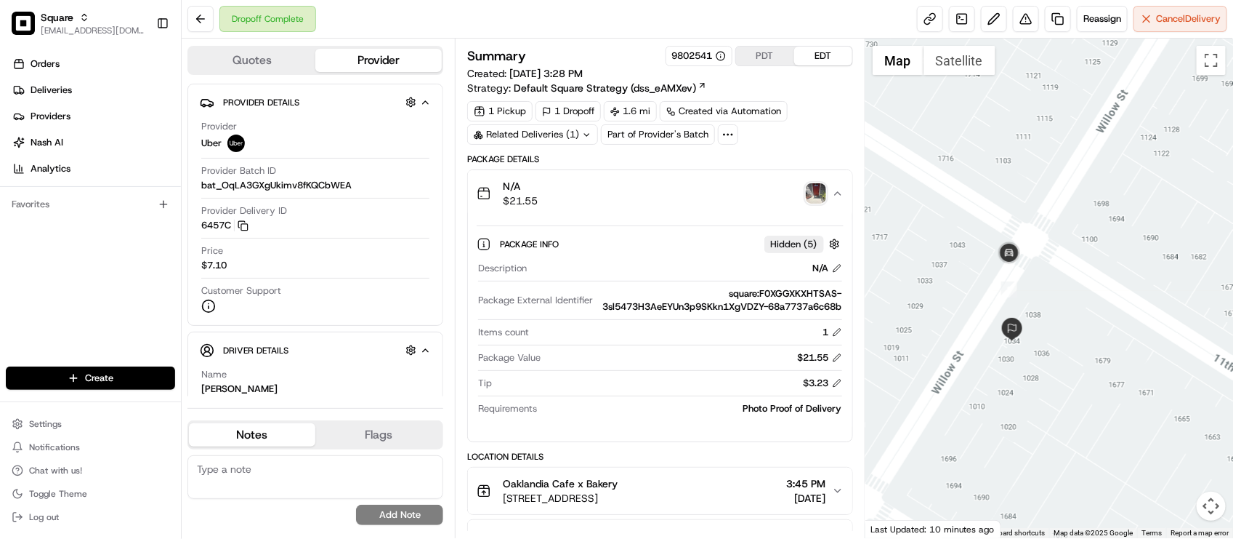
click at [667, 215] on button "N/A $21.55" at bounding box center [660, 193] width 384 height 47
click at [796, 150] on div "Summary 9802541 PDT EDT Created: 08/21/2025 3:28 PM Strategy: Default Square St…" at bounding box center [659, 500] width 385 height 908
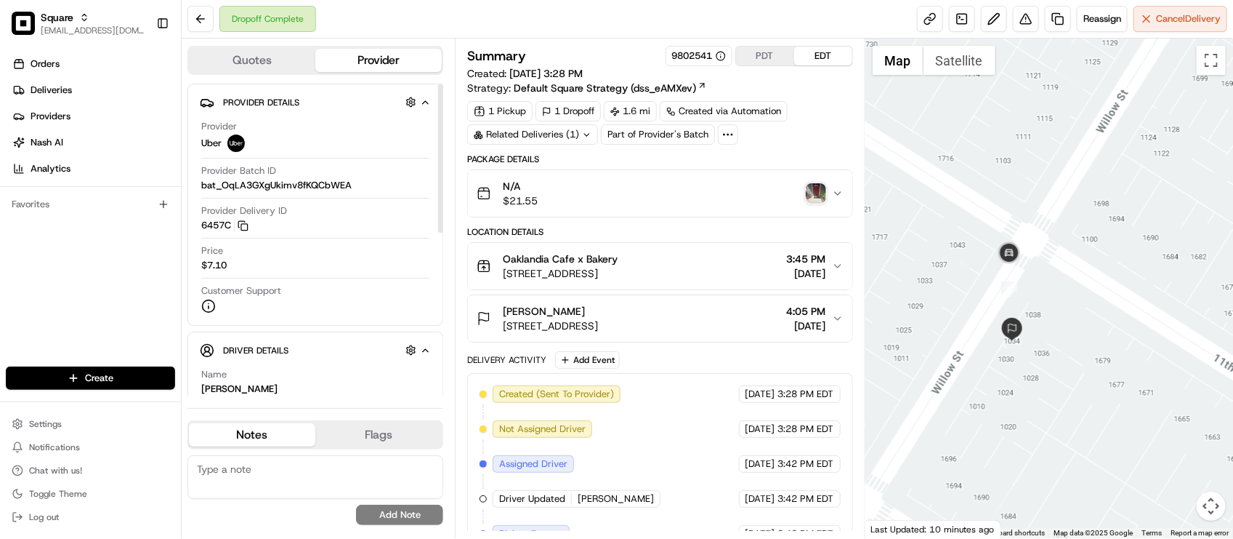
click at [331, 124] on div "Provider Uber" at bounding box center [315, 136] width 228 height 32
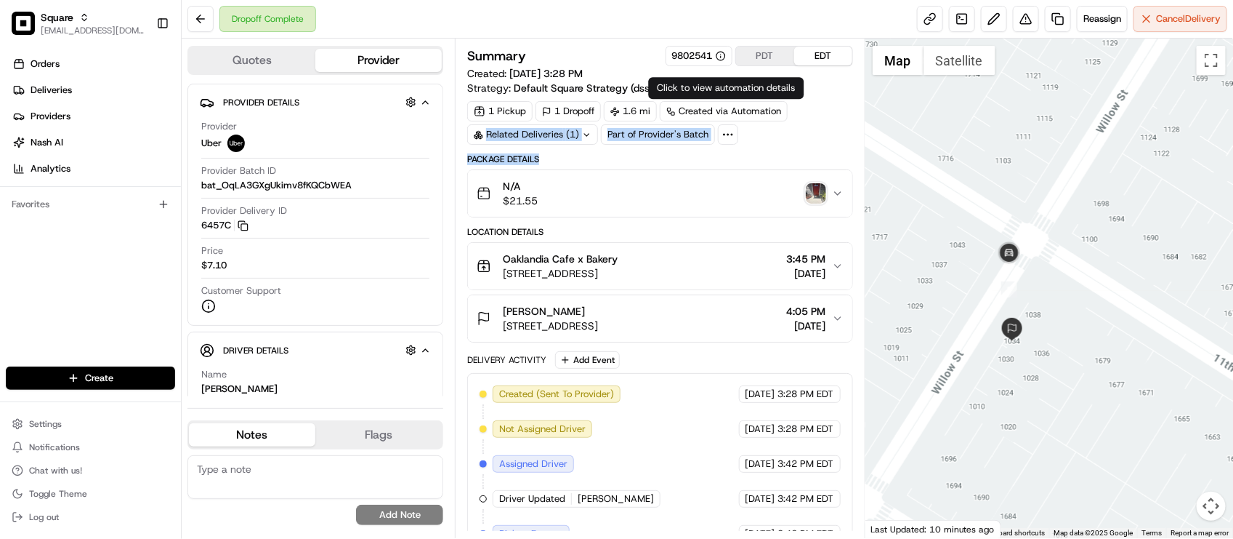
click at [804, 150] on div "Summary 9802541 PDT EDT Created: 08/21/2025 3:28 PM Strategy: Default Square St…" at bounding box center [659, 387] width 385 height 683
click at [775, 56] on button "PDT" at bounding box center [765, 56] width 58 height 19
click at [810, 57] on button "EDT" at bounding box center [823, 56] width 58 height 19
click at [763, 56] on button "PDT" at bounding box center [765, 56] width 58 height 19
click at [820, 146] on div "Summary 9802541 PDT EDT Created: 08/21/2025 12:28 PM Strategy: Default Square S…" at bounding box center [659, 387] width 385 height 683
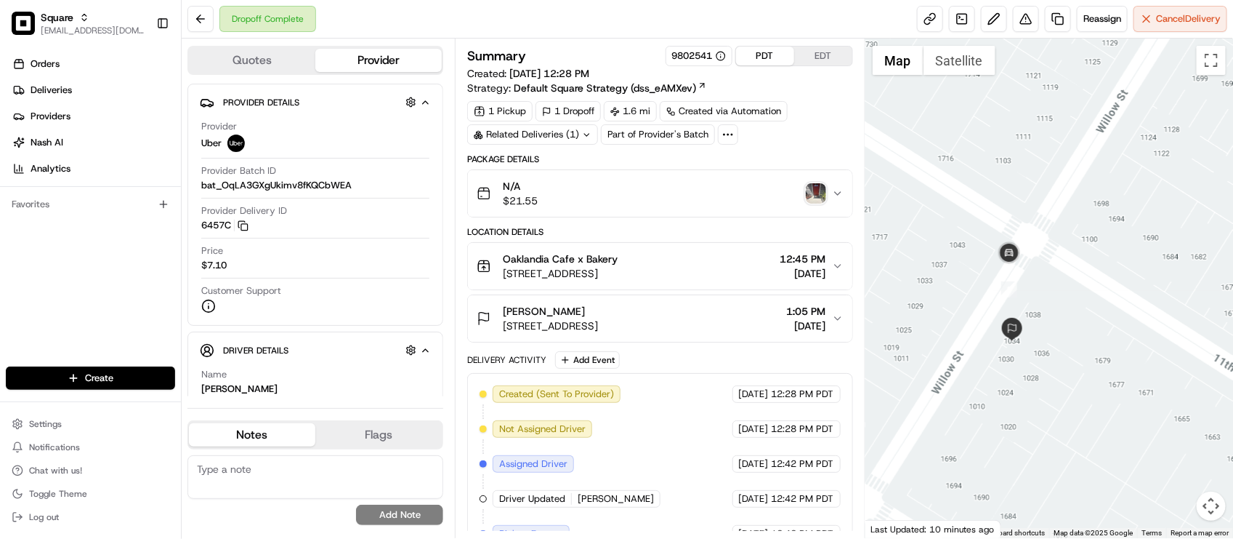
click at [578, 142] on div "Related Deliveries (1)" at bounding box center [532, 134] width 131 height 20
click at [572, 31] on div "Dropoff Complete Reassign Cancel Delivery" at bounding box center [708, 19] width 1052 height 39
click at [547, 140] on div "Related Deliveries (1)" at bounding box center [532, 134] width 131 height 20
click at [564, 28] on div "Dropoff Complete Reassign Cancel Delivery" at bounding box center [708, 19] width 1052 height 39
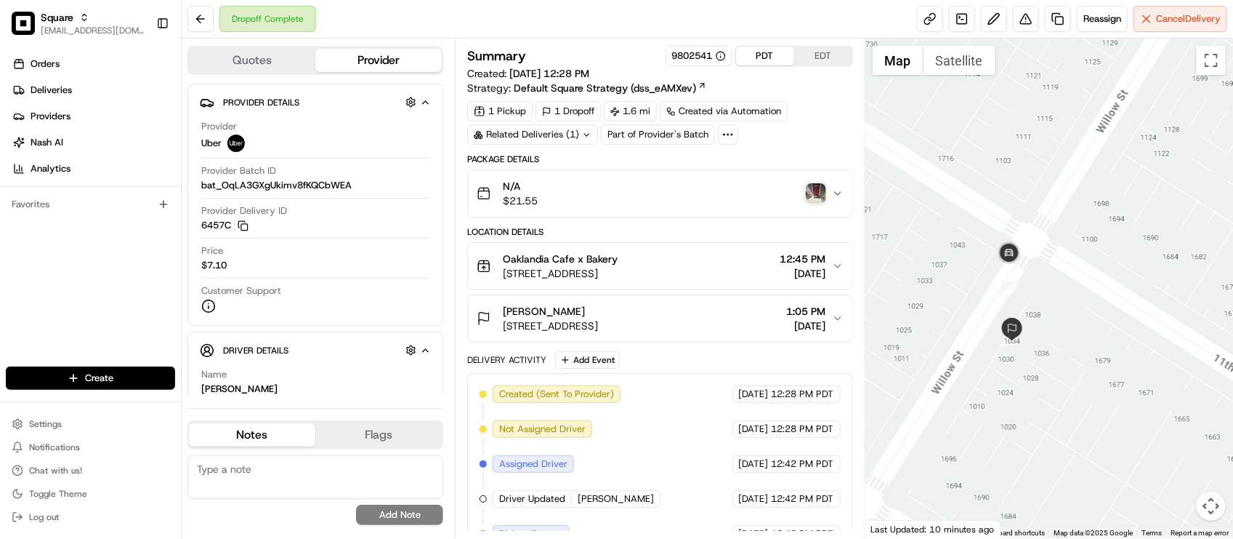
click at [828, 118] on div "1 Pickup 1 Dropoff 1.6 mi Created via Automation Related Deliveries (1) Part of…" at bounding box center [659, 123] width 385 height 44
click at [368, 251] on div "Price $7.10" at bounding box center [315, 258] width 228 height 28
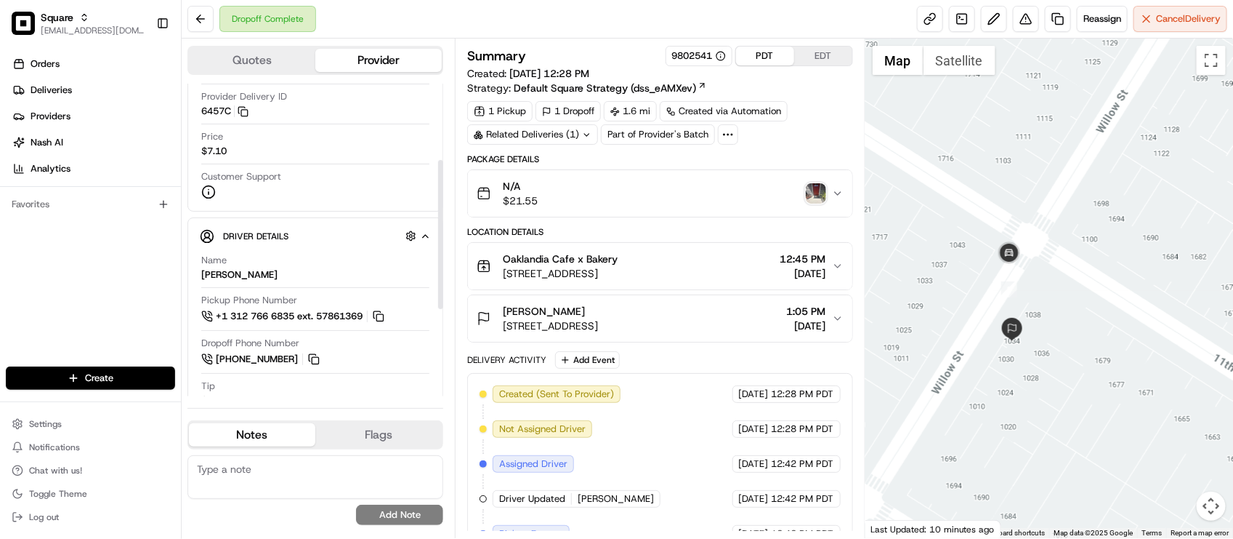
scroll to position [182, 0]
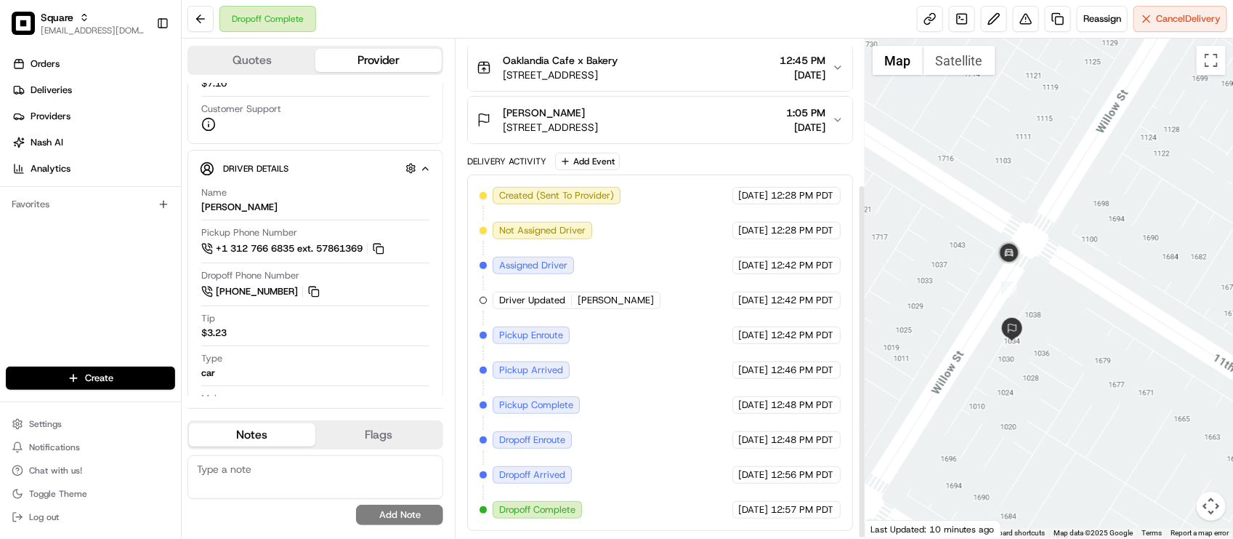
click at [688, 315] on div "Created (Sent To Provider) Uber 08/21/2025 12:28 PM PDT Not Assigned Driver Ube…" at bounding box center [660, 352] width 360 height 331
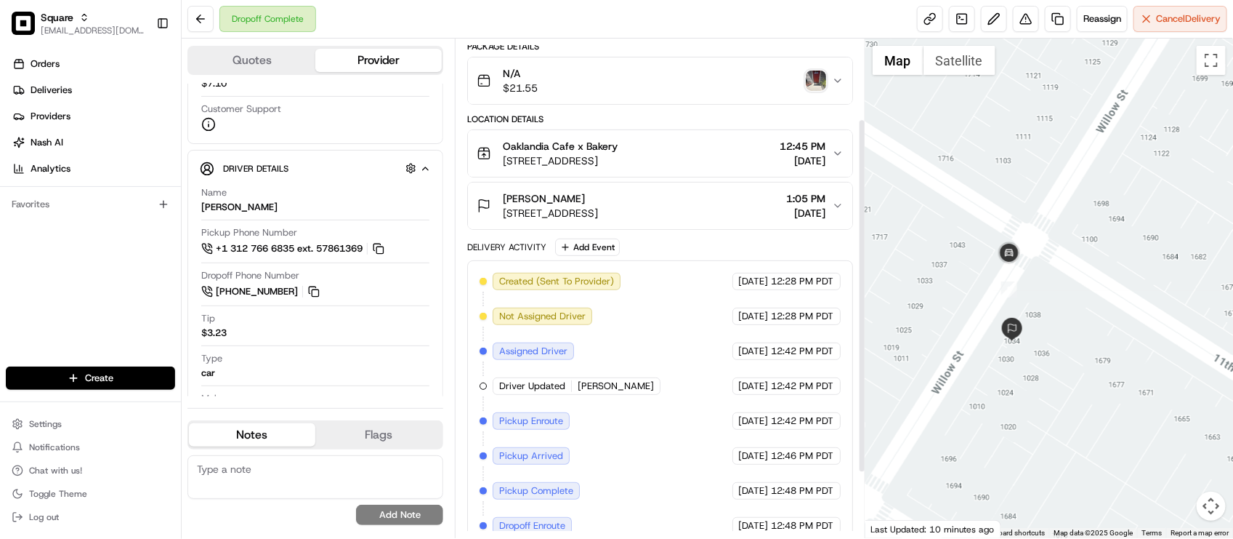
click at [698, 277] on div "Created (Sent To Provider) Uber 08/21/2025 12:28 PM PDT Not Assigned Driver Ube…" at bounding box center [660, 438] width 360 height 331
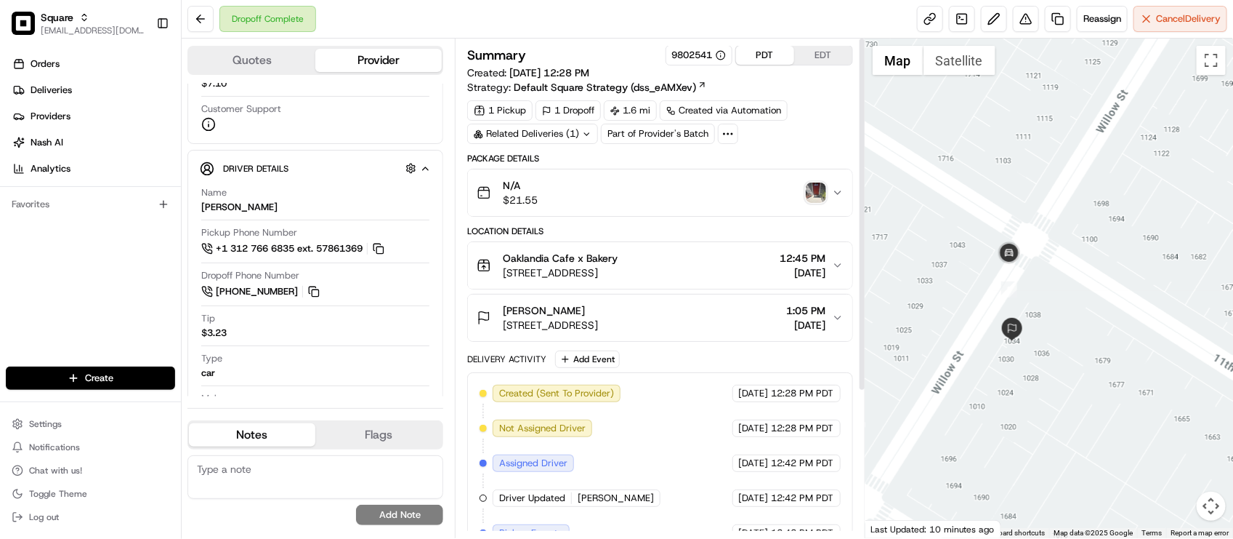
scroll to position [0, 0]
click at [618, 259] on div "Oaklandia Cafe x Bakery" at bounding box center [560, 258] width 115 height 15
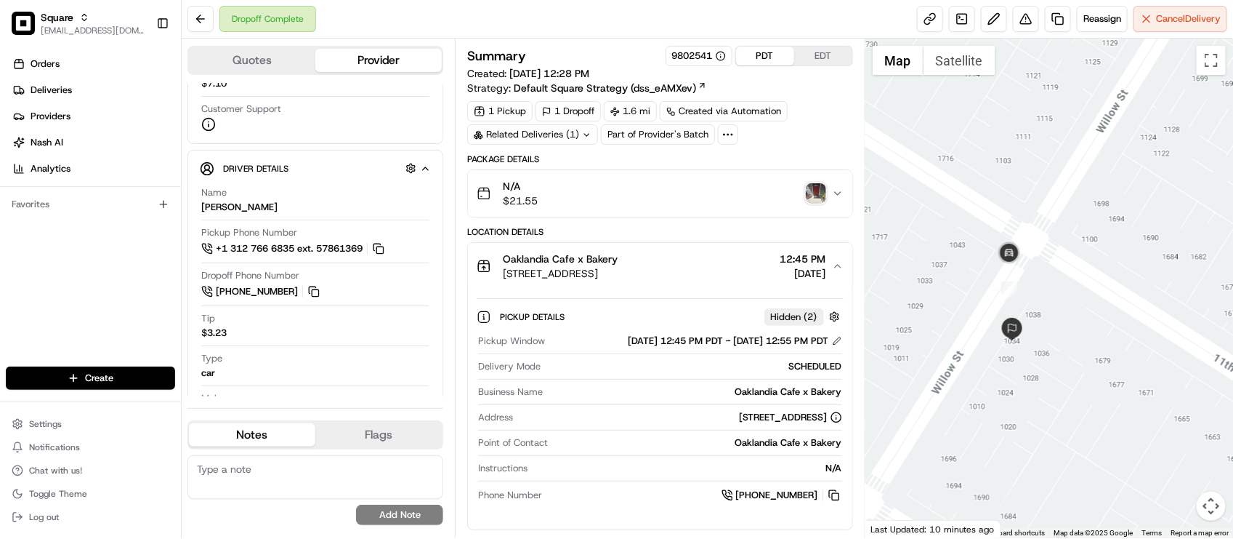
click at [618, 259] on div "Oaklandia Cafe x Bakery" at bounding box center [560, 258] width 115 height 15
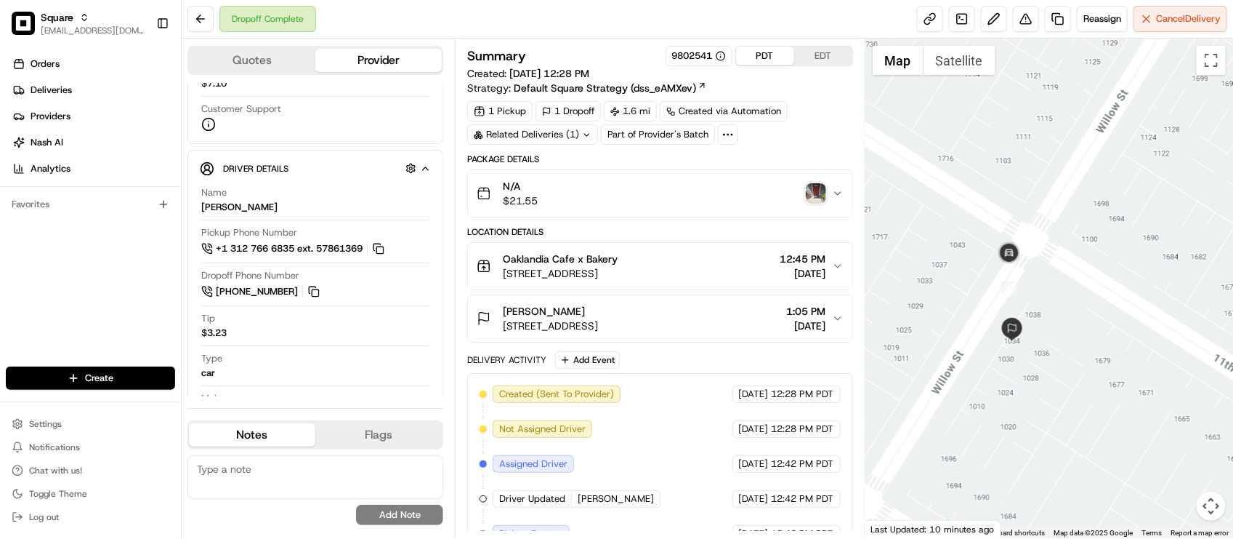
click at [669, 342] on button "Jacqueline Gross 1034 Willow St, Oakland, CA 94607, USA 1:05 PM 08/21/2025" at bounding box center [660, 318] width 384 height 47
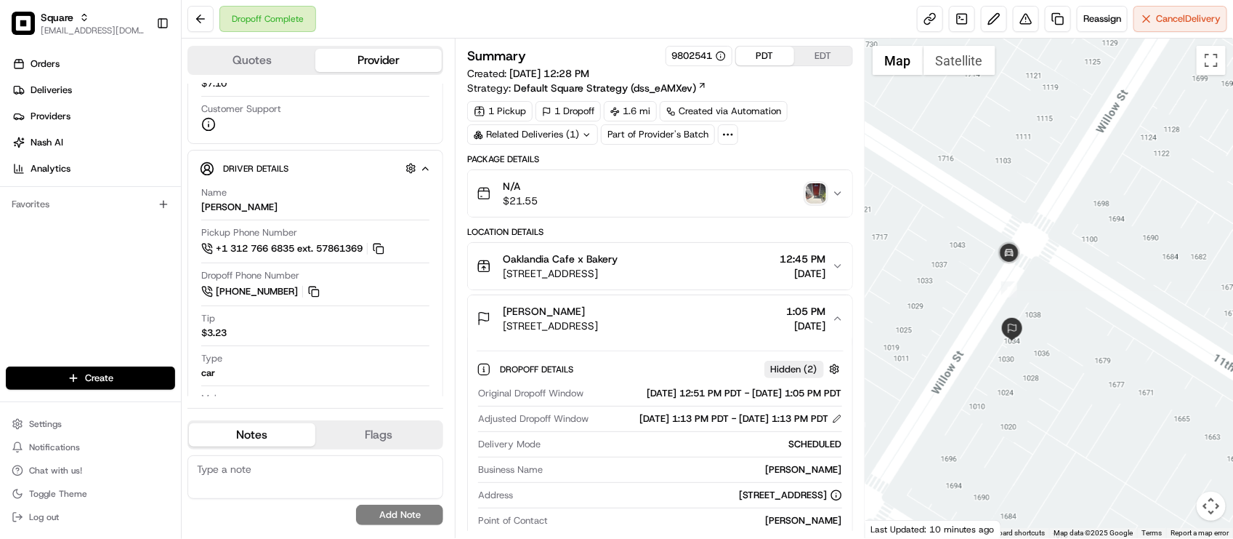
drag, startPoint x: 663, startPoint y: 310, endPoint x: 678, endPoint y: 258, distance: 53.8
click at [598, 310] on div "Jacqueline Gross" at bounding box center [550, 311] width 95 height 15
click at [618, 258] on div "Oaklandia Cafe x Bakery" at bounding box center [560, 258] width 115 height 15
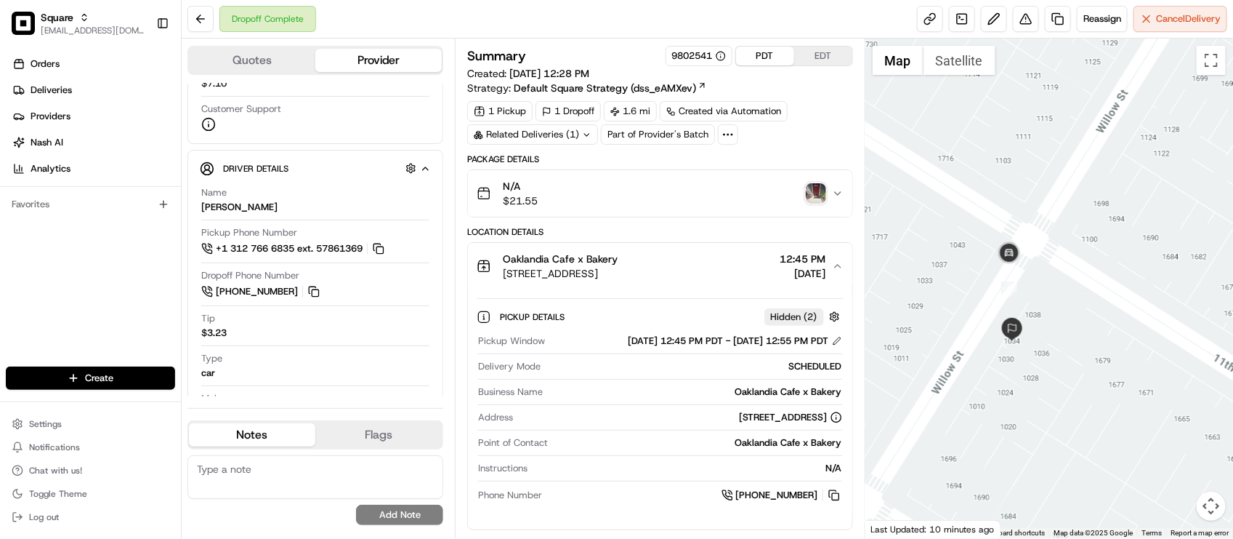
click at [621, 291] on div "Pickup Details Hidden ( 2 ) Pickup Window 08/21/2025 12:45 PM PDT - 08/21/2025 …" at bounding box center [660, 403] width 384 height 228
click at [618, 280] on span "555 12th St #101, Oakland, CA 94607, USA" at bounding box center [560, 273] width 115 height 15
click at [618, 278] on span "555 12th St #101, Oakland, CA 94607, USA" at bounding box center [560, 273] width 115 height 15
click at [759, 269] on div "Oaklandia Cafe x Bakery 555 12th St #101, Oakland, CA 94607, USA 12:45 PM 08/21…" at bounding box center [654, 265] width 355 height 29
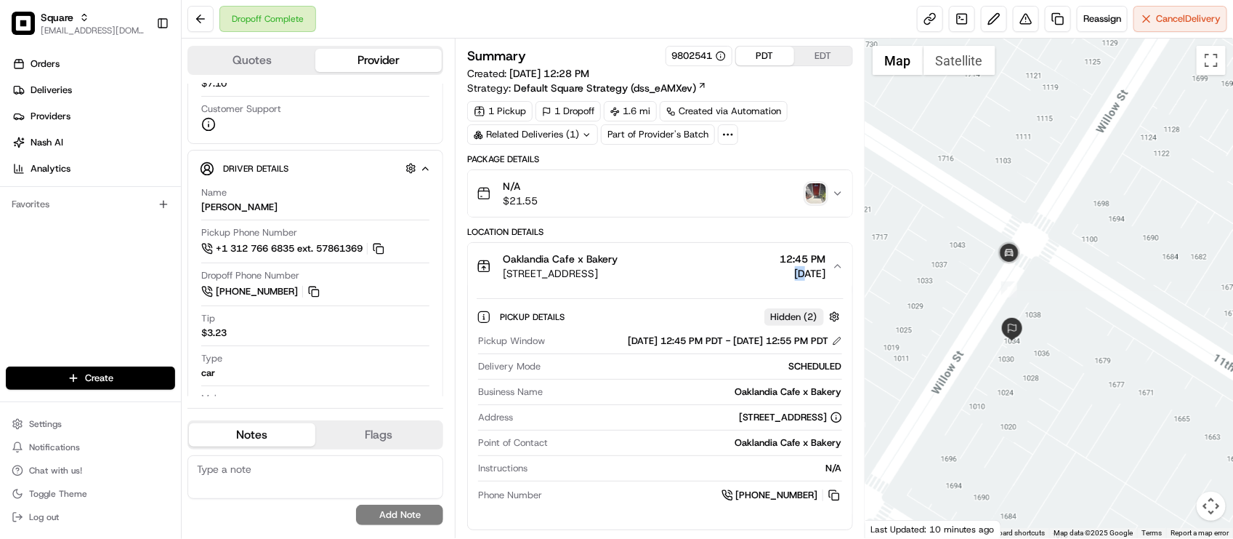
click at [759, 269] on div "Oaklandia Cafe x Bakery 555 12th St #101, Oakland, CA 94607, USA 12:45 PM 08/21…" at bounding box center [654, 265] width 355 height 29
click at [618, 265] on div "Oaklandia Cafe x Bakery" at bounding box center [560, 258] width 115 height 15
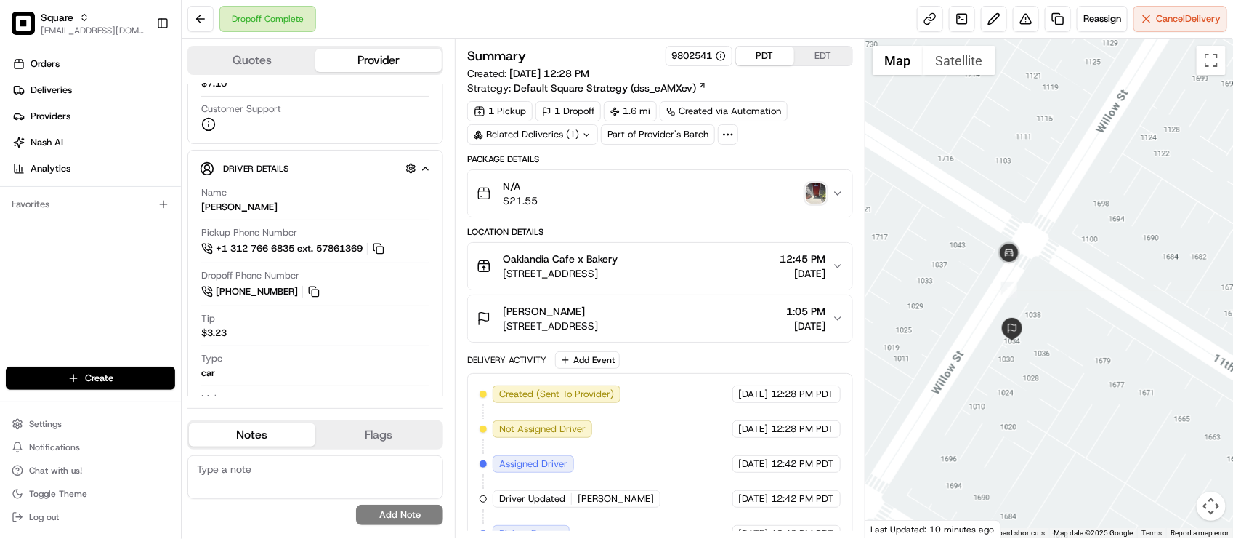
click at [769, 342] on button "Jacqueline Gross 1034 Willow St, Oakland, CA 94607, USA 1:05 PM 08/21/2025" at bounding box center [660, 318] width 384 height 47
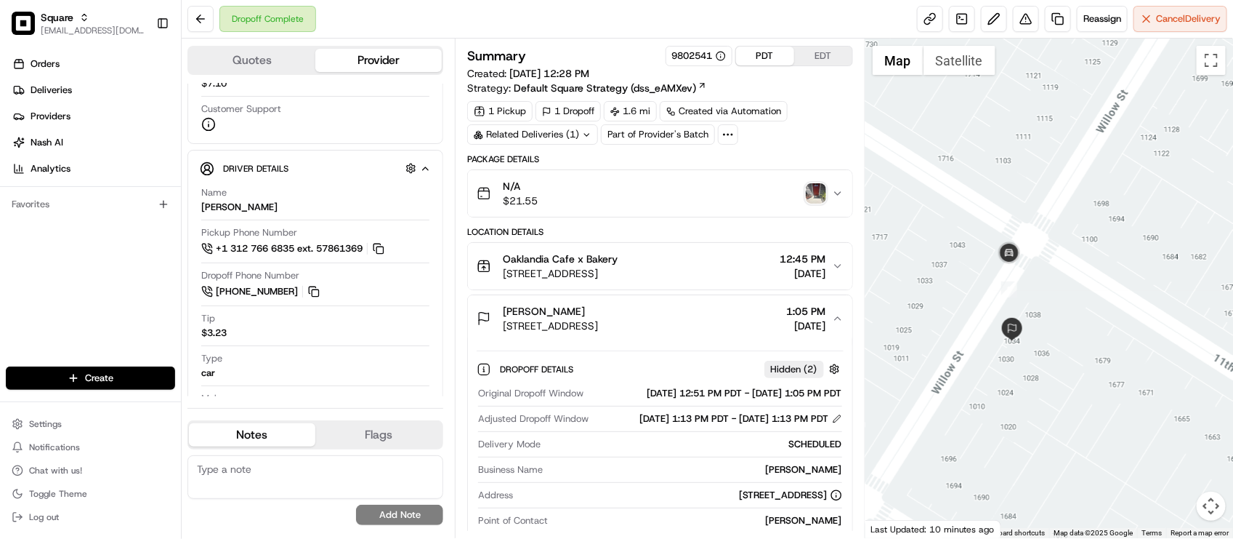
click at [787, 333] on span "[DATE]" at bounding box center [806, 325] width 39 height 15
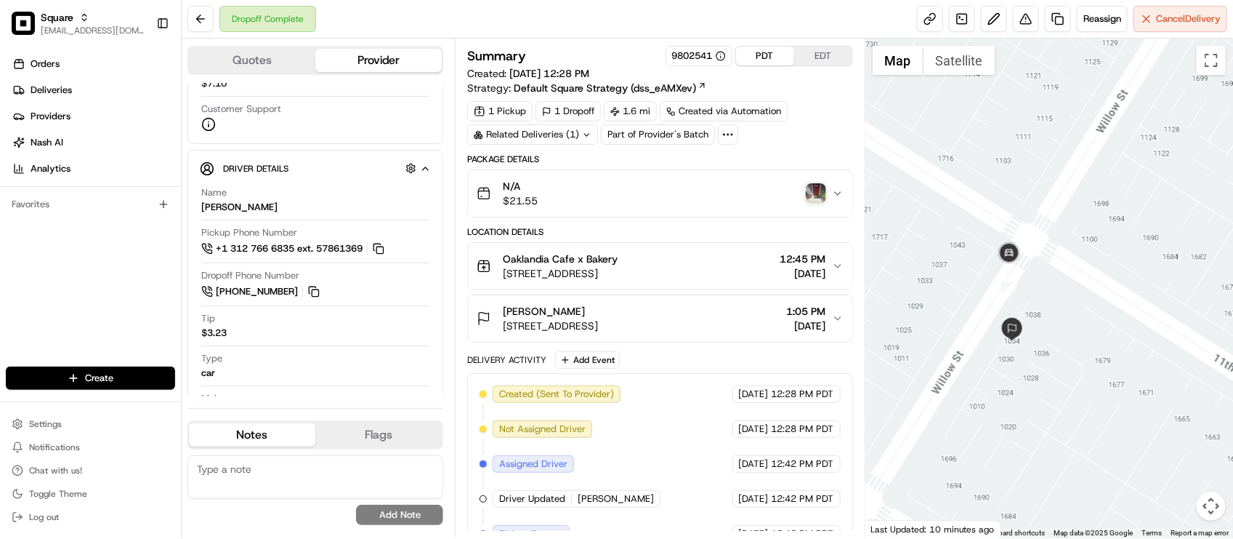
click at [735, 257] on div "Oaklandia Cafe x Bakery 555 12th St #101, Oakland, CA 94607, USA 12:45 PM 08/21…" at bounding box center [654, 265] width 355 height 29
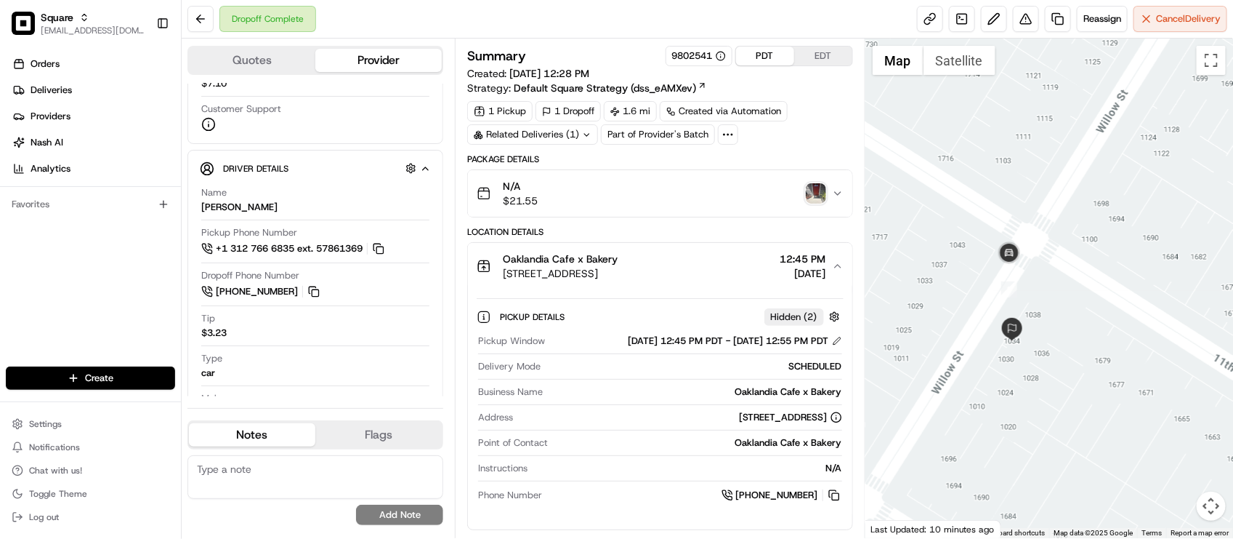
click at [736, 257] on div "Oaklandia Cafe x Bakery 555 12th St #101, Oakland, CA 94607, USA 12:45 PM 08/21…" at bounding box center [654, 265] width 355 height 29
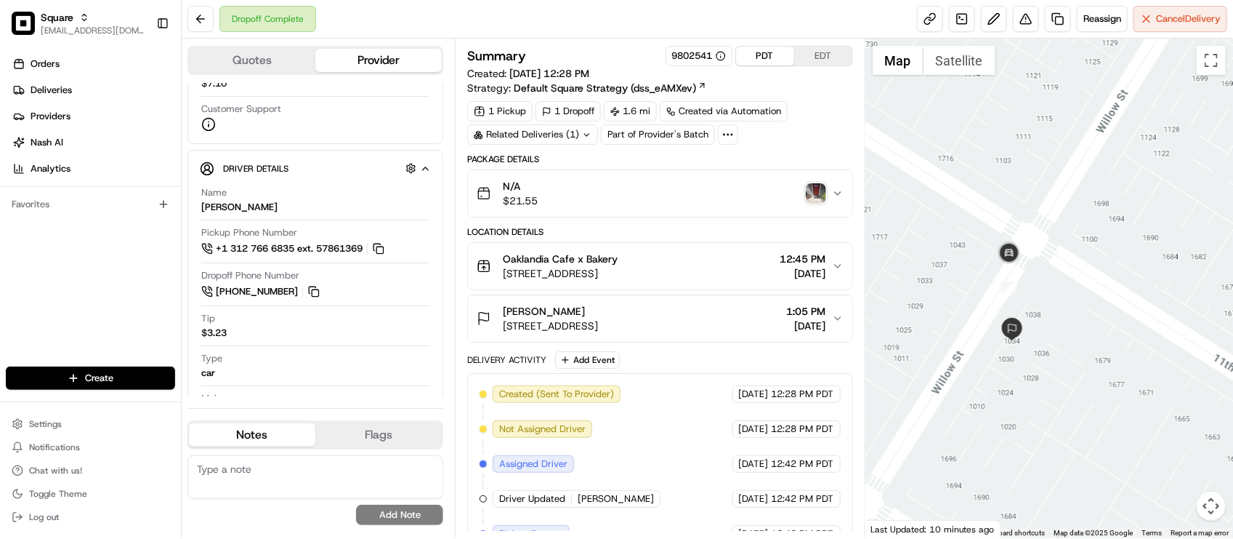
click at [736, 257] on div "Oaklandia Cafe x Bakery 555 12th St #101, Oakland, CA 94607, USA 12:45 PM 08/21…" at bounding box center [654, 265] width 355 height 29
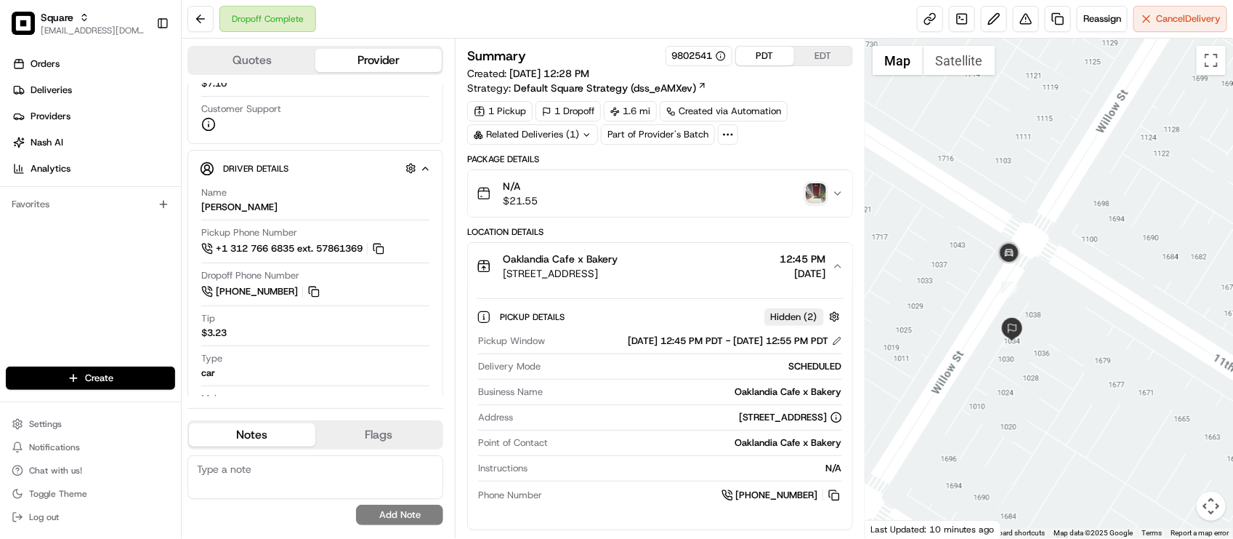
click at [736, 257] on div "Oaklandia Cafe x Bakery 555 12th St #101, Oakland, CA 94607, USA 12:45 PM 08/21…" at bounding box center [654, 265] width 355 height 29
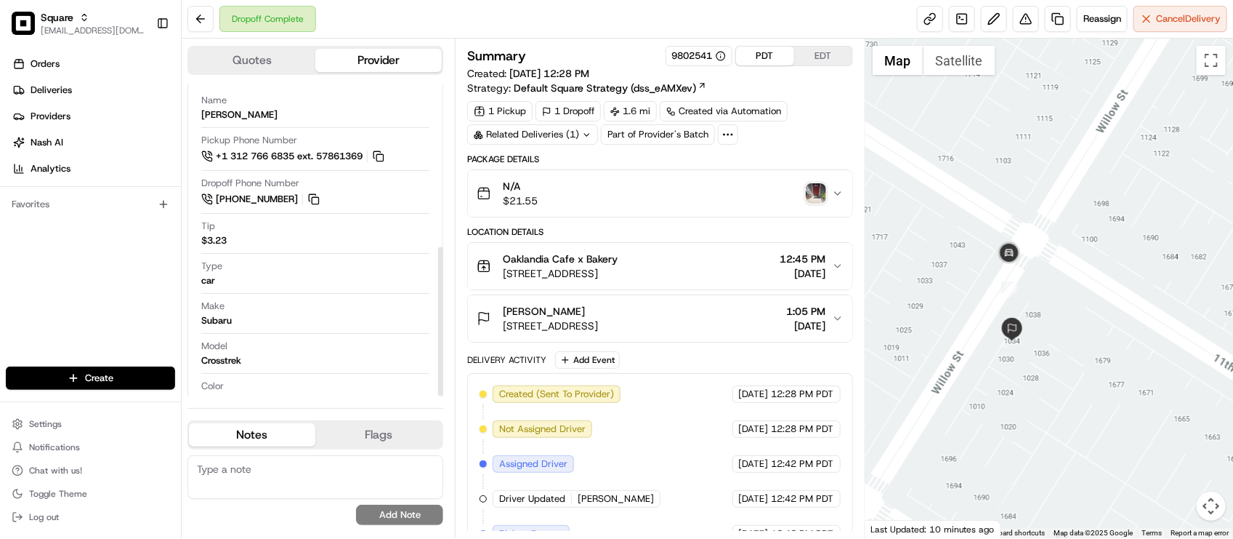
scroll to position [342, 0]
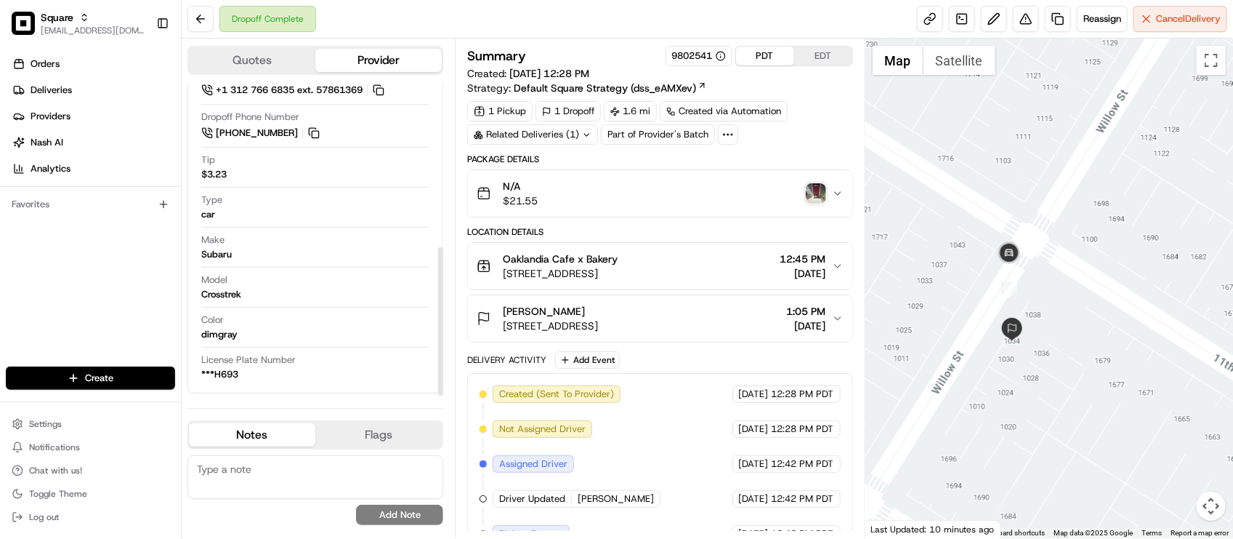
click at [598, 311] on div "Jacqueline Gross" at bounding box center [550, 311] width 95 height 15
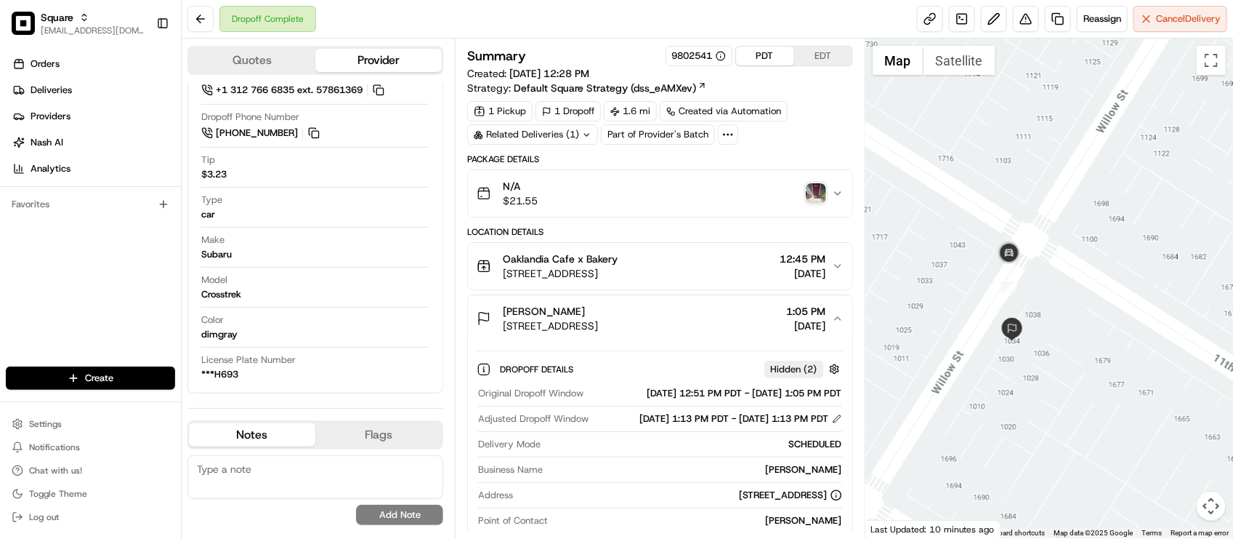
click at [598, 314] on div "Jacqueline Gross" at bounding box center [550, 311] width 95 height 15
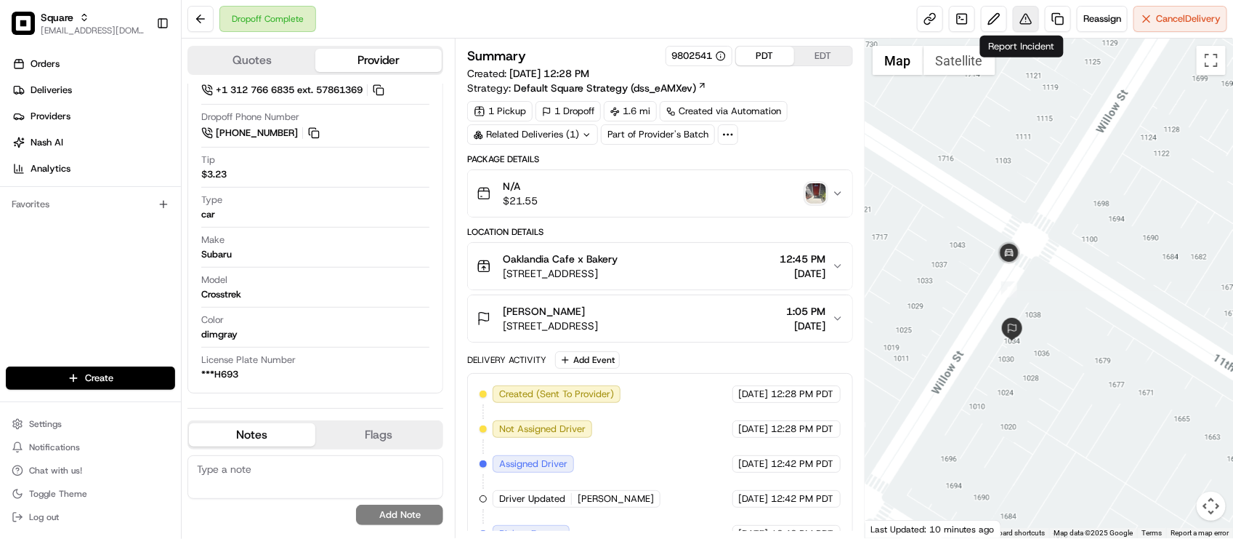
click at [1026, 17] on button at bounding box center [1026, 19] width 26 height 26
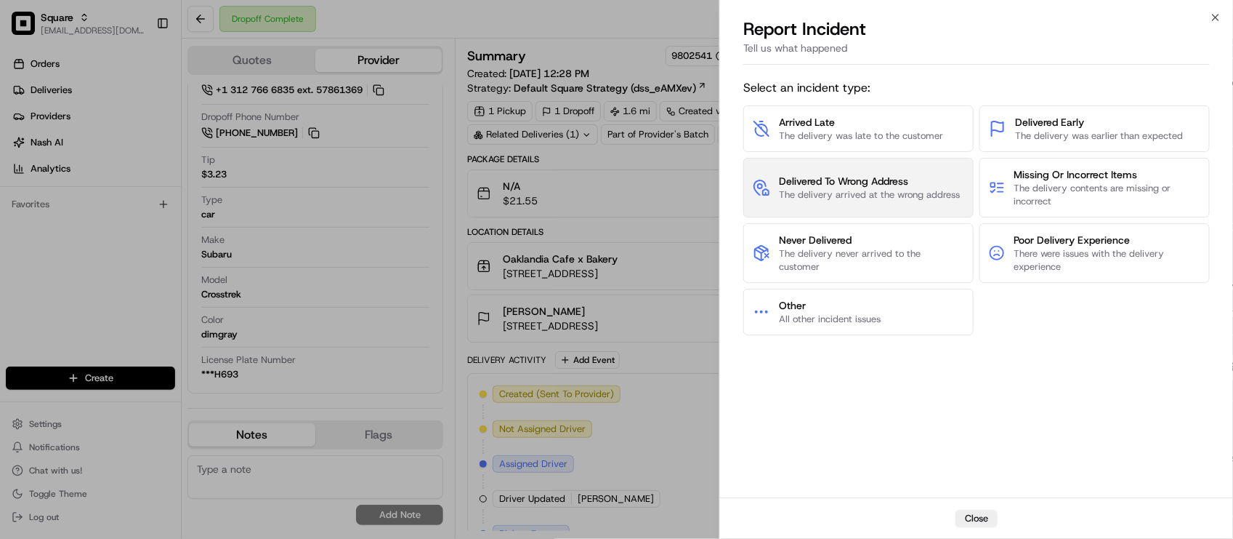
click at [859, 202] on button "Delivered To Wrong Address The delivery arrived at the wrong address" at bounding box center [858, 188] width 230 height 60
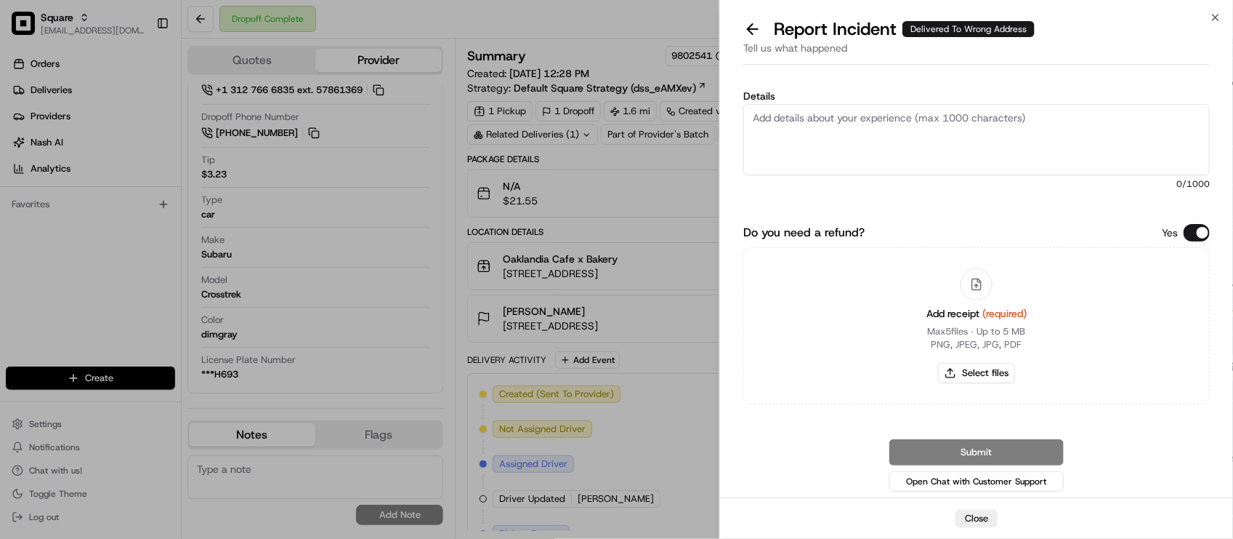
click at [1206, 231] on button "Do you need a refund?" at bounding box center [1197, 232] width 26 height 17
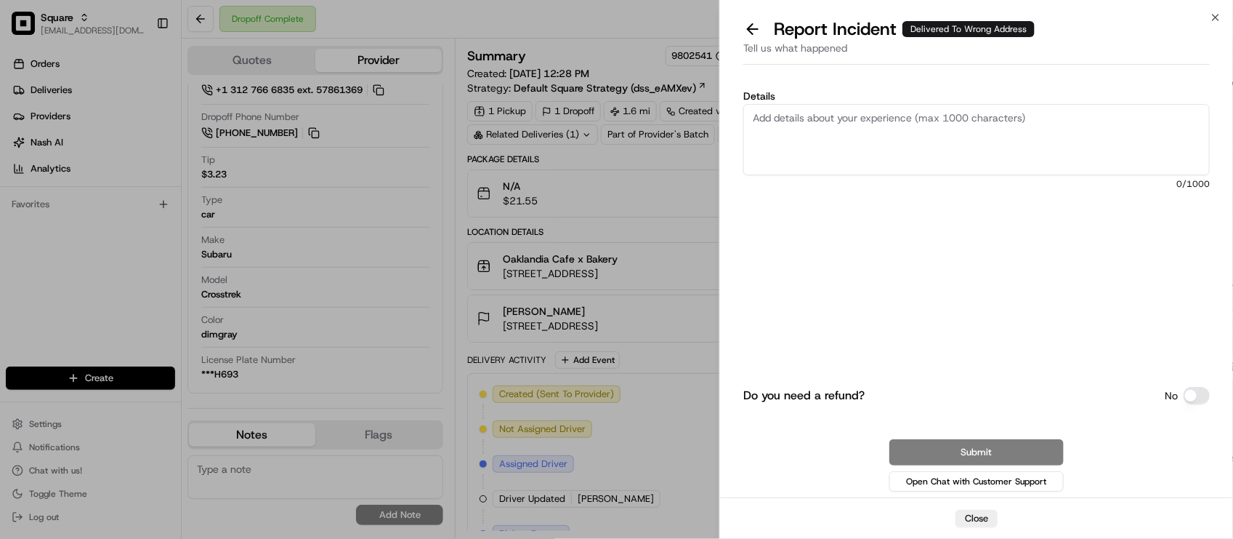
click at [1136, 169] on textarea "Details" at bounding box center [976, 139] width 467 height 71
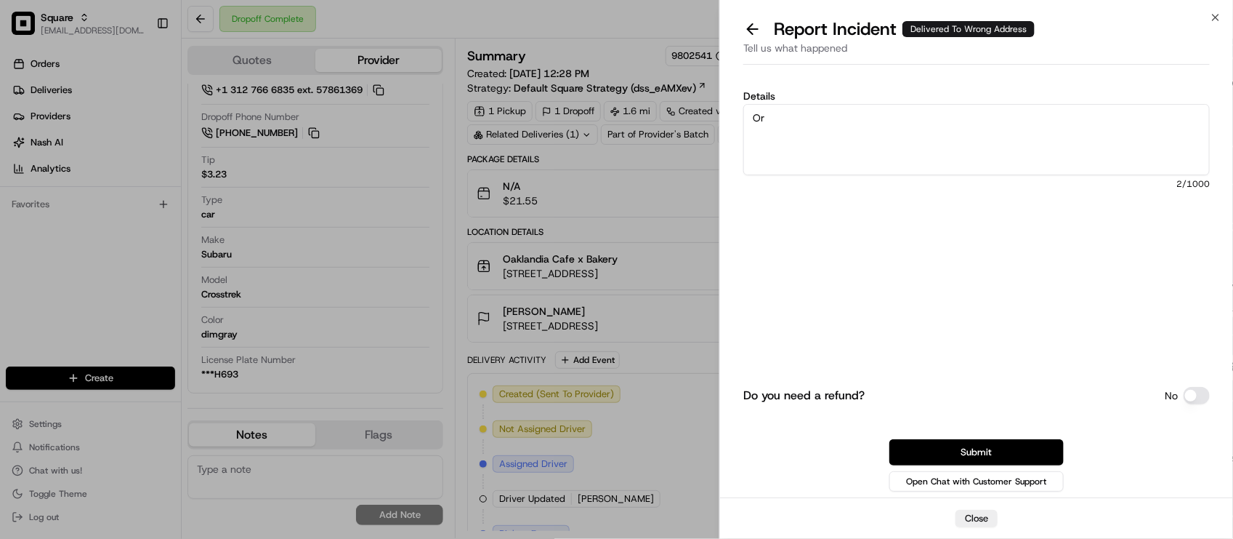
type textarea "O"
click at [1090, 133] on textarea "The order got sent to the wrong address. Merchant would like to request compens…" at bounding box center [976, 139] width 467 height 71
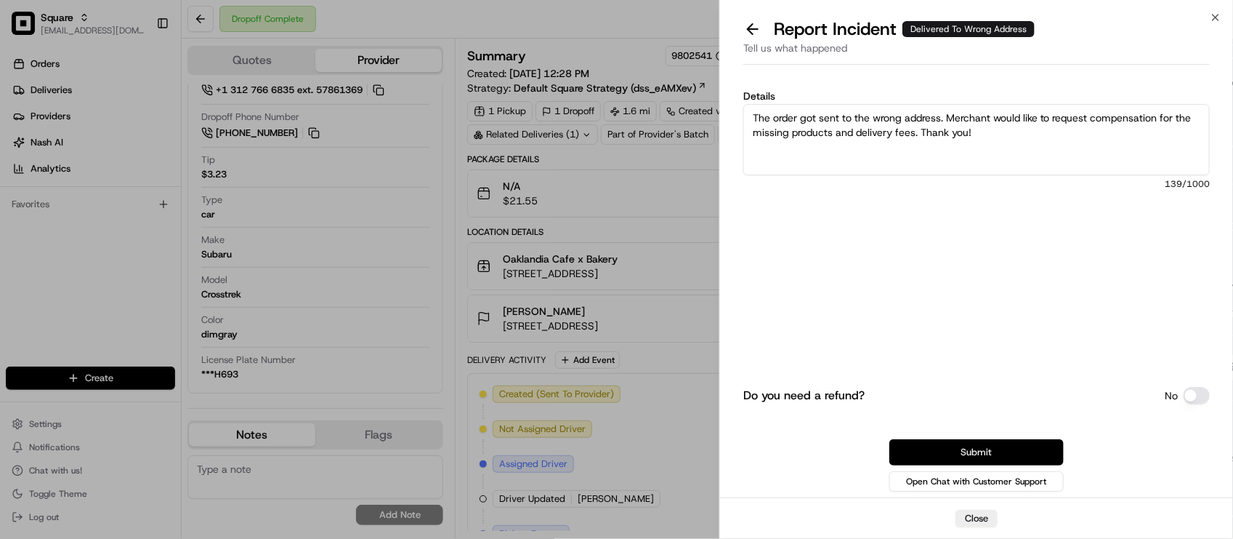
type textarea "The order got sent to the wrong address. Merchant would like to request compens…"
click at [1044, 451] on button "Submit" at bounding box center [977, 452] width 174 height 26
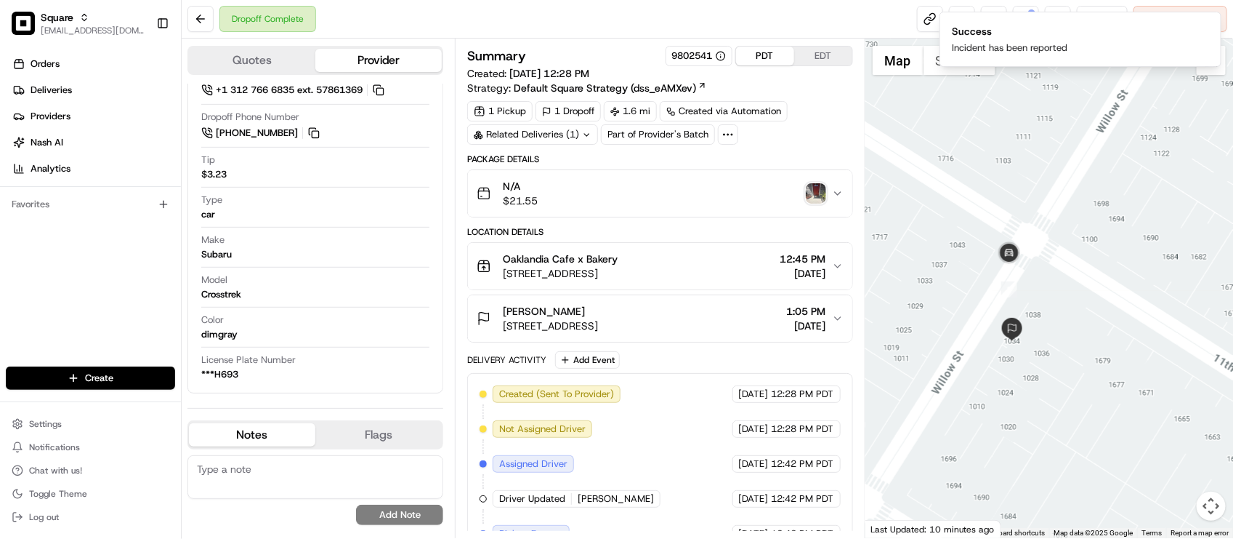
click at [344, 494] on textarea at bounding box center [315, 477] width 256 height 44
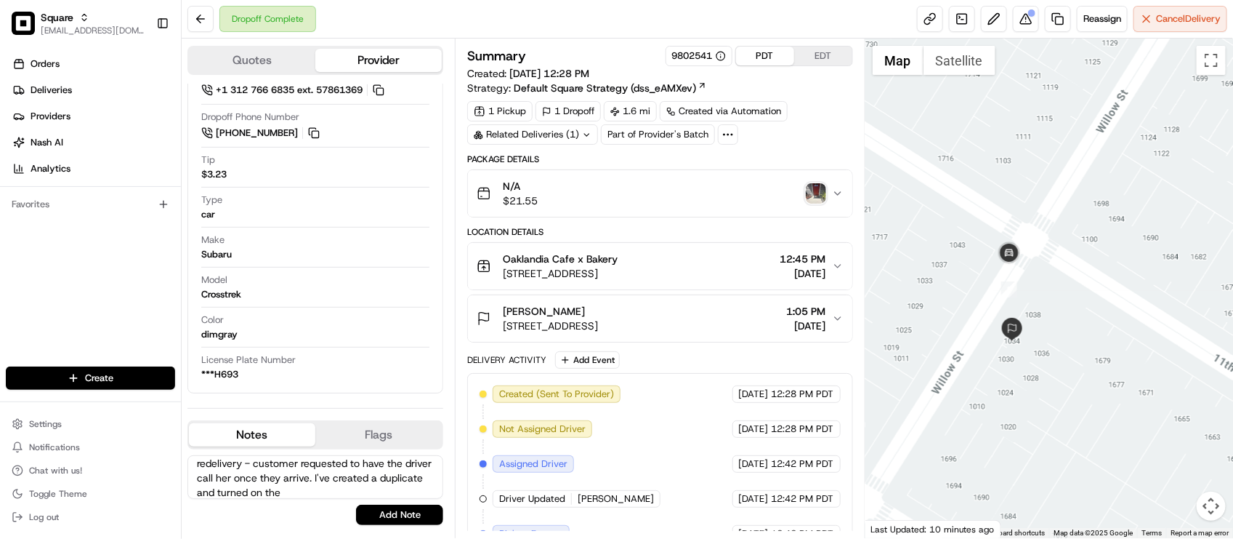
scroll to position [78, 0]
type textarea "Merchant: Driver delivered the order to the wrong address. Merchant would like …"
click at [424, 509] on button "Add Note" at bounding box center [399, 514] width 87 height 20
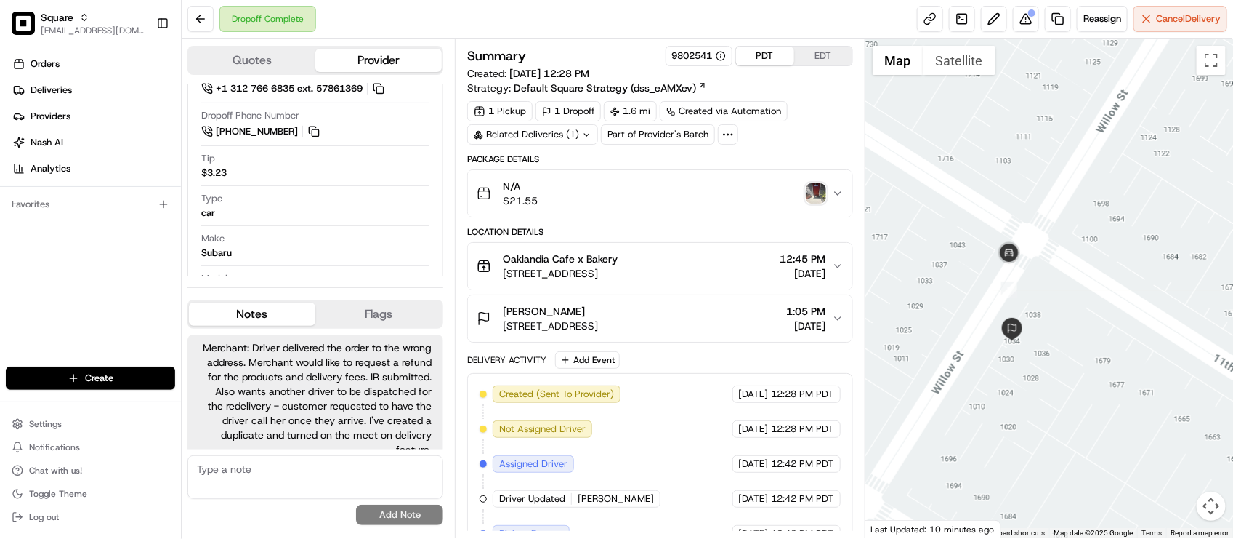
scroll to position [25, 0]
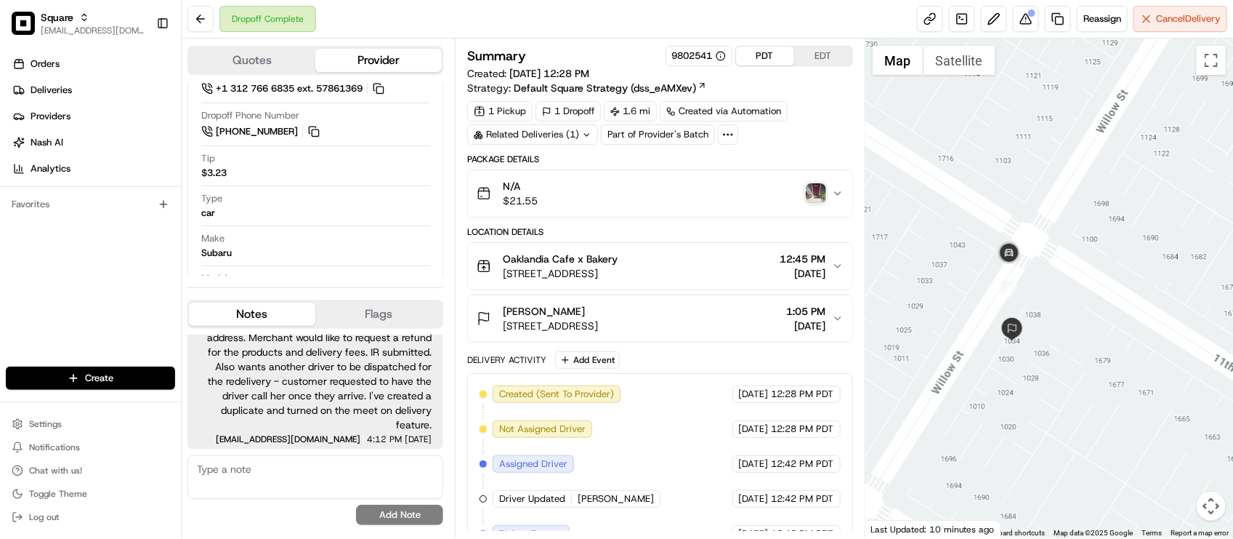
click at [509, 9] on div "Dropoff Complete Reassign Cancel Delivery" at bounding box center [708, 19] width 1052 height 39
click at [144, 289] on div "Orders Deliveries Providers Nash AI Analytics Favorites" at bounding box center [90, 211] width 181 height 328
click at [634, 27] on div "Dropoff Complete Reassign Cancel Delivery" at bounding box center [708, 19] width 1052 height 39
click at [796, 147] on div "Summary 9802541 PDT EDT Created: 08/21/2025 12:28 PM Strategy: Default Square S…" at bounding box center [659, 387] width 385 height 683
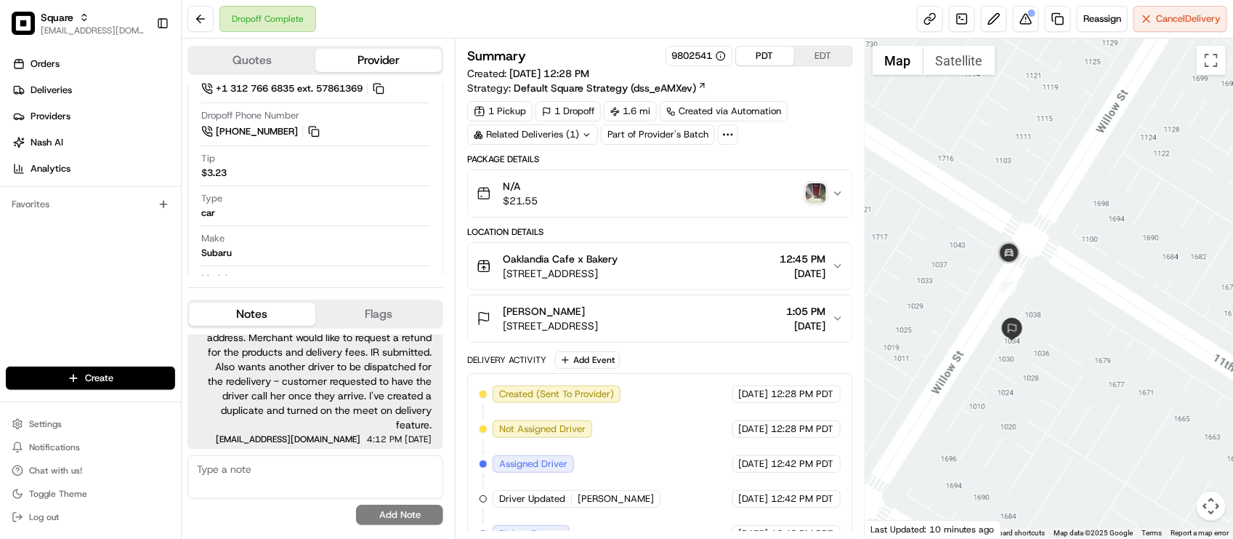
click at [67, 266] on div "Orders Deliveries Providers Nash AI Analytics Favorites" at bounding box center [90, 211] width 181 height 328
click at [26, 276] on div "Orders Deliveries Providers Nash AI Analytics Favorites" at bounding box center [90, 211] width 181 height 328
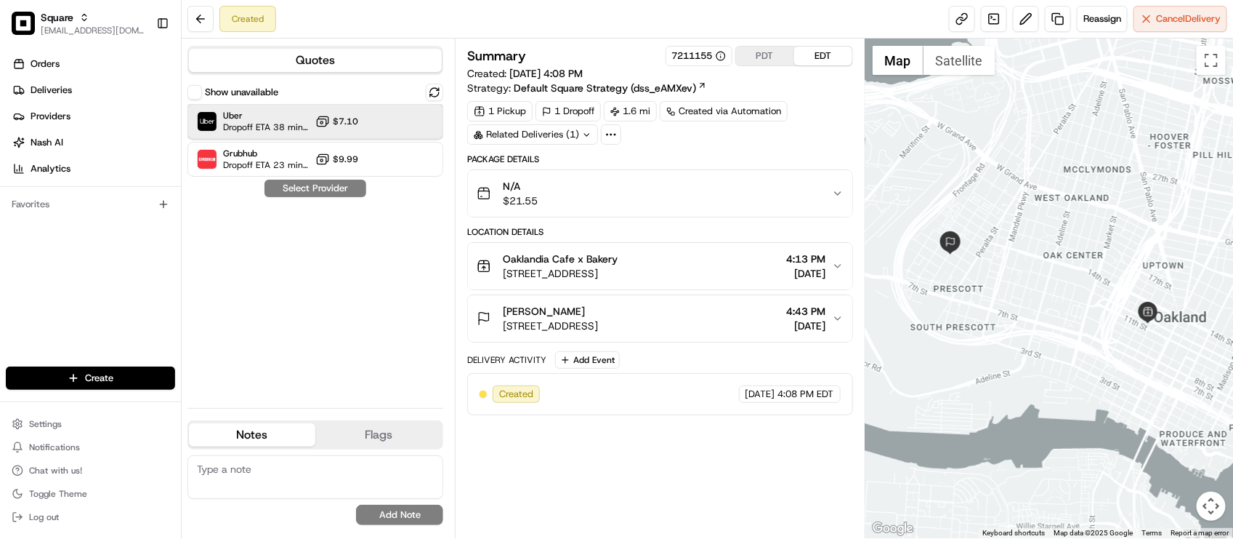
click at [416, 129] on div "Uber Dropoff ETA 38 minutes $7.10" at bounding box center [315, 121] width 256 height 35
click at [738, 194] on div "N/A $21.55" at bounding box center [654, 193] width 355 height 29
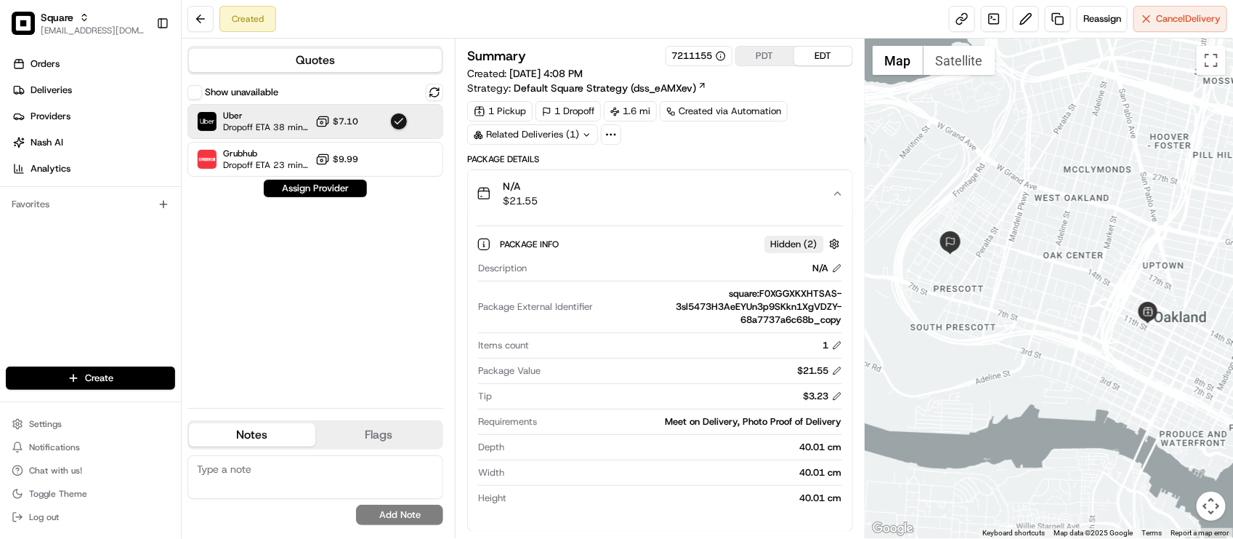
click at [738, 194] on div "N/A $21.55" at bounding box center [654, 193] width 355 height 29
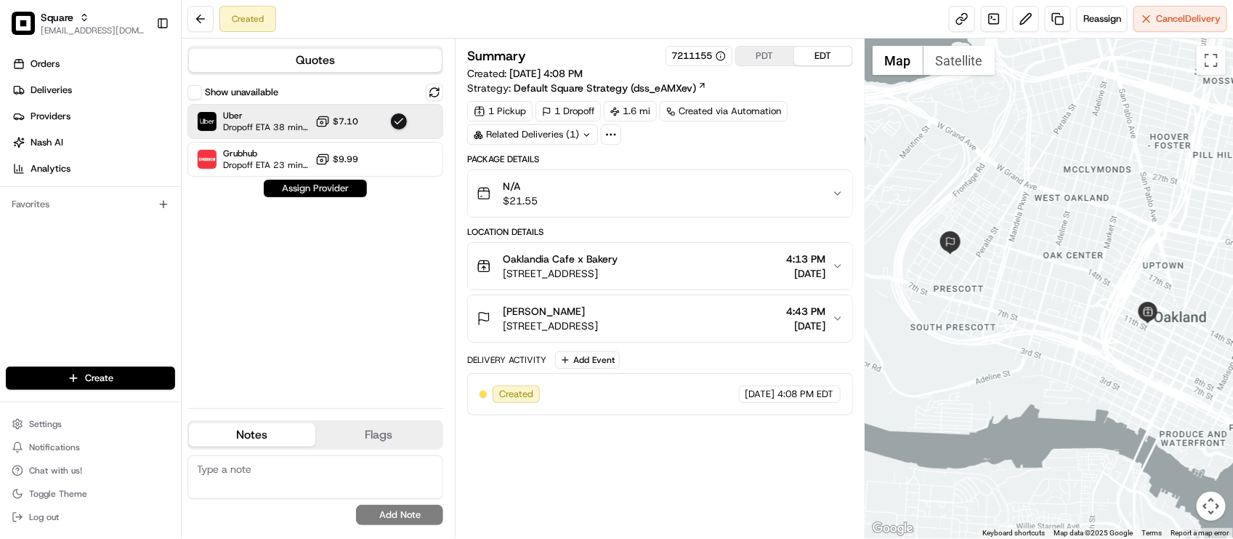
click at [343, 184] on button "Assign Provider" at bounding box center [315, 188] width 103 height 17
drag, startPoint x: 680, startPoint y: 150, endPoint x: 682, endPoint y: 140, distance: 10.3
click at [683, 150] on div "Summary 7211155 PDT EDT Created: [DATE] 4:08 PM Strategy: Default Square Strate…" at bounding box center [659, 230] width 385 height 369
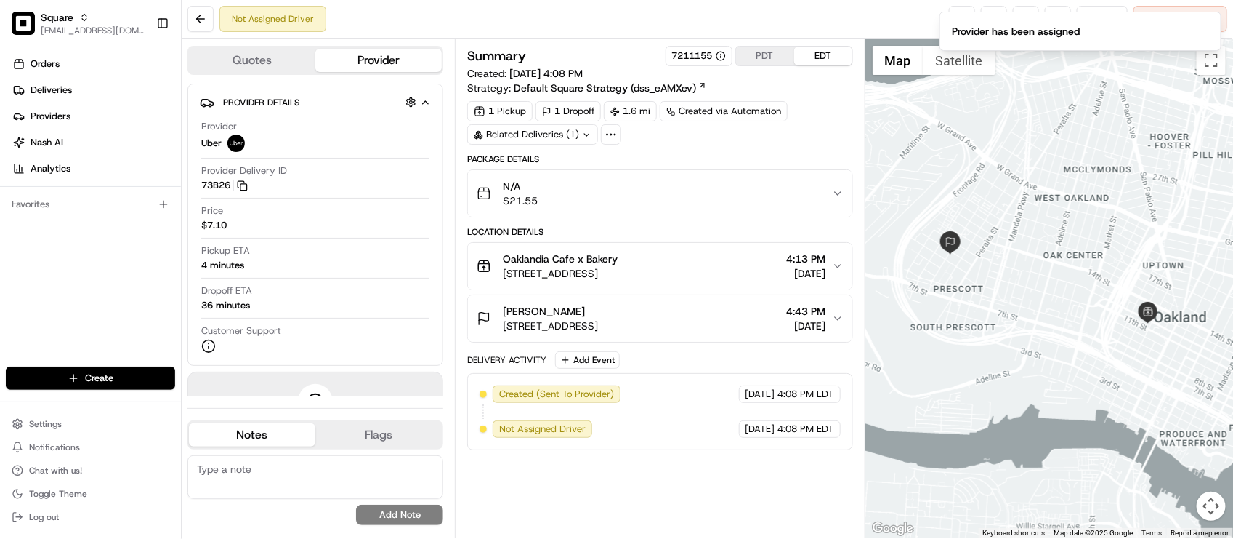
click at [587, 40] on div "Summary 7211155 PDT EDT Created: [DATE] 4:08 PM Strategy: Default Square Strate…" at bounding box center [660, 288] width 410 height 499
drag, startPoint x: 587, startPoint y: 40, endPoint x: 502, endPoint y: 4, distance: 92.2
click at [586, 40] on div "Summary 7211155 PDT EDT Created: [DATE] 4:08 PM Strategy: Default Square Strate…" at bounding box center [660, 288] width 410 height 499
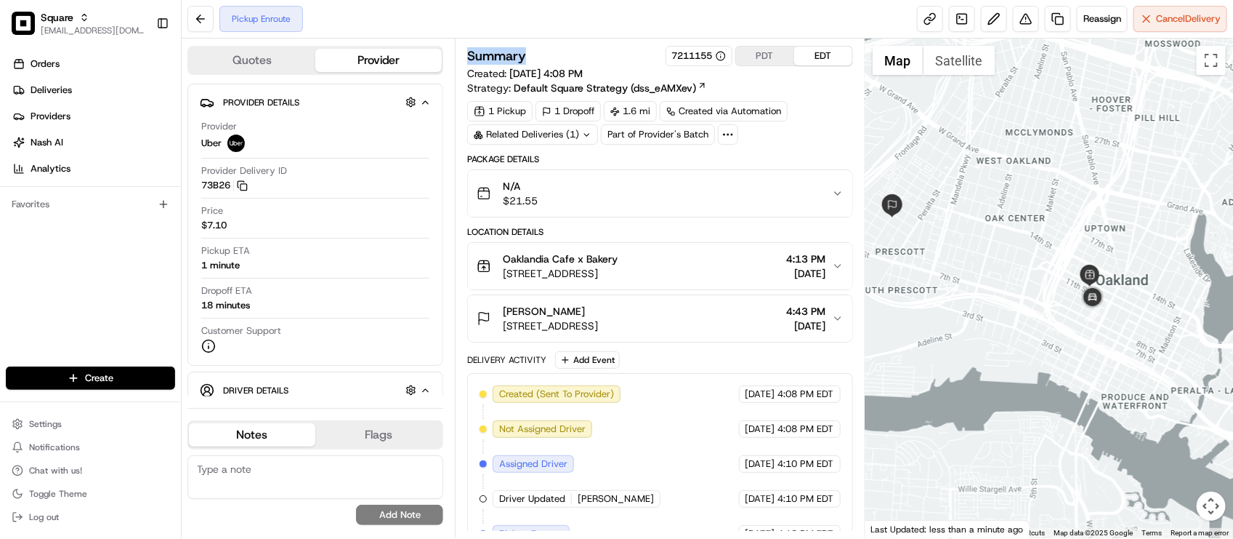
drag, startPoint x: 1044, startPoint y: 342, endPoint x: 972, endPoint y: 299, distance: 84.1
click at [972, 299] on div at bounding box center [1050, 288] width 368 height 499
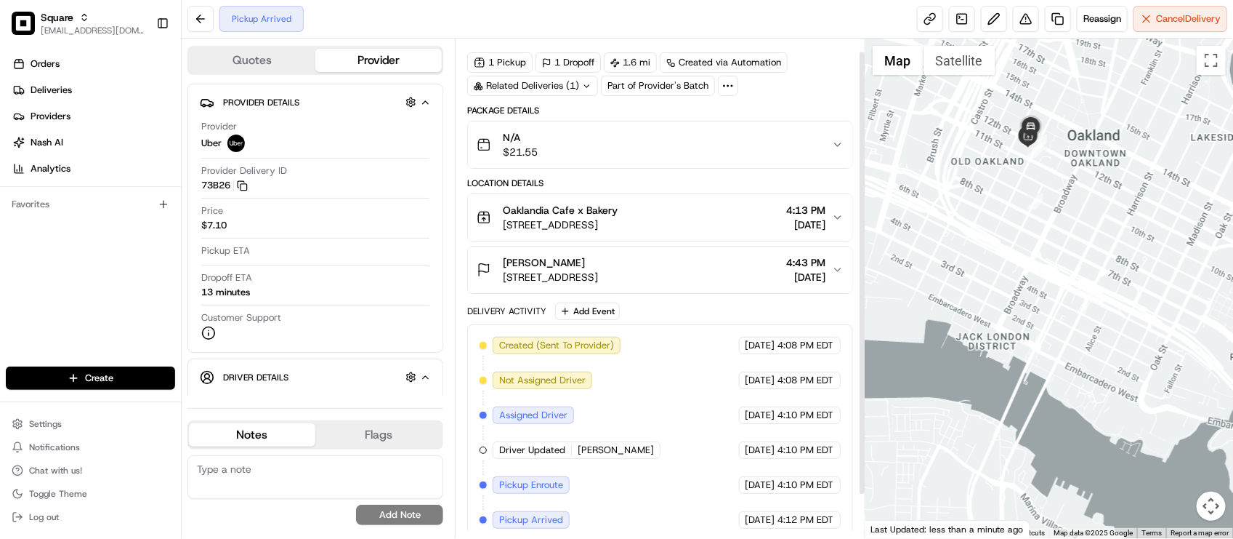
scroll to position [62, 0]
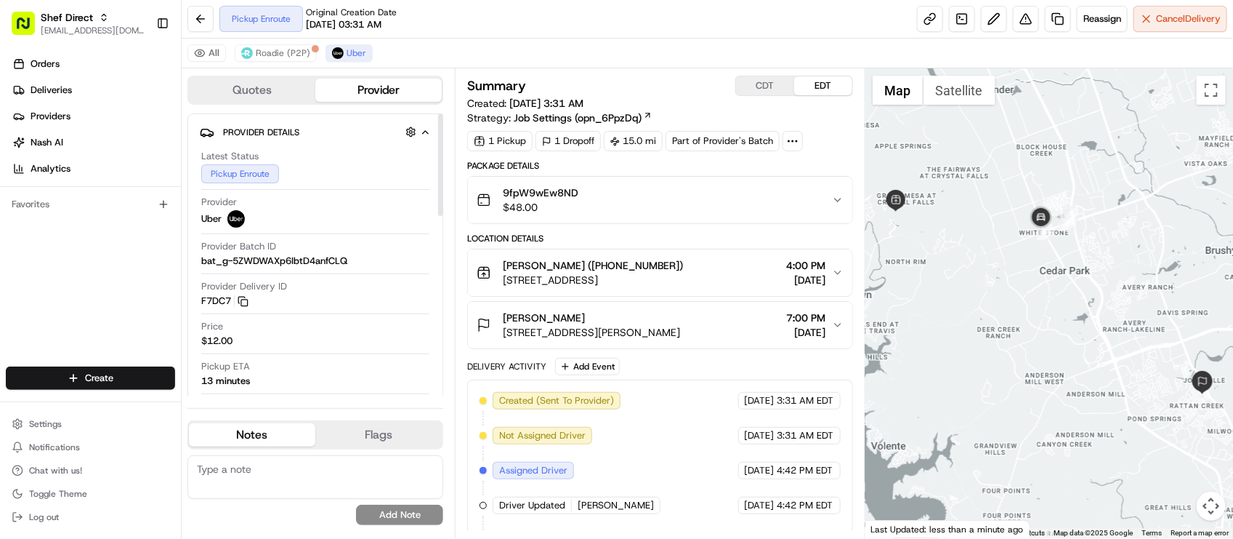
click at [376, 218] on div "Provider Uber" at bounding box center [315, 211] width 228 height 32
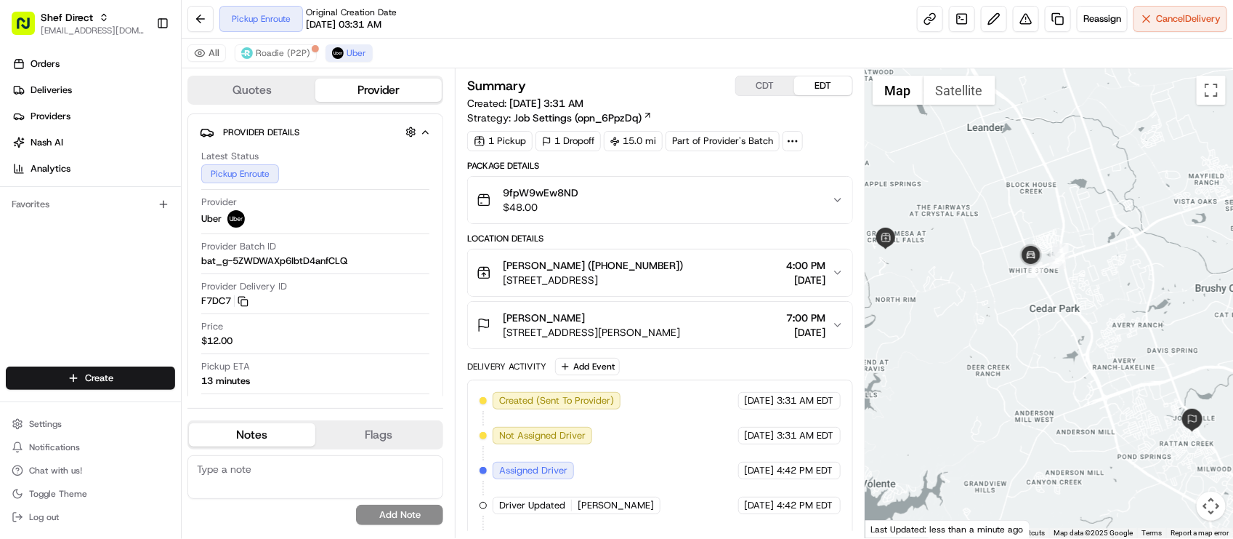
drag, startPoint x: 1033, startPoint y: 347, endPoint x: 1027, endPoint y: 378, distance: 31.8
click at [1027, 378] on div at bounding box center [1050, 302] width 368 height 469
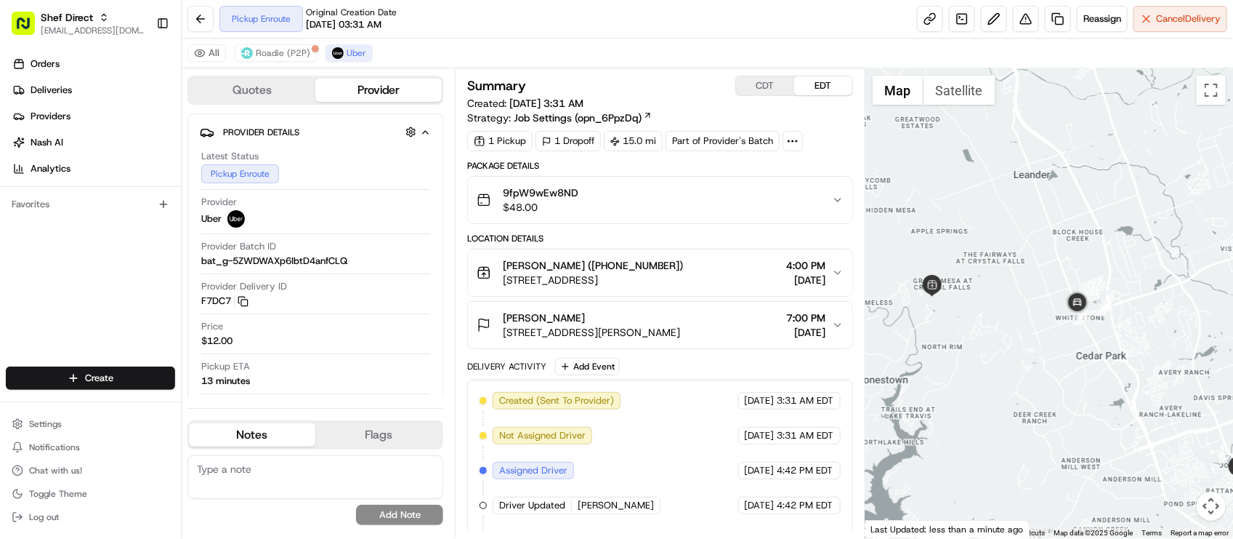
drag, startPoint x: 1088, startPoint y: 344, endPoint x: 1079, endPoint y: 349, distance: 10.1
click at [1087, 349] on div at bounding box center [1050, 302] width 368 height 469
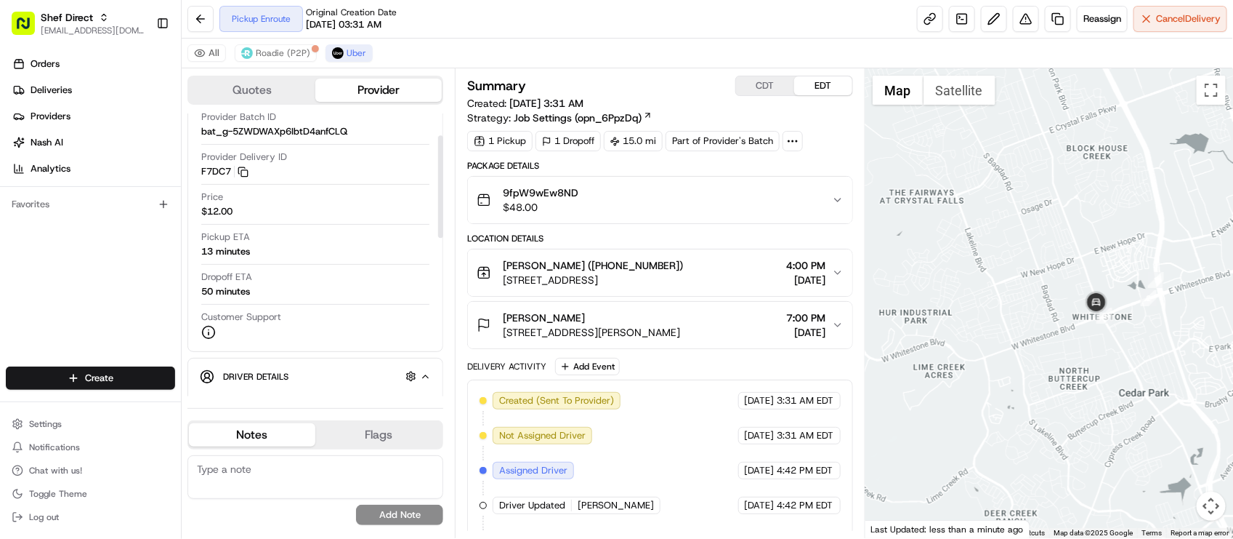
scroll to position [273, 0]
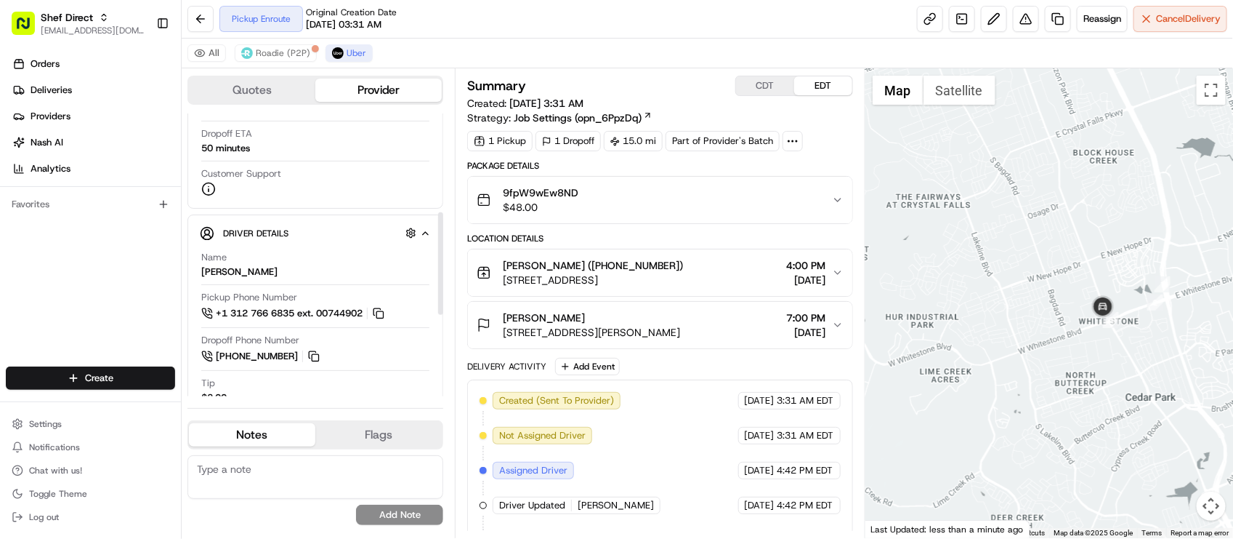
drag, startPoint x: 1044, startPoint y: 324, endPoint x: 1060, endPoint y: 340, distance: 22.6
click at [1060, 340] on div at bounding box center [1050, 302] width 368 height 469
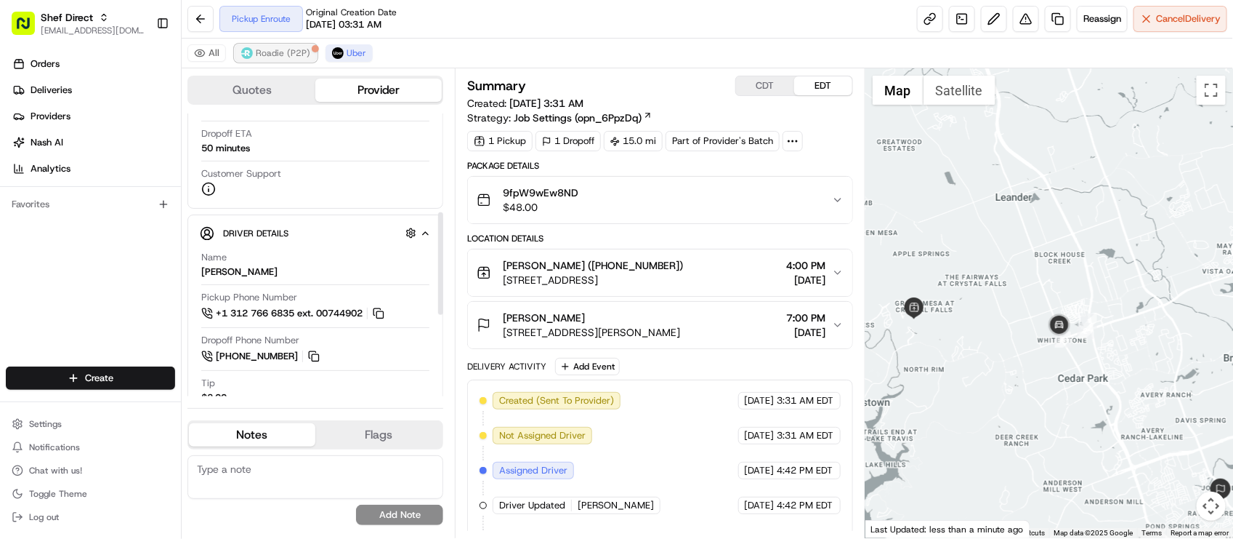
click at [277, 53] on span "Roadie (P2P)" at bounding box center [283, 53] width 55 height 12
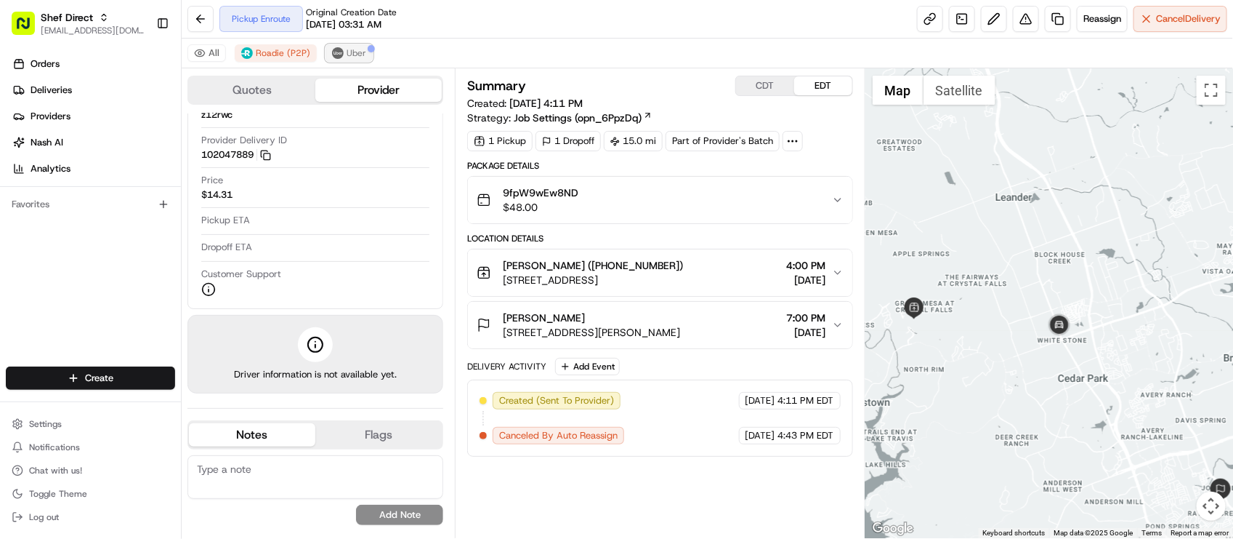
click at [328, 48] on button "Uber" at bounding box center [349, 52] width 47 height 17
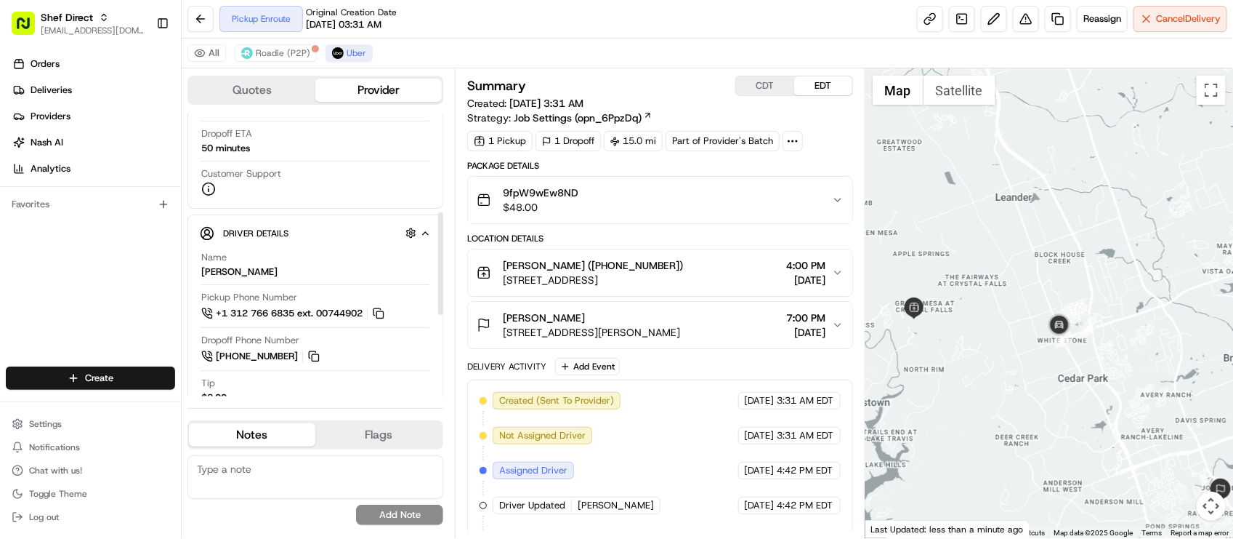
click at [296, 158] on div "Dropoff ETA 50 minutes" at bounding box center [315, 144] width 228 height 34
click at [680, 397] on div "Created (Sent To Provider) Uber [DATE] 3:31 AM EDT Not Assigned Driver Uber [DA…" at bounding box center [660, 470] width 360 height 157
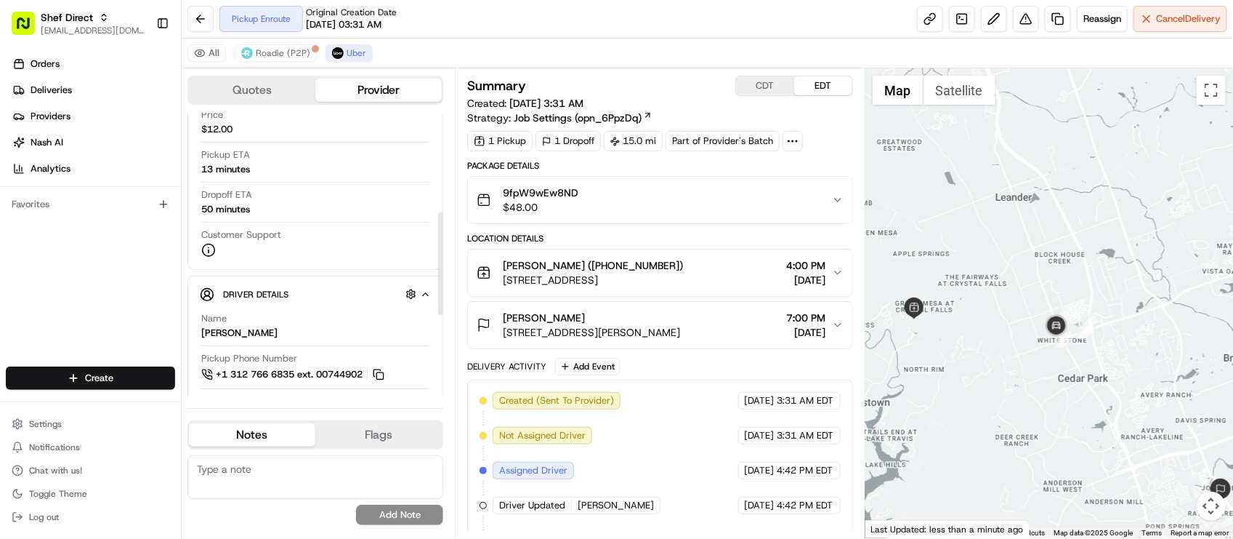
scroll to position [182, 0]
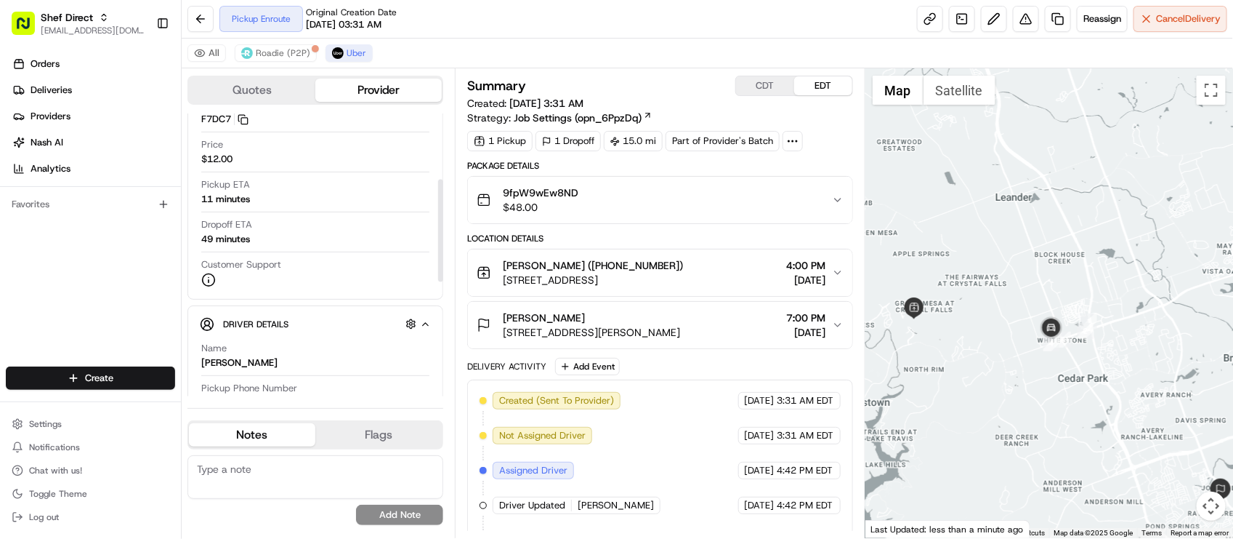
click at [440, 39] on div "All Roadie (P2P) Uber" at bounding box center [708, 54] width 1052 height 30
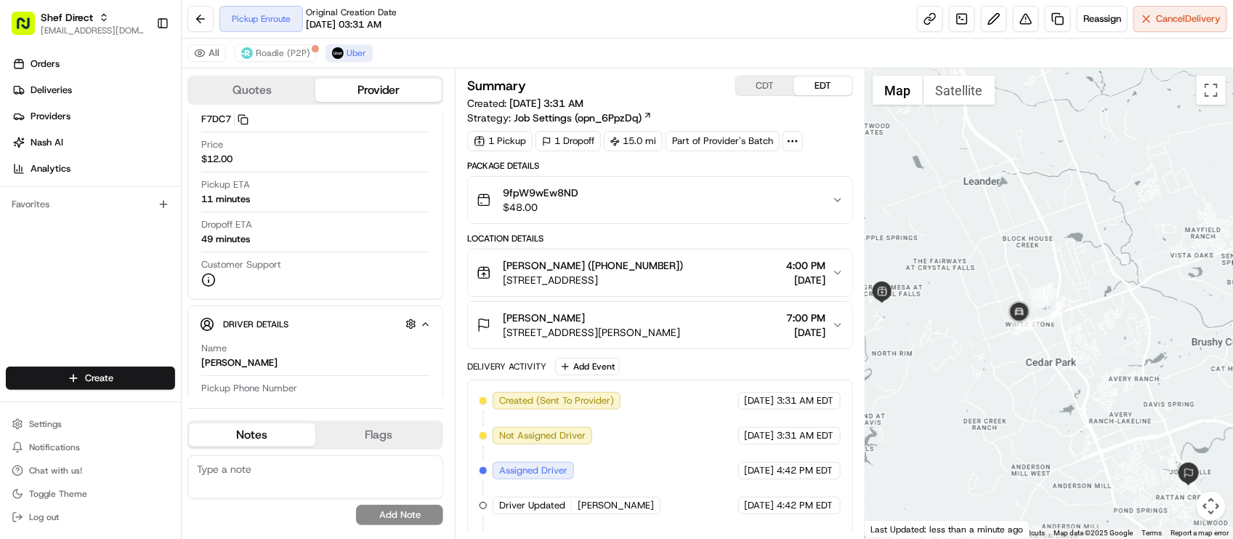
drag, startPoint x: 1046, startPoint y: 322, endPoint x: 1012, endPoint y: 303, distance: 39.7
click at [1012, 303] on img at bounding box center [1019, 312] width 29 height 29
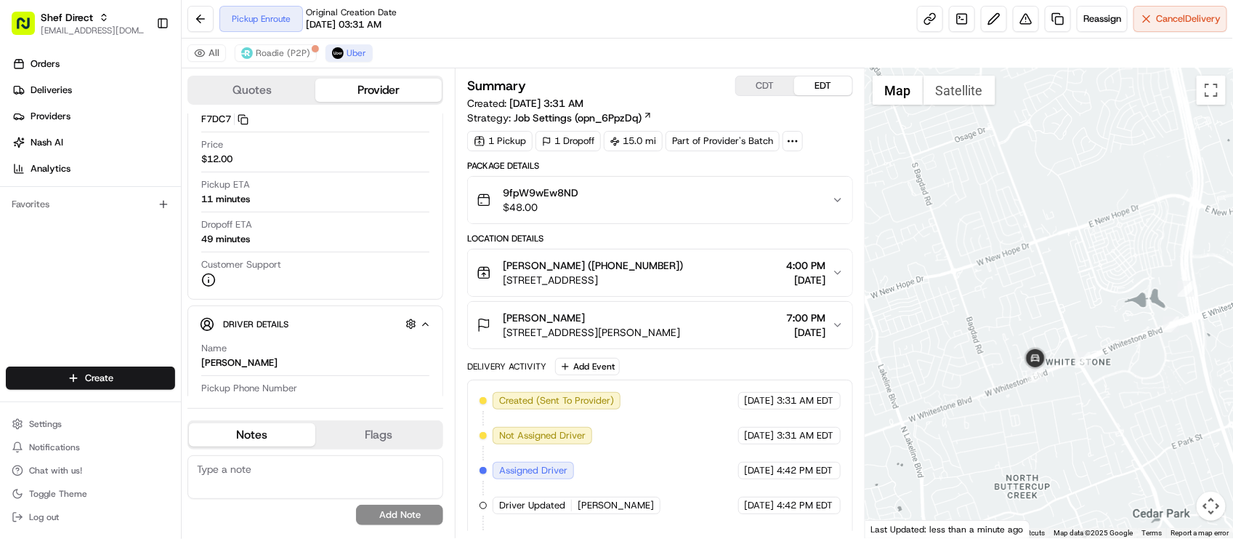
drag, startPoint x: 1025, startPoint y: 326, endPoint x: 1121, endPoint y: 347, distance: 98.9
click at [1121, 347] on div "To navigate, press the arrow keys." at bounding box center [1050, 302] width 368 height 469
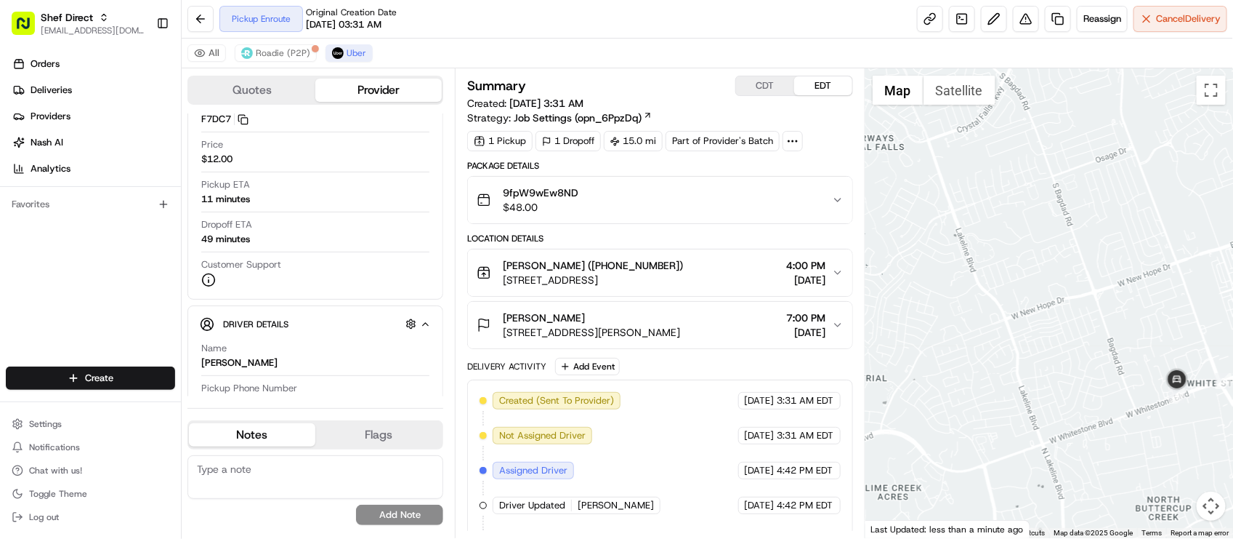
drag, startPoint x: 1081, startPoint y: 344, endPoint x: 1118, endPoint y: 346, distance: 37.1
click at [1118, 346] on div at bounding box center [1050, 302] width 368 height 469
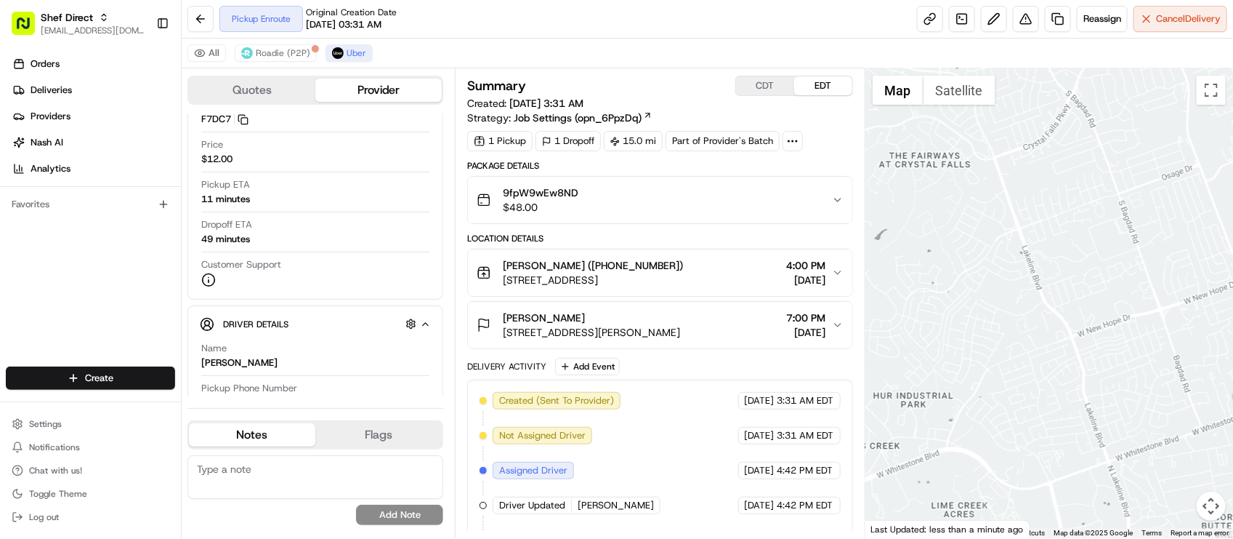
click at [1127, 371] on div at bounding box center [1050, 302] width 368 height 469
drag, startPoint x: 1106, startPoint y: 365, endPoint x: 1166, endPoint y: 418, distance: 80.3
click at [1166, 418] on div at bounding box center [1050, 302] width 368 height 469
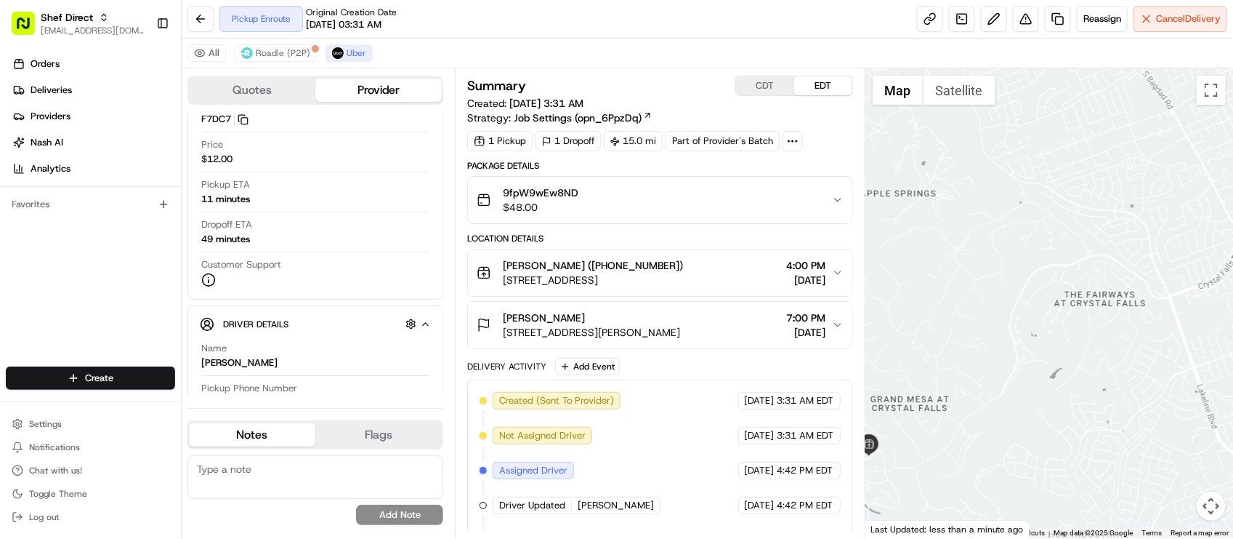
drag, startPoint x: 1124, startPoint y: 398, endPoint x: 1166, endPoint y: 426, distance: 51.0
click at [1166, 426] on div at bounding box center [1050, 302] width 368 height 469
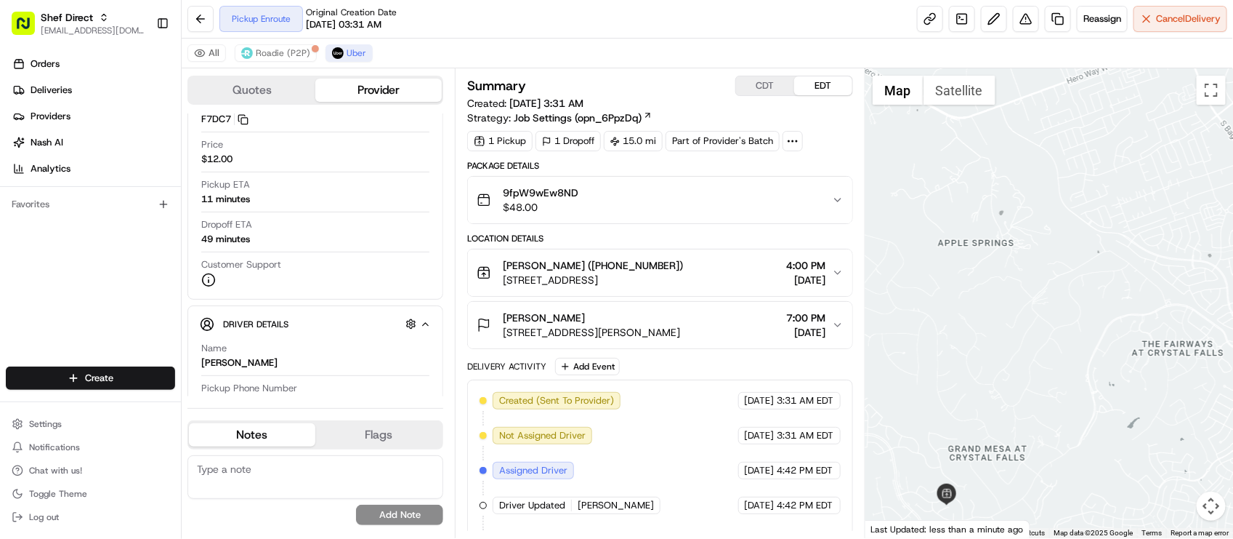
drag, startPoint x: 1142, startPoint y: 409, endPoint x: 1153, endPoint y: 225, distance: 184.2
click at [1156, 229] on div at bounding box center [1050, 302] width 368 height 469
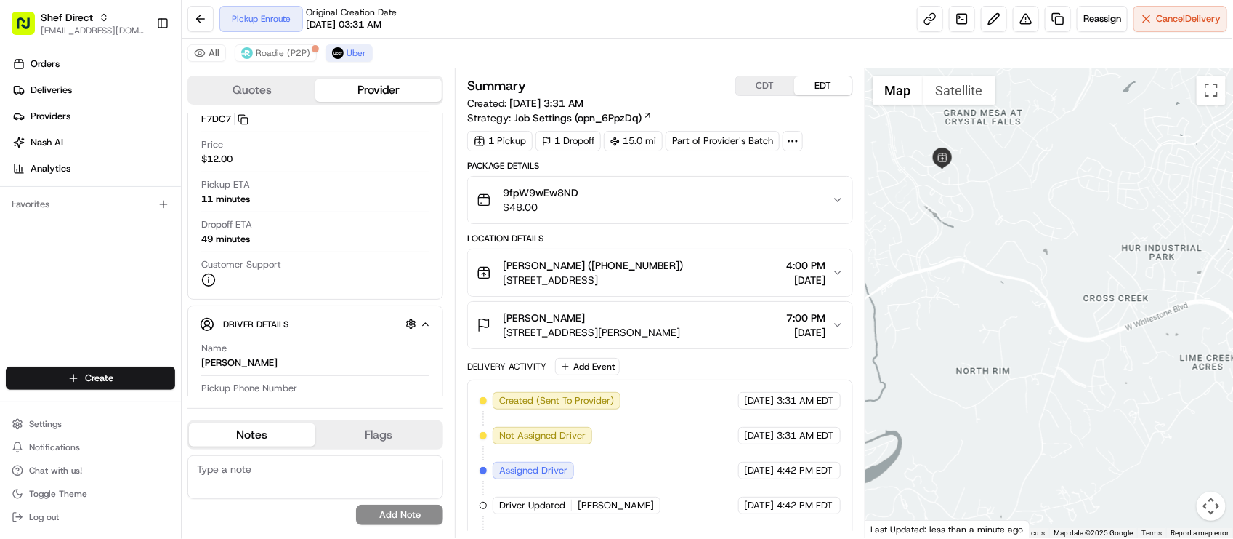
drag, startPoint x: 1136, startPoint y: 287, endPoint x: 1124, endPoint y: 249, distance: 39.8
click at [1125, 251] on div at bounding box center [1050, 302] width 368 height 469
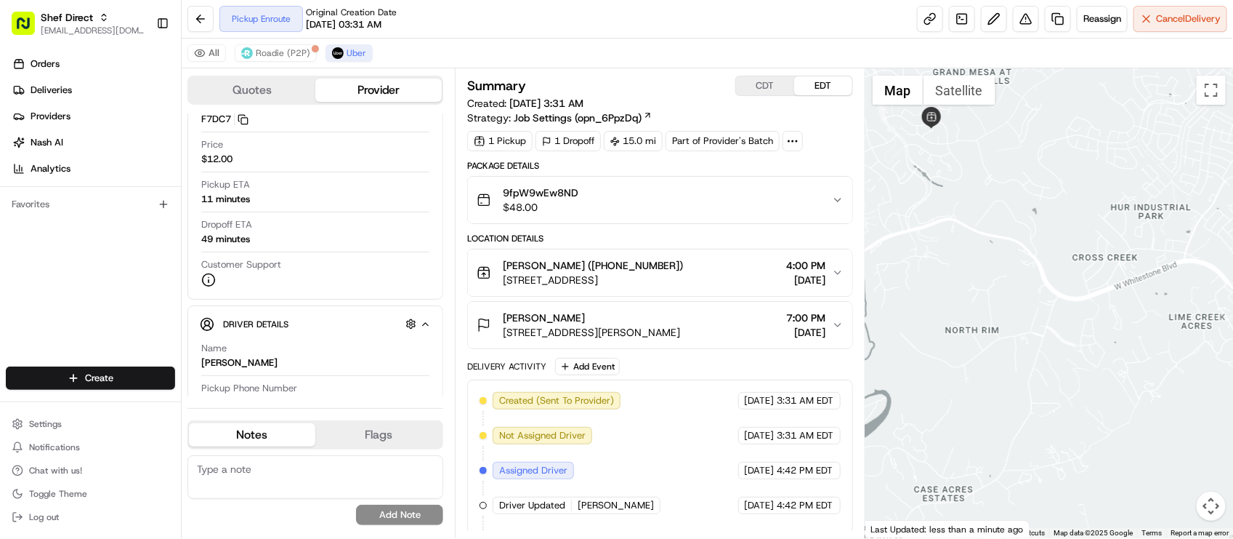
click at [1100, 270] on div at bounding box center [1050, 302] width 368 height 469
click at [738, 444] on div "[DATE] 3:31 AM EDT" at bounding box center [789, 435] width 102 height 17
click at [423, 18] on div "Pickup Enroute Original Creation Date [DATE] 03:31 AM Reassign Cancel Delivery" at bounding box center [708, 19] width 1052 height 39
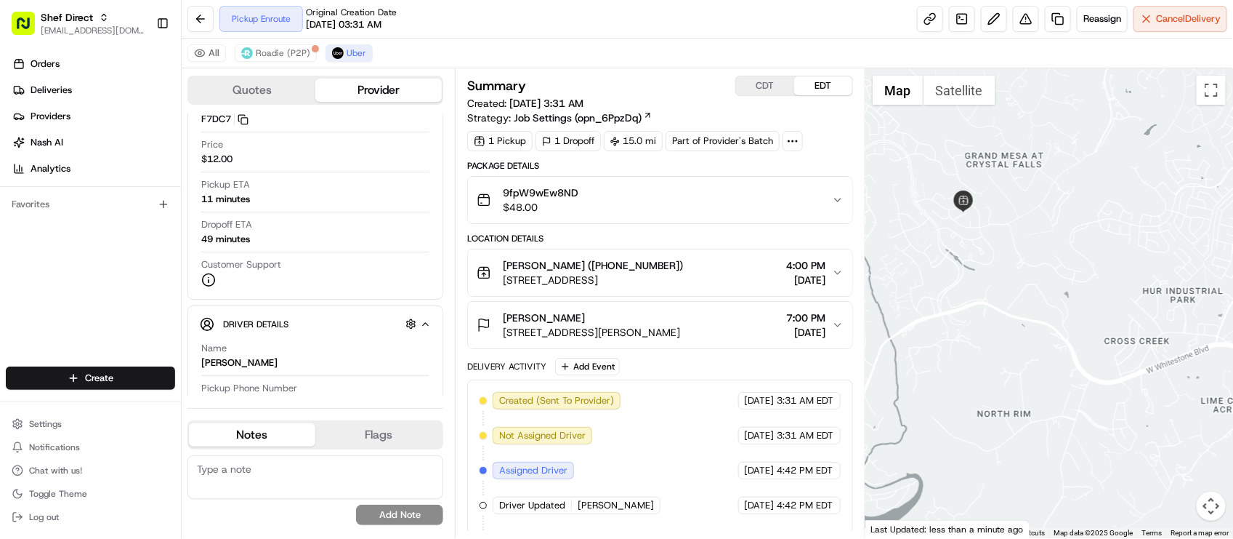
drag, startPoint x: 917, startPoint y: 376, endPoint x: 943, endPoint y: 460, distance: 88.1
click at [943, 460] on div at bounding box center [1050, 302] width 368 height 469
drag, startPoint x: 793, startPoint y: 12, endPoint x: 804, endPoint y: 7, distance: 11.7
click at [794, 12] on div "Pickup Enroute Original Creation Date [DATE] 03:31 AM Reassign Cancel Delivery" at bounding box center [708, 19] width 1052 height 39
click at [467, 23] on div "Pickup Enroute Original Creation Date [DATE] 03:31 AM Reassign Cancel Delivery" at bounding box center [708, 19] width 1052 height 39
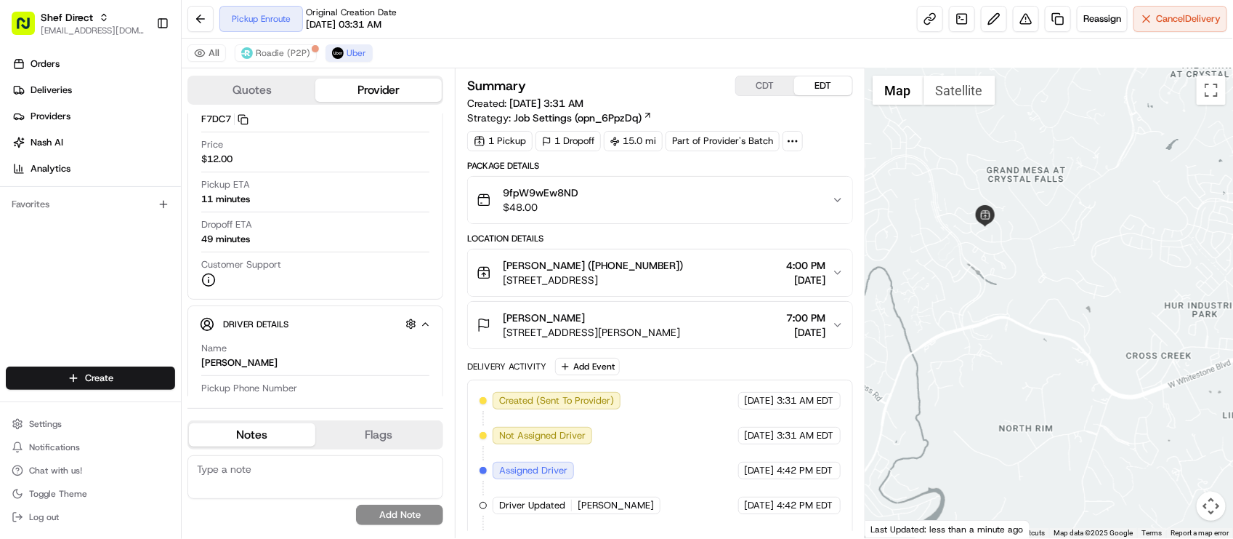
drag, startPoint x: 1025, startPoint y: 273, endPoint x: 1047, endPoint y: 292, distance: 29.4
click at [1050, 291] on div at bounding box center [1050, 302] width 368 height 469
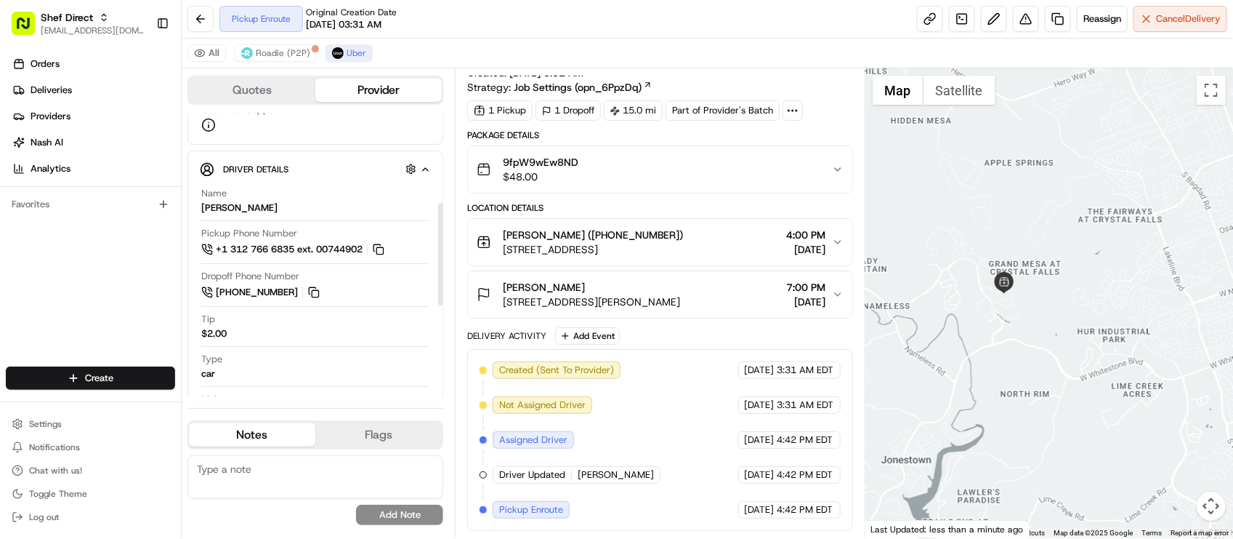
scroll to position [496, 0]
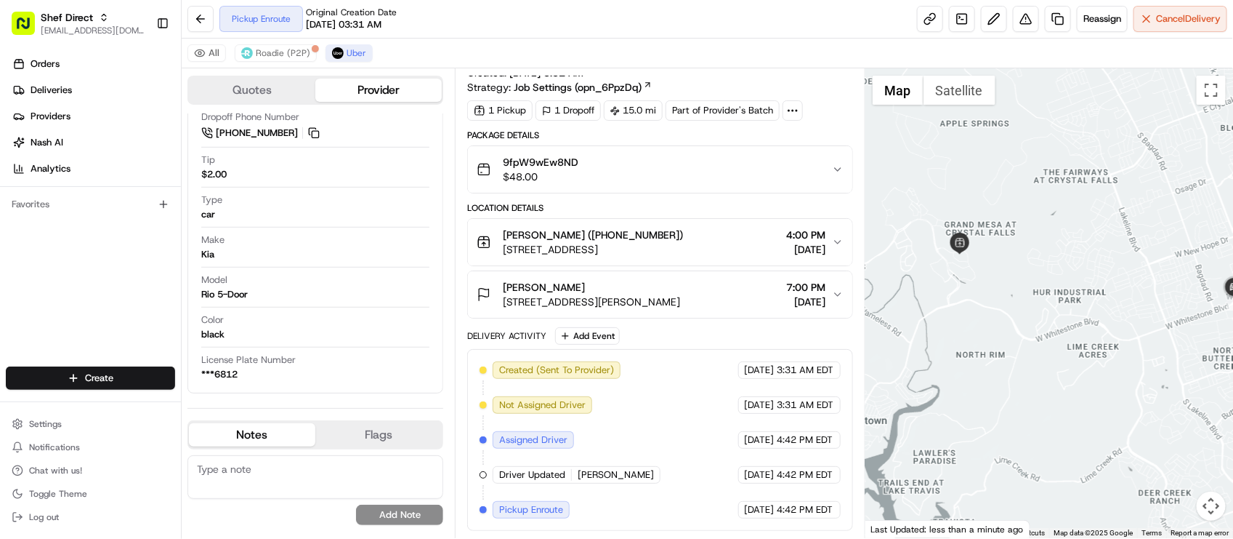
drag, startPoint x: 1033, startPoint y: 393, endPoint x: 1007, endPoint y: 374, distance: 32.3
click at [1007, 374] on div at bounding box center [1050, 302] width 368 height 469
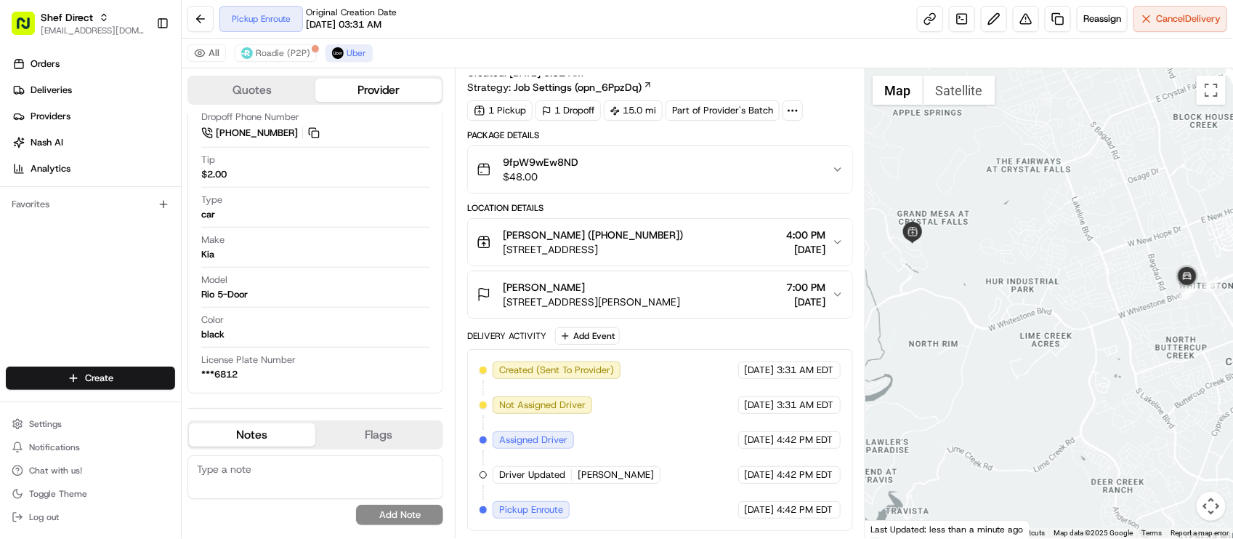
drag, startPoint x: 1033, startPoint y: 394, endPoint x: 985, endPoint y: 382, distance: 50.2
click at [985, 382] on div at bounding box center [1050, 302] width 368 height 469
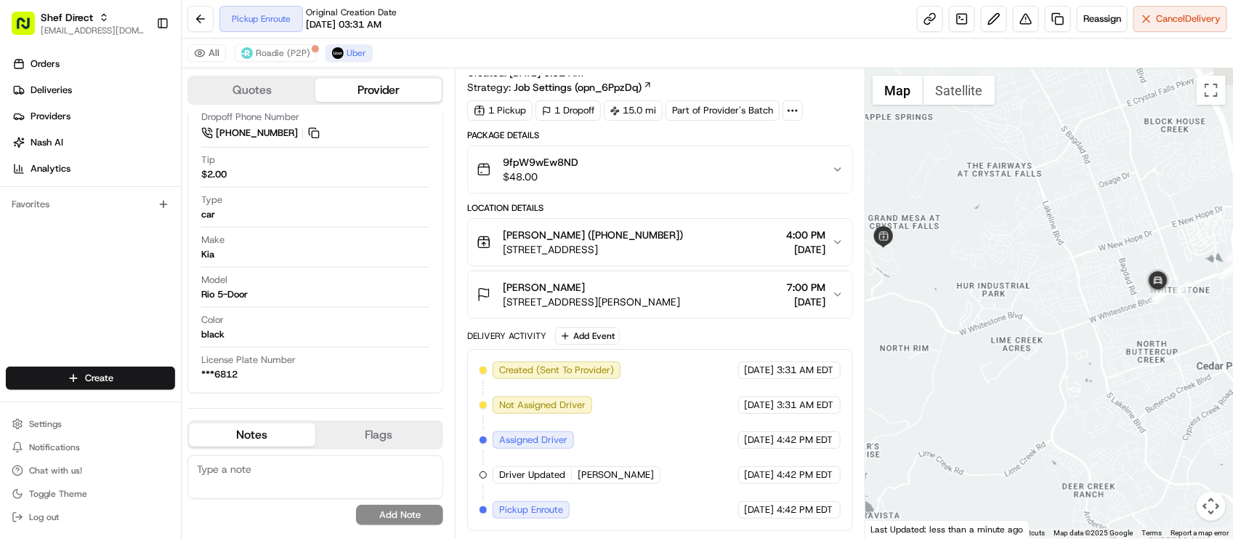
drag, startPoint x: 1043, startPoint y: 362, endPoint x: 1023, endPoint y: 411, distance: 52.8
click at [1023, 411] on div at bounding box center [1050, 302] width 368 height 469
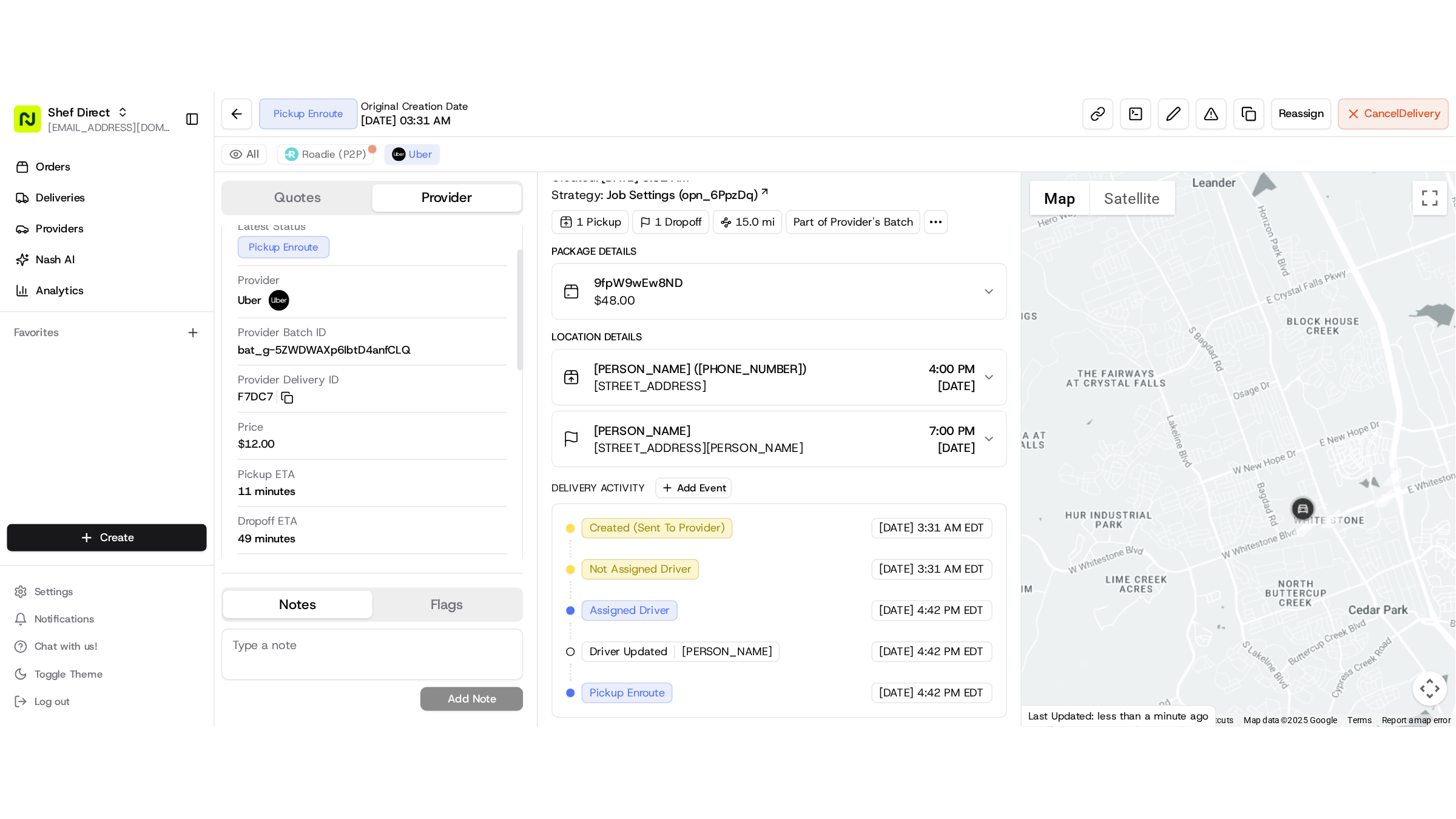
scroll to position [111, 0]
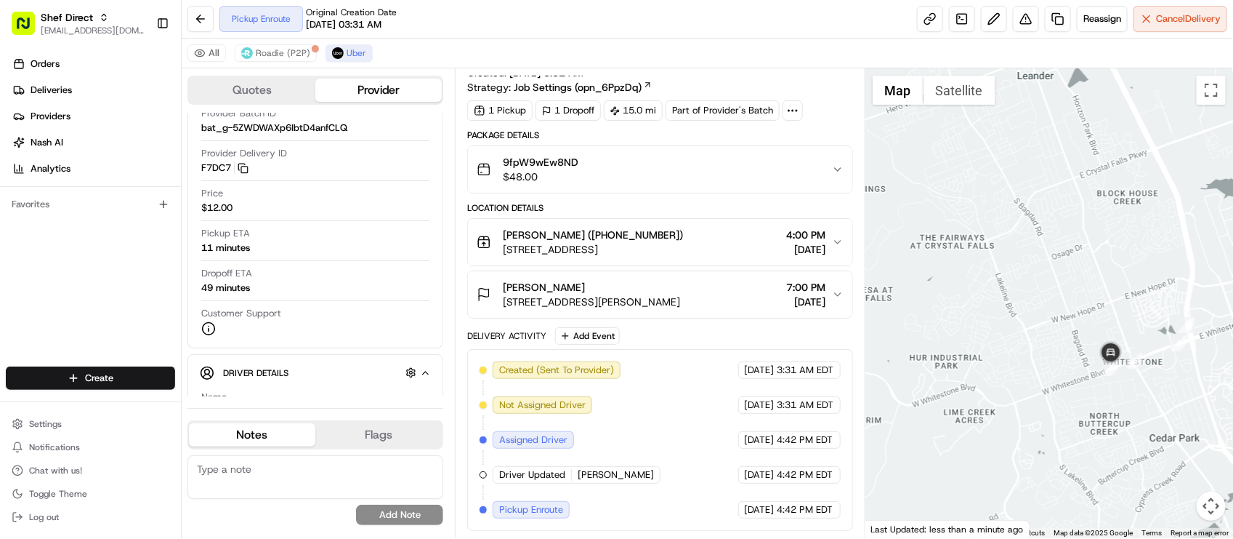
drag, startPoint x: 1063, startPoint y: 396, endPoint x: 1069, endPoint y: 383, distance: 14.3
click at [1072, 393] on div at bounding box center [1050, 302] width 368 height 469
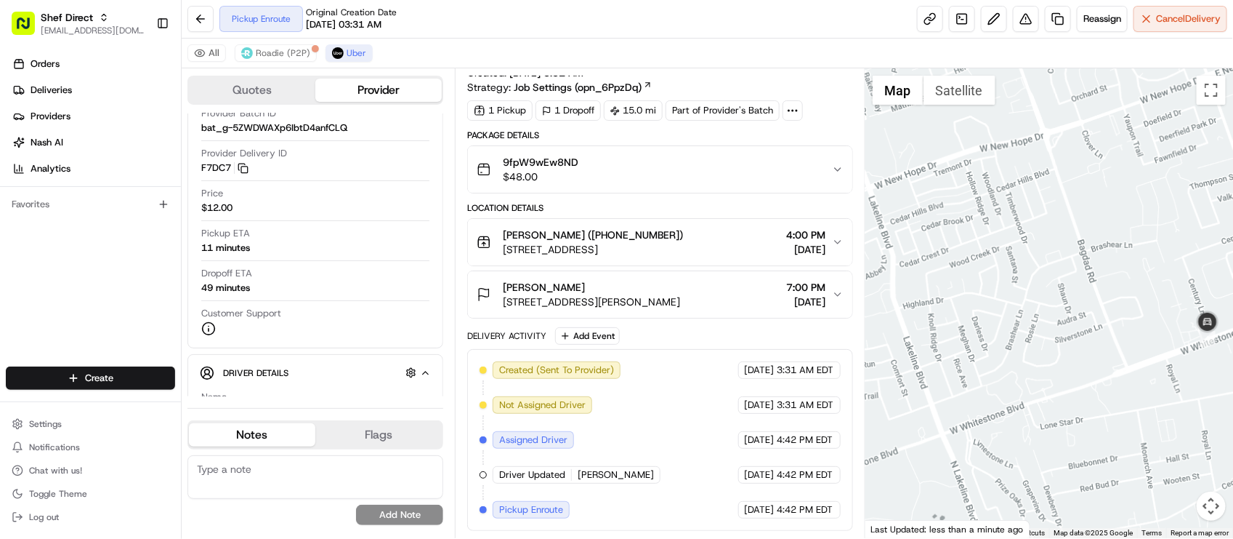
drag, startPoint x: 1134, startPoint y: 349, endPoint x: 1044, endPoint y: 369, distance: 92.4
click at [1044, 369] on div at bounding box center [1050, 302] width 368 height 469
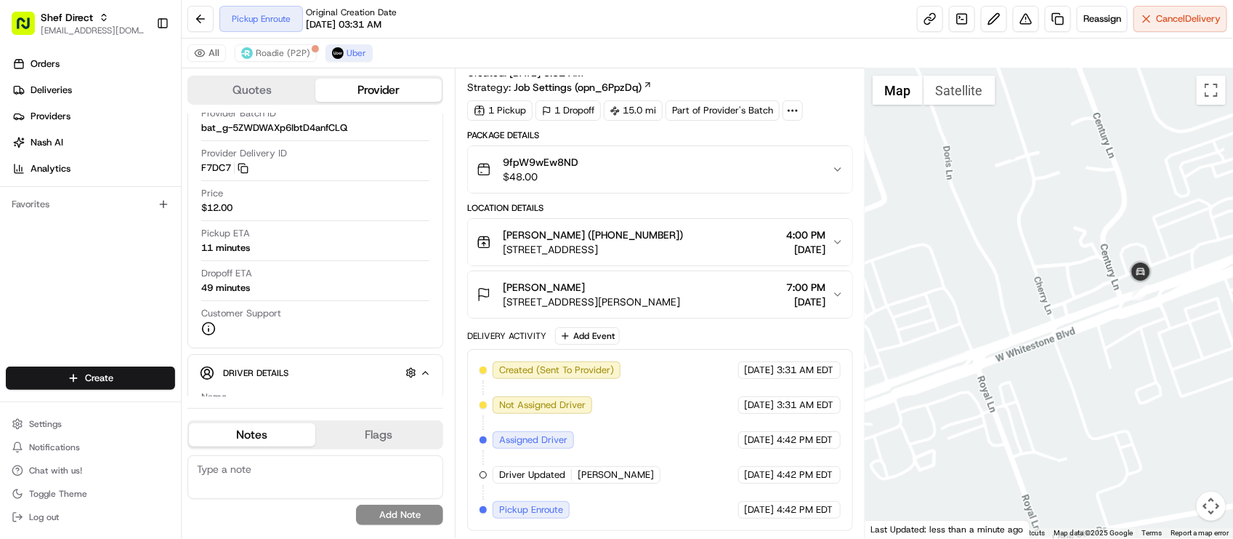
drag, startPoint x: 1099, startPoint y: 376, endPoint x: 1067, endPoint y: 384, distance: 33.0
click at [1067, 384] on div at bounding box center [1050, 302] width 368 height 469
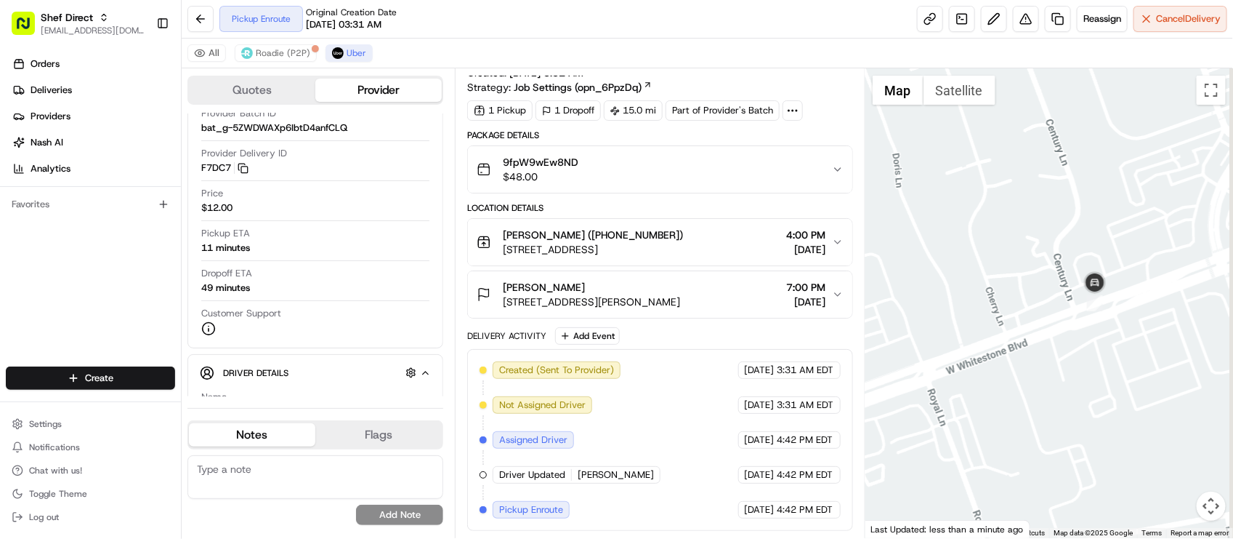
drag, startPoint x: 1097, startPoint y: 394, endPoint x: 1088, endPoint y: 397, distance: 9.9
click at [1088, 397] on div at bounding box center [1050, 302] width 368 height 469
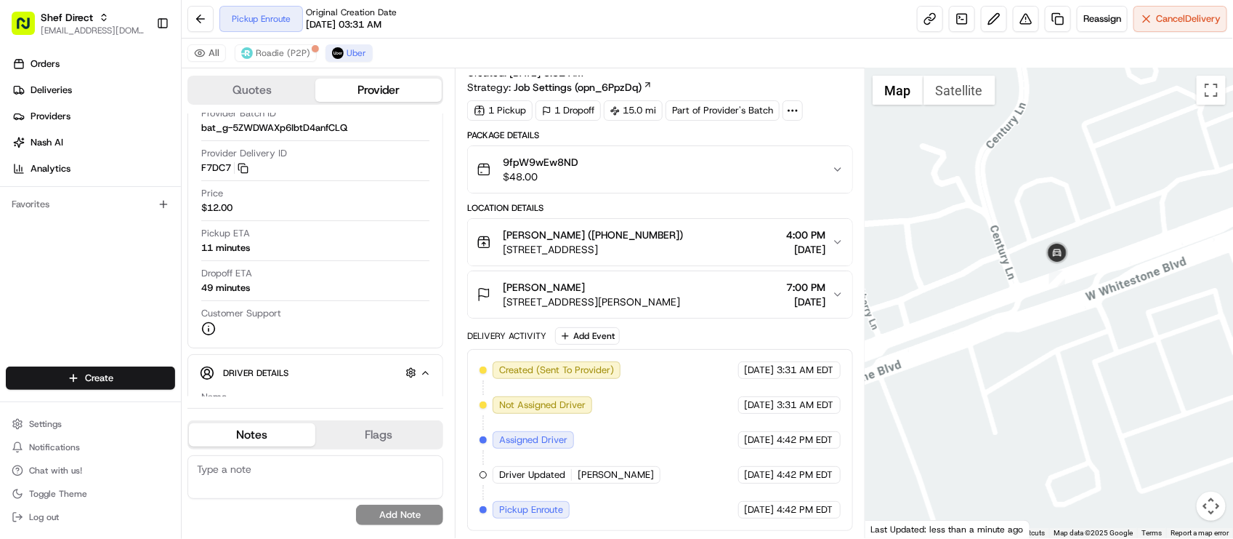
drag, startPoint x: 1074, startPoint y: 177, endPoint x: 1088, endPoint y: 172, distance: 14.5
click at [1088, 172] on div at bounding box center [1050, 302] width 368 height 469
click at [1083, 225] on div at bounding box center [1050, 302] width 368 height 469
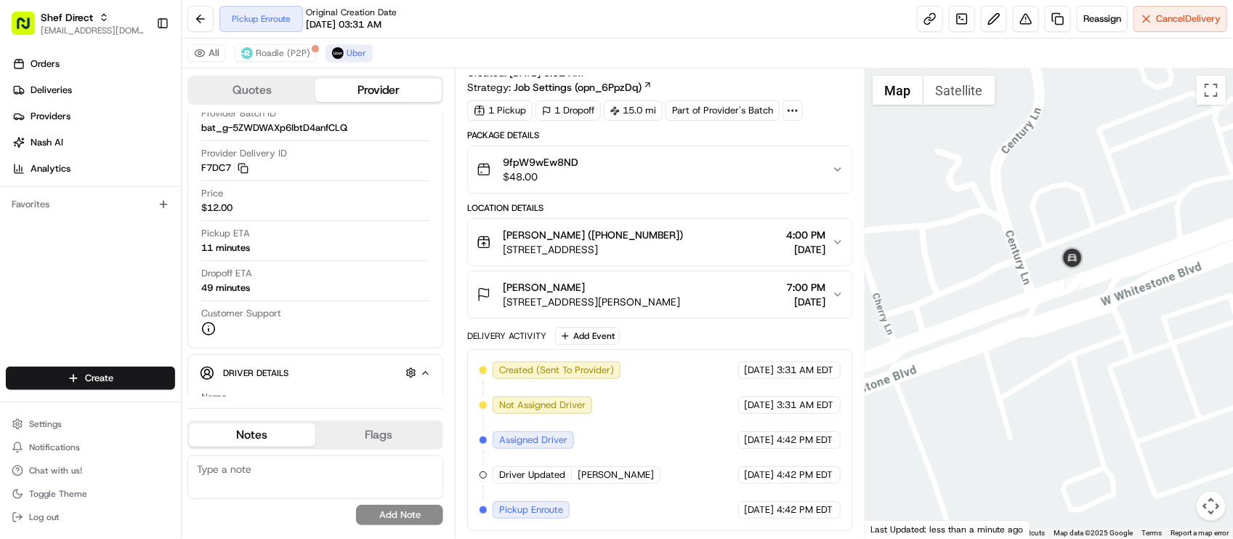
drag, startPoint x: 1134, startPoint y: 313, endPoint x: 1175, endPoint y: 339, distance: 48.4
click at [1175, 339] on div at bounding box center [1050, 302] width 368 height 469
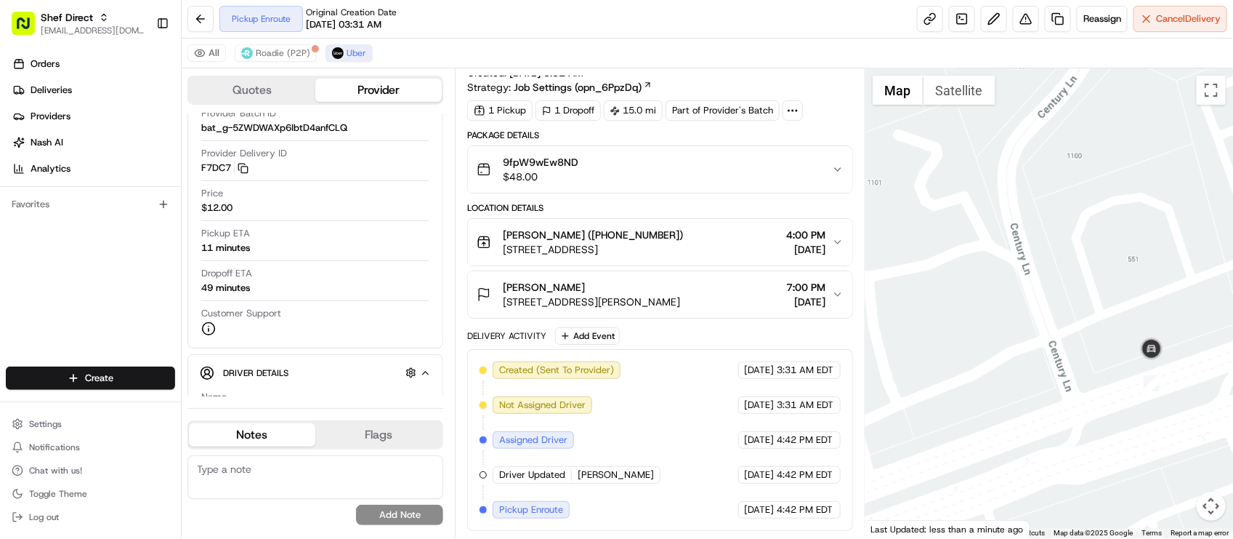
drag, startPoint x: 1044, startPoint y: 299, endPoint x: 998, endPoint y: 267, distance: 56.9
click at [998, 267] on div at bounding box center [1050, 302] width 368 height 469
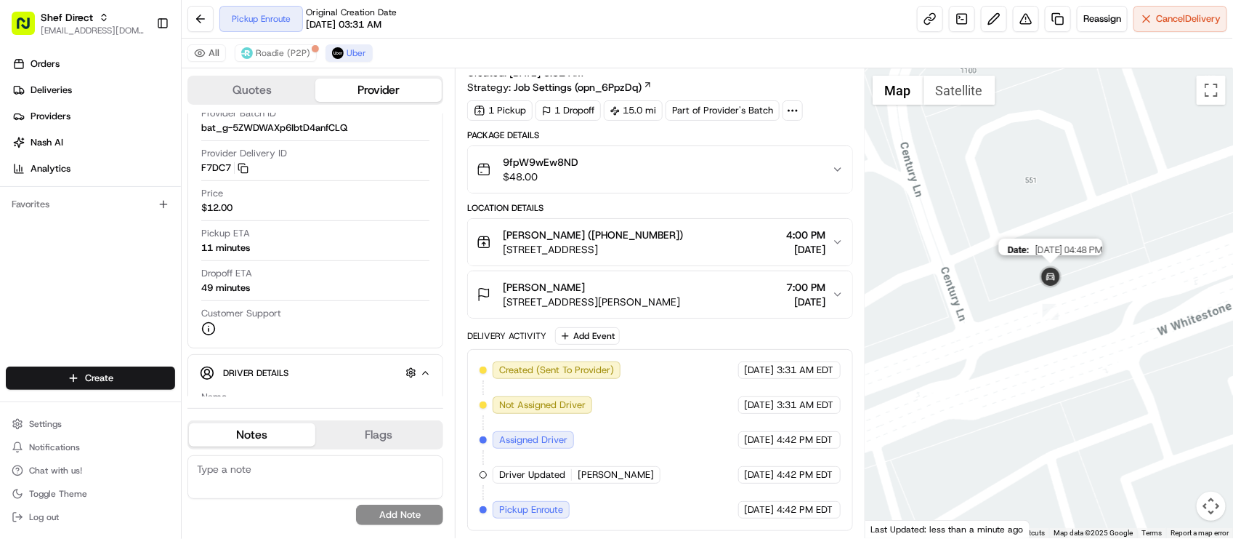
drag, startPoint x: 1044, startPoint y: 288, endPoint x: 1036, endPoint y: 289, distance: 7.4
click at [1036, 289] on img at bounding box center [1050, 277] width 29 height 29
click at [956, 109] on div "To navigate, press the arrow keys." at bounding box center [1050, 302] width 368 height 469
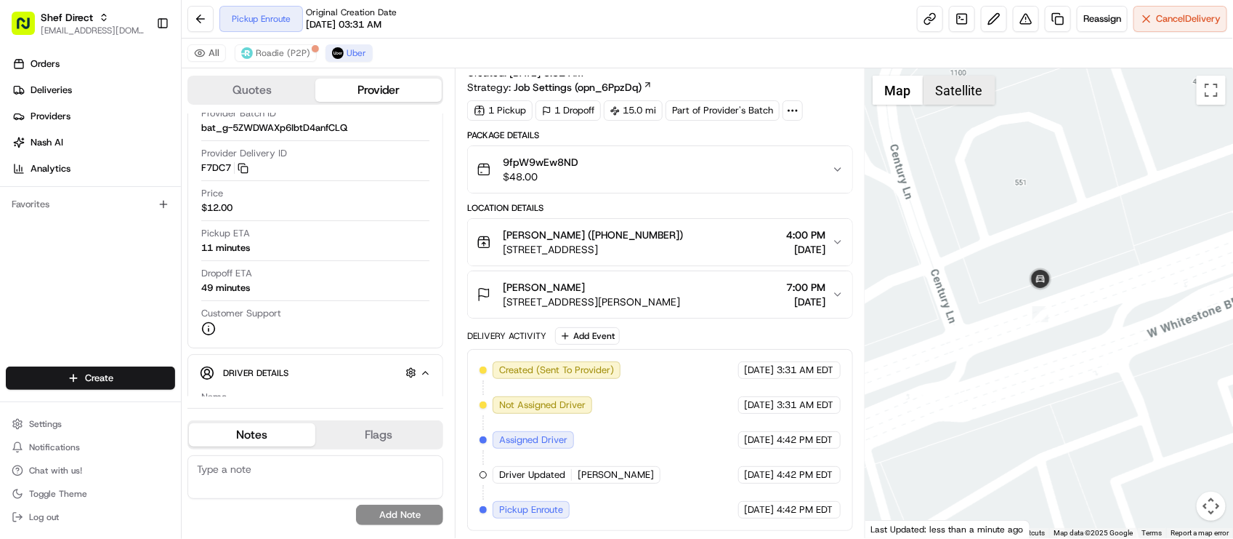
click at [960, 100] on button "Satellite" at bounding box center [960, 90] width 72 height 29
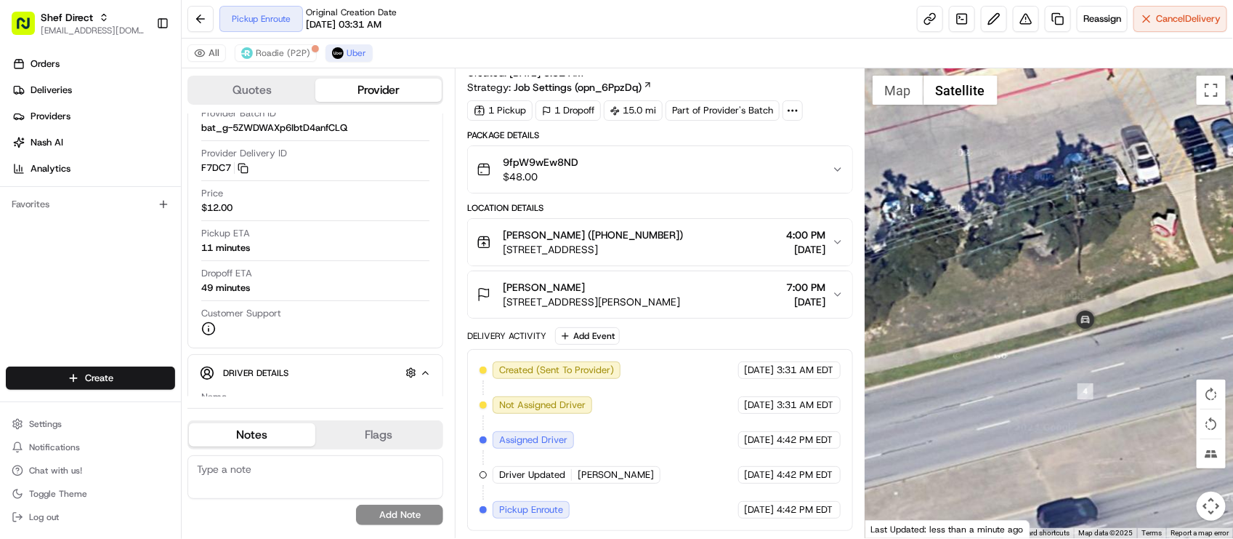
drag, startPoint x: 1089, startPoint y: 360, endPoint x: 1113, endPoint y: 214, distance: 147.4
click at [1125, 220] on div at bounding box center [1050, 302] width 368 height 469
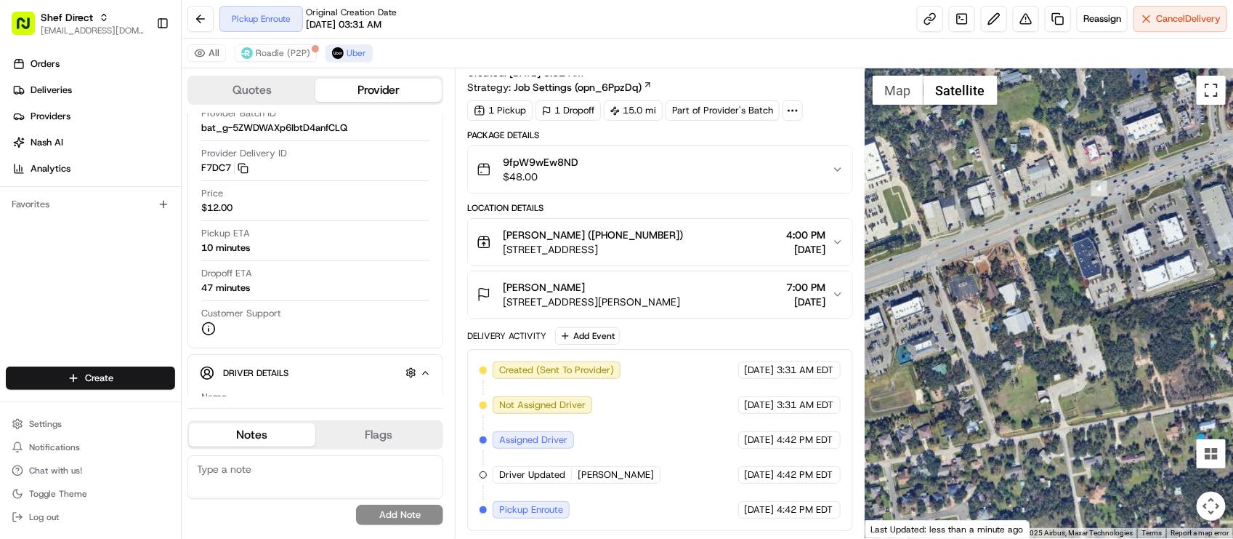
drag, startPoint x: 1210, startPoint y: 89, endPoint x: 1218, endPoint y: 487, distance: 397.6
click at [1210, 89] on button "Toggle fullscreen view" at bounding box center [1211, 90] width 29 height 29
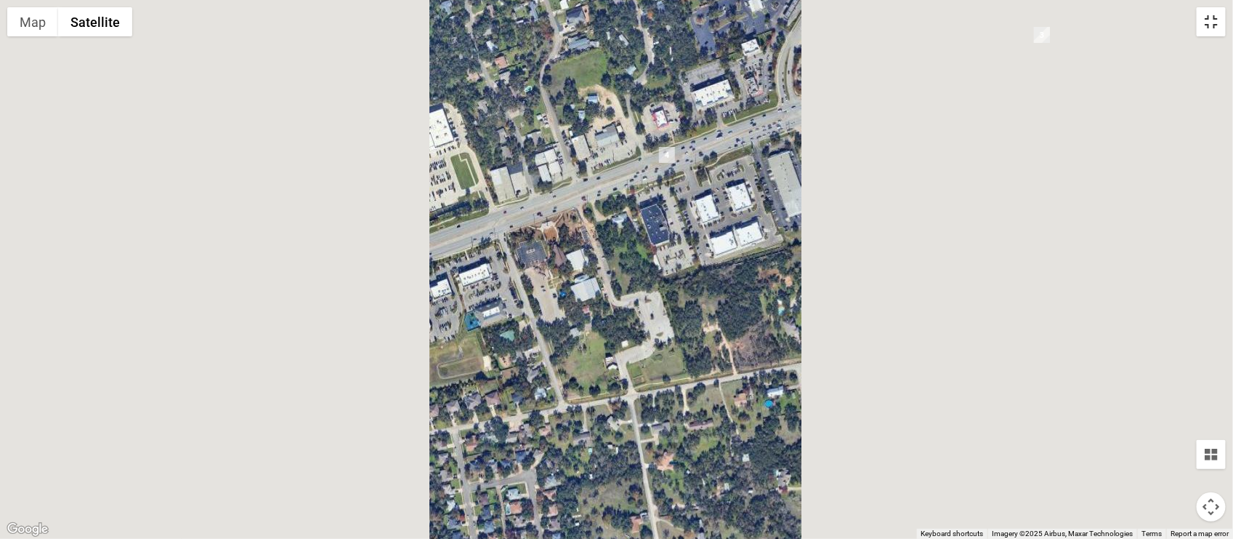
scroll to position [0, 0]
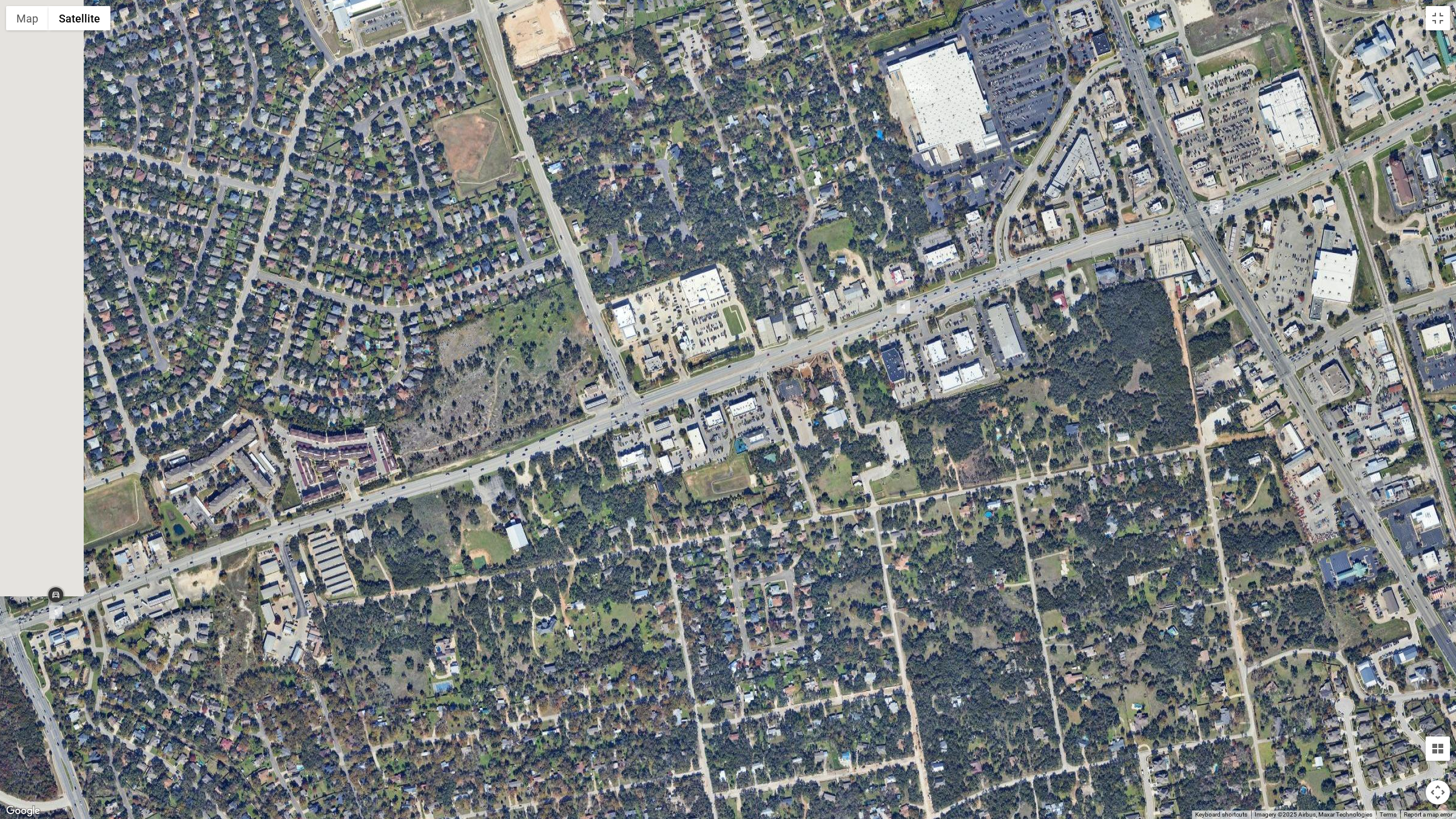
drag, startPoint x: 778, startPoint y: 436, endPoint x: 1182, endPoint y: 363, distance: 410.5
click at [1029, 363] on div at bounding box center [728, 409] width 1456 height 819
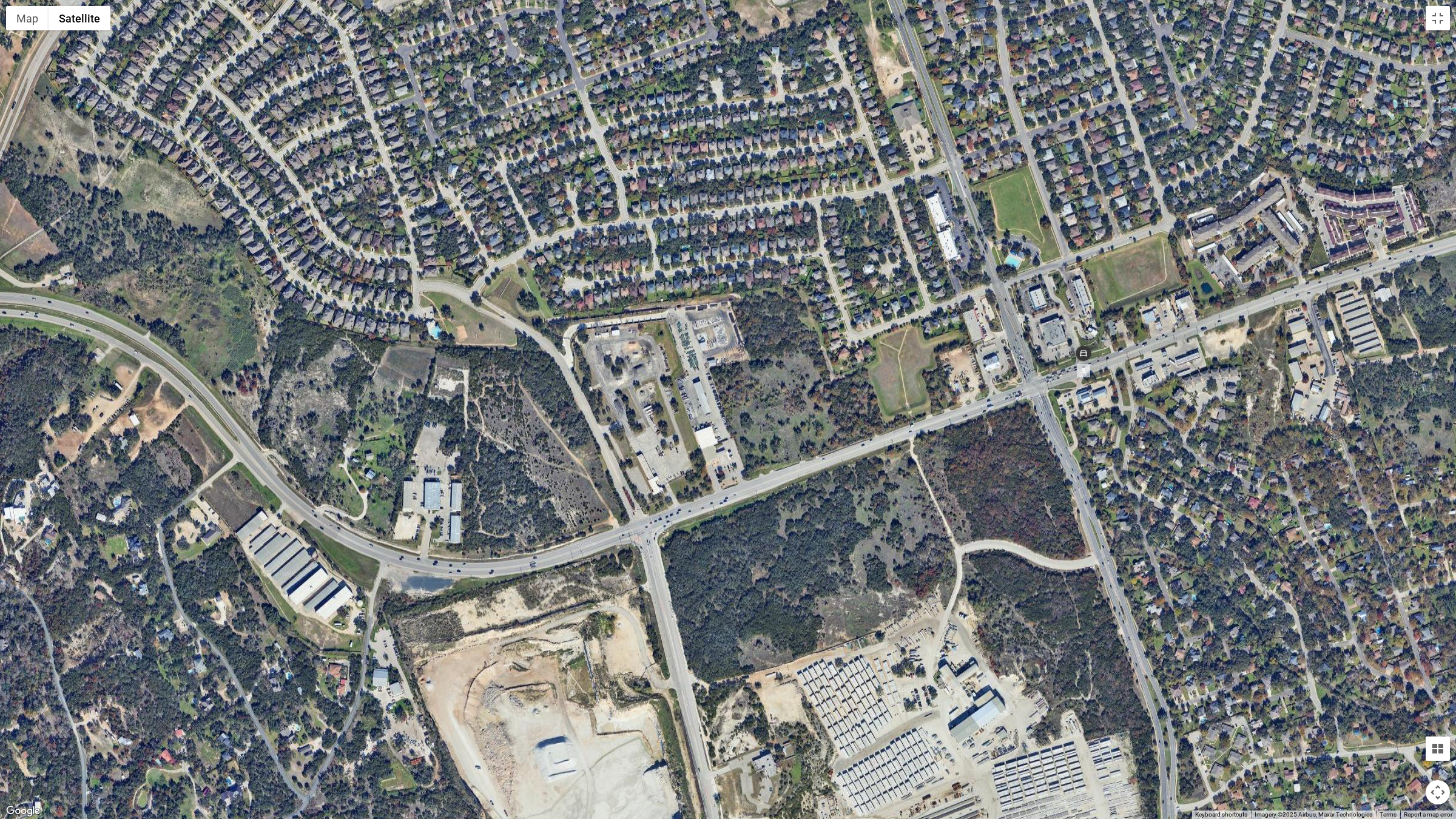
drag, startPoint x: 932, startPoint y: 440, endPoint x: 941, endPoint y: 442, distance: 9.2
click at [941, 442] on div at bounding box center [728, 409] width 1456 height 819
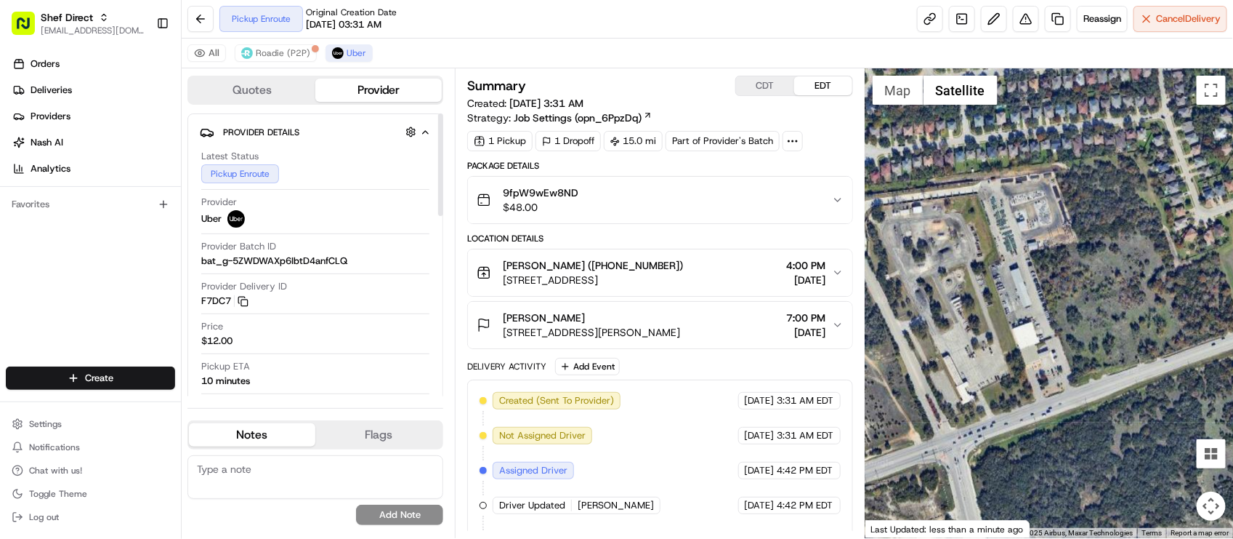
click at [299, 314] on div "Provider Delivery ID F7DC7 Copy del_ODG2e3soSzWyWf_96p99xw F7DC7" at bounding box center [315, 297] width 228 height 34
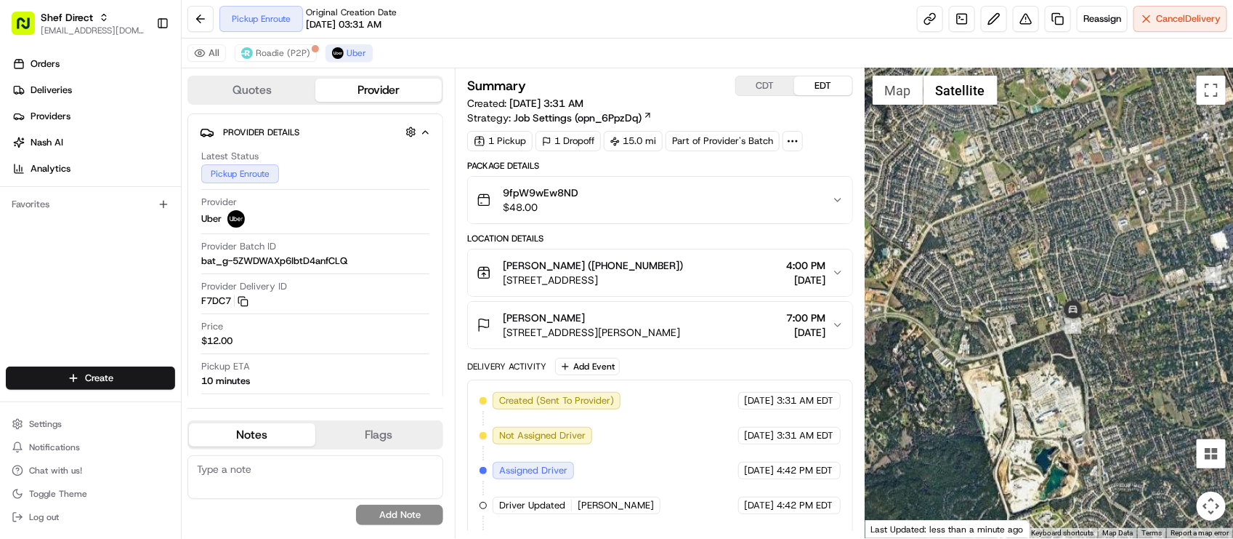
drag, startPoint x: 975, startPoint y: 350, endPoint x: 1008, endPoint y: 336, distance: 35.2
click at [1020, 339] on div at bounding box center [1050, 302] width 368 height 469
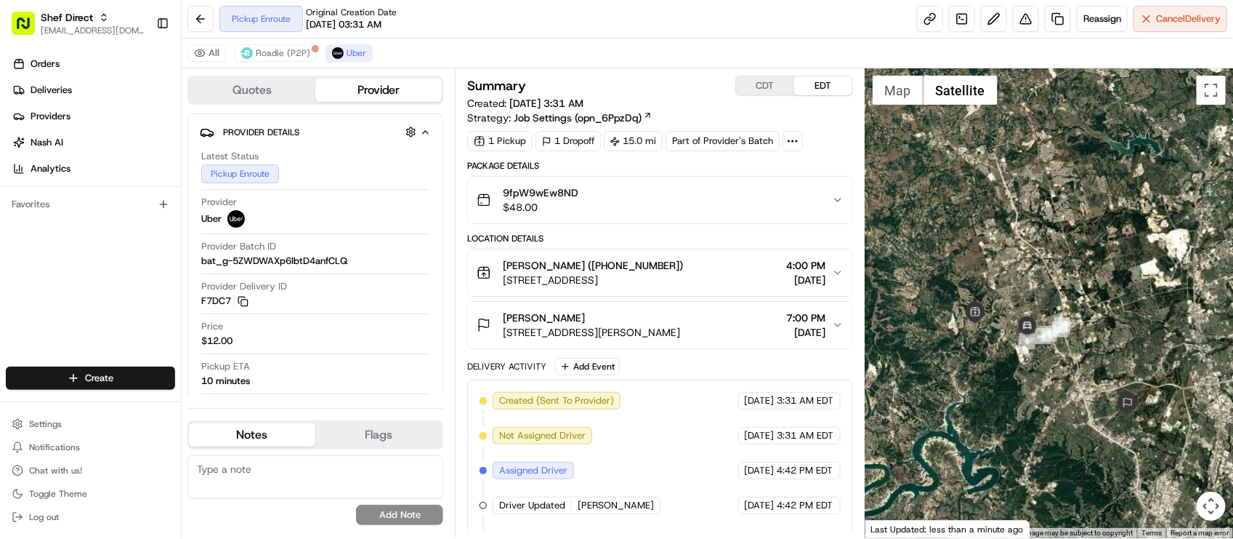
drag, startPoint x: 1019, startPoint y: 342, endPoint x: 1029, endPoint y: 336, distance: 11.7
click at [1032, 339] on div "Date : [DATE] 04:51 PM" at bounding box center [1050, 302] width 368 height 469
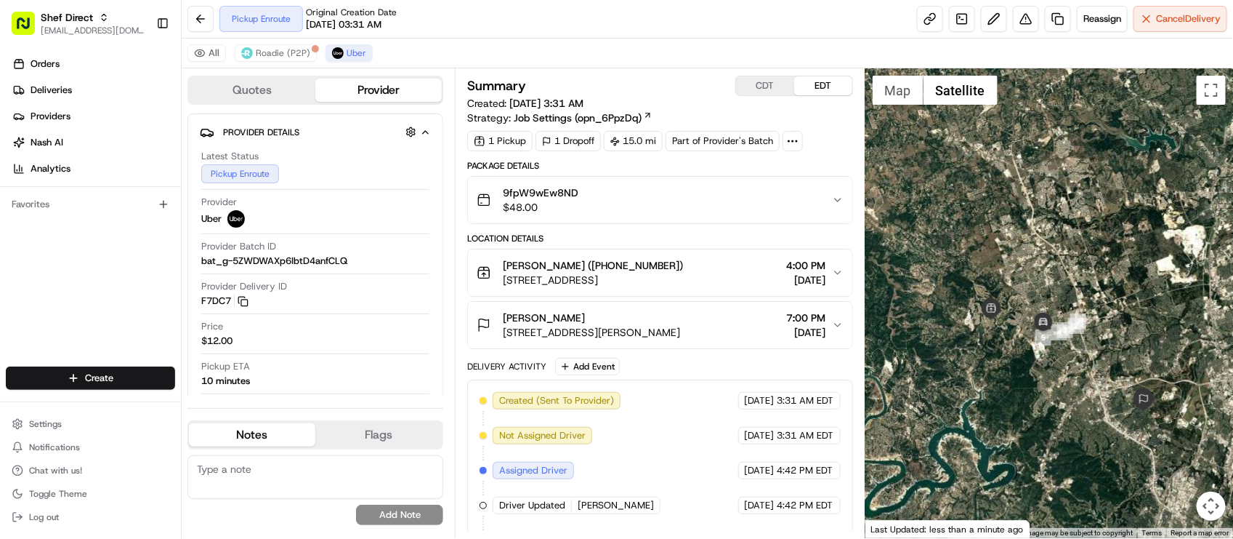
click at [491, 33] on div "Pickup Enroute Original Creation Date [DATE] 03:31 AM Reassign Cancel Delivery" at bounding box center [708, 19] width 1052 height 39
click at [586, 28] on div "Pickup Enroute Original Creation Date [DATE] 03:31 AM Reassign Cancel Delivery" at bounding box center [708, 19] width 1052 height 39
click at [350, 336] on div "Price $12.00" at bounding box center [315, 334] width 228 height 28
click at [487, 44] on div "All Roadie (P2P) Uber" at bounding box center [708, 54] width 1052 height 30
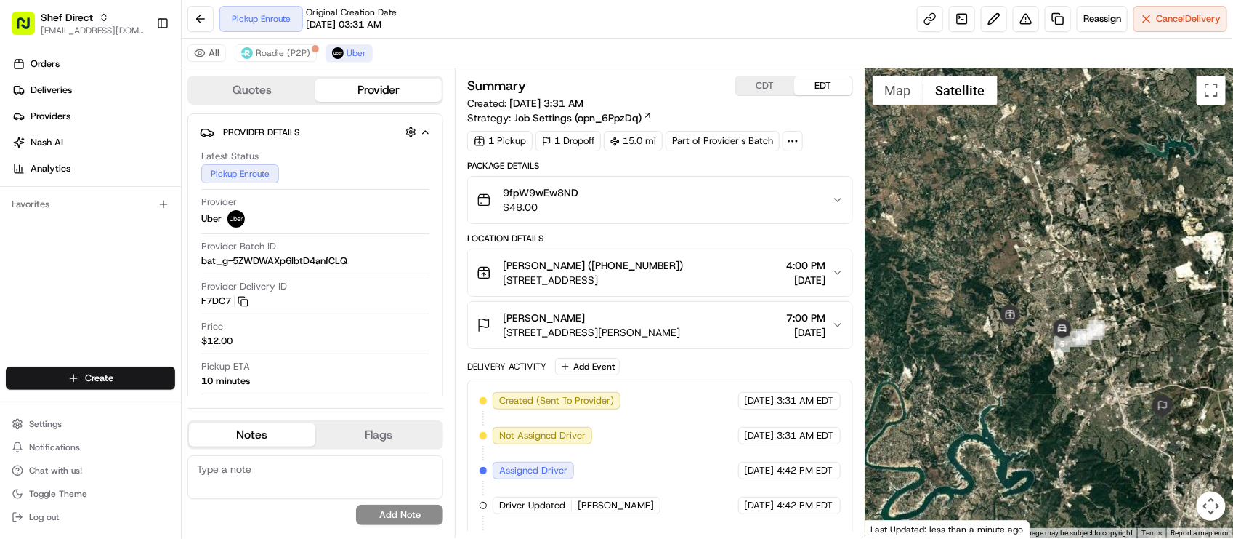
click at [730, 40] on div "All Roadie (P2P) Uber" at bounding box center [708, 54] width 1052 height 30
